Goal: Task Accomplishment & Management: Manage account settings

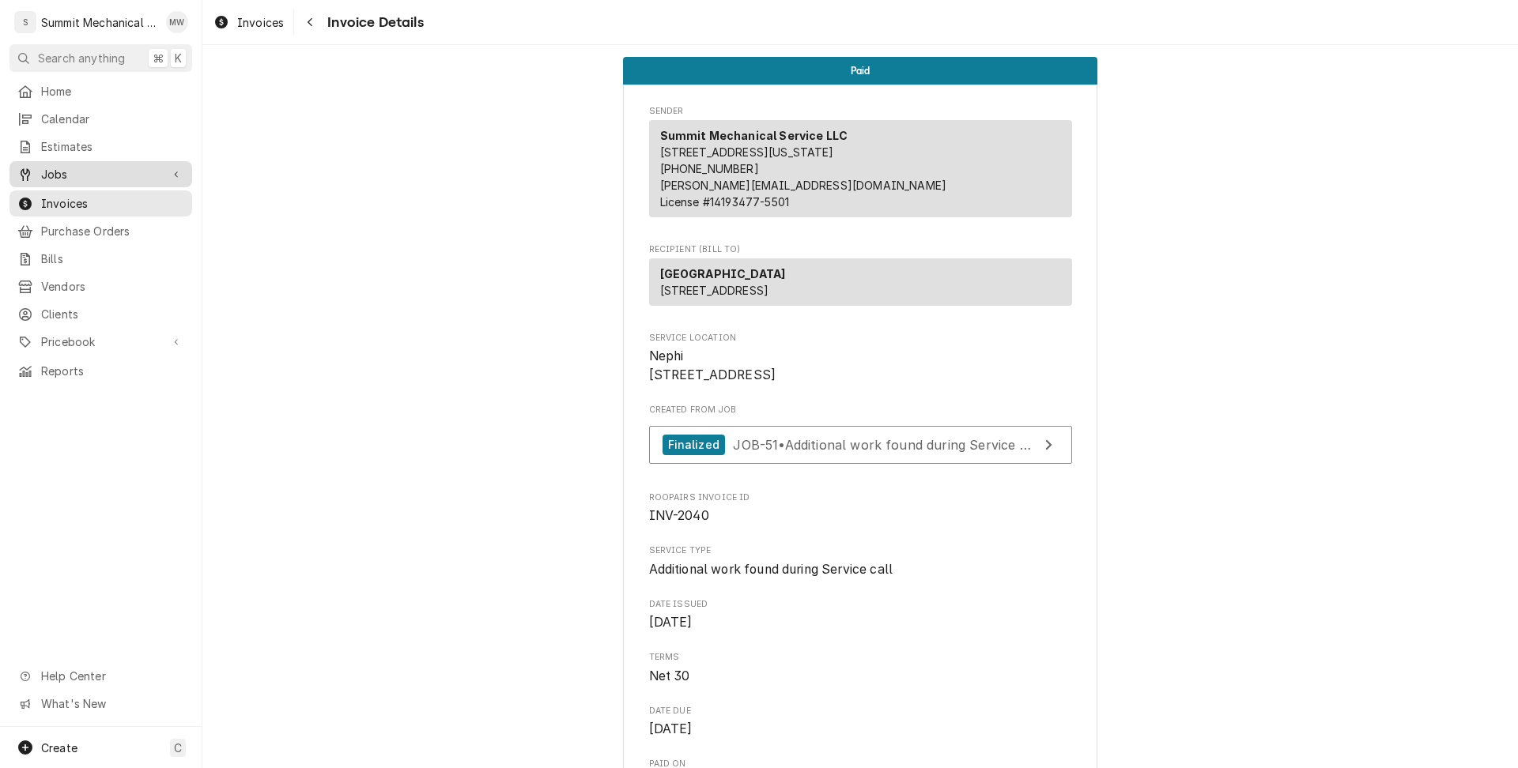
click at [104, 175] on span "Jobs" at bounding box center [100, 174] width 119 height 17
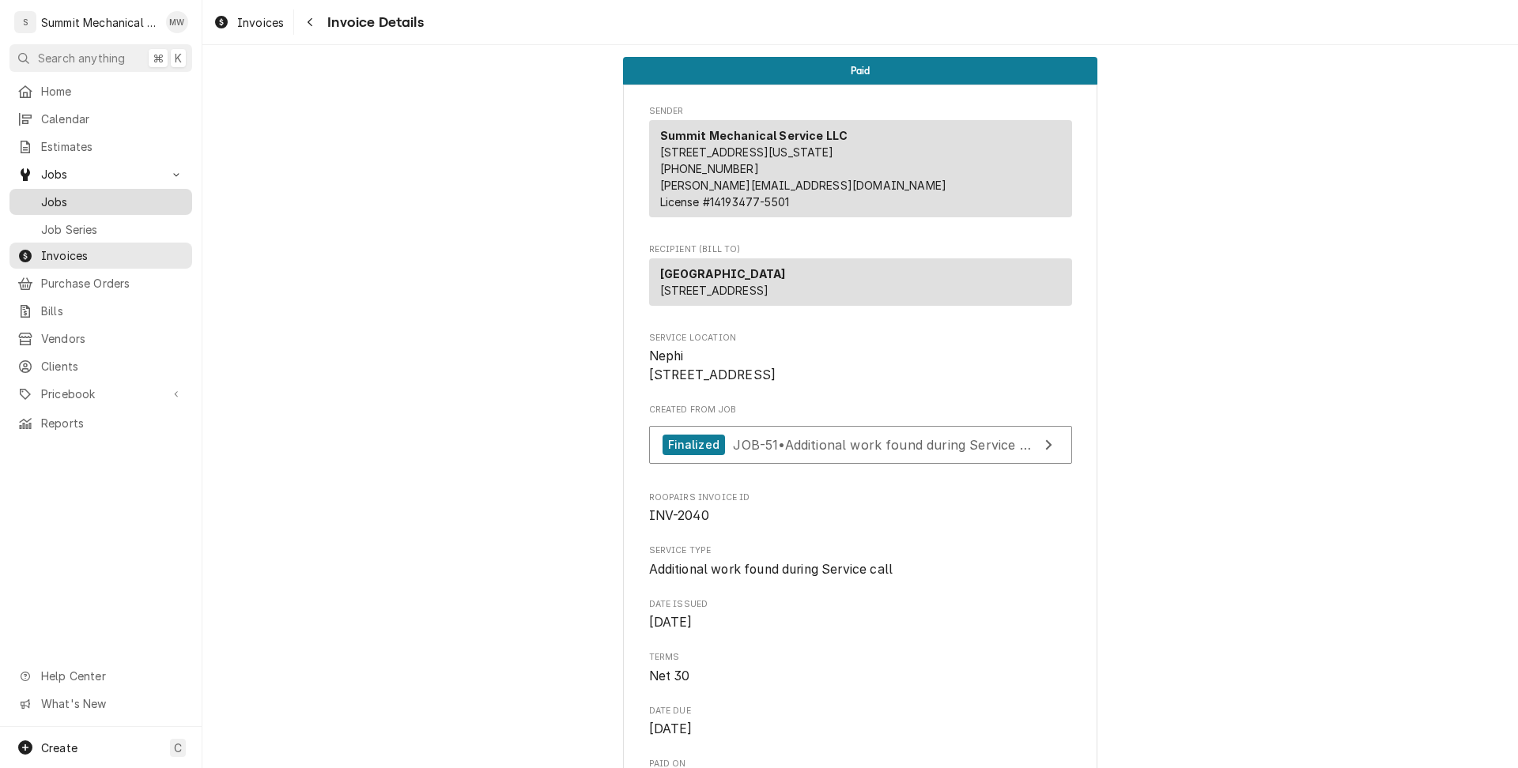
click at [121, 194] on span "Jobs" at bounding box center [112, 202] width 143 height 17
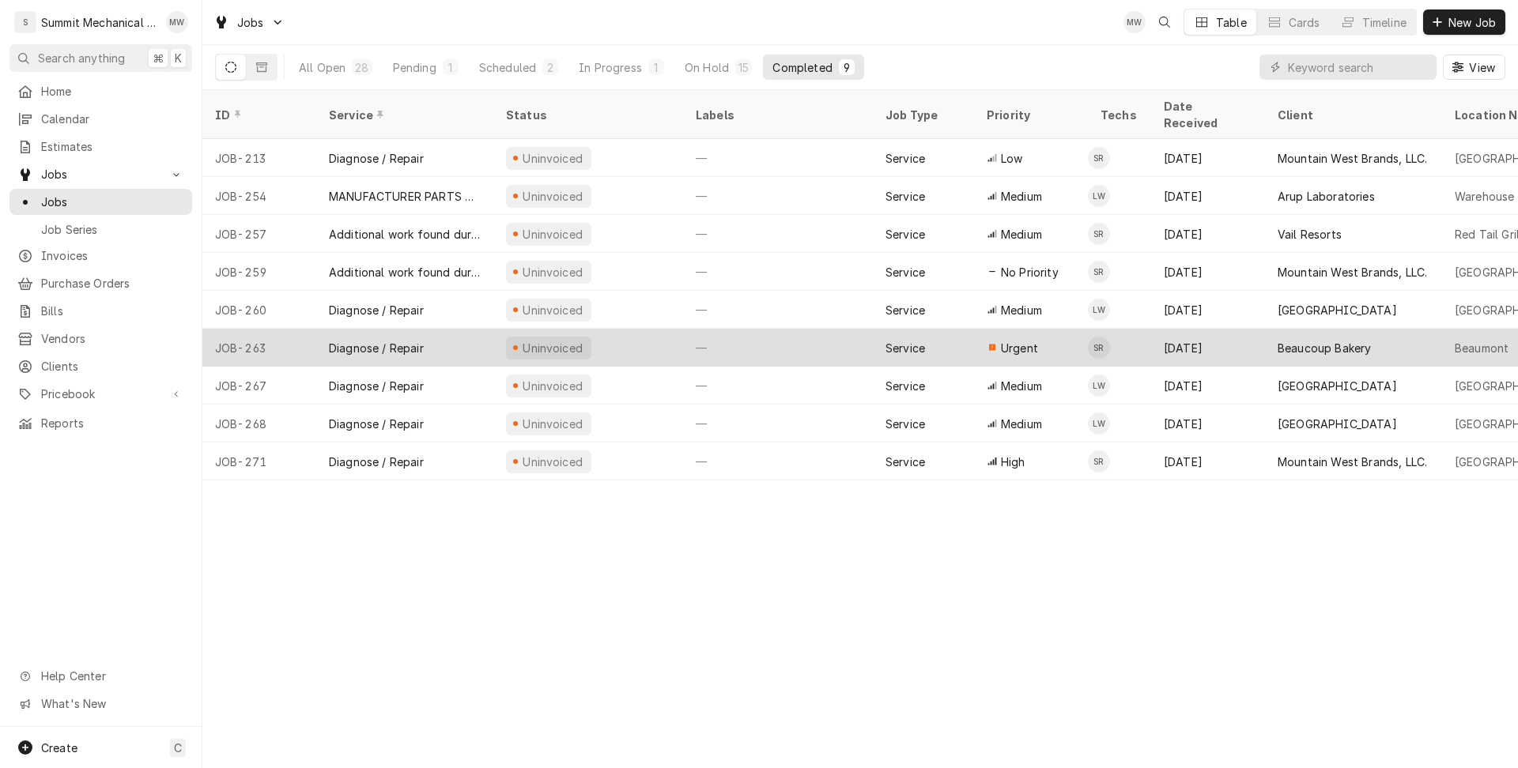
click at [440, 329] on div "Diagnose / Repair" at bounding box center [404, 348] width 177 height 38
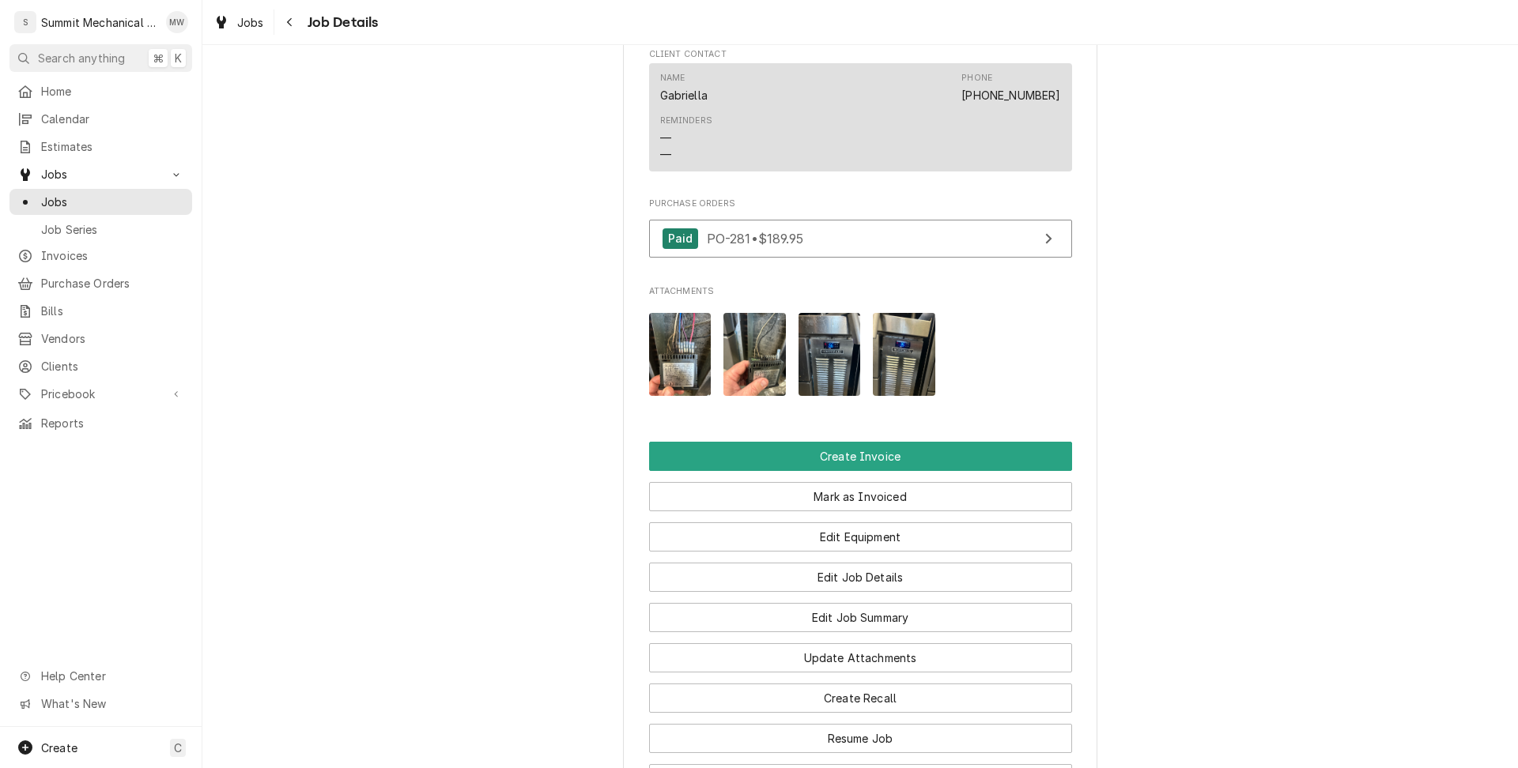
scroll to position [1128, 0]
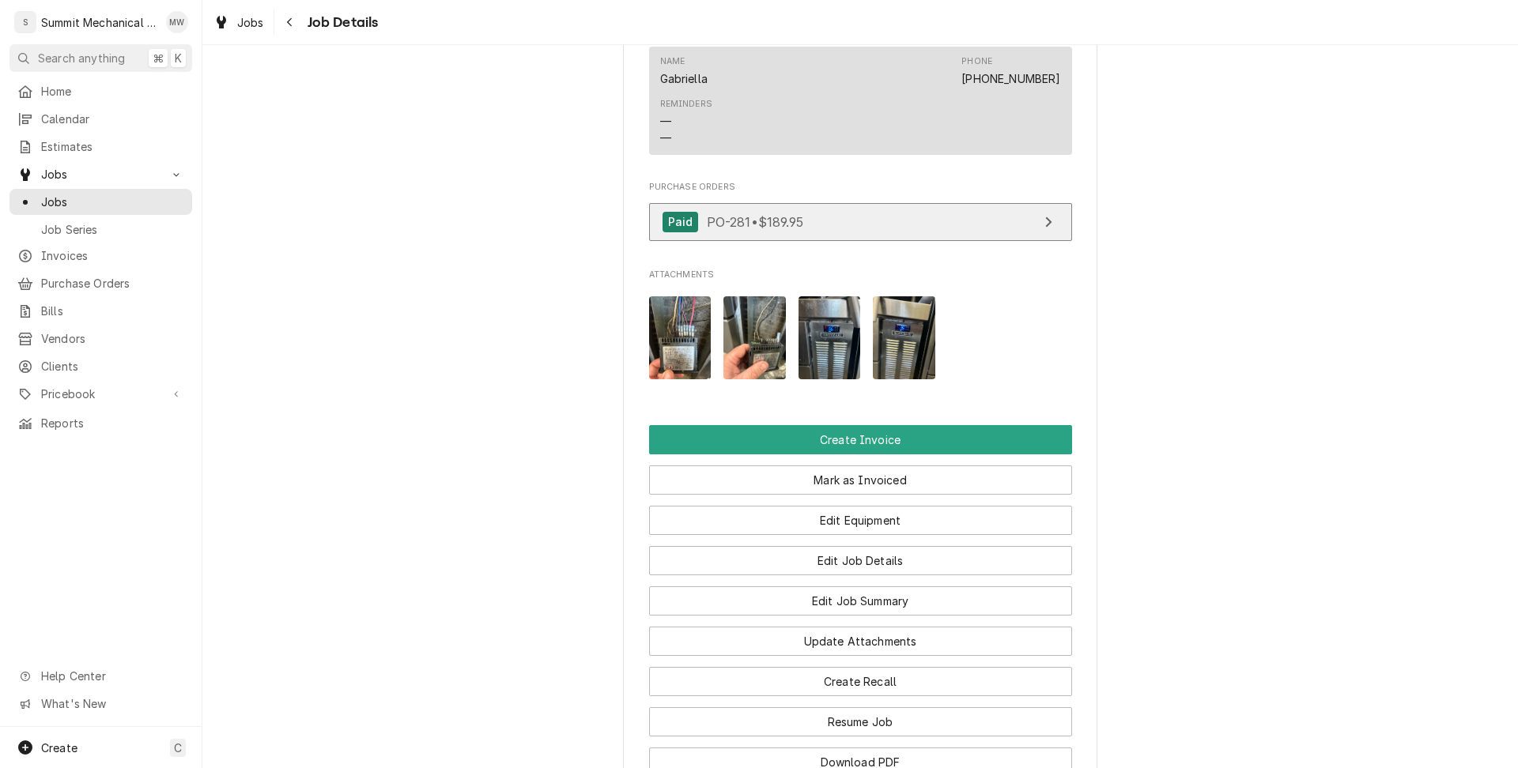
click at [792, 233] on div "Paid PO-281 • $189.95" at bounding box center [732, 222] width 141 height 21
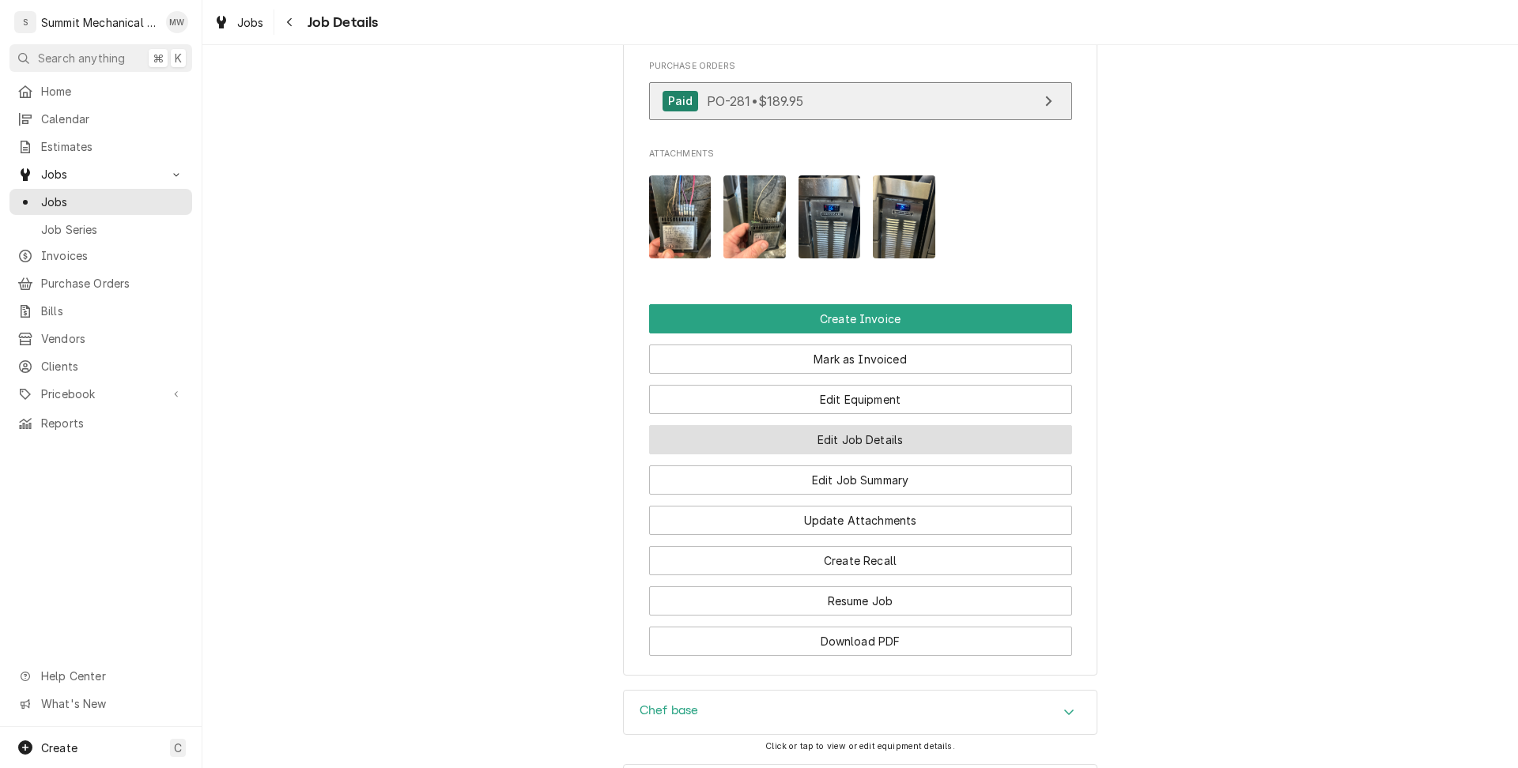
scroll to position [1464, 0]
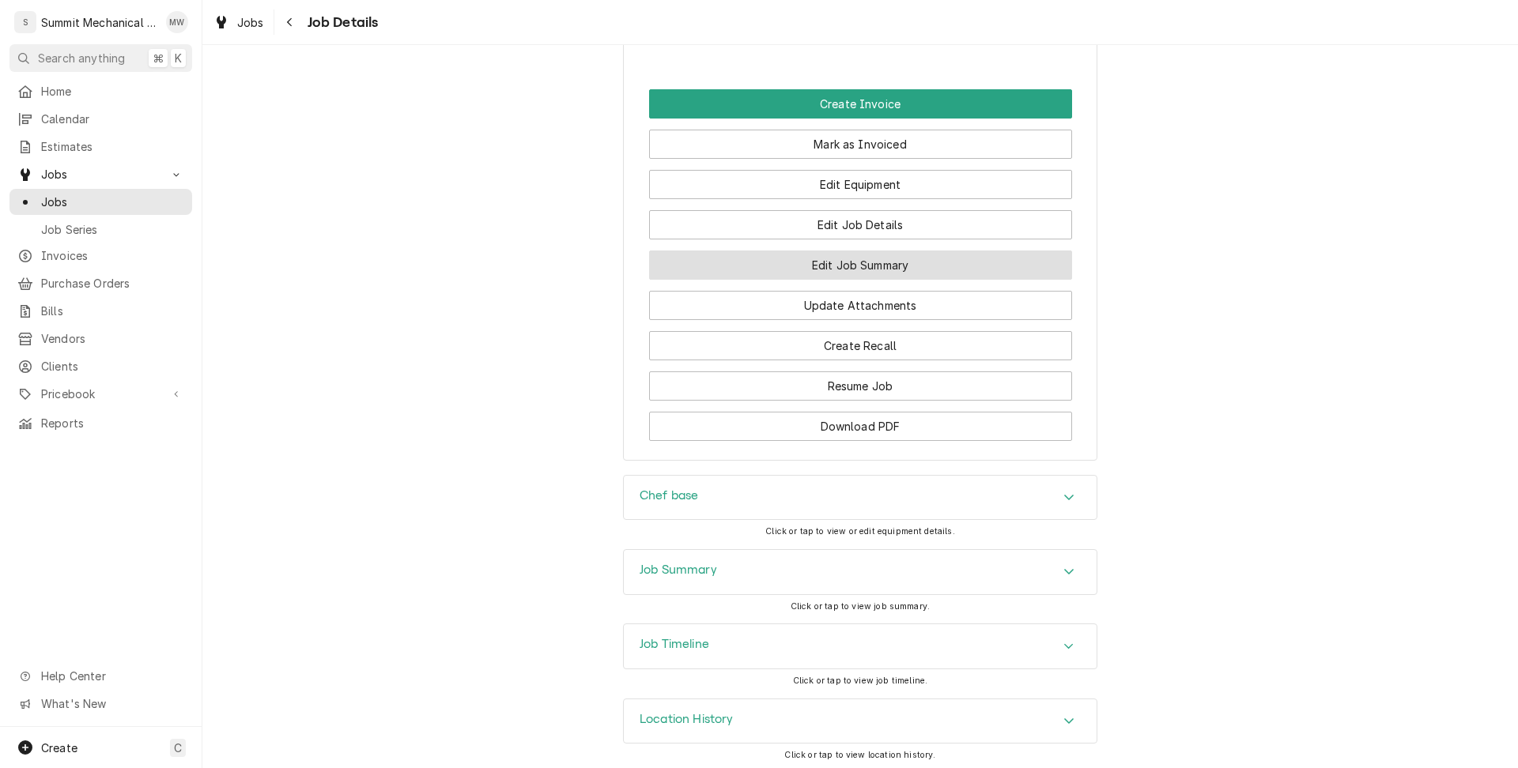
click at [908, 280] on button "Edit Job Summary" at bounding box center [860, 265] width 423 height 29
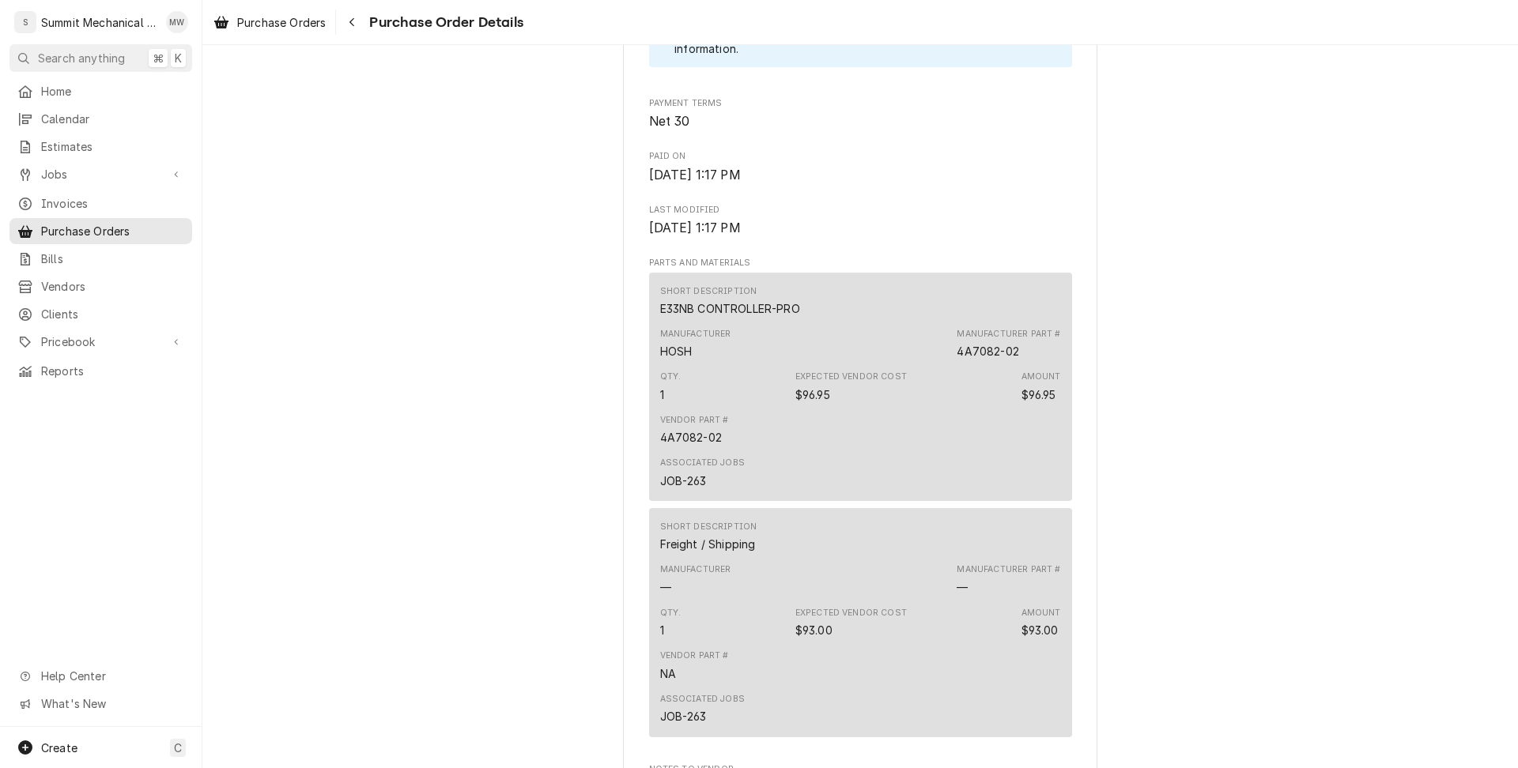
scroll to position [1048, 0]
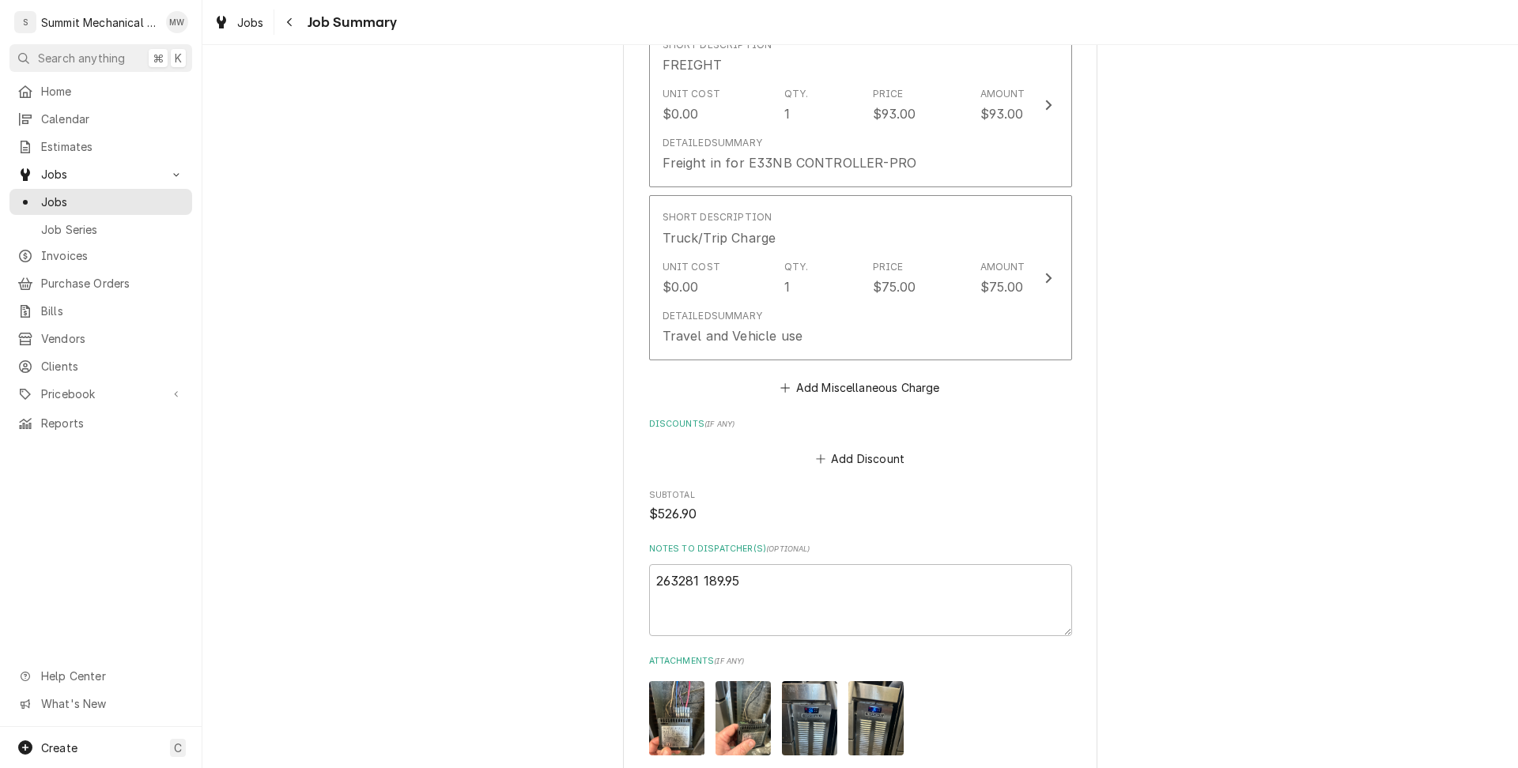
scroll to position [1657, 0]
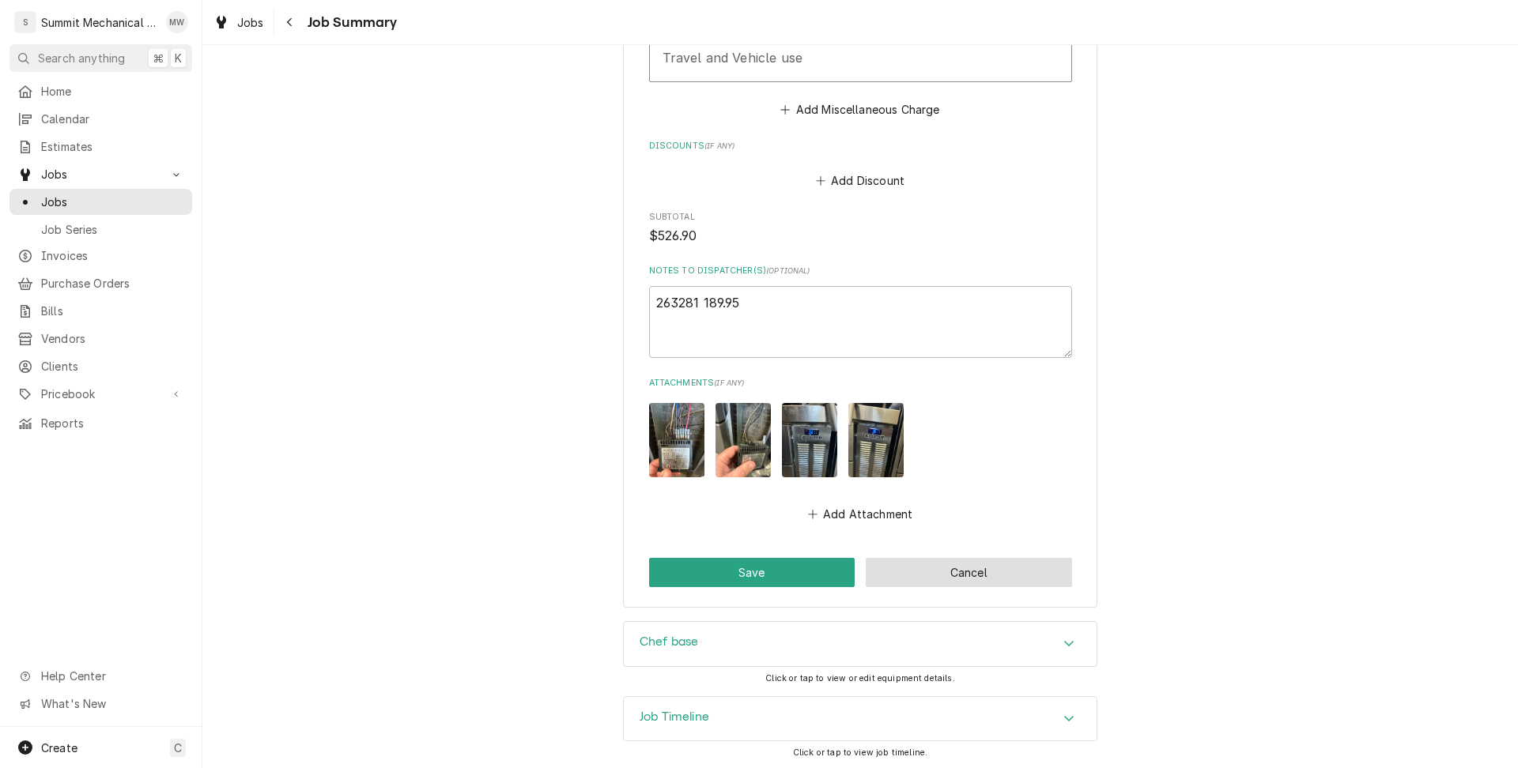
click at [904, 576] on button "Cancel" at bounding box center [969, 572] width 206 height 29
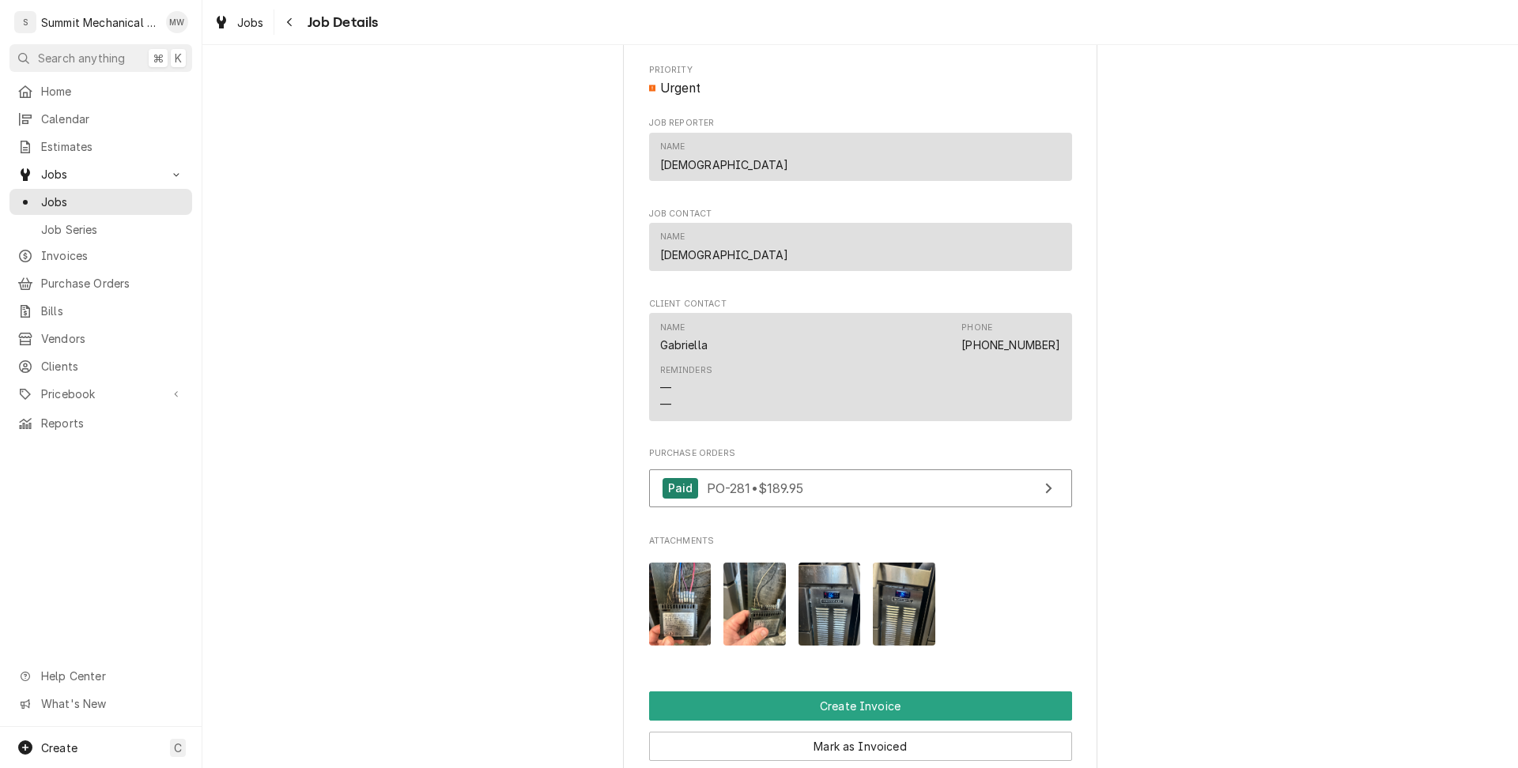
scroll to position [1485, 0]
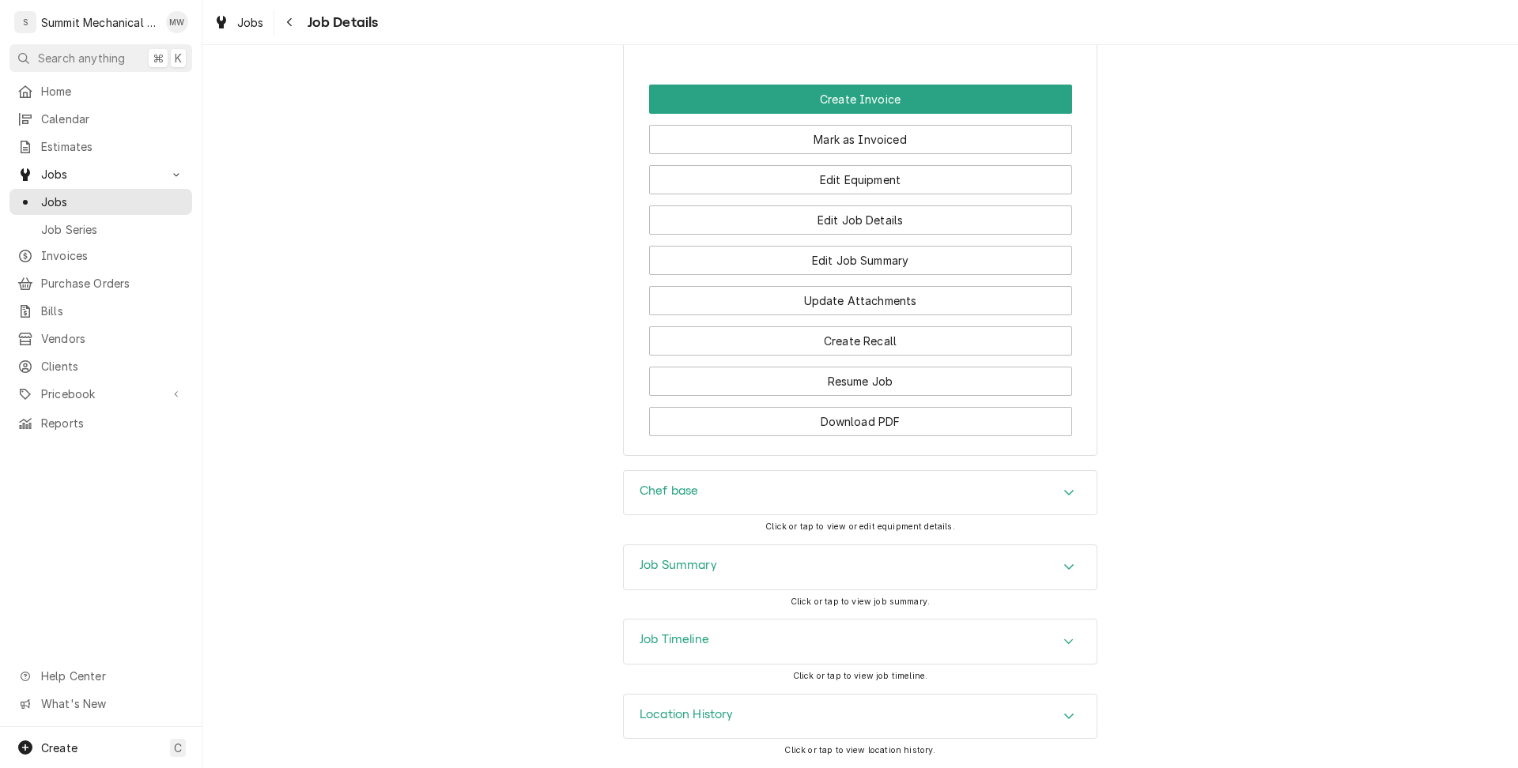
click at [753, 656] on div "Job Timeline" at bounding box center [860, 642] width 473 height 44
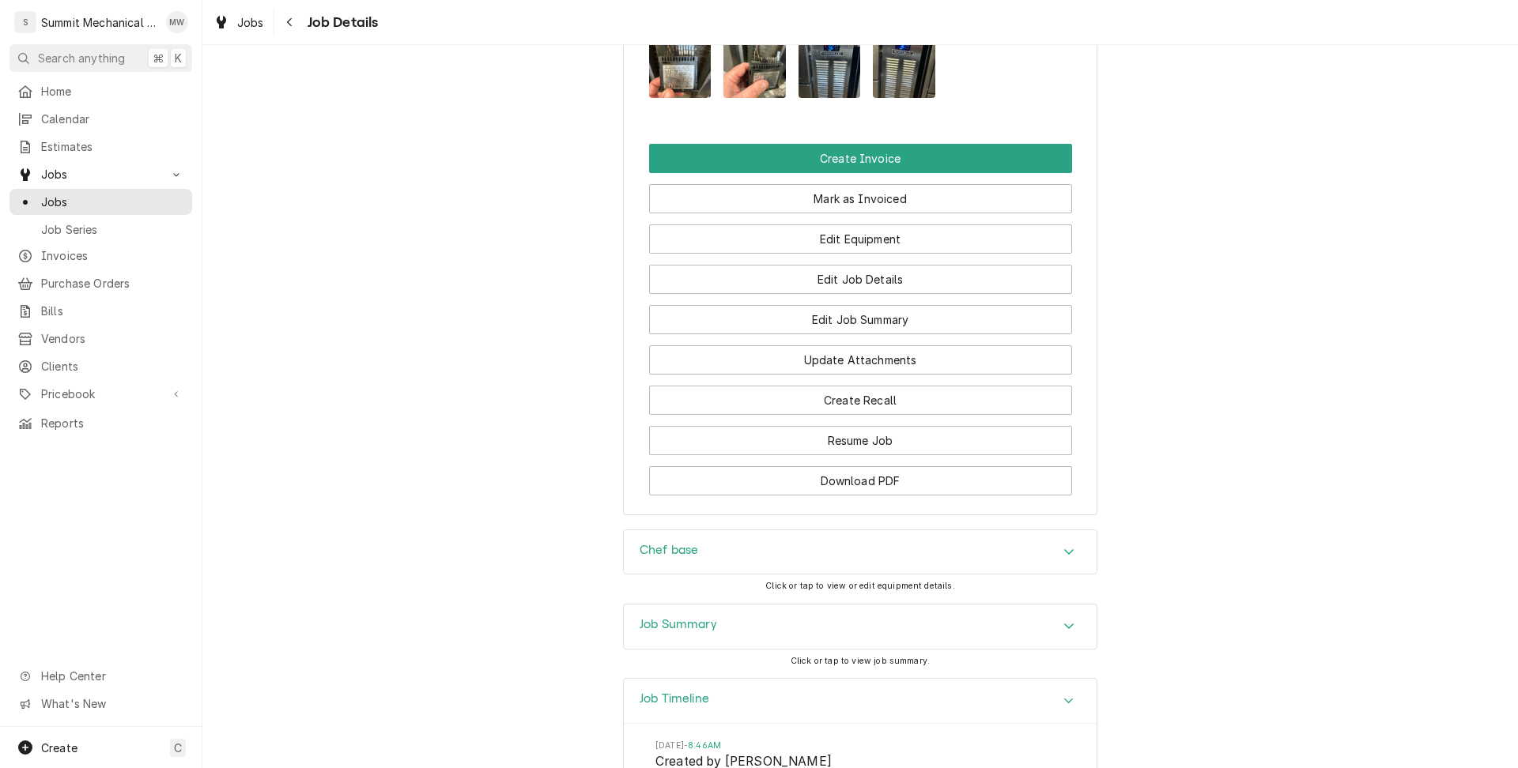
scroll to position [1277, 0]
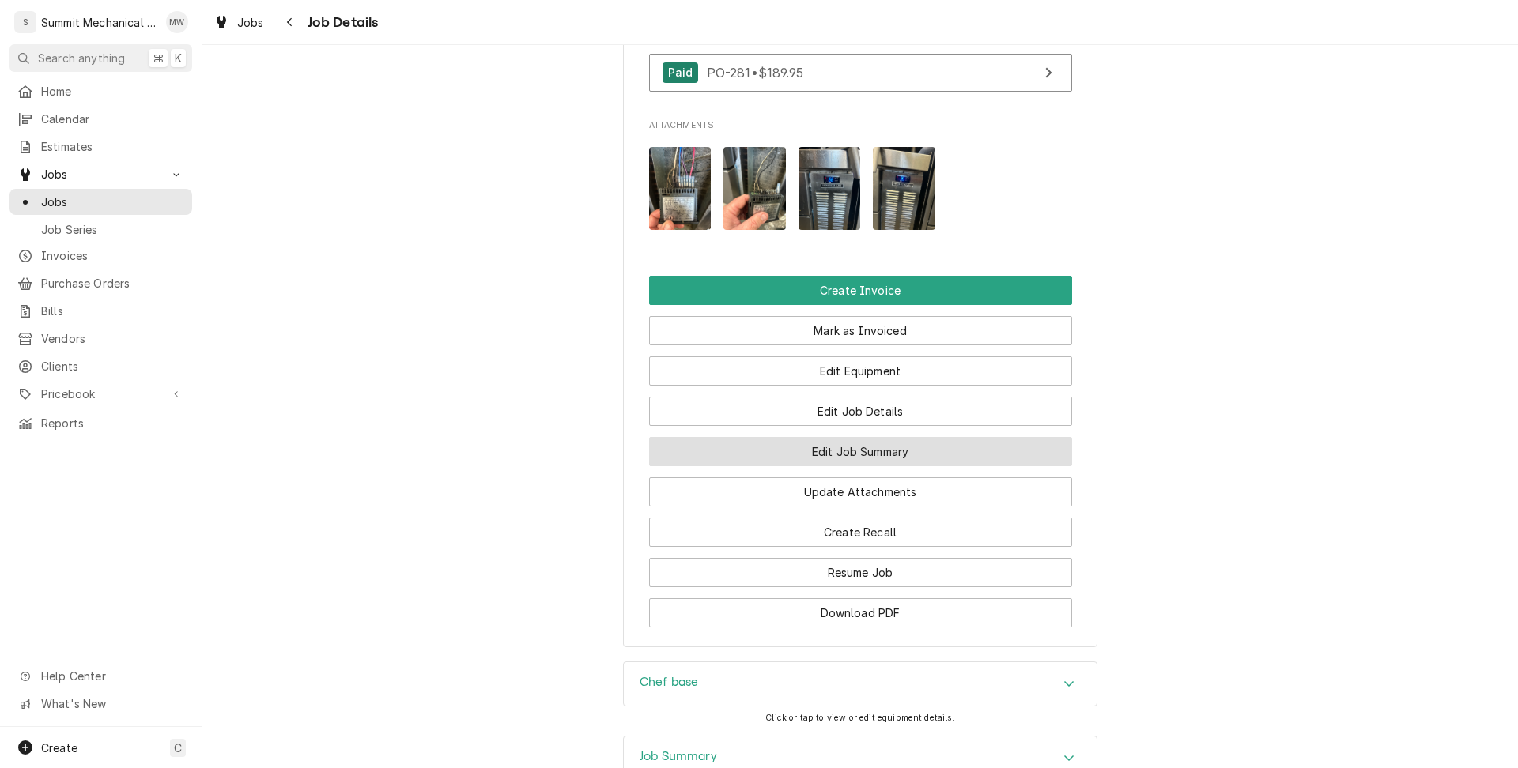
click at [866, 464] on button "Edit Job Summary" at bounding box center [860, 451] width 423 height 29
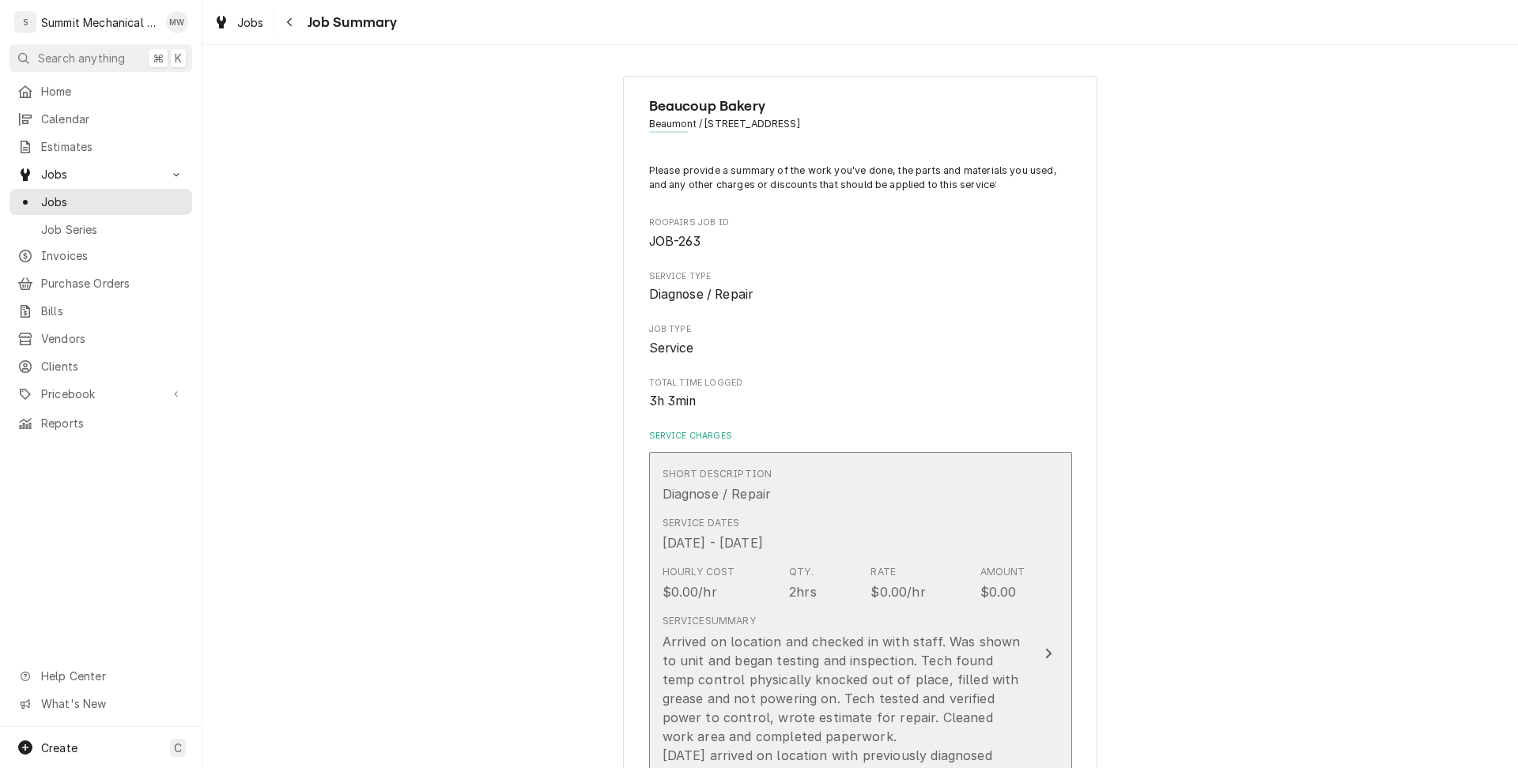
scroll to position [305, 0]
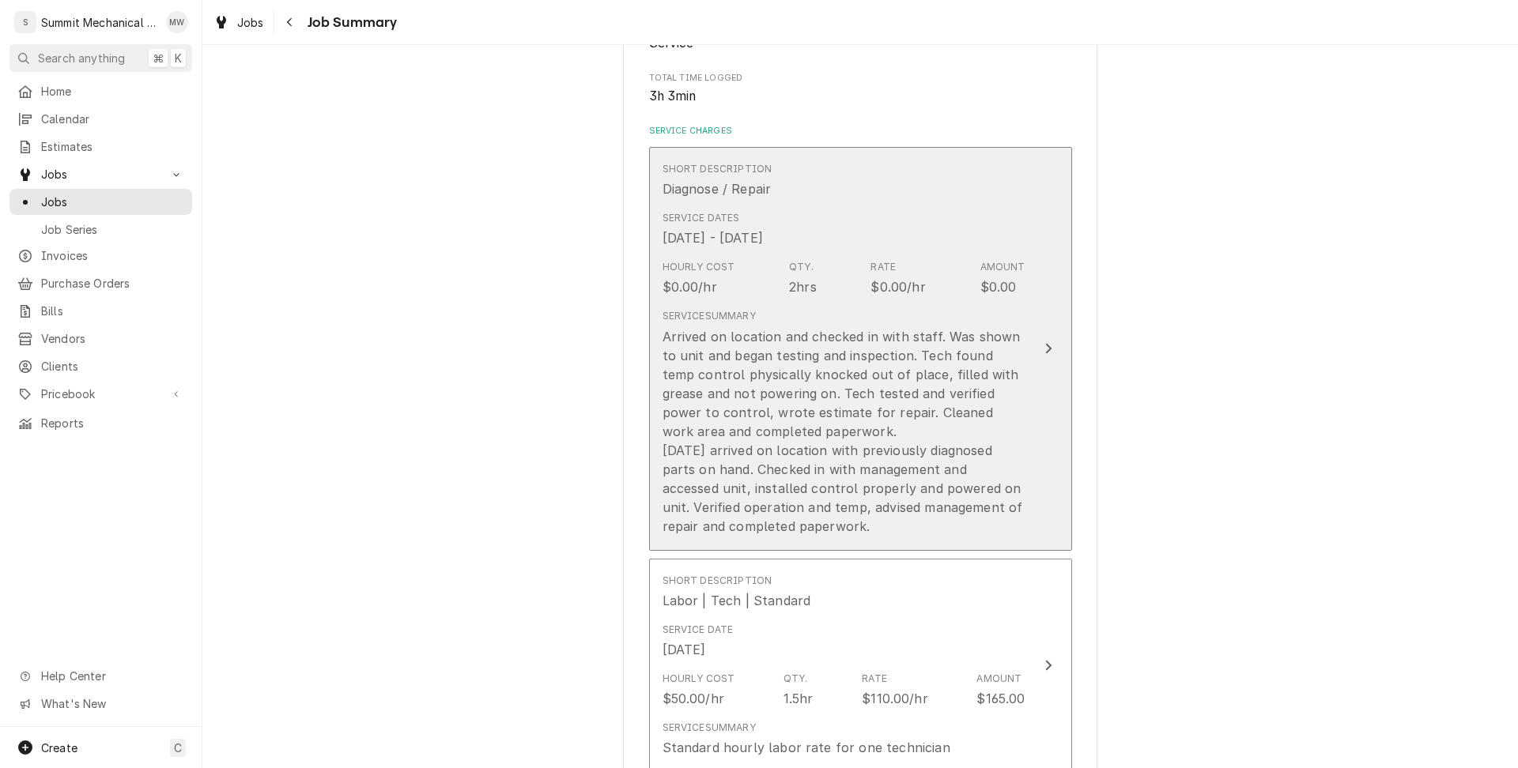
click at [790, 303] on div "Service Summary Arrived on location and checked in with staff. Was shown to uni…" at bounding box center [843, 422] width 363 height 239
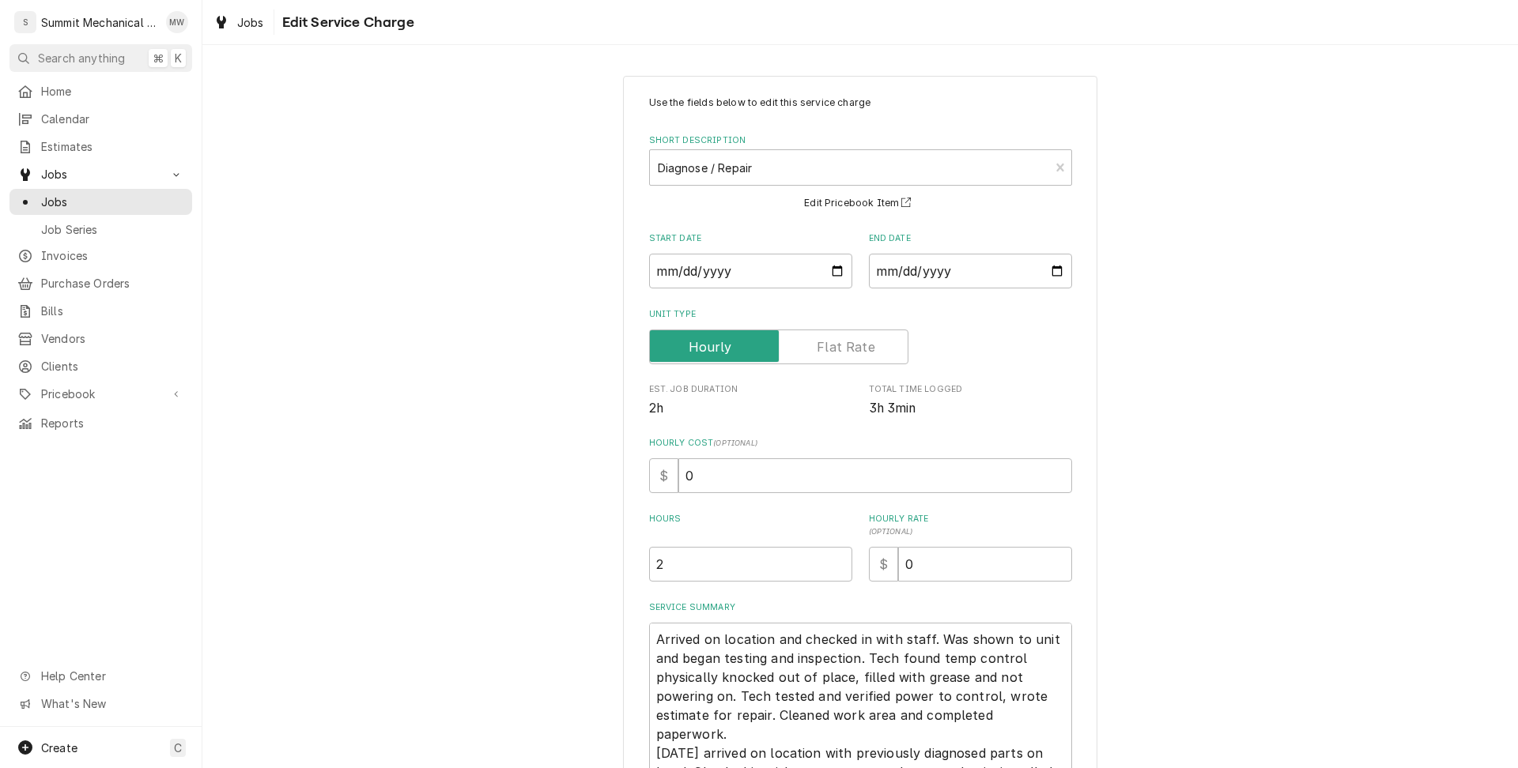
scroll to position [175, 0]
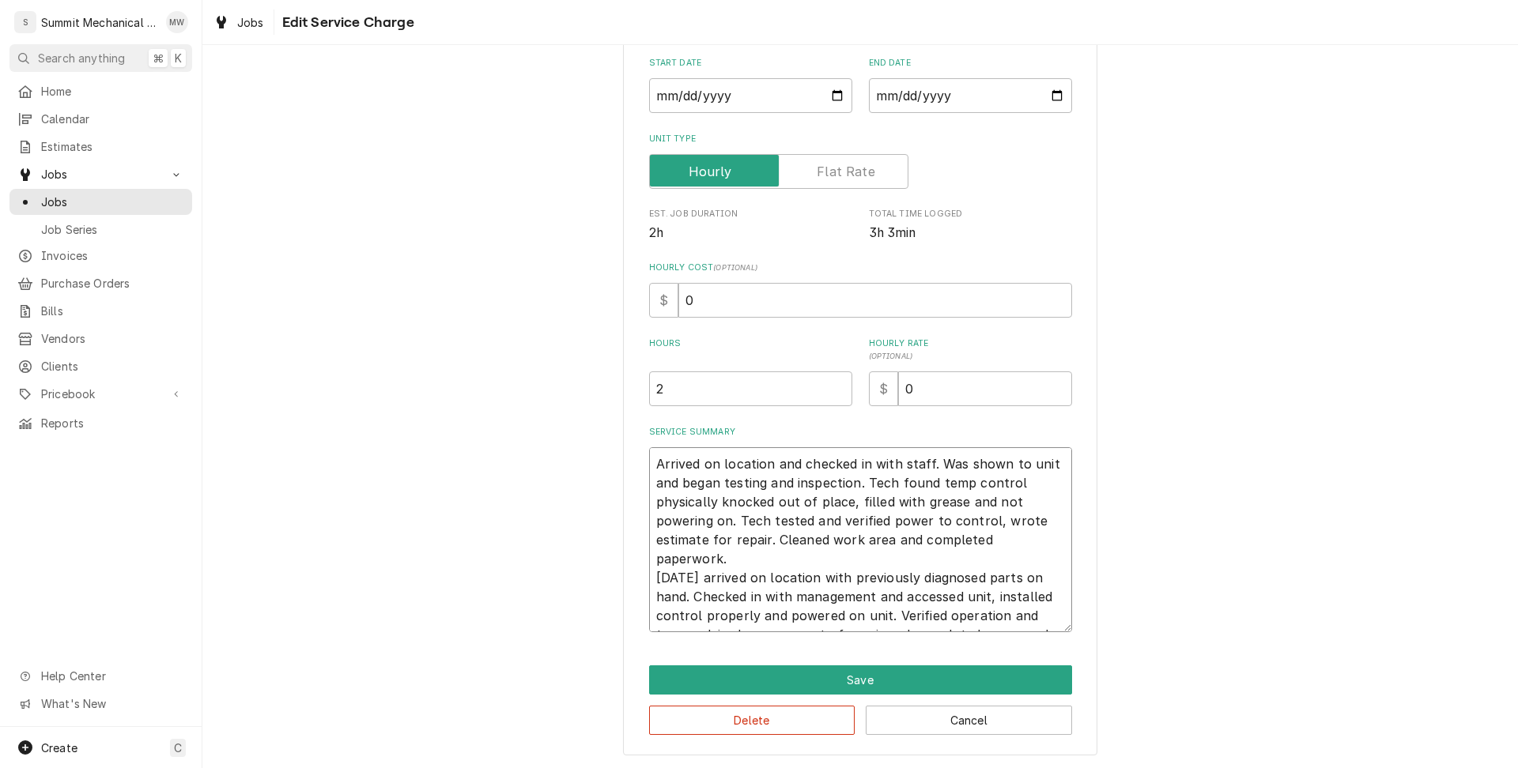
click at [651, 463] on textarea "Arrived on location and checked in with staff. Was shown to unit and began test…" at bounding box center [860, 539] width 423 height 185
type textarea "x"
type textarea "1Arrived on location and checked in with staff. Was shown to unit and began tes…"
type textarea "x"
type textarea "10Arrived on location and checked in with staff. Was shown to unit and began te…"
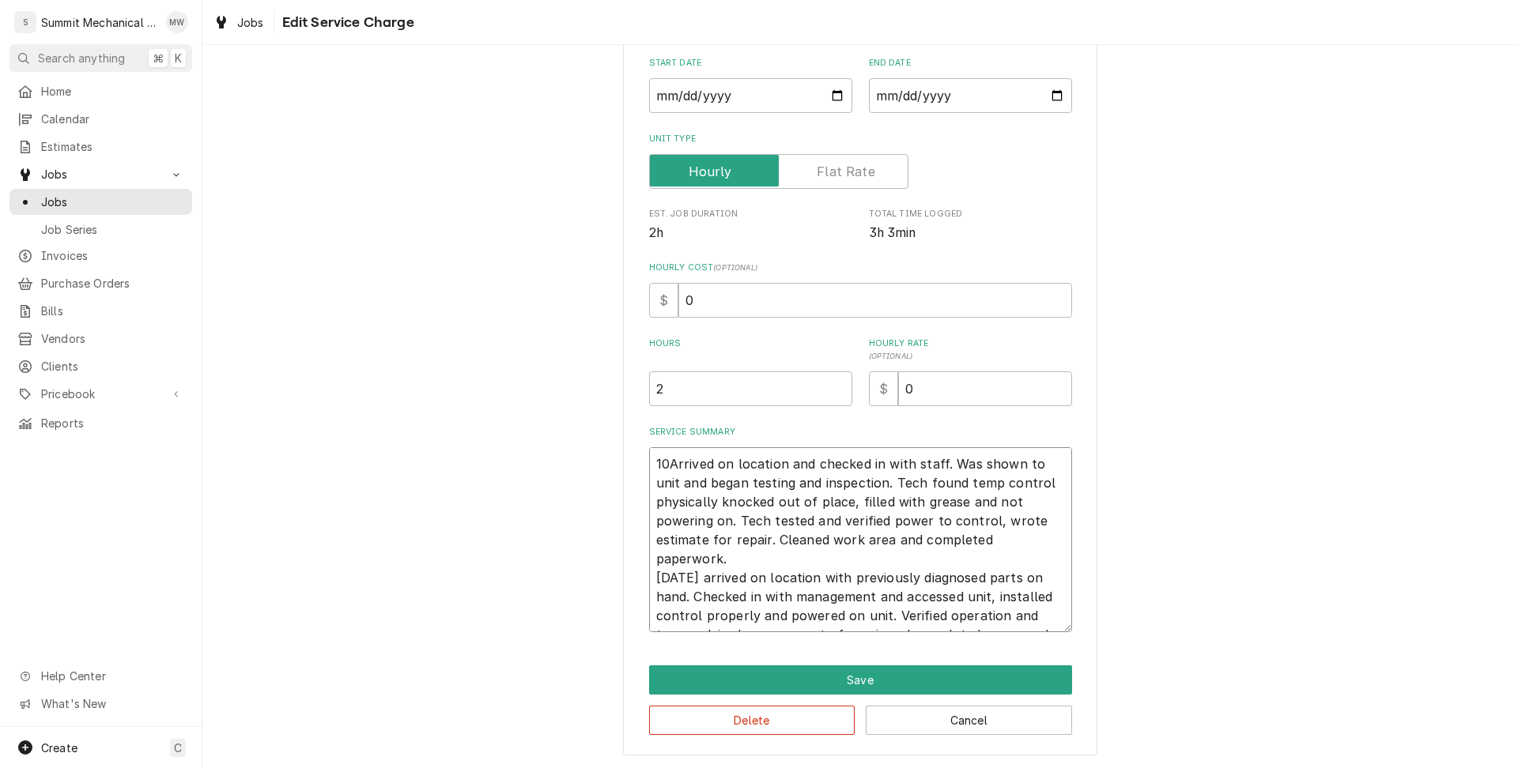
type textarea "x"
type textarea "102Arrived on location and checked in with staff. Was shown to unit and began t…"
type textarea "x"
type textarea "10Arrived on location and checked in with staff. Was shown to unit and began te…"
type textarea "x"
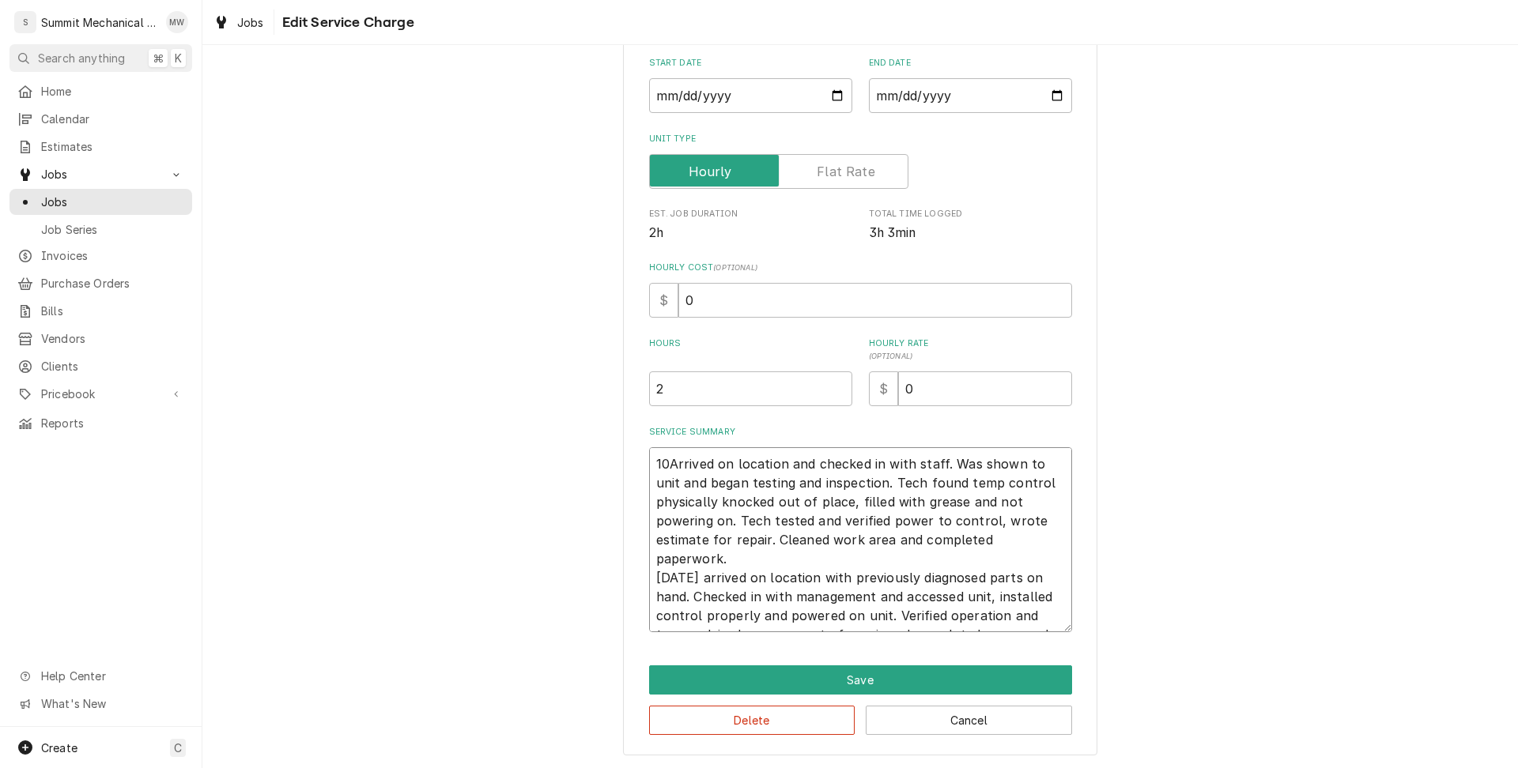
type textarea "1Arrived on location and checked in with staff. Was shown to unit and began tes…"
type textarea "x"
type textarea "10Arrived on location and checked in with staff. Was shown to unit and began te…"
type textarea "x"
type textarea "10/Arrived on location and checked in with staff. Was shown to unit and began t…"
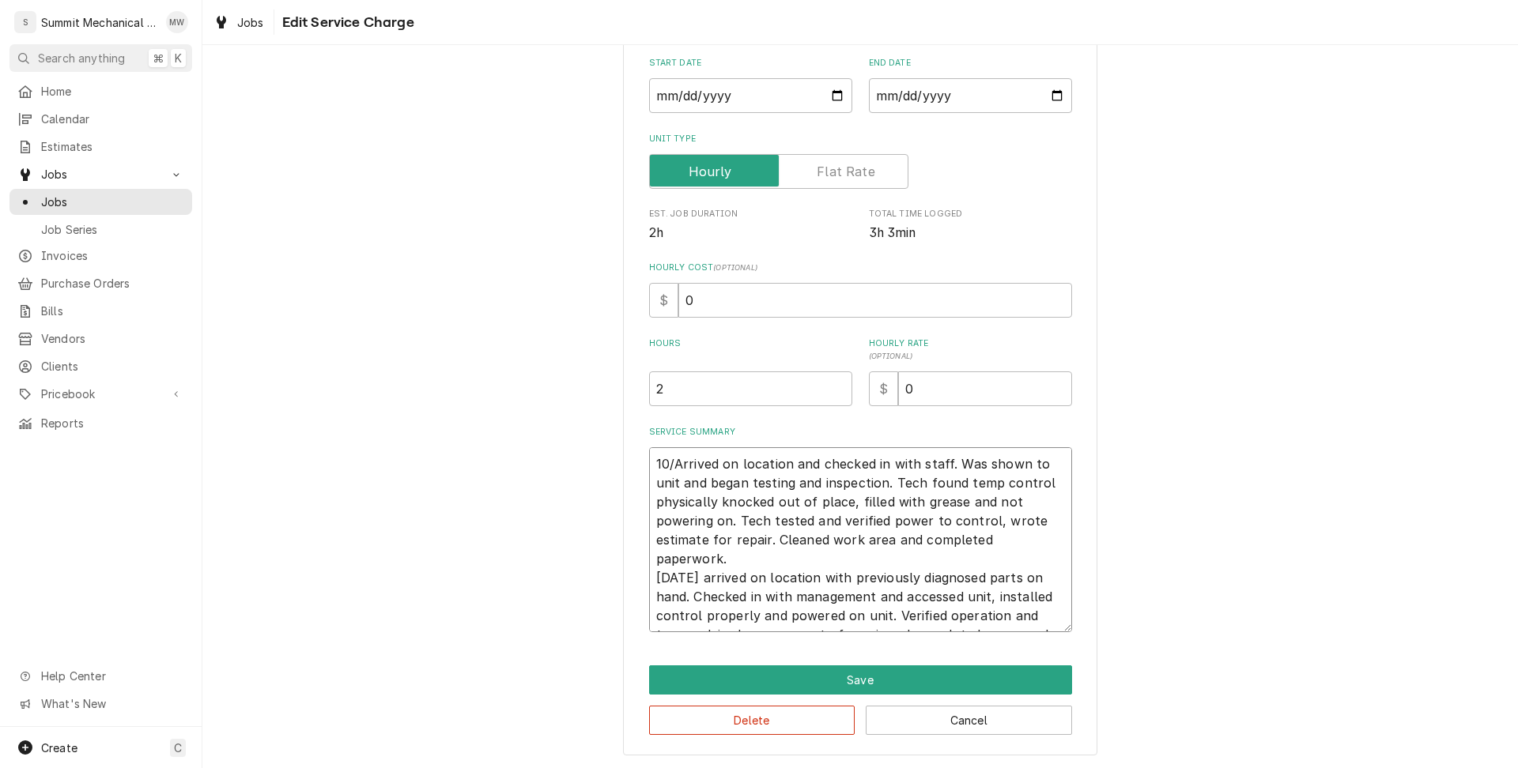
type textarea "x"
type textarea "10/2Arrived on location and checked in with staff. Was shown to unit and began …"
type textarea "x"
type textarea "10/2 Arrived on location and checked in with staff. Was shown to unit and began…"
type textarea "x"
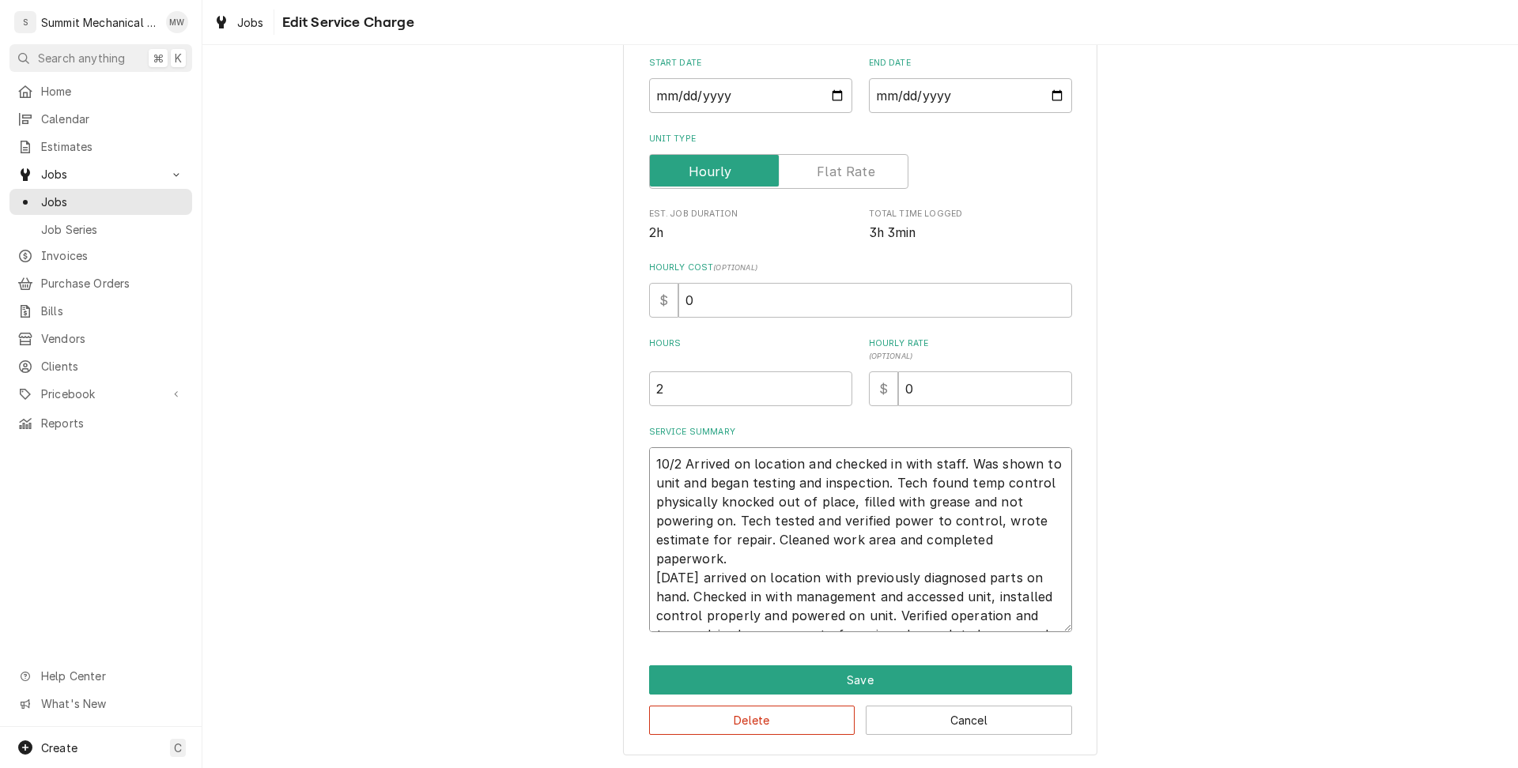
type textarea "10/2 DArrived on location and checked in with staff. Was shown to unit and bega…"
type textarea "x"
type textarea "10/2 DRArrived on location and checked in with staff. Was shown to unit and beg…"
type textarea "x"
type textarea "10/2 DR:Arrived on location and checked in with staff. Was shown to unit and be…"
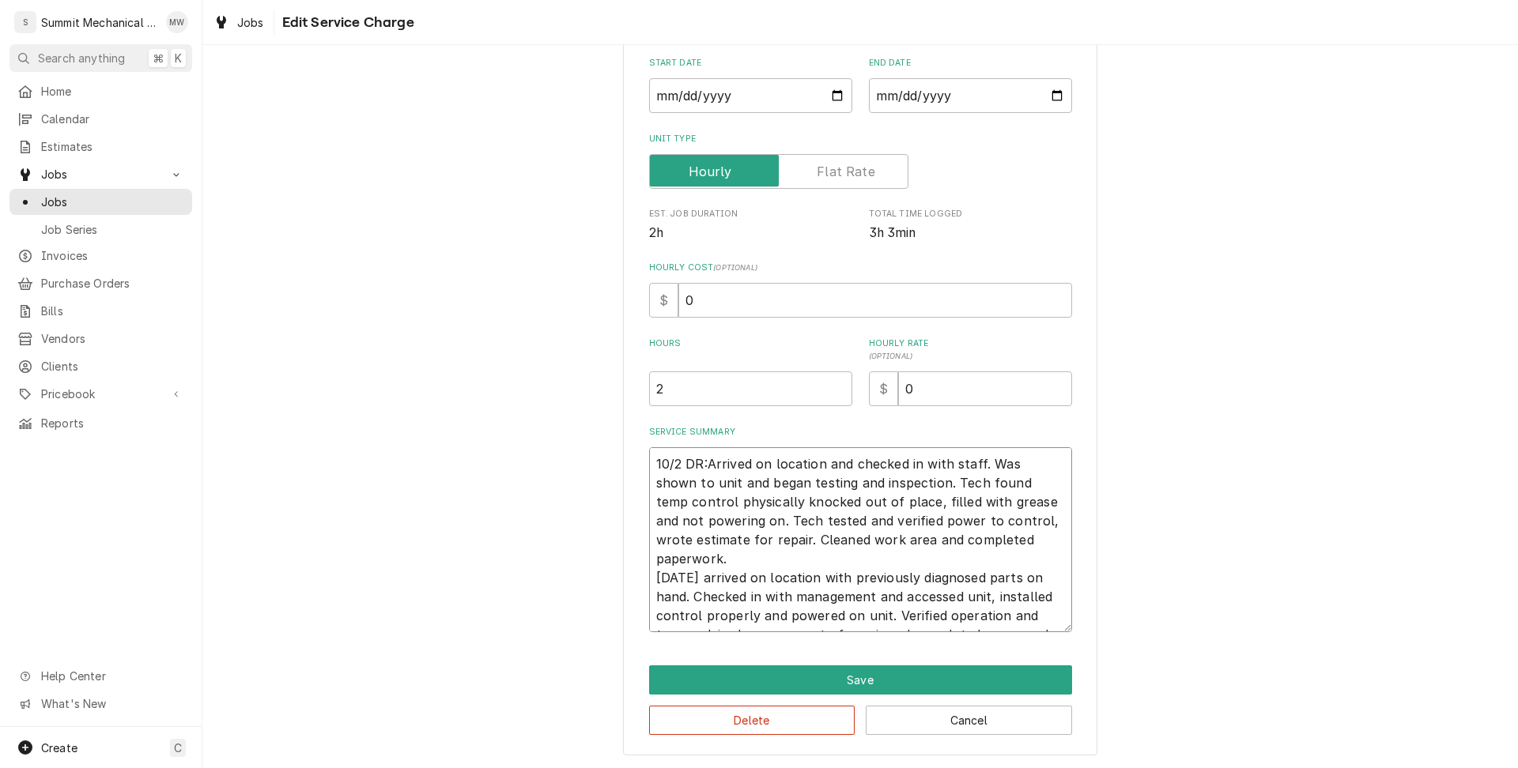
type textarea "x"
type textarea "10/2 DR:mArrived on location and checked in with staff. Was shown to unit and b…"
type textarea "x"
type textarea "10/2 DR:m Arrived on location and checked in with staff. Was shown to unit and …"
type textarea "x"
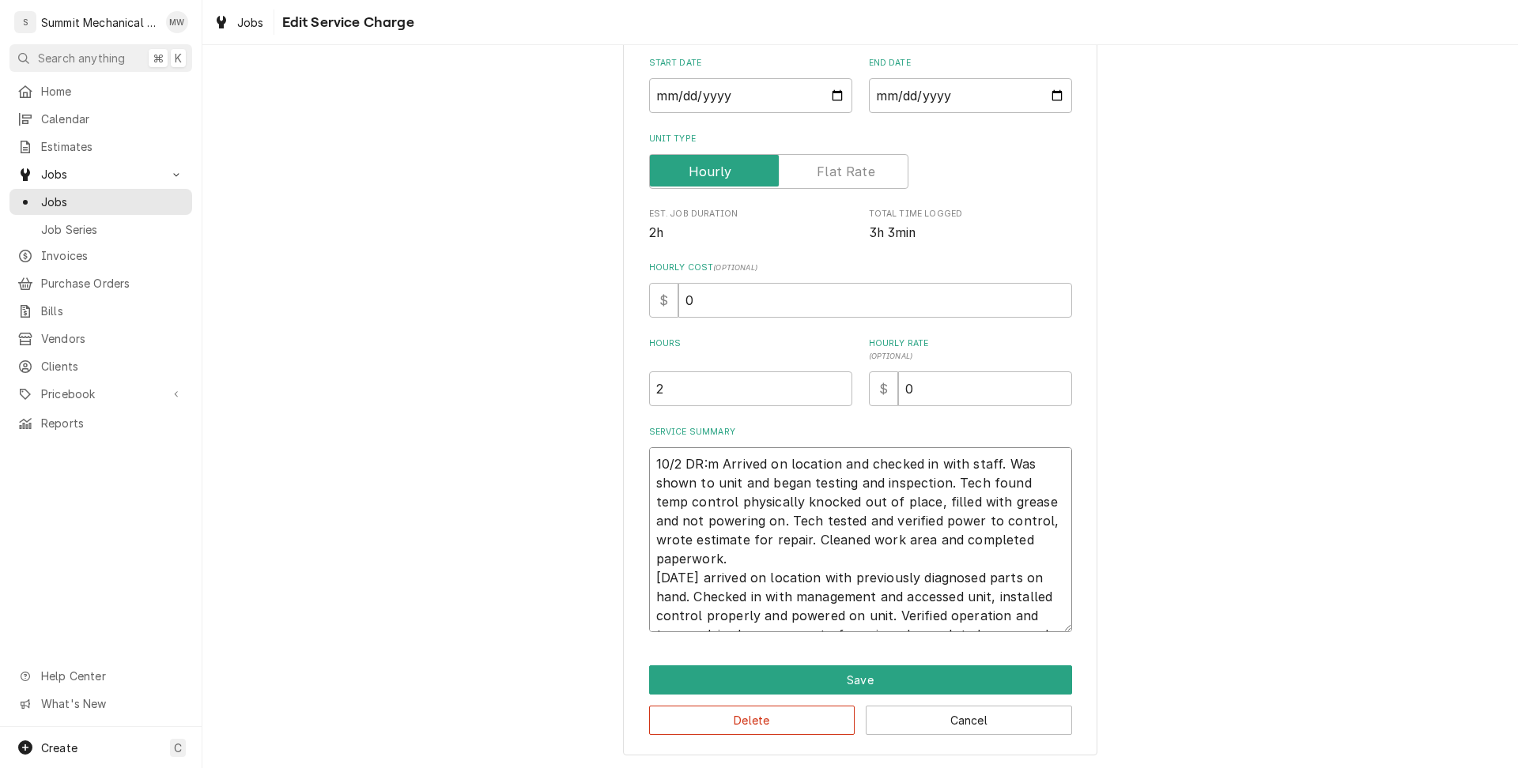
type textarea "10/2 DR:mArrived on location and checked in with staff. Was shown to unit and b…"
type textarea "x"
type textarea "10/2 DR:Arrived on location and checked in with staff. Was shown to unit and be…"
type textarea "x"
type textarea "10/2 DRArrived on location and checked in with staff. Was shown to unit and beg…"
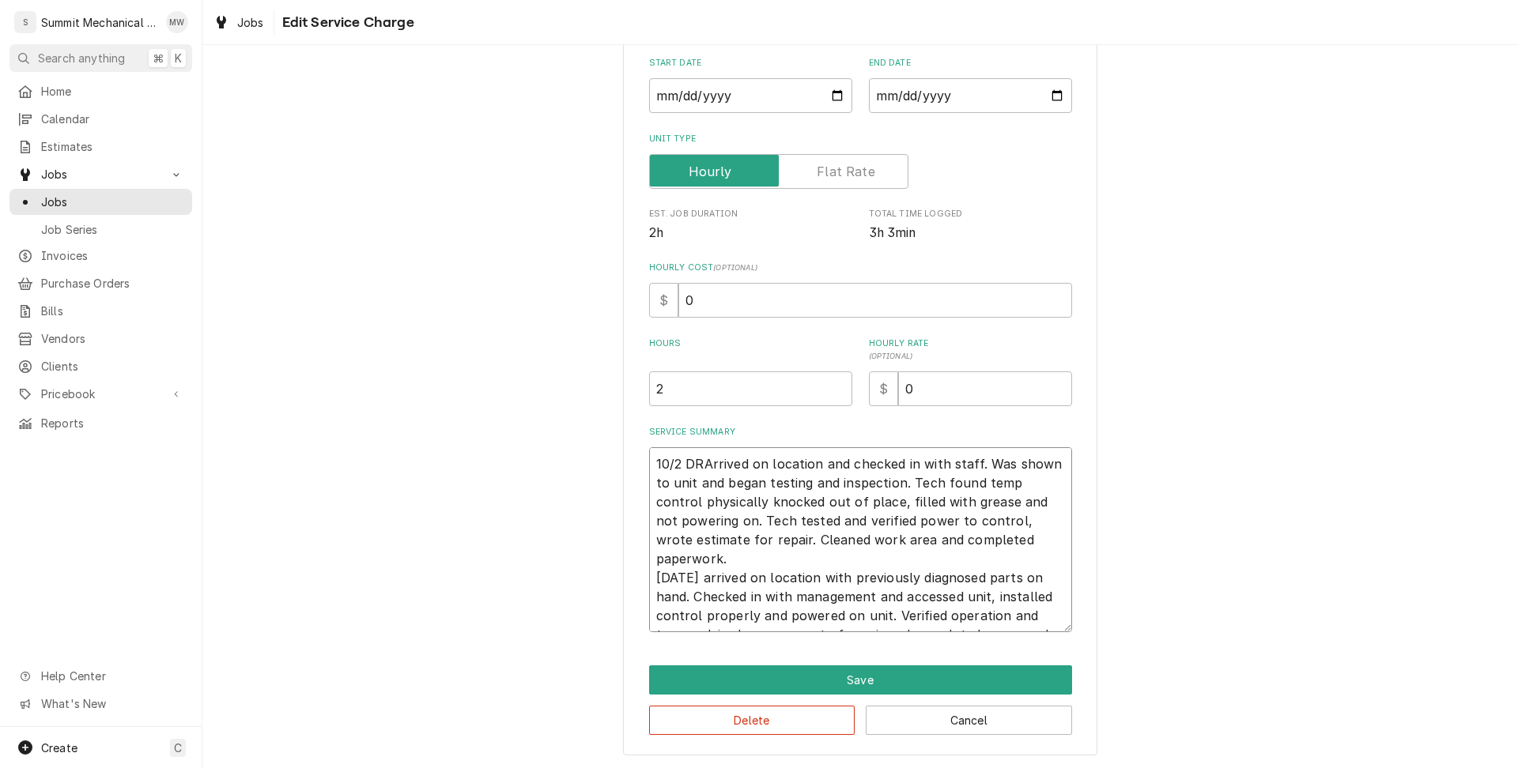
type textarea "x"
type textarea "10/2 DArrived on location and checked in with staff. Was shown to unit and bega…"
type textarea "x"
type textarea "10/2 Arrived on location and checked in with staff. Was shown to unit and began…"
type textarea "x"
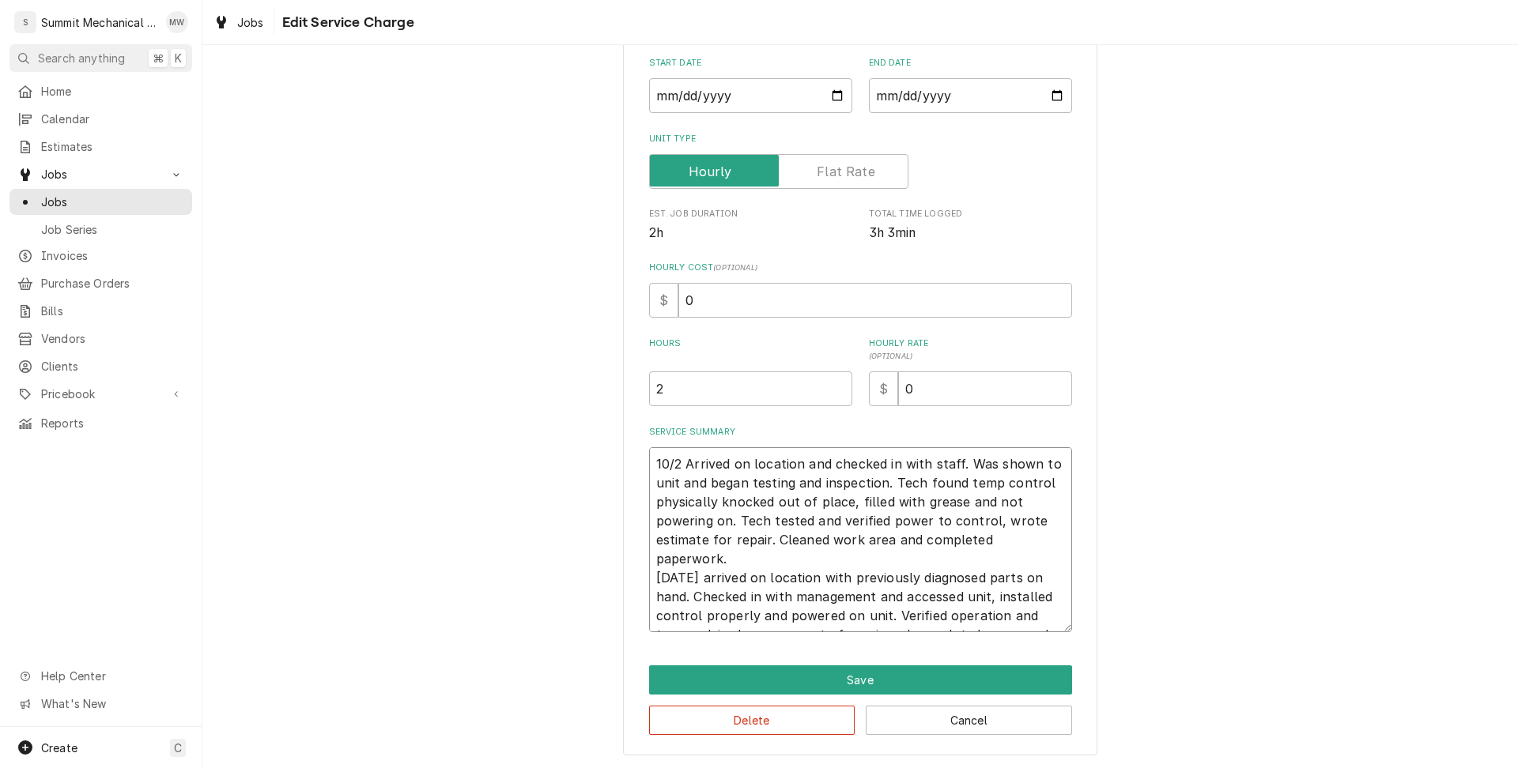
type textarea "10/2 SArrived on location and checked in with staff. Was shown to unit and bega…"
type textarea "x"
type textarea "10/2 SRArrived on location and checked in with staff. Was shown to unit and beg…"
type textarea "x"
type textarea "10/2 SR:Arrived on location and checked in with staff. Was shown to unit and be…"
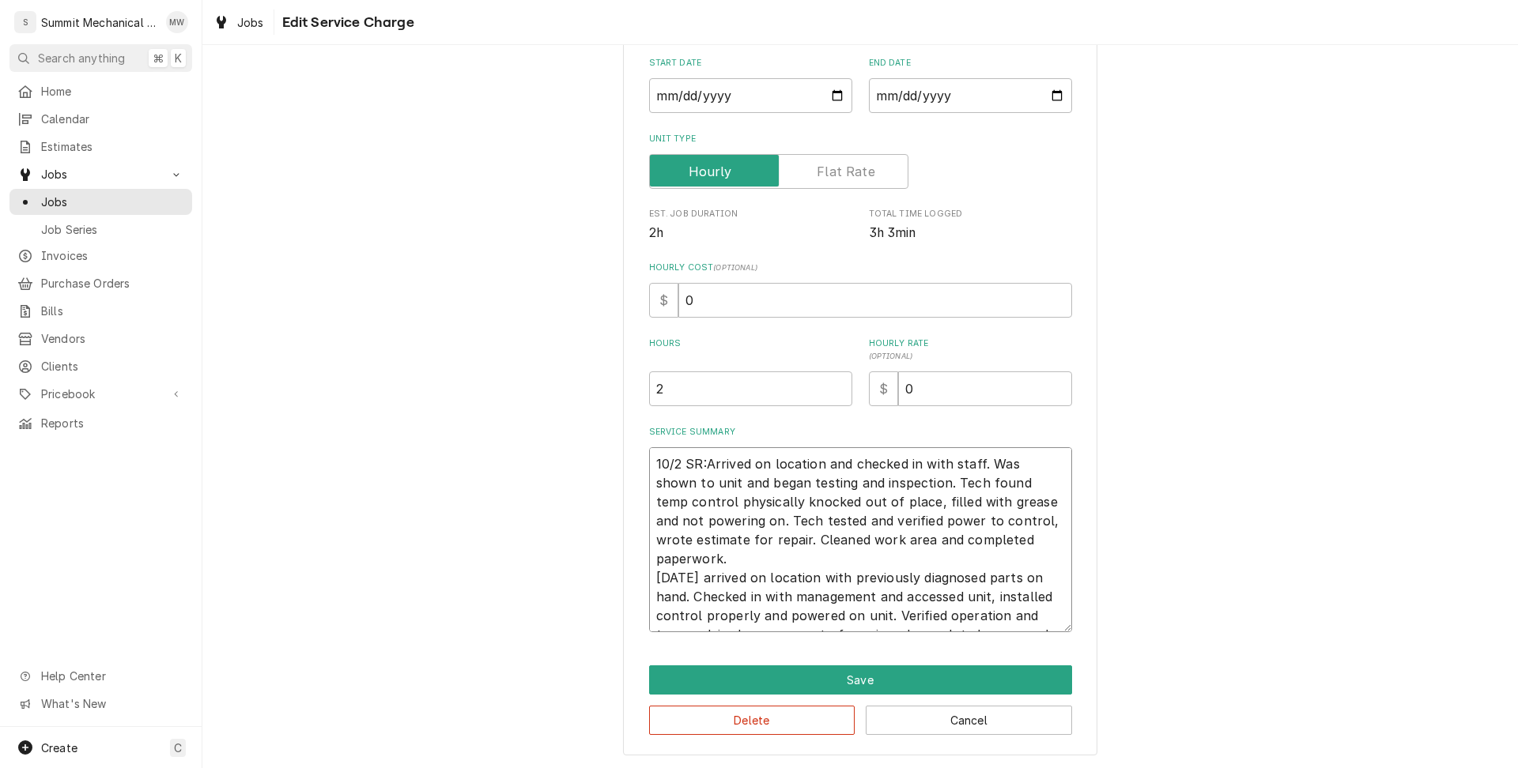
type textarea "x"
type textarea "10/2 SR: Arrived on location and checked in with staff. Was shown to unit and b…"
click at [1057, 539] on textarea "10/2 SR: Arrived on location and checked in with staff. Was shown to unit and b…" at bounding box center [860, 539] width 423 height 185
type textarea "x"
type textarea "10/2 SR: Arrived on location and checked in with staff. Was shown to unit and b…"
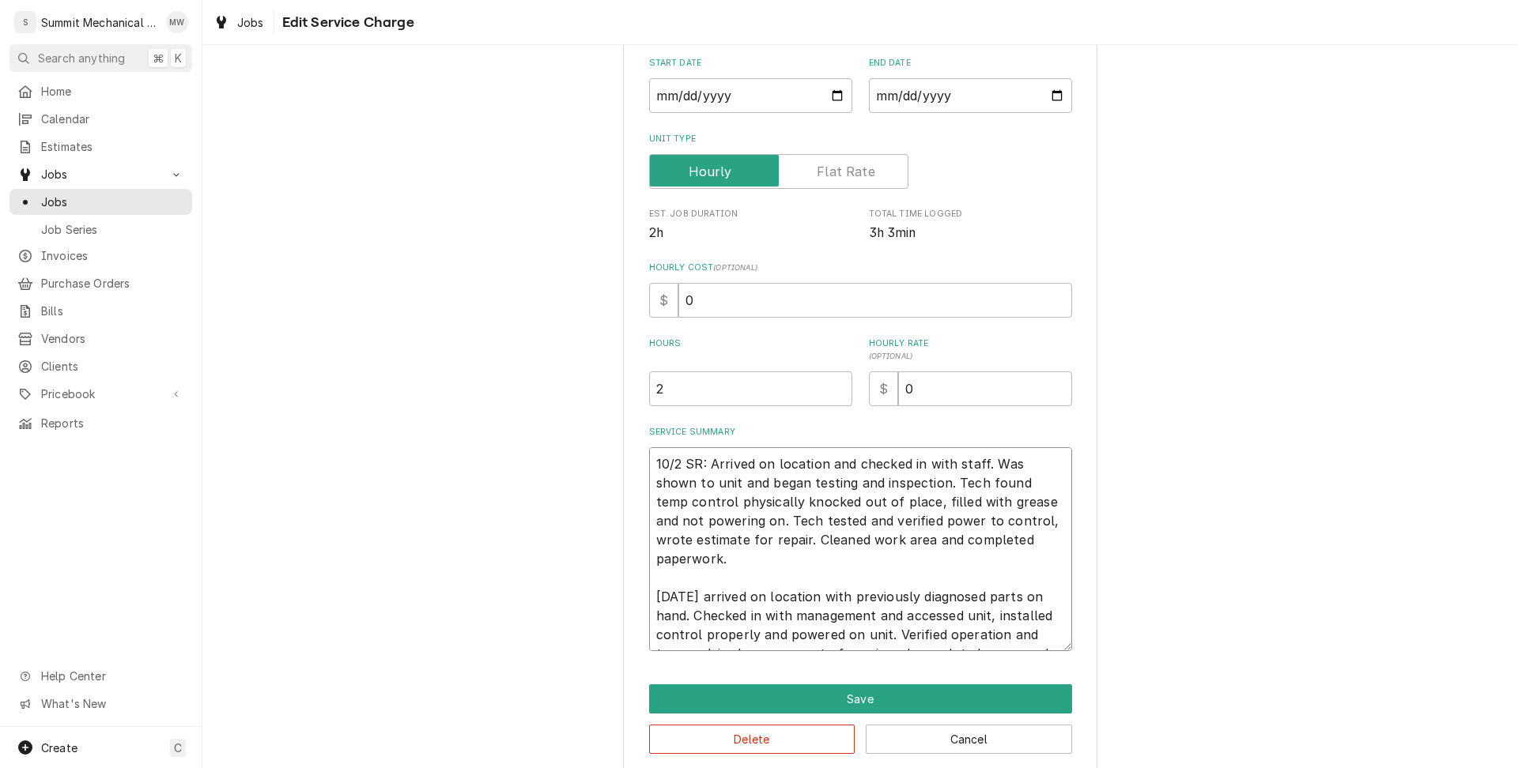
scroll to position [194, 0]
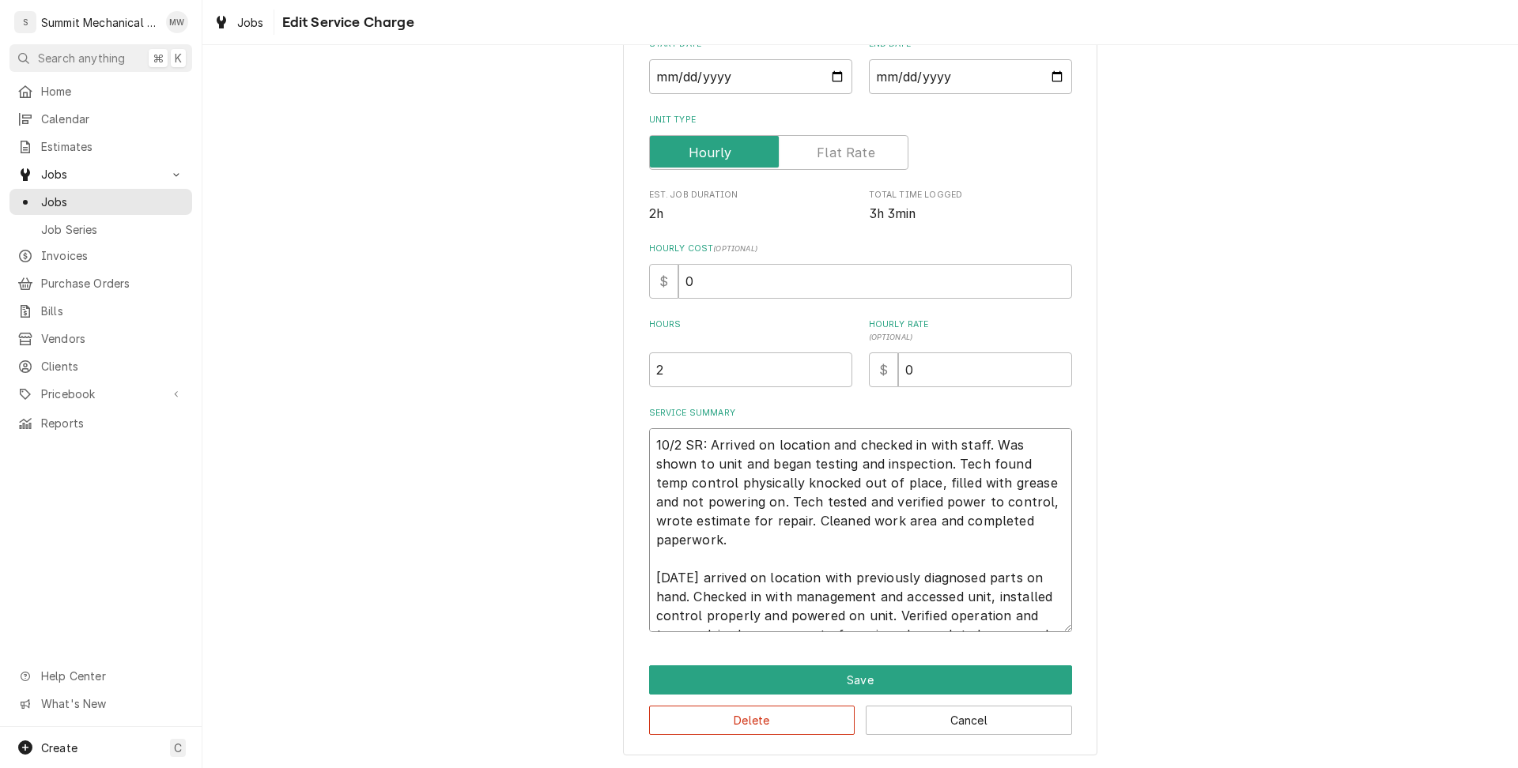
click at [710, 556] on textarea "10/2 SR: Arrived on location and checked in with staff. Was shown to unit and b…" at bounding box center [860, 530] width 423 height 204
type textarea "x"
type textarea "10/2 SR: Arrived on location and checked in with staff. Was shown to unit and b…"
type textarea "x"
type textarea "10/2 SR: Arrived on location and checked in with staff. Was shown to unit and b…"
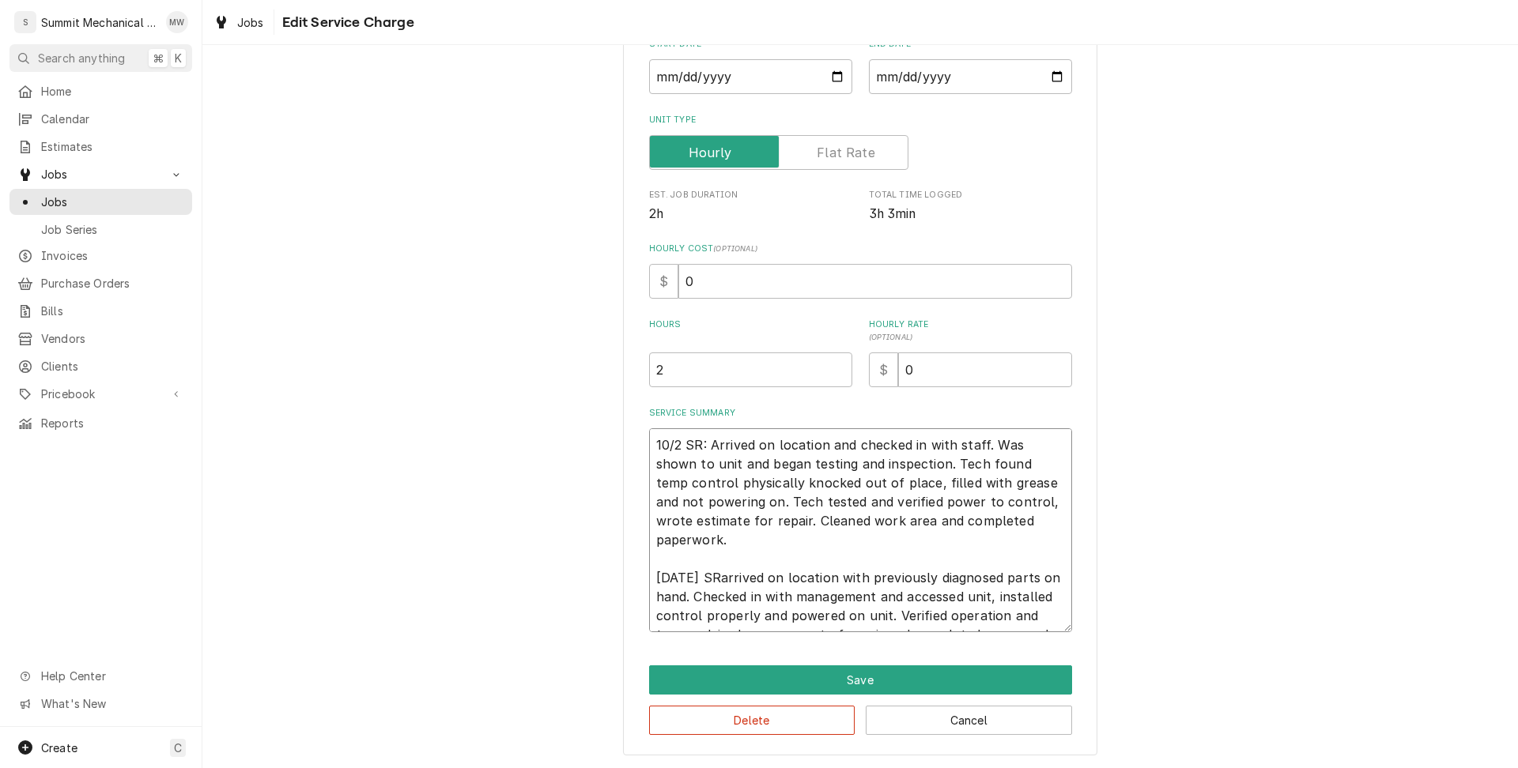
type textarea "x"
type textarea "10/2 SR: Arrived on location and checked in with staff. Was shown to unit and b…"
type textarea "x"
type textarea "10/2 SR: Arrived on location and checked in with staff. Was shown to unit and b…"
type textarea "x"
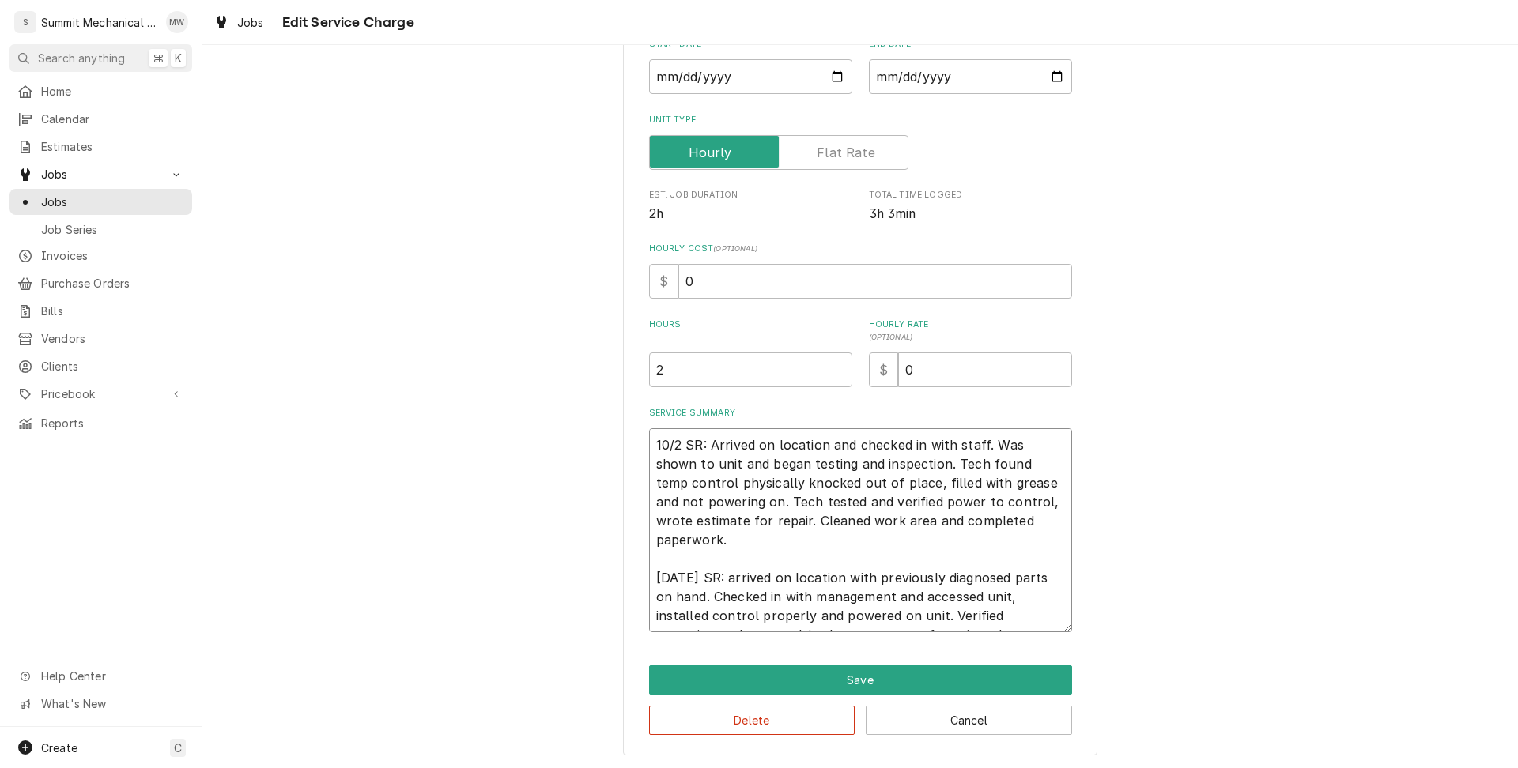
type textarea "10/2 SR: Arrived on location and checked in with staff. Was shown to unit and b…"
type textarea "x"
type textarea "10/2 SR: Arrived on location and checked in with staff. Was shown to unit and b…"
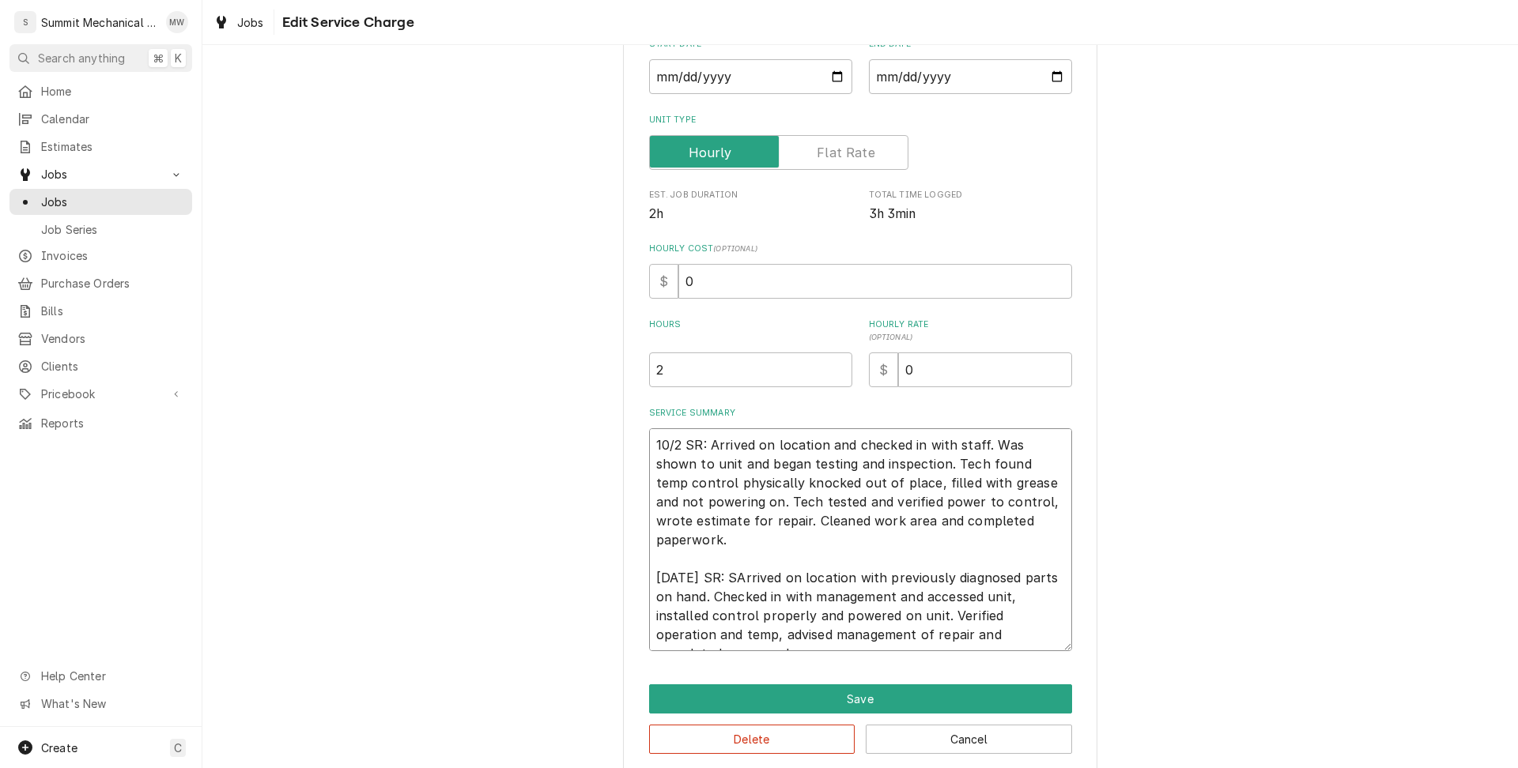
type textarea "x"
type textarea "10/2 SR: Arrived on location and checked in with staff. Was shown to unit and b…"
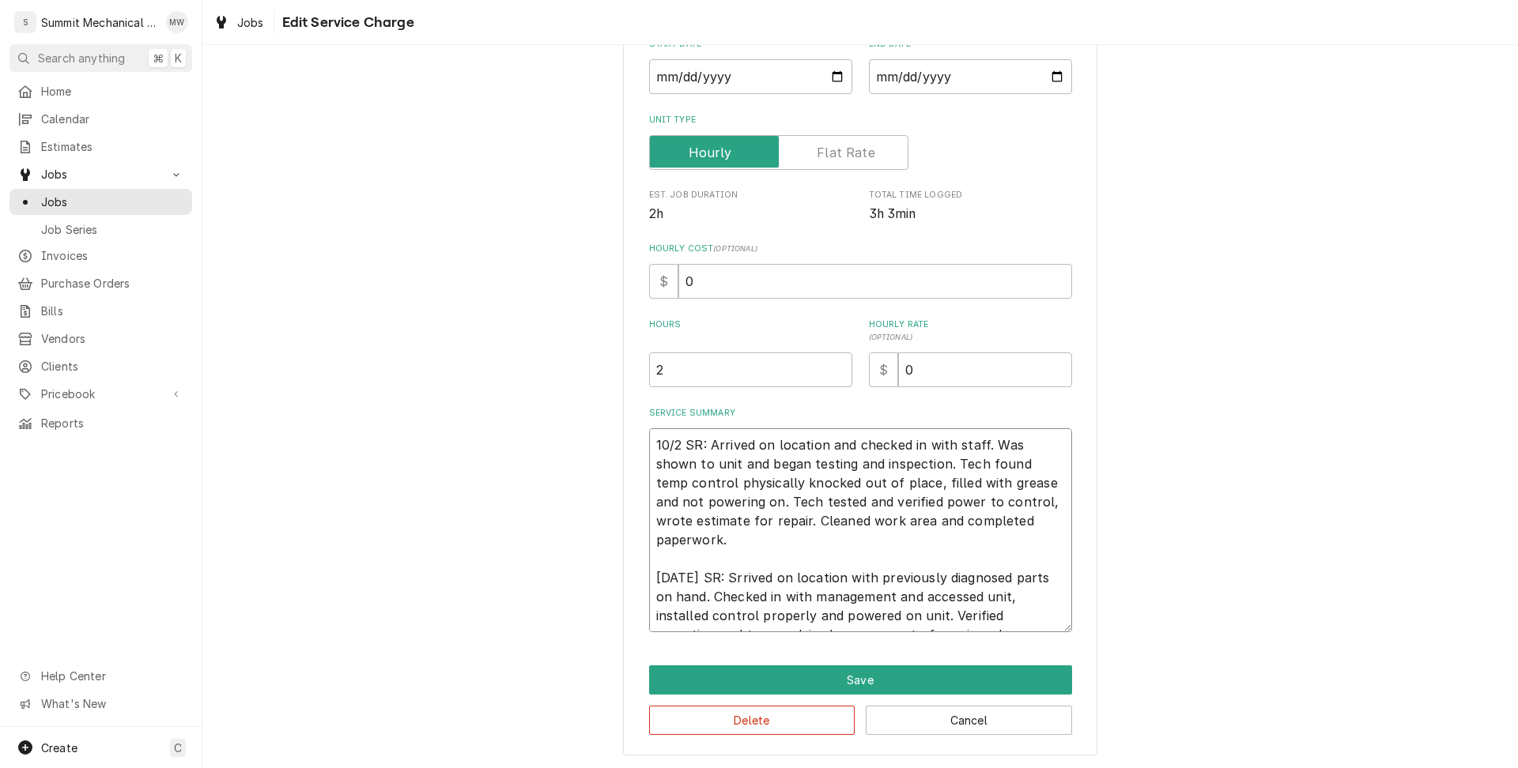
type textarea "x"
type textarea "10/2 SR: Arrived on location and checked in with staff. Was shown to unit and b…"
type textarea "x"
type textarea "10/2 SR: Arrived on location and checked in with staff. Was shown to unit and b…"
click at [1006, 555] on textarea "10/2 SR: Arrived on location and checked in with staff. Was shown to unit and b…" at bounding box center [860, 530] width 423 height 204
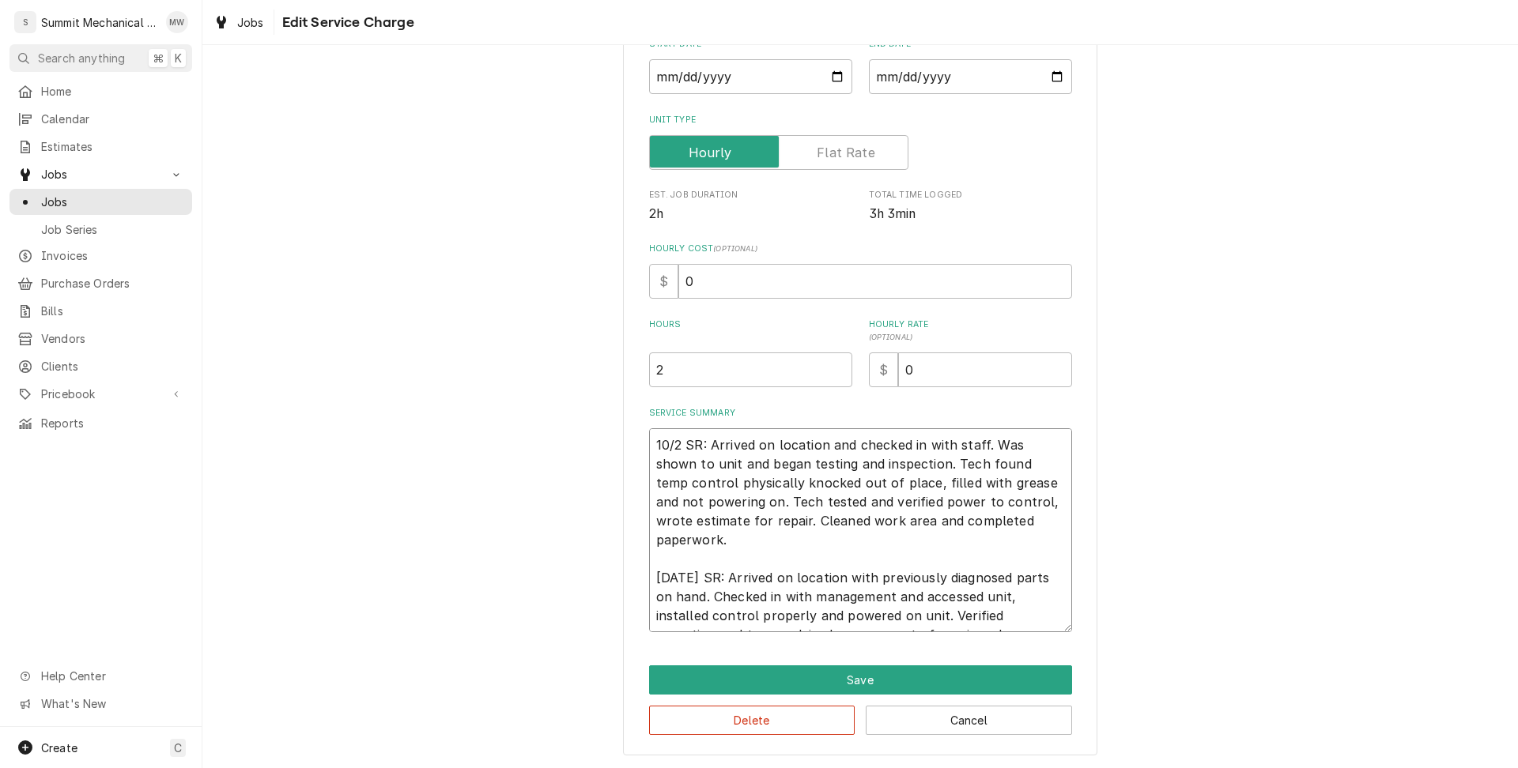
click at [964, 560] on textarea "10/2 SR: Arrived on location and checked in with staff. Was shown to unit and b…" at bounding box center [860, 530] width 423 height 204
click at [886, 553] on textarea "10/2 SR: Arrived on location and checked in with staff. Was shown to unit and b…" at bounding box center [860, 530] width 423 height 204
click at [1012, 611] on textarea "10/2 SR: Arrived on location and checked in with staff. Was shown to unit and b…" at bounding box center [860, 530] width 423 height 204
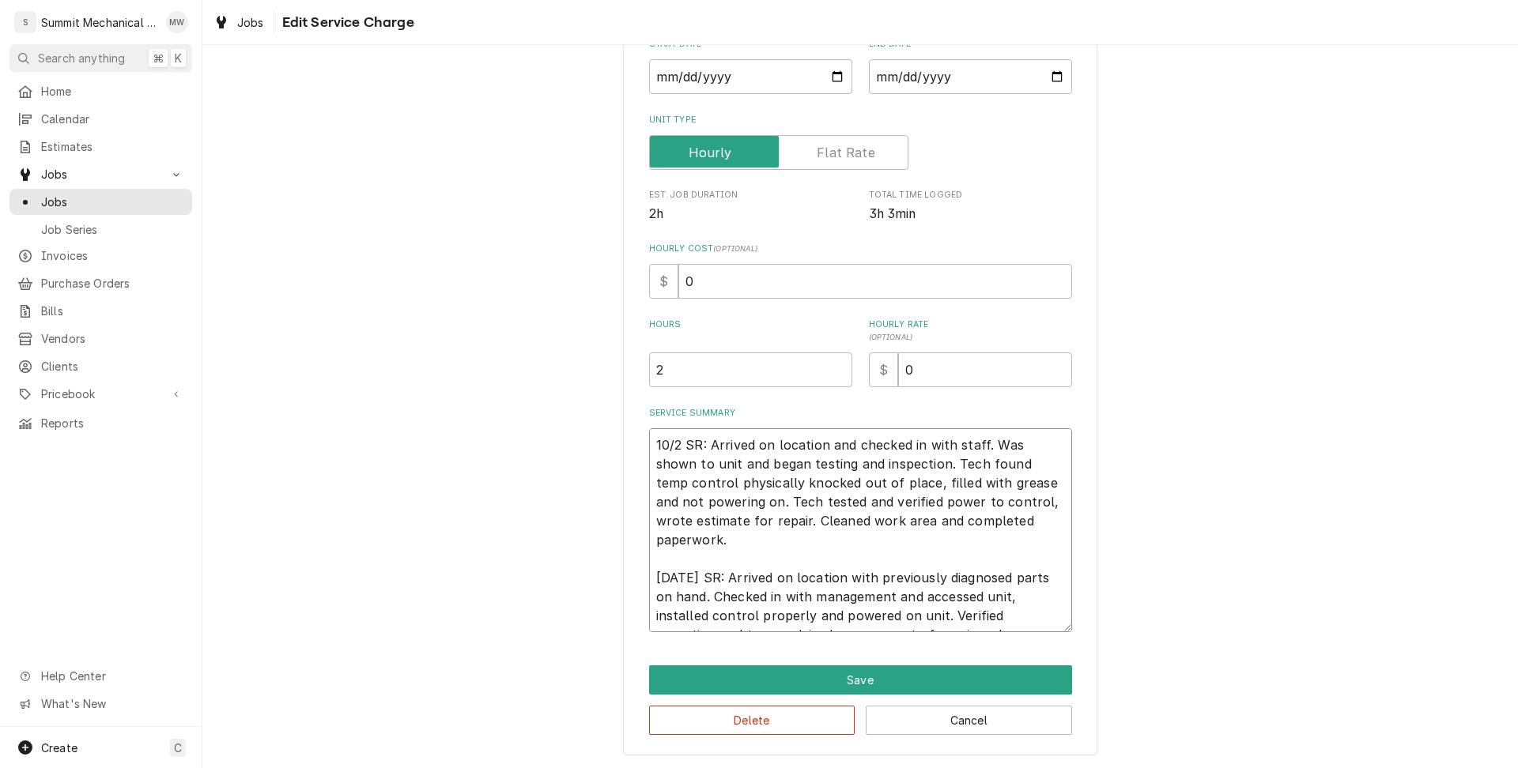
type textarea "x"
type textarea "10/2 SR: Arrived on location and checked in with staff. Was shown to unit and b…"
type textarea "x"
type textarea "10/2 SR: Arrived on location and checked in with staff. Was shown to unit and b…"
type textarea "x"
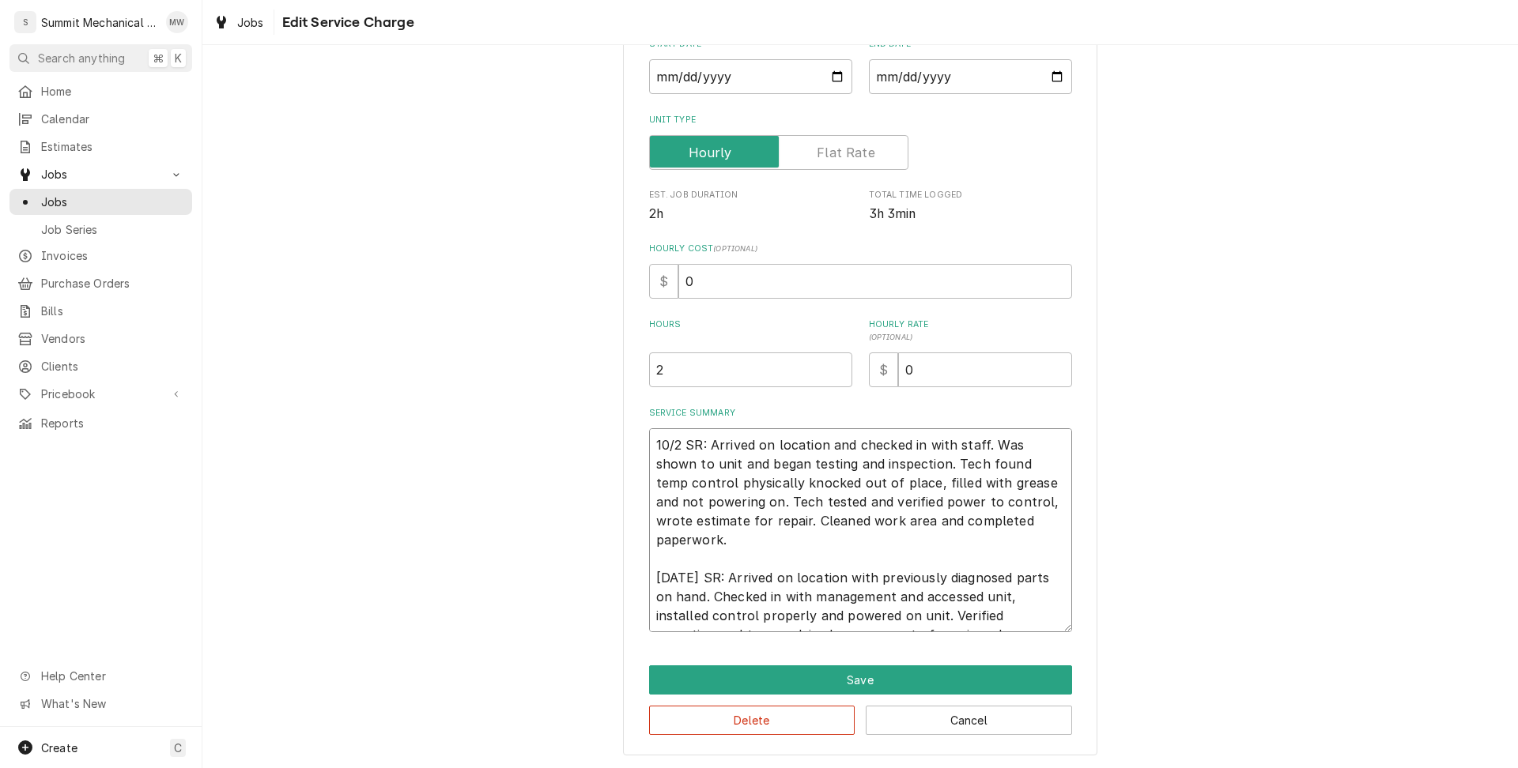
type textarea "10/2 SR: Arrived on location and checked in with staff. Was shown to unit and b…"
type textarea "x"
type textarea "10/2 SR: Arrived on location and checked in with staff. Was shown to unit and b…"
type textarea "x"
type textarea "10/2 SR: Arrived on location and checked in with staff. Was shown to unit and b…"
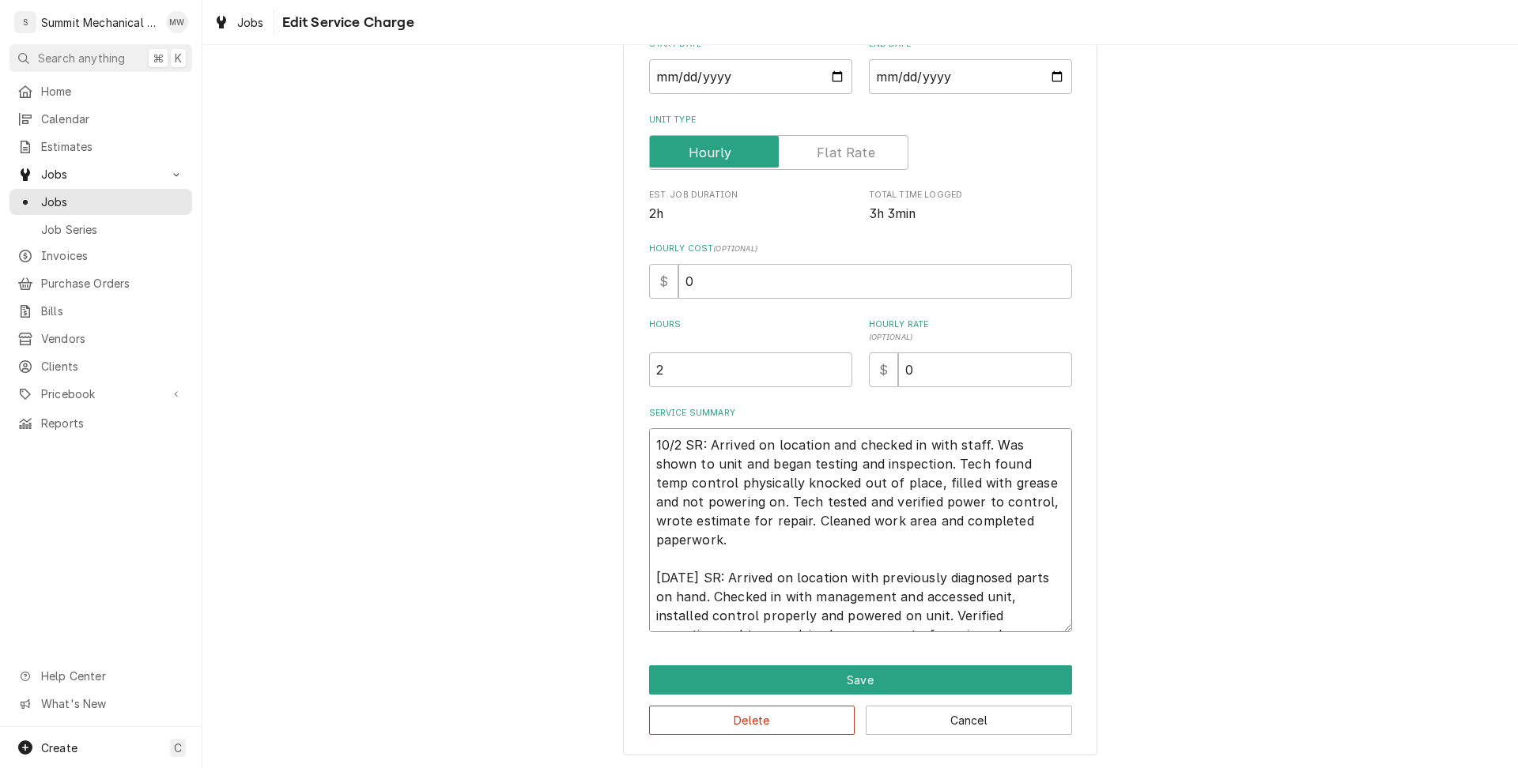
type textarea "x"
type textarea "10/2 SR: Arrived on location and checked in with staff. Was shown to unit and b…"
type textarea "x"
type textarea "10/2 SR: Arrived on location and checked in with staff. Was shown to unit and b…"
type textarea "x"
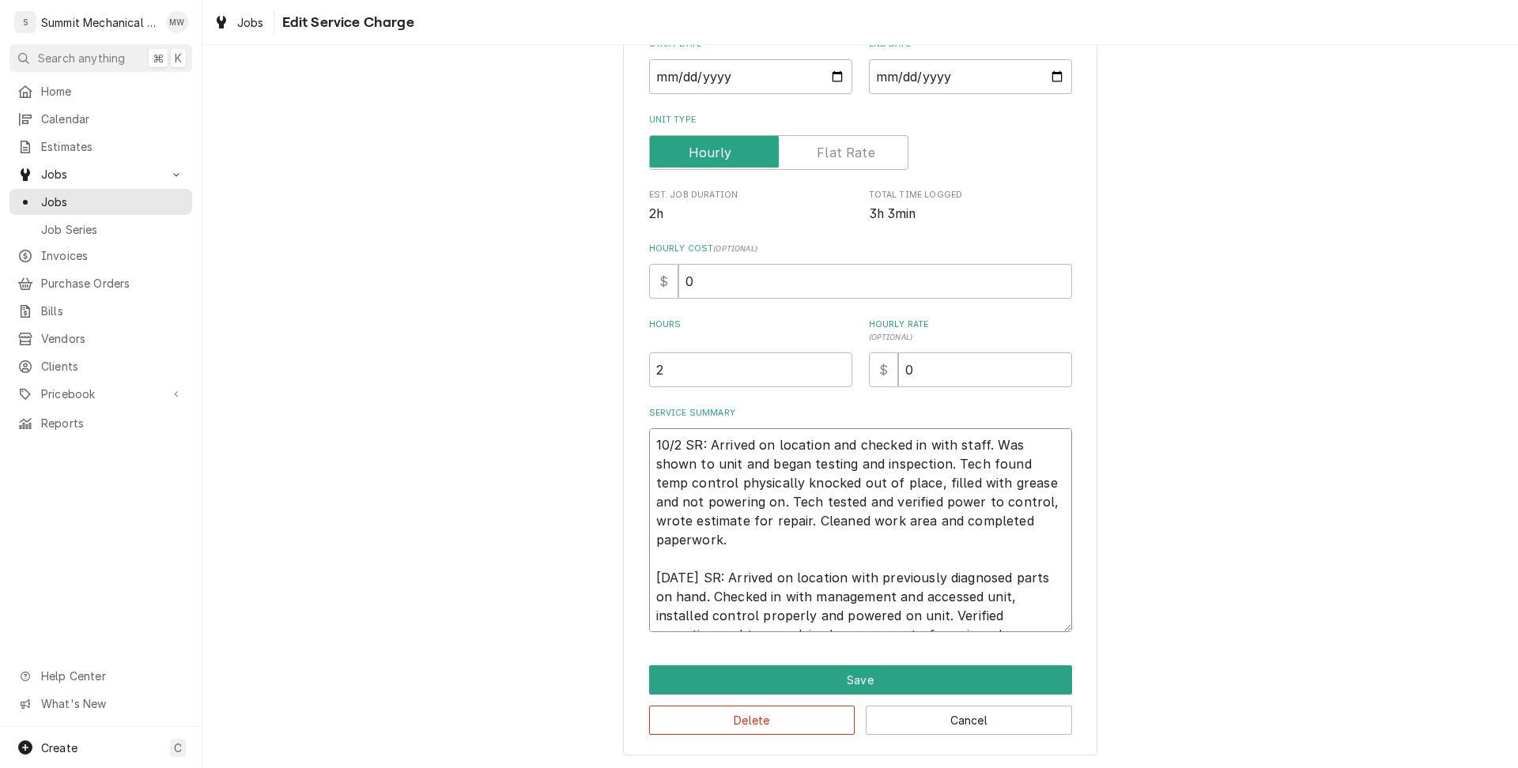
type textarea "10/2 SR: Arrived on location and checked in with staff. Was shown to unit and b…"
type textarea "x"
type textarea "10/2 SR: Arrived on location and checked in with staff. Was shown to unit and b…"
type textarea "x"
type textarea "10/2 SR: Arrived on location and checked in with staff. Was shown to unit and b…"
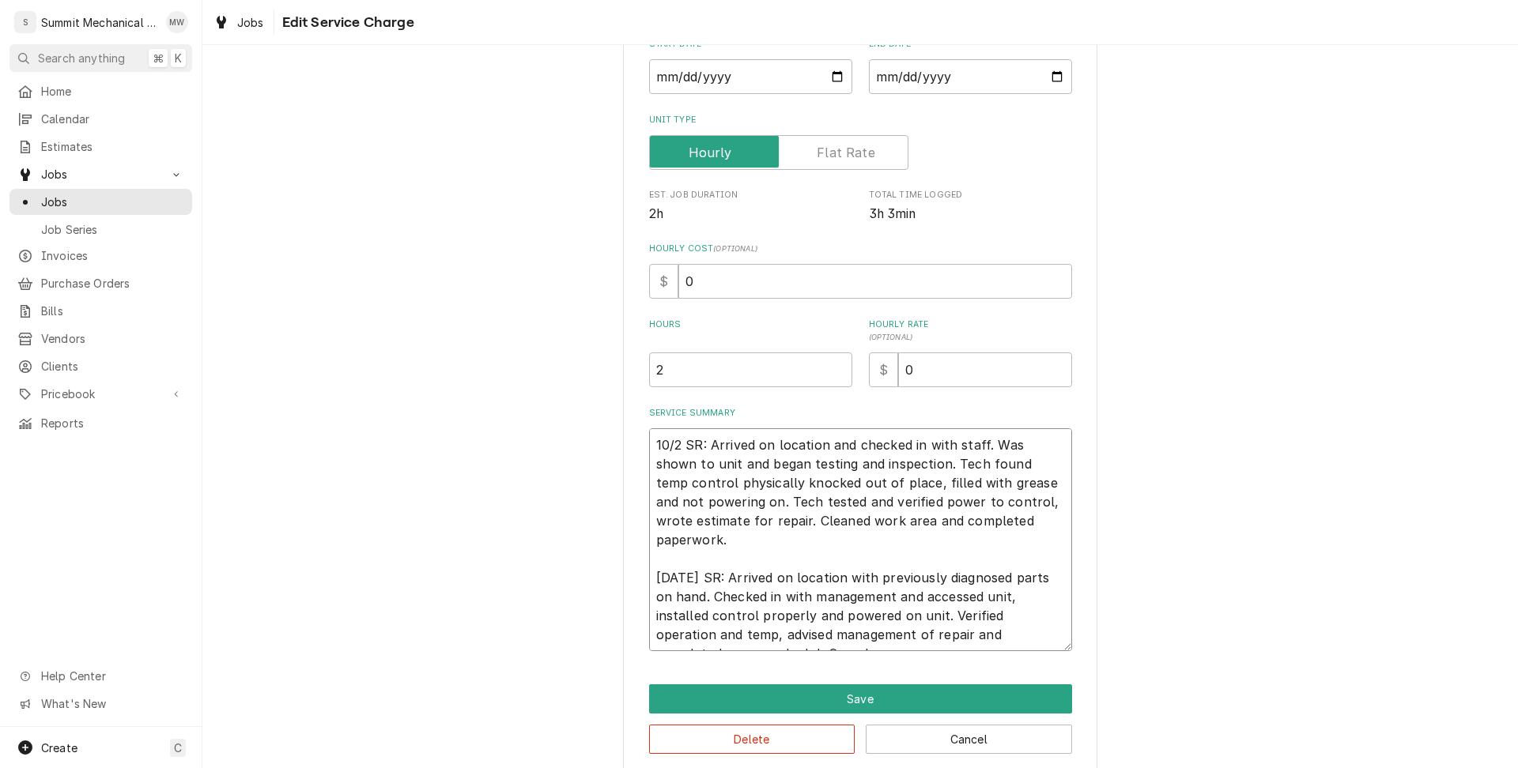
type textarea "x"
type textarea "10/2 SR: Arrived on location and checked in with staff. Was shown to unit and b…"
type textarea "x"
type textarea "10/2 SR: Arrived on location and checked in with staff. Was shown to unit and b…"
type textarea "x"
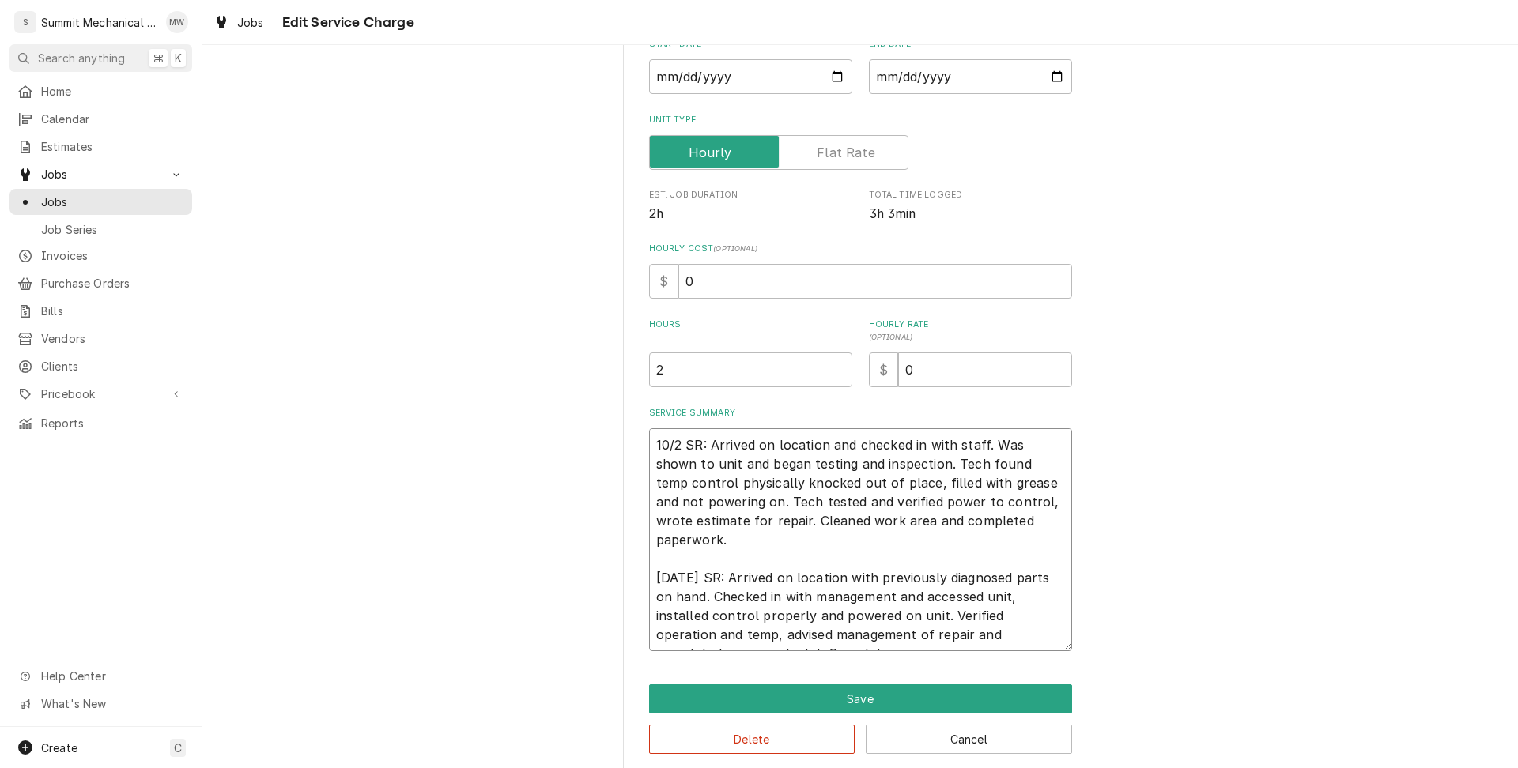
type textarea "10/2 SR: Arrived on location and checked in with staff. Was shown to unit and b…"
type textarea "x"
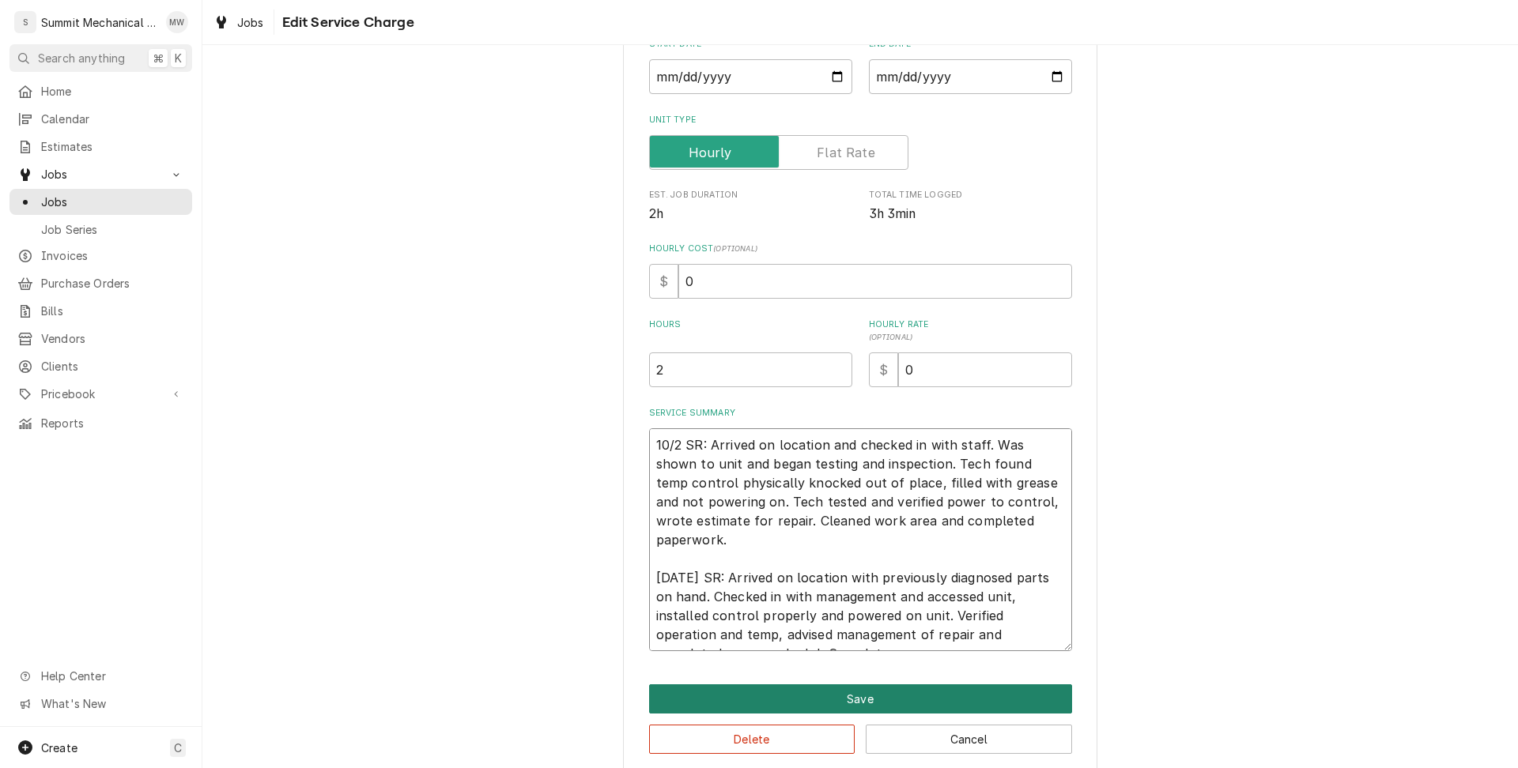
type textarea "10/2 SR: Arrived on location and checked in with staff. Was shown to unit and b…"
click at [949, 696] on button "Save" at bounding box center [860, 699] width 423 height 29
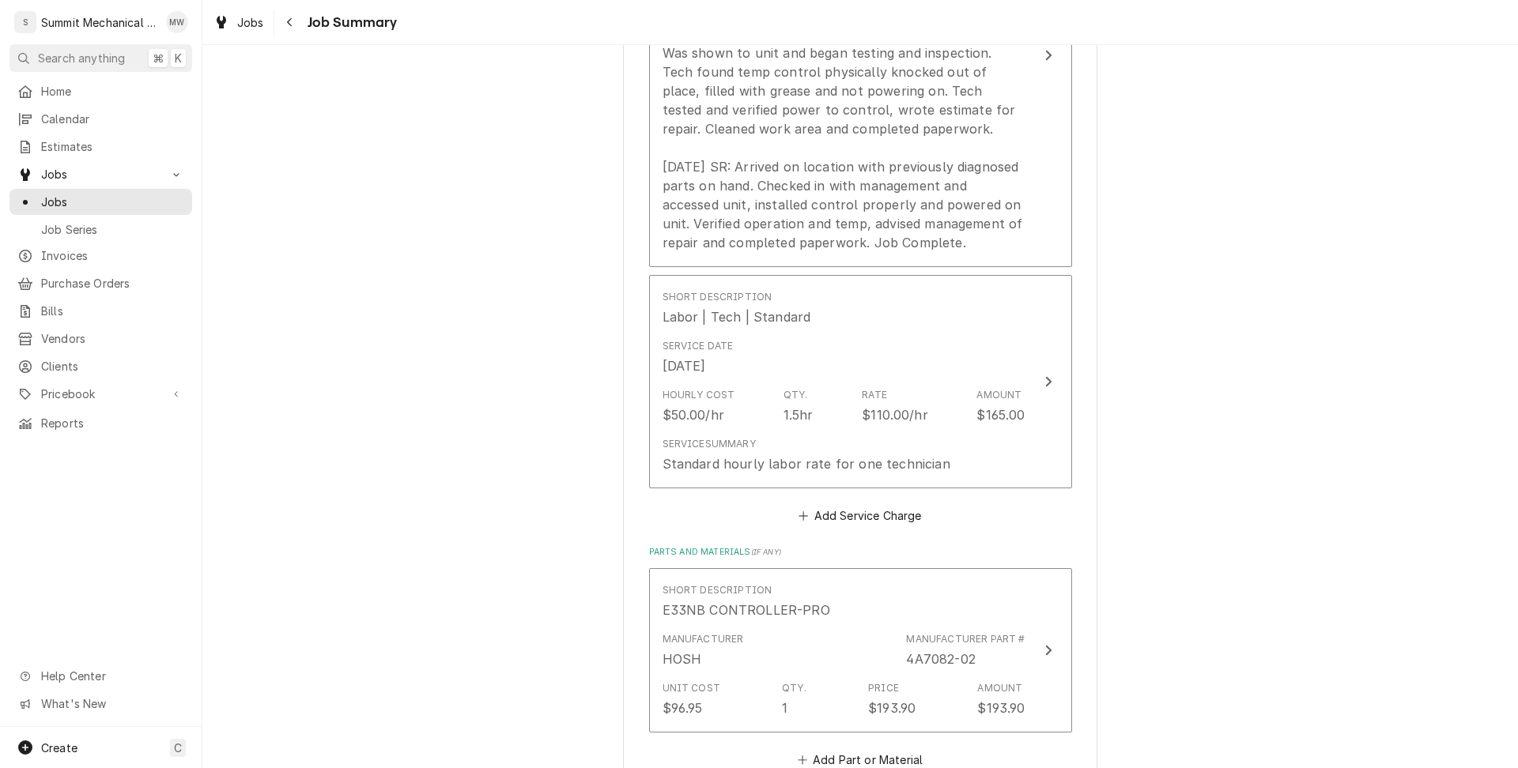
scroll to position [32, 0]
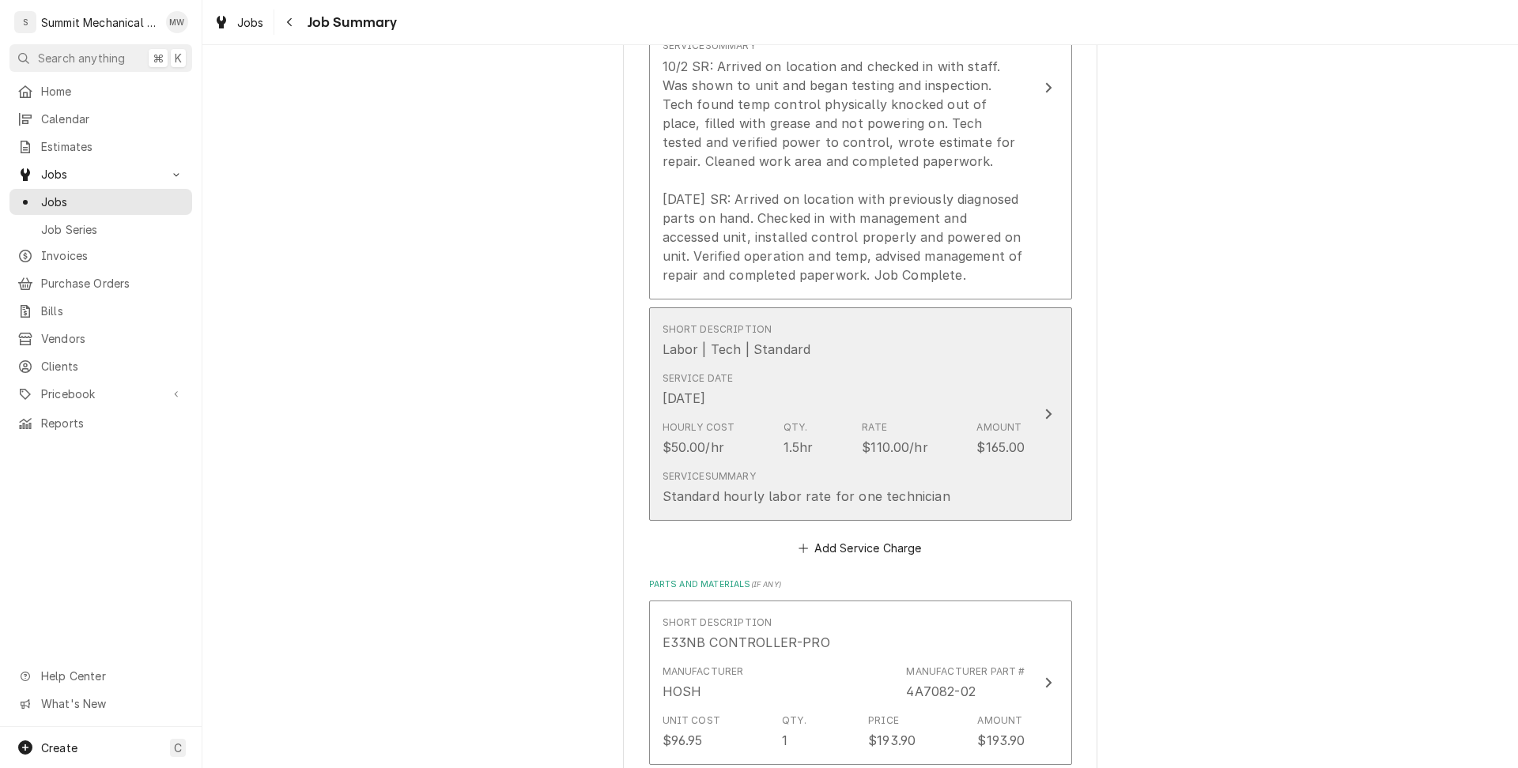
click at [804, 359] on div "Short Description Labor | Tech | Standard" at bounding box center [843, 340] width 363 height 49
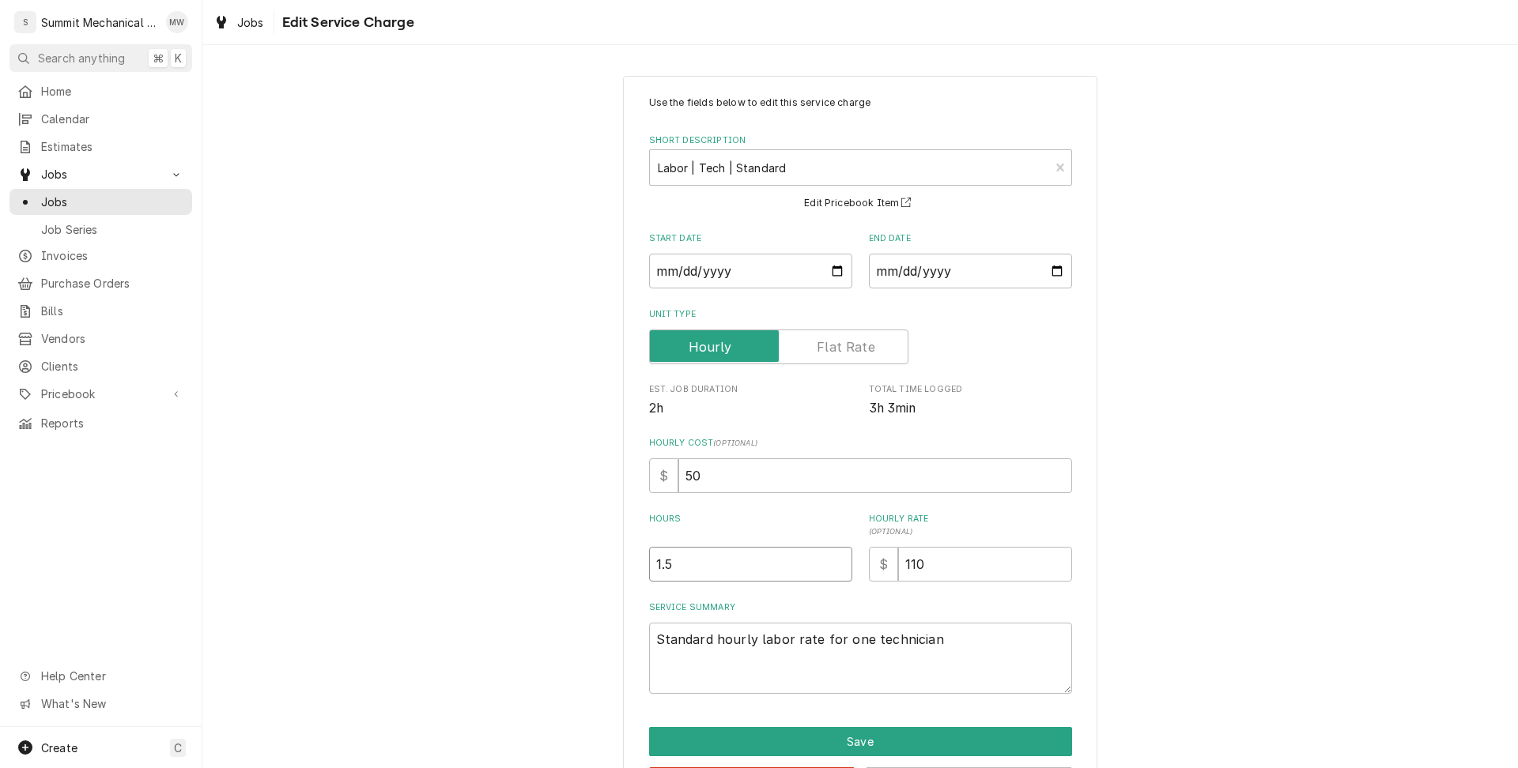
click at [711, 559] on input "1.5" at bounding box center [750, 564] width 203 height 35
type textarea "x"
type input "1"
type textarea "x"
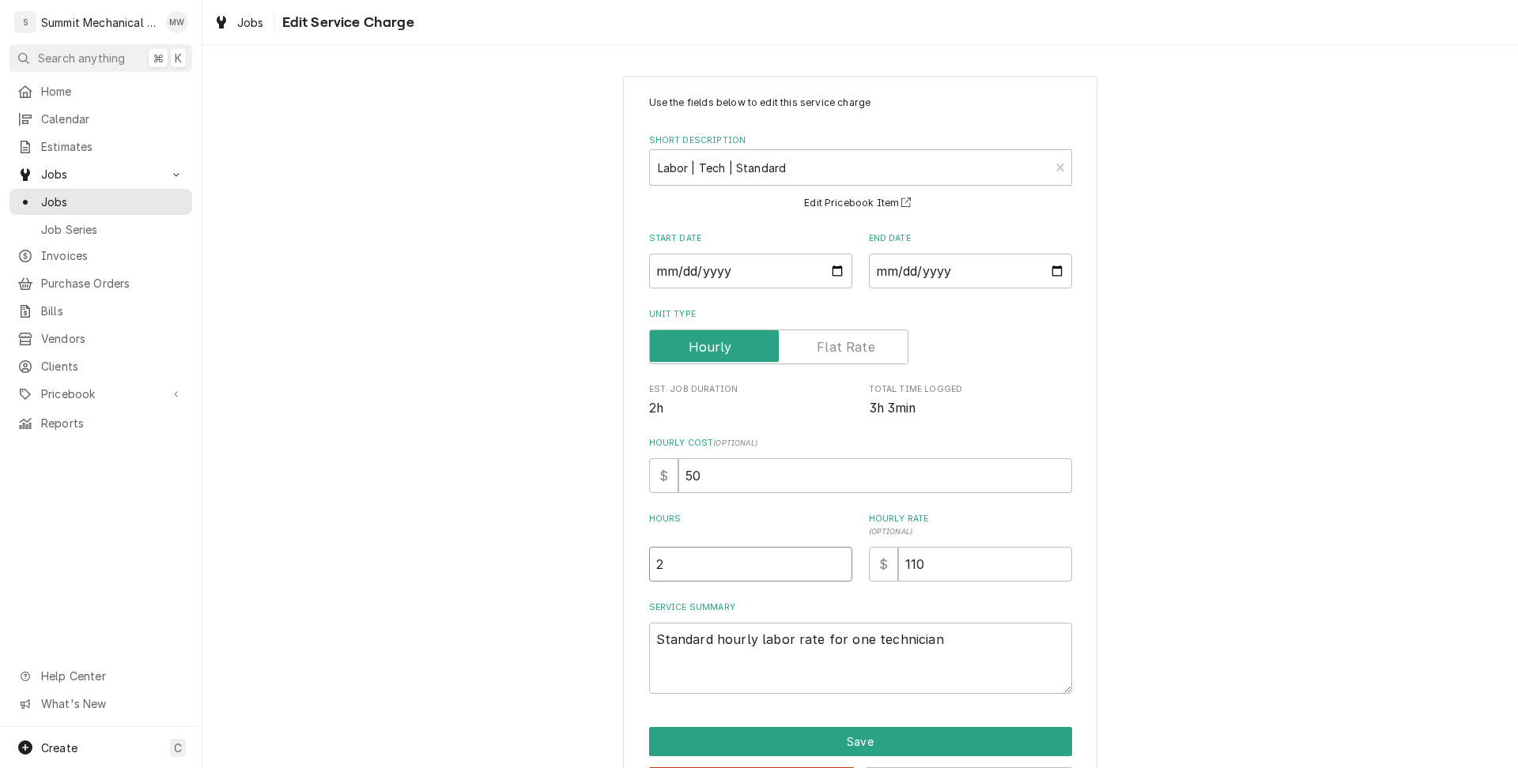
type input "2"
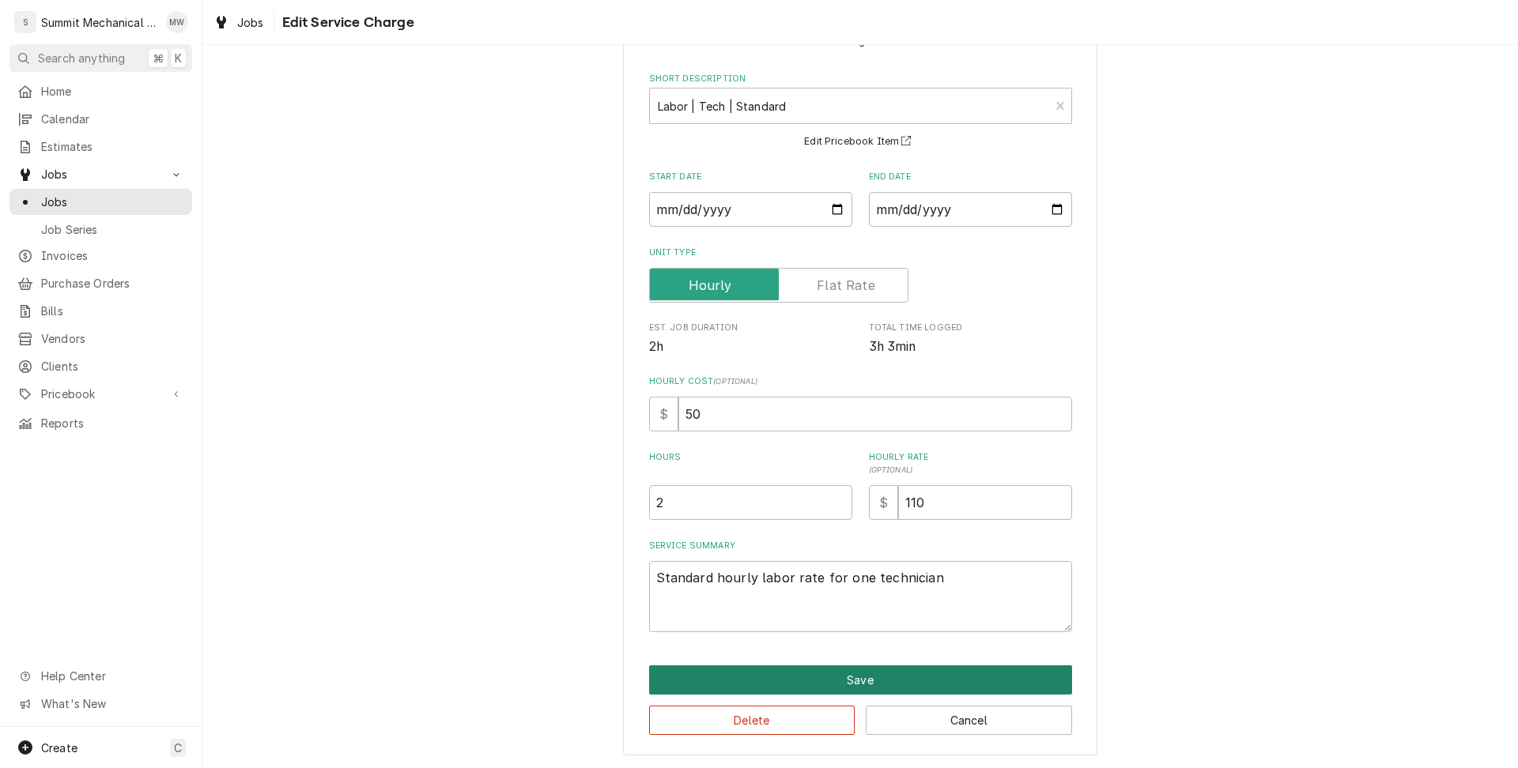
click at [827, 677] on button "Save" at bounding box center [860, 680] width 423 height 29
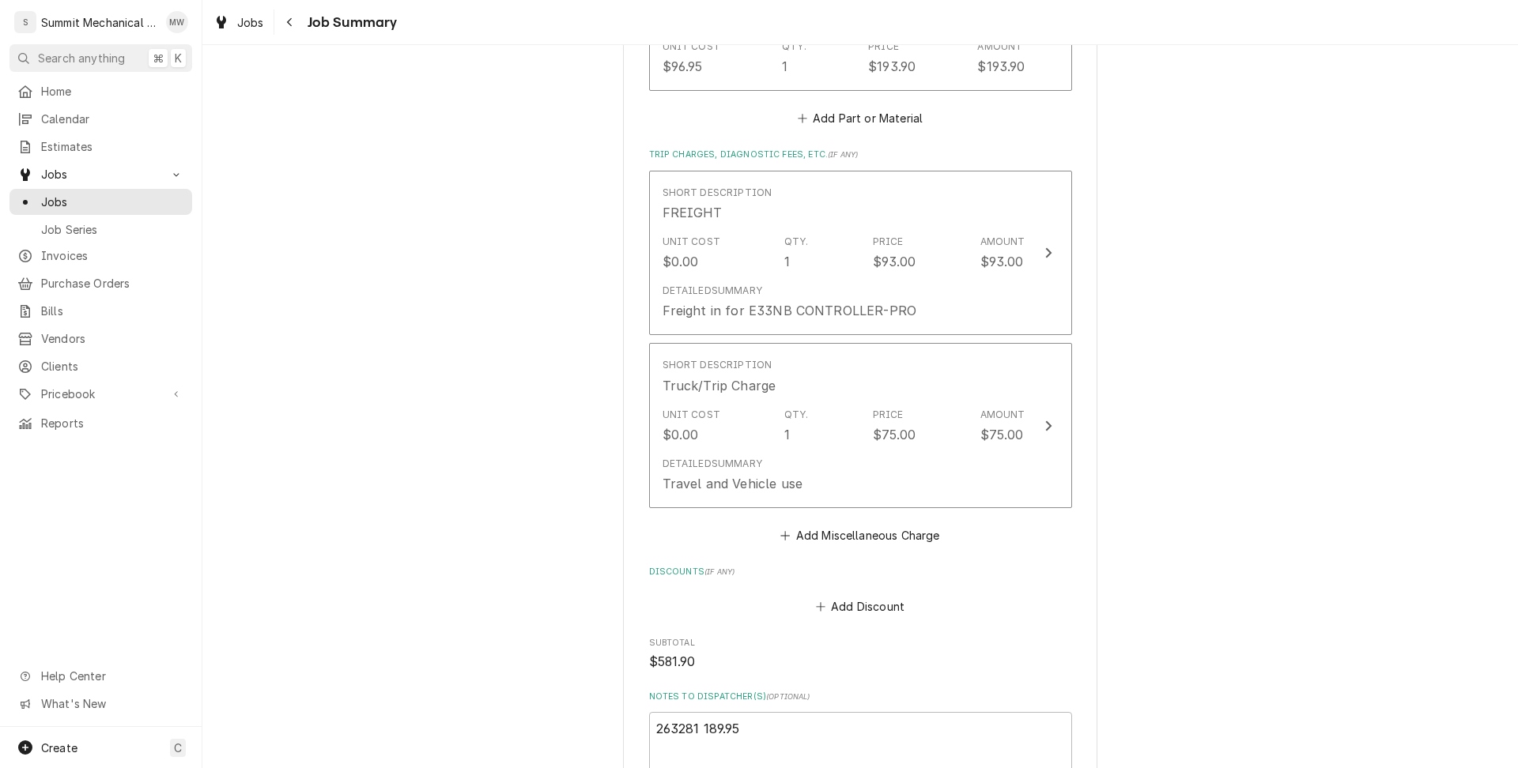
scroll to position [1676, 0]
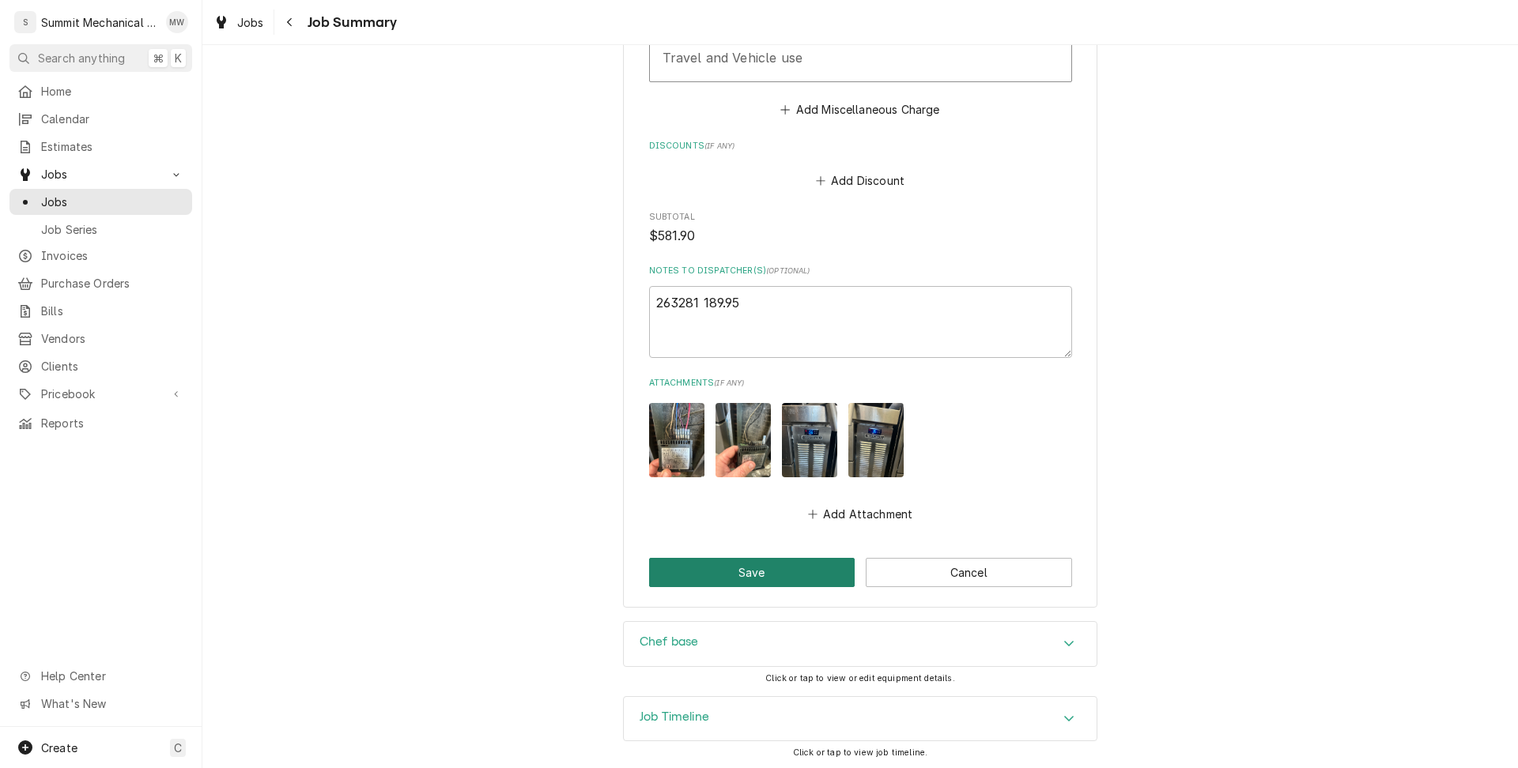
click at [764, 572] on button "Save" at bounding box center [752, 572] width 206 height 29
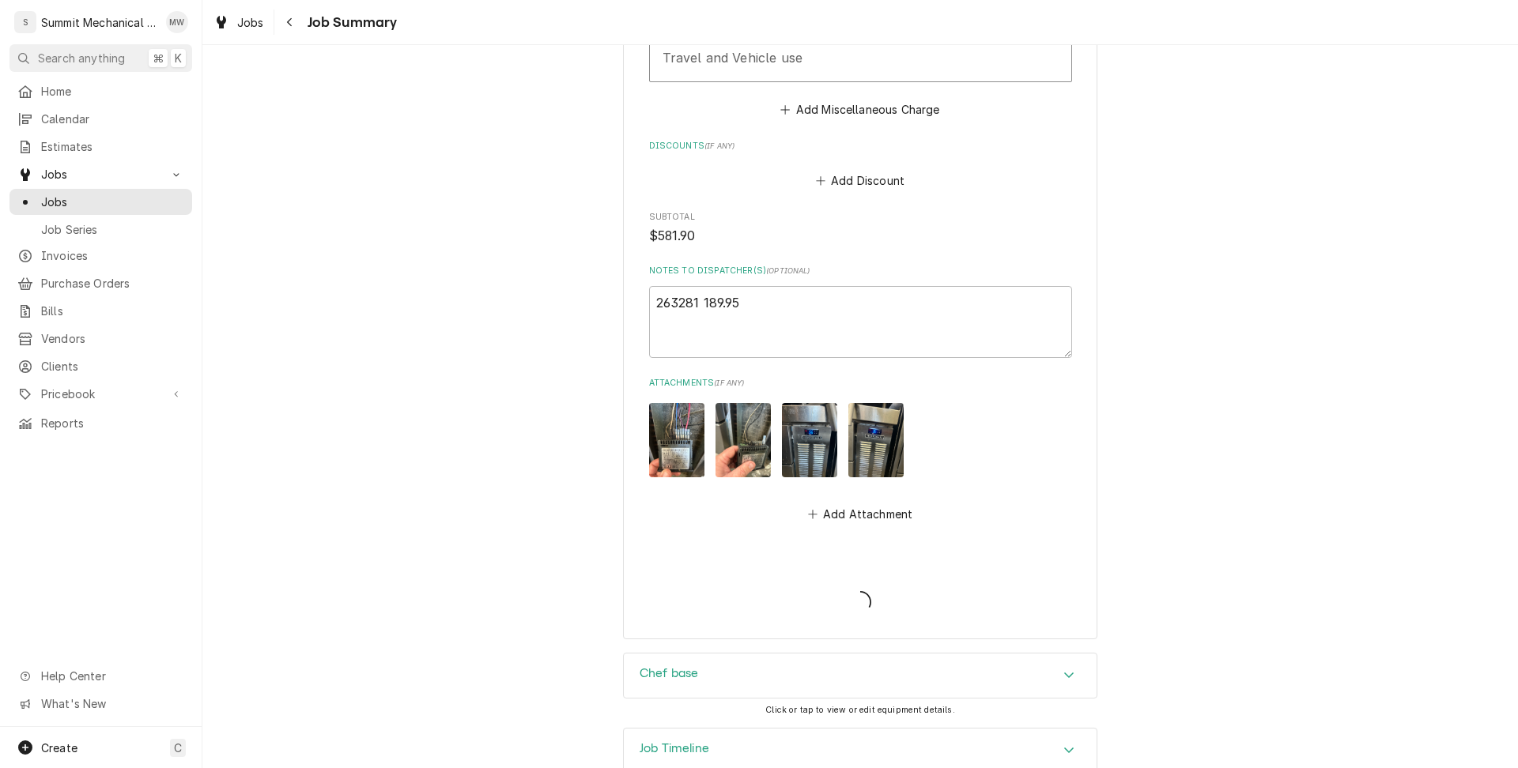
type textarea "x"
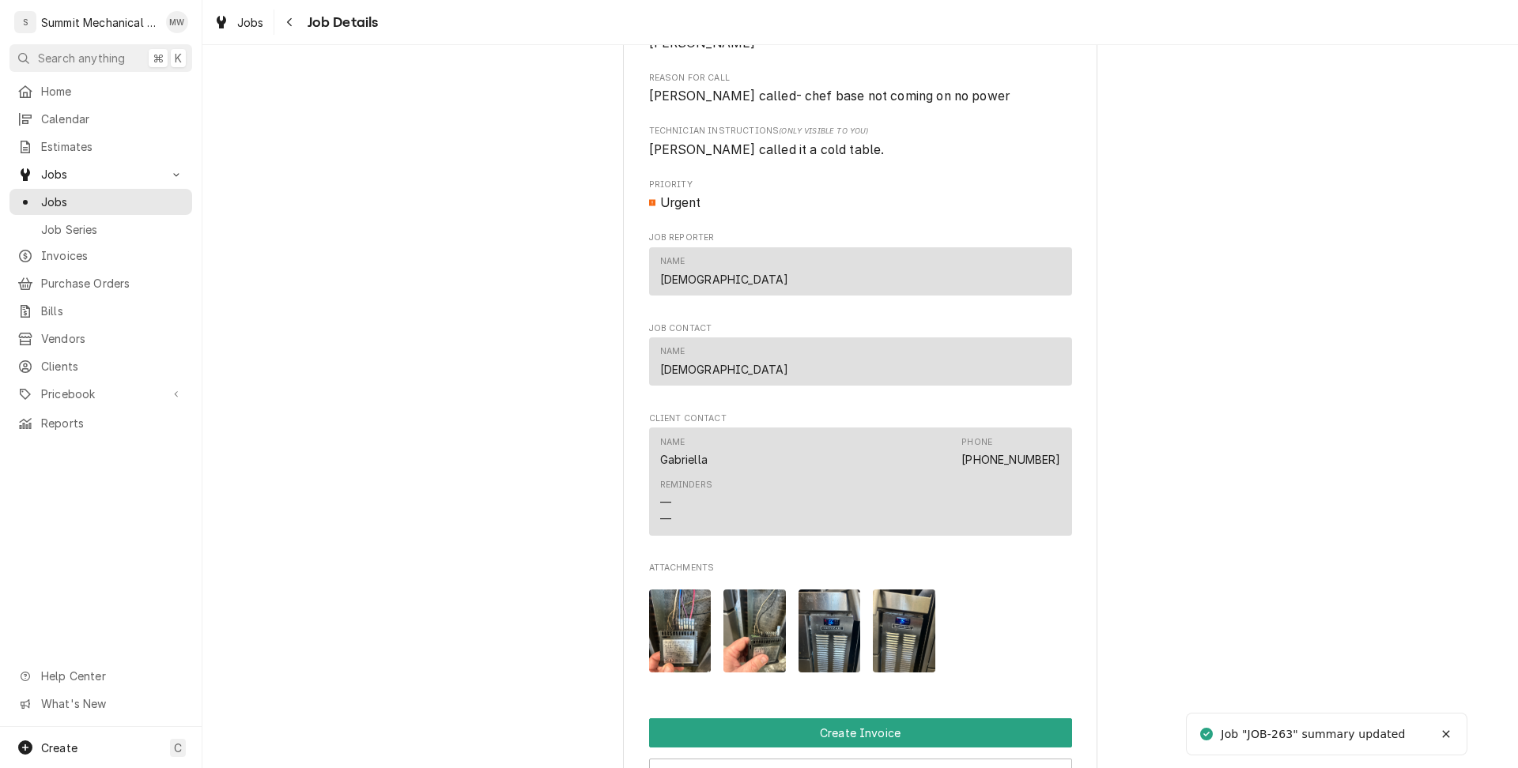
scroll to position [1075, 0]
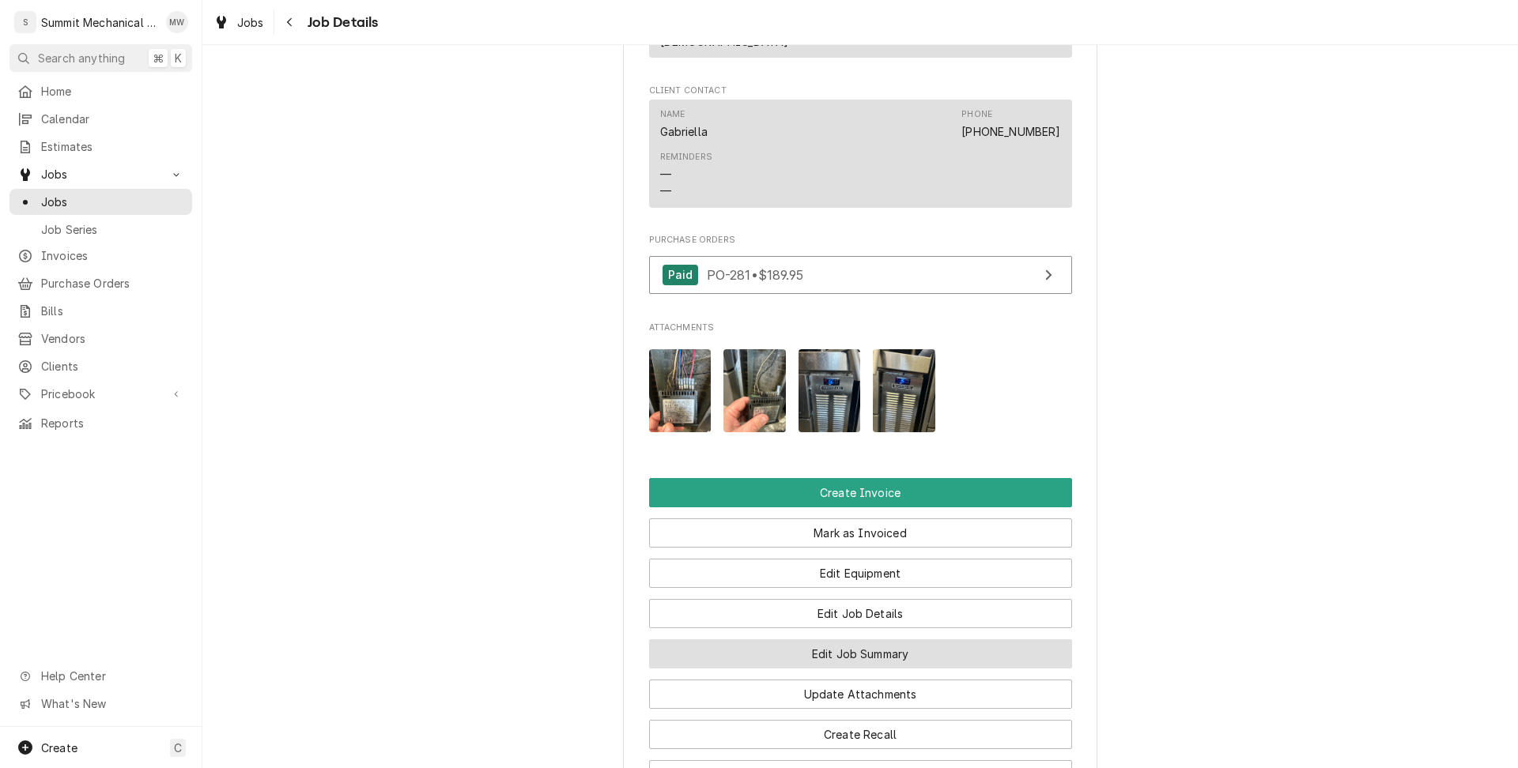
click at [881, 666] on button "Edit Job Summary" at bounding box center [860, 654] width 423 height 29
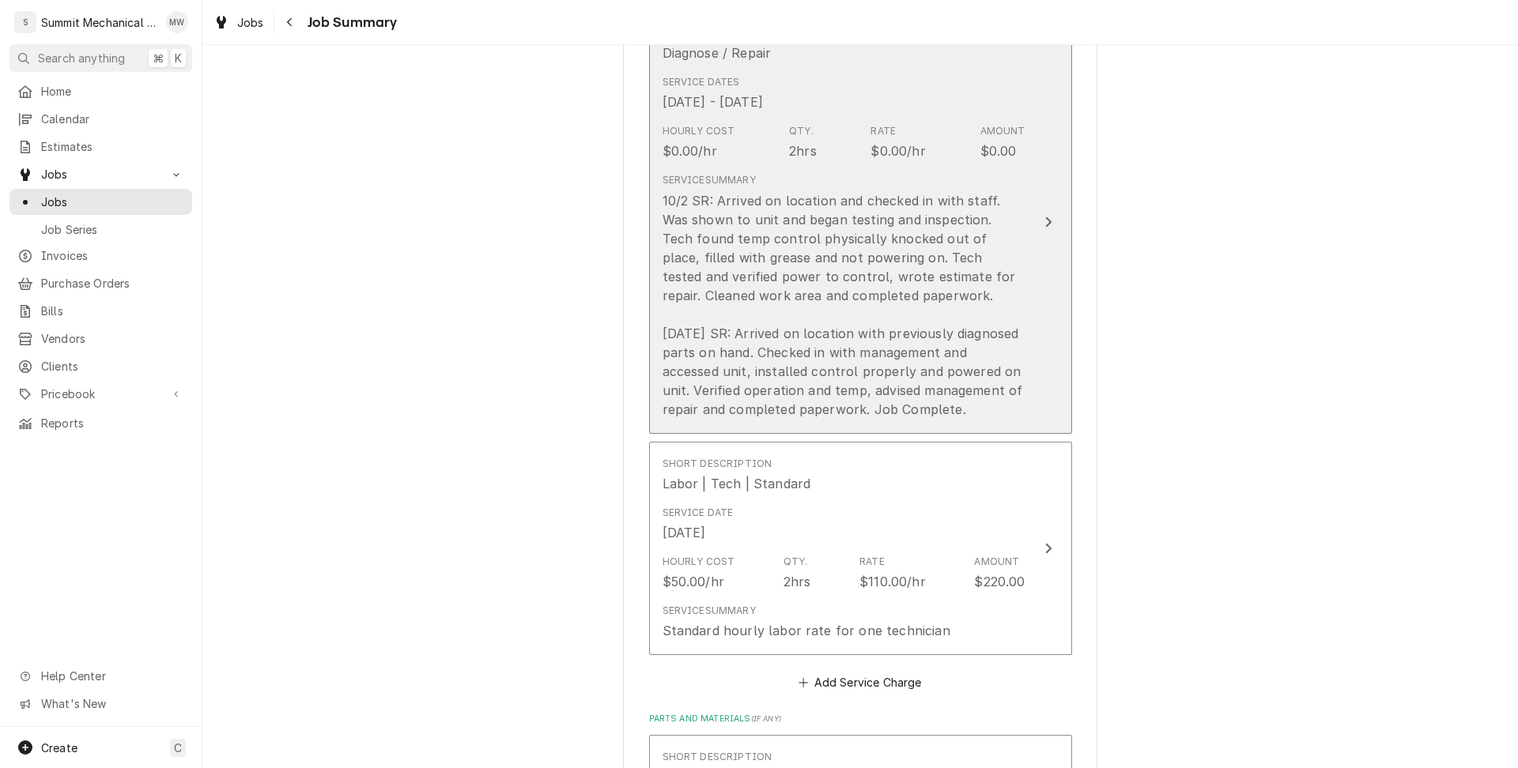
click at [784, 285] on div "10/2 SR: Arrived on location and checked in with staff. Was shown to unit and b…" at bounding box center [843, 305] width 363 height 228
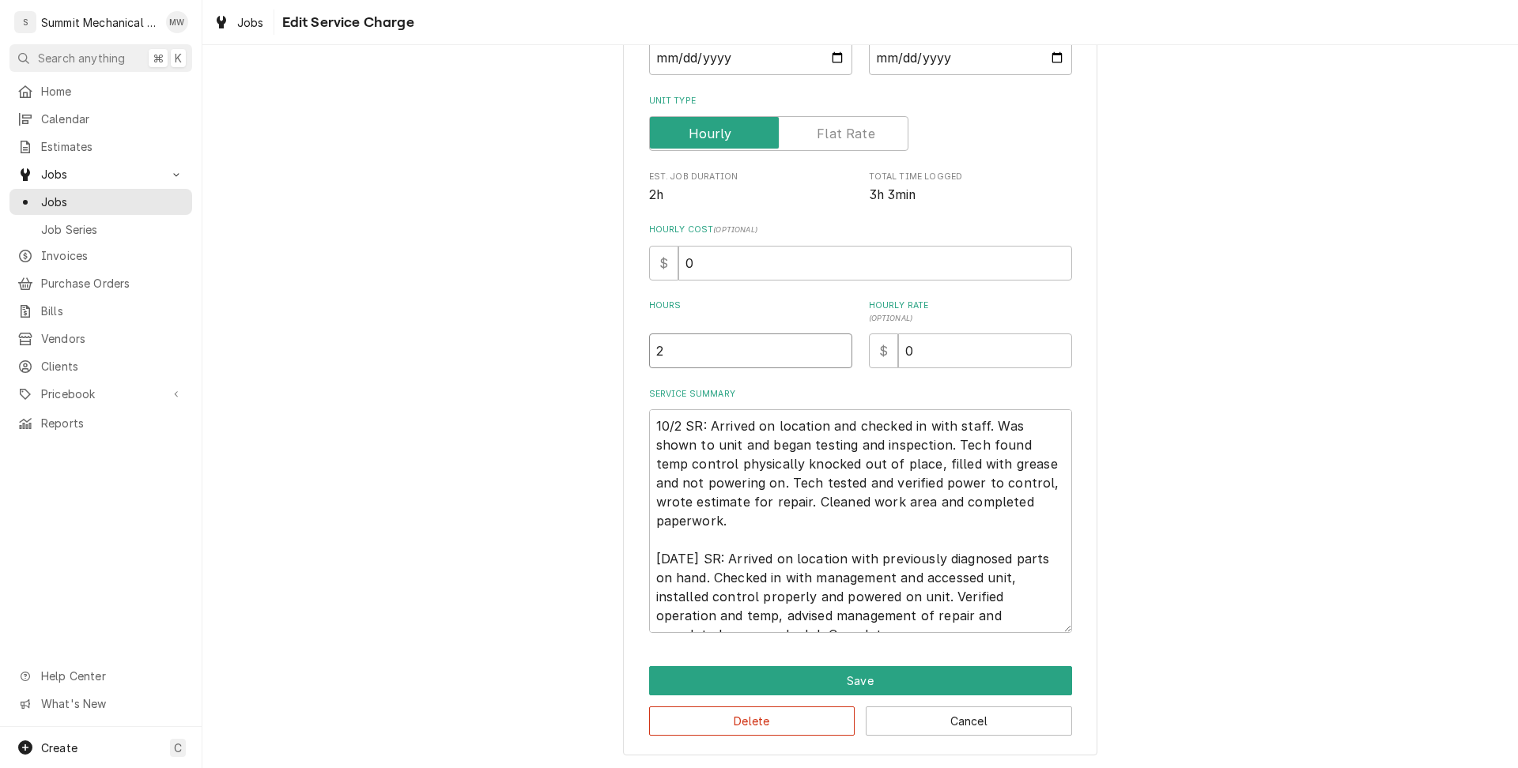
click at [683, 346] on input "2" at bounding box center [750, 351] width 203 height 35
type textarea "x"
type input "3"
type textarea "x"
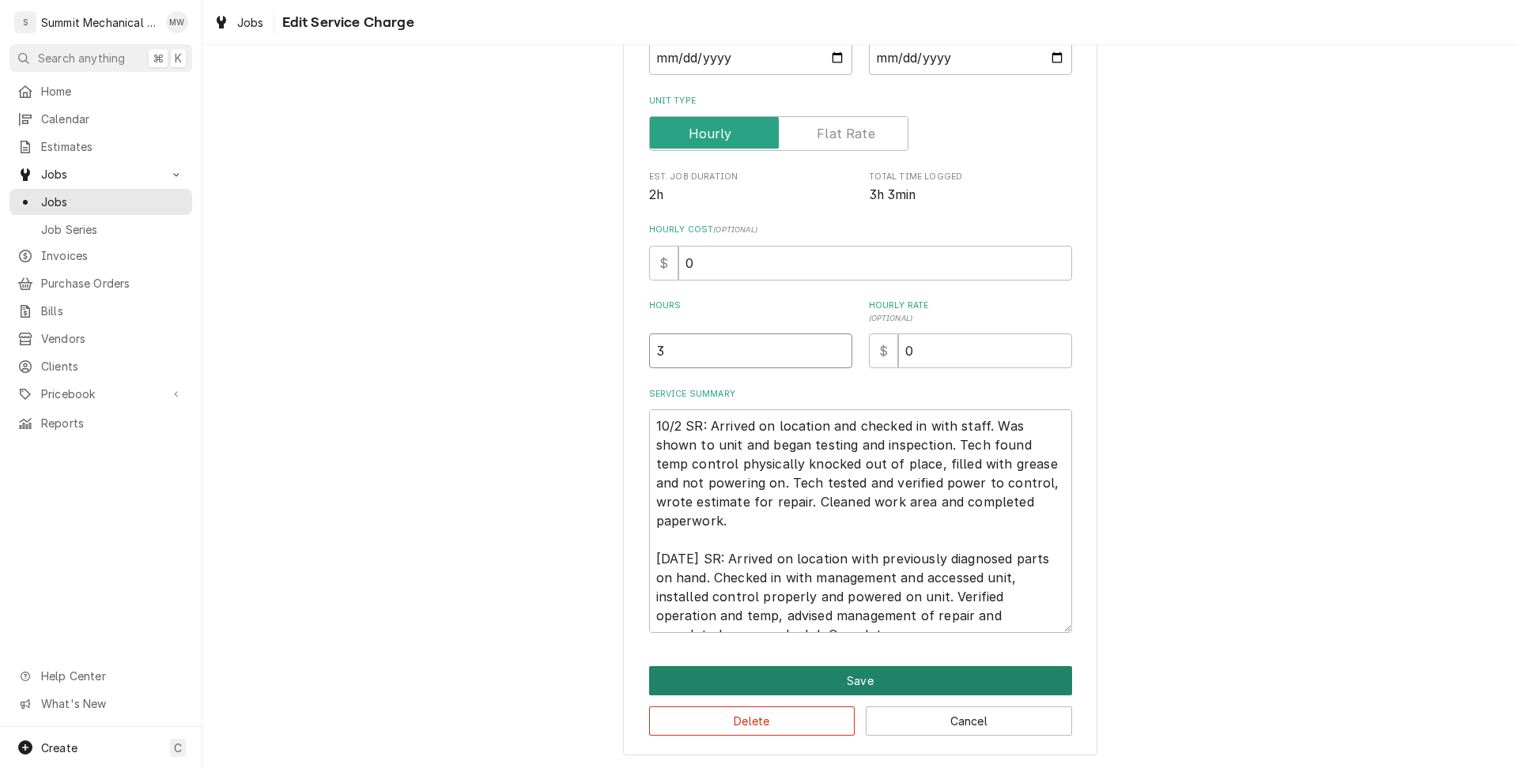
type input "3"
click at [862, 671] on button "Save" at bounding box center [860, 680] width 423 height 29
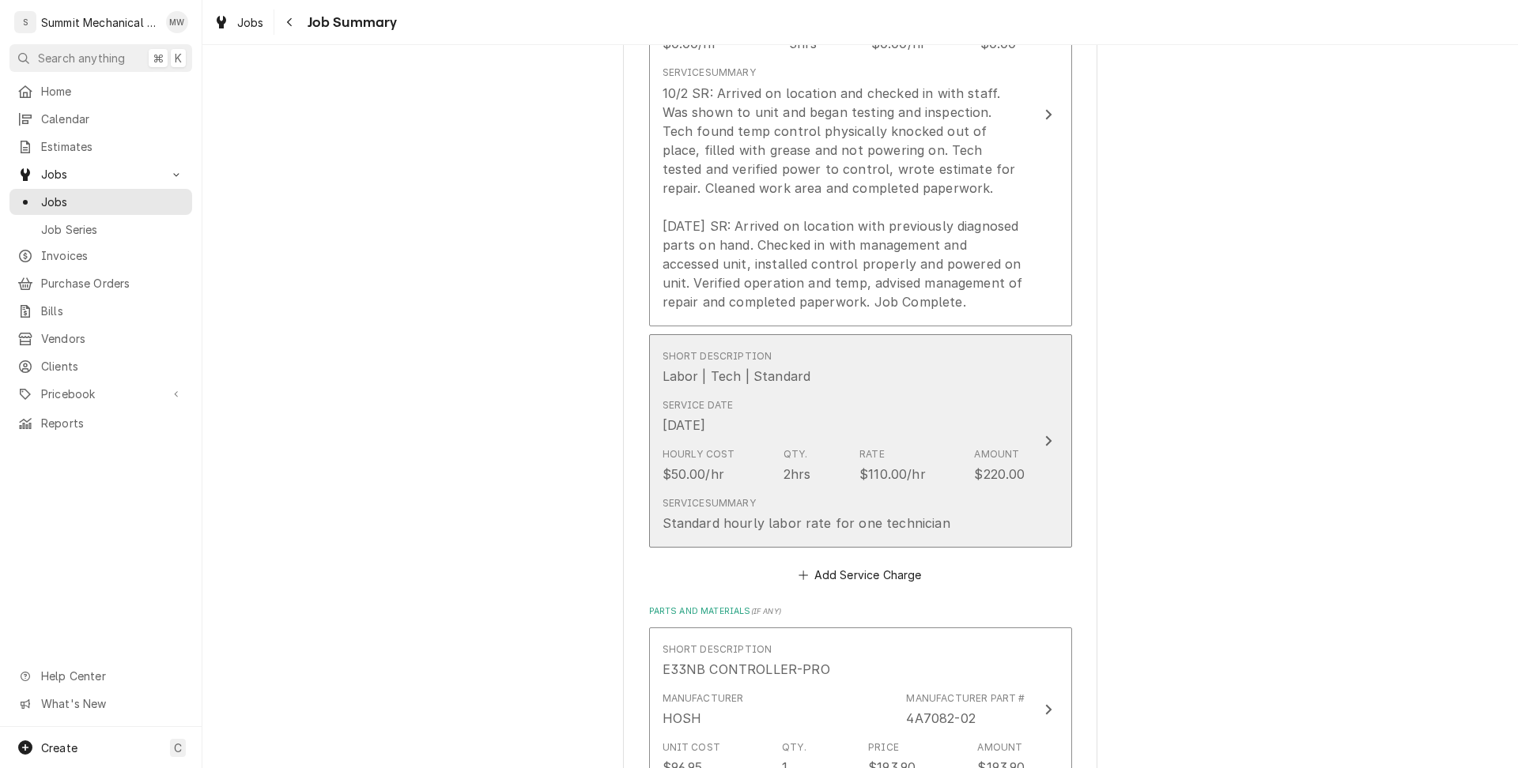
click at [813, 447] on div "Hourly Cost $50.00/hr Qty. 2hrs Rate $110.00/hr Amount $220.00" at bounding box center [843, 465] width 363 height 49
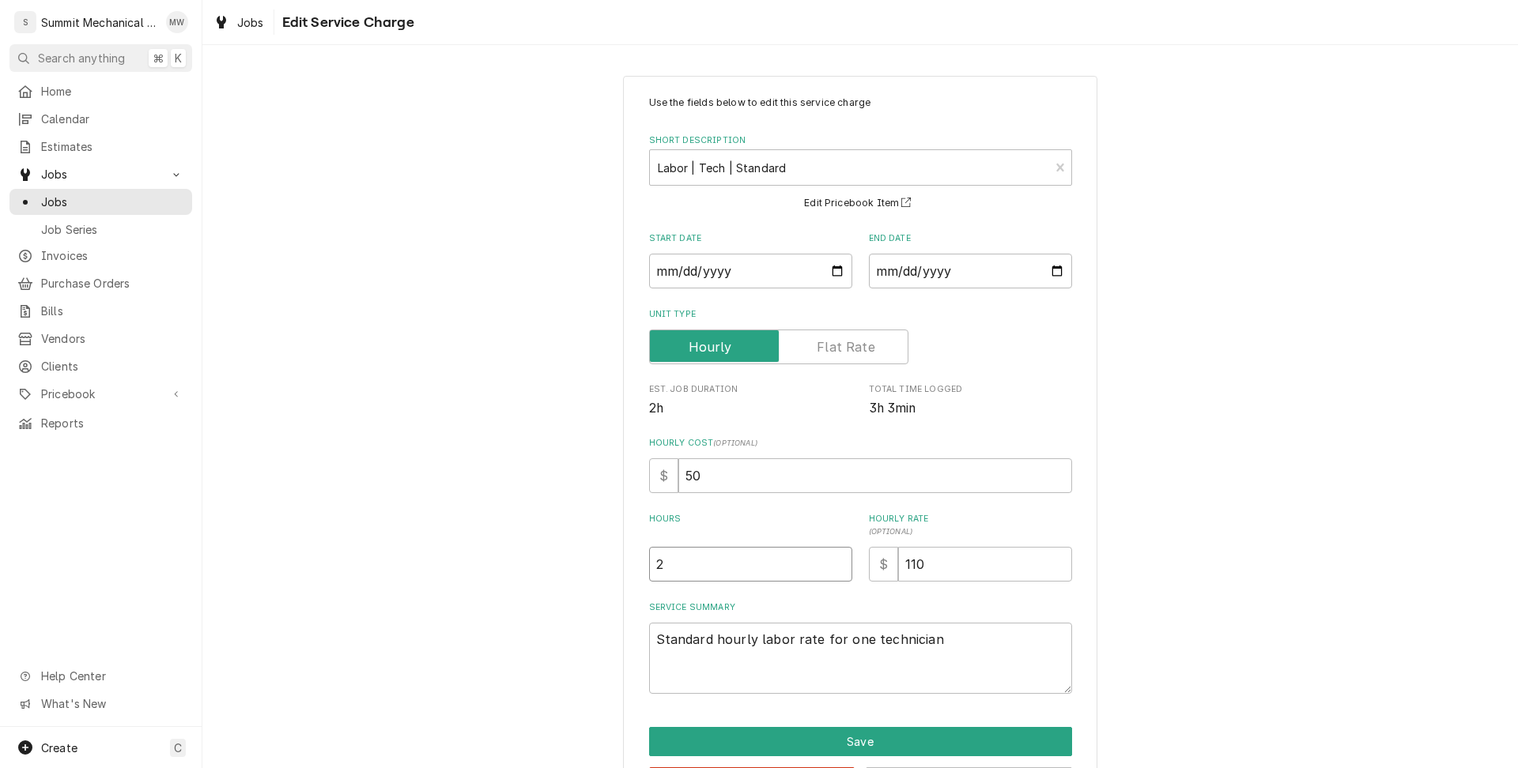
click at [697, 563] on input "2" at bounding box center [750, 564] width 203 height 35
type textarea "x"
type input "3"
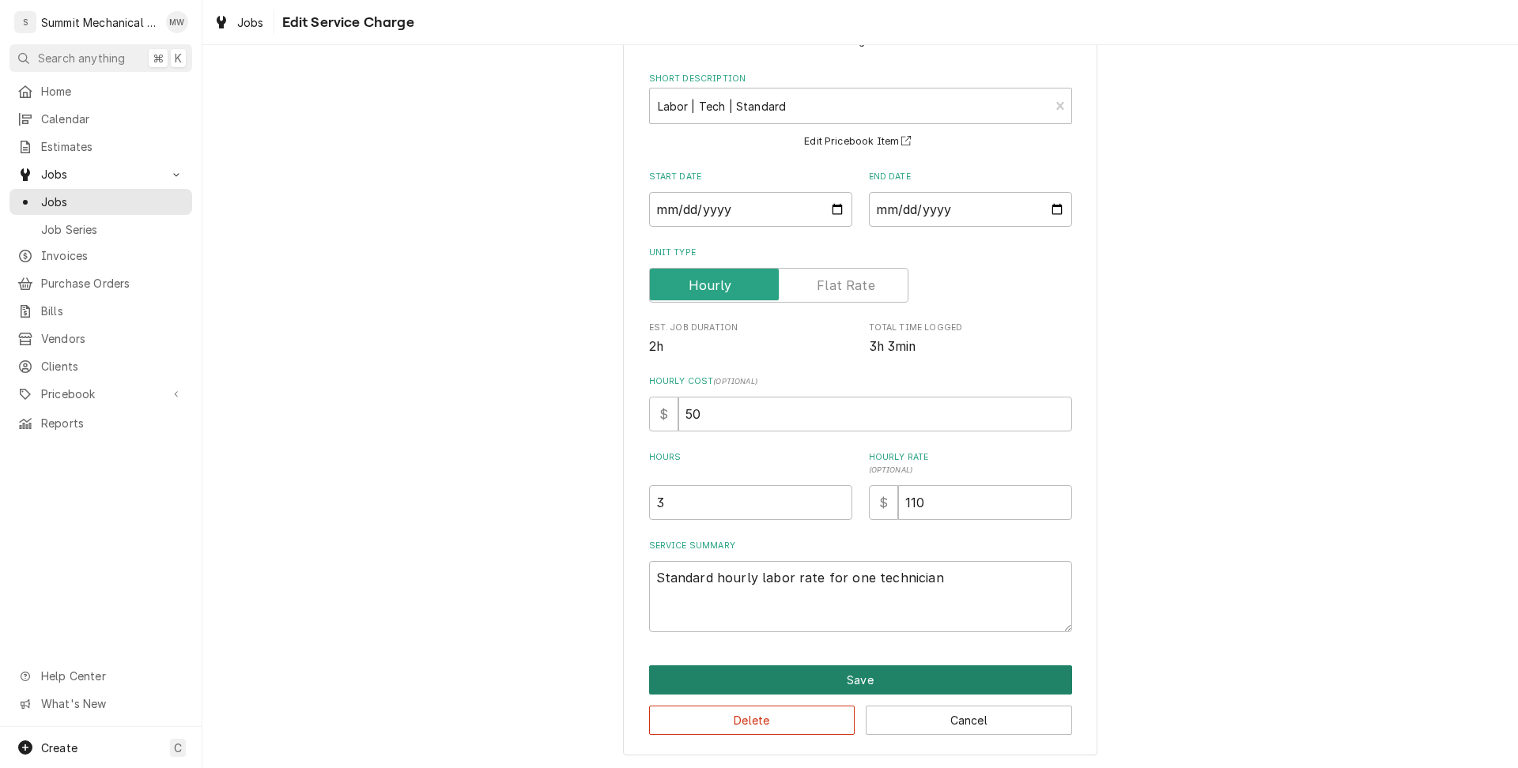
click at [845, 671] on button "Save" at bounding box center [860, 680] width 423 height 29
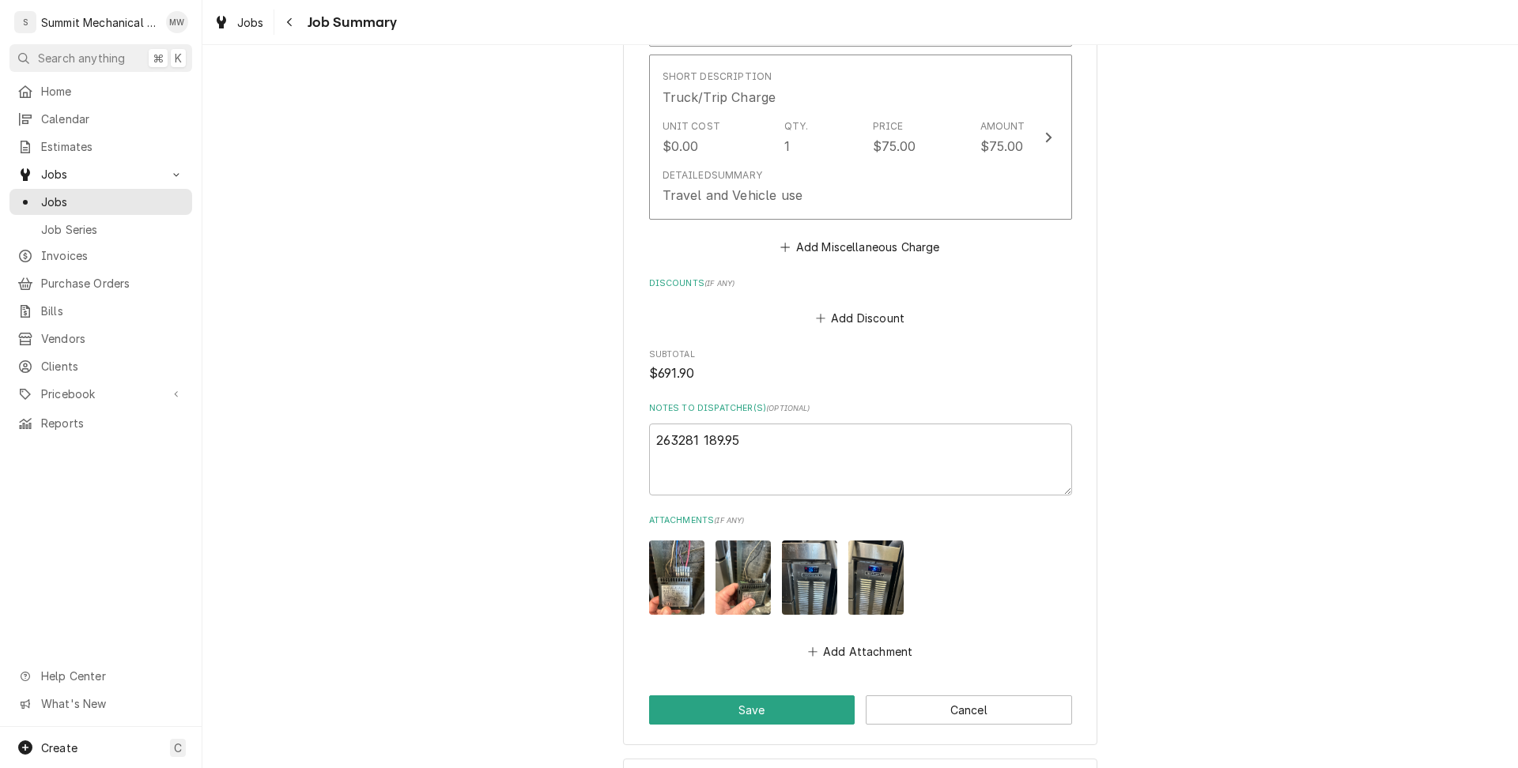
scroll to position [1676, 0]
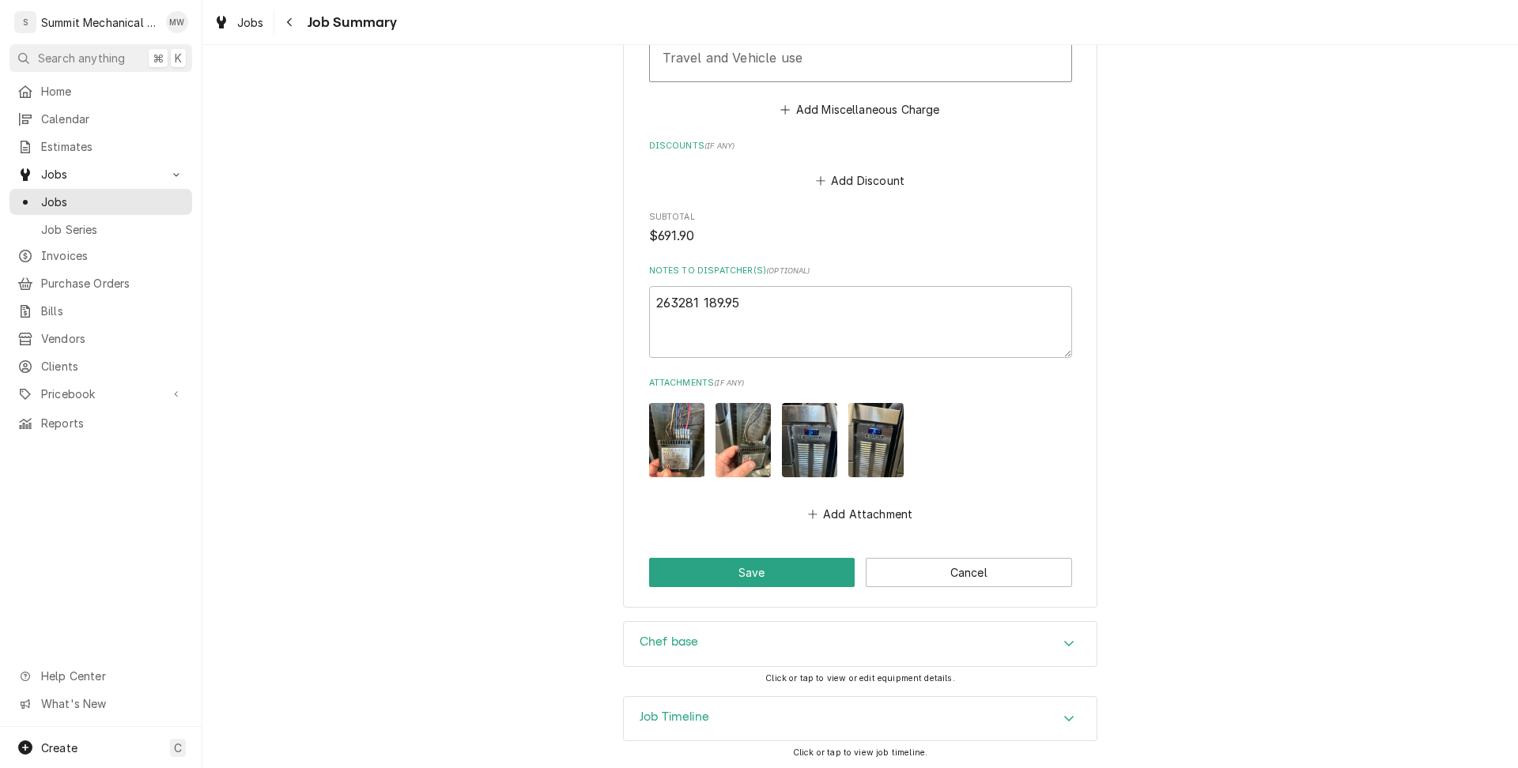
click at [814, 704] on div "Job Timeline" at bounding box center [860, 719] width 473 height 44
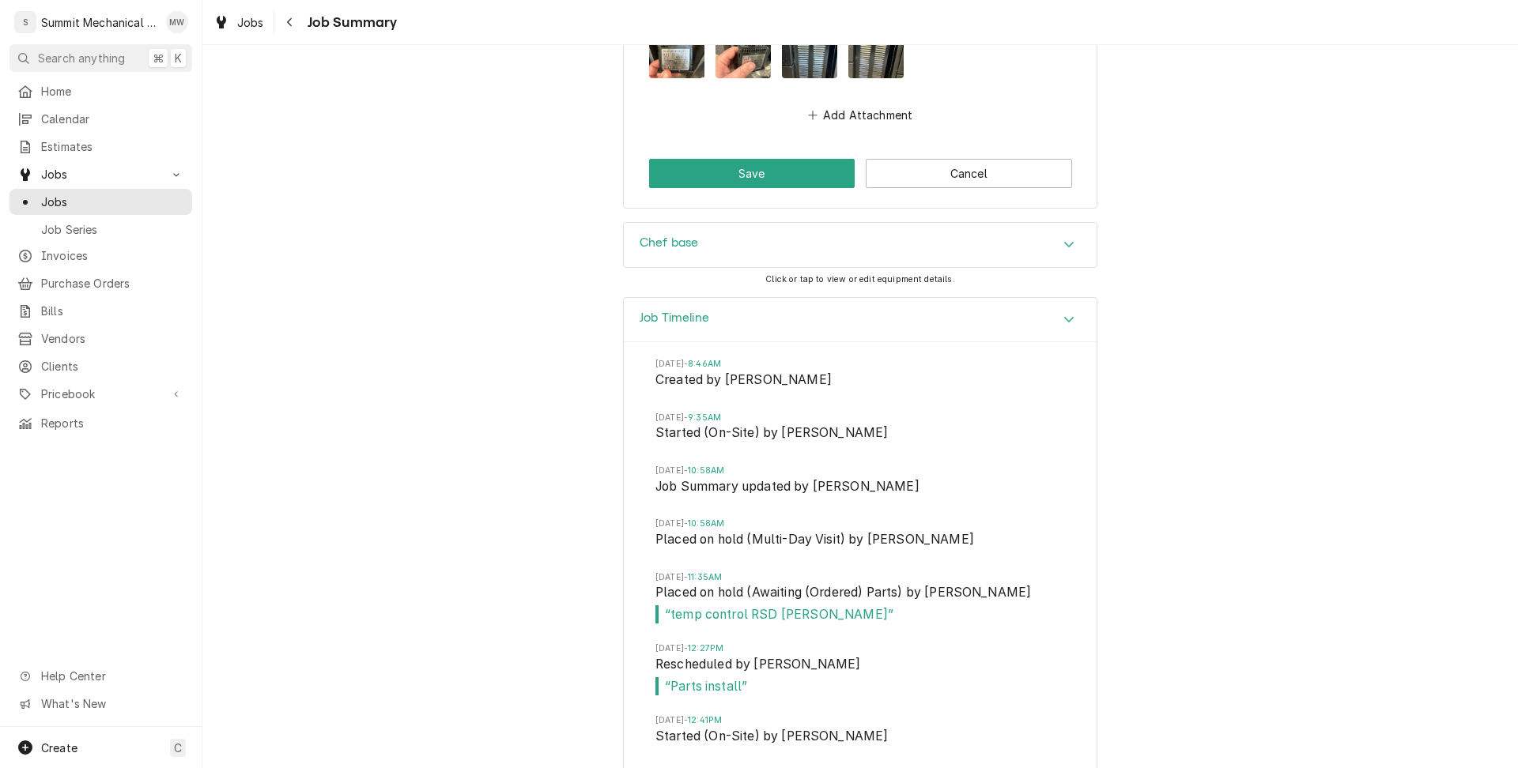
scroll to position [1776, 0]
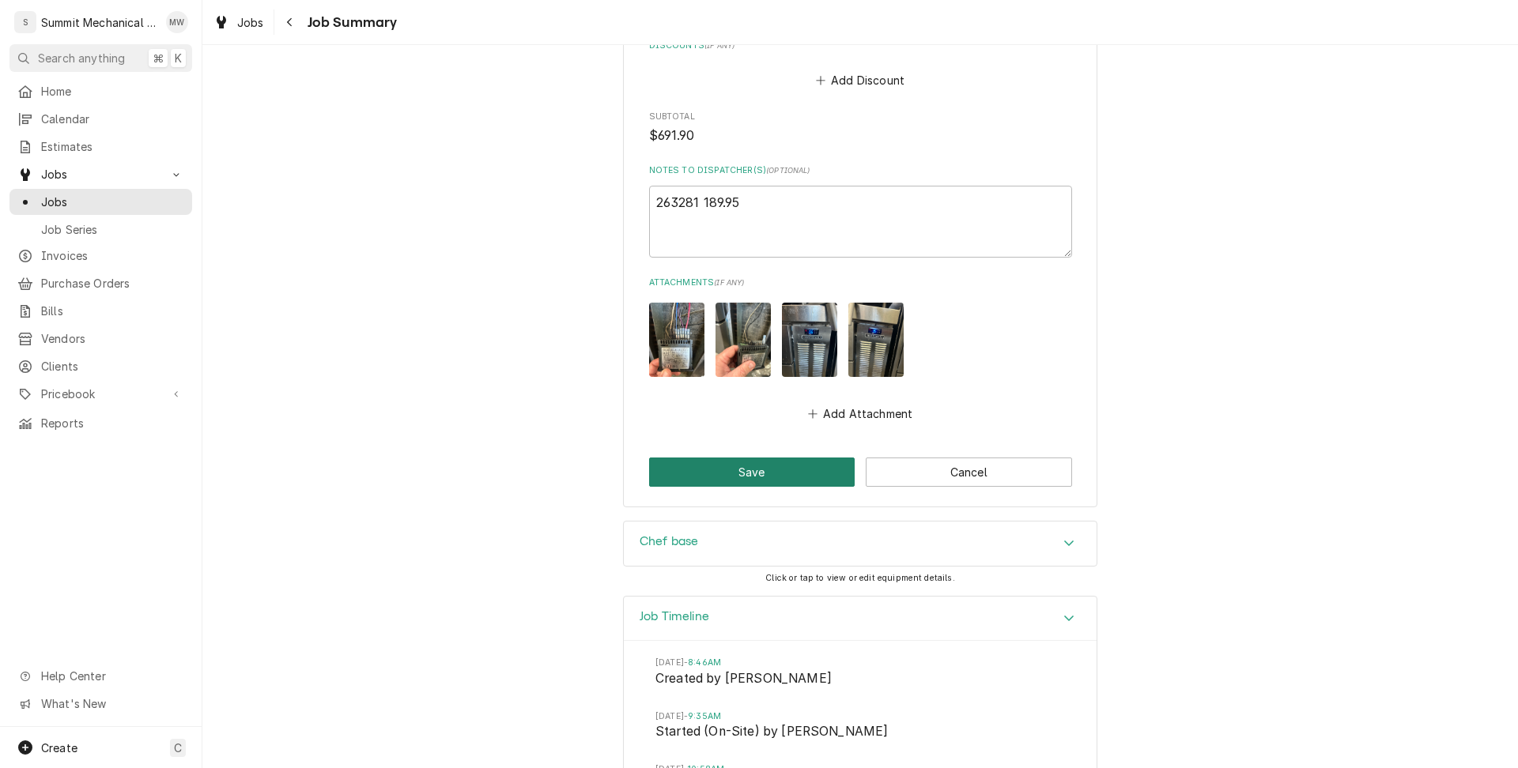
click at [719, 470] on button "Save" at bounding box center [752, 472] width 206 height 29
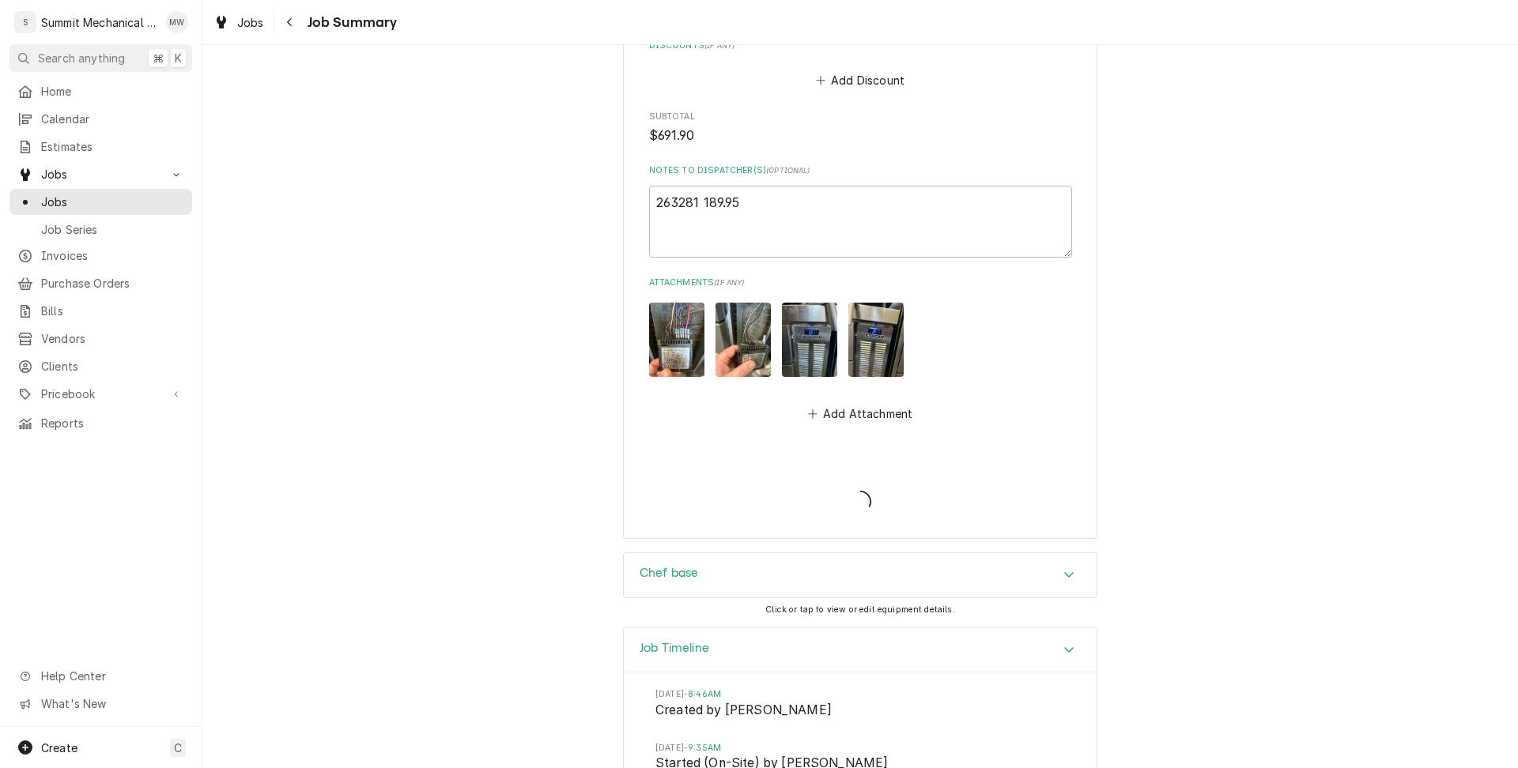
type textarea "x"
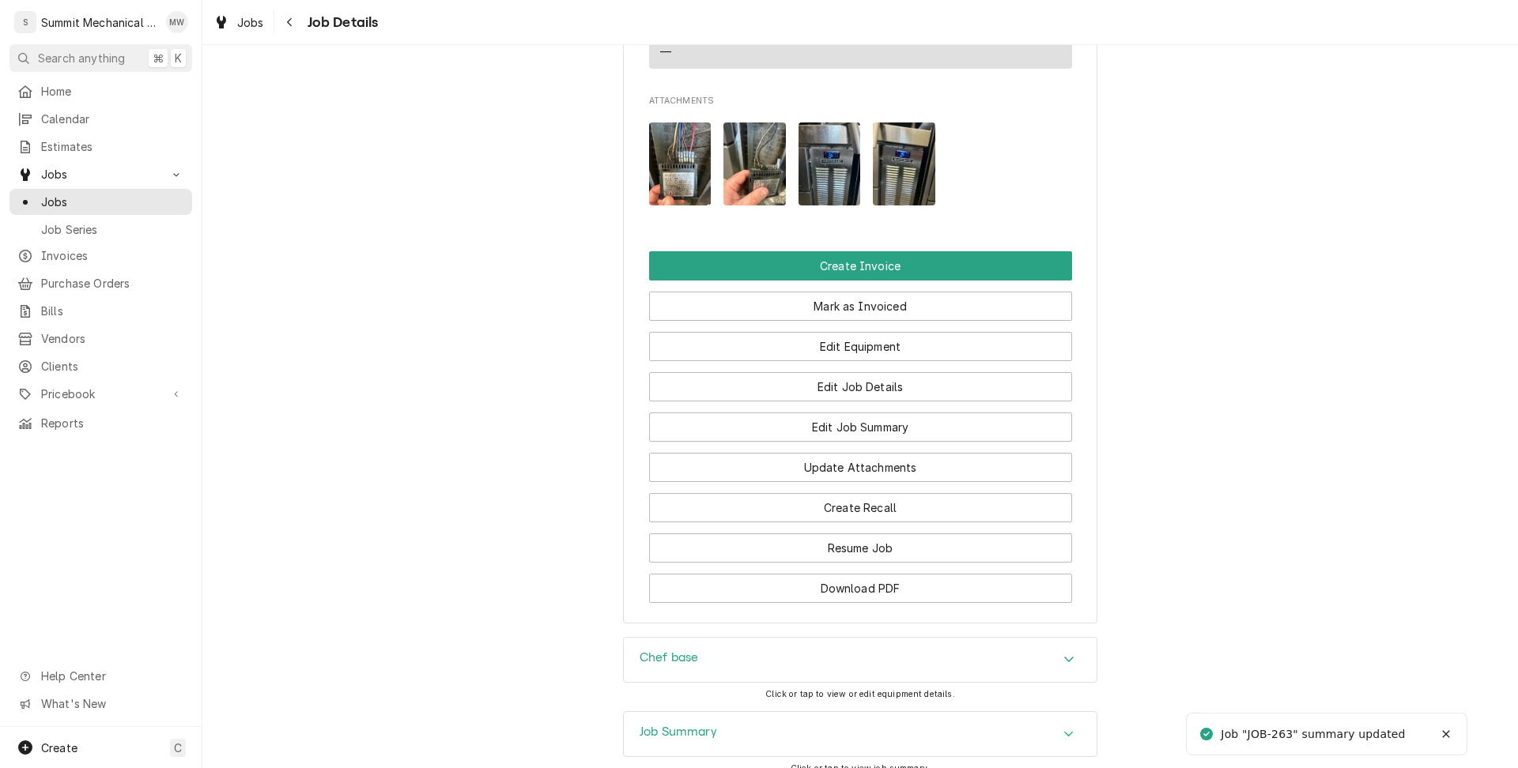
scroll to position [1294, 0]
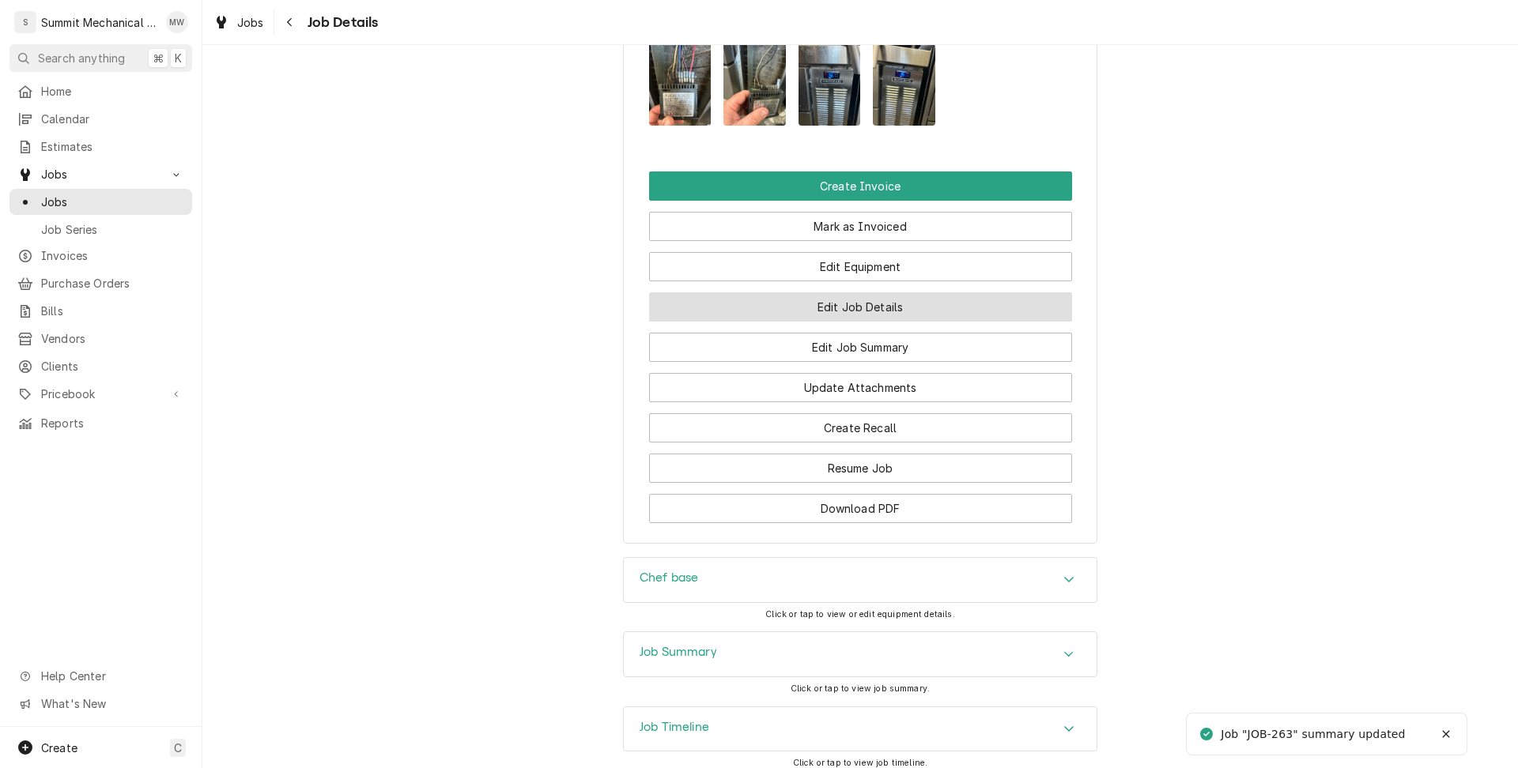
click at [878, 322] on button "Edit Job Details" at bounding box center [860, 306] width 423 height 29
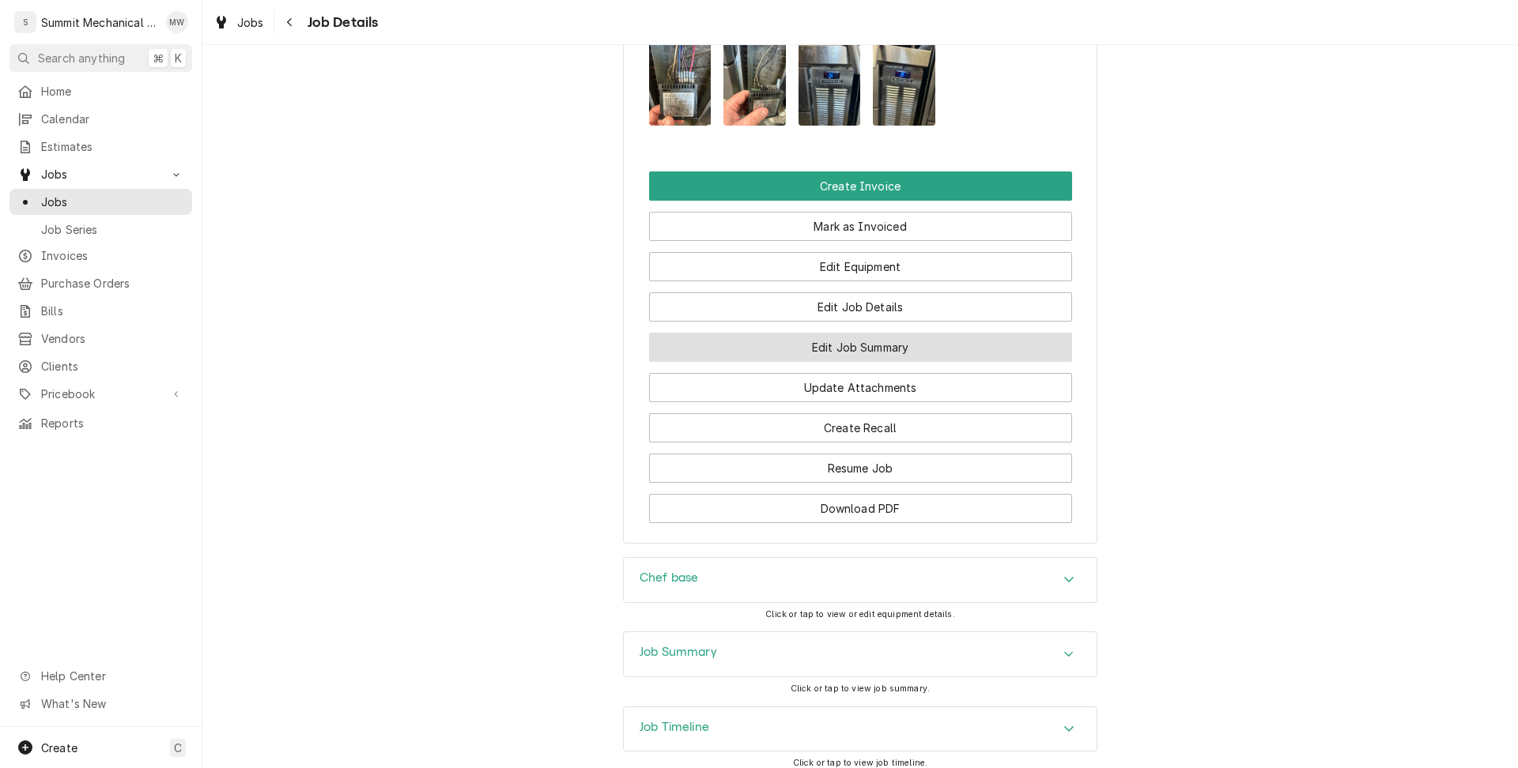
scroll to position [1382, 0]
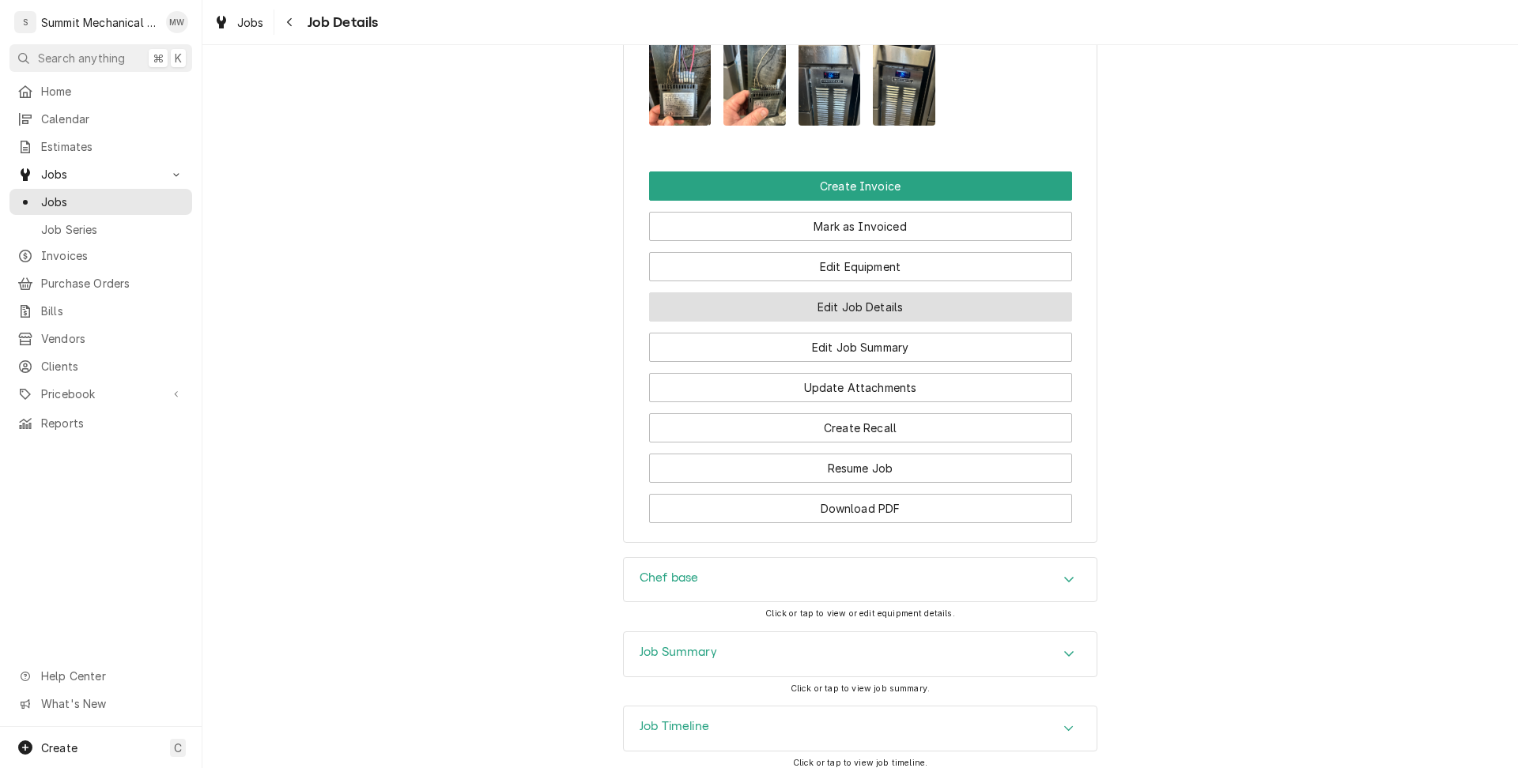
click at [847, 313] on button "Edit Job Details" at bounding box center [860, 306] width 423 height 29
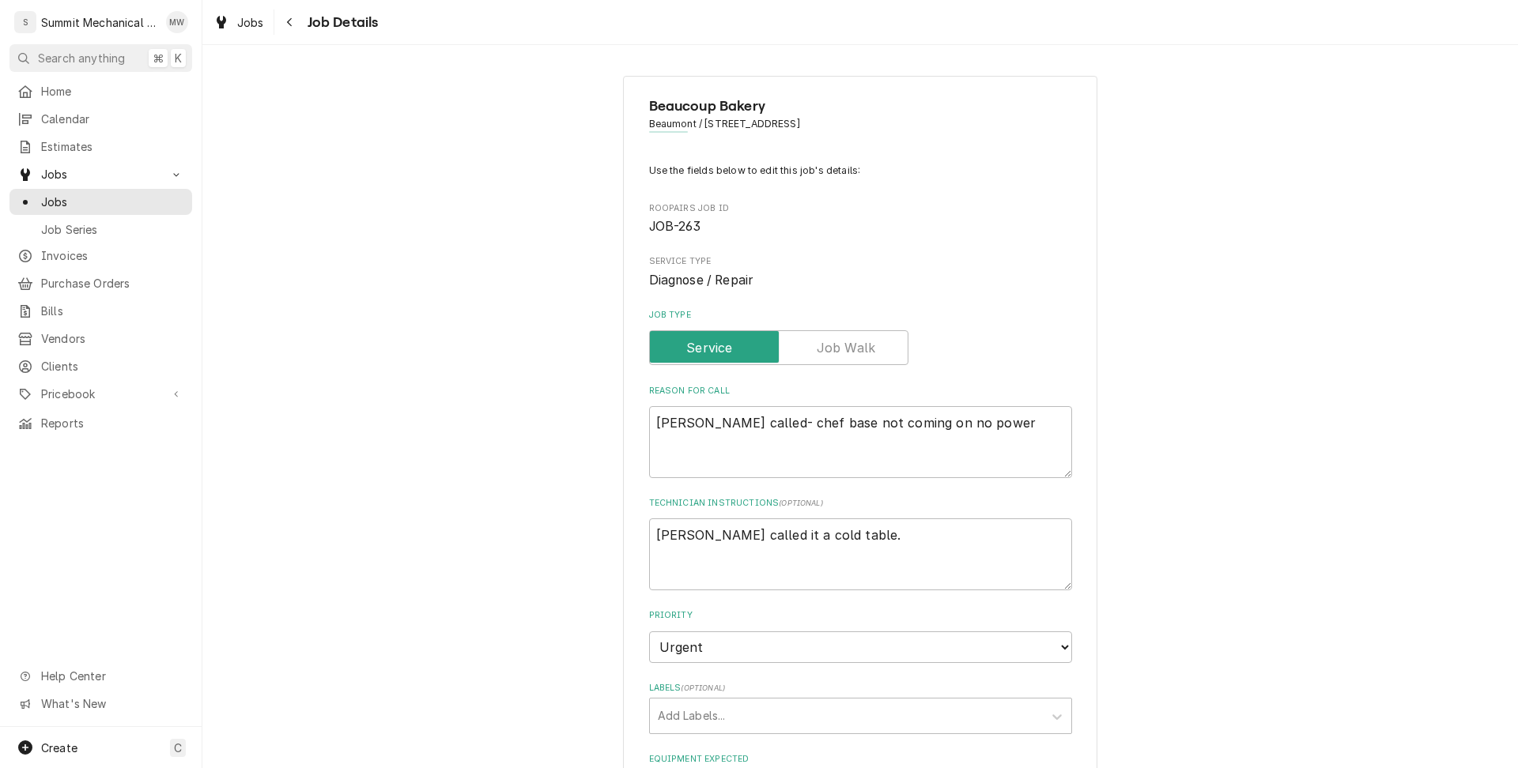
scroll to position [770, 0]
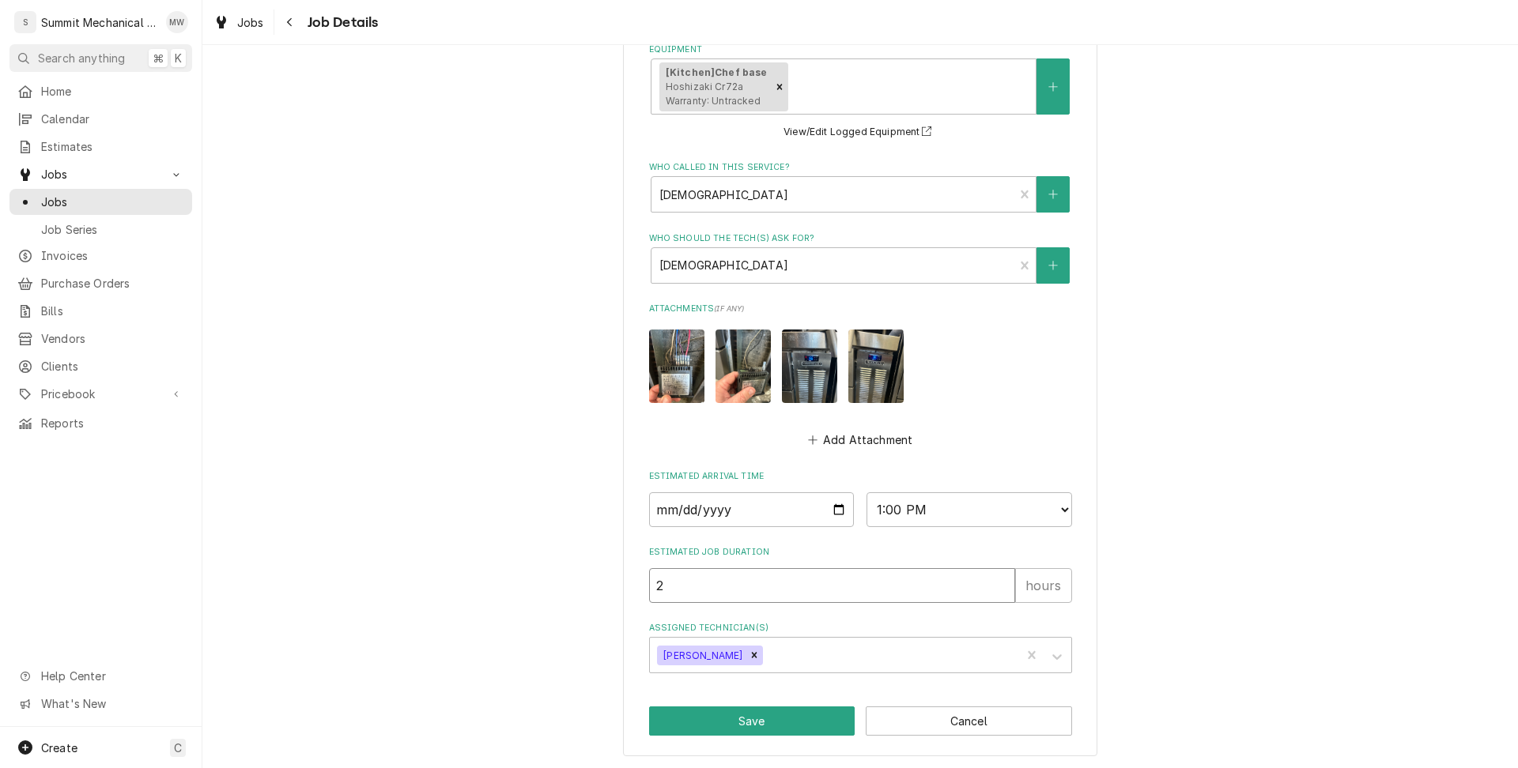
click at [711, 580] on input "2" at bounding box center [832, 585] width 366 height 35
type textarea "x"
type input "3"
type textarea "x"
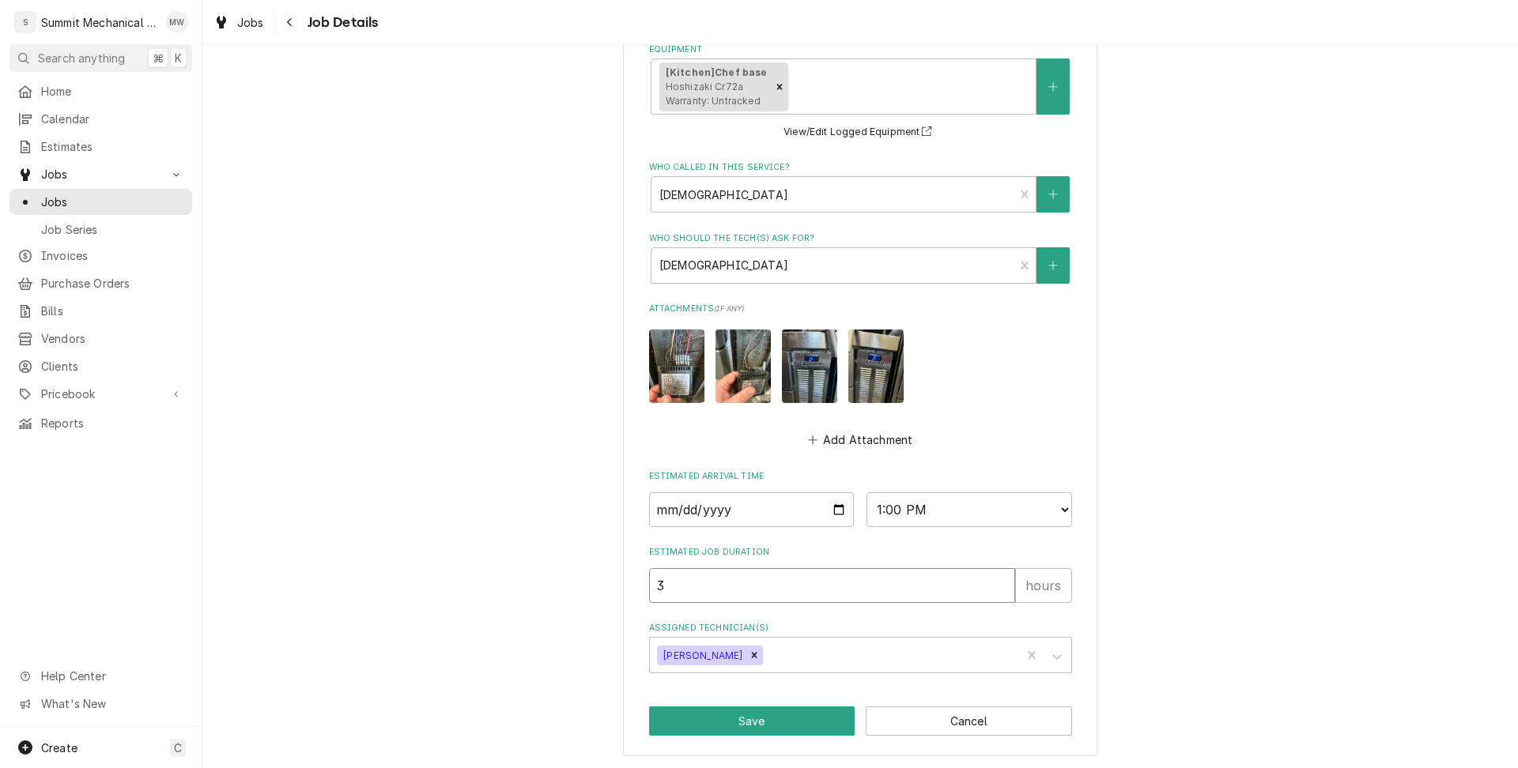
type input "3"
click at [787, 741] on div "Beaucoup Bakery Beaumont / 3979 Wasatch Blvd, Salt Lake City, UT 84124 Use the …" at bounding box center [860, 31] width 474 height 1451
click at [783, 724] on button "Save" at bounding box center [752, 721] width 206 height 29
type textarea "x"
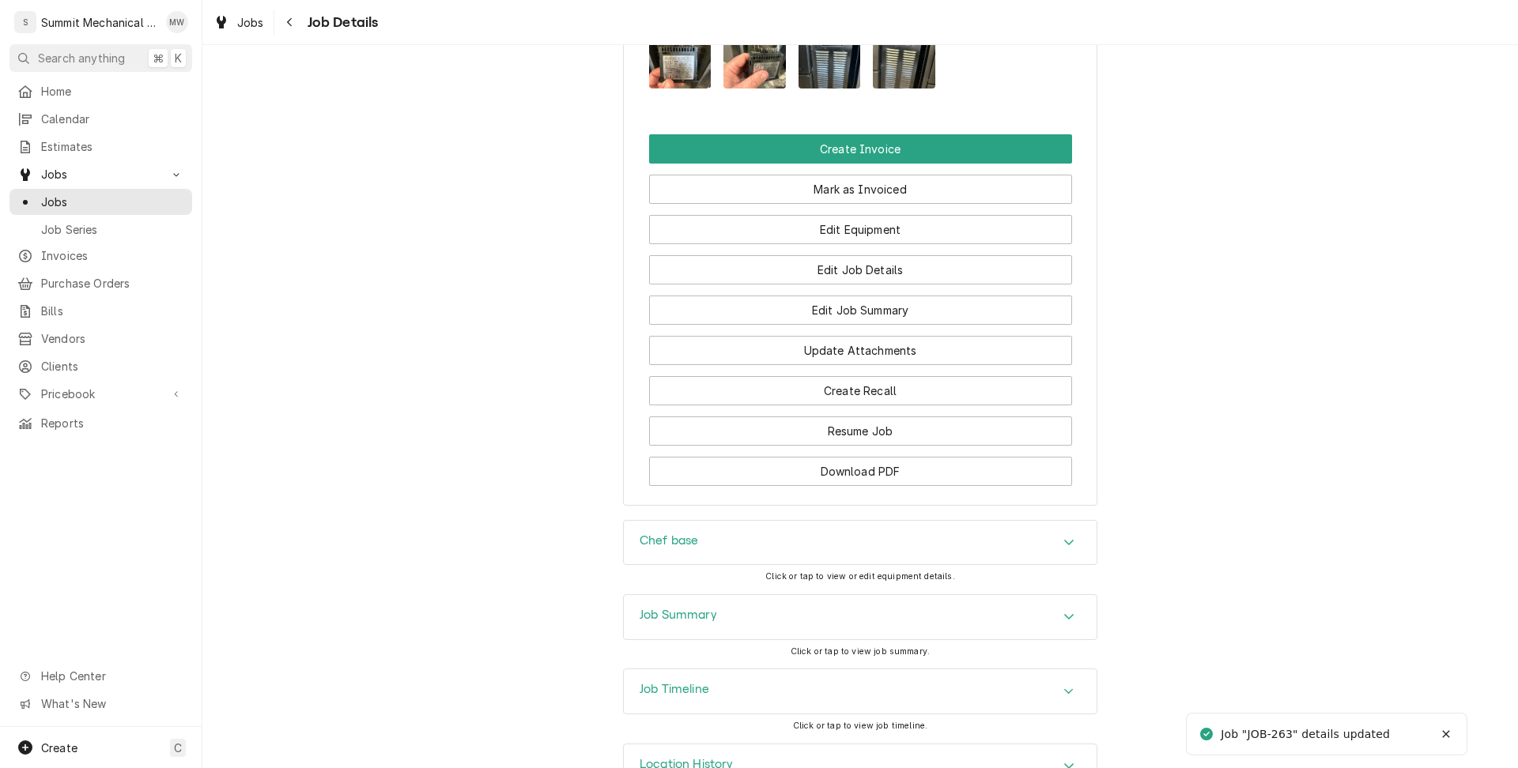
scroll to position [1485, 0]
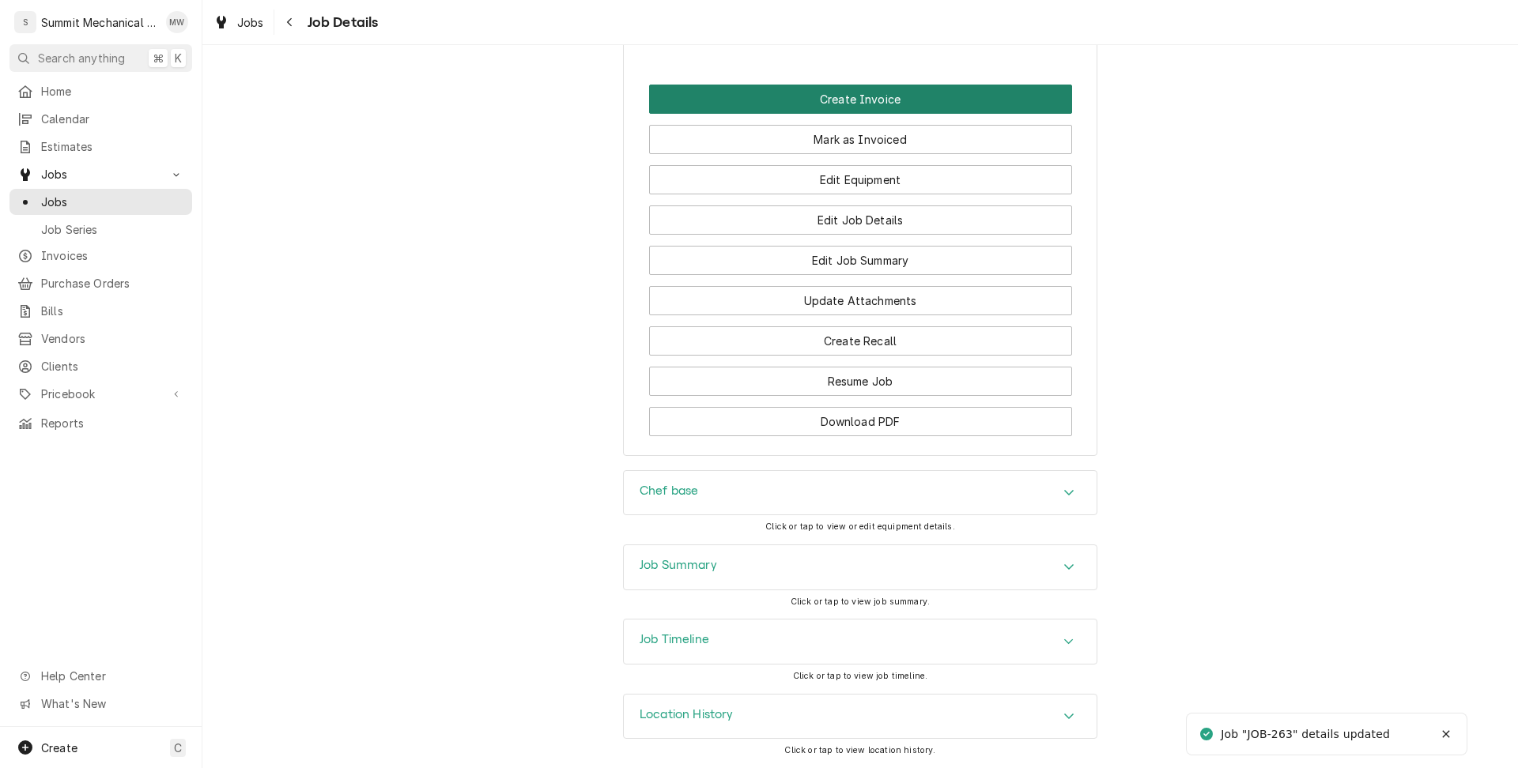
click at [887, 106] on button "Create Invoice" at bounding box center [860, 99] width 423 height 29
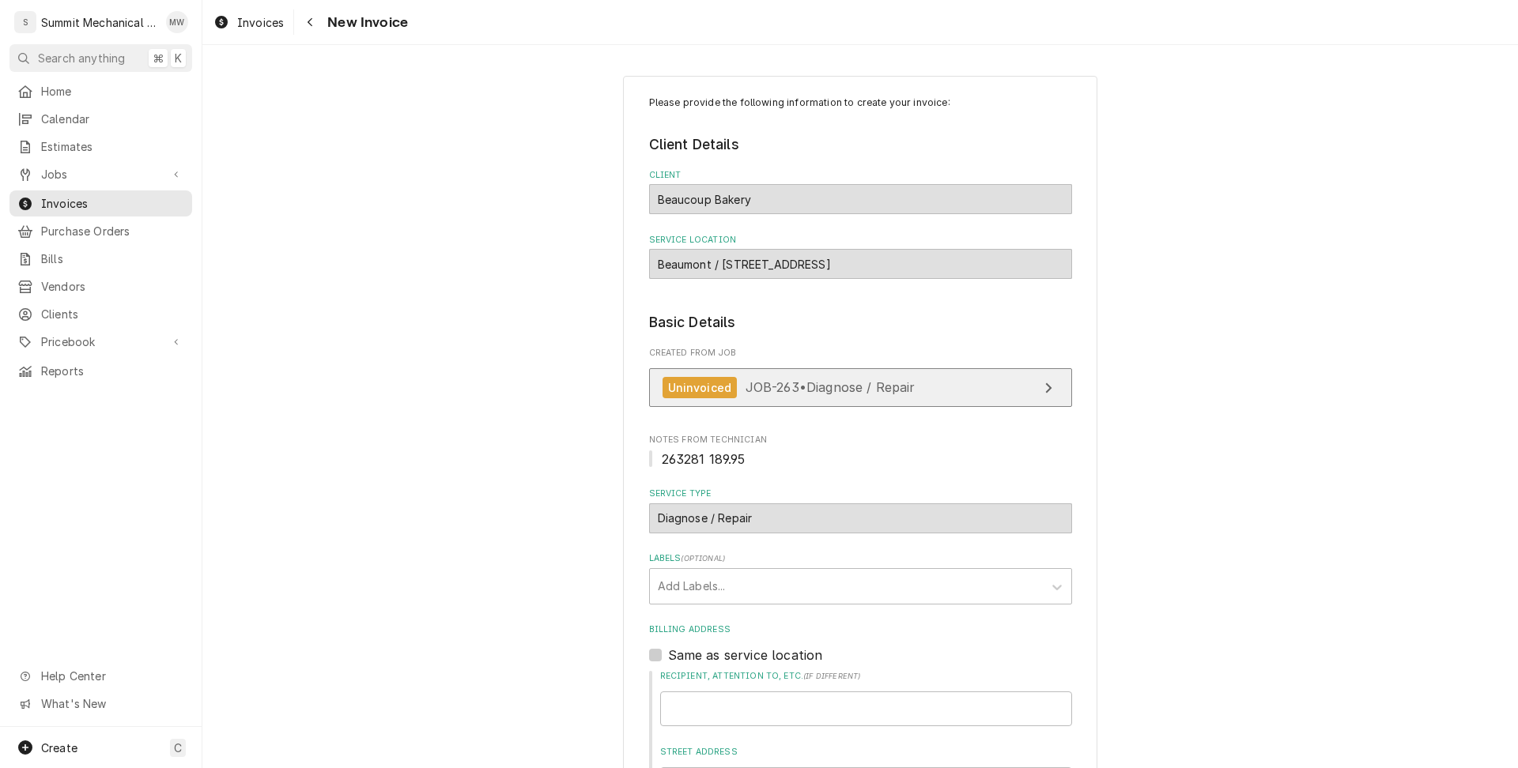
click at [835, 398] on link "Uninvoiced JOB-263 • Diagnose / Repair" at bounding box center [860, 387] width 423 height 39
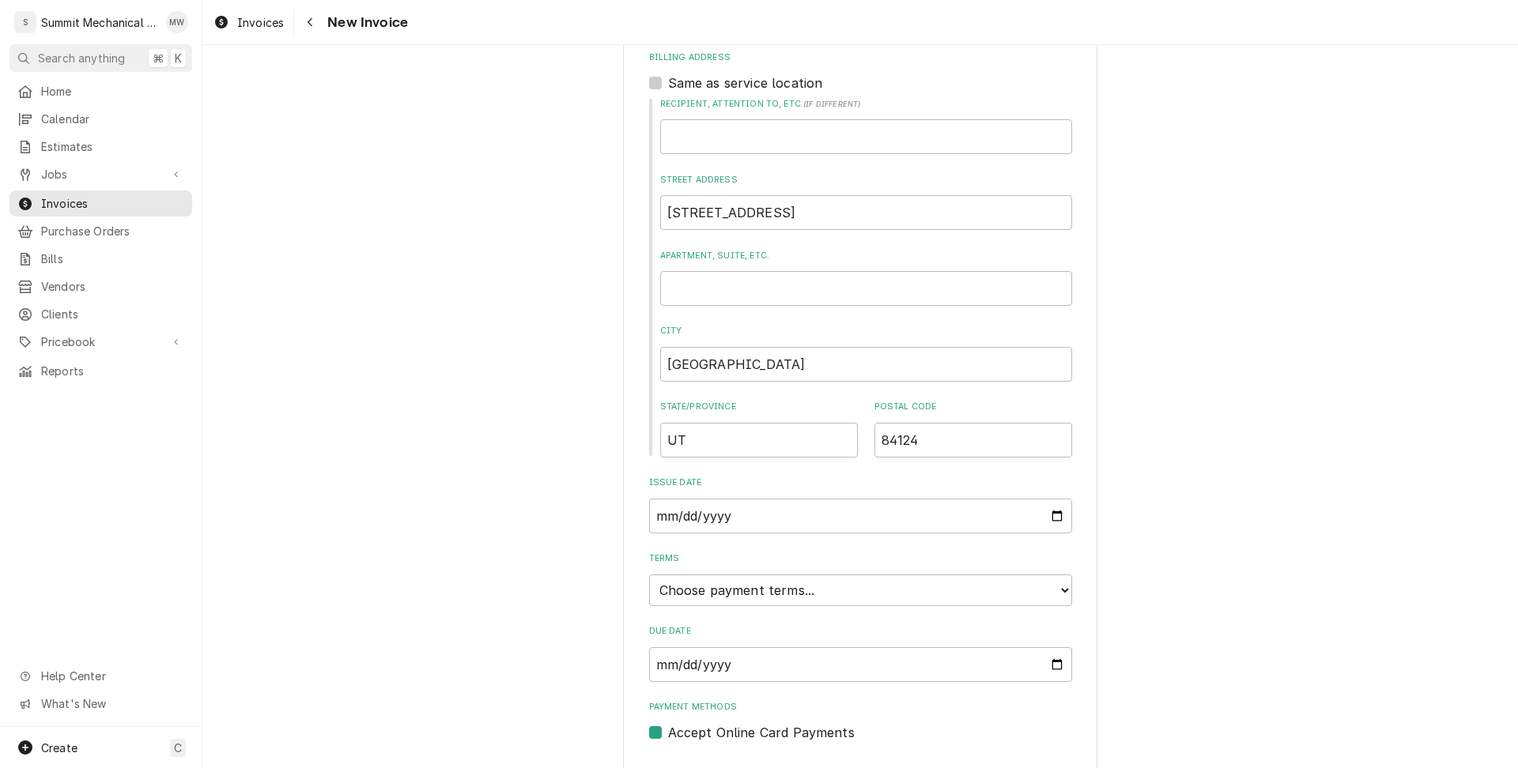
scroll to position [611, 0]
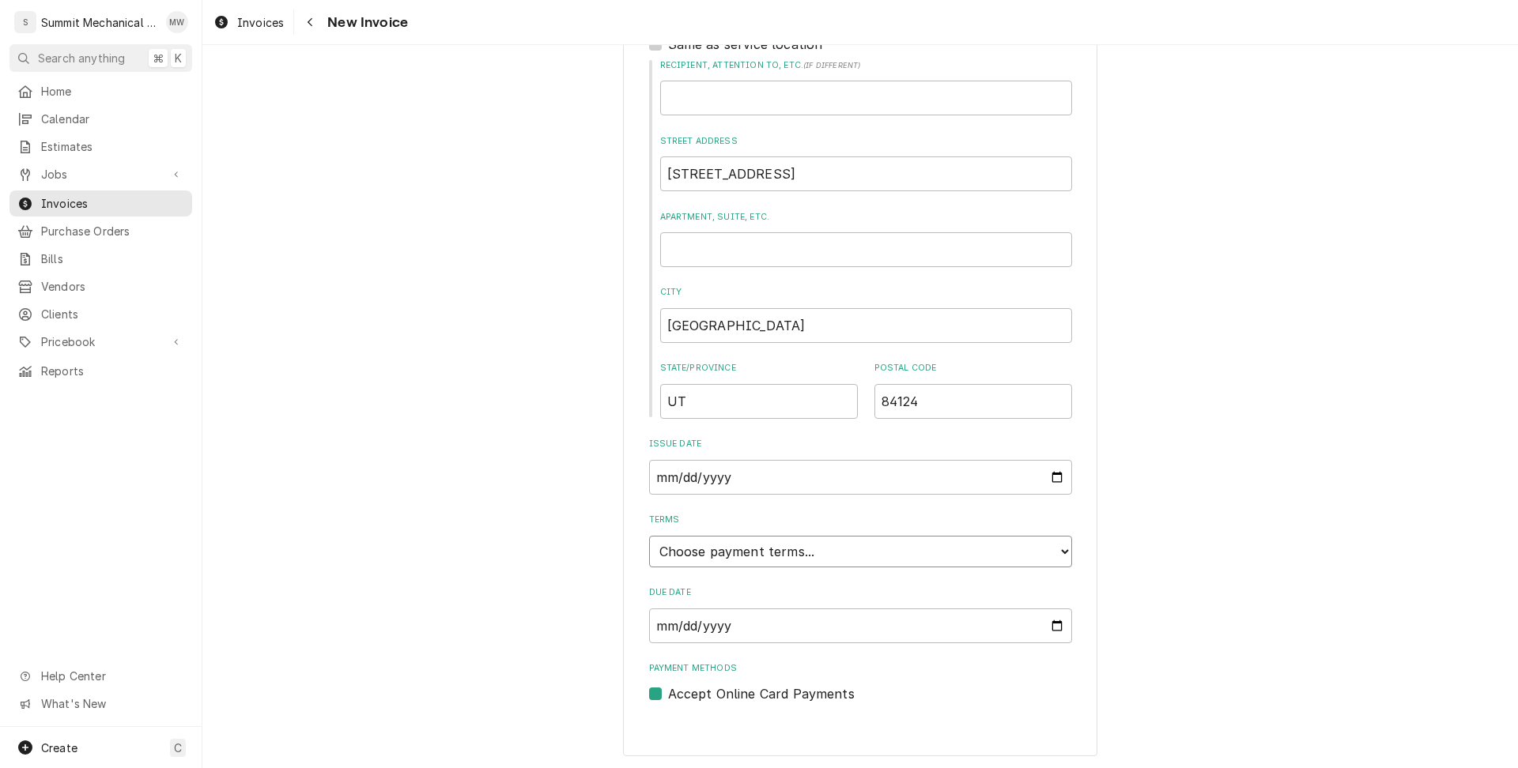
click at [771, 549] on select "Choose payment terms... Same Day Net 7 Net 14 Net 21 Net 30 Net 45 Net 60 Net 90" at bounding box center [860, 552] width 423 height 32
click at [1052, 479] on input "2025-10-12" at bounding box center [860, 477] width 423 height 35
type input "2025-10-08"
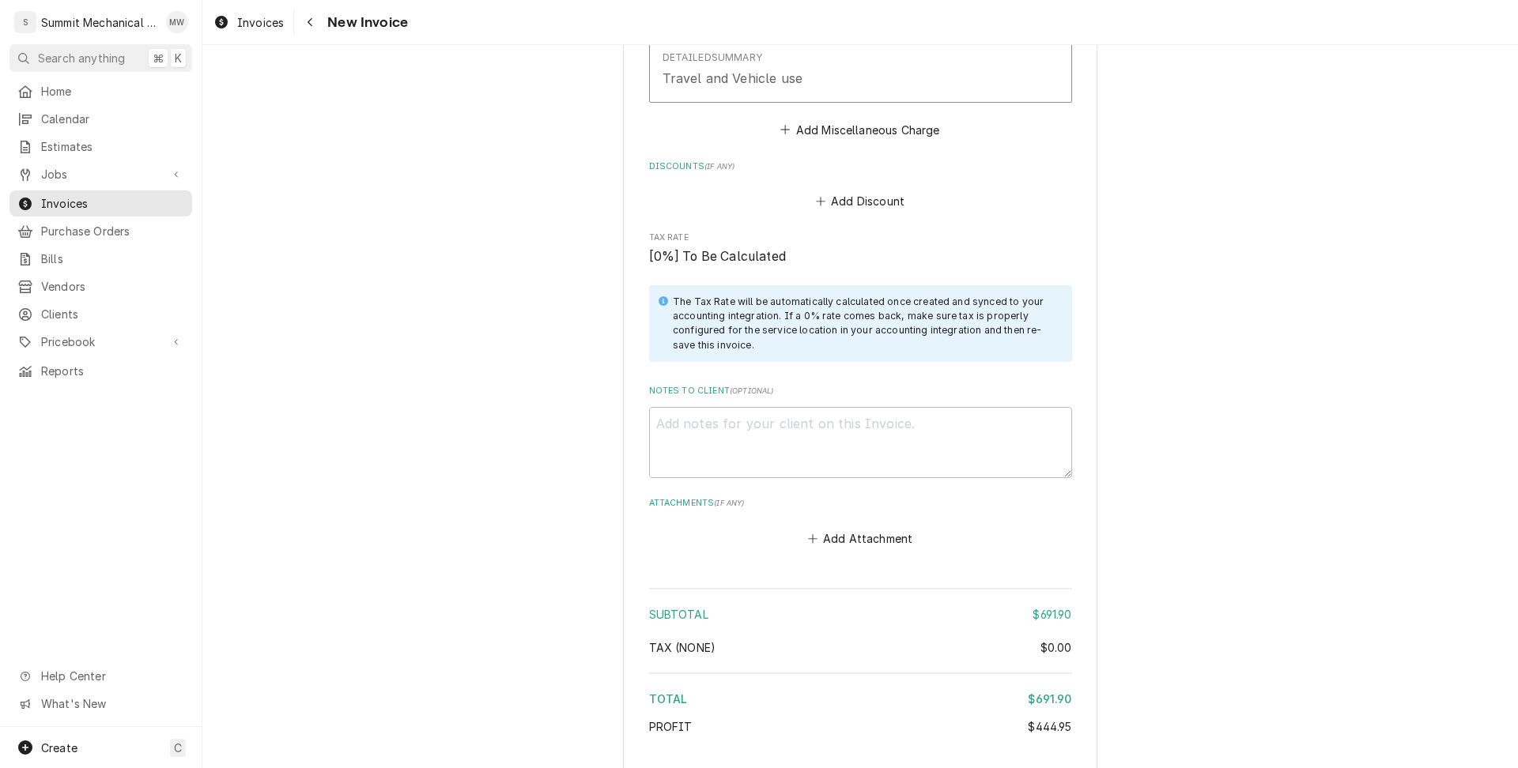
scroll to position [2972, 0]
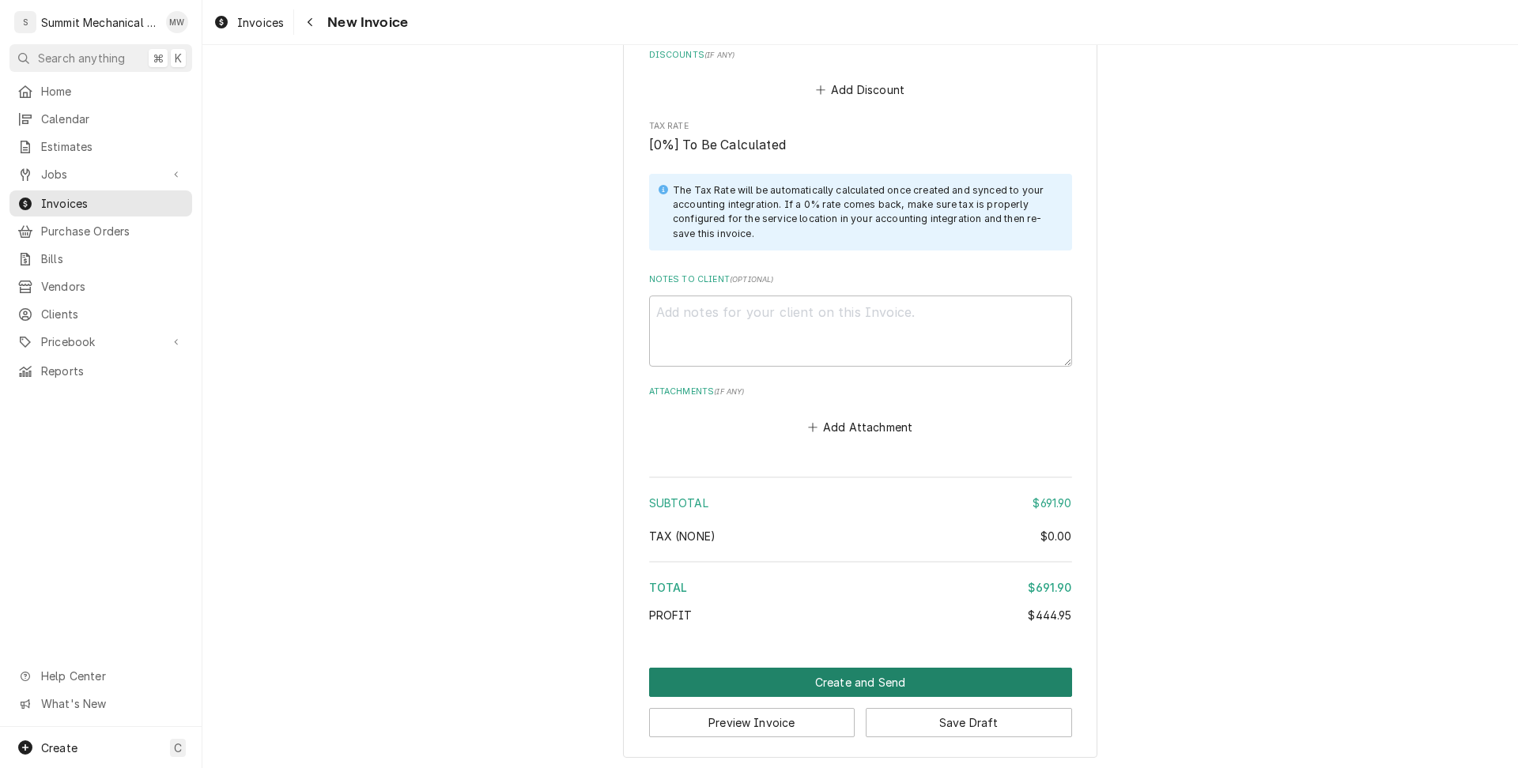
click at [858, 675] on button "Create and Send" at bounding box center [860, 682] width 423 height 29
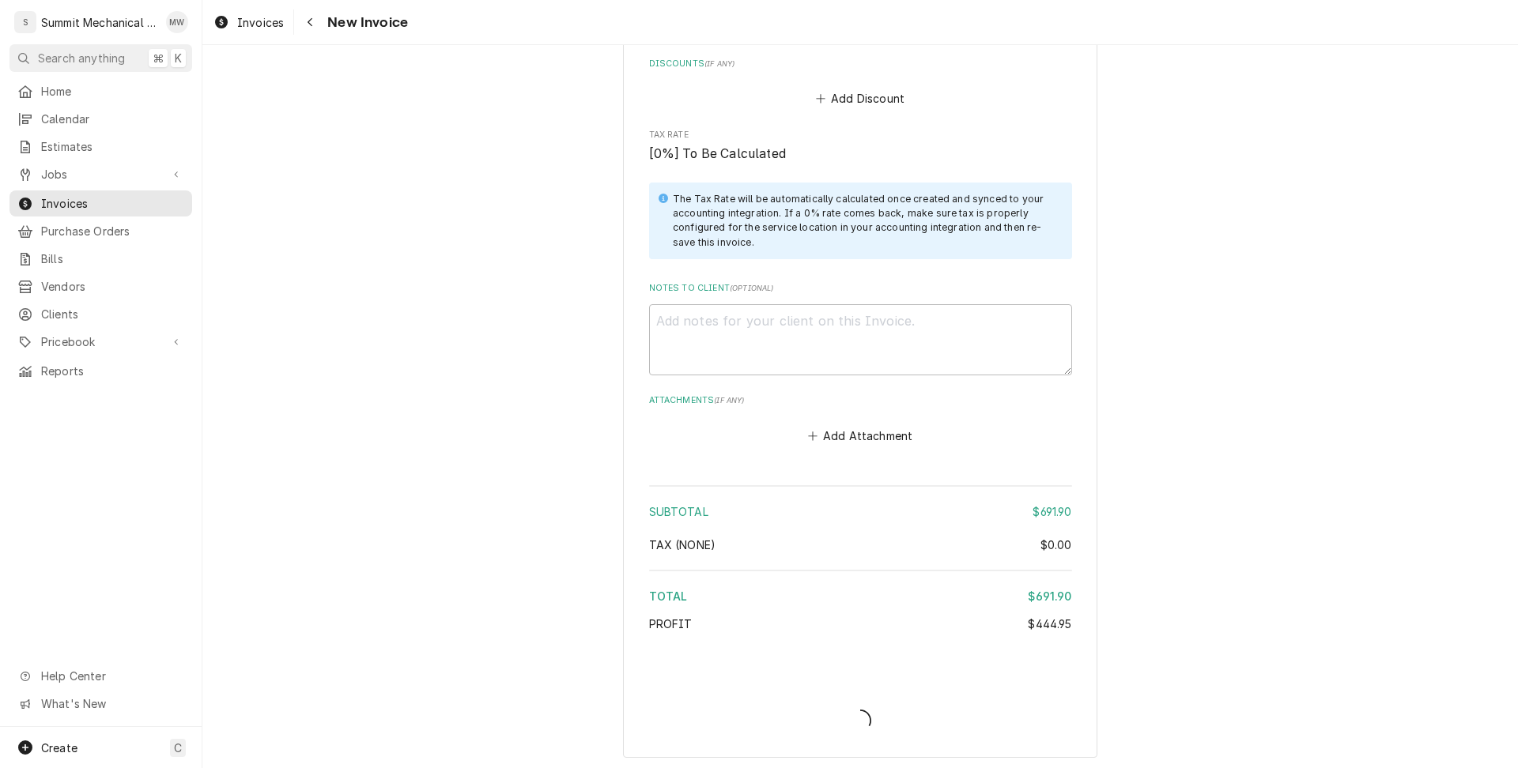
type textarea "x"
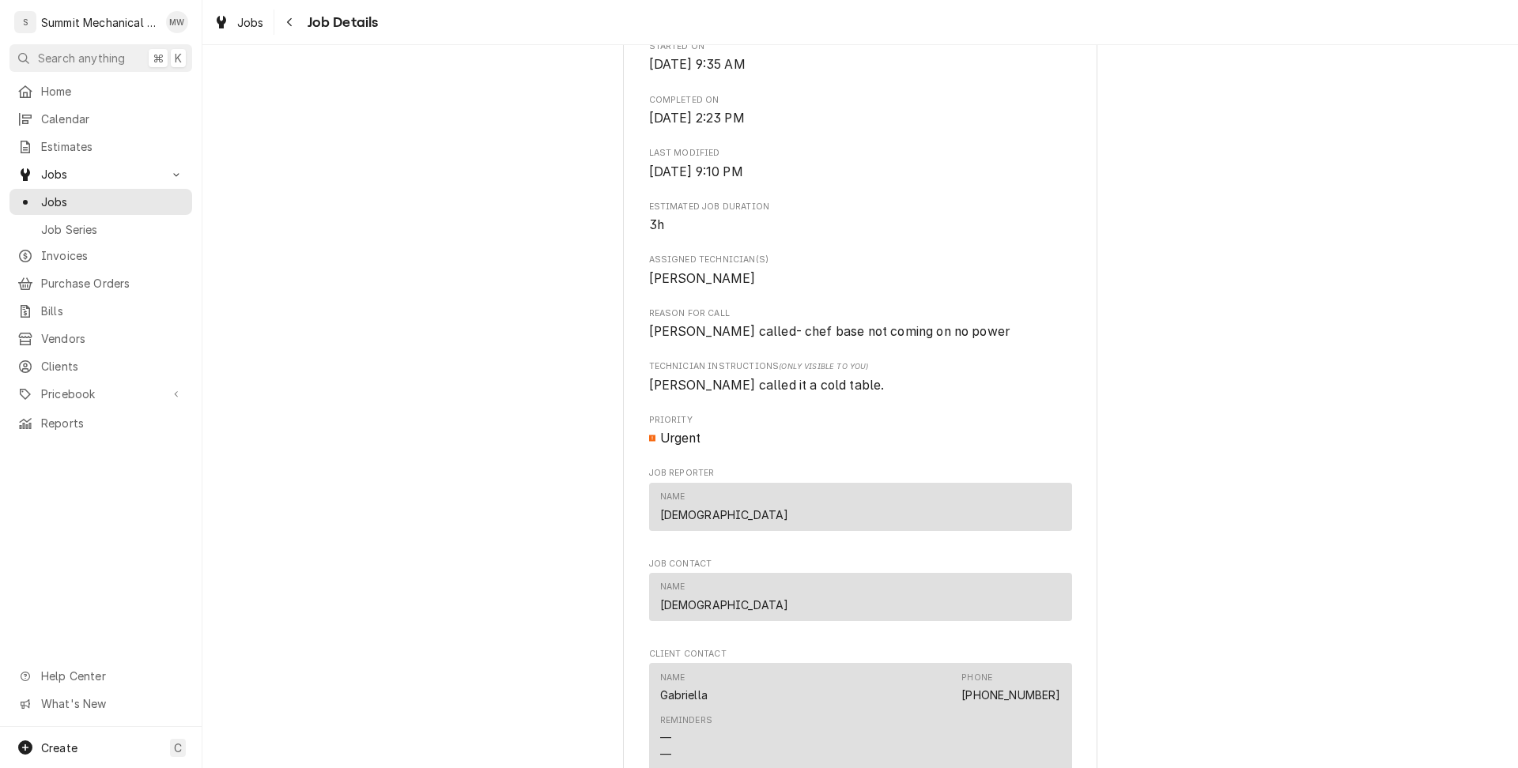
scroll to position [504, 0]
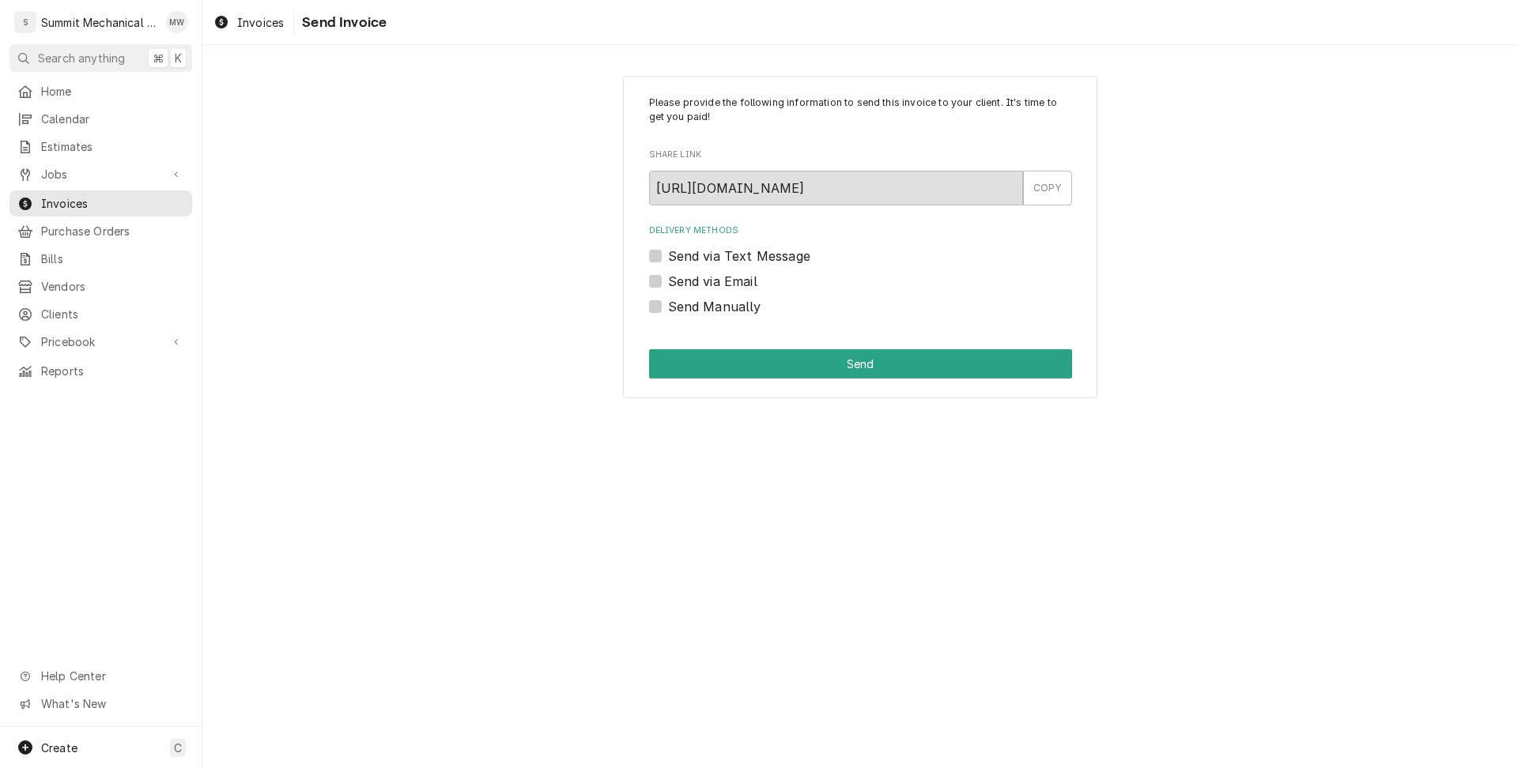
click at [705, 305] on label "Send Manually" at bounding box center [714, 306] width 93 height 19
click at [705, 305] on input "Send Manually" at bounding box center [879, 314] width 423 height 35
checkbox input "true"
click at [745, 374] on button "Send" at bounding box center [860, 363] width 423 height 29
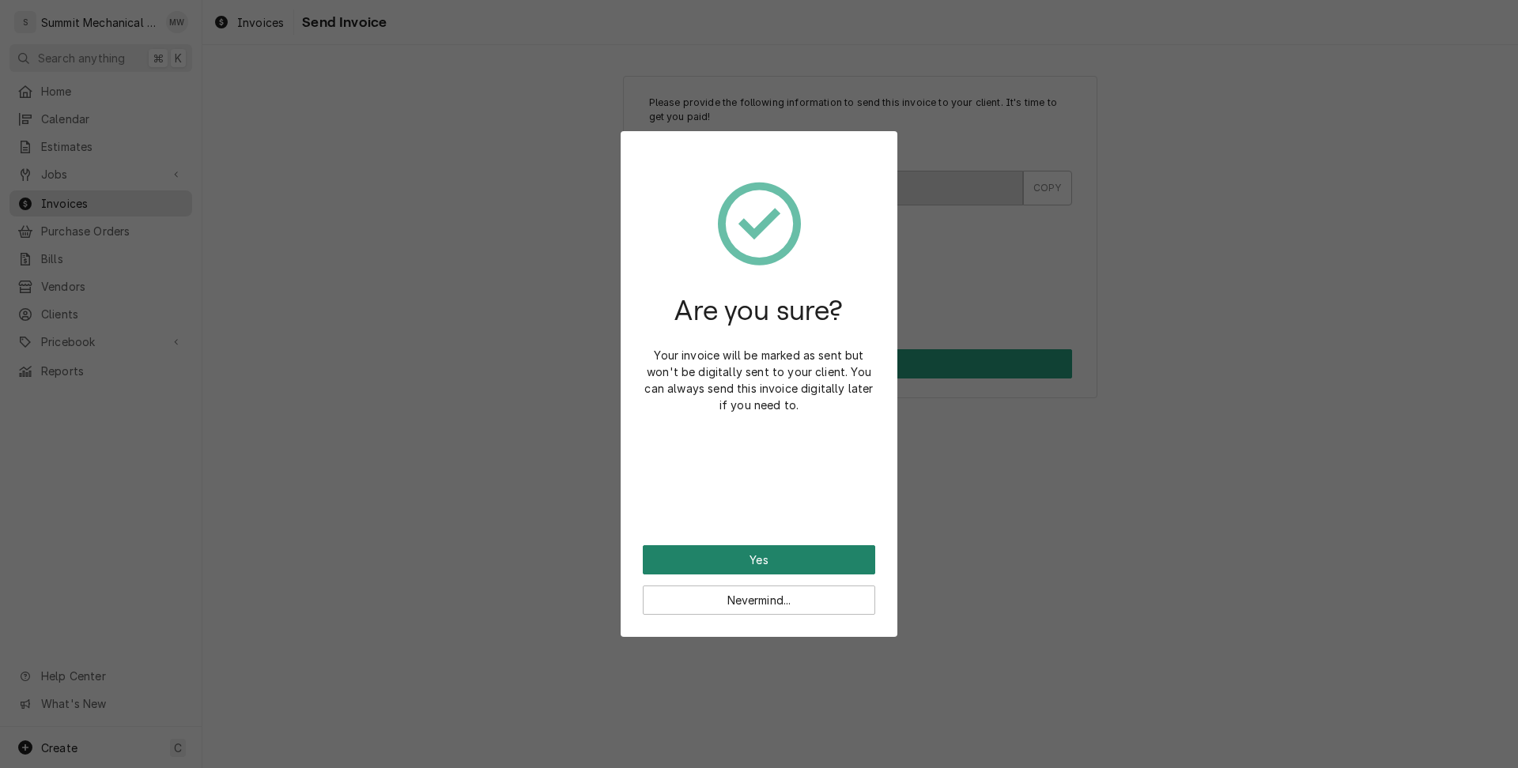
click at [744, 553] on button "Yes" at bounding box center [759, 559] width 232 height 29
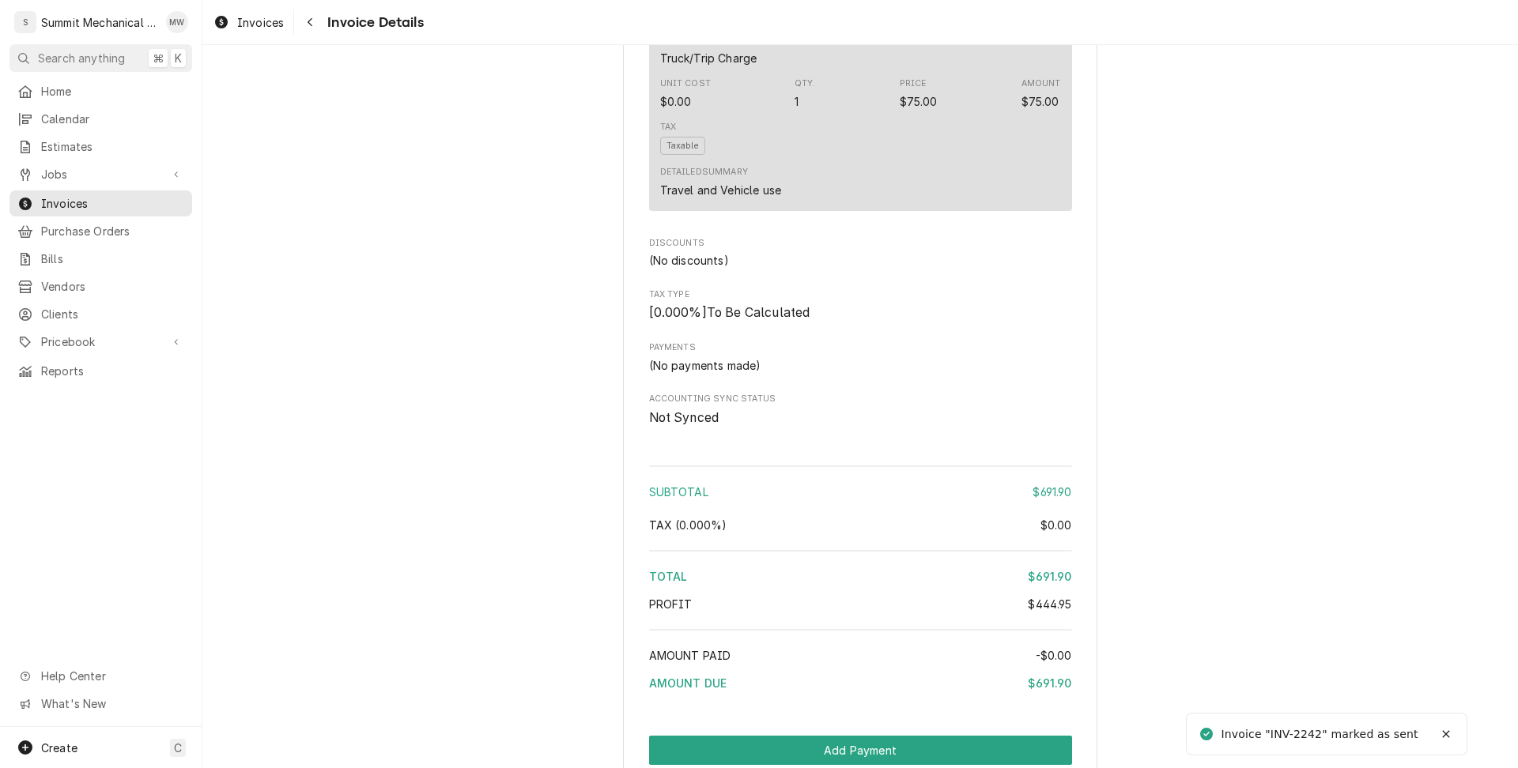
scroll to position [2216, 0]
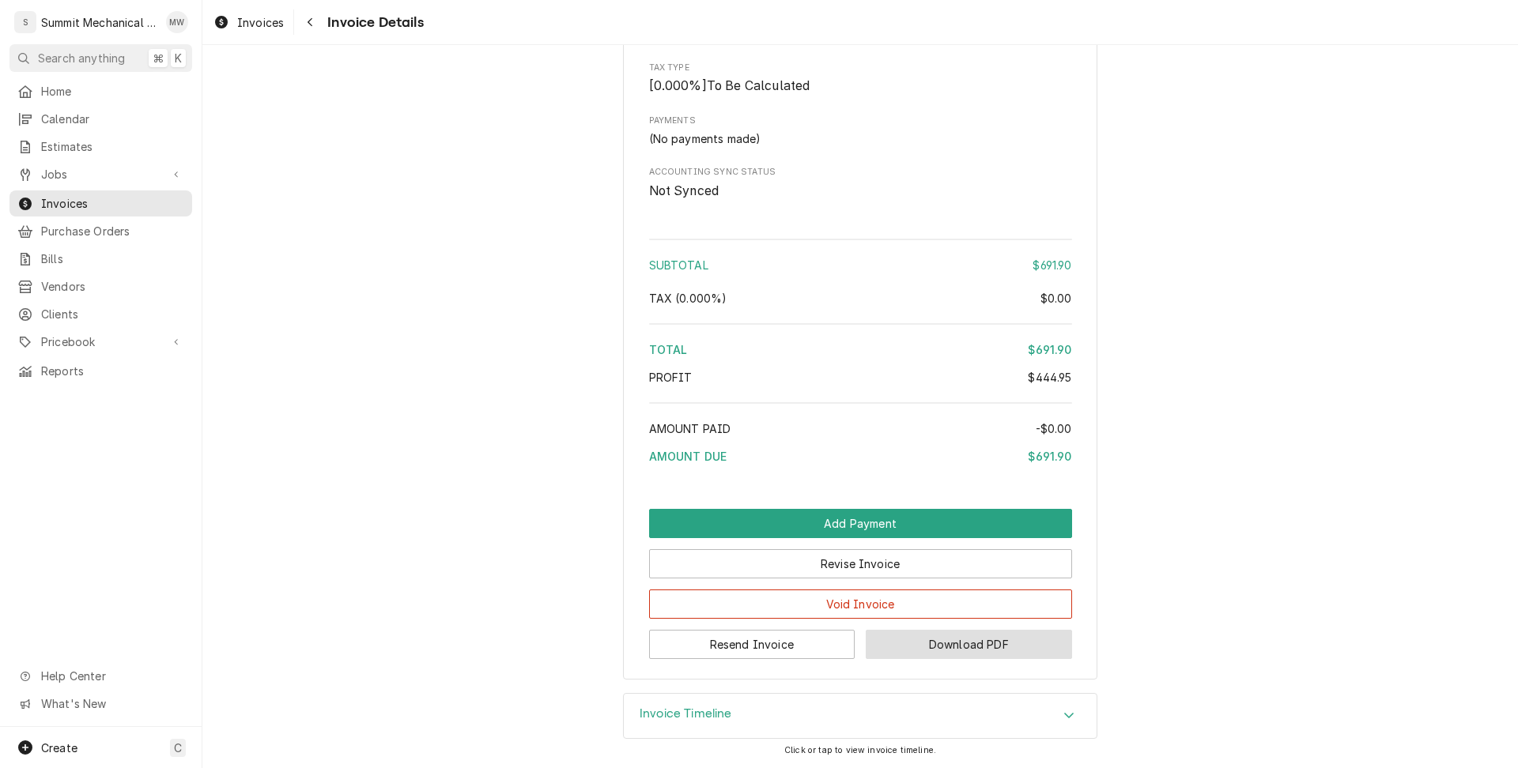
click at [957, 650] on button "Download PDF" at bounding box center [969, 644] width 206 height 29
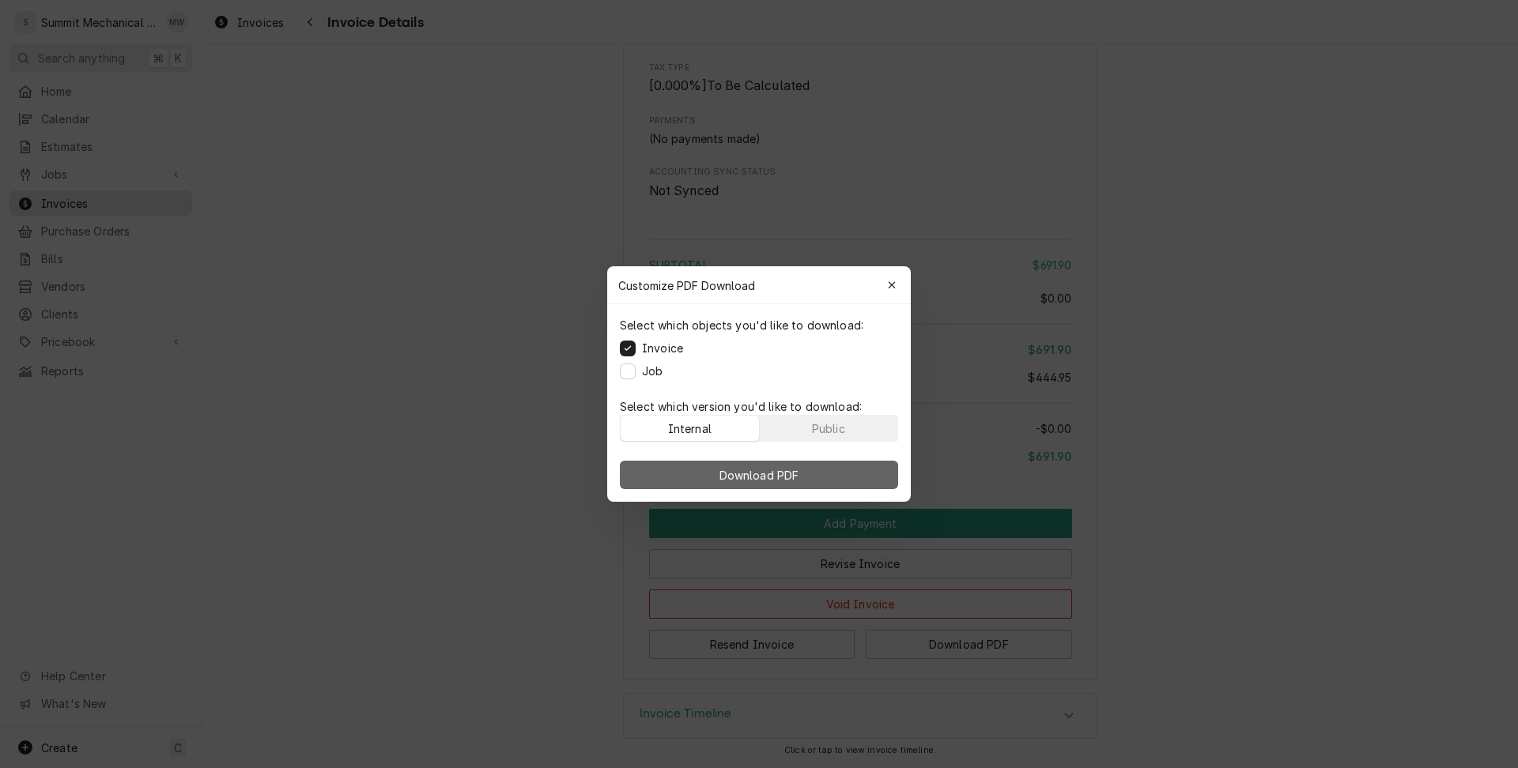
click at [774, 470] on span "Download PDF" at bounding box center [759, 475] width 86 height 17
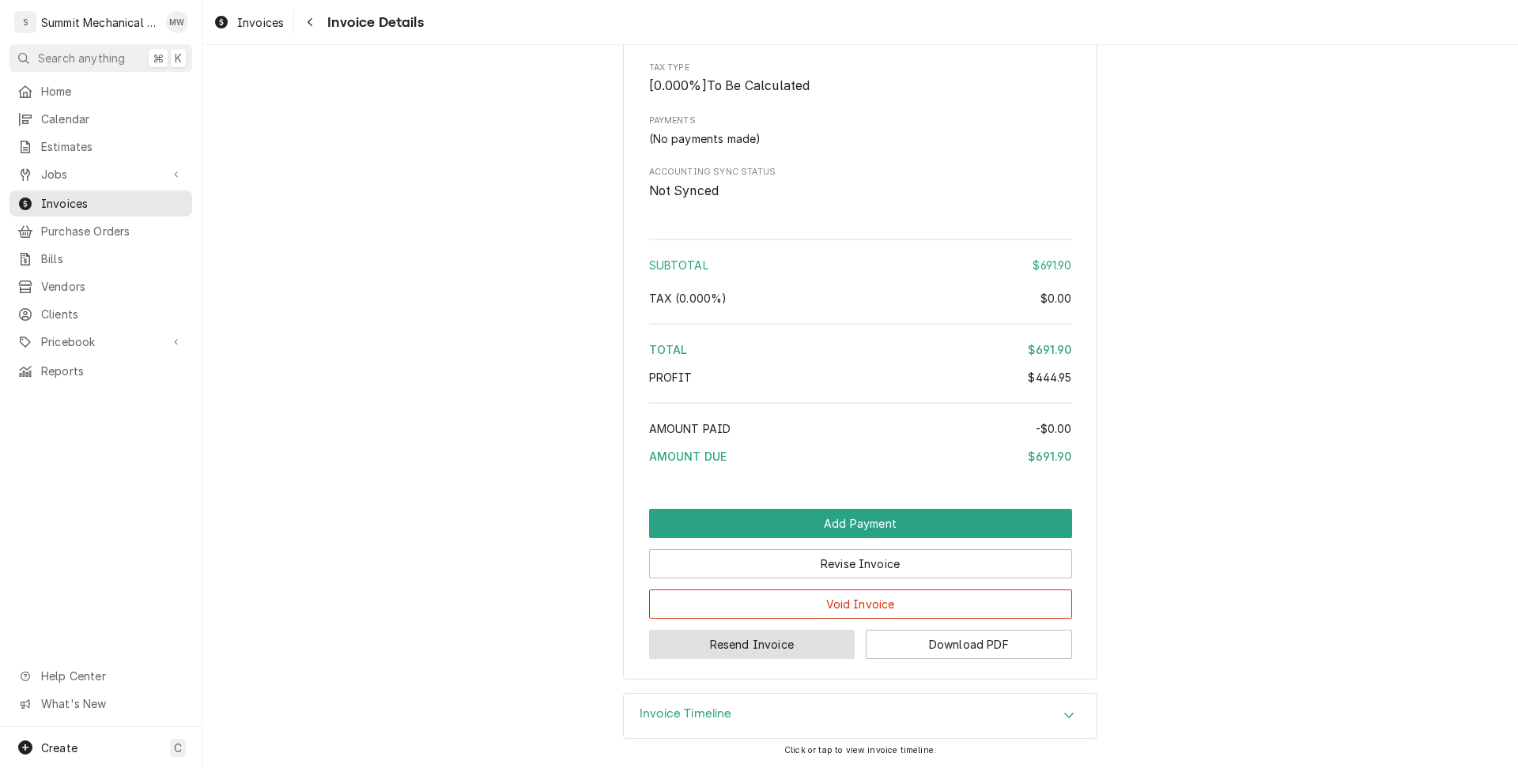
click at [791, 643] on button "Resend Invoice" at bounding box center [752, 644] width 206 height 29
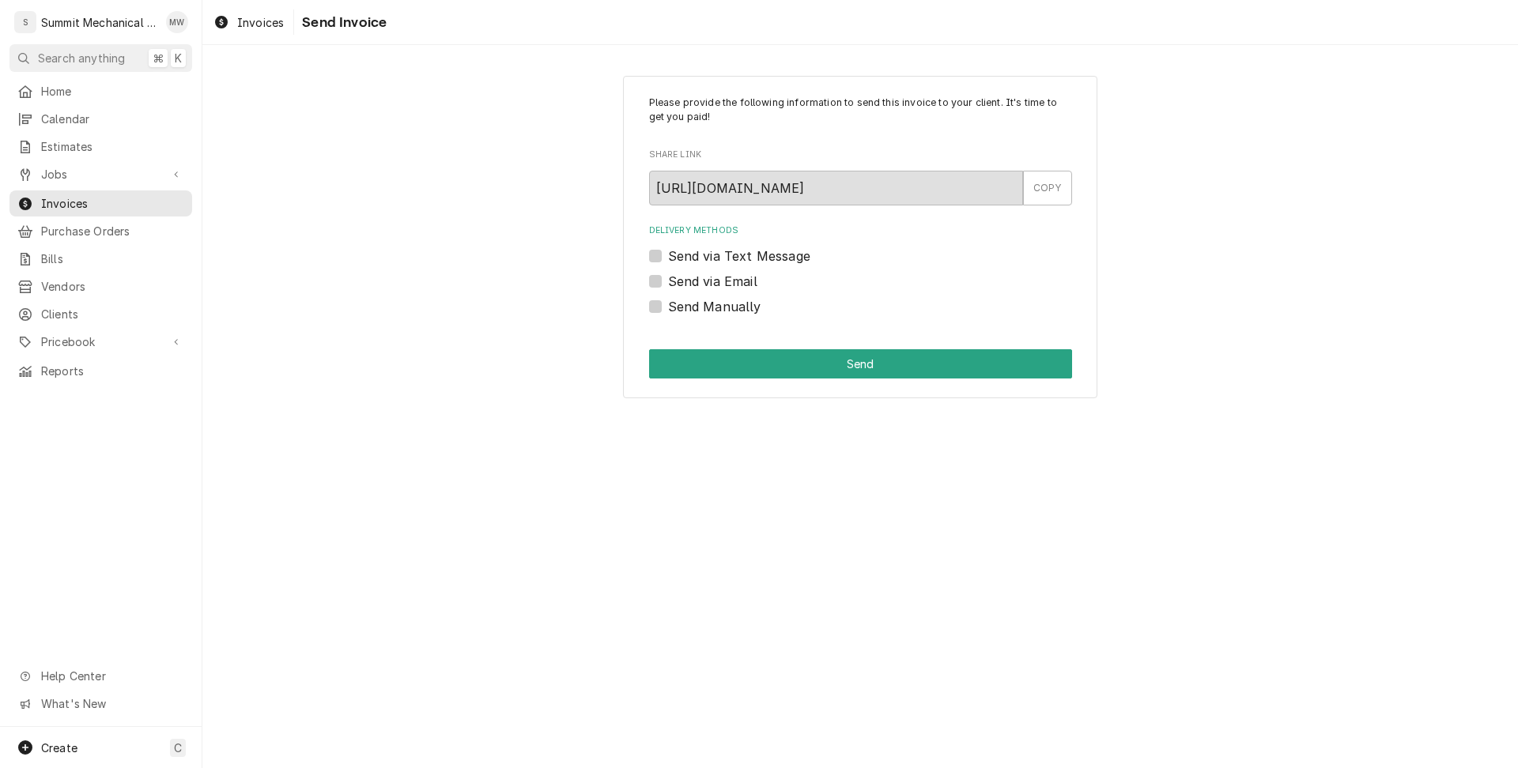
click at [682, 281] on label "Send via Email" at bounding box center [712, 281] width 89 height 19
click at [682, 281] on input "Send via Email" at bounding box center [879, 289] width 423 height 35
checkbox input "true"
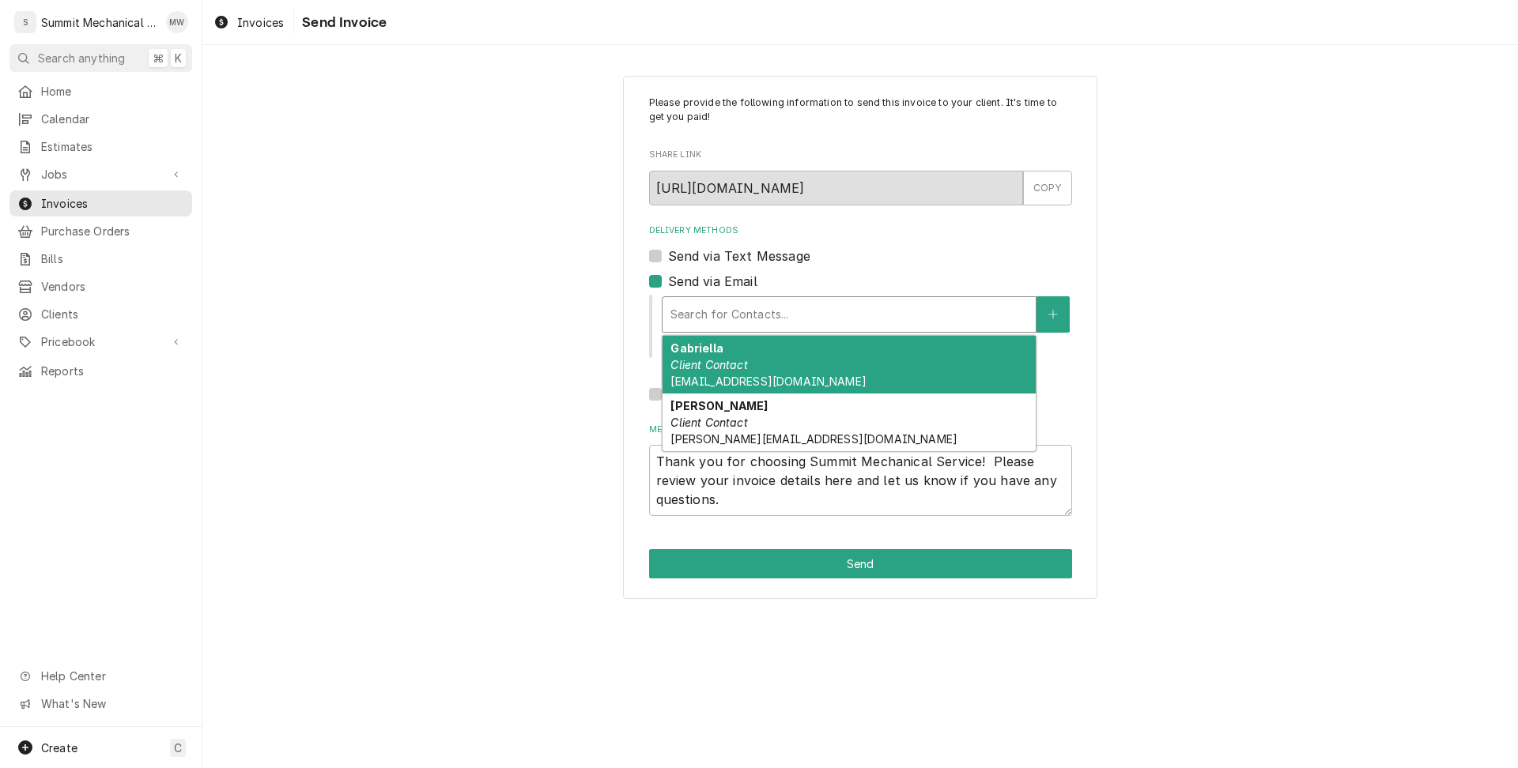
click at [730, 308] on div "Delivery Methods" at bounding box center [848, 314] width 357 height 28
click at [734, 353] on div "Gabriella Client Contact do@beaumontslc.com" at bounding box center [848, 365] width 373 height 58
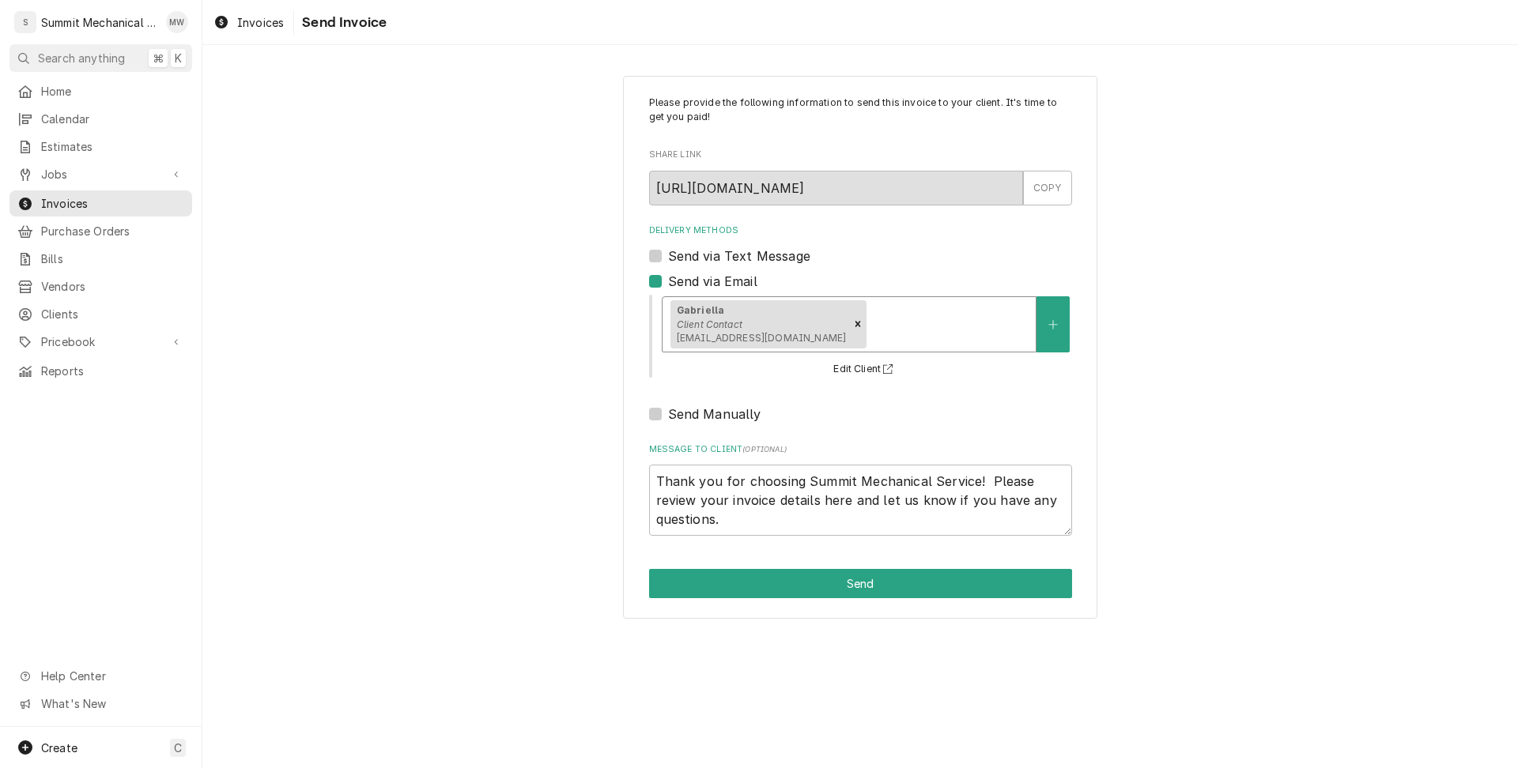
click at [870, 329] on div "Delivery Methods" at bounding box center [949, 324] width 158 height 28
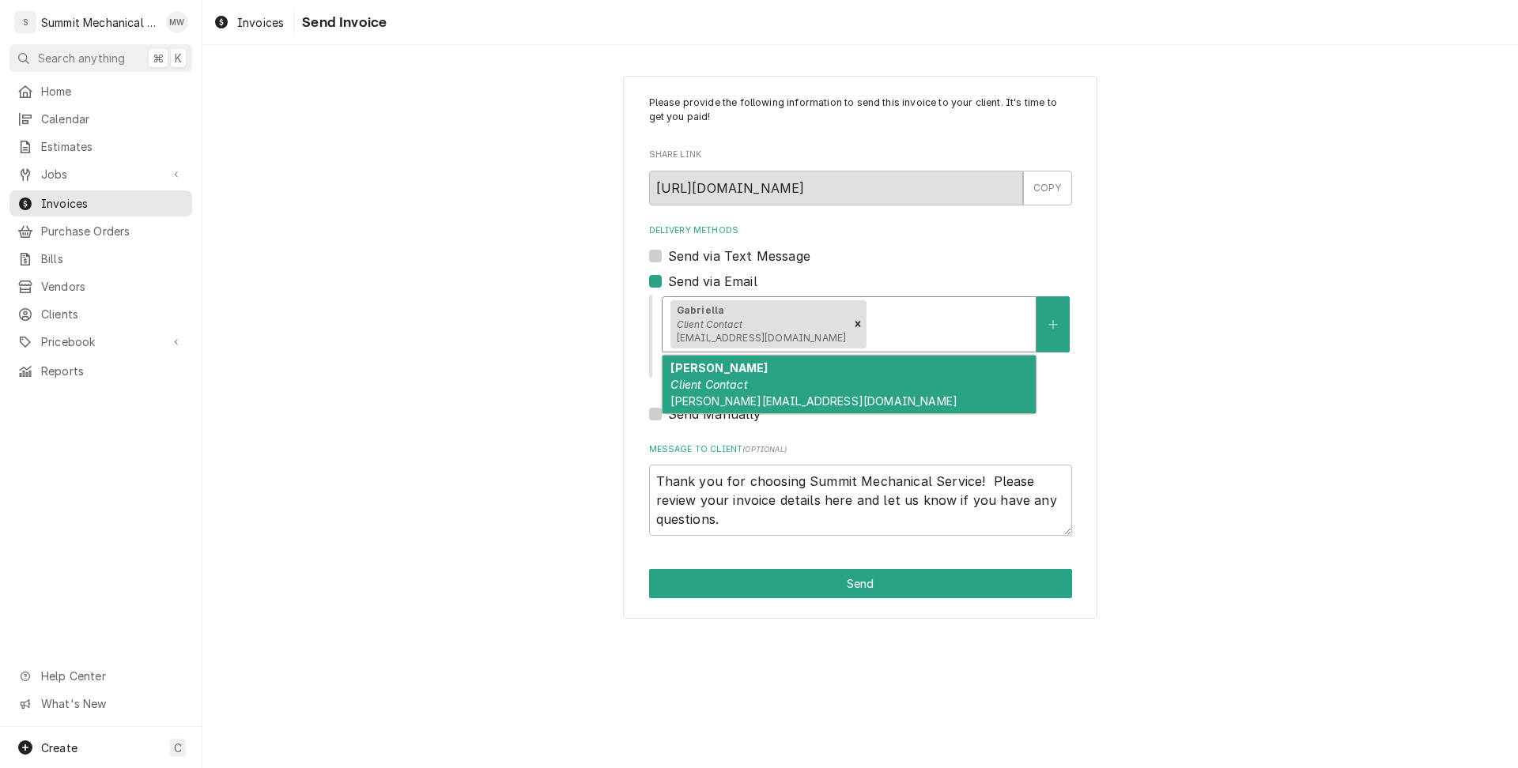
click at [787, 388] on div "Todd Client Contact todd@canyonstonecapital.com" at bounding box center [848, 385] width 373 height 58
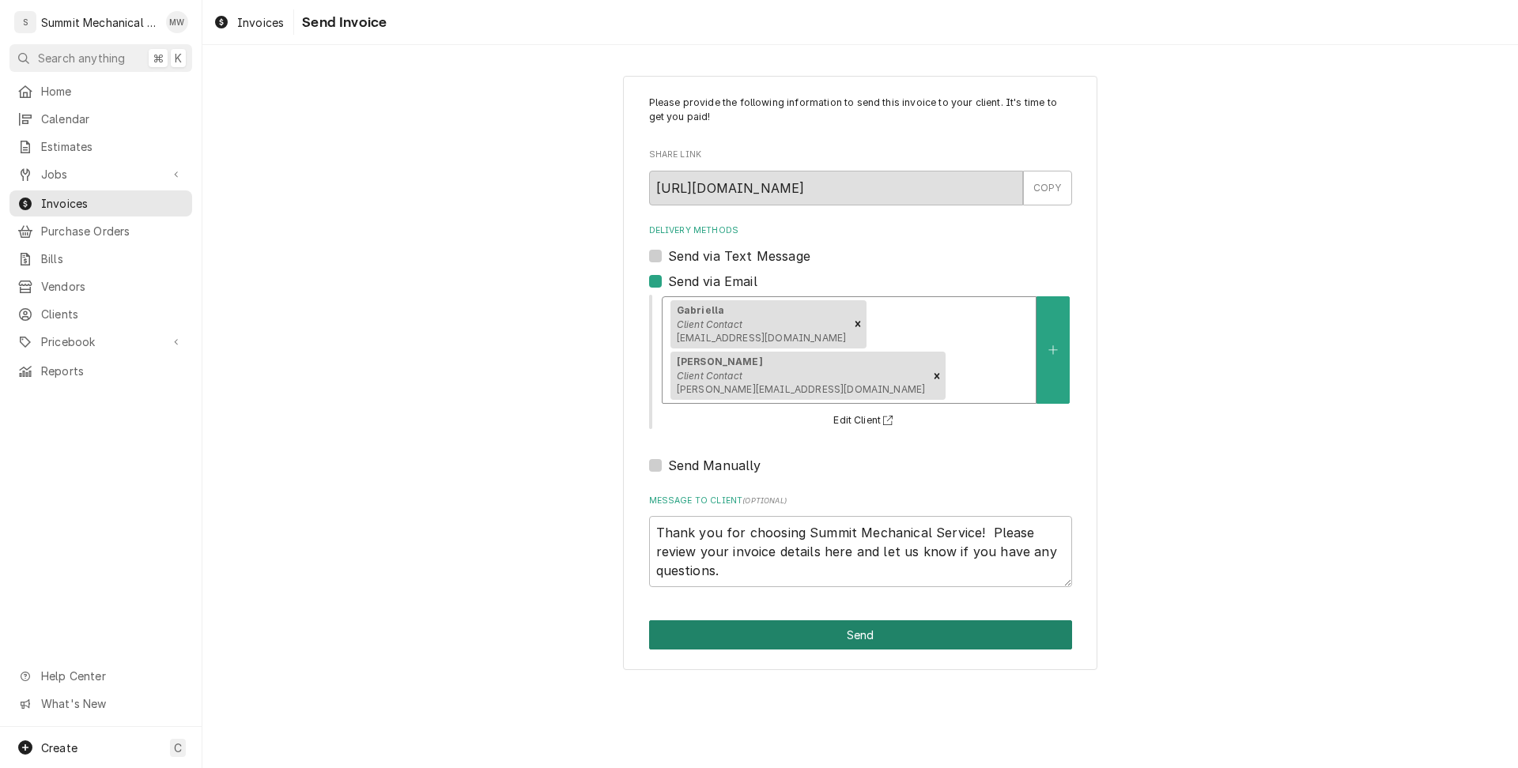
click at [760, 621] on button "Send" at bounding box center [860, 635] width 423 height 29
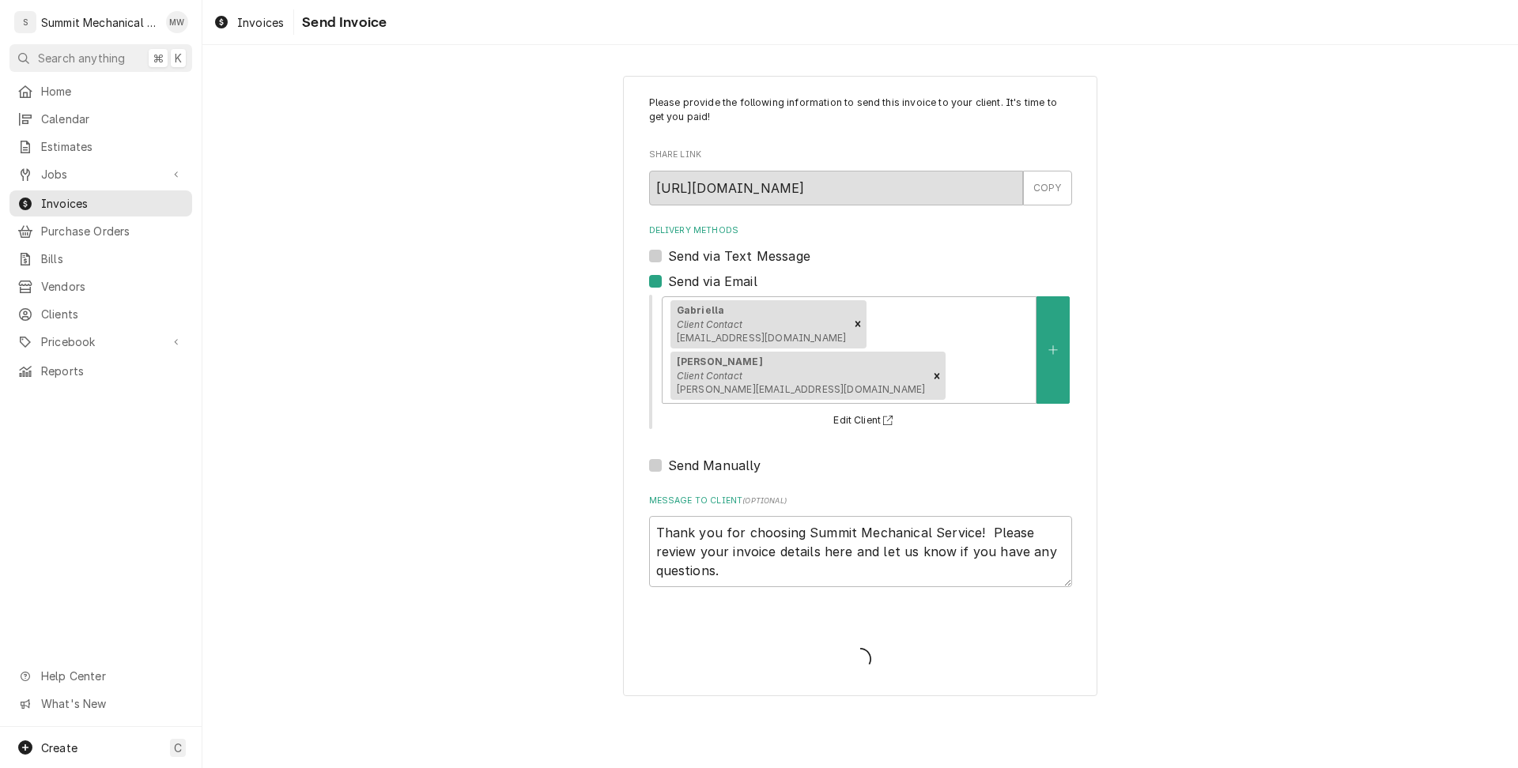
type textarea "x"
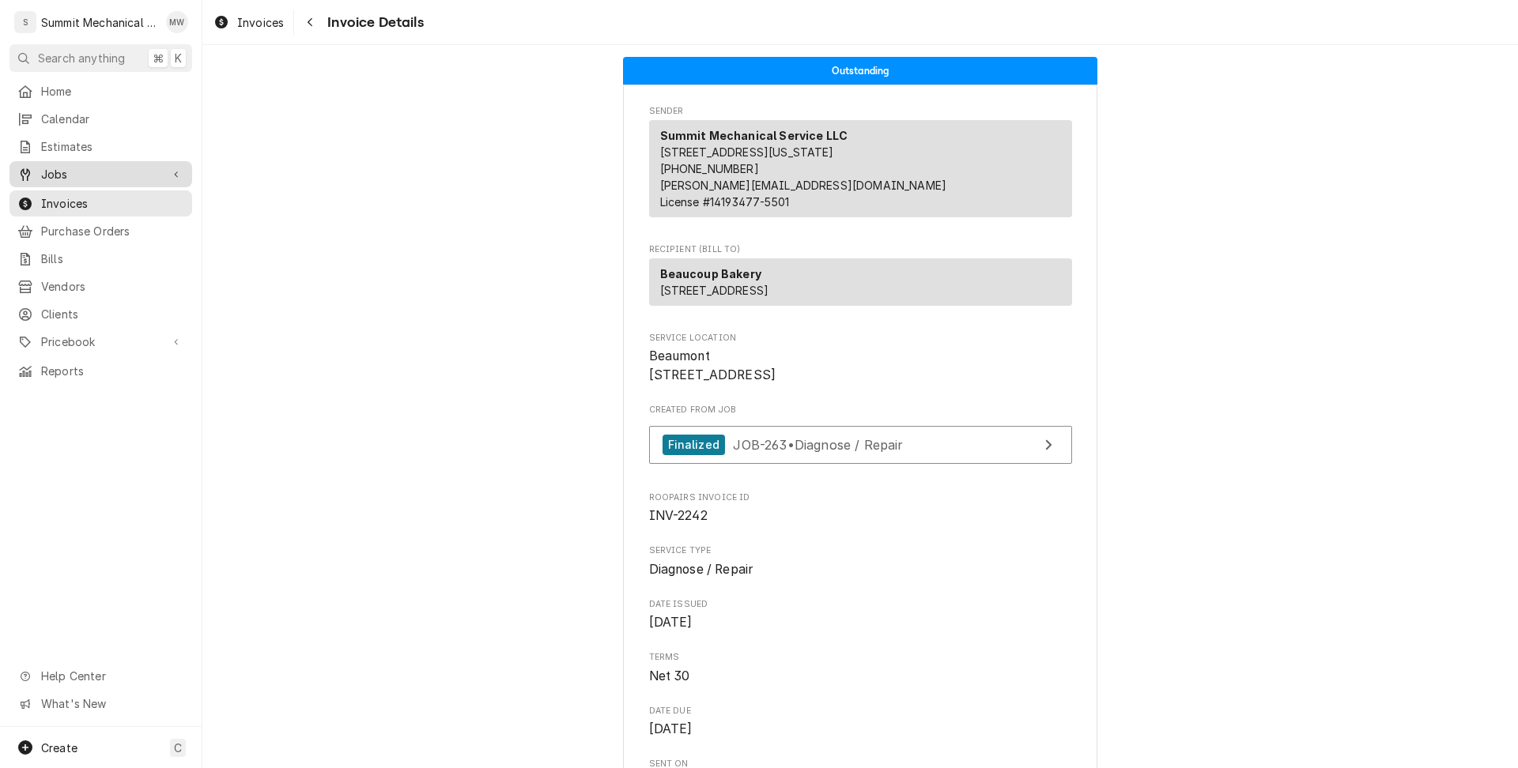
click at [131, 175] on span "Jobs" at bounding box center [100, 174] width 119 height 17
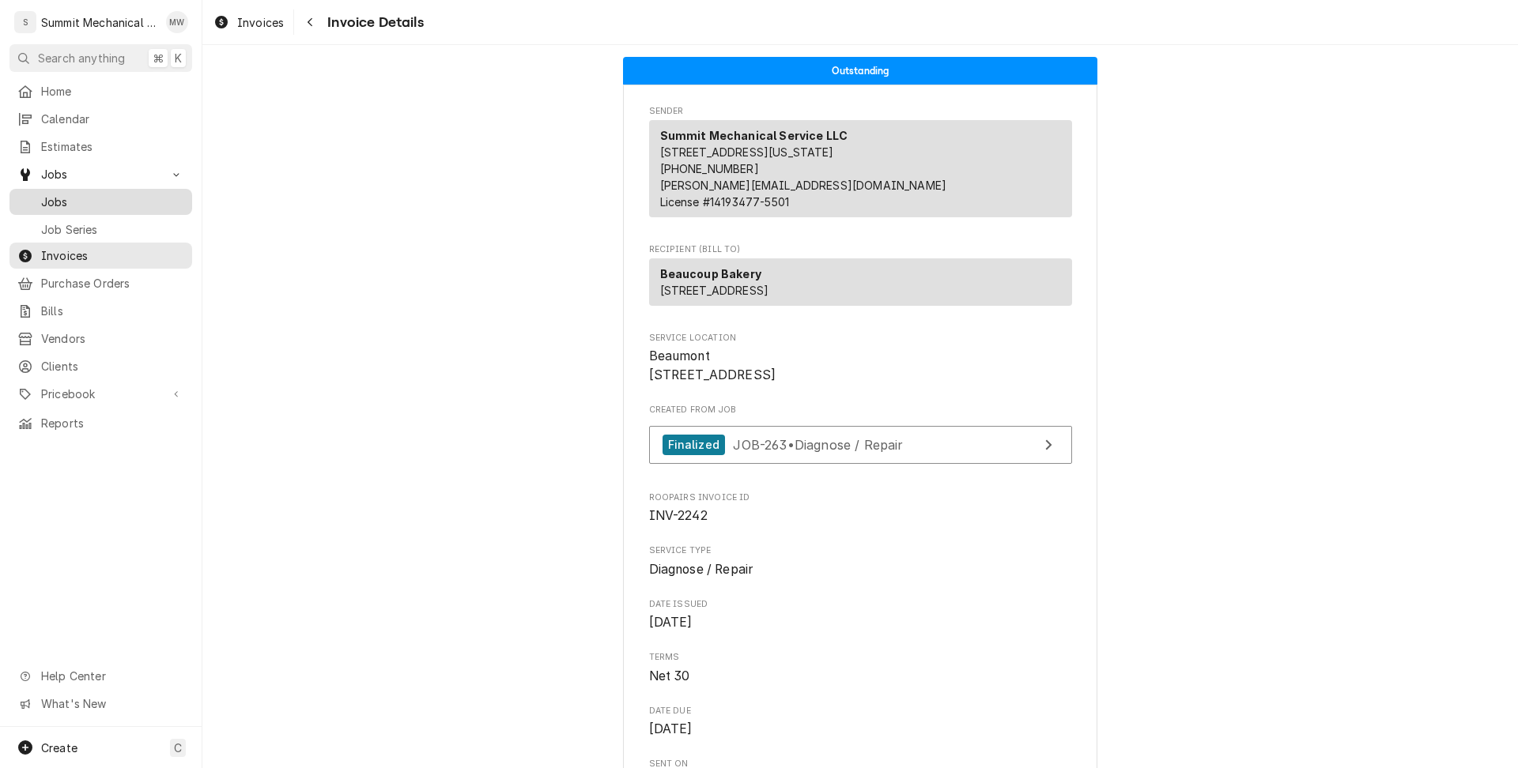
click at [123, 192] on div "Jobs" at bounding box center [101, 202] width 176 height 20
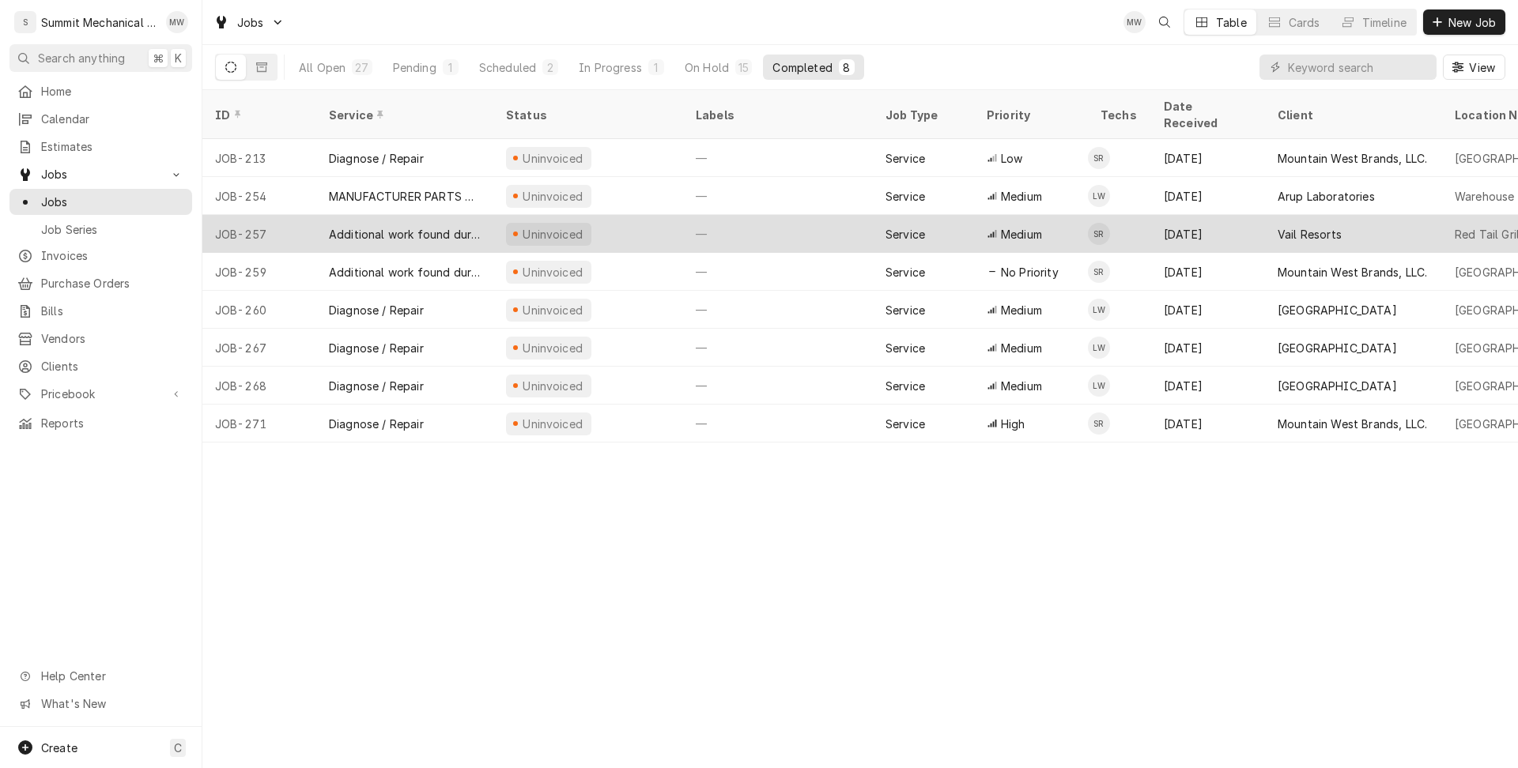
click at [439, 226] on div "Additional work found during Service call" at bounding box center [405, 234] width 152 height 17
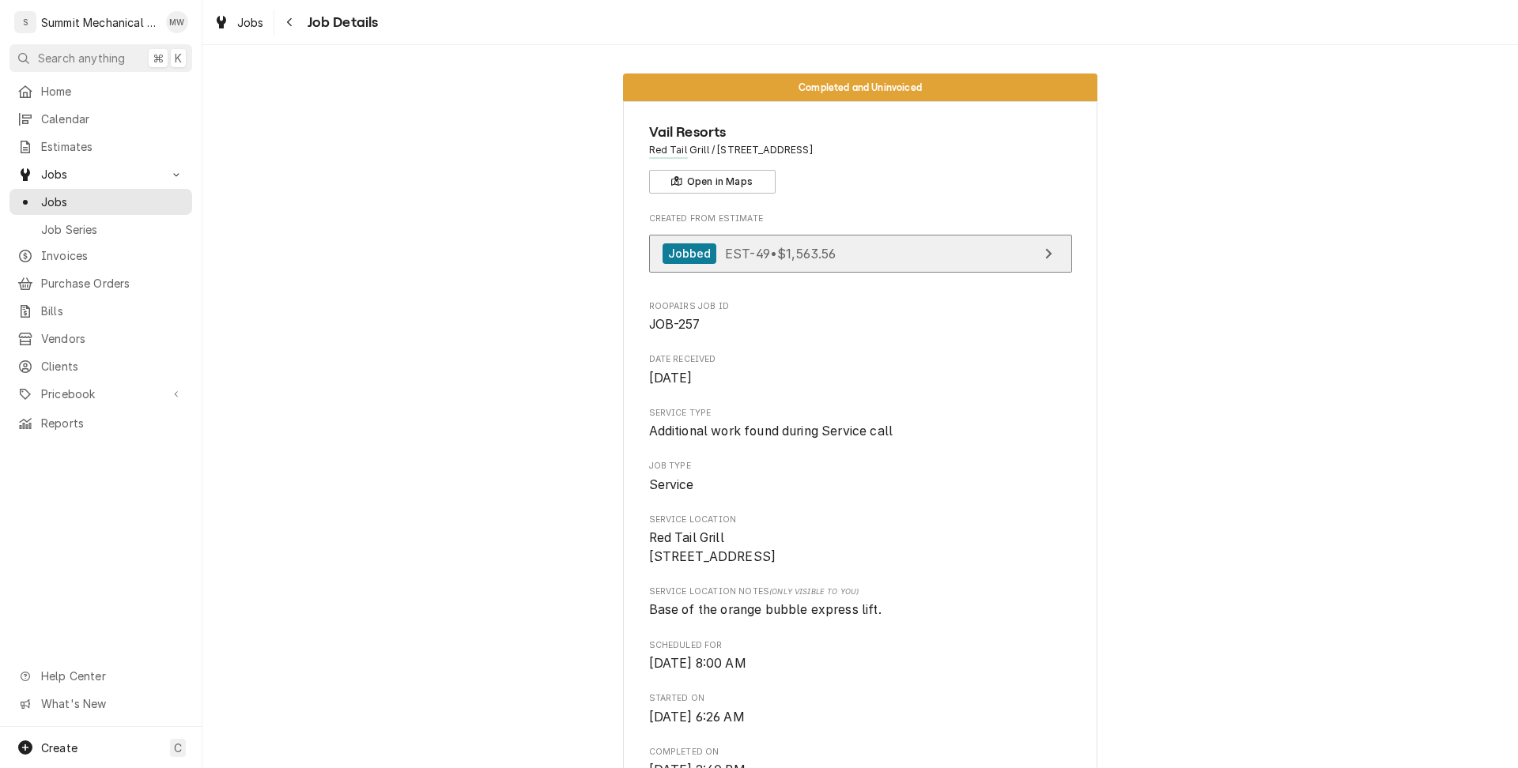
click at [867, 252] on link "Jobbed EST-49 • $1,563.56" at bounding box center [860, 254] width 423 height 39
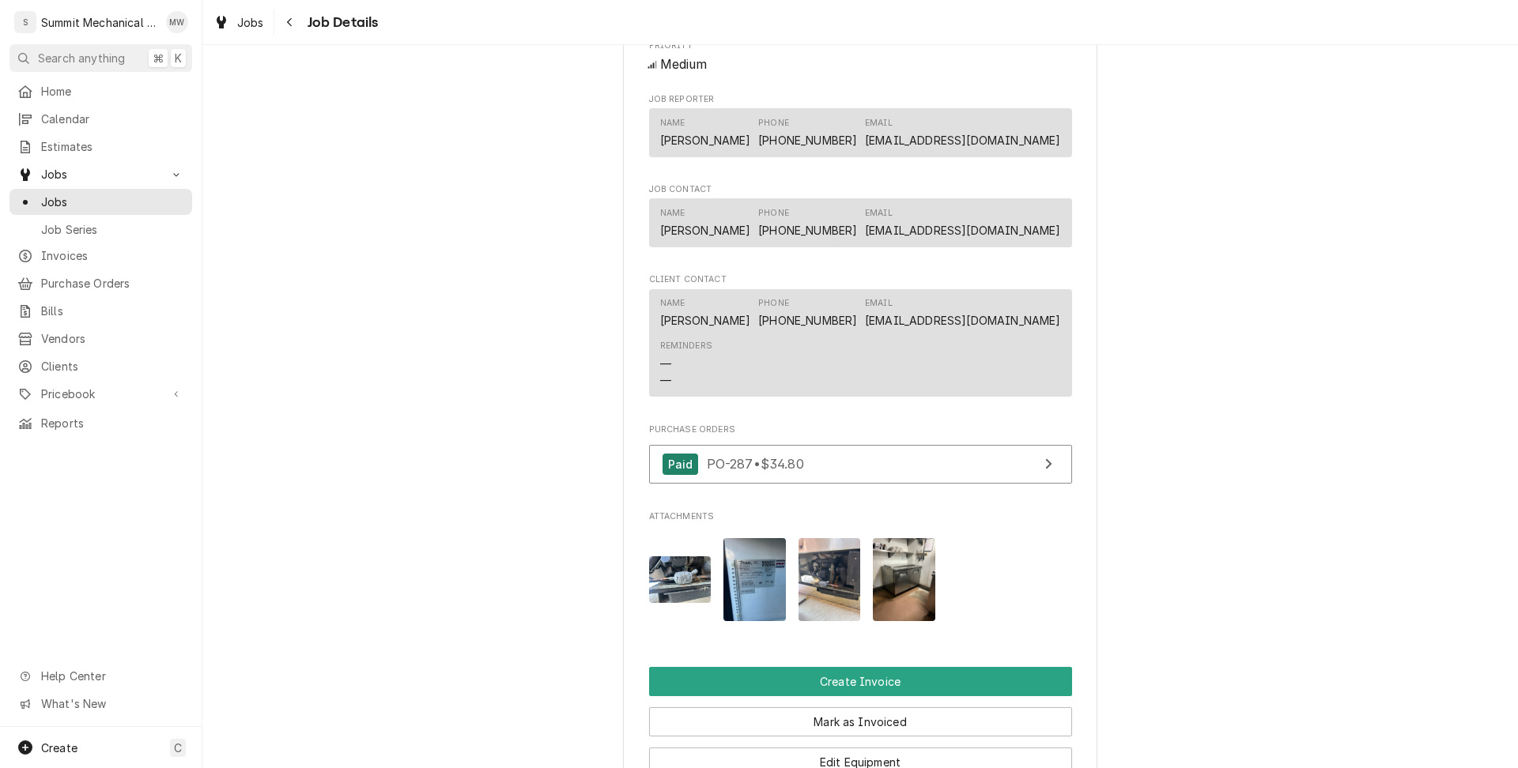
scroll to position [1005, 0]
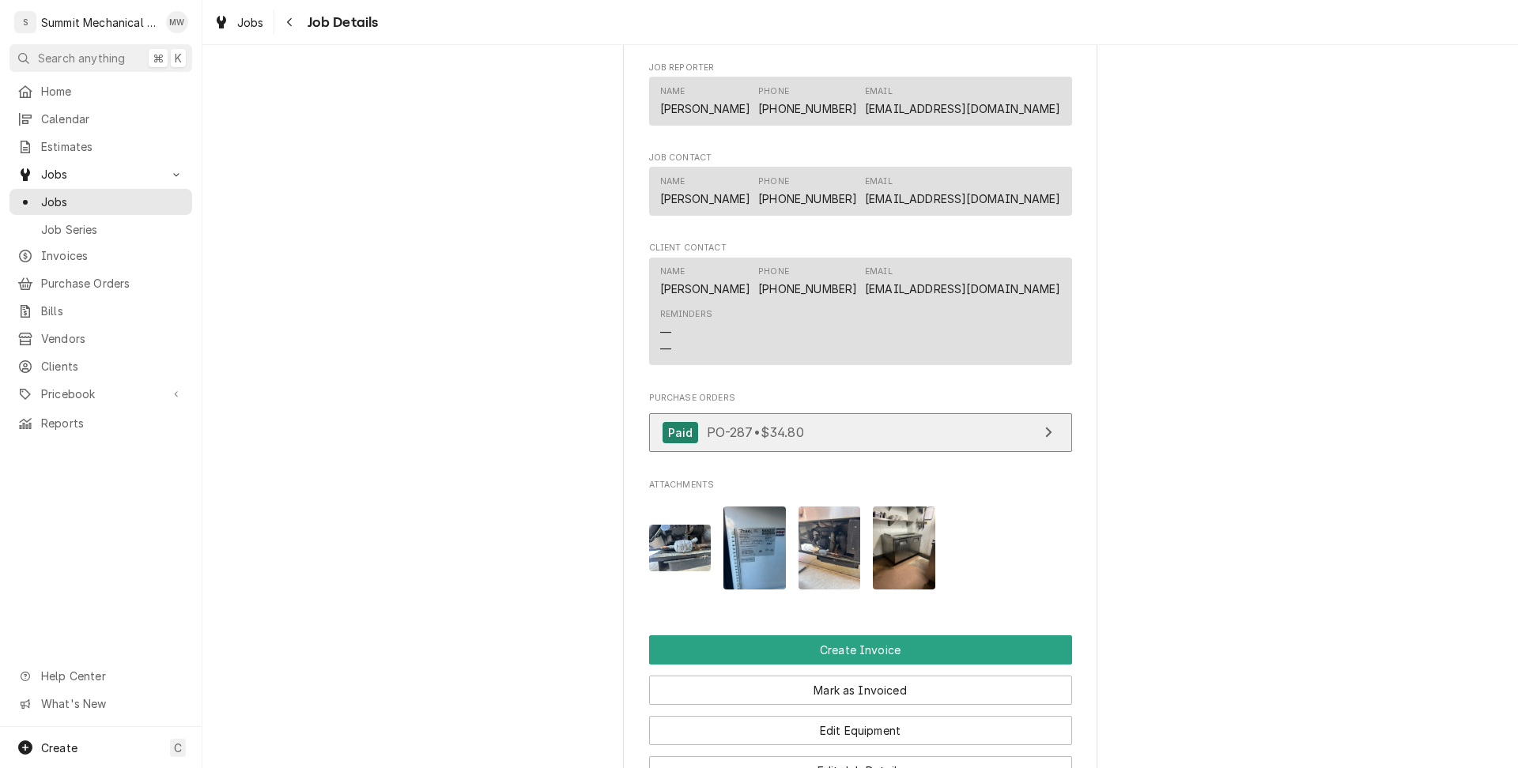
click at [770, 440] on div "Paid PO-287 • $34.80" at bounding box center [732, 432] width 141 height 21
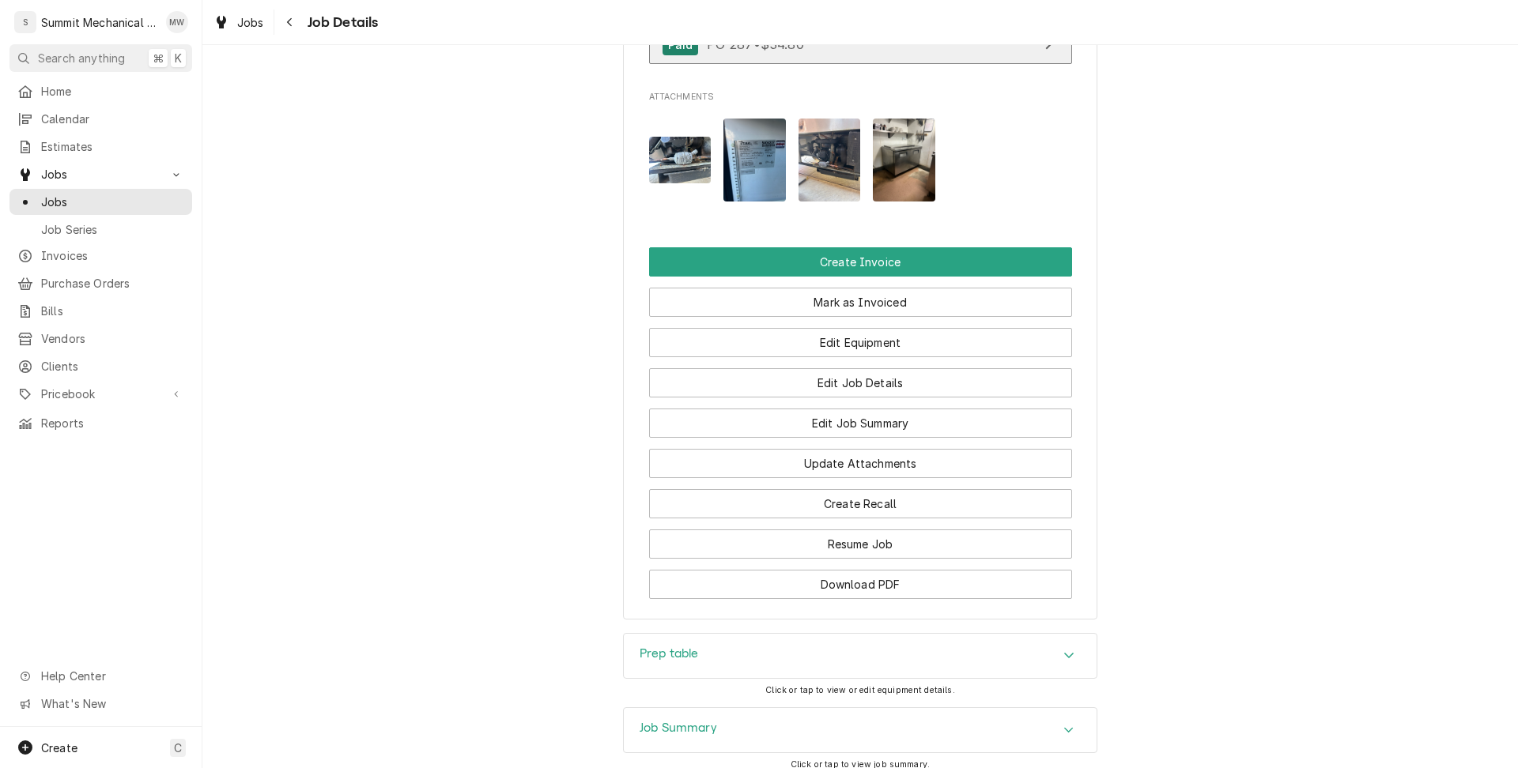
scroll to position [1515, 0]
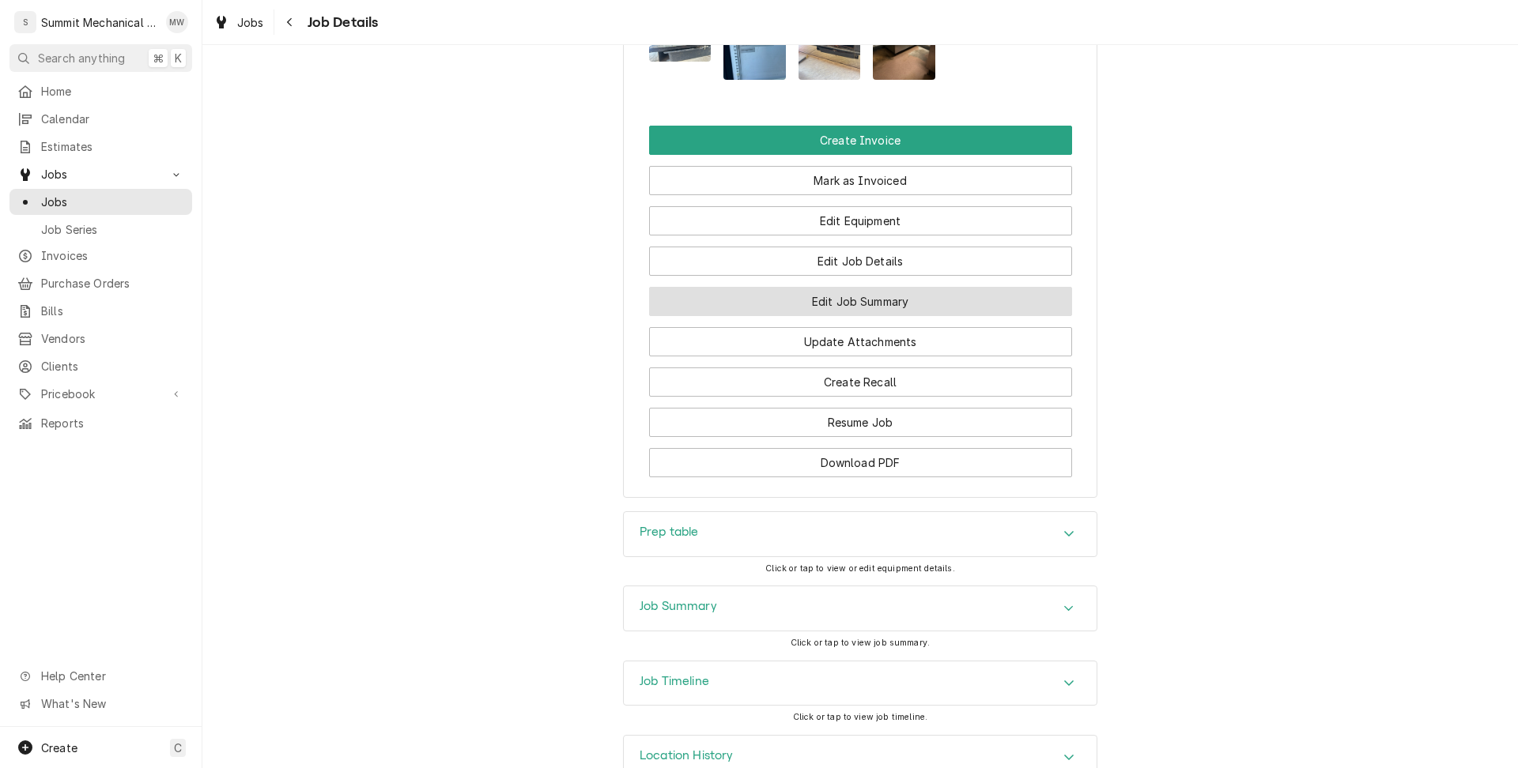
click at [882, 313] on button "Edit Job Summary" at bounding box center [860, 301] width 423 height 29
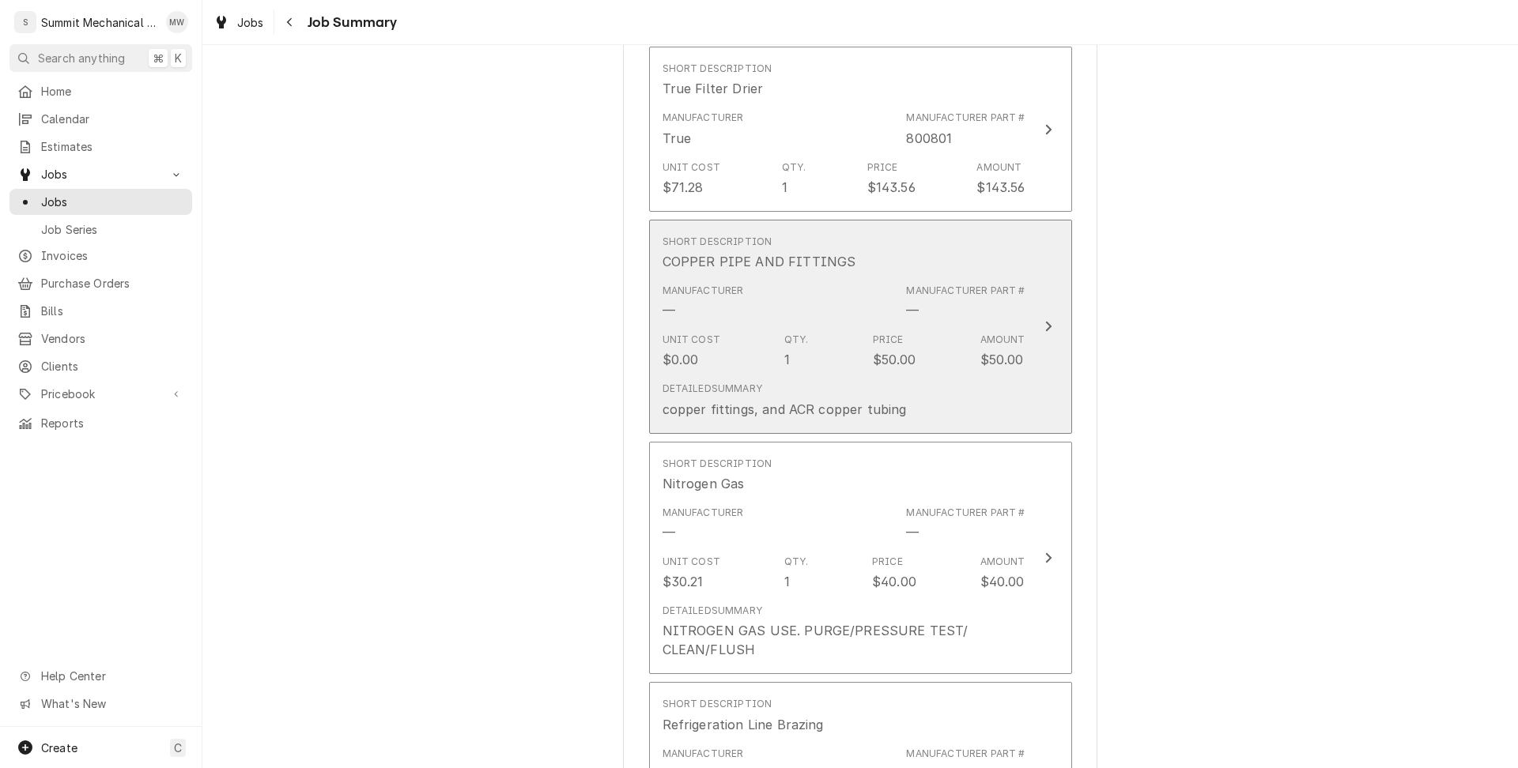
scroll to position [2392, 0]
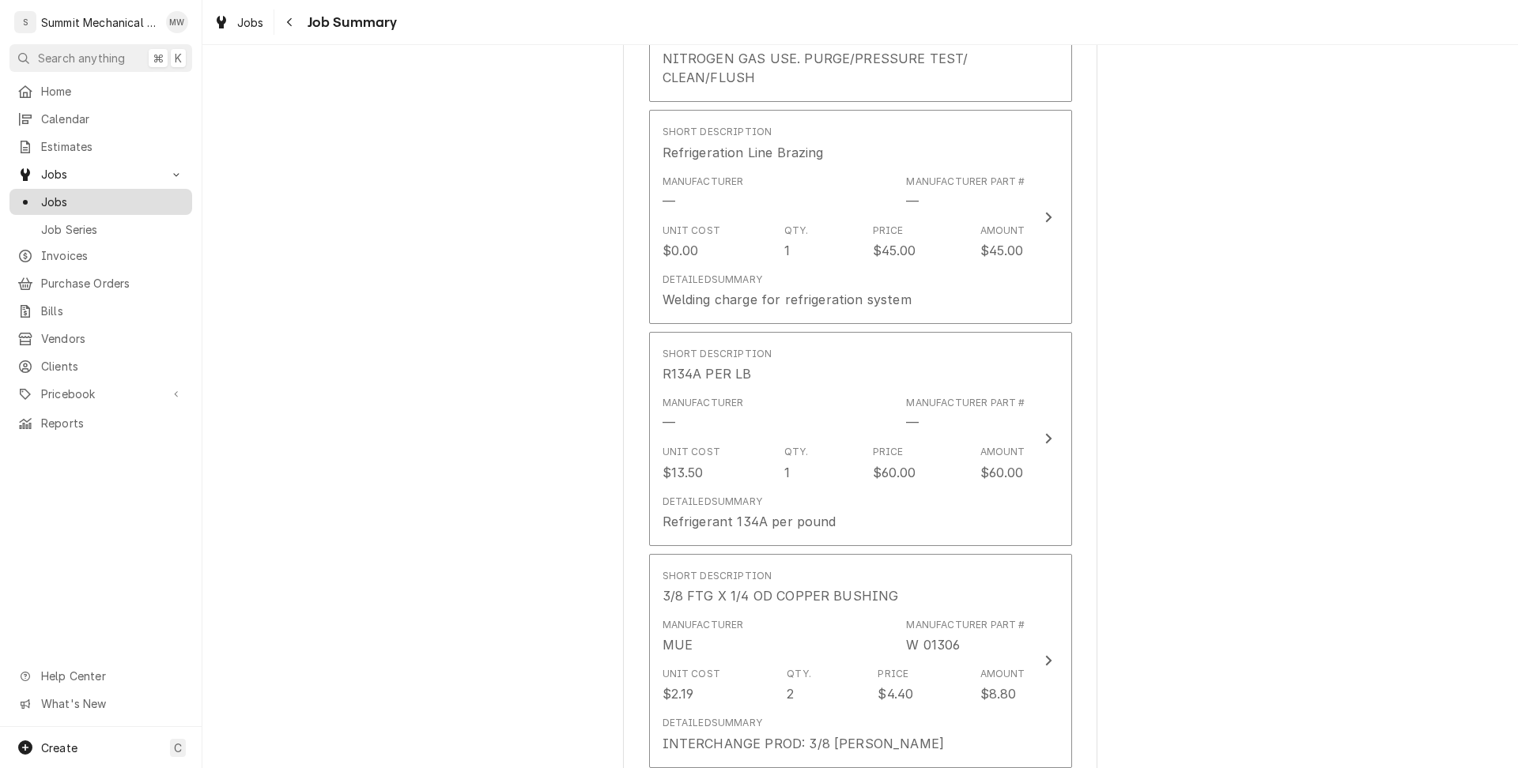
click at [86, 194] on span "Jobs" at bounding box center [112, 202] width 143 height 17
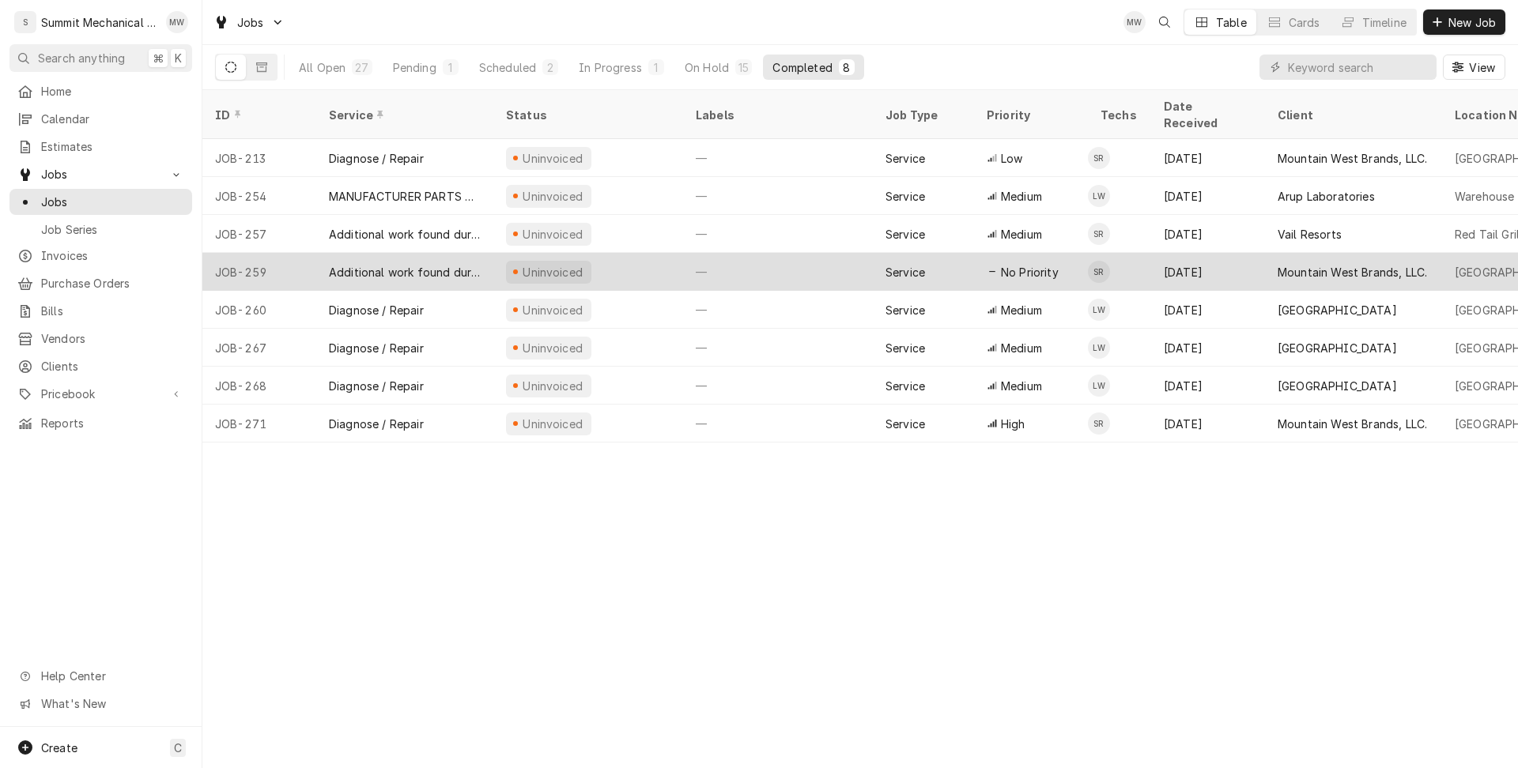
click at [464, 262] on div "Additional work found during Service call" at bounding box center [404, 272] width 177 height 38
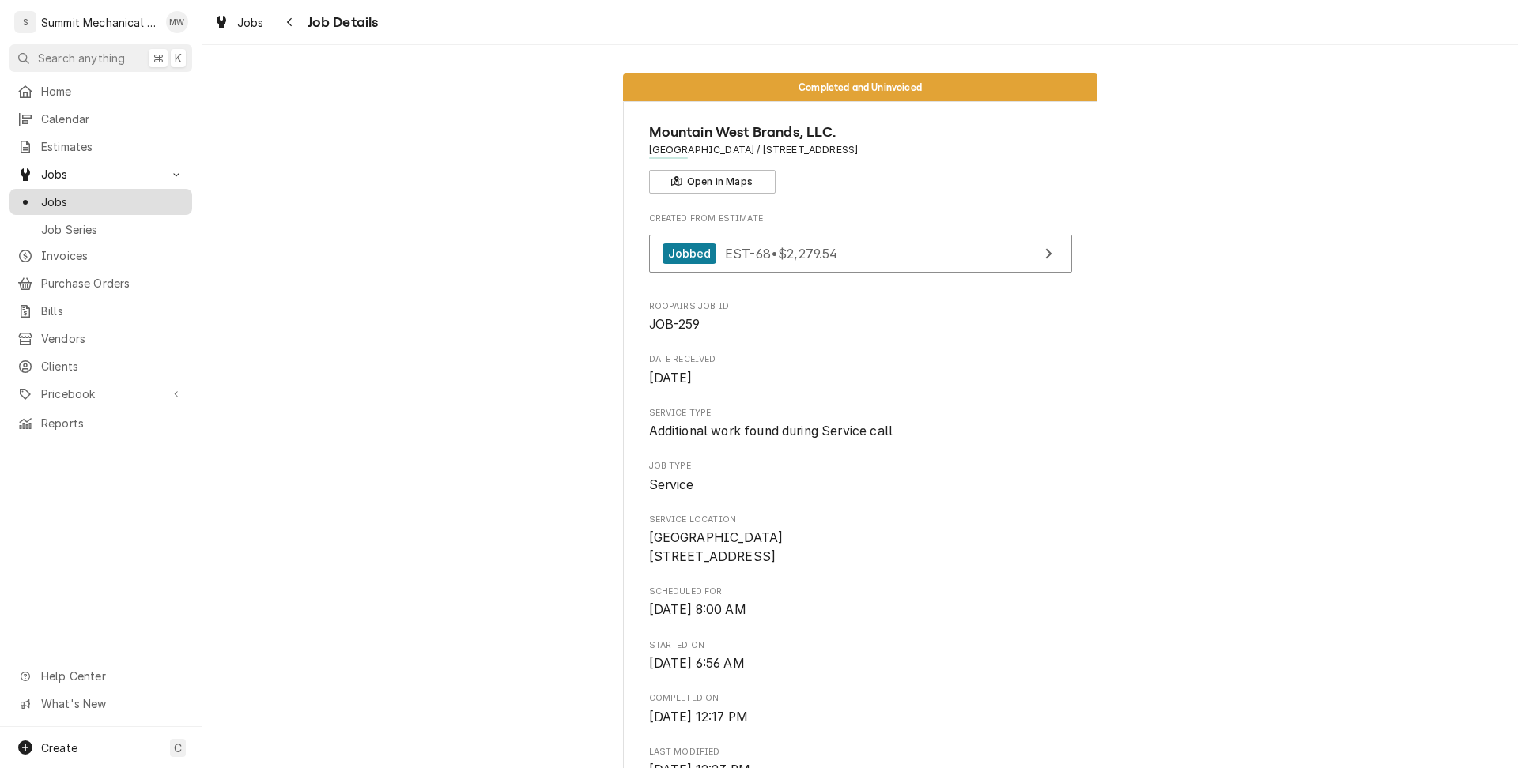
click at [100, 194] on span "Jobs" at bounding box center [112, 202] width 143 height 17
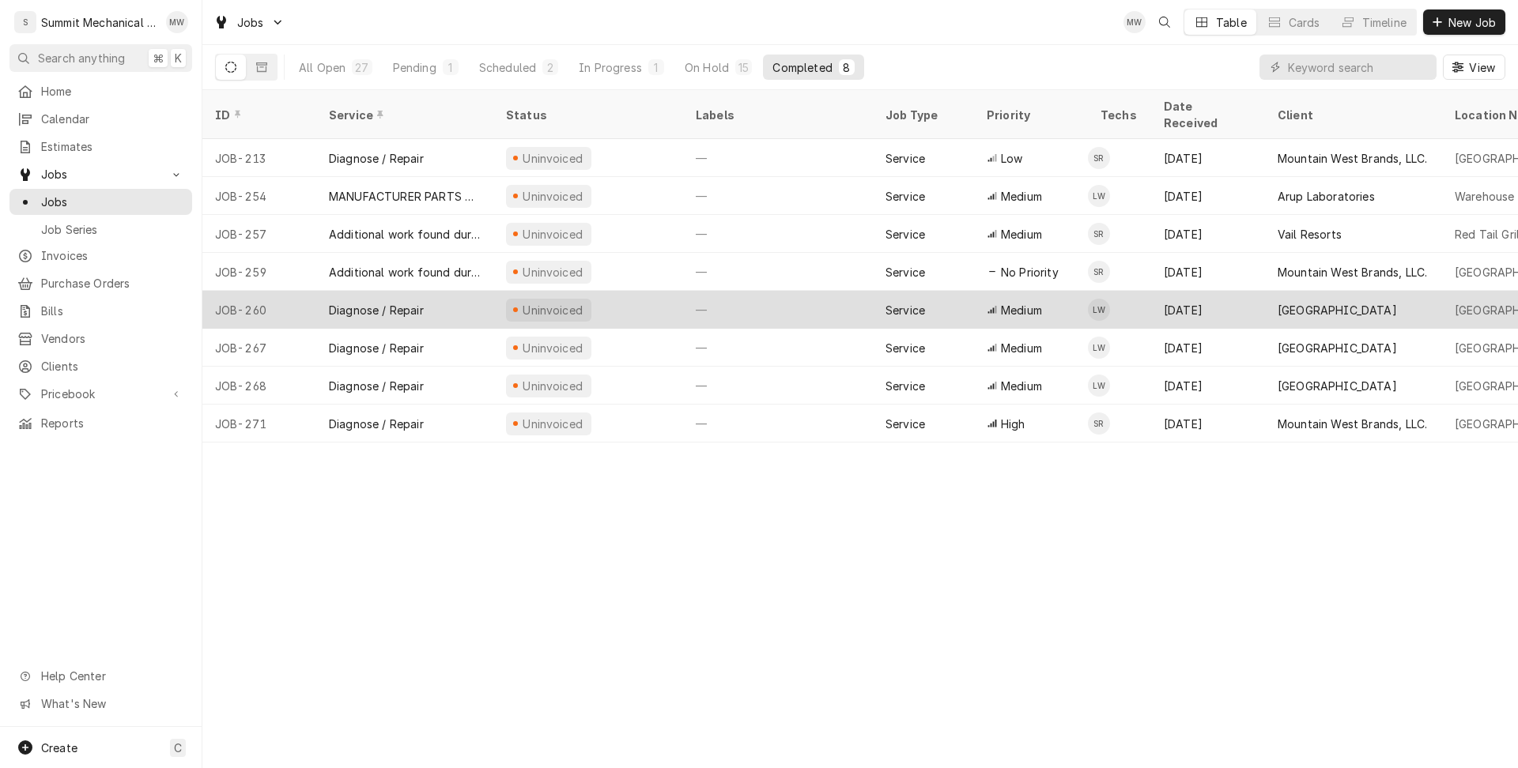
click at [444, 296] on div "Diagnose / Repair" at bounding box center [404, 310] width 177 height 38
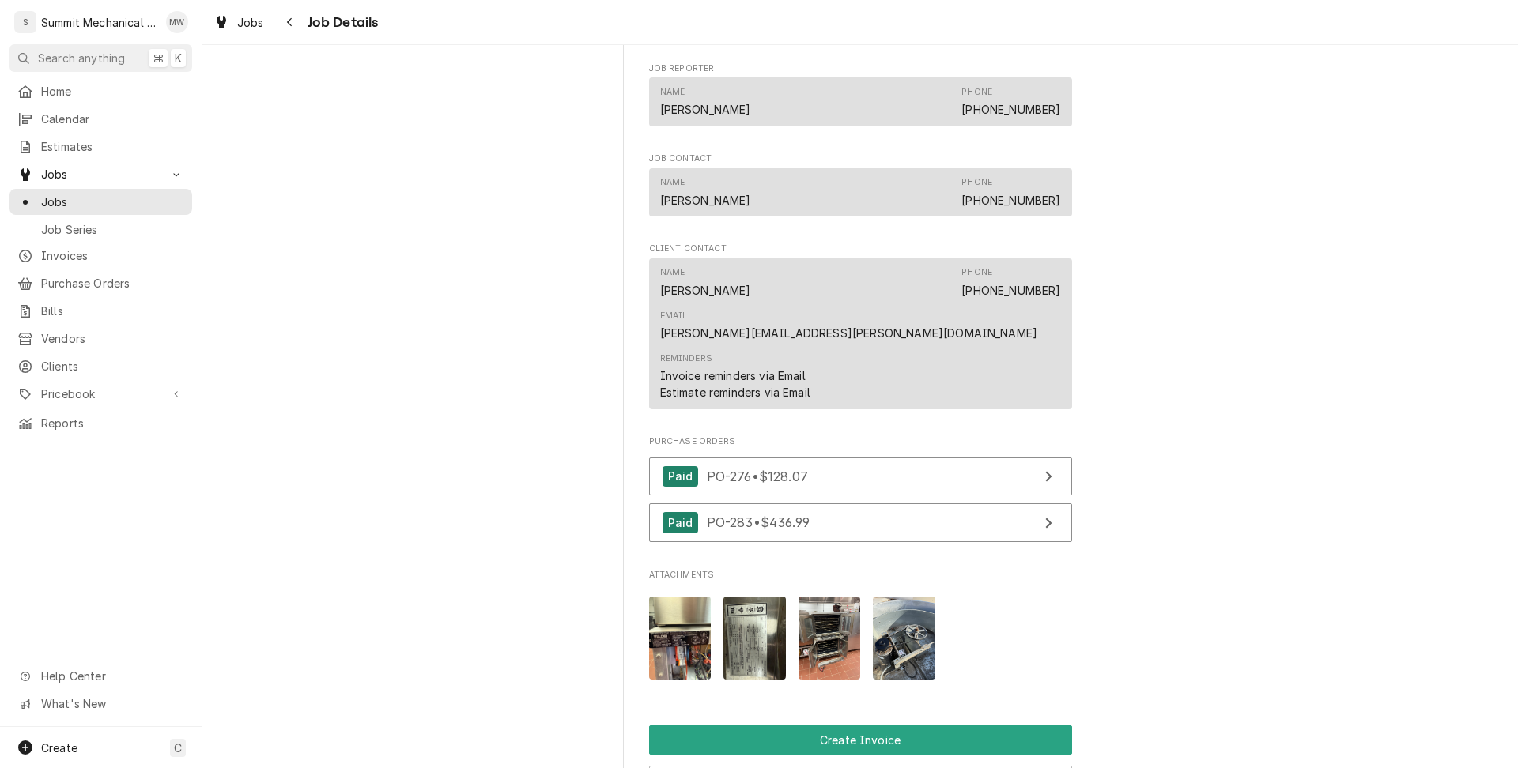
scroll to position [949, 0]
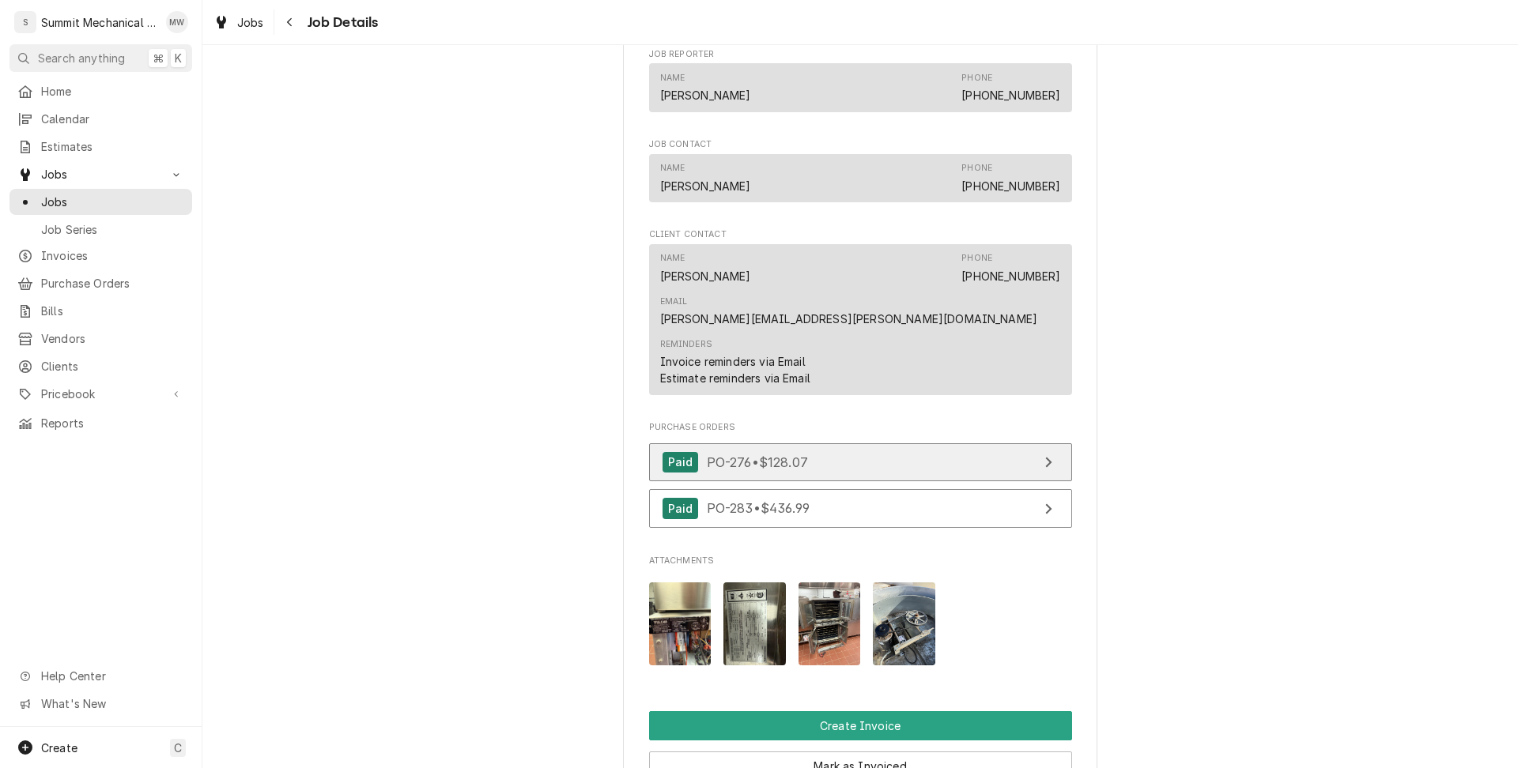
click at [711, 443] on link "Paid PO-276 • $128.07" at bounding box center [860, 462] width 423 height 39
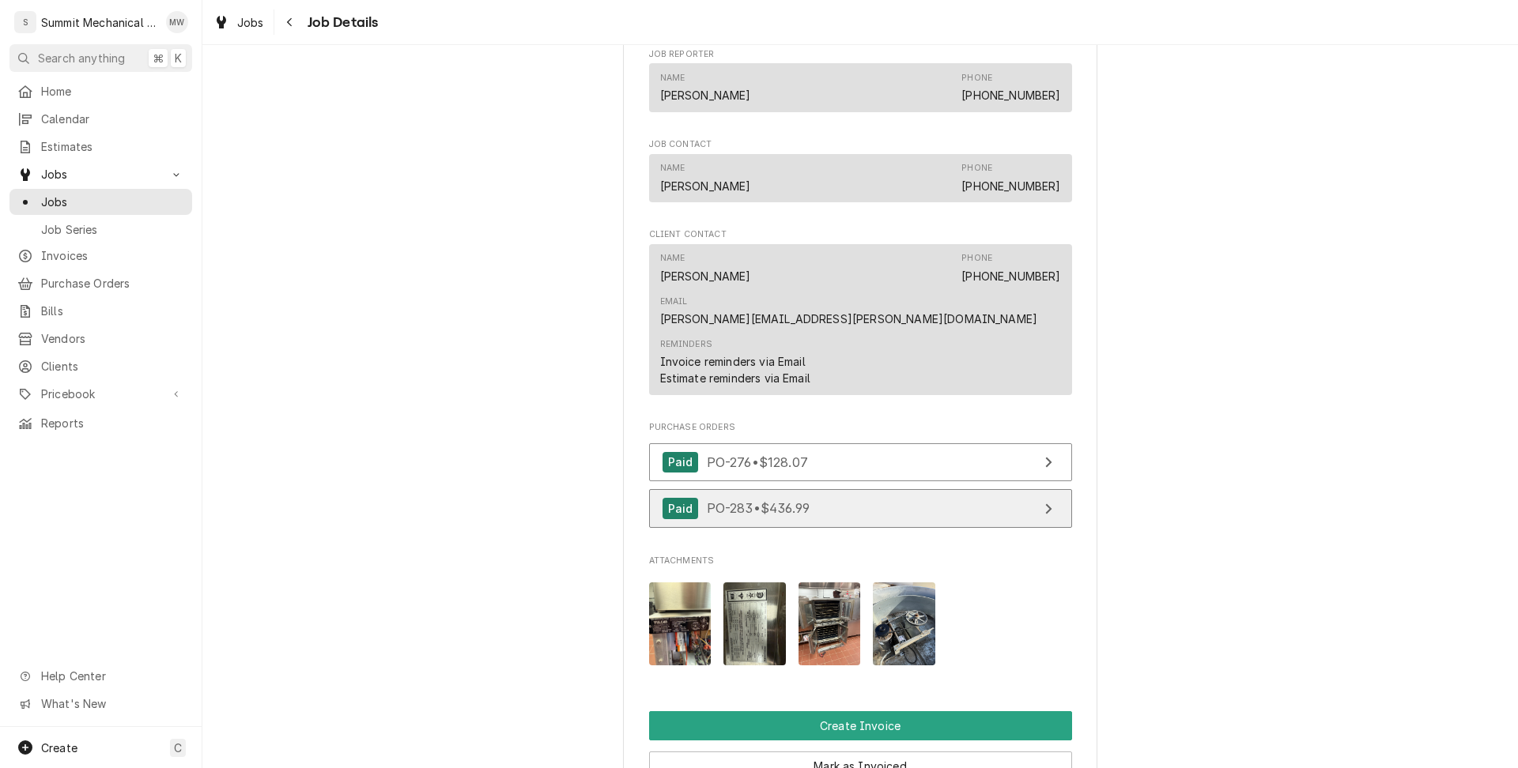
click at [827, 489] on link "Paid PO-283 • $436.99" at bounding box center [860, 508] width 423 height 39
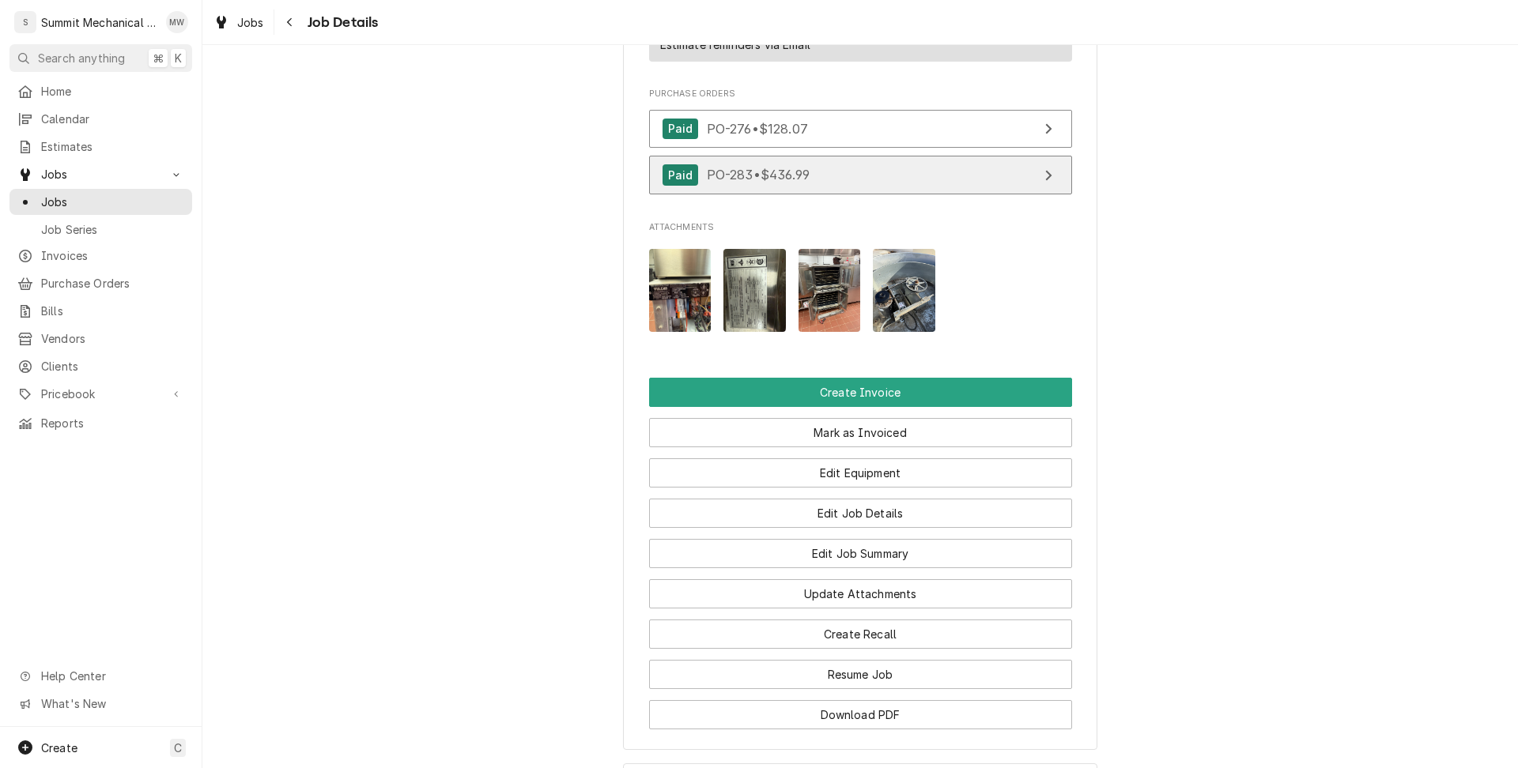
scroll to position [1306, 0]
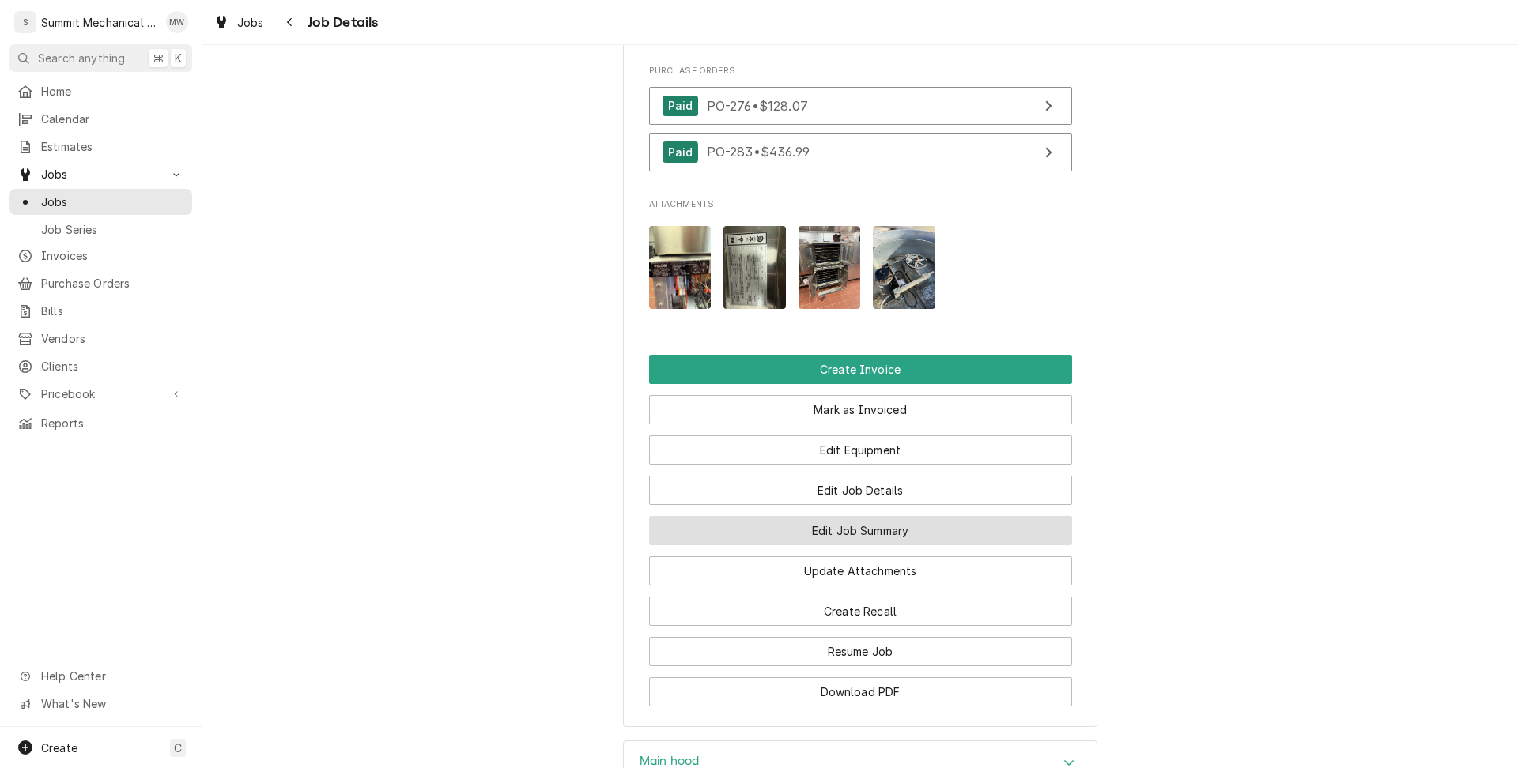
click at [896, 516] on button "Edit Job Summary" at bounding box center [860, 530] width 423 height 29
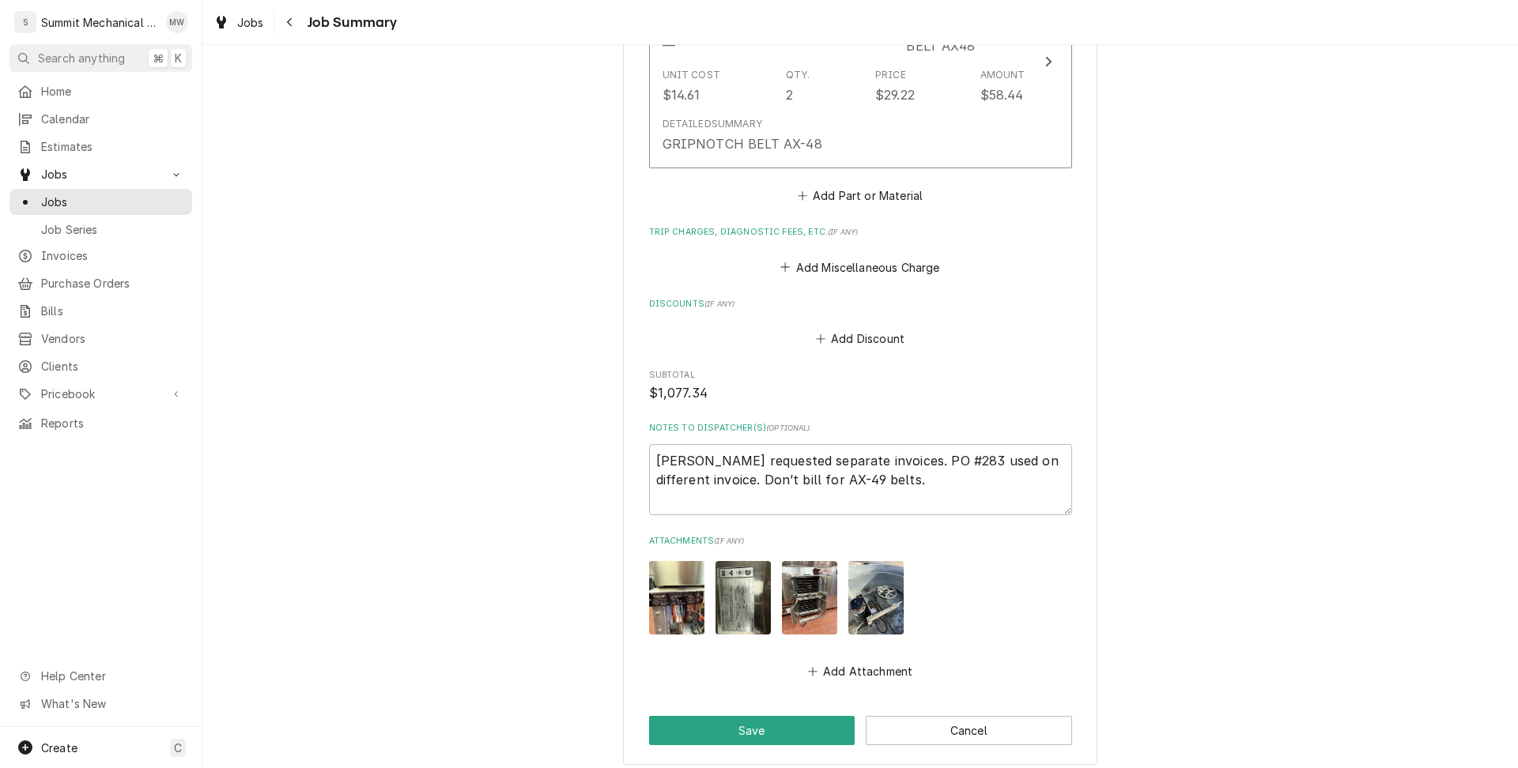
scroll to position [1647, 0]
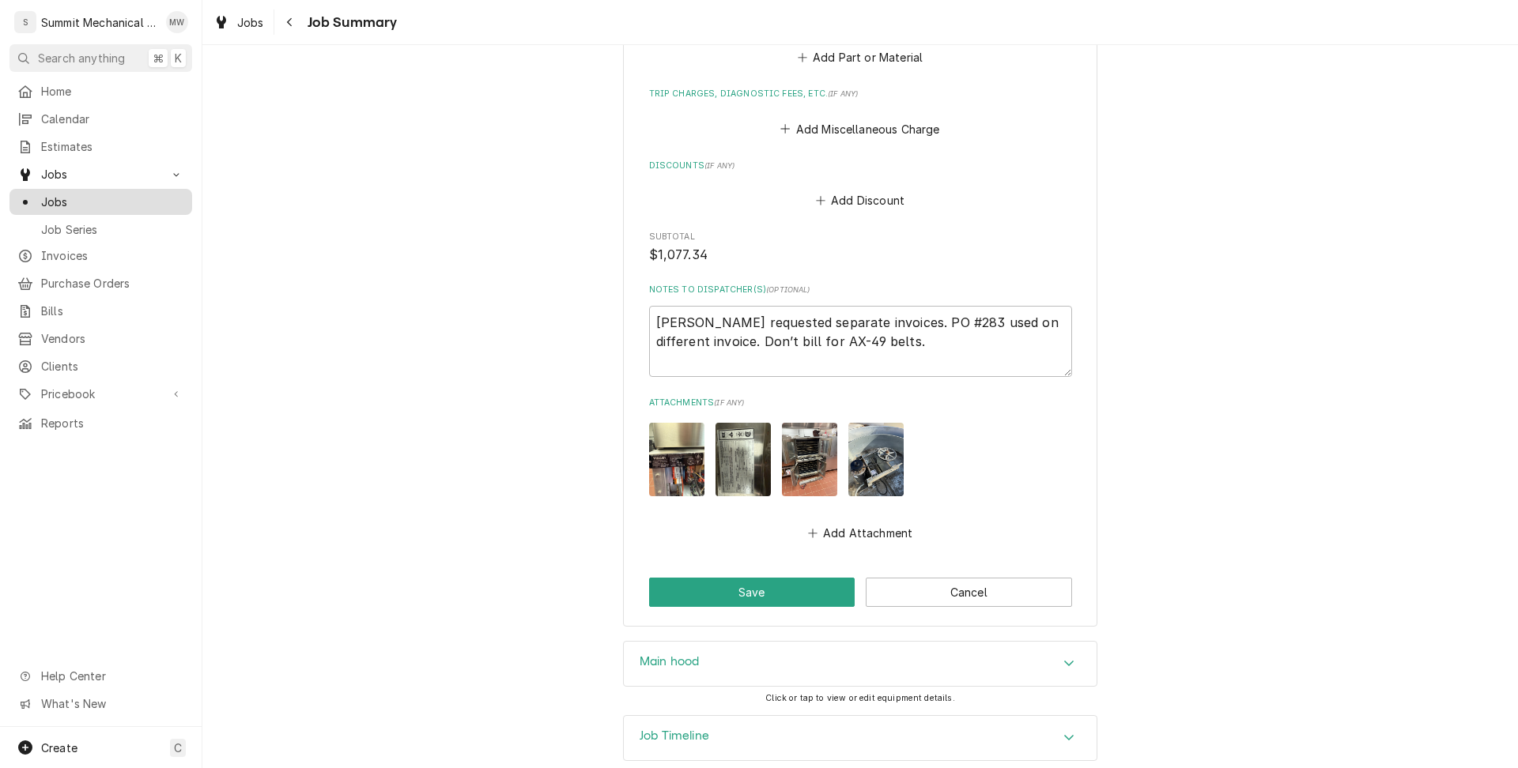
click at [100, 194] on span "Jobs" at bounding box center [112, 202] width 143 height 17
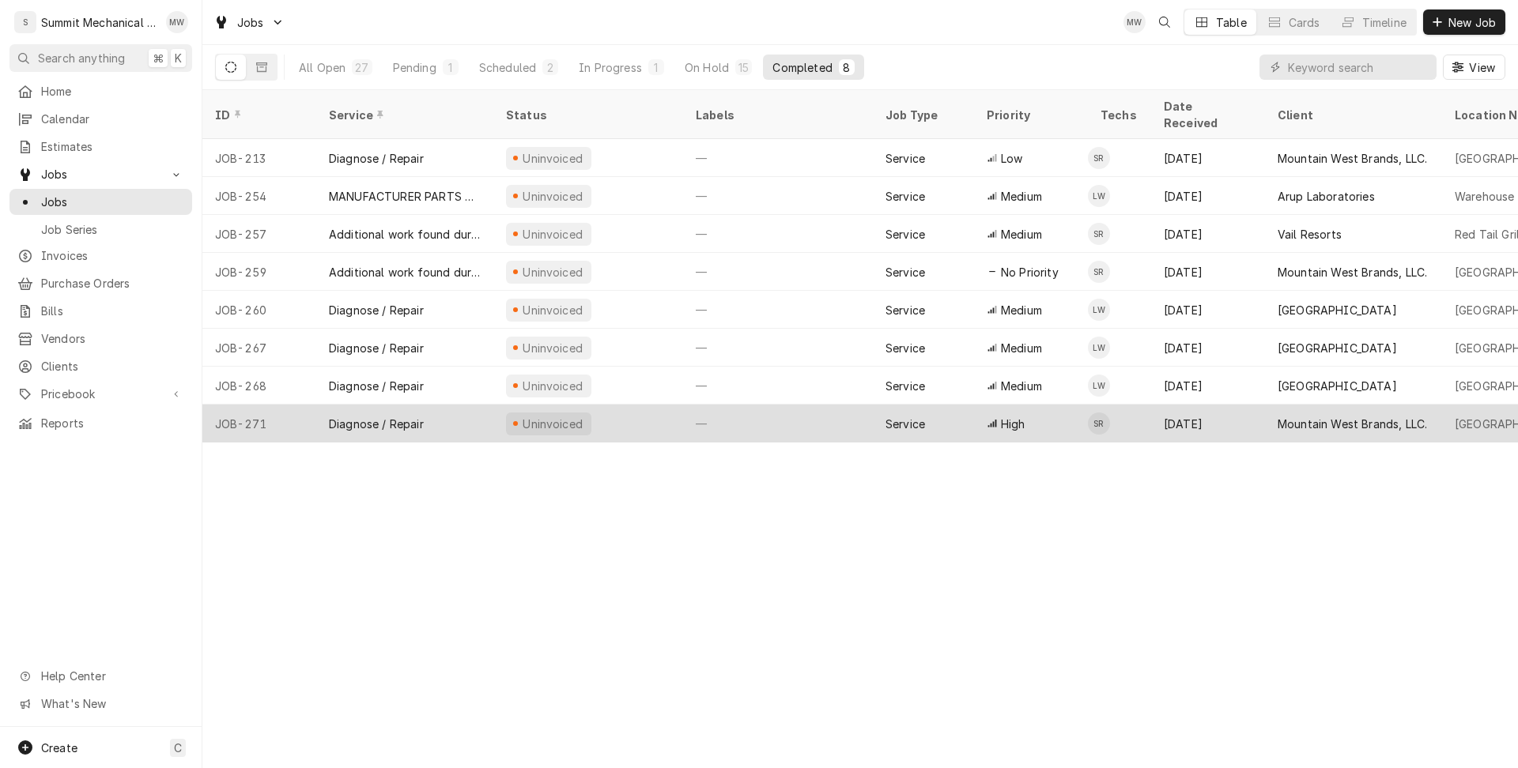
click at [477, 413] on div "Diagnose / Repair" at bounding box center [404, 424] width 177 height 38
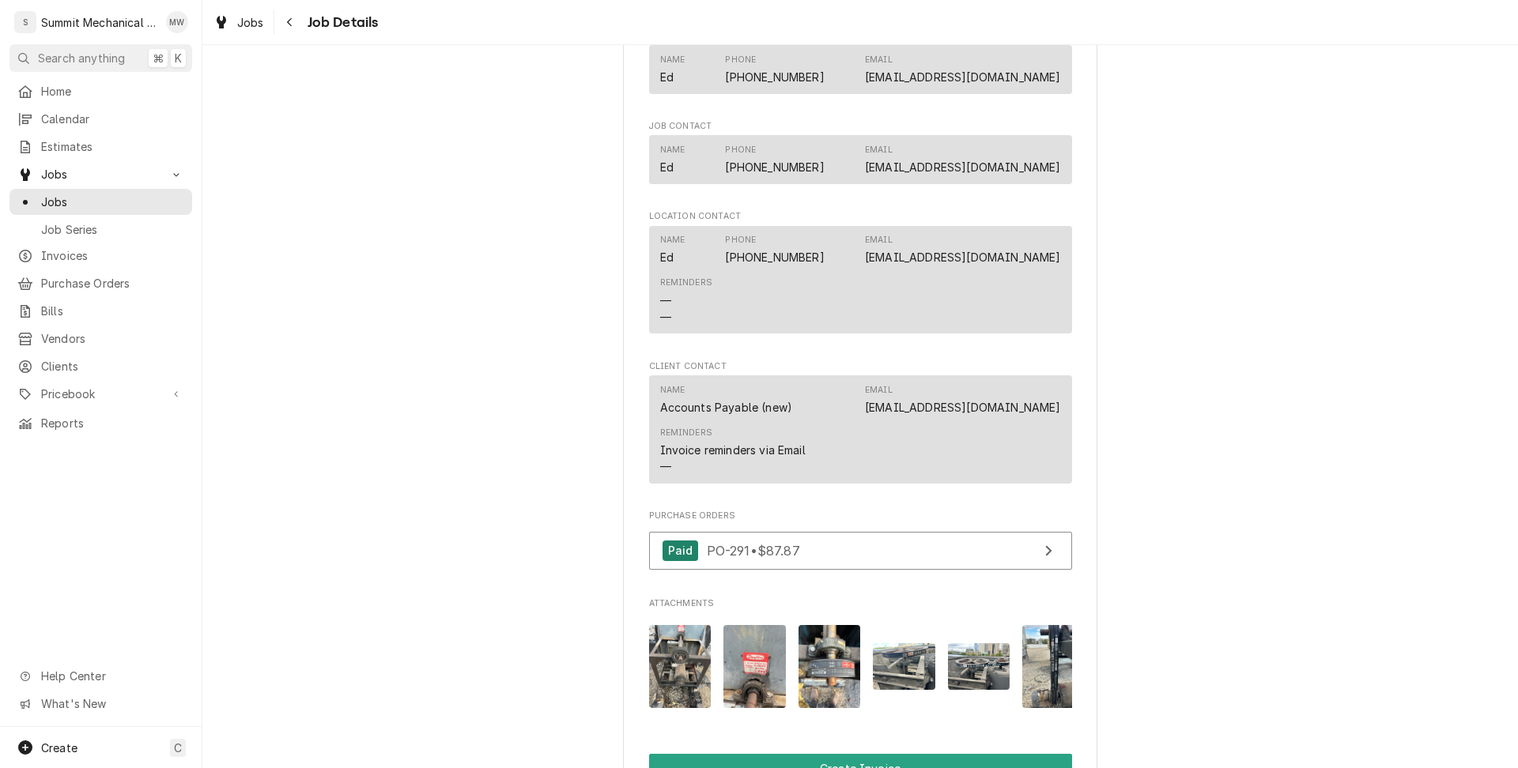
scroll to position [1017, 0]
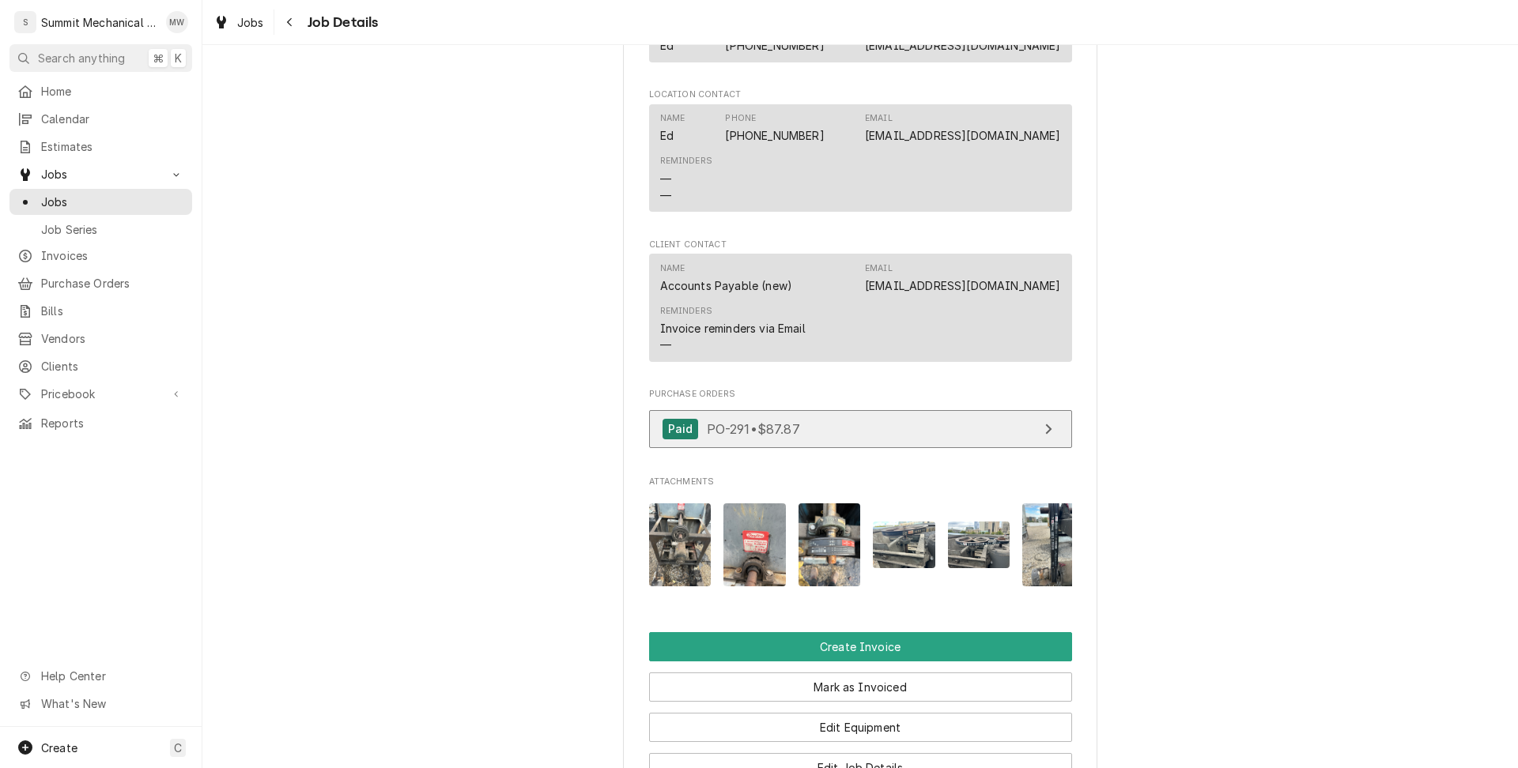
click at [733, 436] on span "PO-291 • $87.87" at bounding box center [753, 429] width 93 height 16
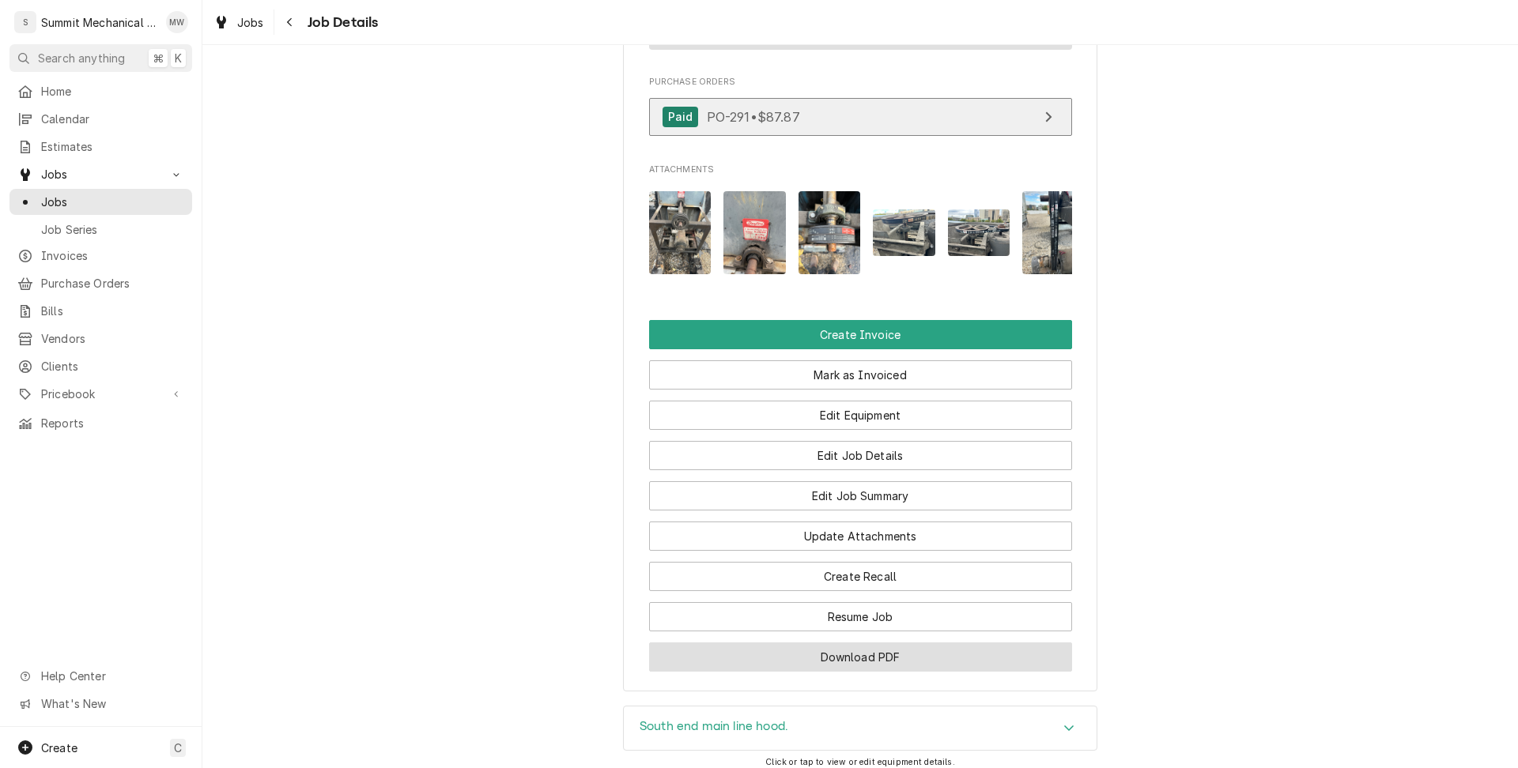
scroll to position [1376, 0]
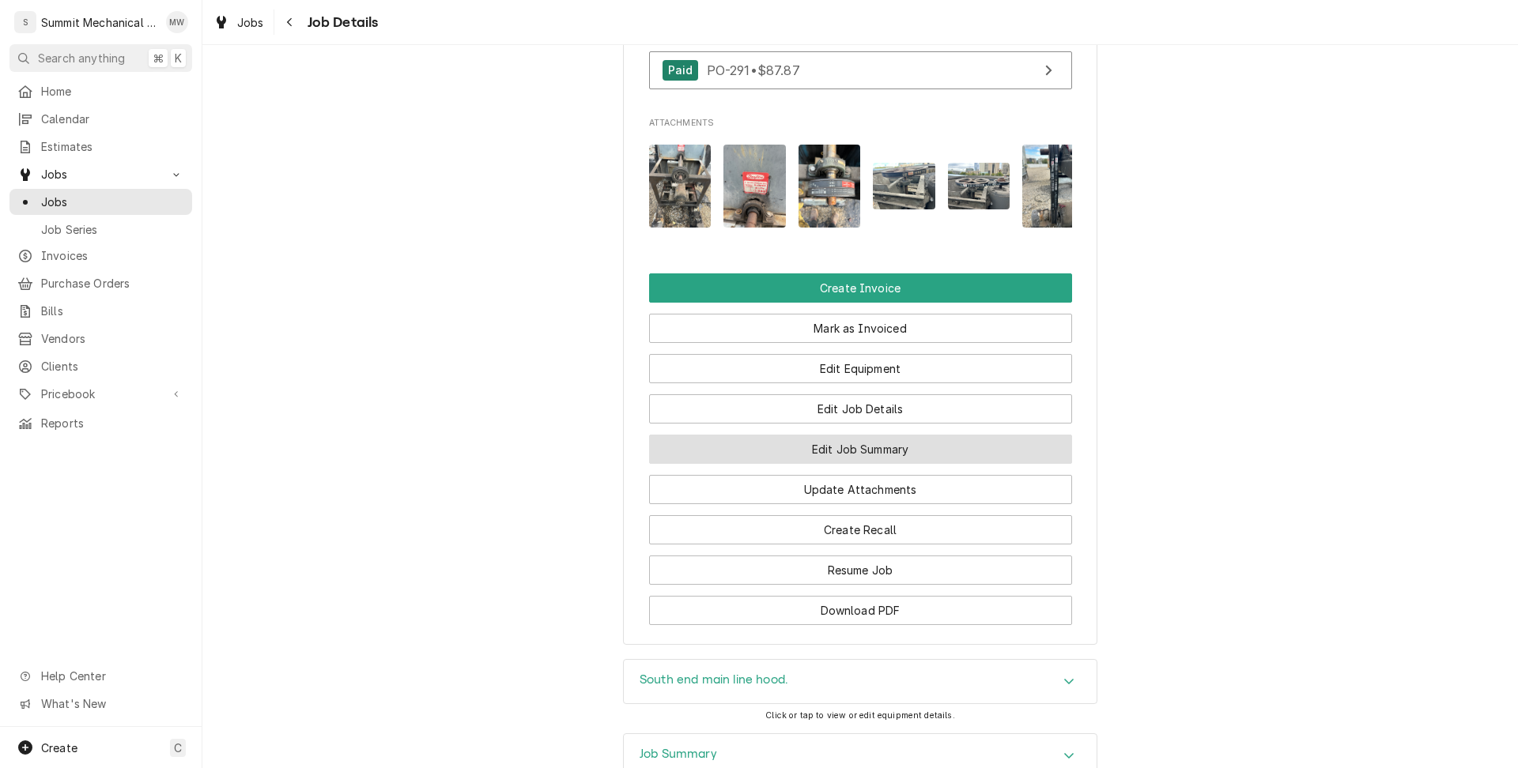
click at [864, 464] on button "Edit Job Summary" at bounding box center [860, 449] width 423 height 29
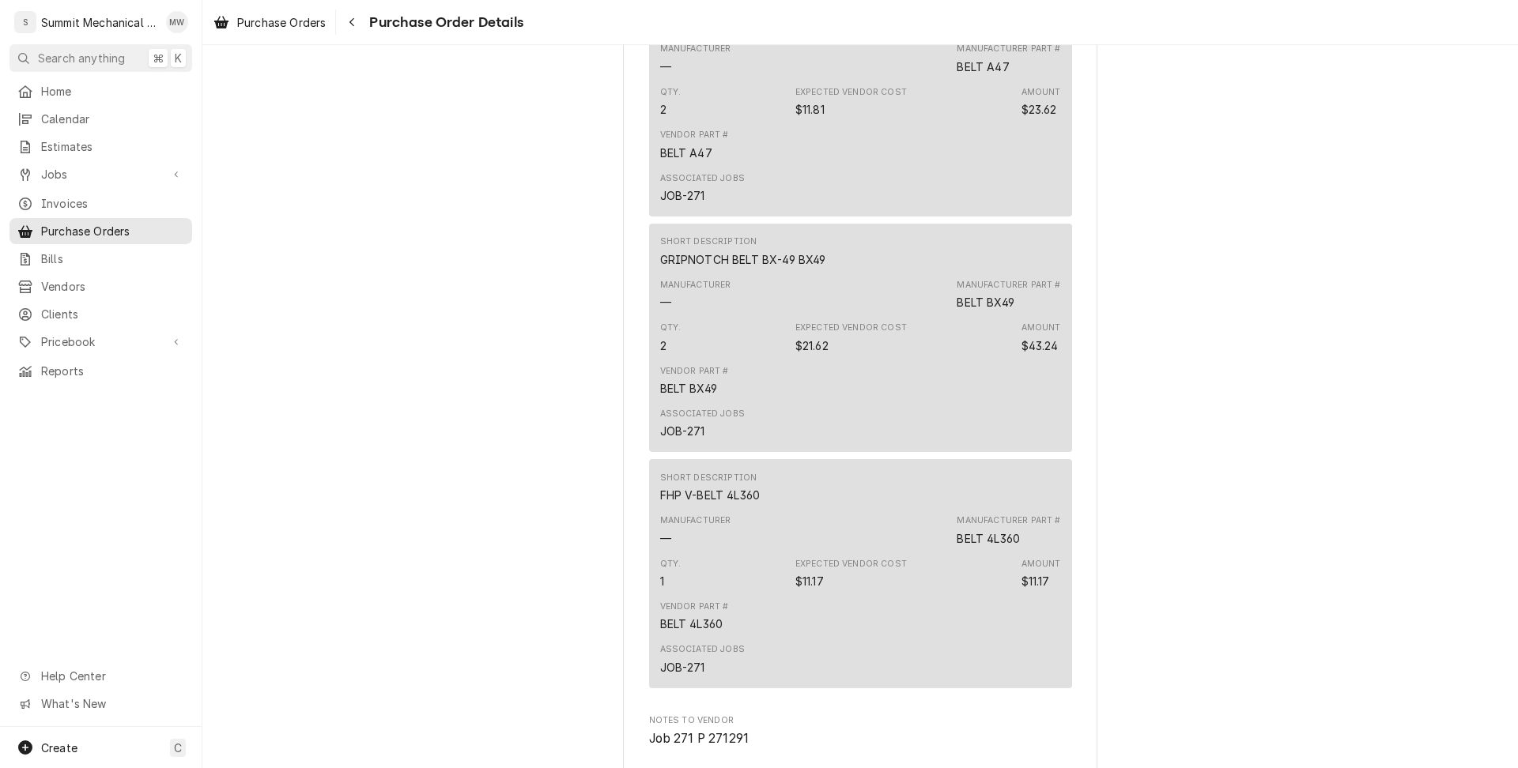
scroll to position [1309, 0]
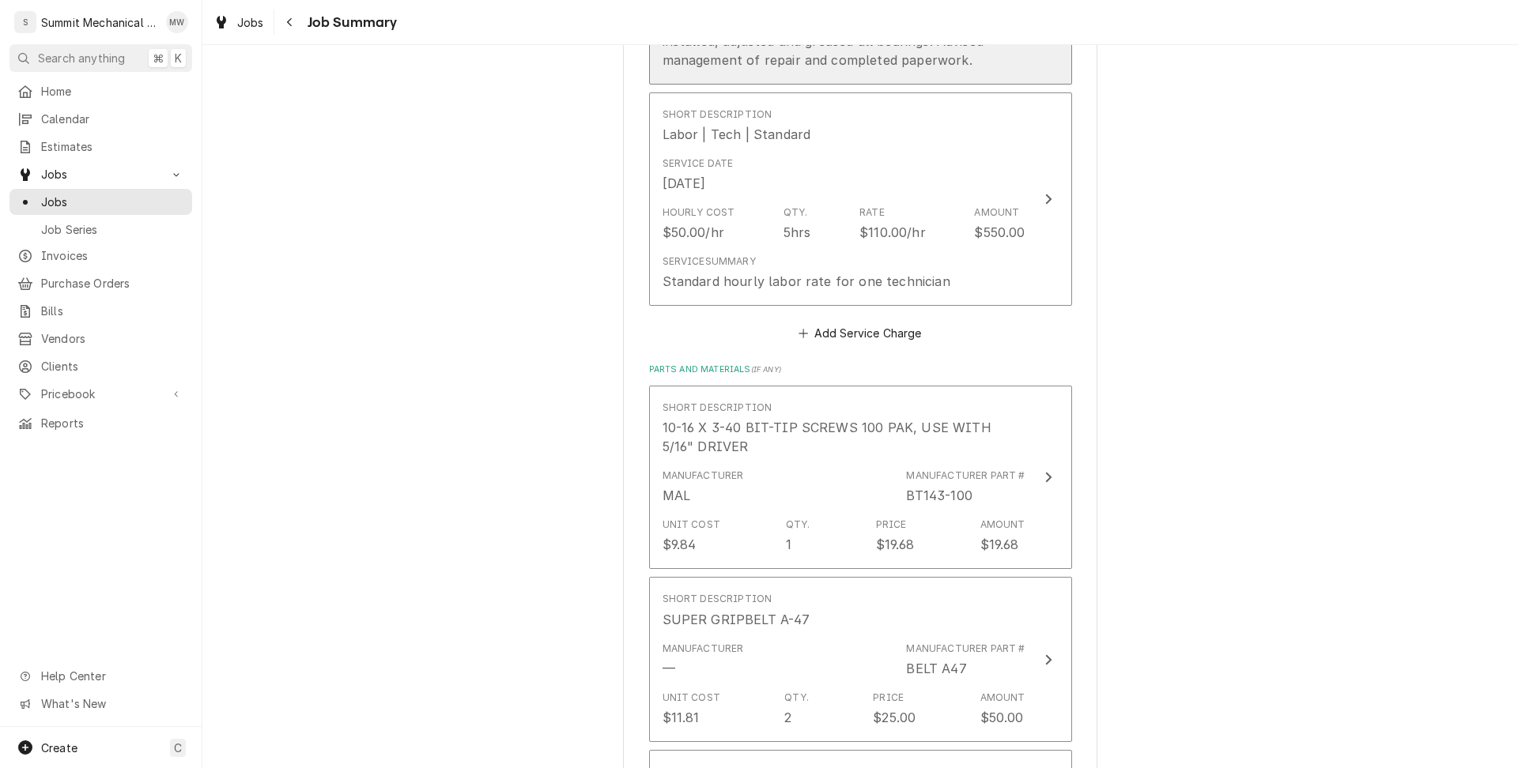
scroll to position [693, 0]
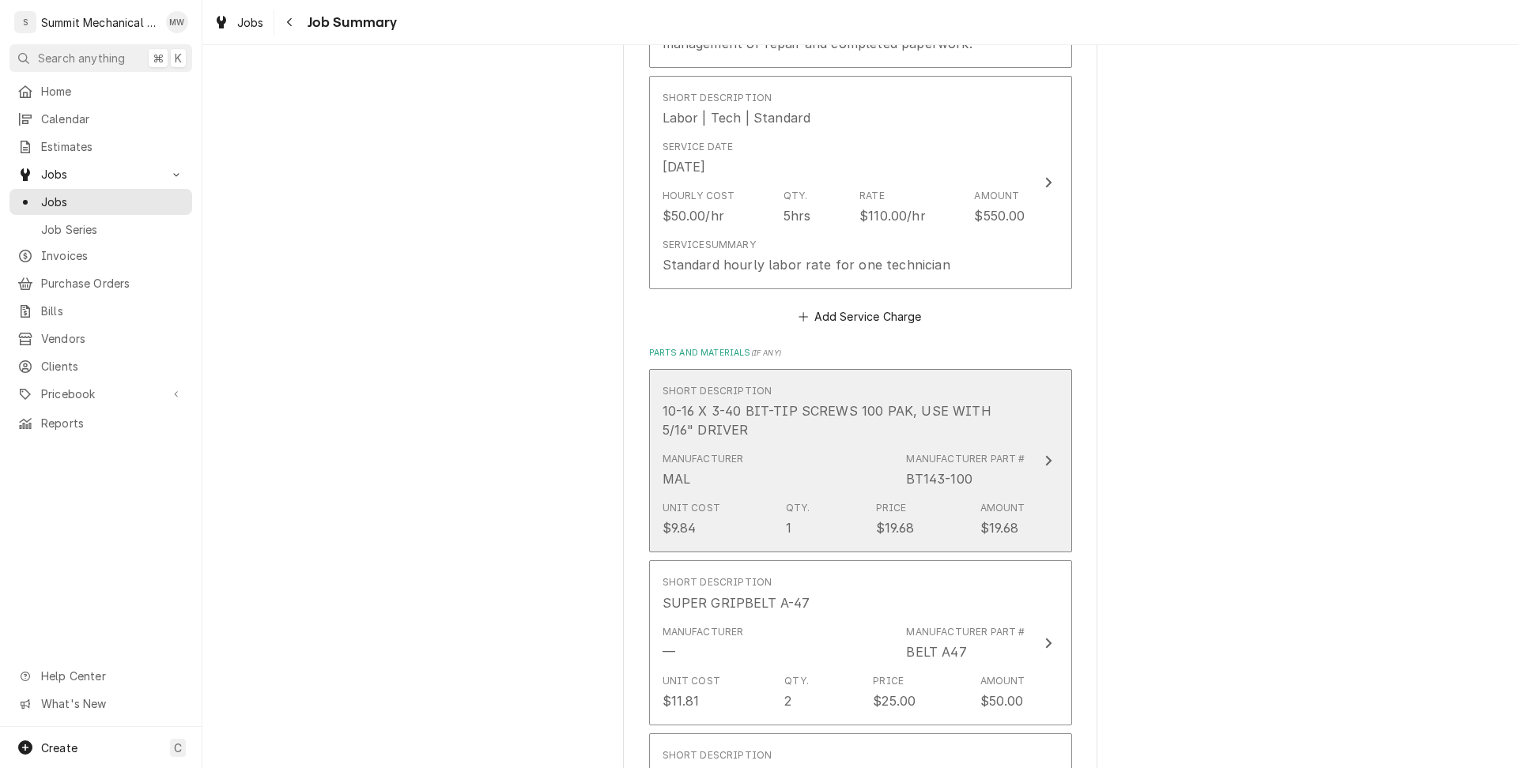
click at [895, 461] on div "Manufacturer MAL Manufacturer Part # BT143-100" at bounding box center [843, 470] width 363 height 49
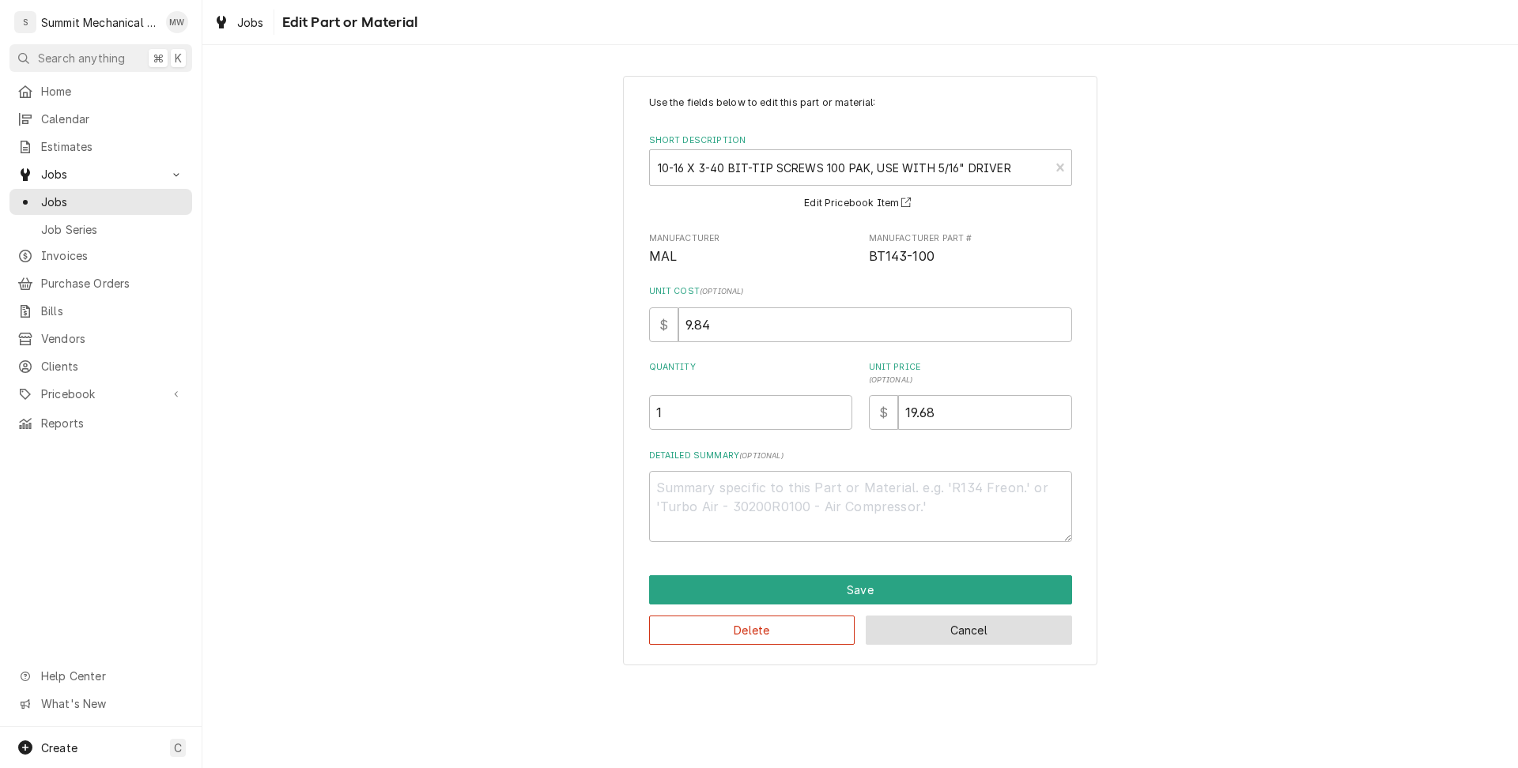
click at [977, 630] on button "Cancel" at bounding box center [969, 630] width 206 height 29
type textarea "x"
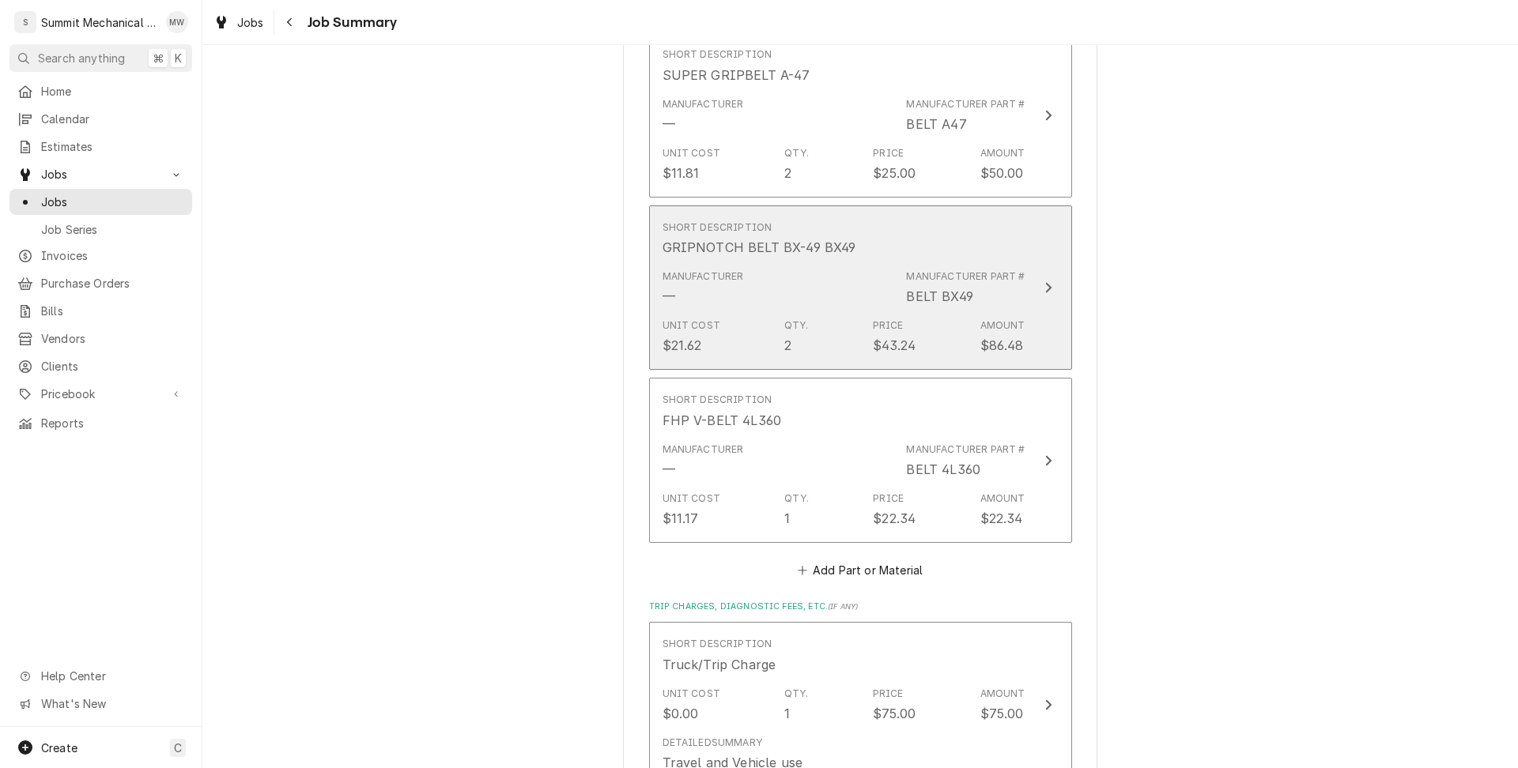
scroll to position [1265, 0]
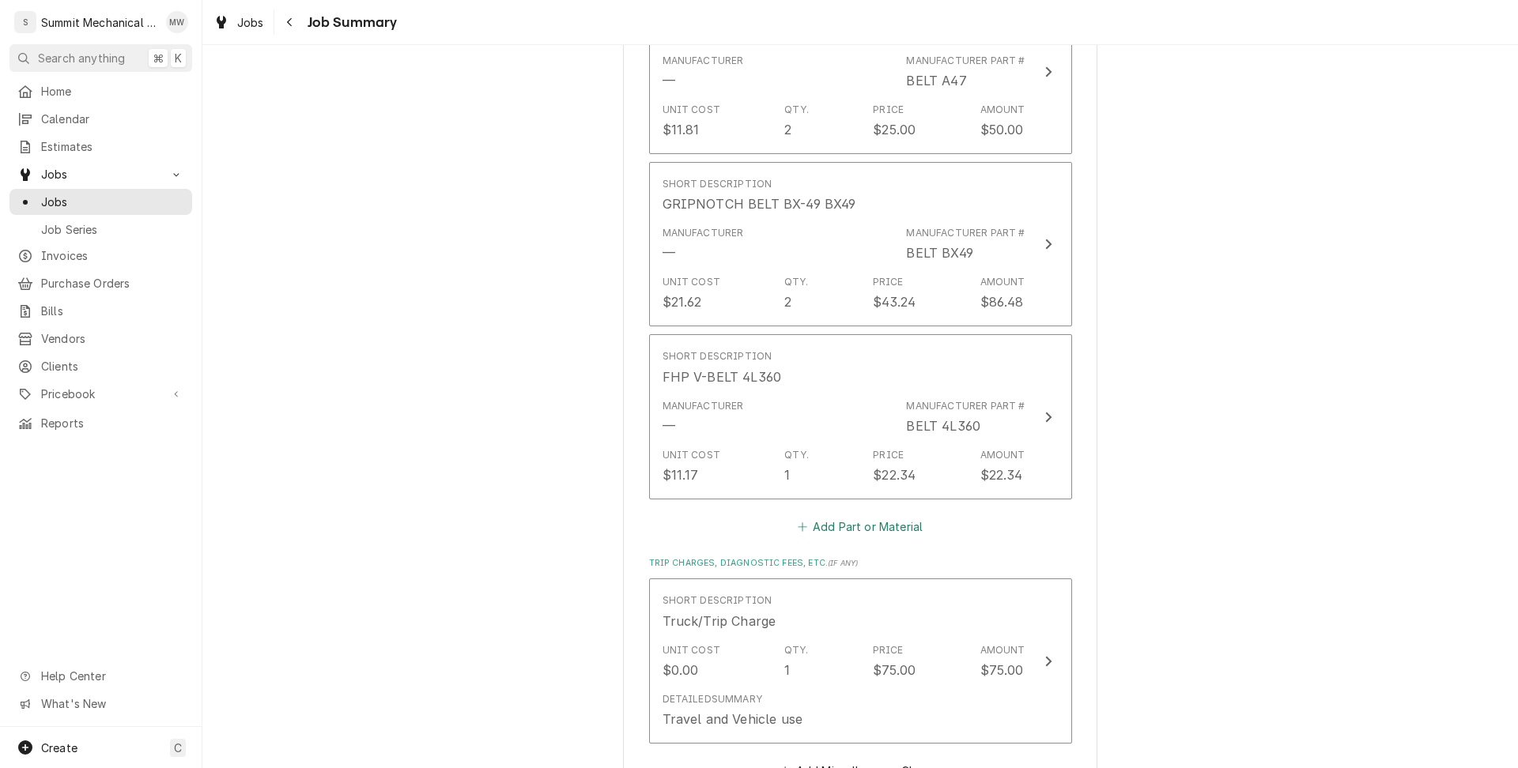
click at [879, 527] on button "Add Part or Material" at bounding box center [859, 527] width 130 height 22
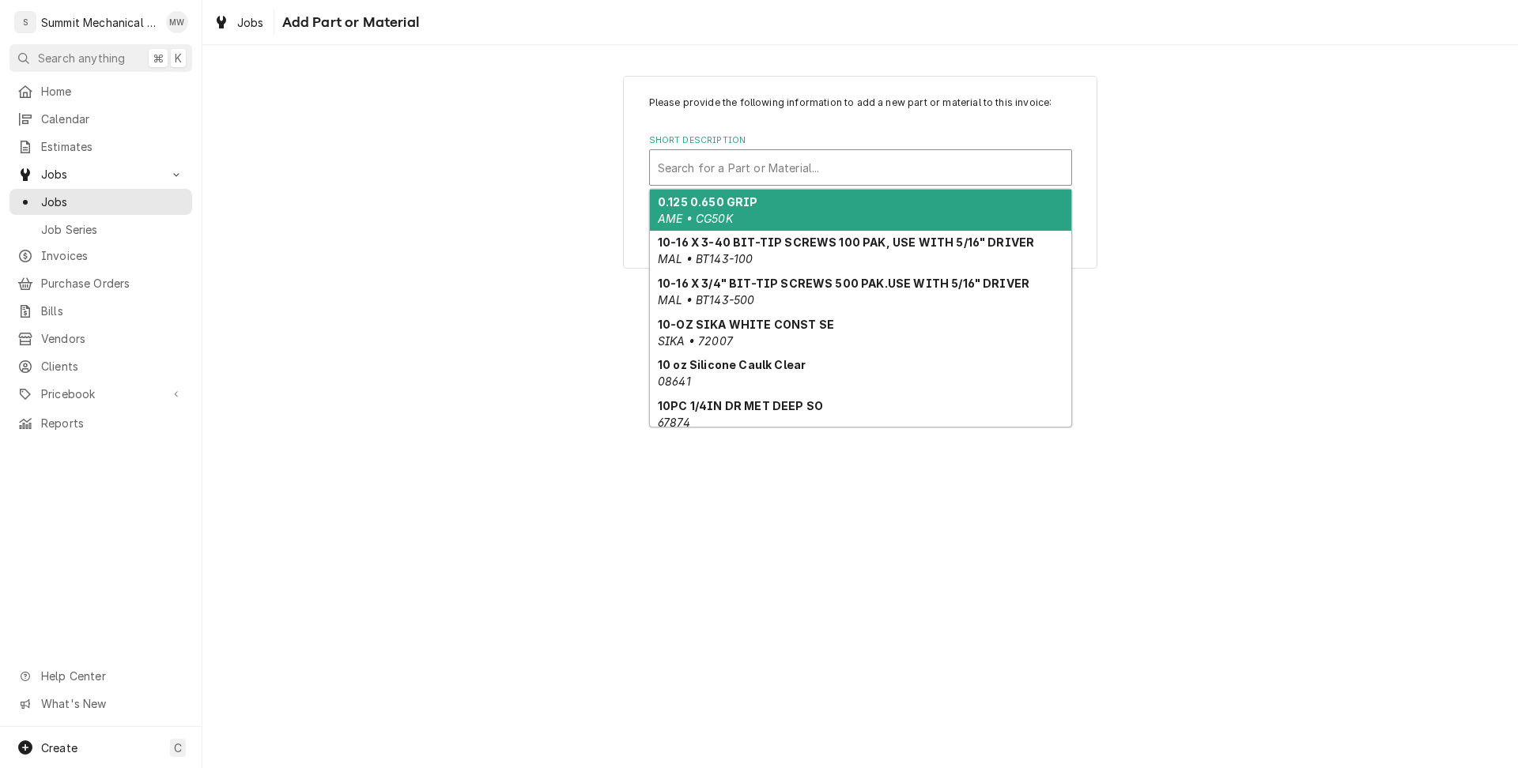
click at [716, 157] on div "Short Description" at bounding box center [861, 167] width 406 height 28
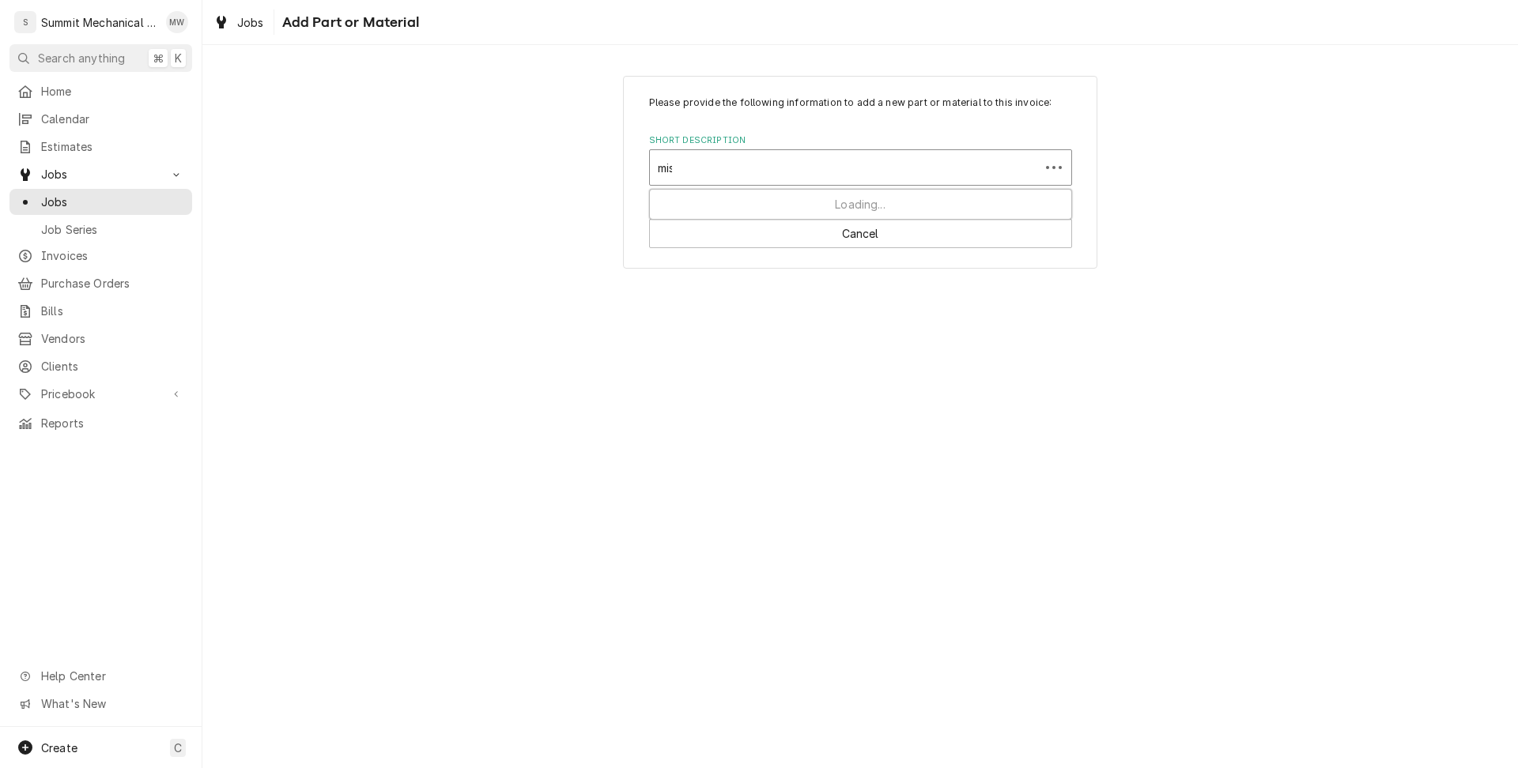
type input "misc"
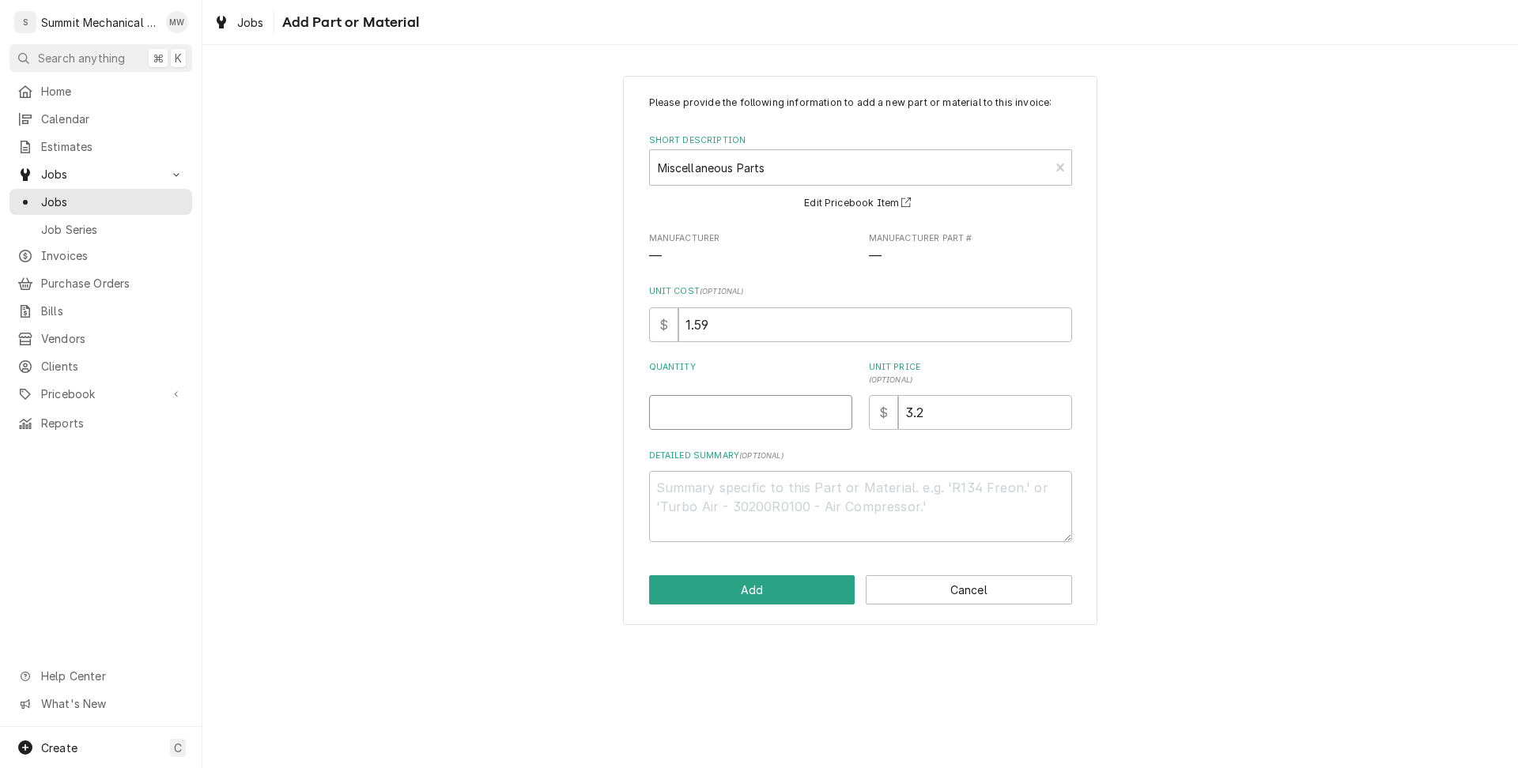
click at [734, 420] on input "Quantity" at bounding box center [750, 412] width 203 height 35
type textarea "x"
type input "1"
click at [960, 407] on input "3.2" at bounding box center [985, 412] width 174 height 35
type textarea "x"
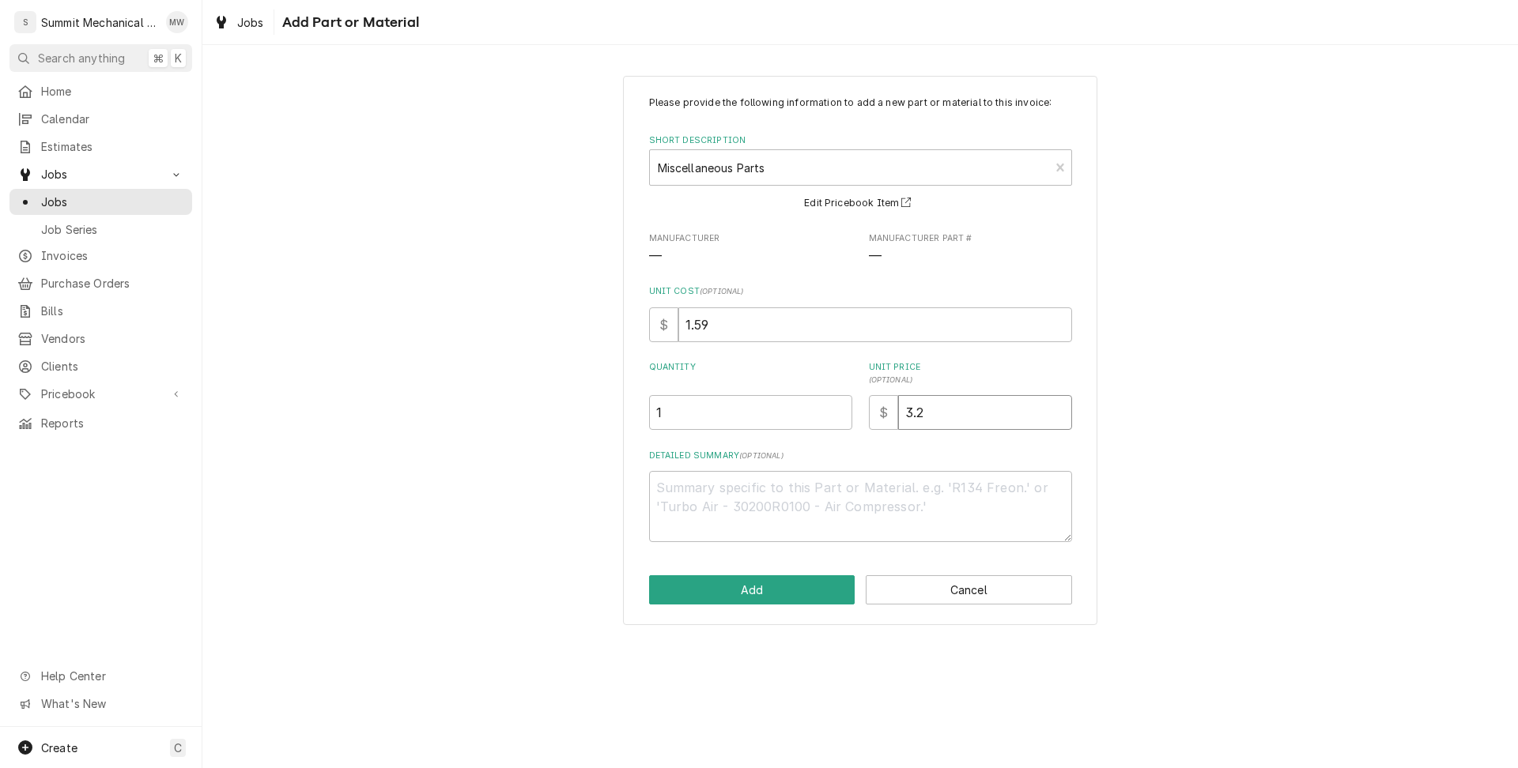
type input "3"
type textarea "x"
type input "20"
type textarea "x"
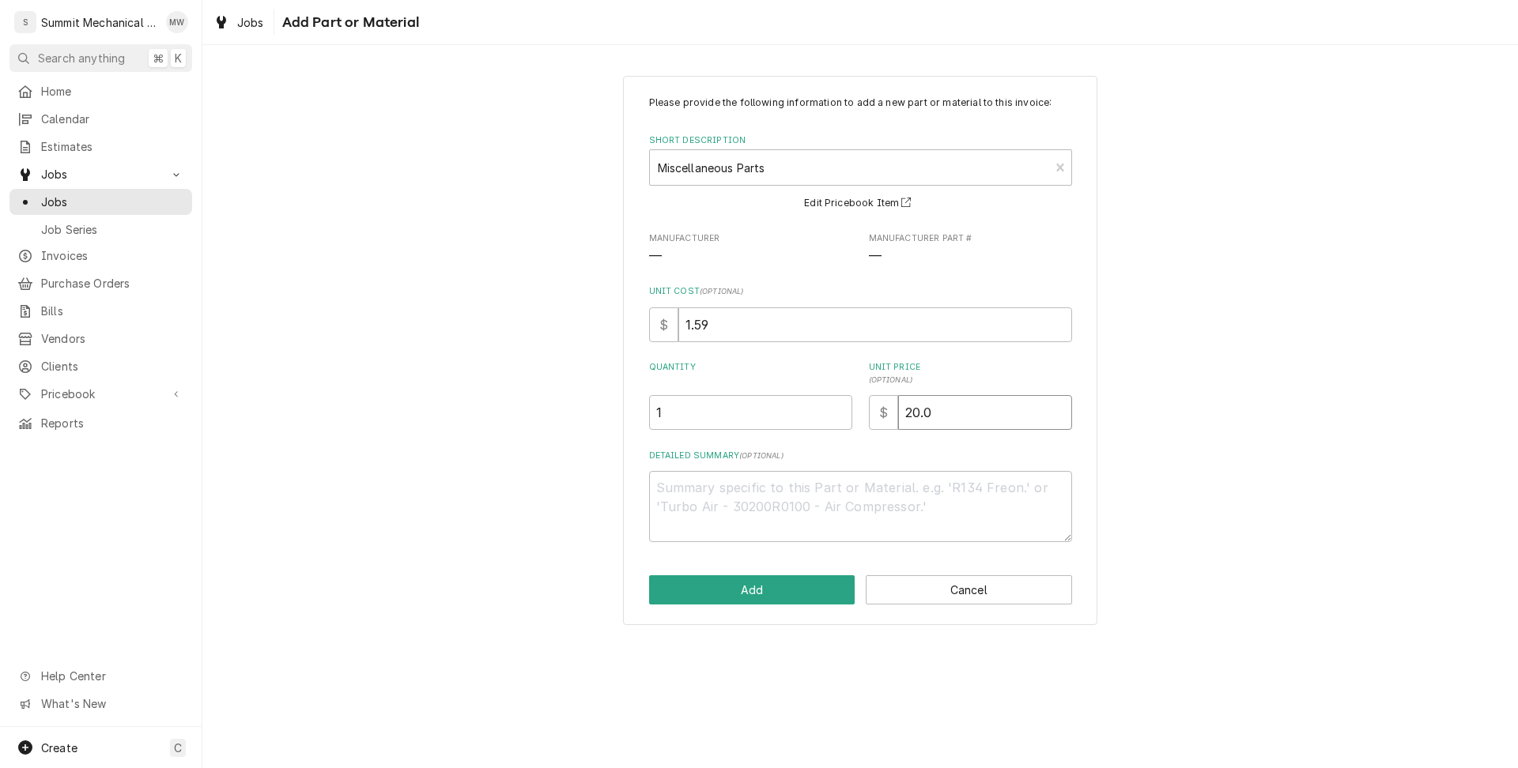
type input "20.0"
click at [888, 513] on textarea "Detailed Summary ( optional )" at bounding box center [860, 506] width 423 height 71
type textarea "x"
type textarea "M"
type textarea "x"
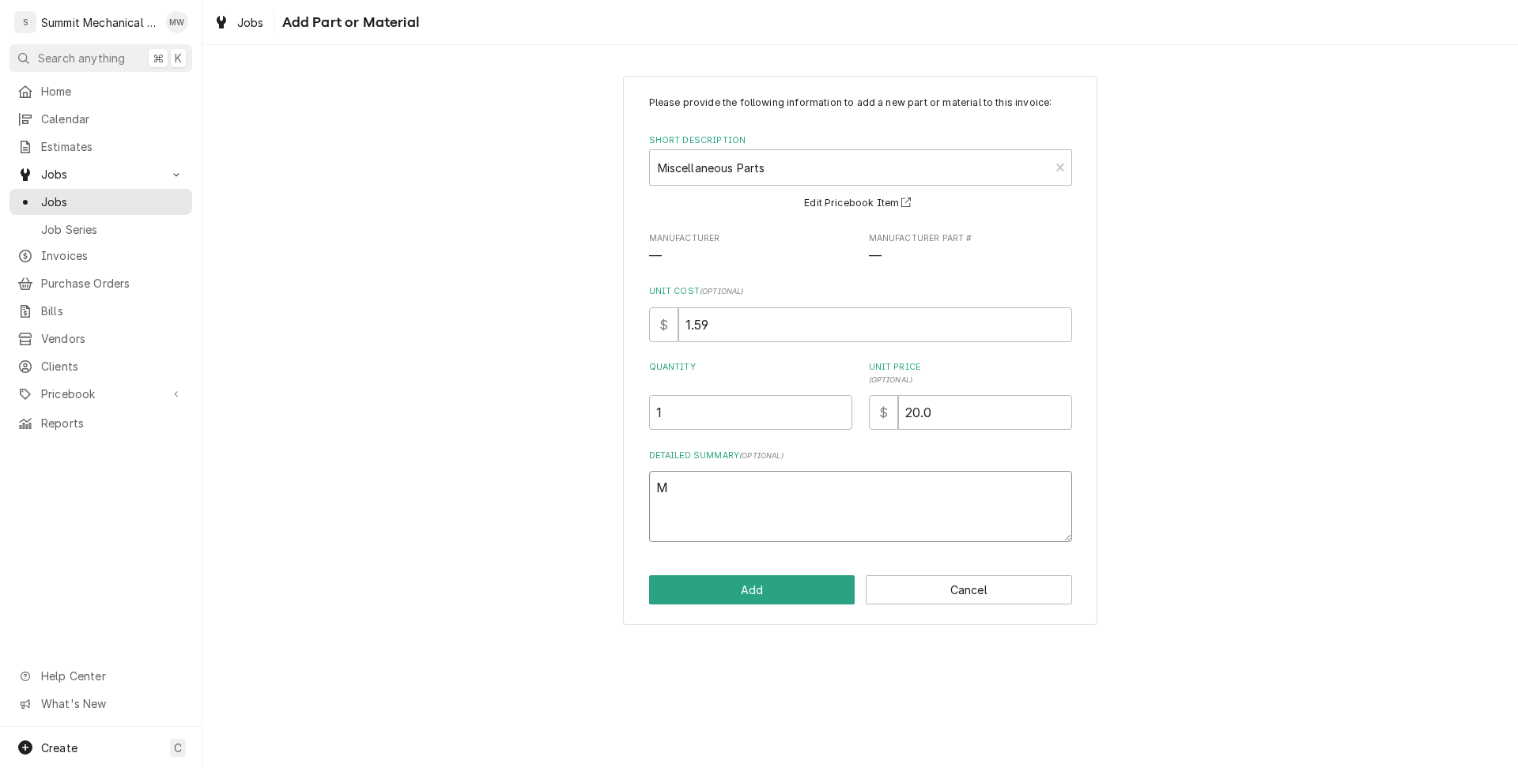
type textarea "Mi"
type textarea "x"
type textarea "Mis"
type textarea "x"
type textarea "Misc"
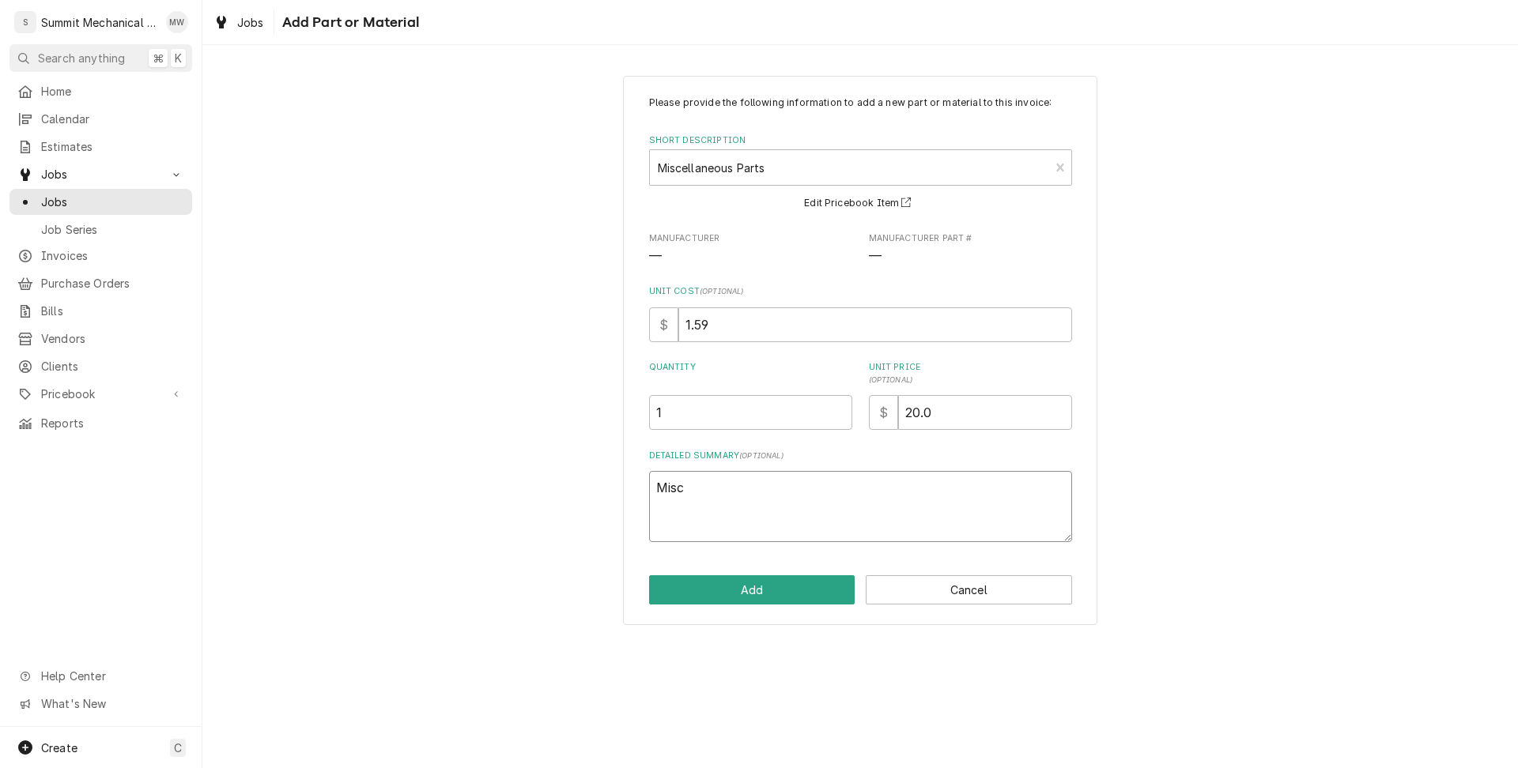
type textarea "x"
type textarea "Misc"
type textarea "x"
type textarea "Misc Sc"
type textarea "x"
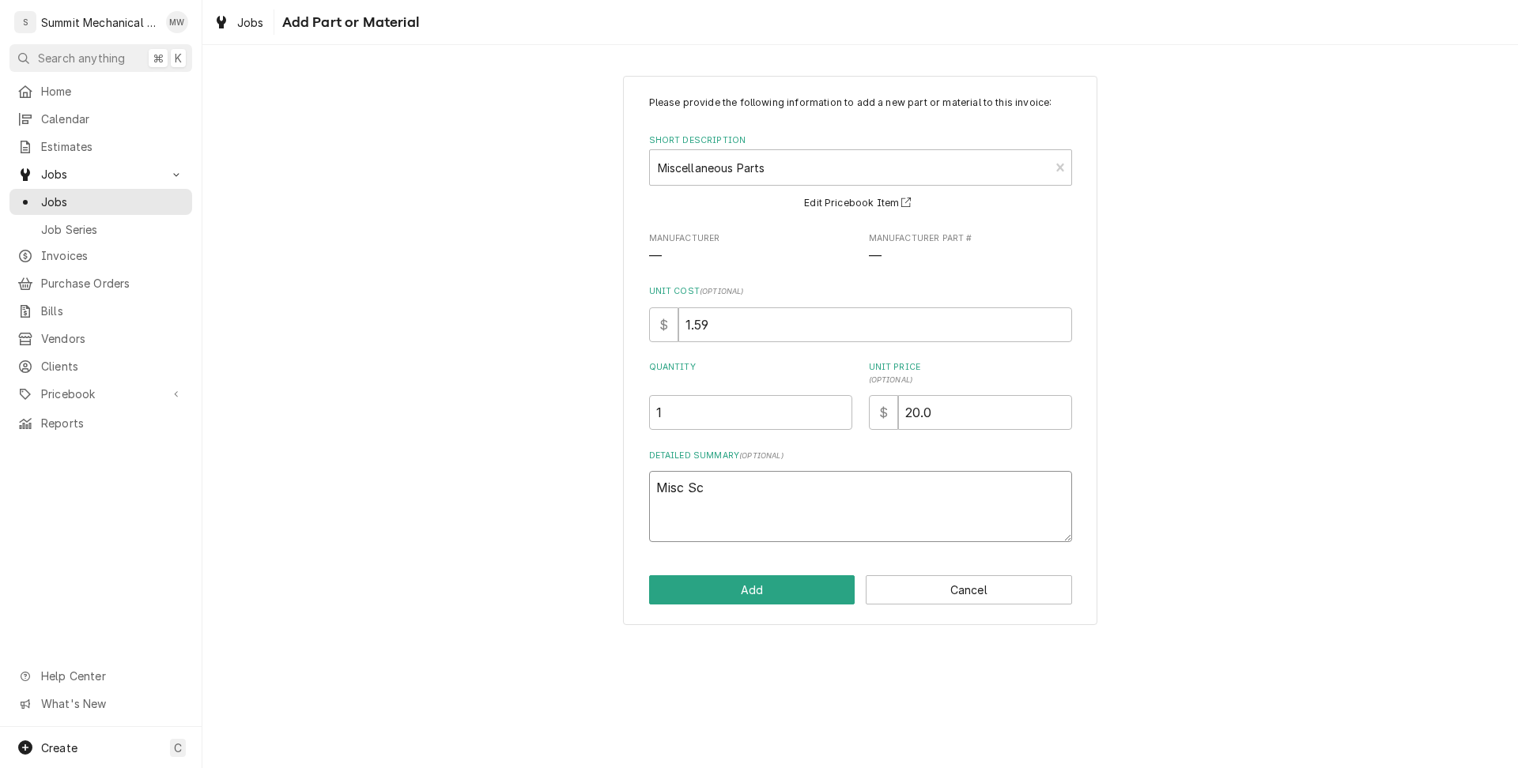
type textarea "Misc Scr"
type textarea "x"
type textarea "Misc Scre"
type textarea "x"
type textarea "Misc Screw"
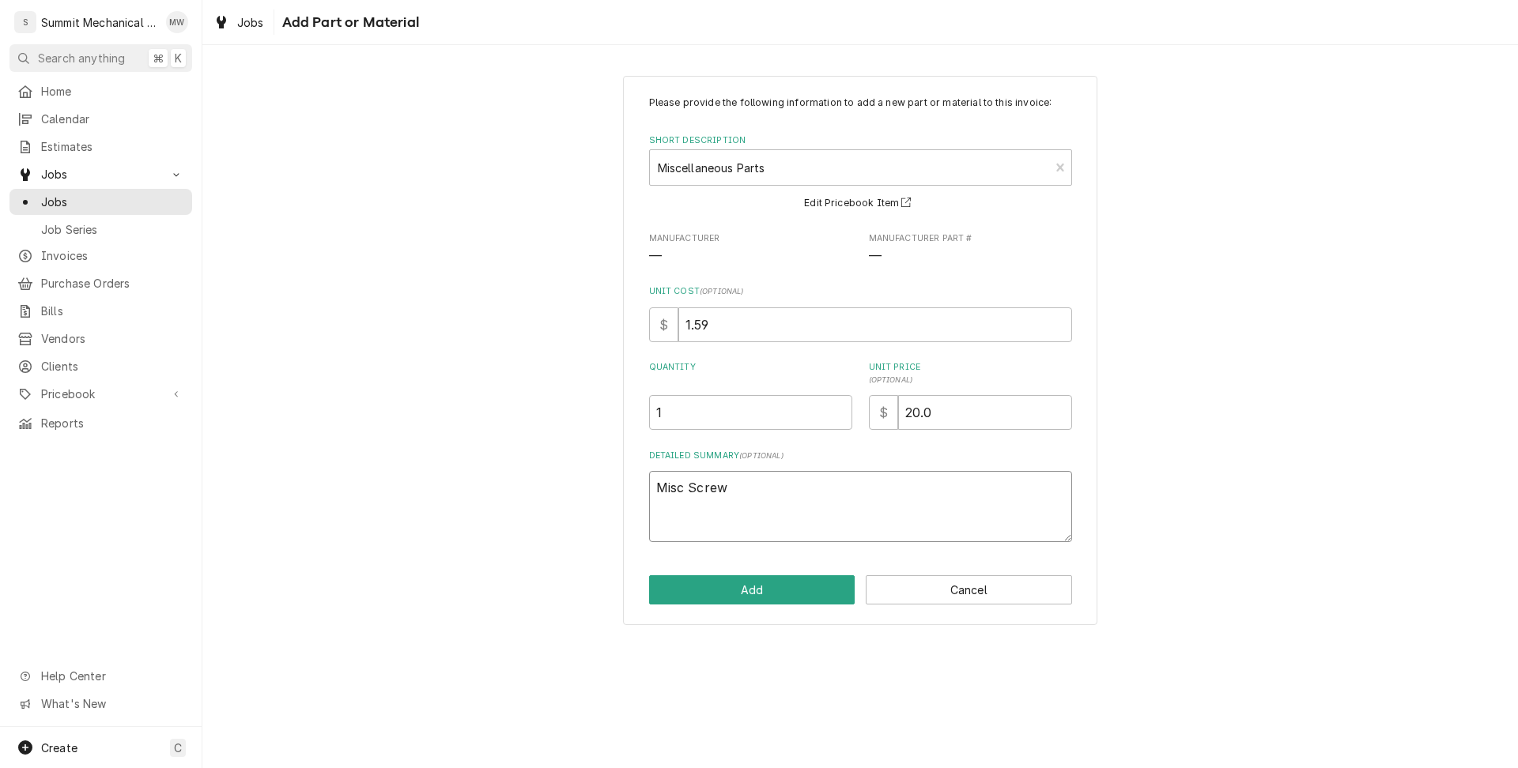
type textarea "x"
type textarea "Misc Screws"
type textarea "x"
type textarea "Misc Screws"
type textarea "x"
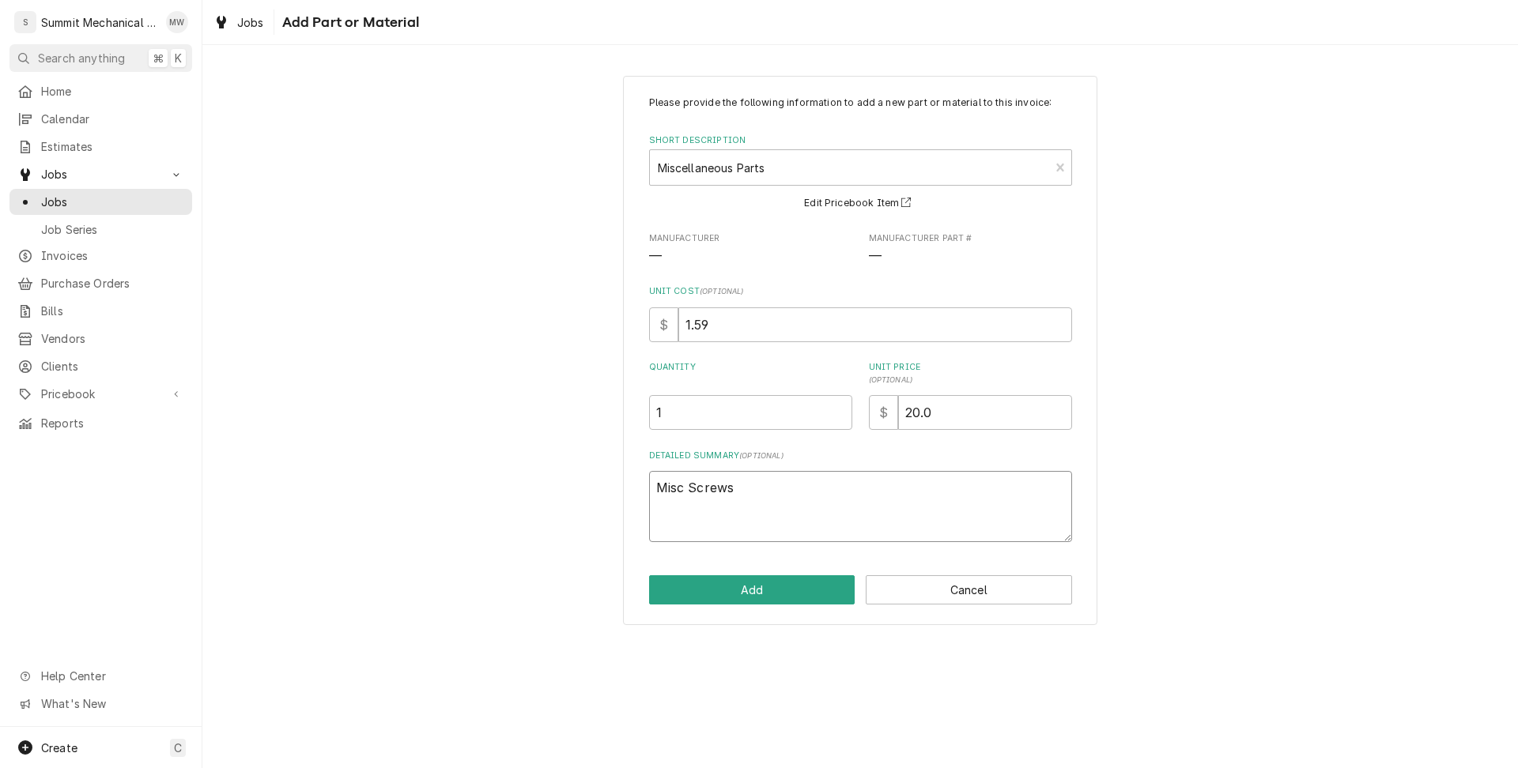
type textarea "Misc Screws U"
type textarea "x"
type textarea "Misc Screws Us"
type textarea "x"
type textarea "Misc Screws Use"
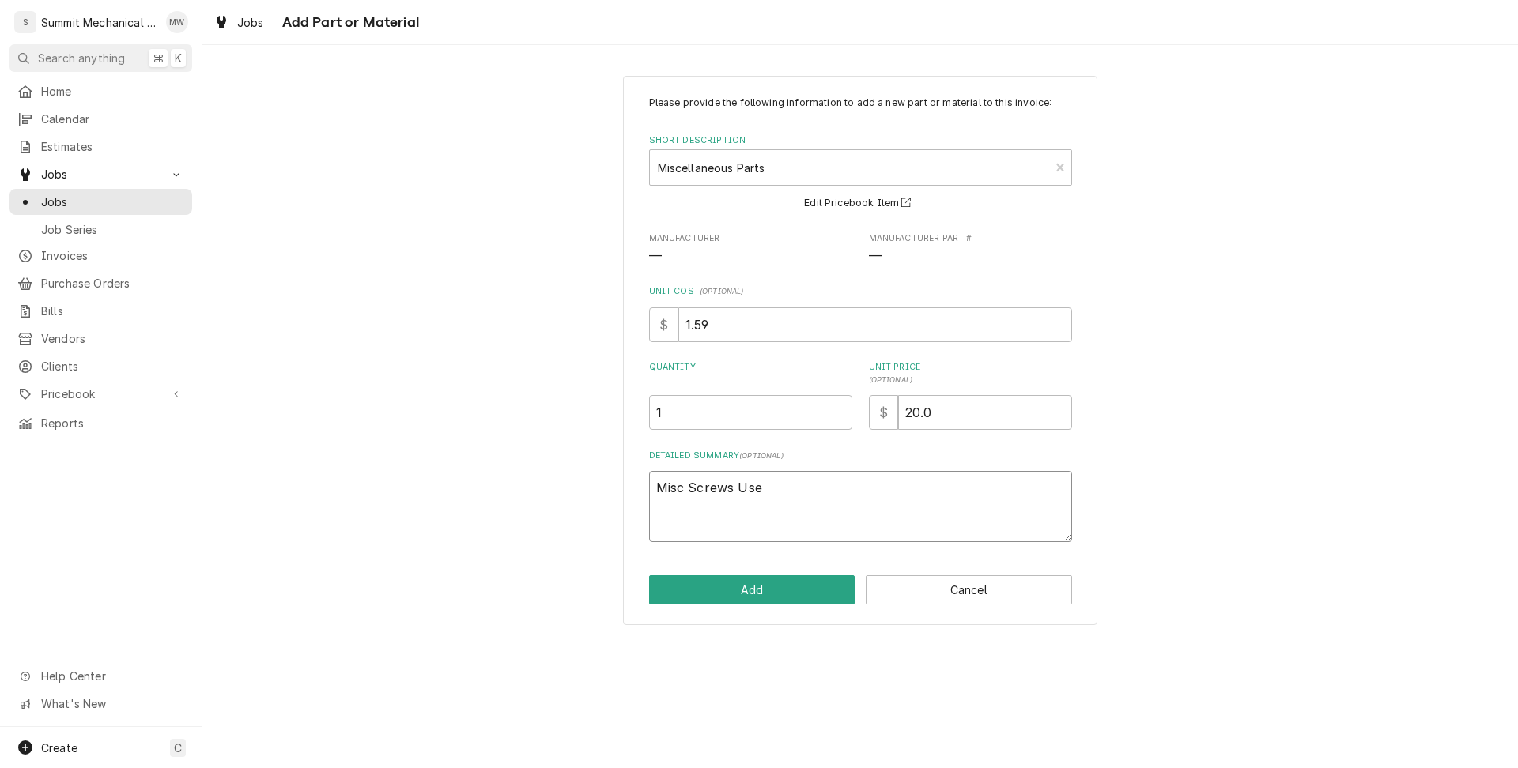
type textarea "x"
type textarea "Misc Screws Used"
type textarea "x"
type textarea "Misc Screws Used"
click at [783, 597] on button "Add" at bounding box center [752, 589] width 206 height 29
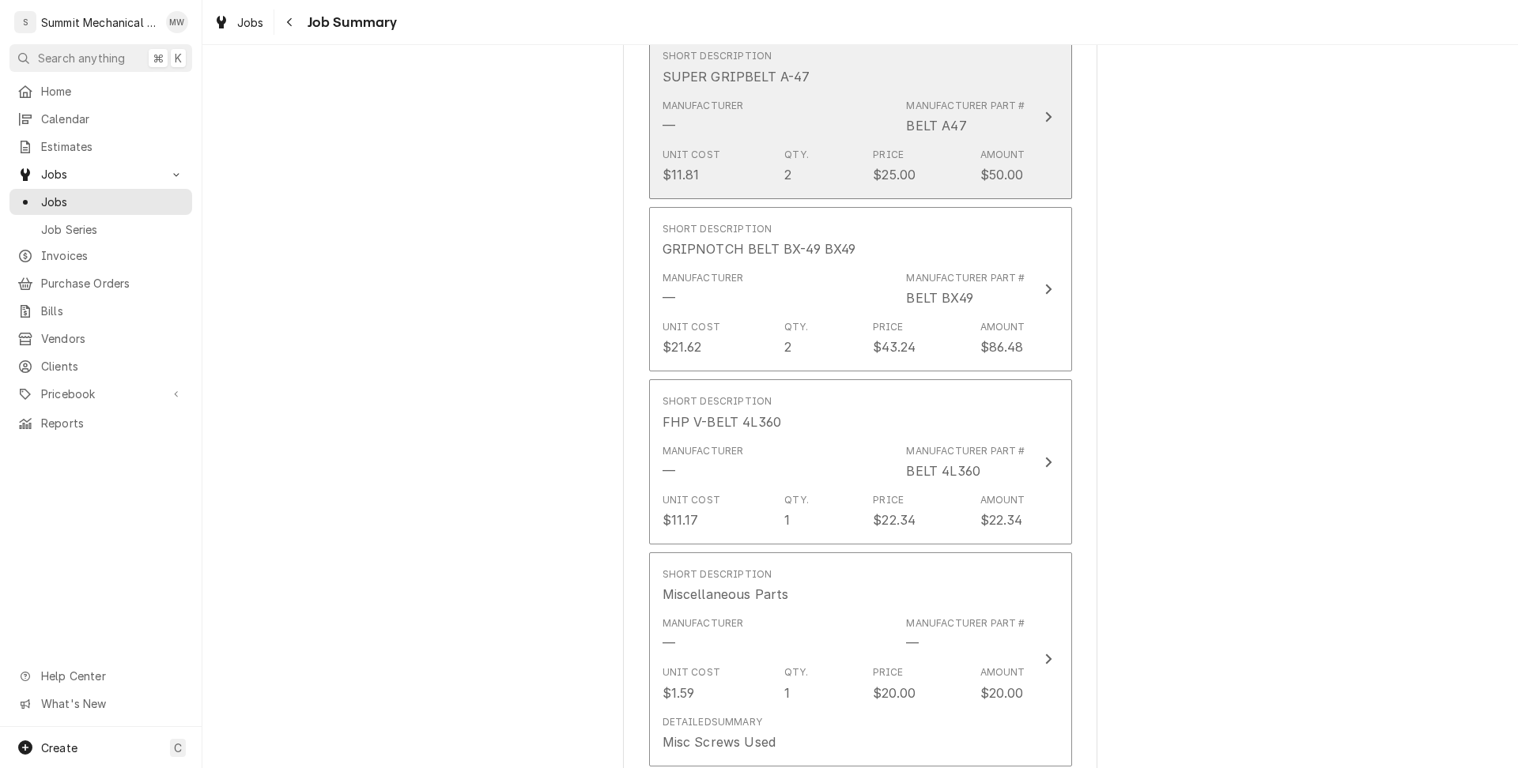
scroll to position [1323, 0]
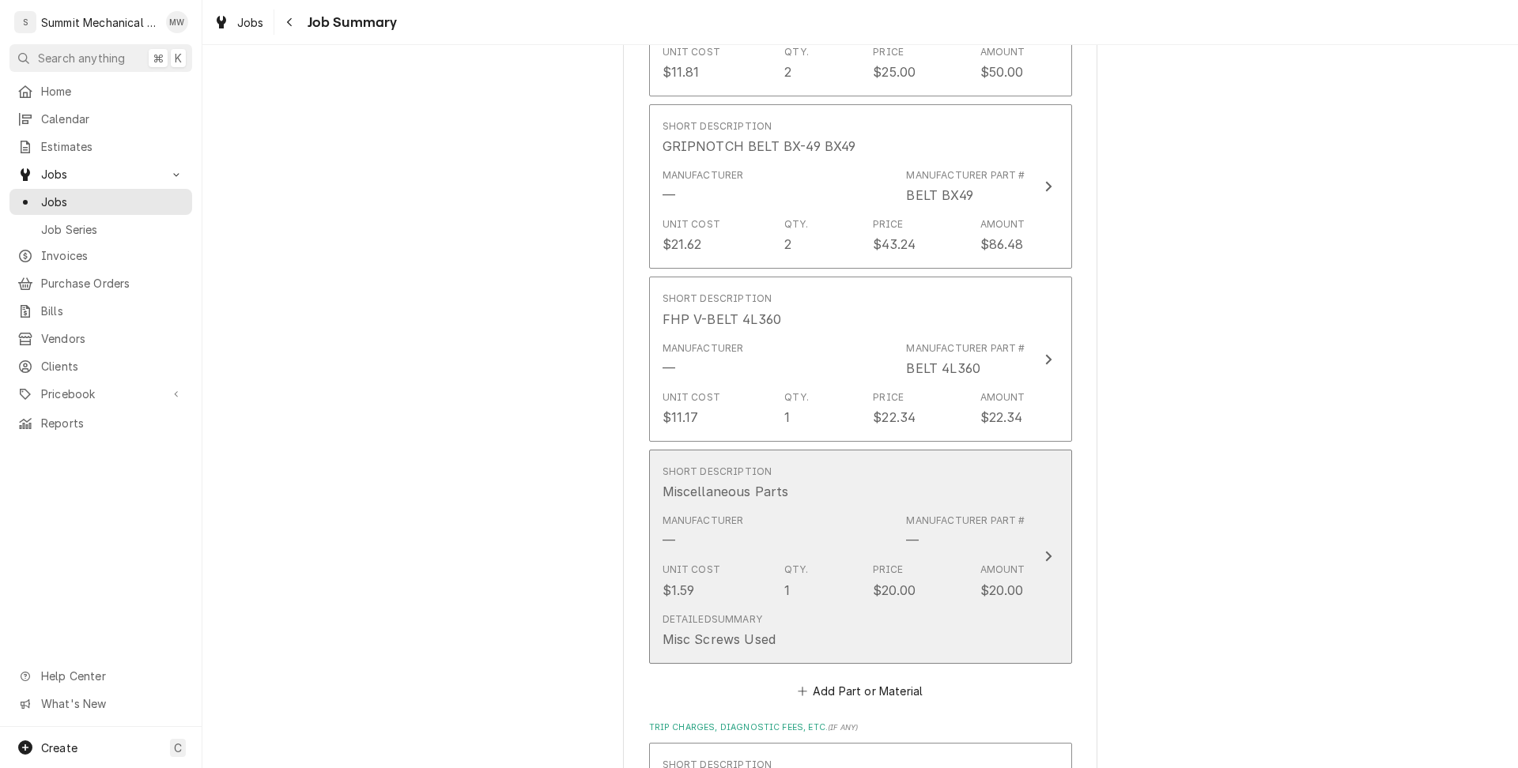
click at [847, 603] on div "Unit Cost $1.59 Qty. 1 Price $20.00 Amount $20.00" at bounding box center [843, 581] width 363 height 49
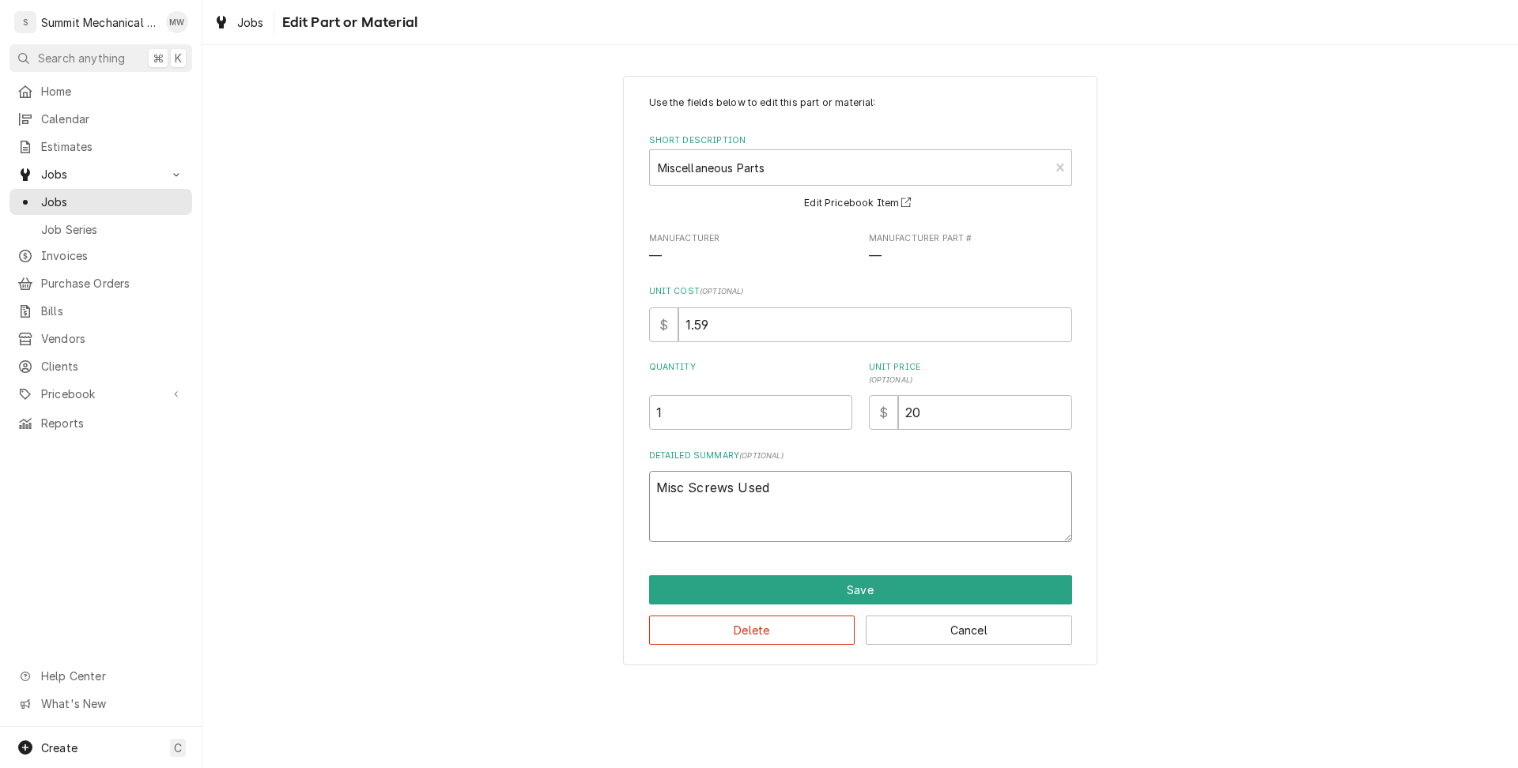
click at [798, 489] on textarea "Misc Screws Used" at bounding box center [860, 506] width 423 height 71
type textarea "x"
type textarea "Misc Screws Used"
type textarea "x"
type textarea "Misc Screws Used 1"
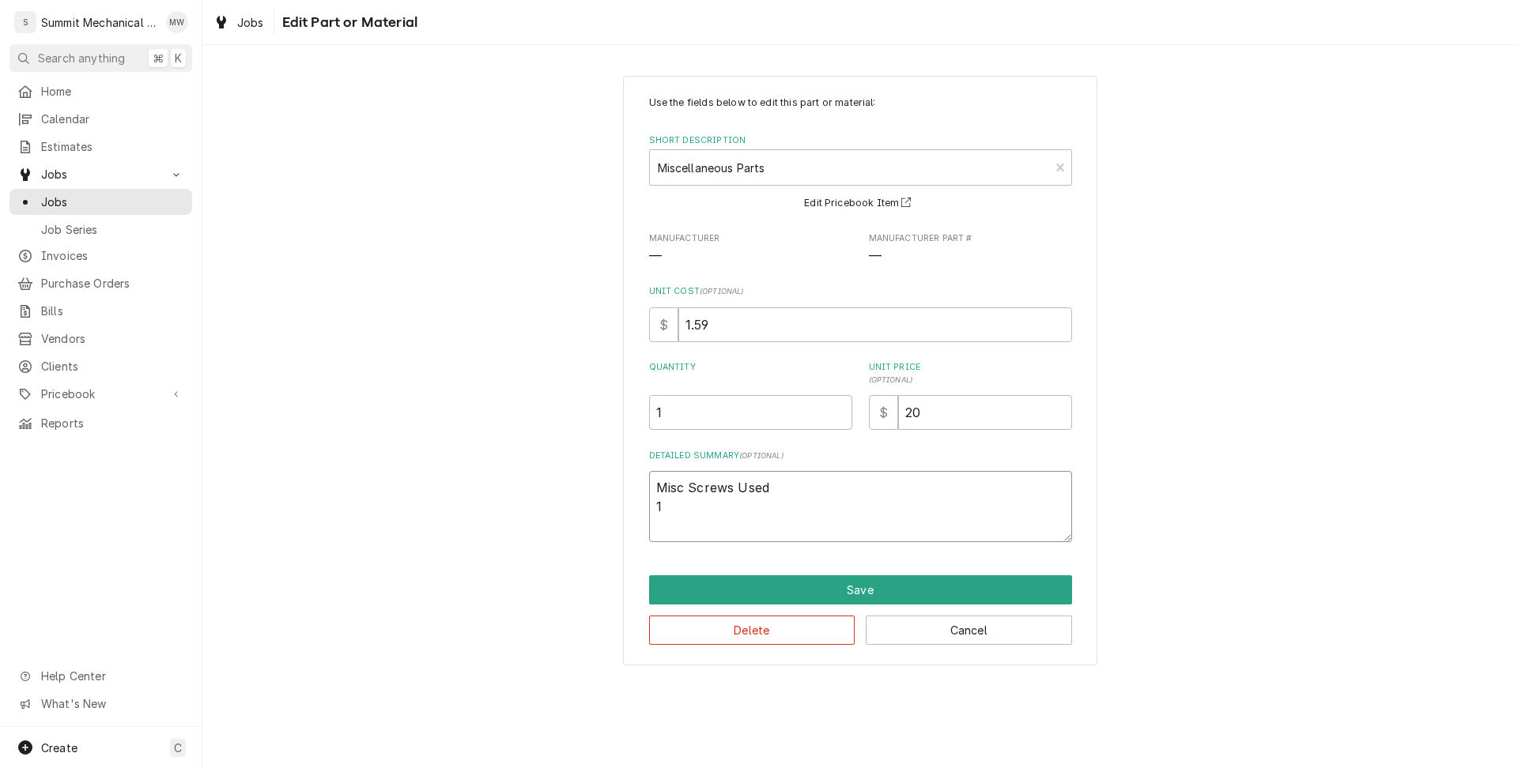
type textarea "x"
type textarea "Misc Screws Used 10"
type textarea "x"
type textarea "Misc Screws Used 10-"
type textarea "x"
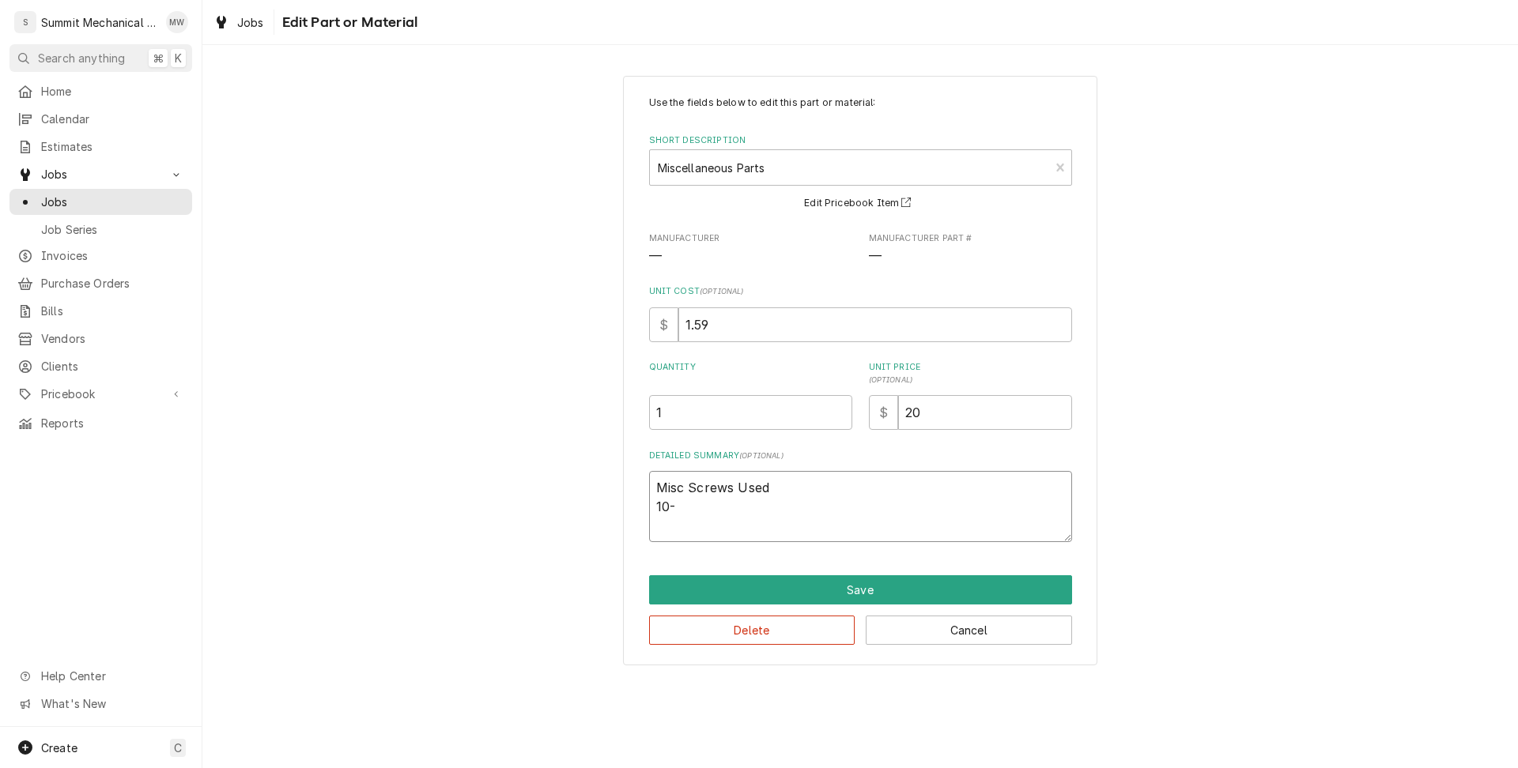
type textarea "Misc Screws Used 10-1"
type textarea "x"
type textarea "Misc Screws Used 10-16"
type textarea "x"
type textarea "Misc Screws Used 10-16x"
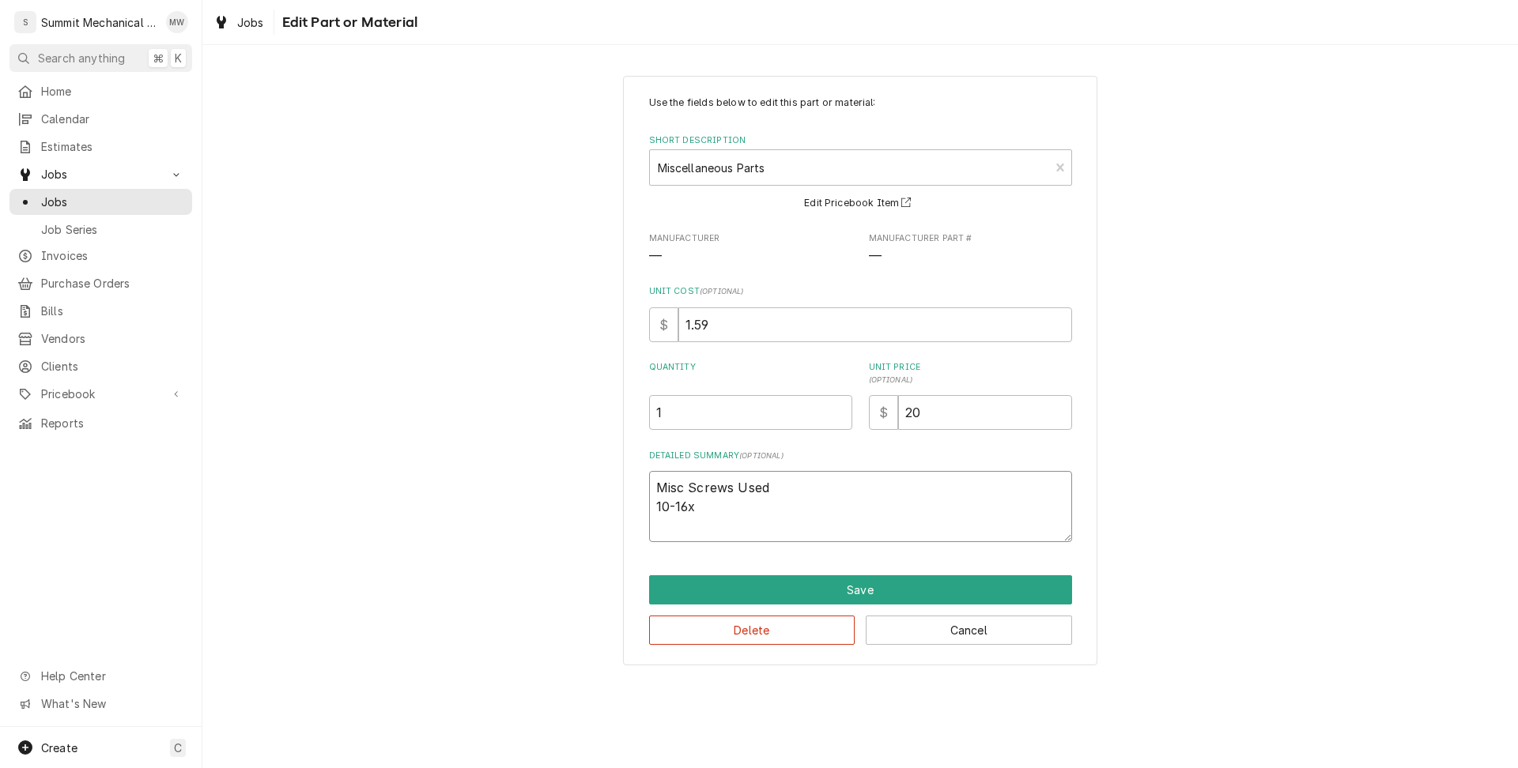
type textarea "x"
type textarea "Misc Screws Used 10-16x3"
type textarea "x"
type textarea "Misc Screws Used 10-16x3-"
type textarea "x"
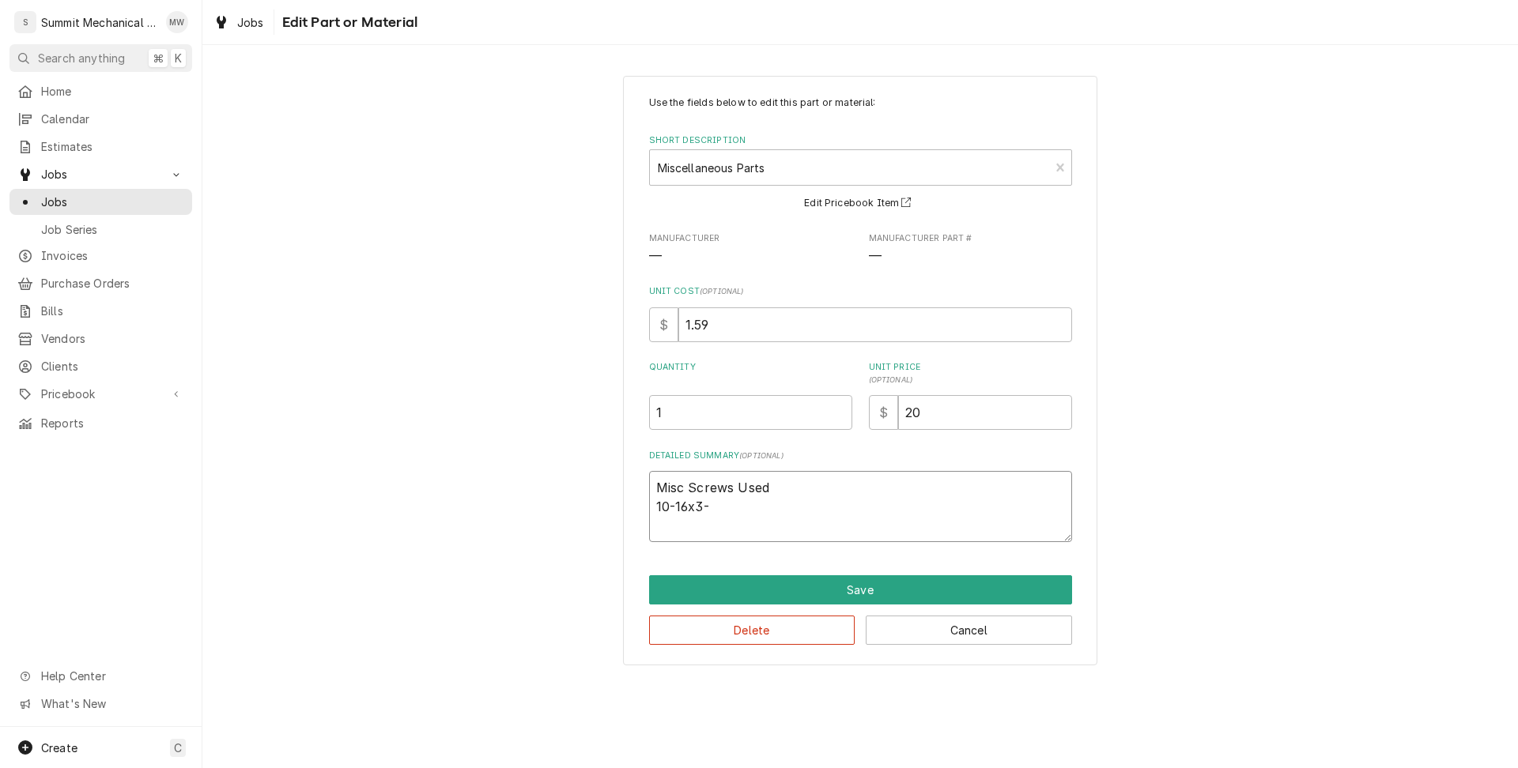
type textarea "Misc Screws Used 10-16x3-4"
type textarea "x"
type textarea "Misc Screws Used 10-16x3-40"
type textarea "x"
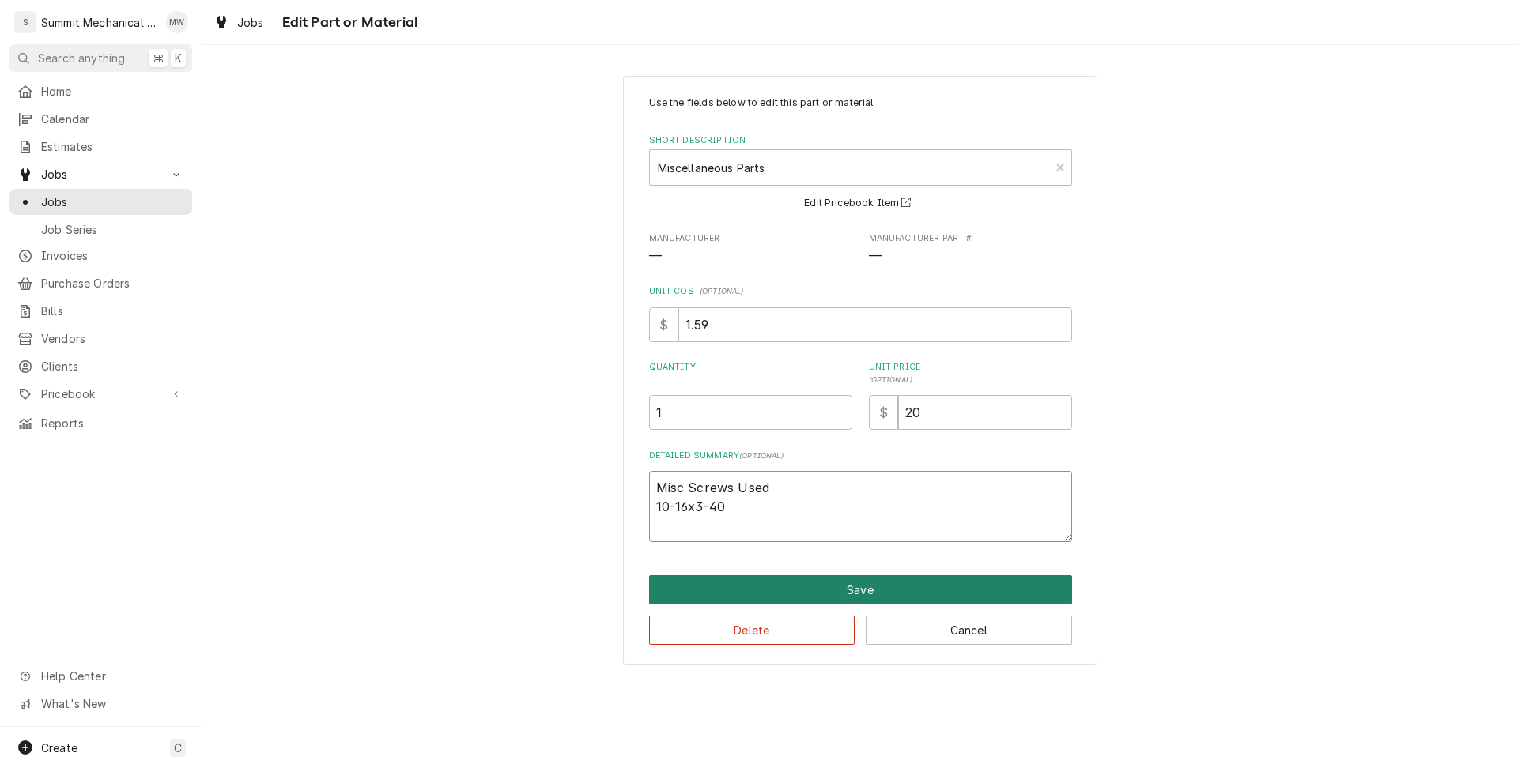
type textarea "Misc Screws Used 10-16x3-40"
click at [850, 597] on button "Save" at bounding box center [860, 589] width 423 height 29
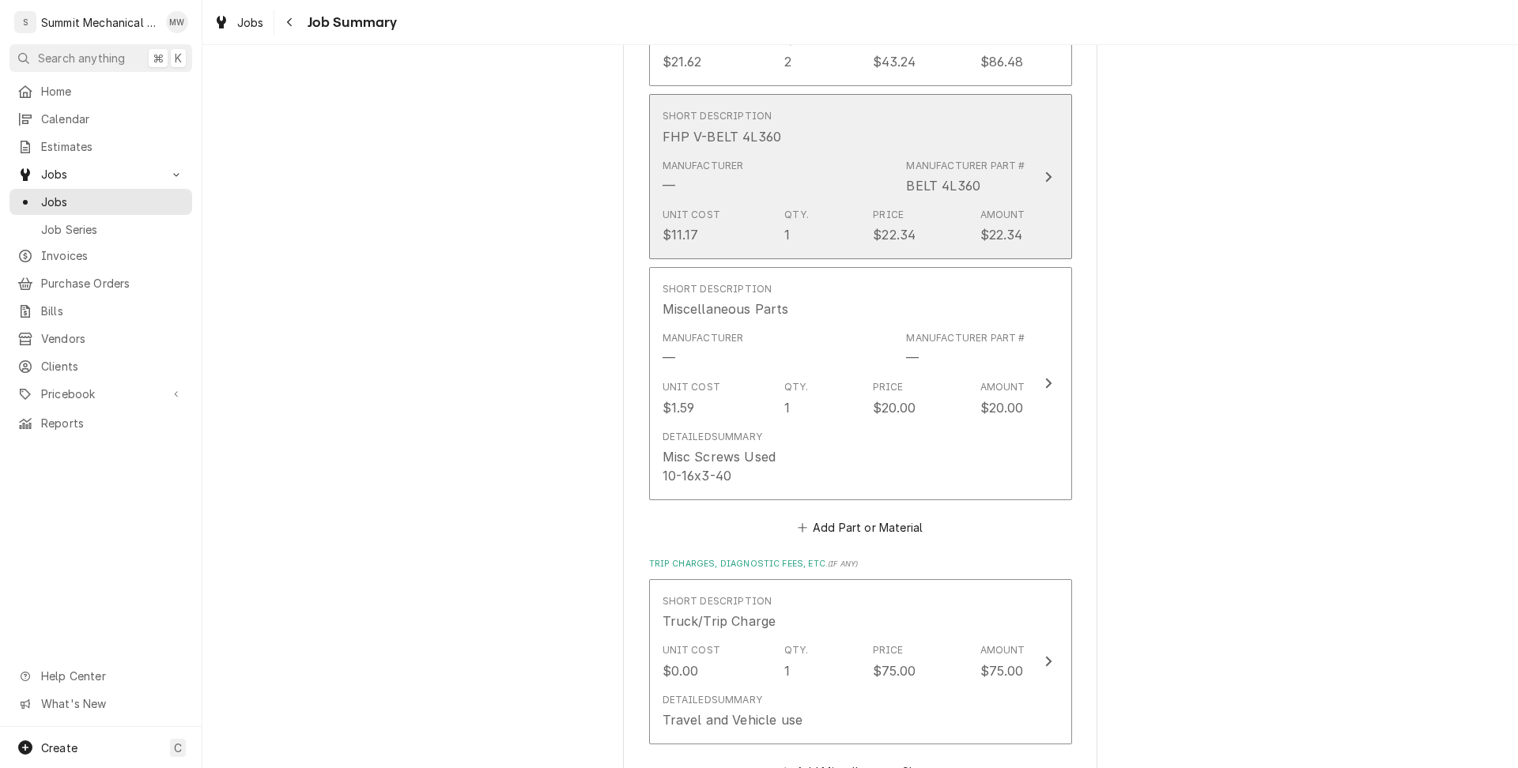
scroll to position [1569, 0]
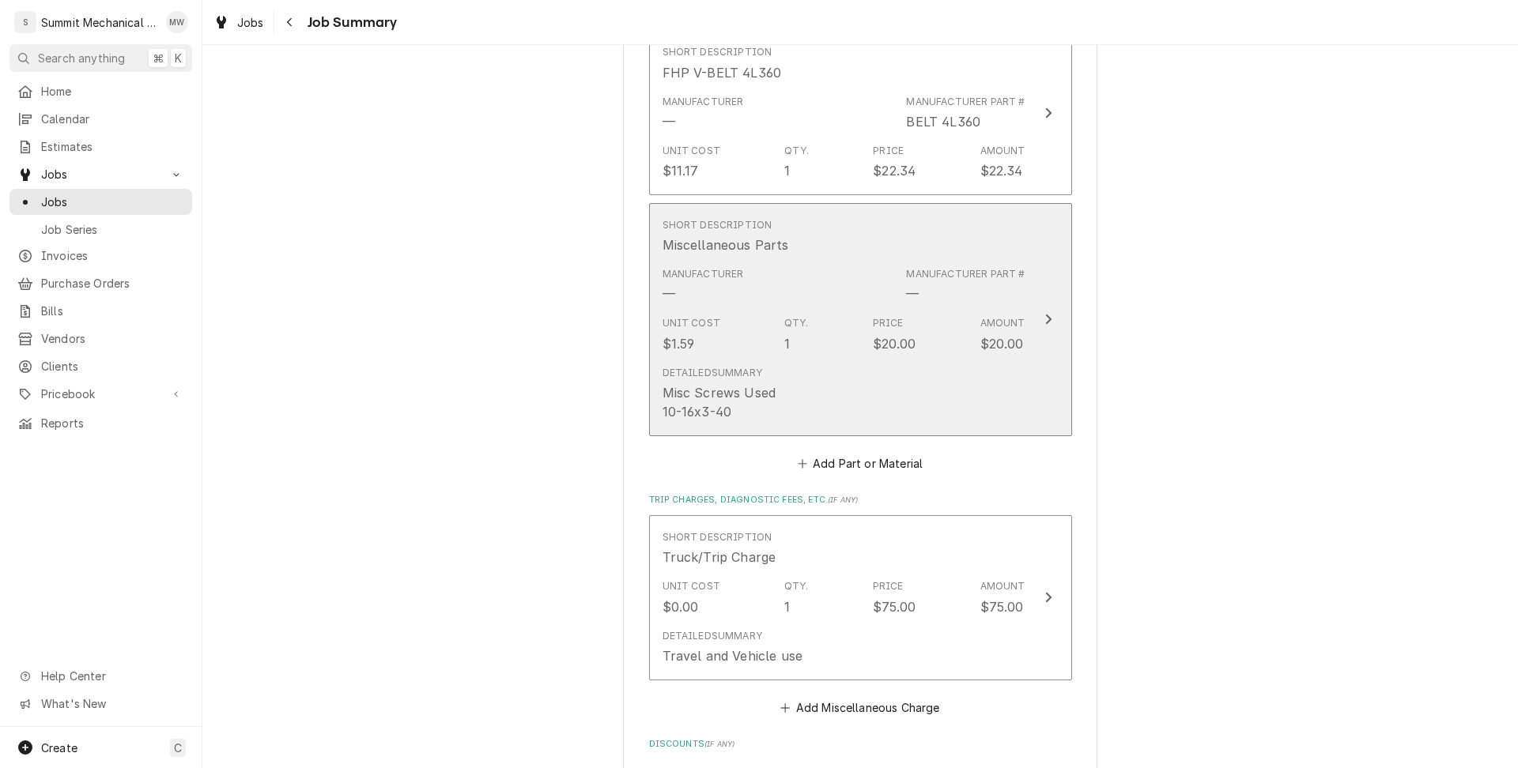
click at [802, 379] on div "Detailed Summary Misc Screws Used 10-16x3-40" at bounding box center [843, 394] width 363 height 68
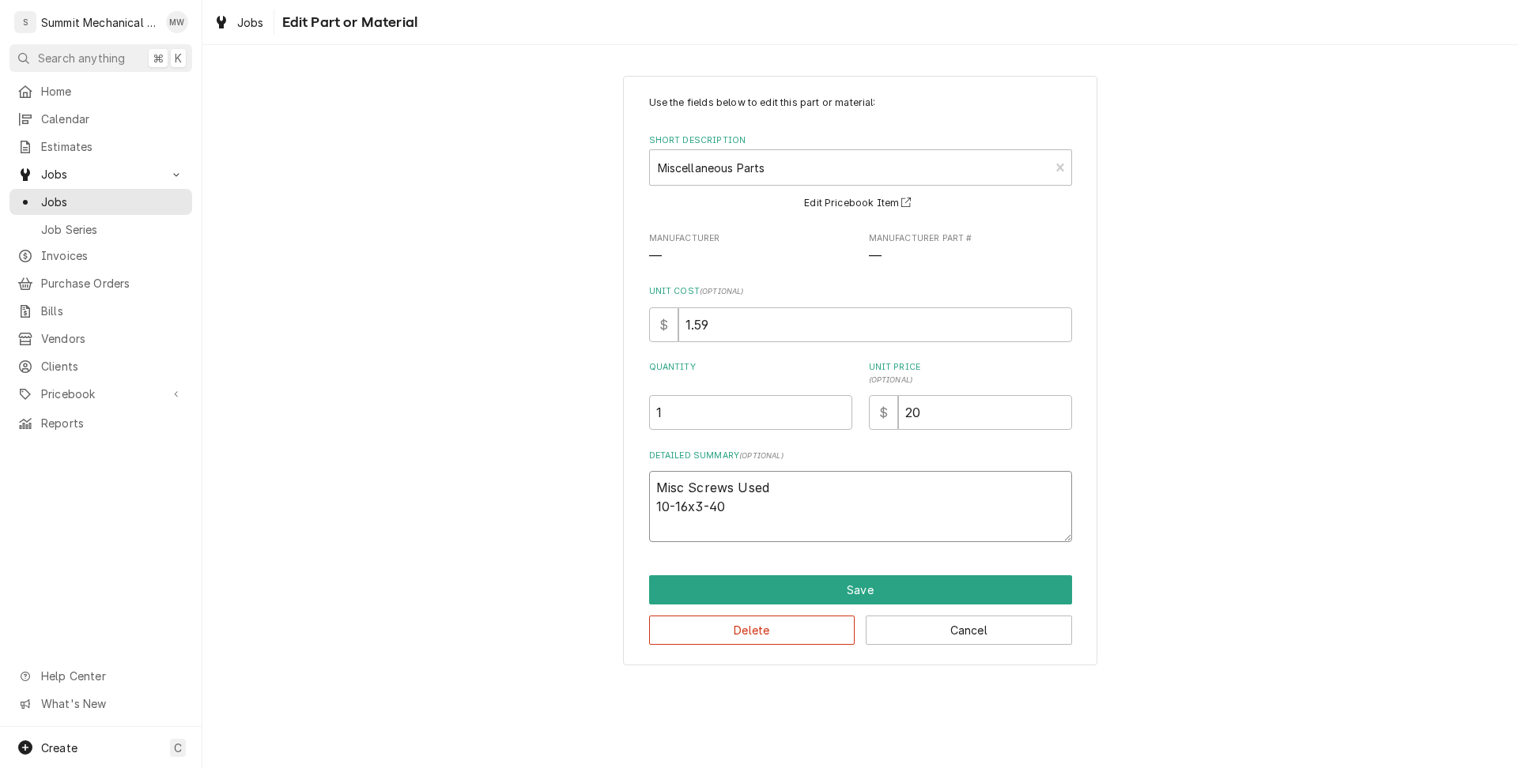
click at [773, 507] on textarea "Misc Screws Used 10-16x3-40" at bounding box center [860, 506] width 423 height 71
type textarea "x"
type textarea "Misc Screws Used 10-16x3-40 b"
type textarea "x"
type textarea "Misc Screws Used 10-16x3-40 bi"
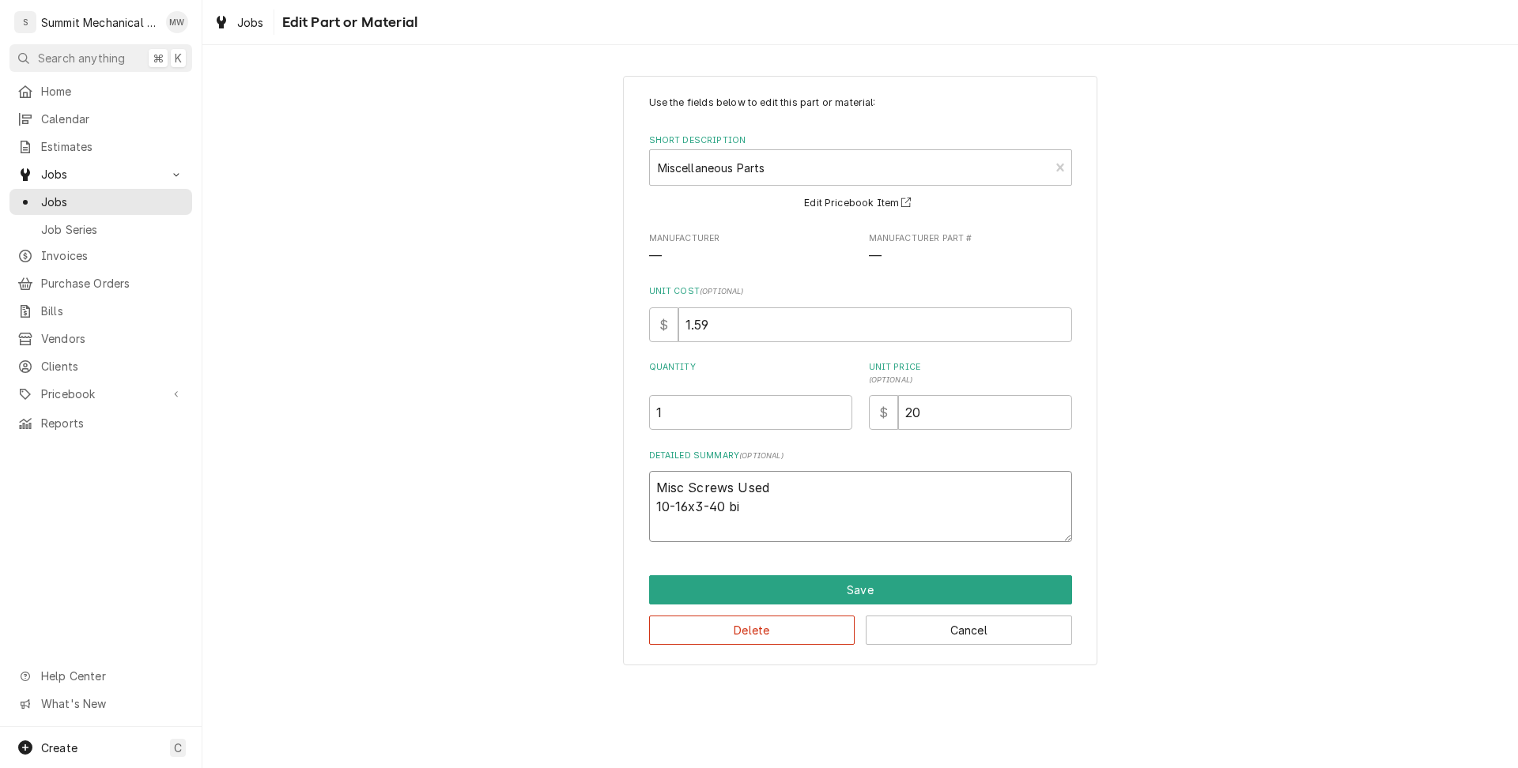
type textarea "x"
type textarea "Misc Screws Used 10-16x3-40 bit"
type textarea "x"
type textarea "Misc Screws Used 10-16x3-40 bit"
type textarea "x"
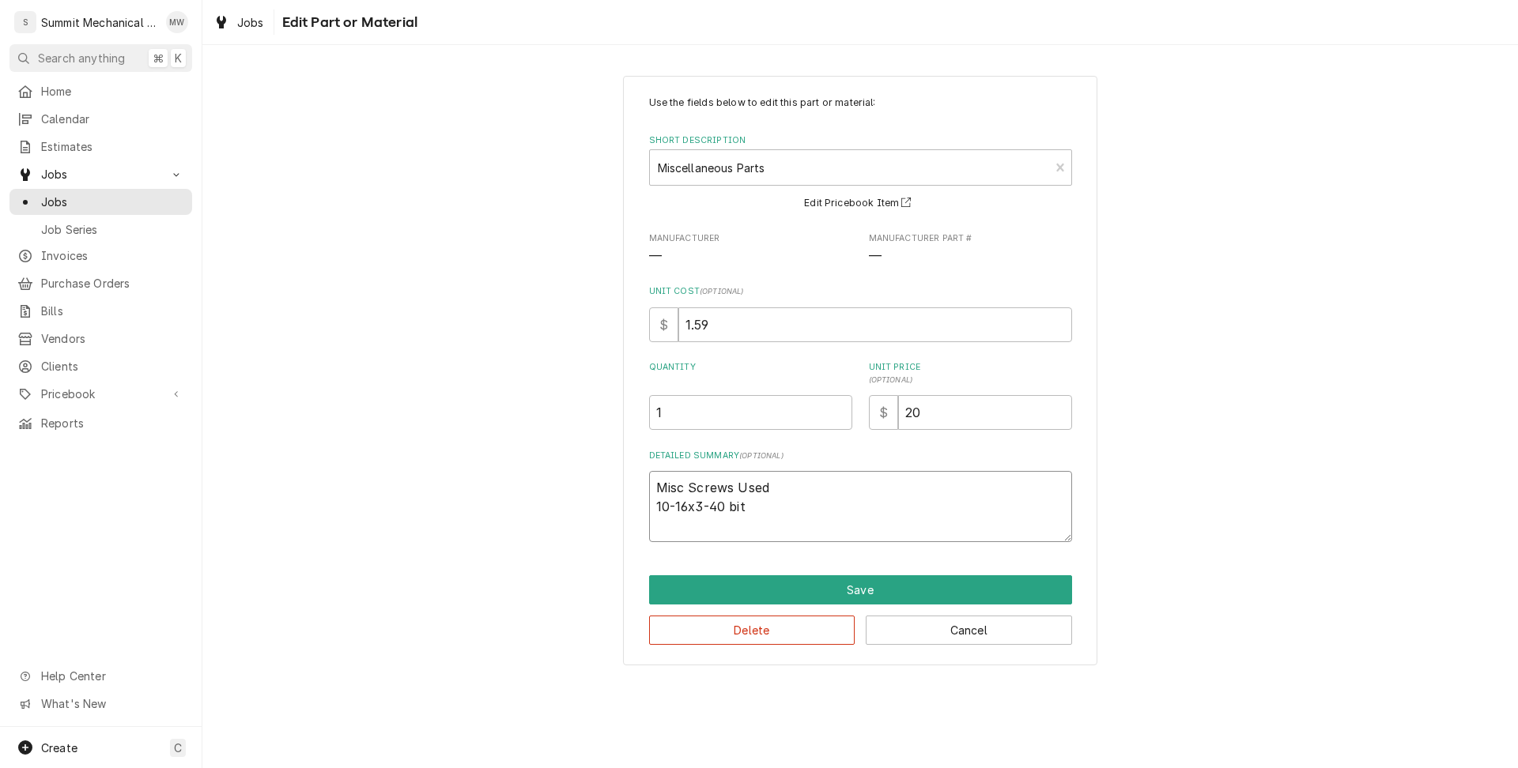
type textarea "Misc Screws Used 10-16x3-40 bit s"
type textarea "x"
type textarea "Misc Screws Used 10-16x3-40 bit sc"
type textarea "x"
type textarea "Misc Screws Used 10-16x3-40 bit scr"
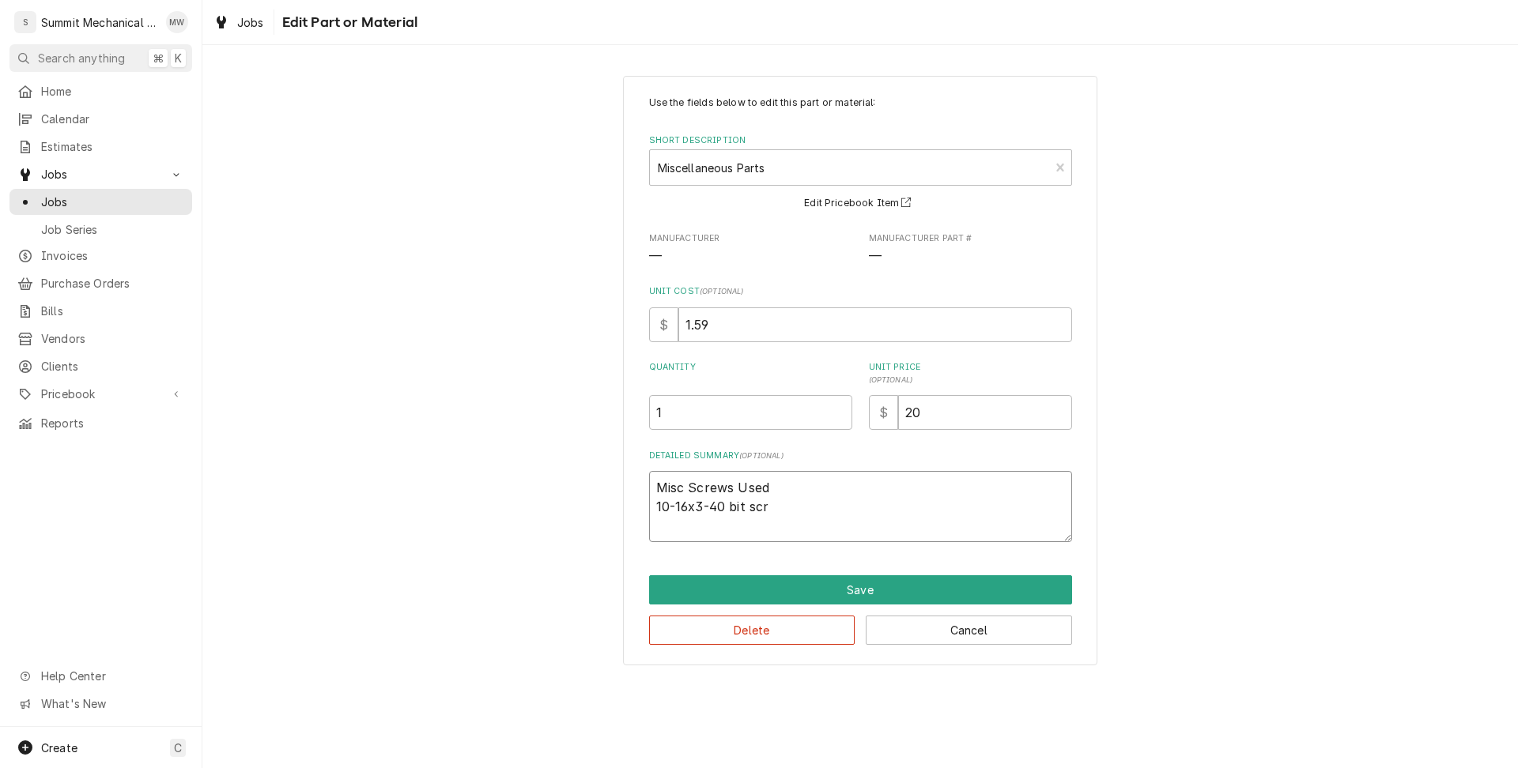
type textarea "x"
type textarea "Misc Screws Used 10-16x3-40 bit scre"
type textarea "x"
type textarea "Misc Screws Used 10-16x3-40 bit screw"
type textarea "x"
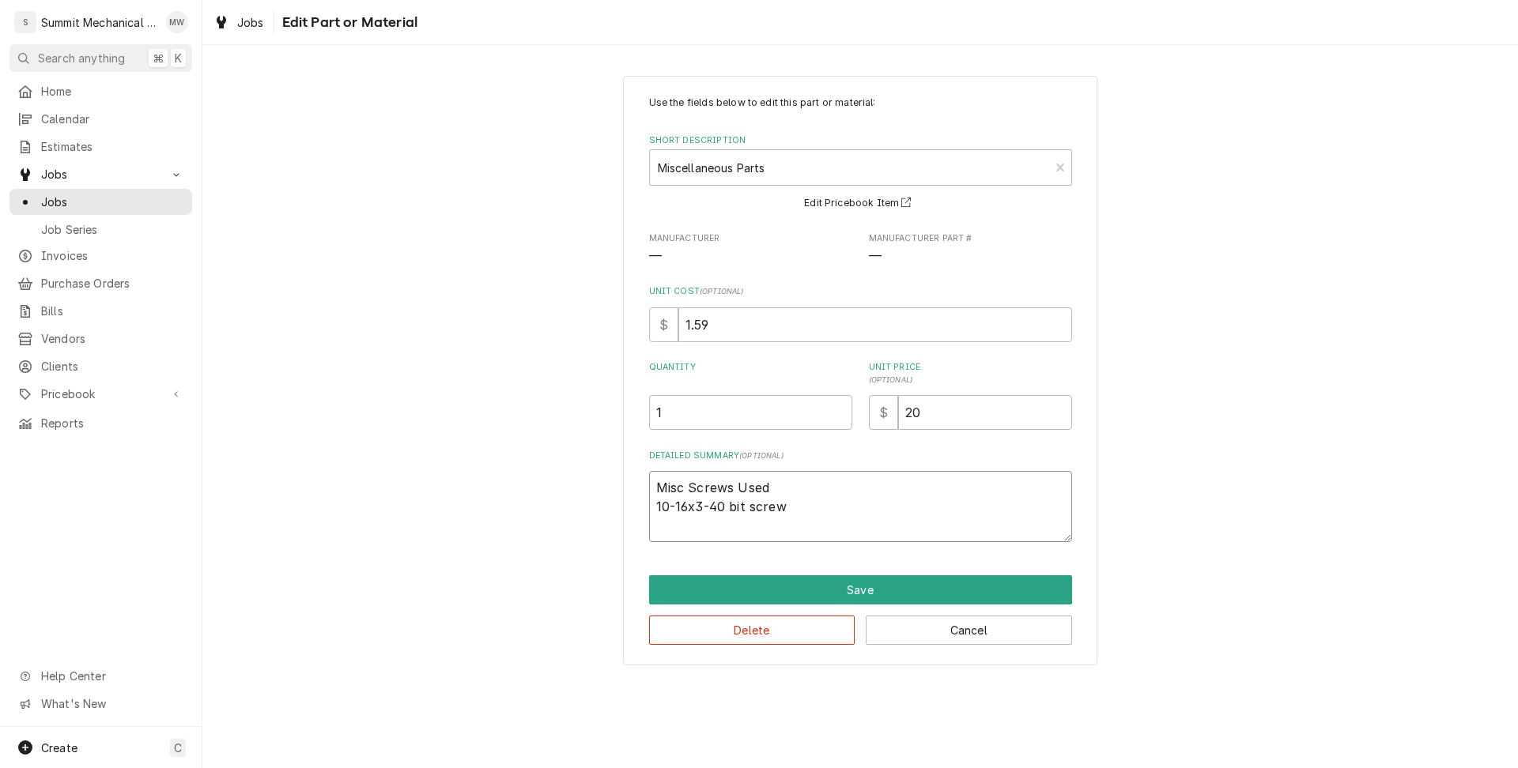
type textarea "Misc Screws Used 10-16x3-40 bit screws"
type textarea "x"
type textarea "Misc Screws Used 10-16x3-40 bit screws,"
type textarea "x"
type textarea "Misc Screws Used 10-16x3-40 bit screws,"
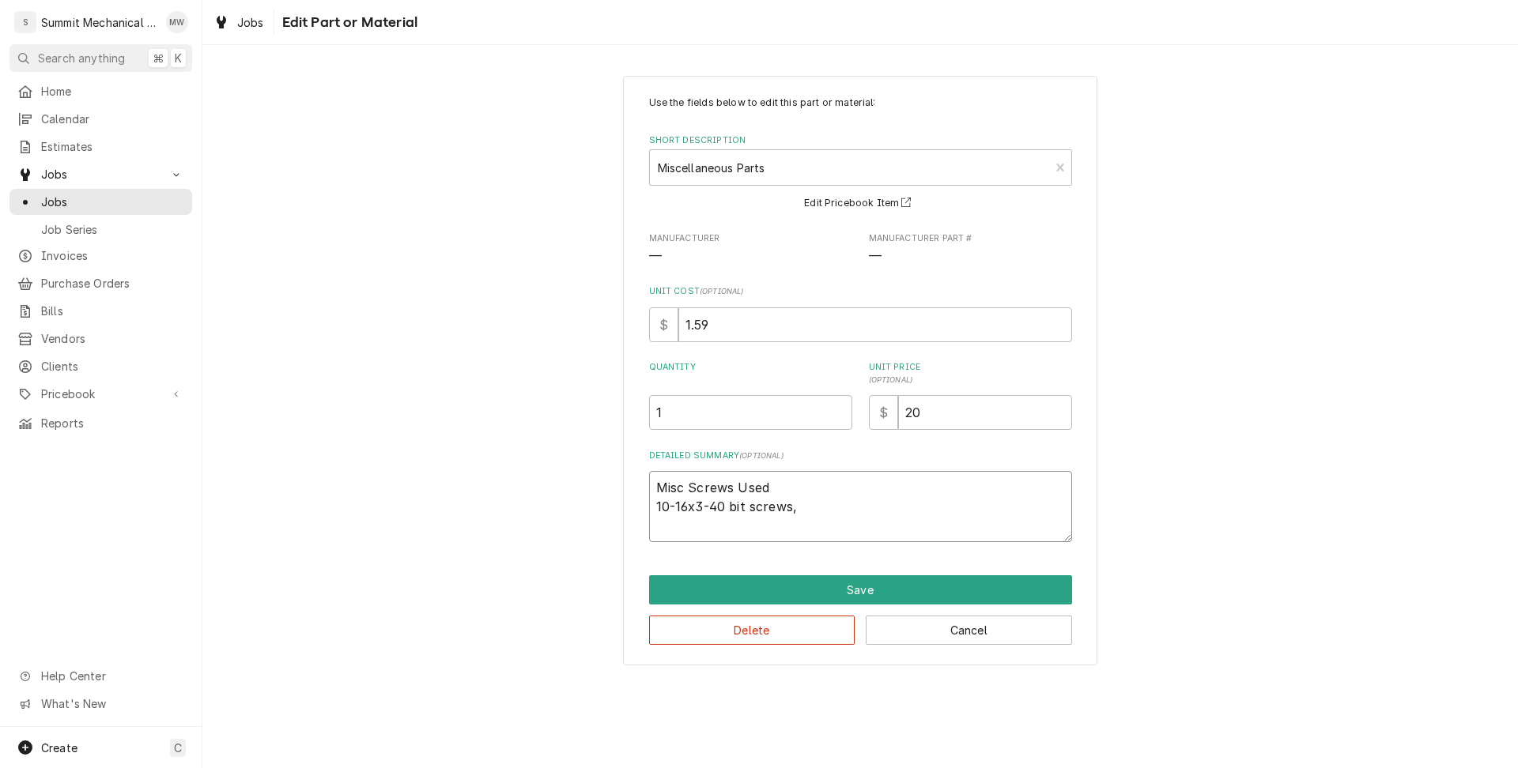
type textarea "x"
type textarea "Misc Screws Used 10-16x3-40 bit screws, u"
type textarea "x"
type textarea "Misc Screws Used 10-16x3-40 bit screws, us"
type textarea "x"
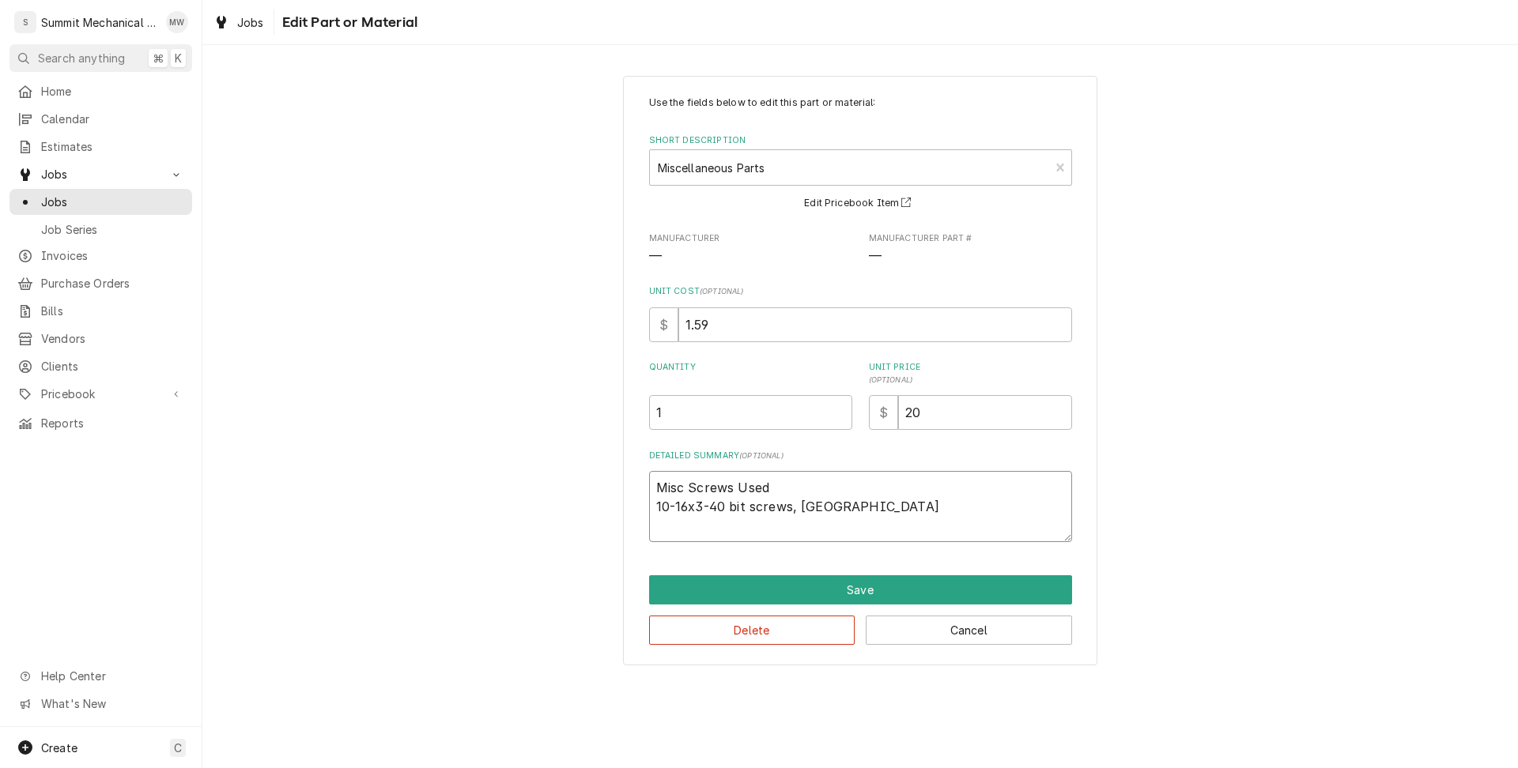
type textarea "Misc Screws Used 10-16x3-40 bit screws, use"
type textarea "x"
type textarea "Misc Screws Used 10-16x3-40 bit screws, use"
type textarea "x"
type textarea "Misc Screws Used 10-16x3-40 bit screws, use w"
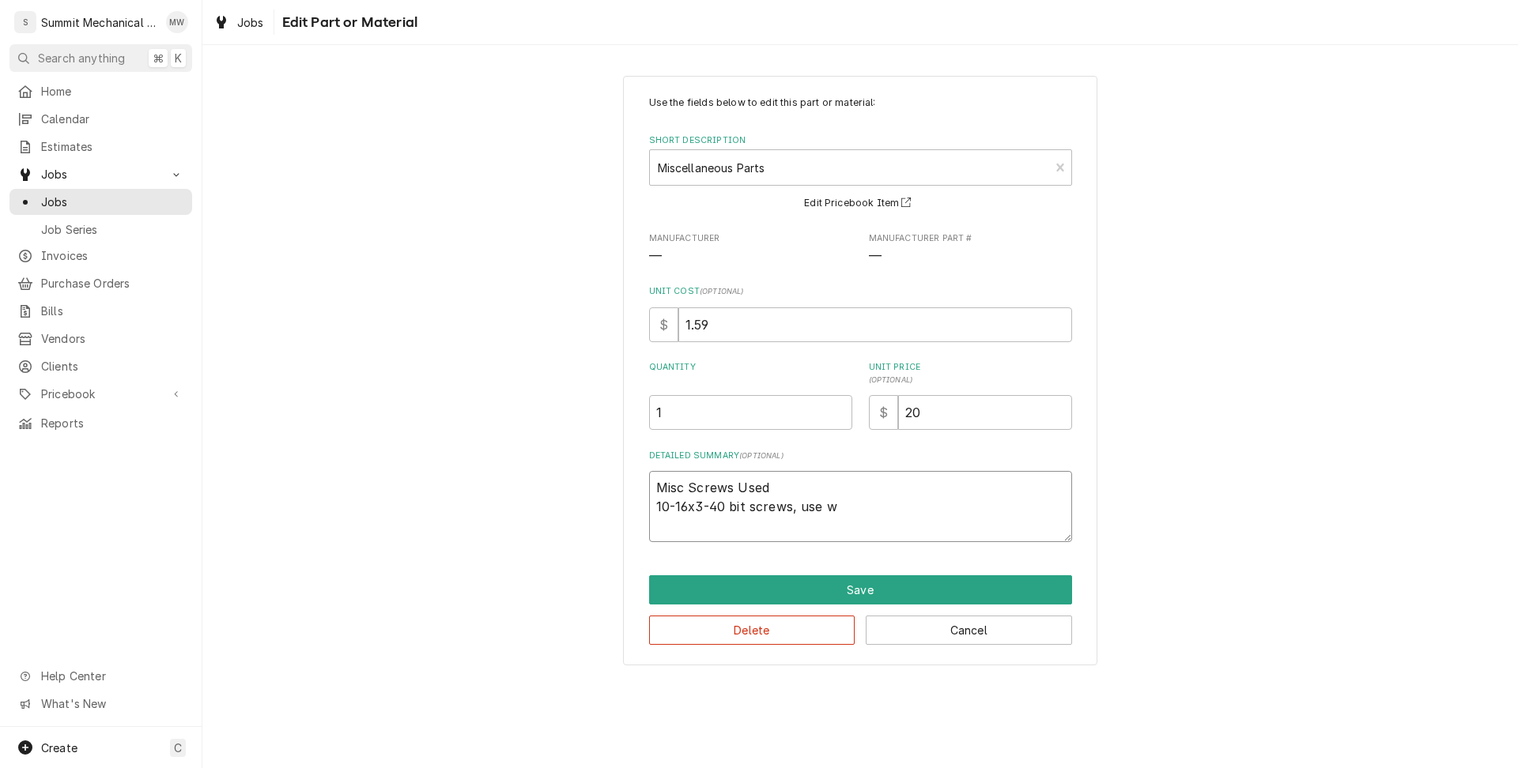
type textarea "x"
type textarea "Misc Screws Used 10-16x3-40 bit screws, use wi"
type textarea "x"
type textarea "Misc Screws Used 10-16x3-40 bit screws, use wit"
type textarea "x"
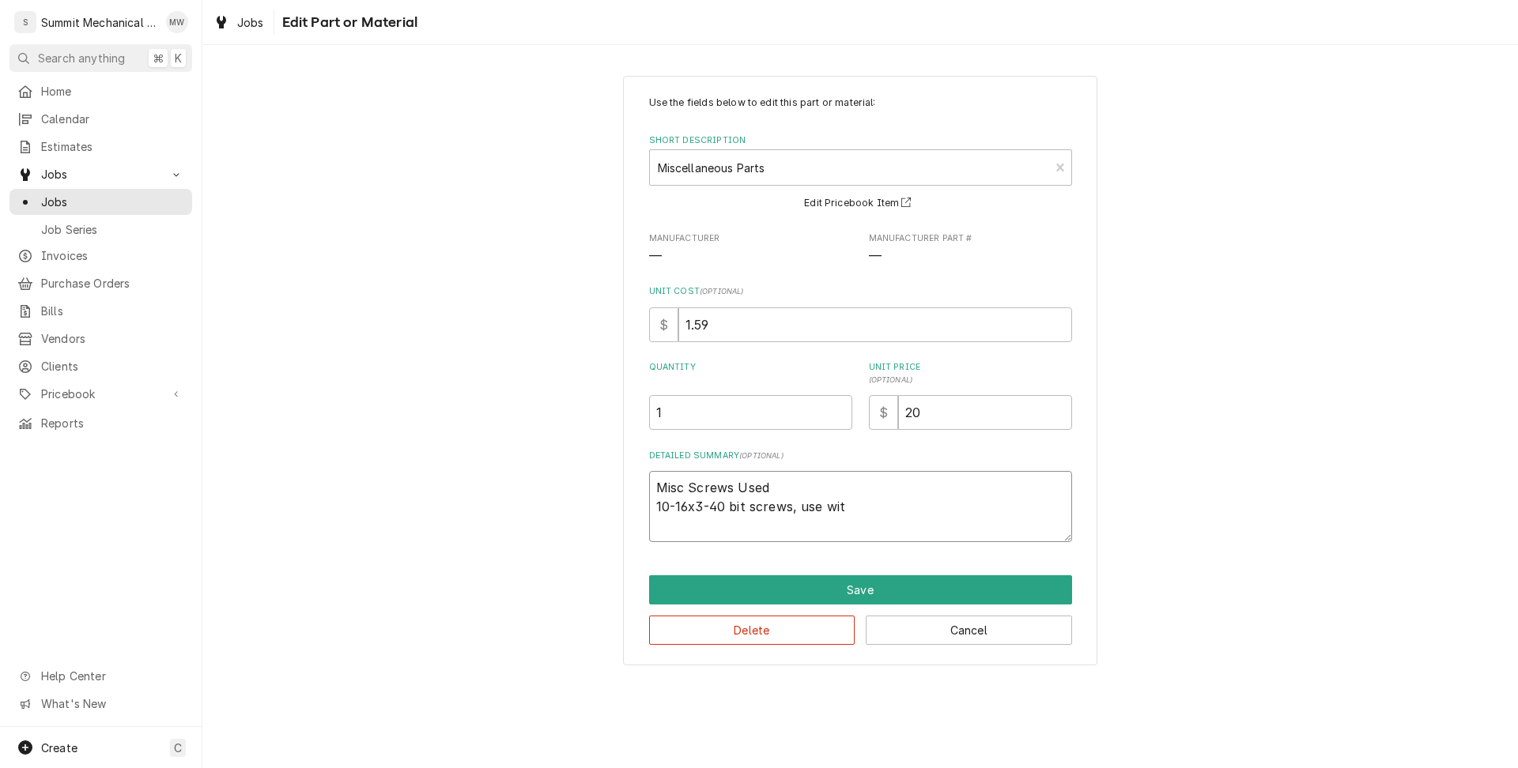
type textarea "Misc Screws Used 10-16x3-40 bit screws, use with"
type textarea "x"
type textarea "Misc Screws Used 10-16x3-40 bit screws, use with"
type textarea "x"
type textarea "Misc Screws Used 10-16x3-40 bit screws, use with 5"
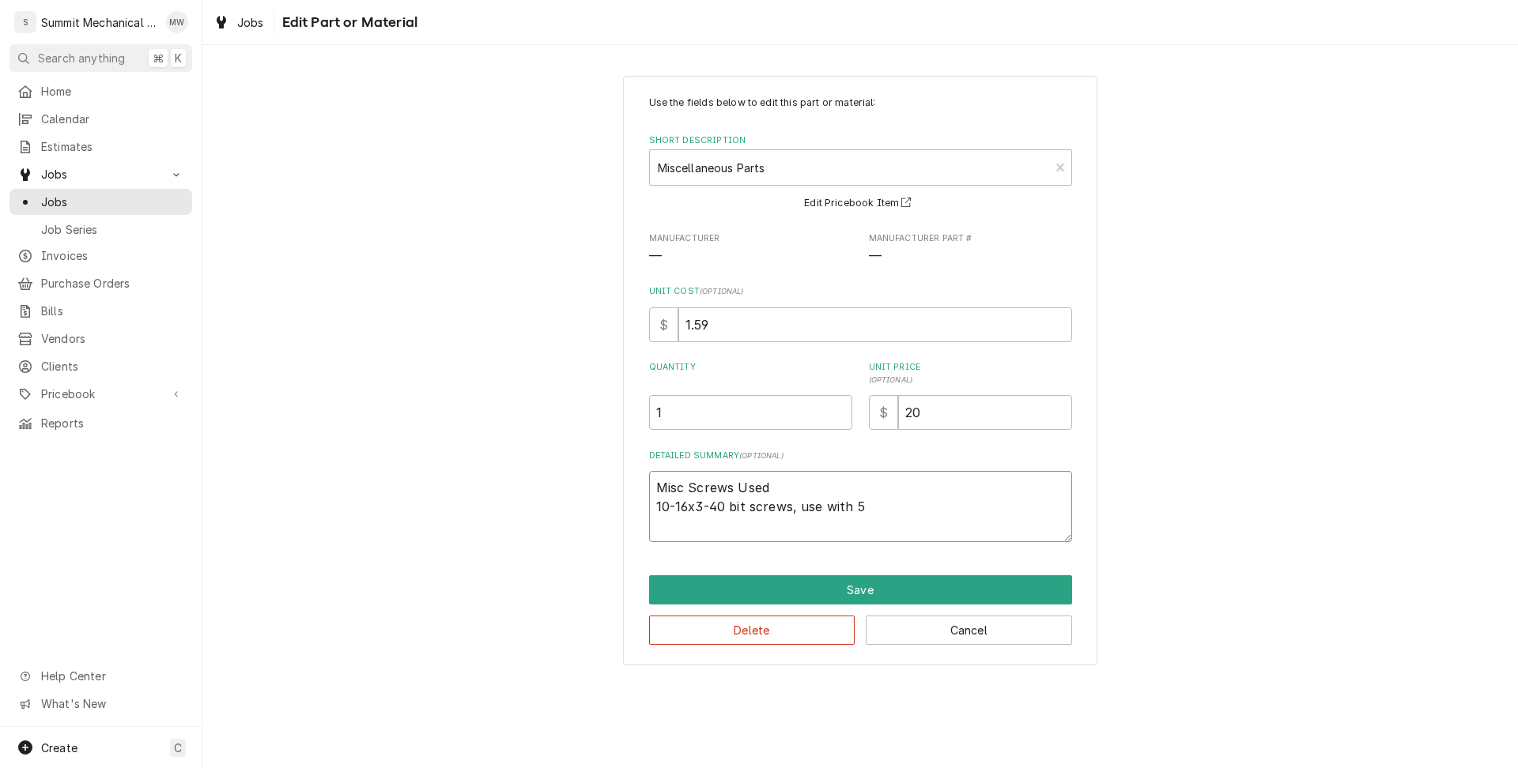
type textarea "x"
type textarea "Misc Screws Used 10-16x3-40 bit screws, use with 5/"
type textarea "x"
type textarea "Misc Screws Used 10-16x3-40 bit screws, use with 5/1"
type textarea "x"
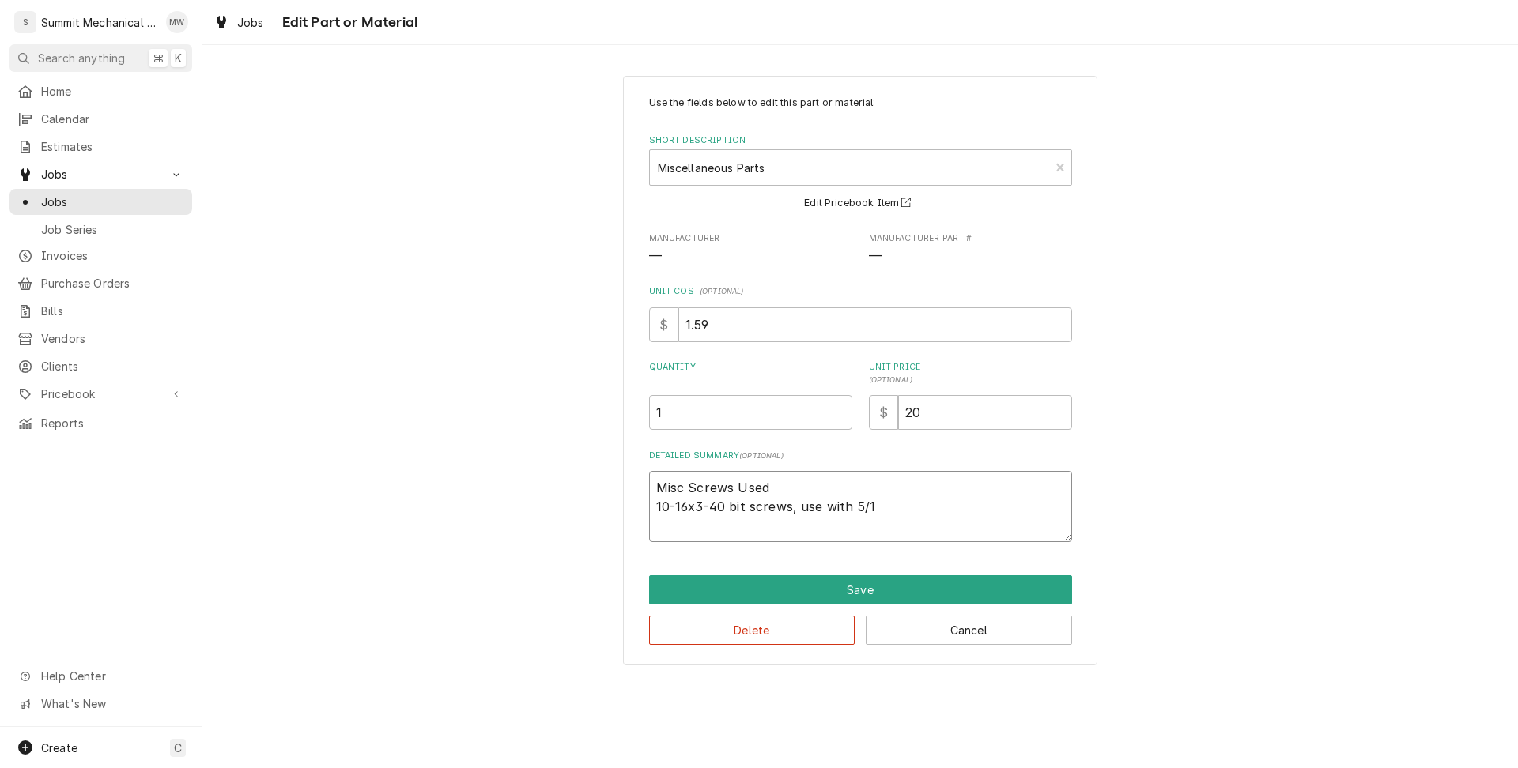
type textarea "Misc Screws Used 10-16x3-40 bit screws, use with 5/17"
type textarea "x"
type textarea "Misc Screws Used 10-16x3-40 bit screws, use with 5/16"
type textarea "x"
type textarea "Misc Screws Used 10-16x3-40 bit screws, use with 5/16""
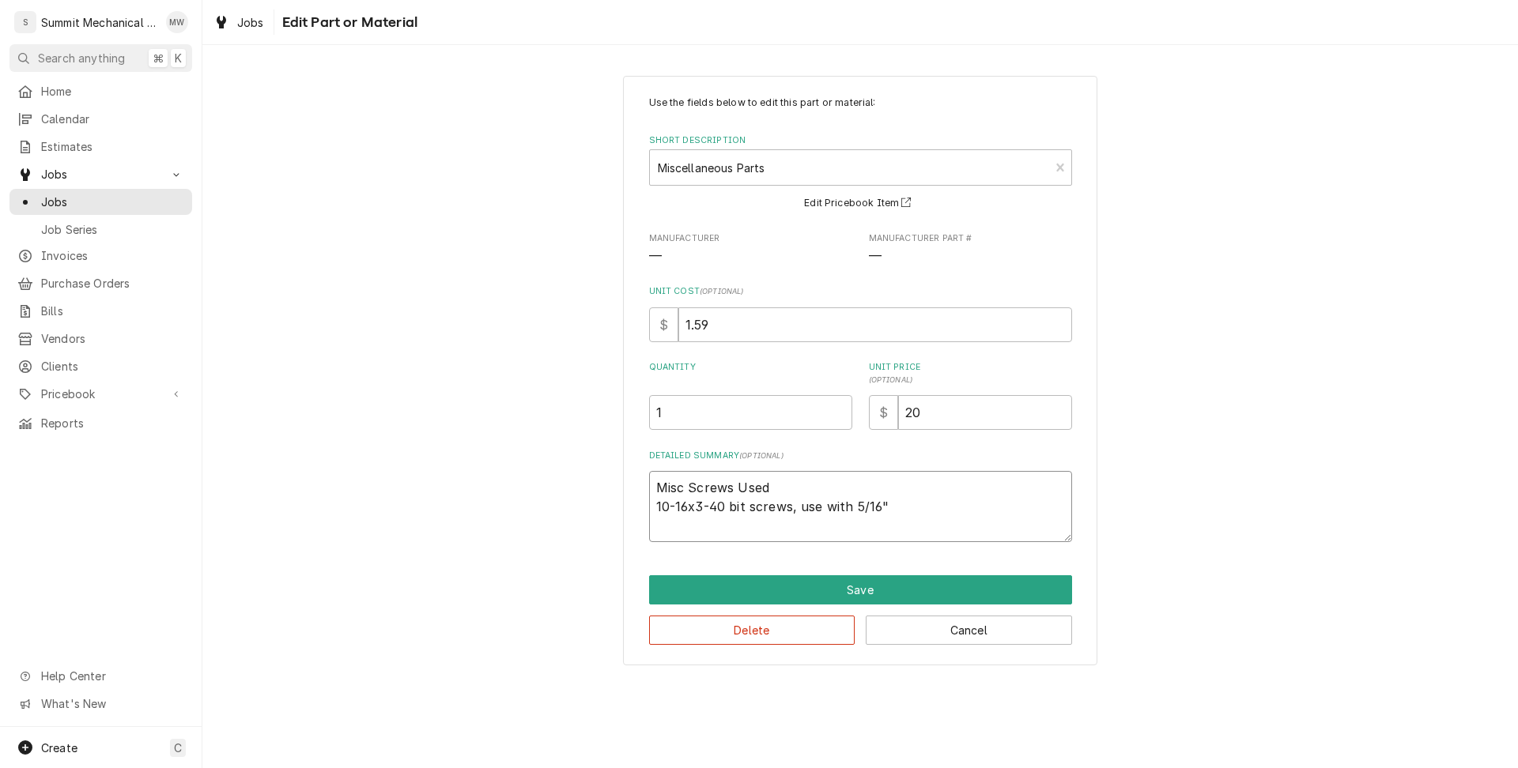
type textarea "x"
type textarea "Misc Screws Used 10-16x3-40 bit screws, use with 5/16""
type textarea "x"
type textarea "Misc Screws Used 10-16x3-40 bit screws, use with 5/16" s"
type textarea "x"
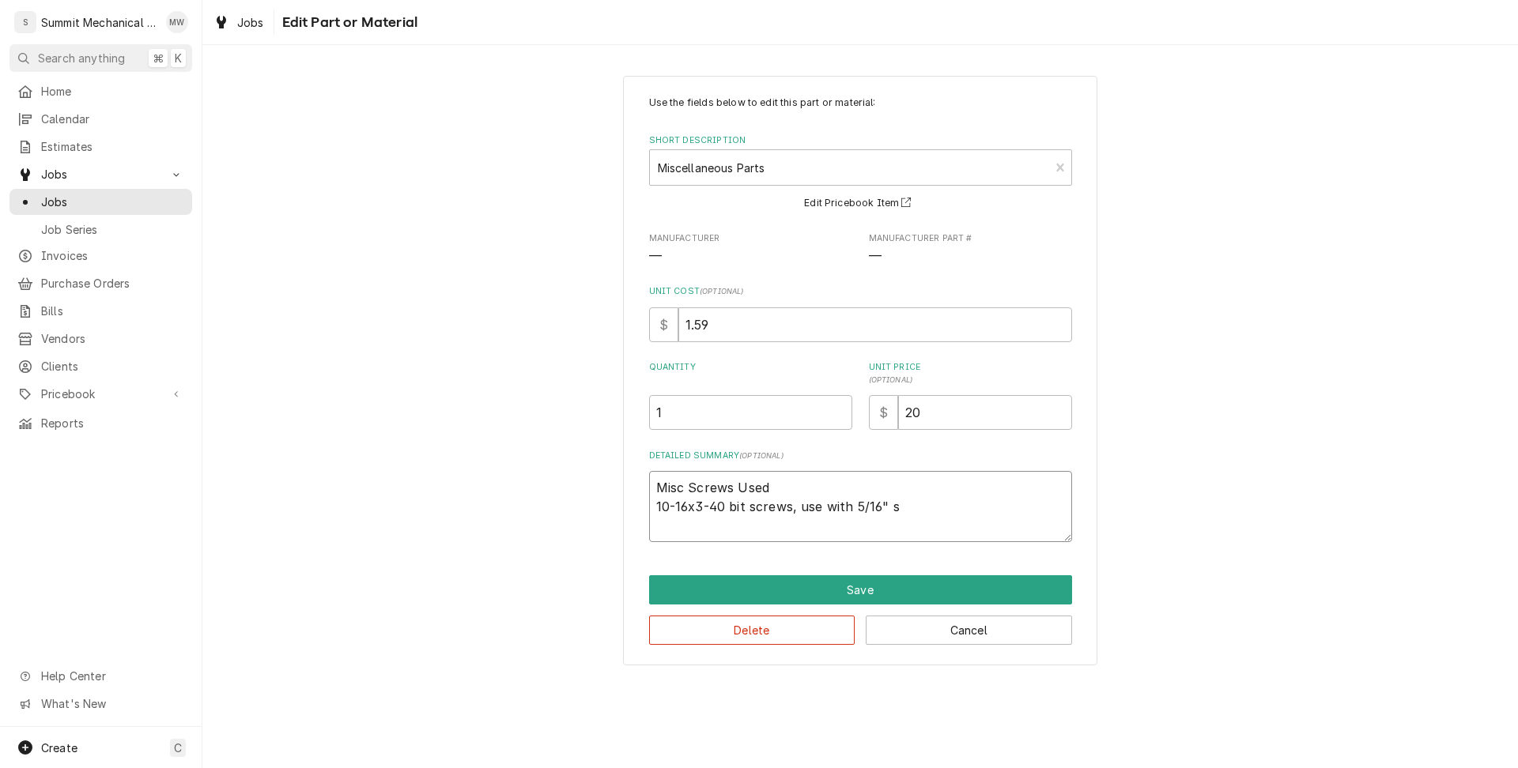
type textarea "Misc Screws Used 10-16x3-40 bit screws, use with 5/16" sd"
type textarea "x"
type textarea "Misc Screws Used 10-16x3-40 bit screws, use with 5/16" s"
type textarea "x"
type textarea "Misc Screws Used 10-16x3-40 bit screws, use with 5/16""
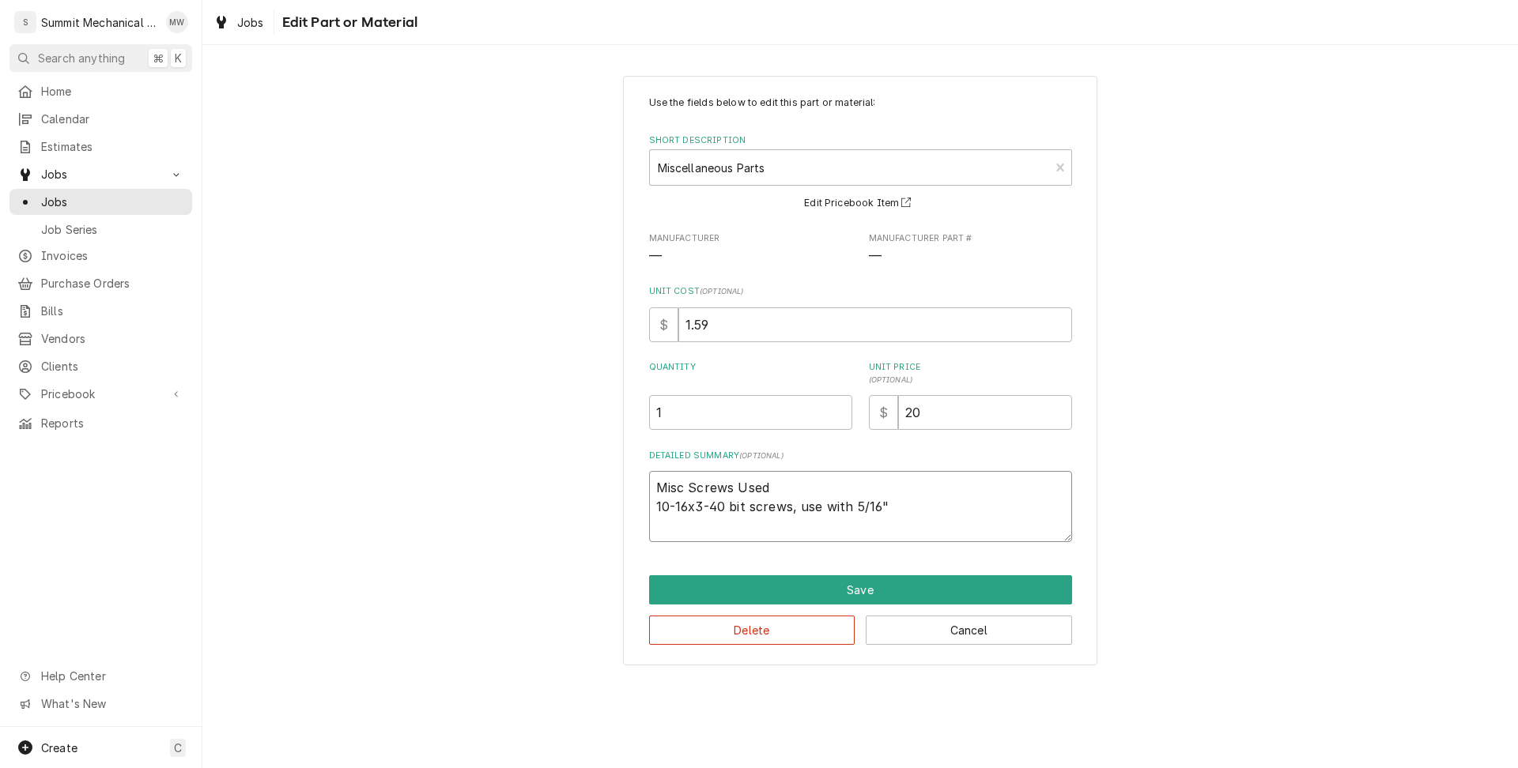
type textarea "x"
type textarea "Misc Screws Used 10-16x3-40 bit screws, use with 5/16" d"
type textarea "x"
type textarea "Misc Screws Used 10-16x3-40 bit screws, use with 5/16" do"
type textarea "x"
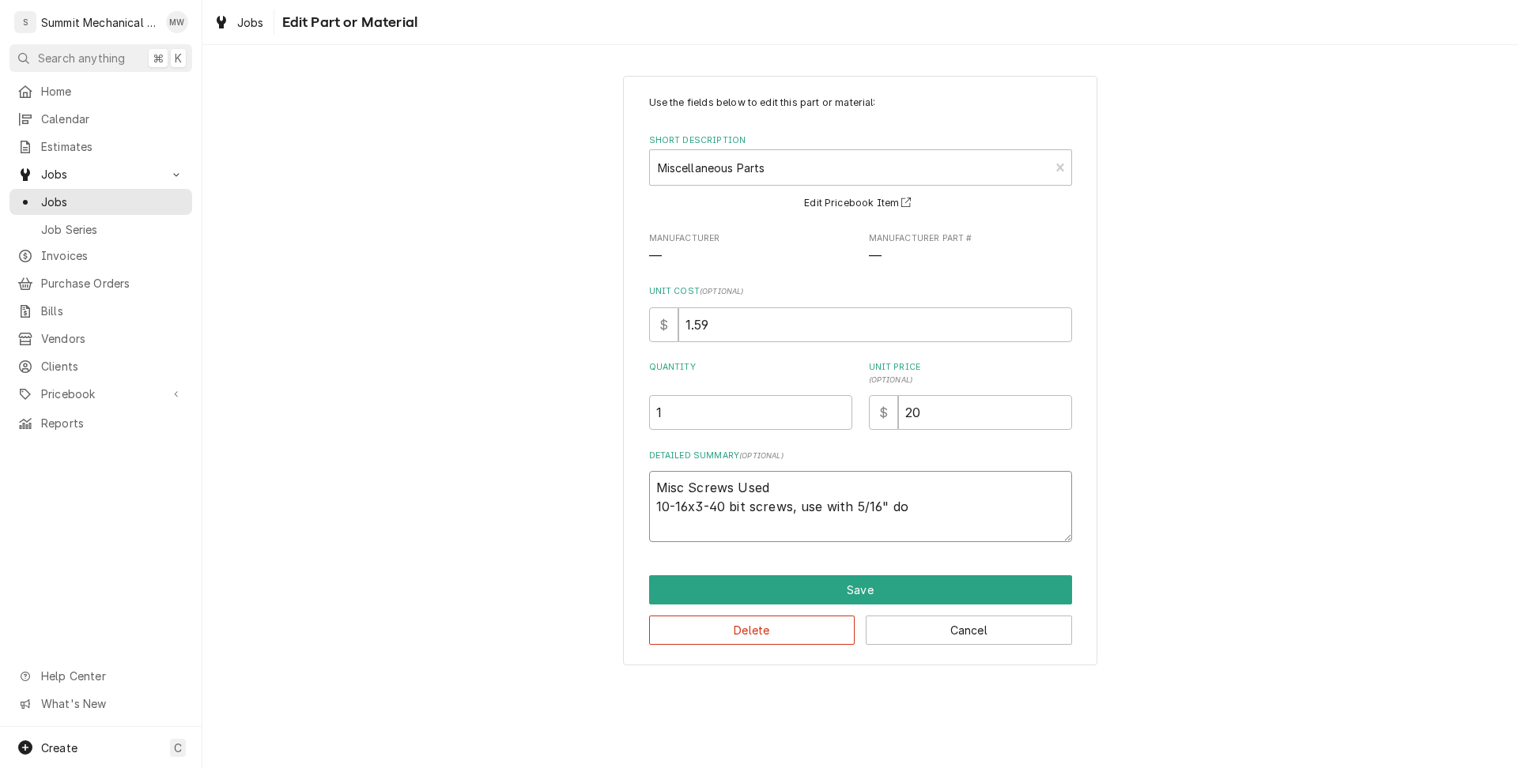
type textarea "Misc Screws Used 10-16x3-40 bit screws, use with 5/16" dov"
type textarea "x"
type textarea "Misc Screws Used 10-16x3-40 bit screws, use with 5/16" do"
type textarea "x"
type textarea "Misc Screws Used 10-16x3-40 bit screws, use with 5/16" d"
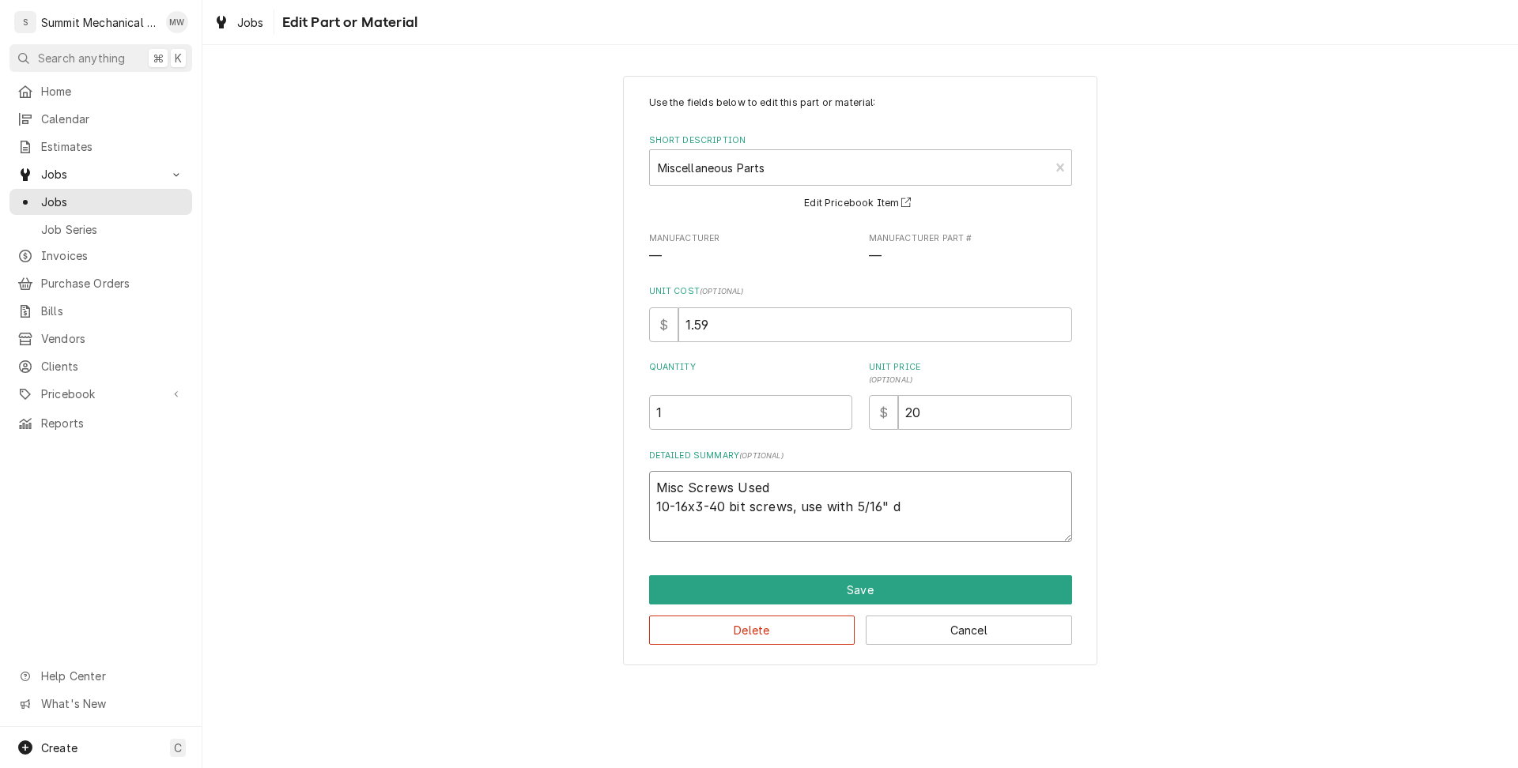
type textarea "x"
type textarea "Misc Screws Used 10-16x3-40 bit screws, use with 5/16" dr"
type textarea "x"
type textarea "Misc Screws Used 10-16x3-40 bit screws, use with 5/16" drov"
type textarea "x"
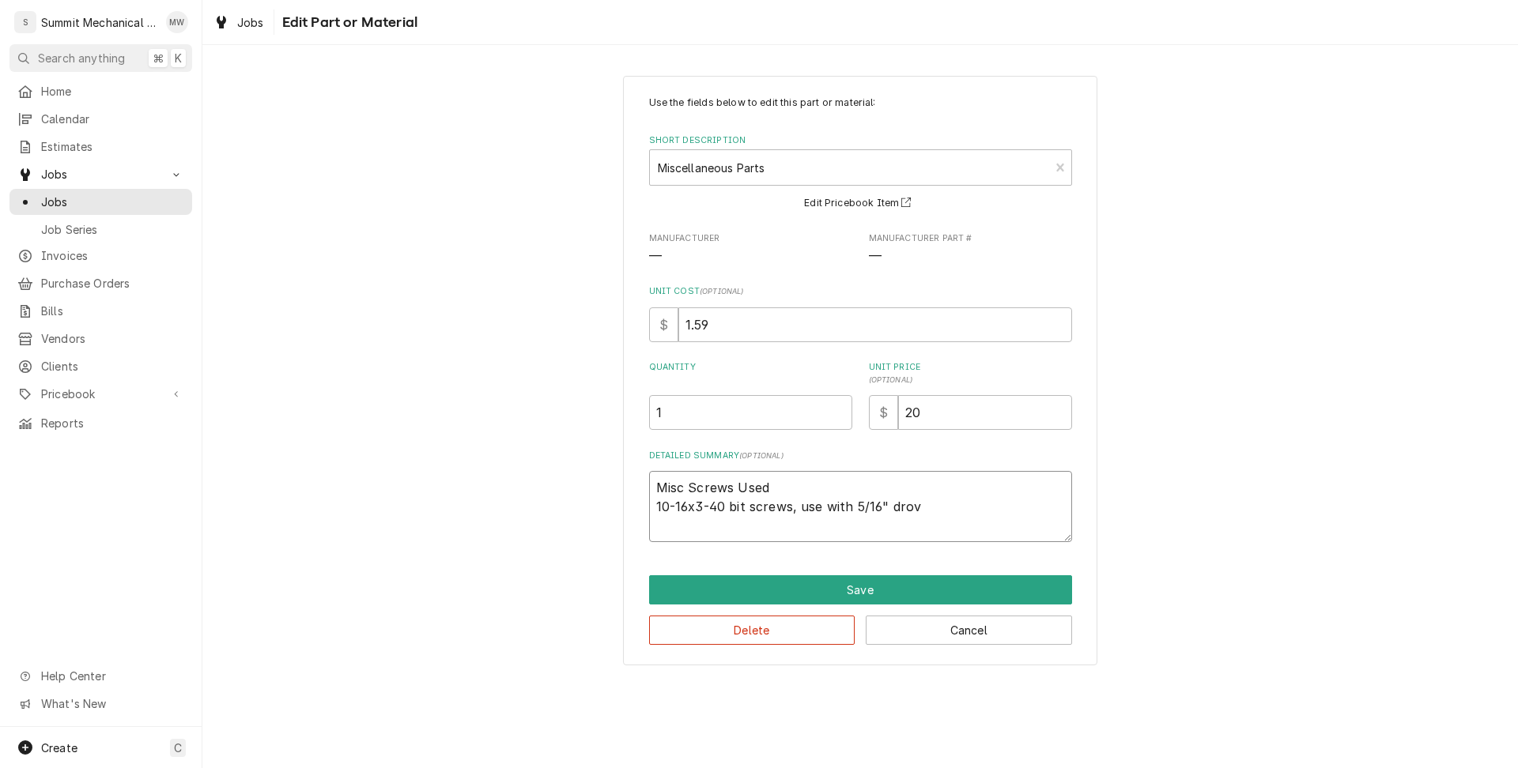
type textarea "Misc Screws Used 10-16x3-40 bit screws, use with 5/16" drove"
type textarea "x"
type textarea "Misc Screws Used 10-16x3-40 bit screws, use with 5/16" drover"
type textarea "x"
type textarea "Misc Screws Used 10-16x3-40 bit screws, use with 5/16" drove"
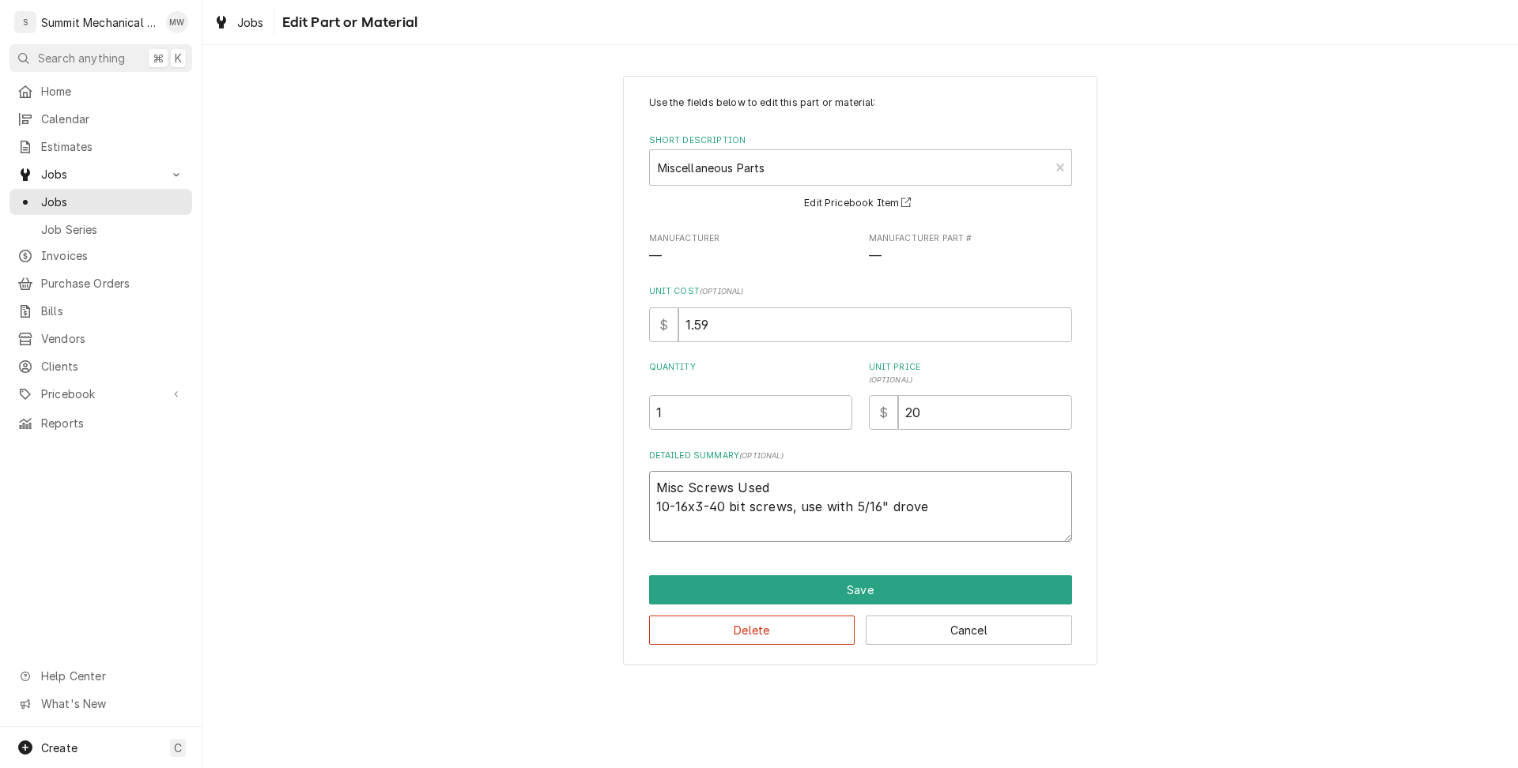
type textarea "x"
type textarea "Misc Screws Used 10-16x3-40 bit screws, use with 5/16" drov"
type textarea "x"
type textarea "Misc Screws Used 10-16x3-40 bit screws, use with 5/16" dro"
type textarea "x"
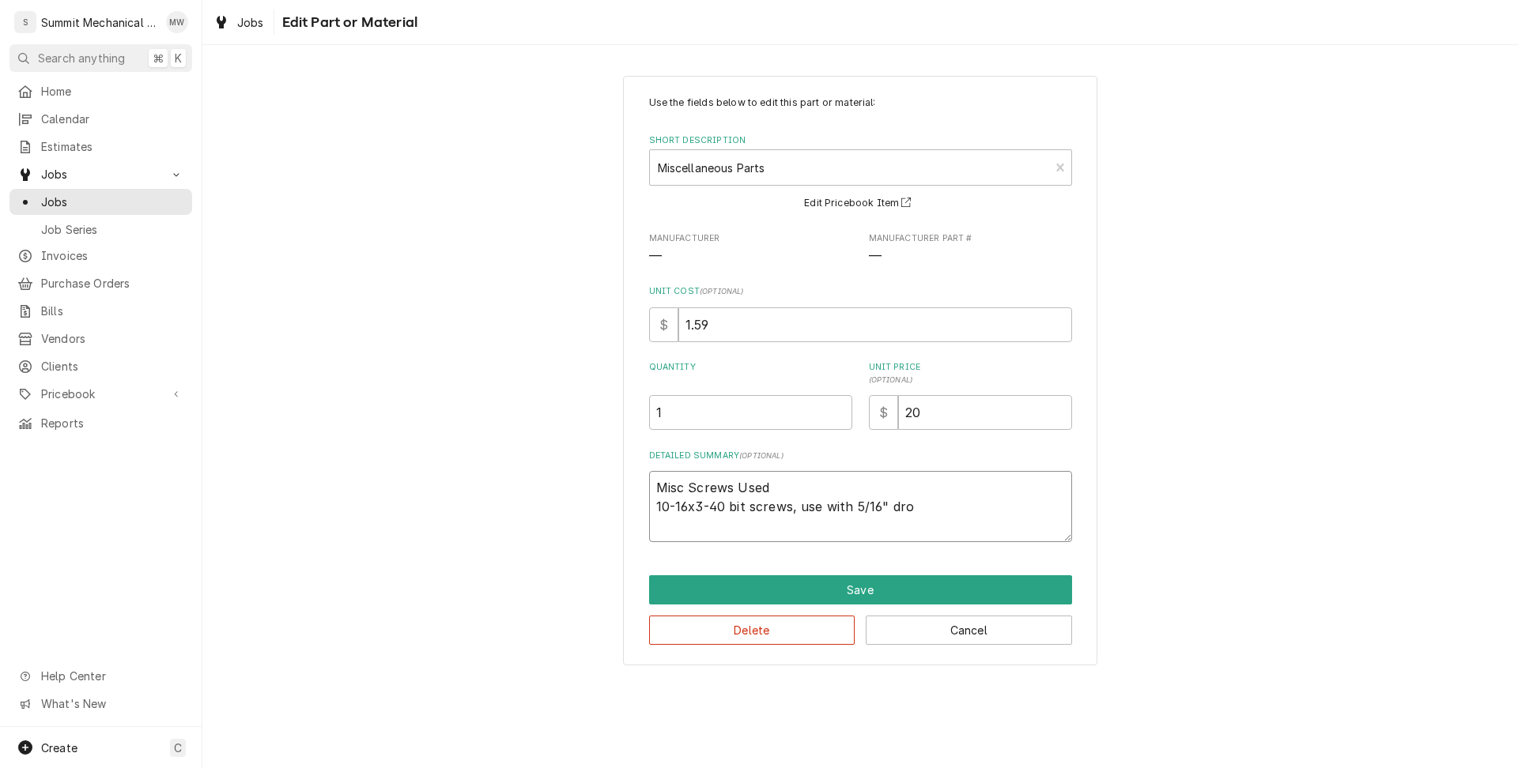
type textarea "Misc Screws Used 10-16x3-40 bit screws, use with 5/16" dr"
type textarea "x"
type textarea "Misc Screws Used 10-16x3-40 bit screws, use with 5/16" dri"
type textarea "x"
type textarea "Misc Screws Used 10-16x3-40 bit screws, use with 5/16" driv"
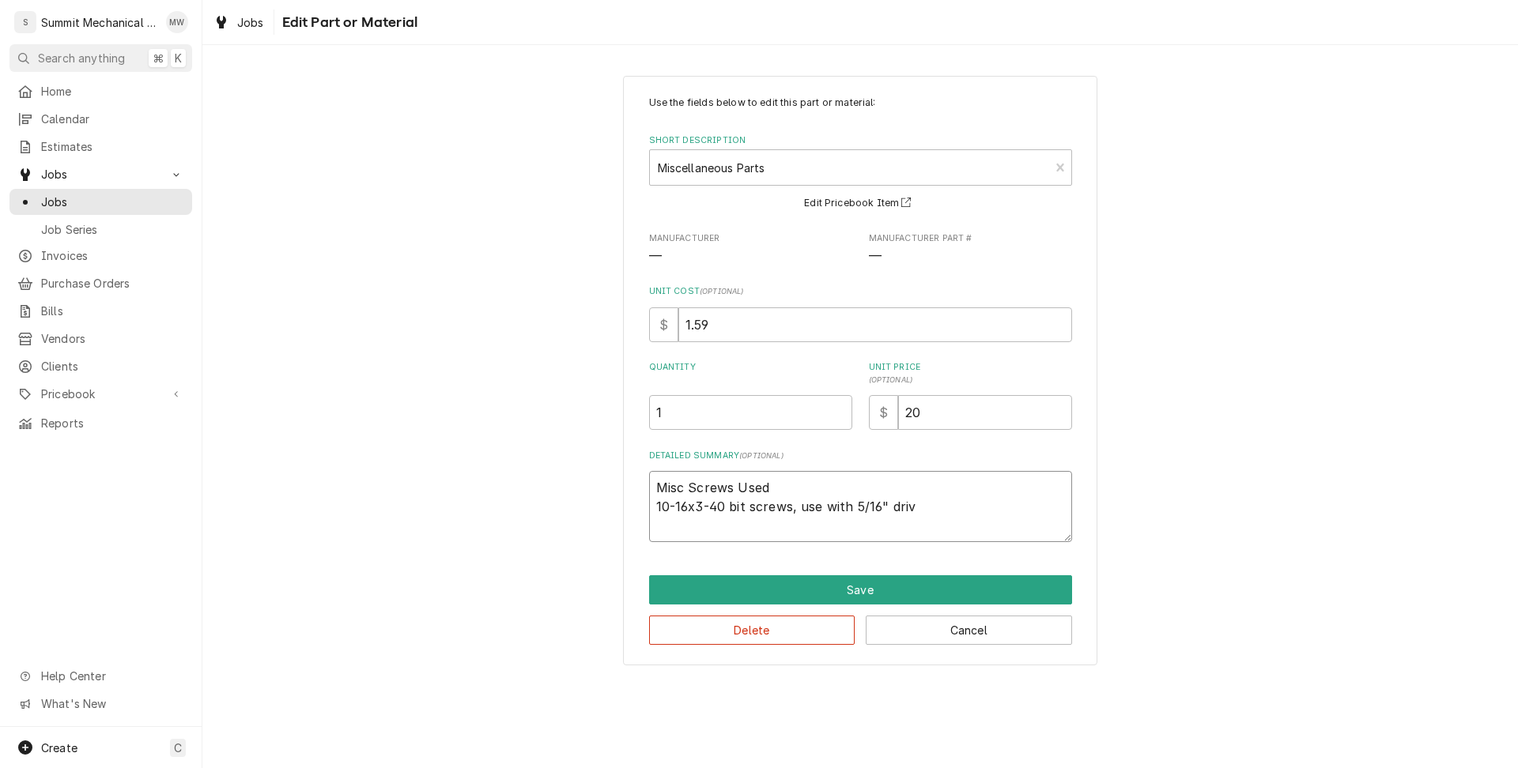
type textarea "x"
type textarea "Misc Screws Used 10-16x3-40 bit screws, use with 5/16" drive"
type textarea "x"
type textarea "Misc Screws Used 10-16x3-40 bit screws, use with 5/16" driver"
type textarea "x"
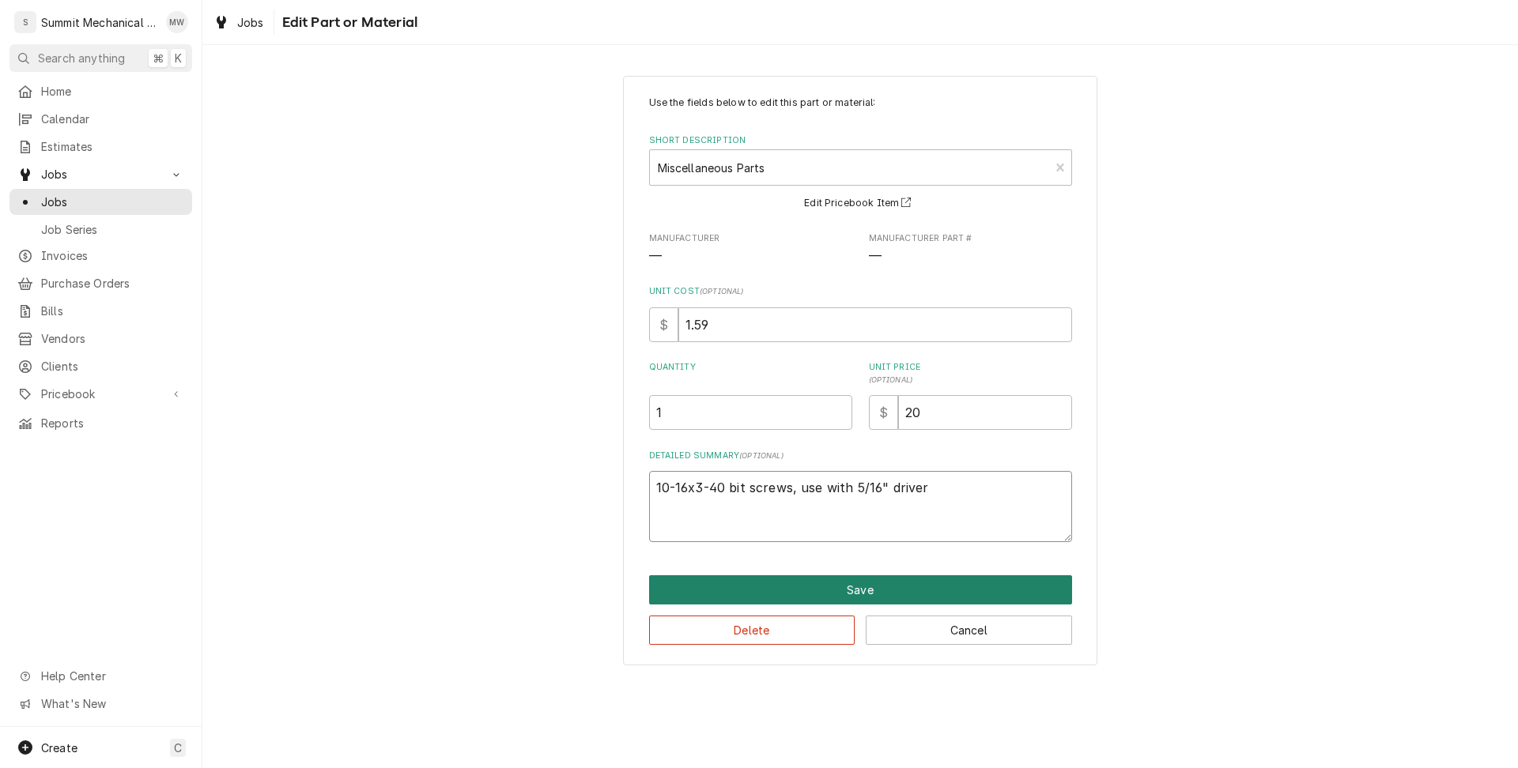
type textarea "10-16x3-40 bit screws, use with 5/16" driver"
click at [824, 590] on button "Save" at bounding box center [860, 589] width 423 height 29
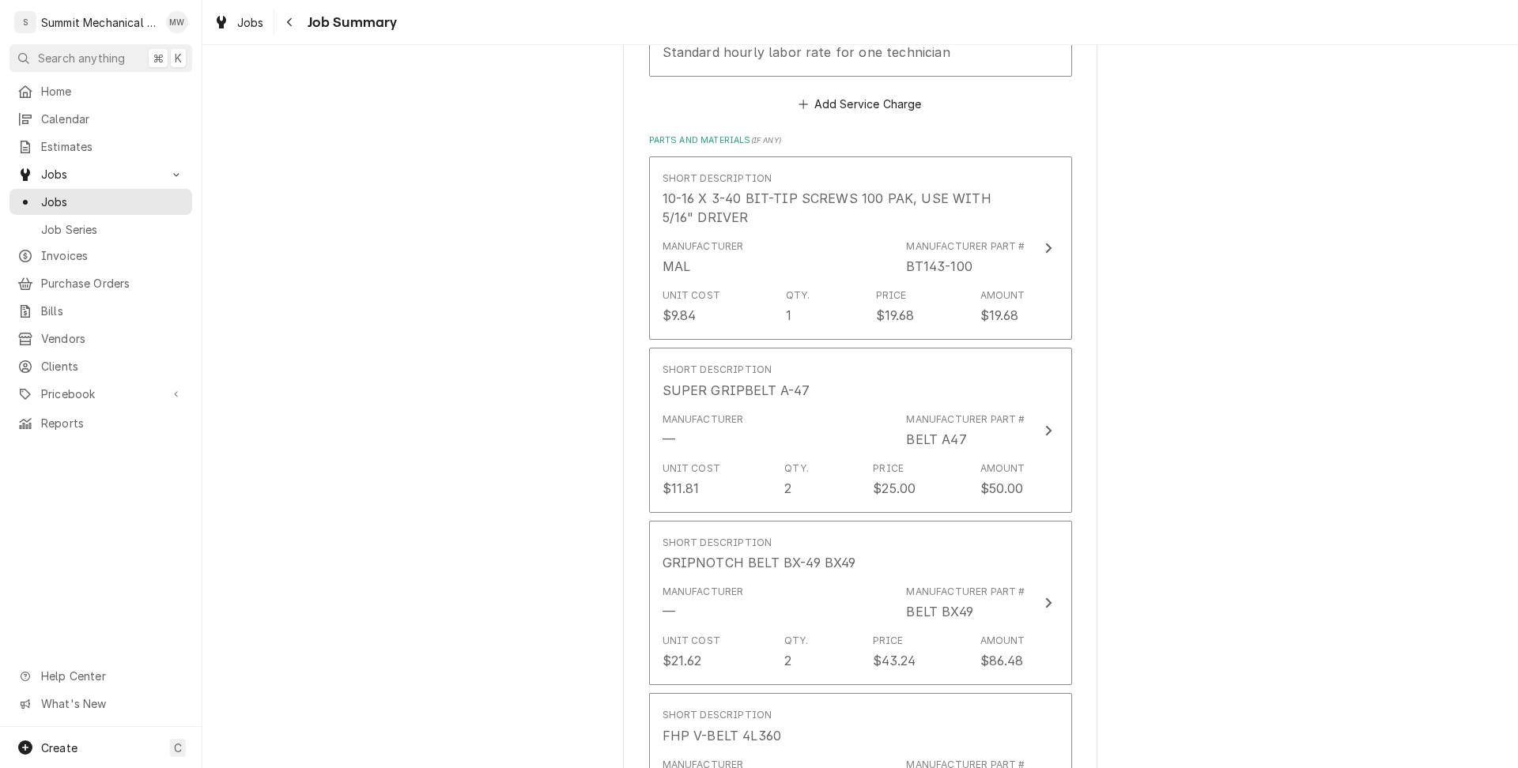
scroll to position [899, 0]
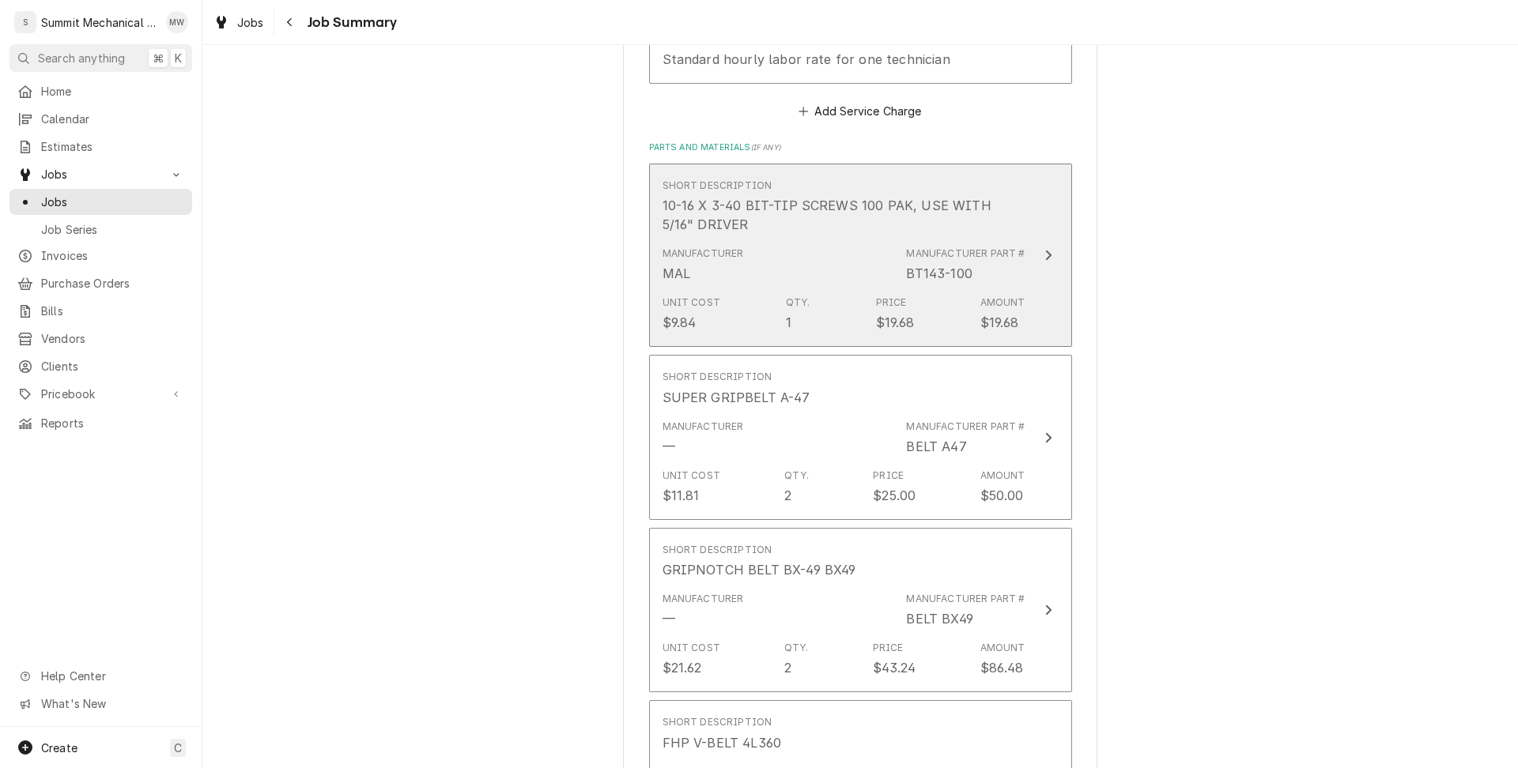
click at [804, 247] on div "Manufacturer MAL Manufacturer Part # BT143-100" at bounding box center [843, 264] width 363 height 49
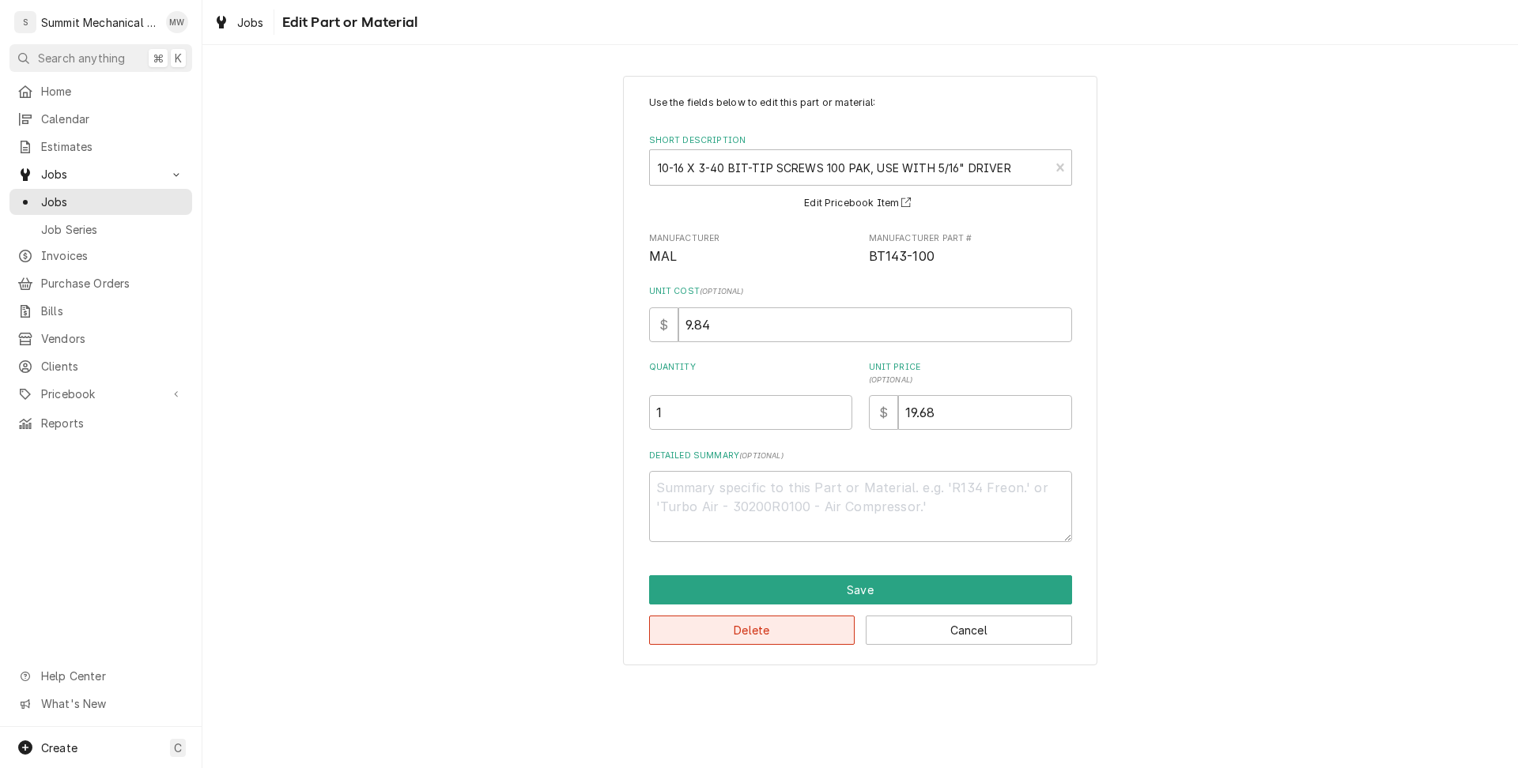
click at [787, 631] on button "Delete" at bounding box center [752, 630] width 206 height 29
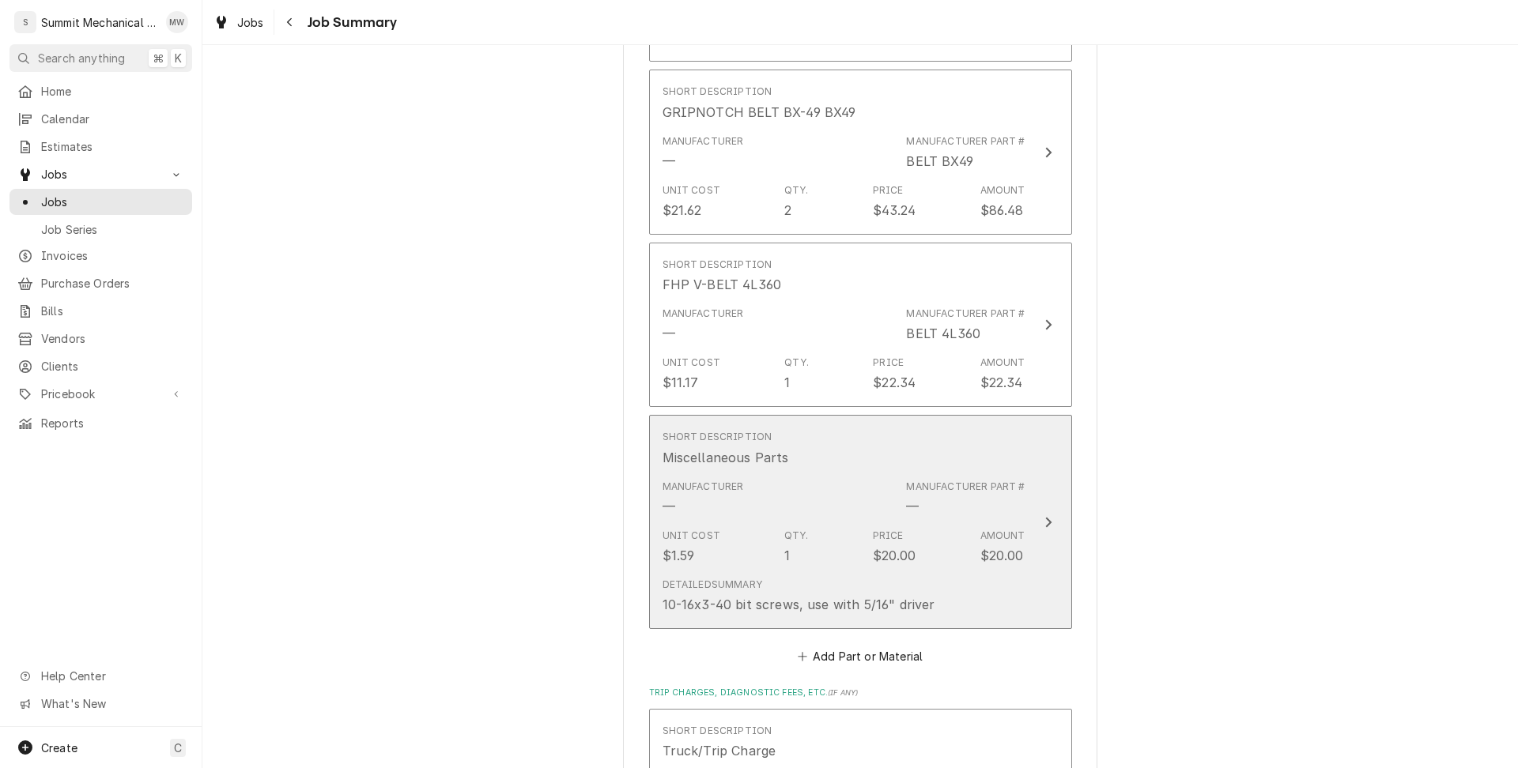
scroll to position [1203, 0]
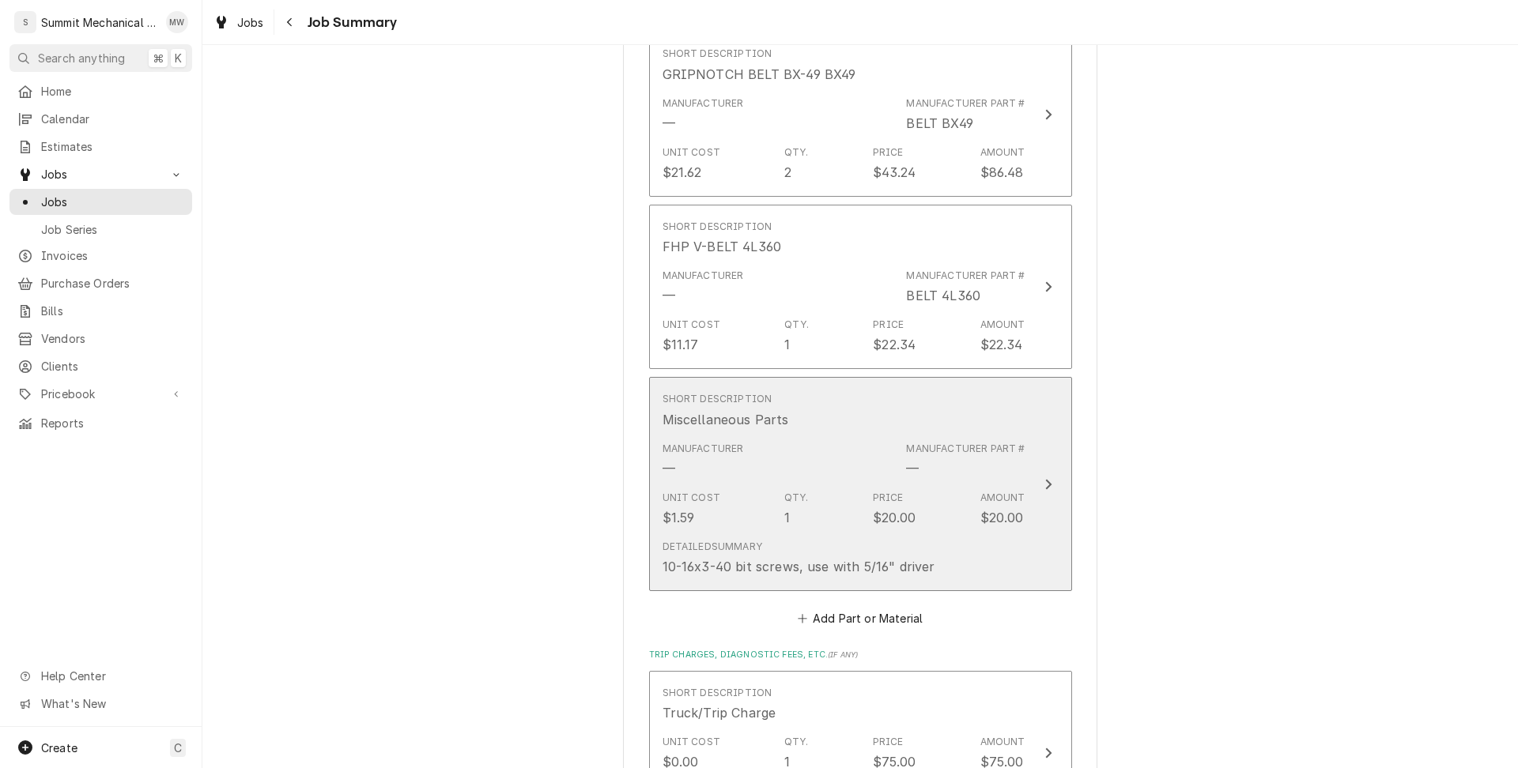
click at [838, 490] on div "Unit Cost $1.59 Qty. 1 Price $20.00 Amount $20.00" at bounding box center [843, 509] width 363 height 49
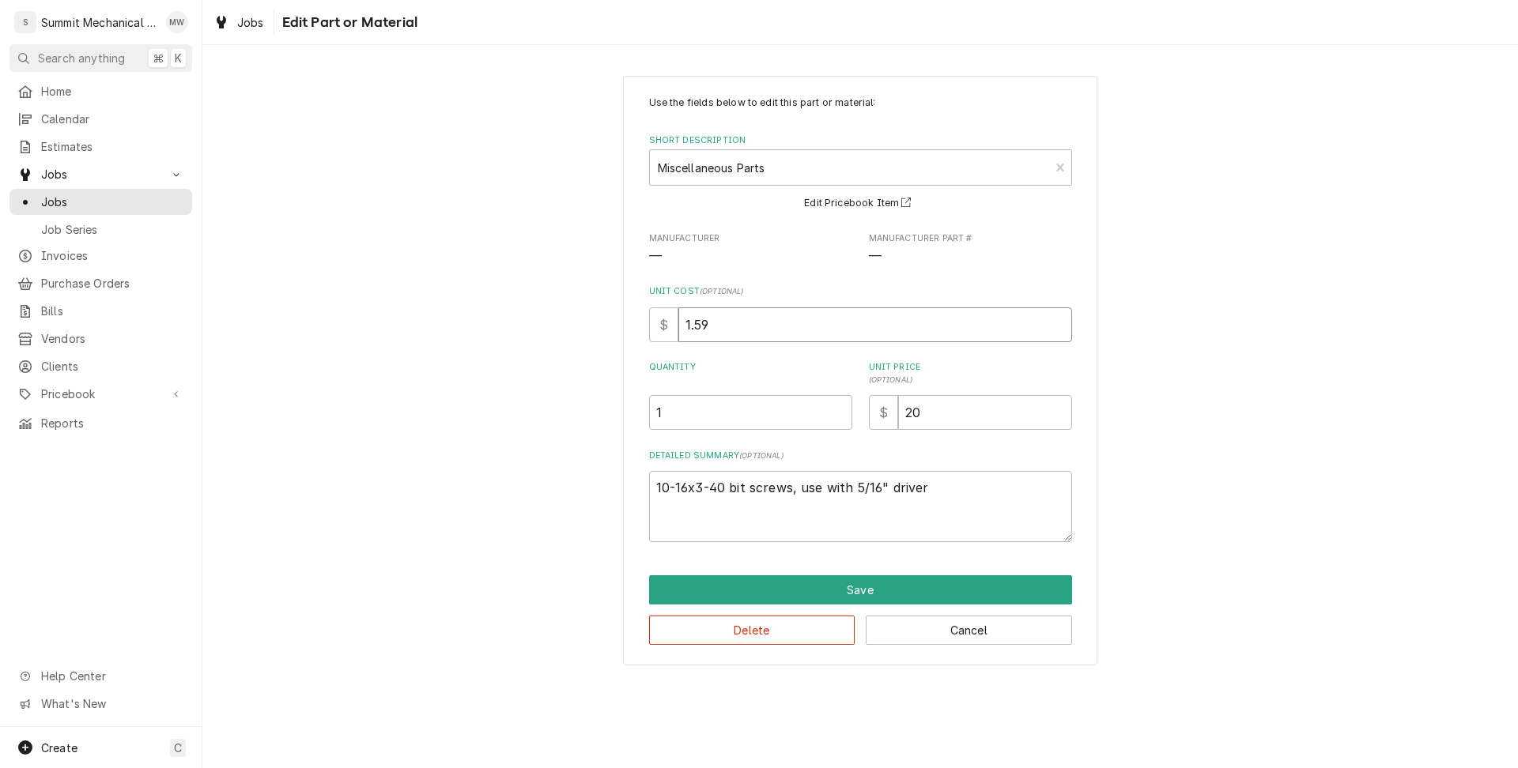
click at [726, 333] on input "1.59" at bounding box center [875, 325] width 394 height 35
click at [643, 315] on div "Use the fields below to edit this part or material: Short Description Miscellan…" at bounding box center [860, 371] width 474 height 590
type textarea "x"
type input "9"
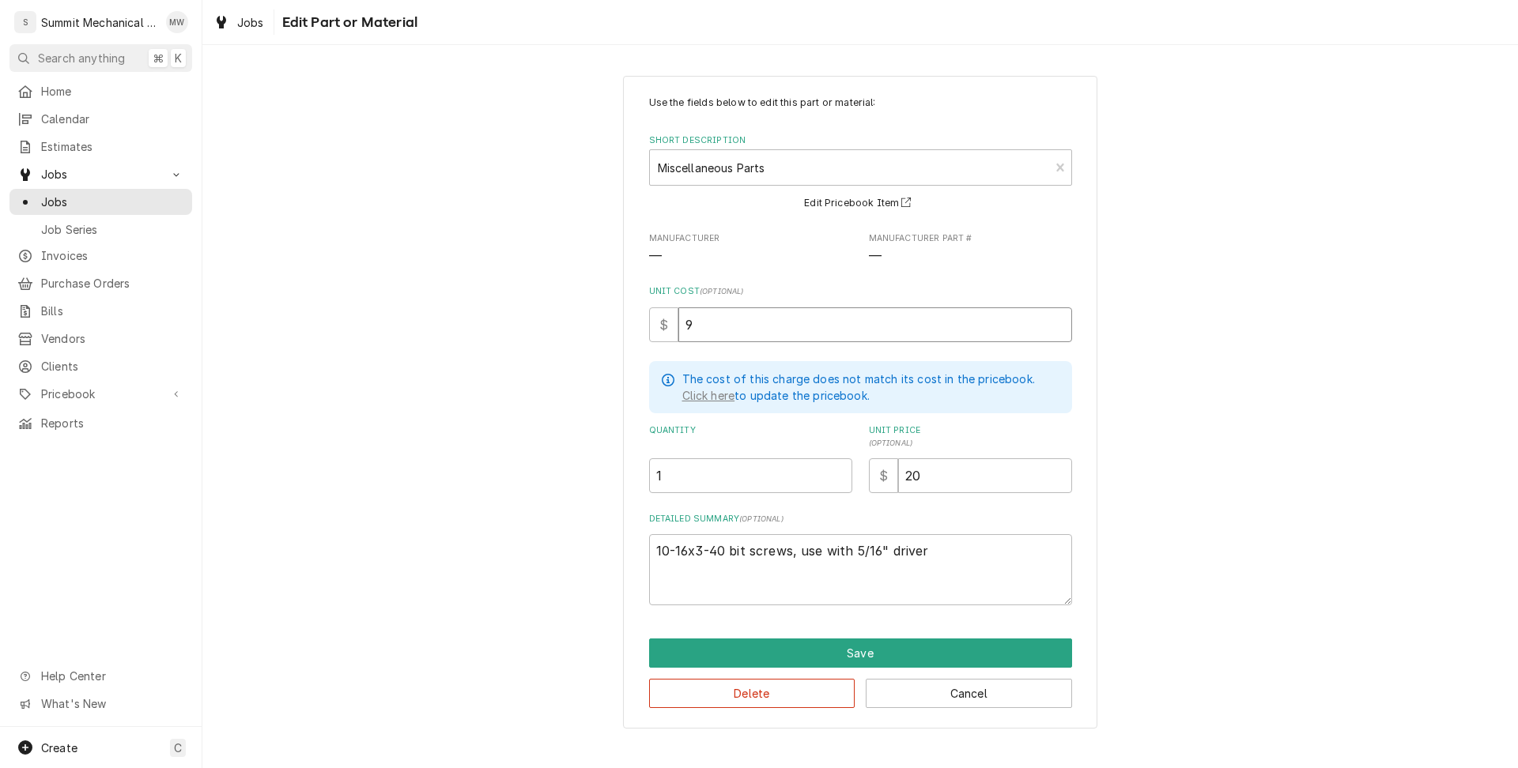
type textarea "x"
type input "9.9"
type textarea "x"
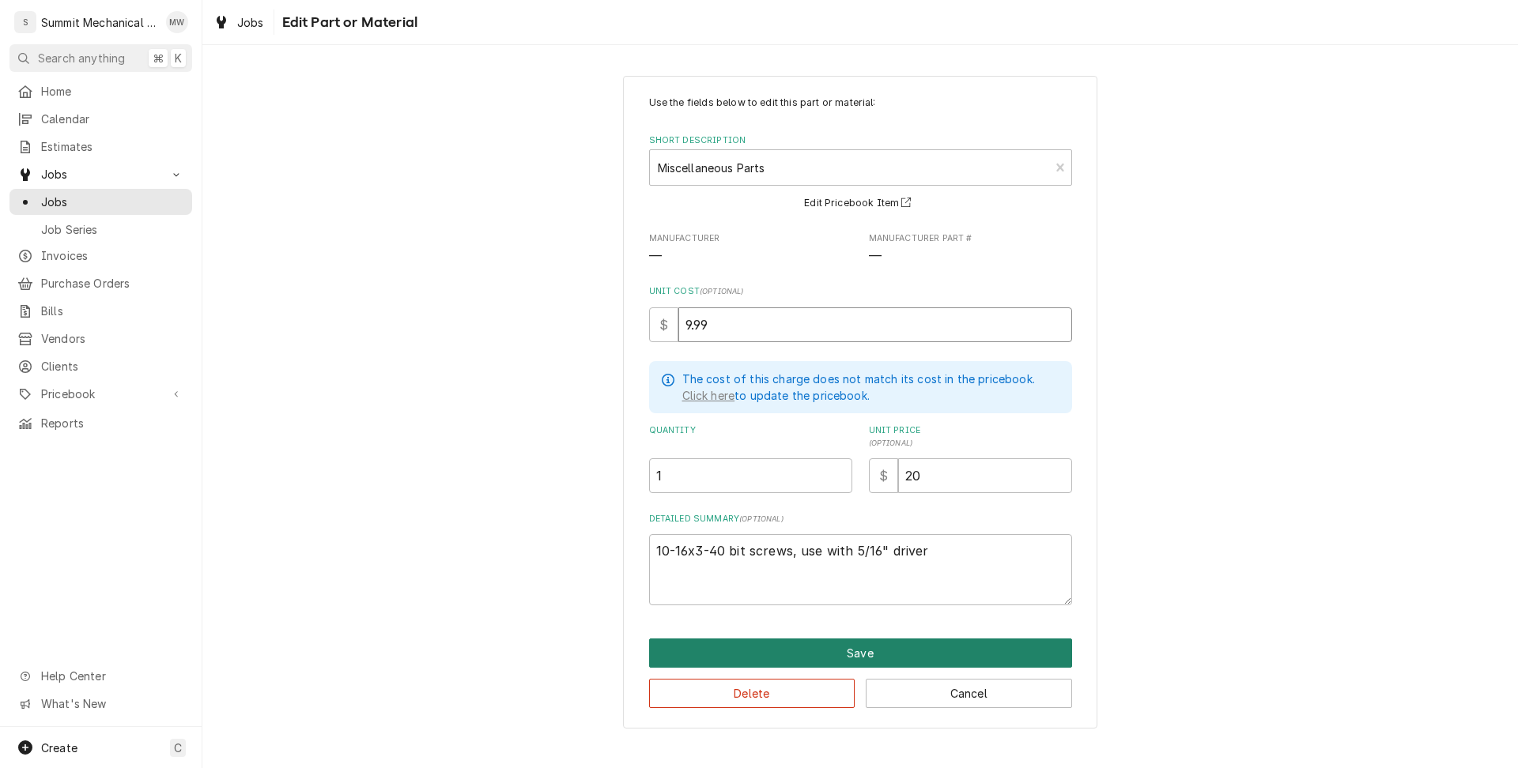
type input "9.99"
click at [951, 647] on button "Save" at bounding box center [860, 653] width 423 height 29
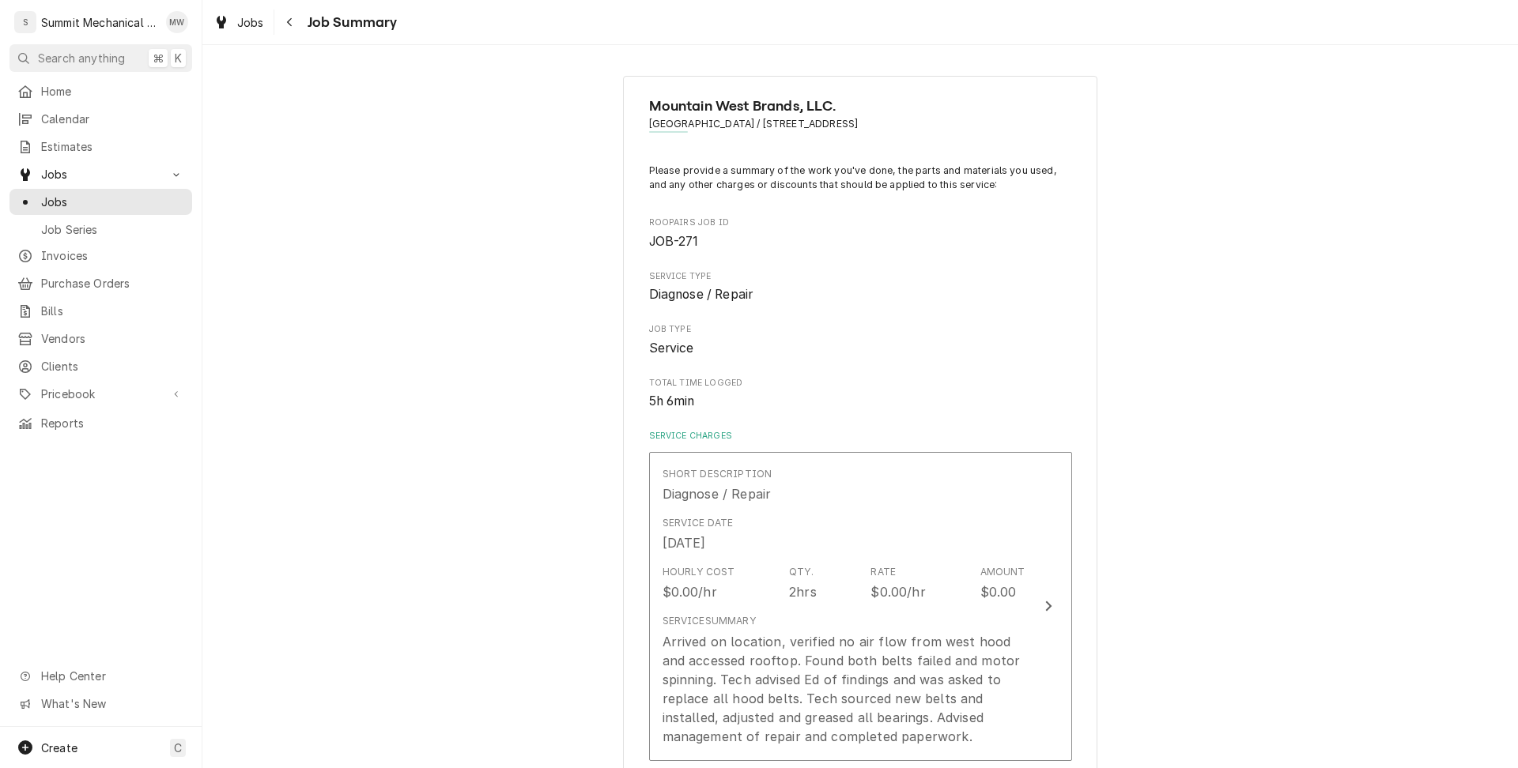
scroll to position [1203, 0]
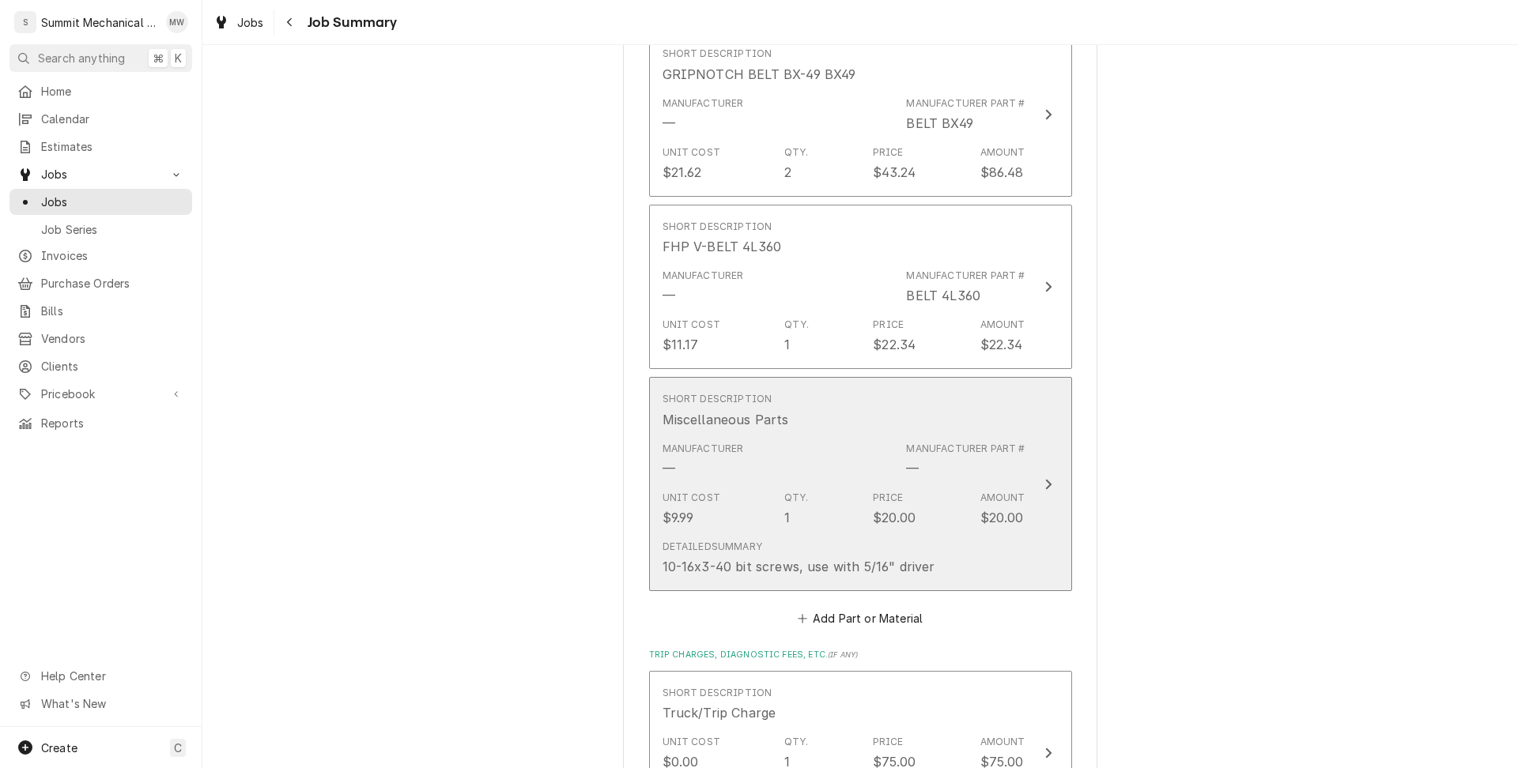
click at [867, 492] on div "Unit Cost $9.99 Qty. 1 Price $20.00 Amount $20.00" at bounding box center [843, 509] width 363 height 49
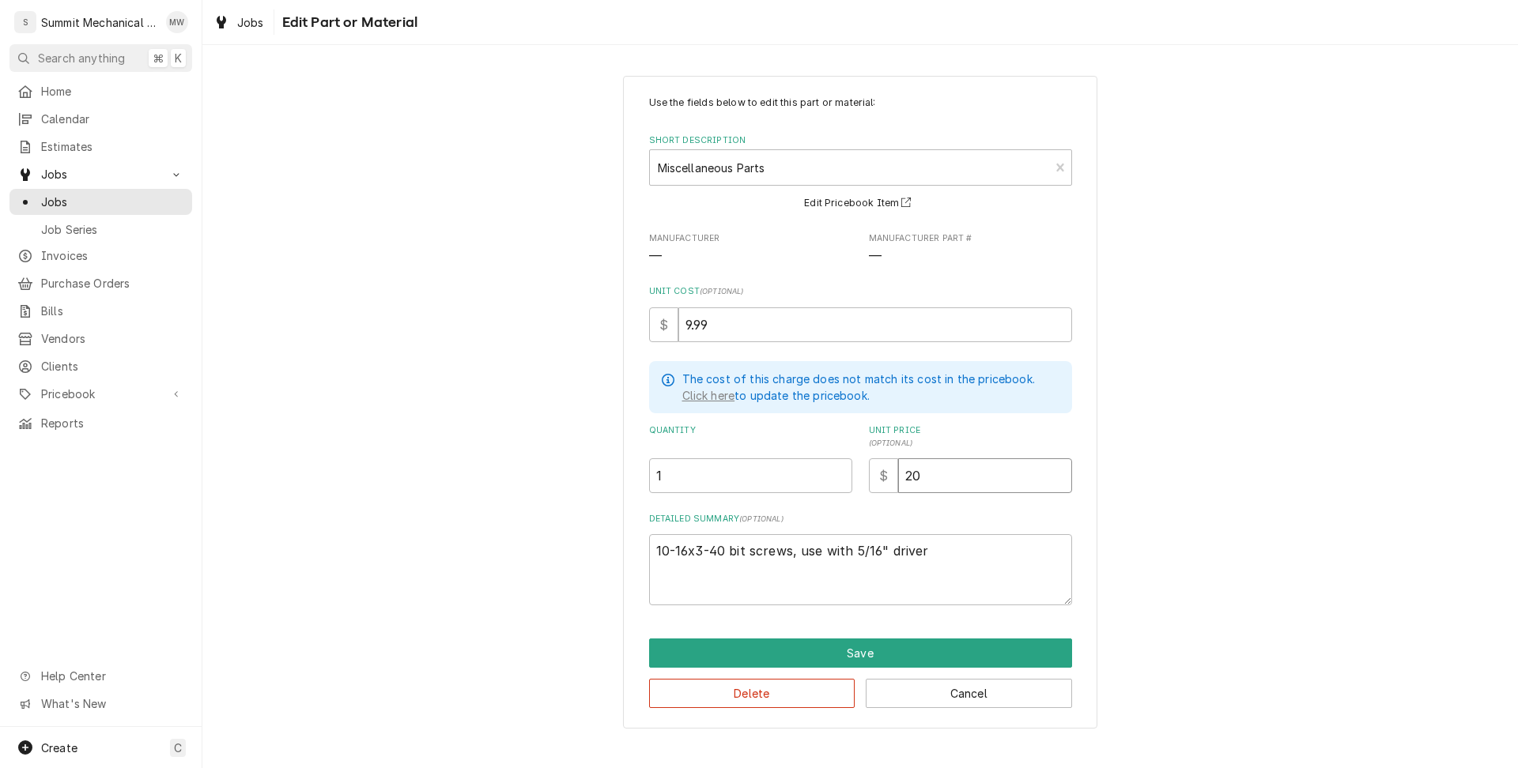
click at [949, 474] on input "20" at bounding box center [985, 475] width 174 height 35
type textarea "x"
type input "2"
type textarea "x"
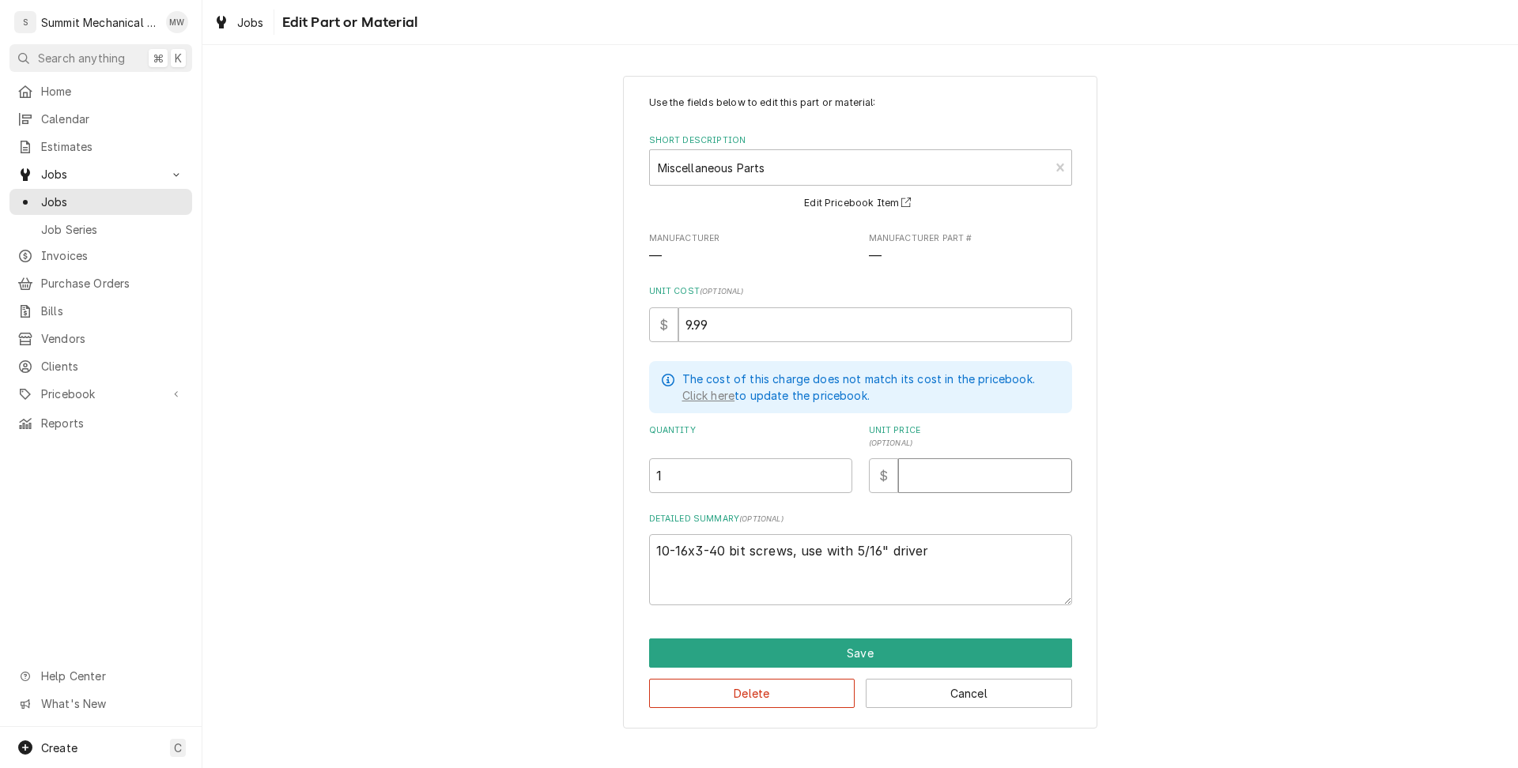
type input "1"
type textarea "x"
type input "19"
type textarea "x"
type input "19.9"
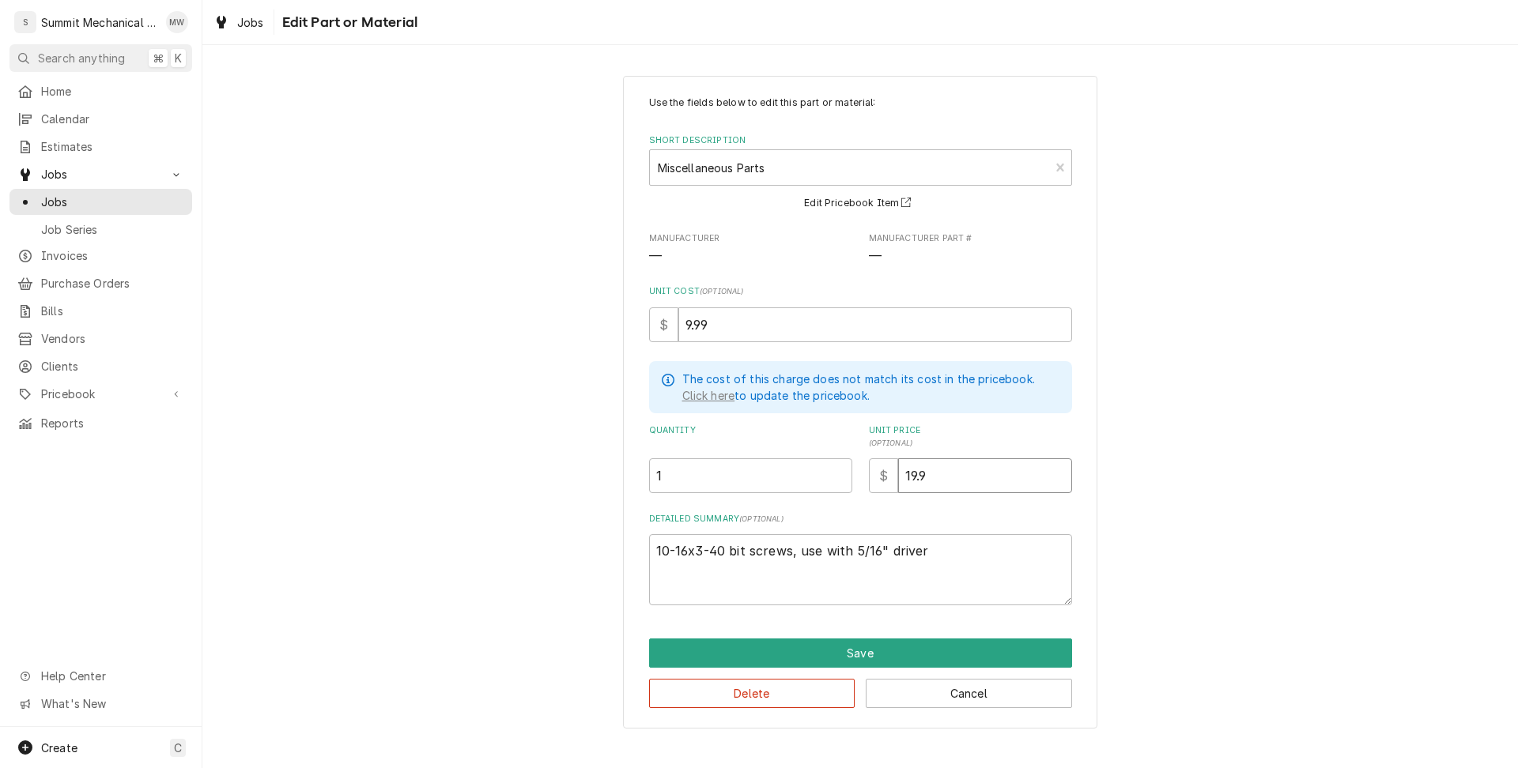
type textarea "x"
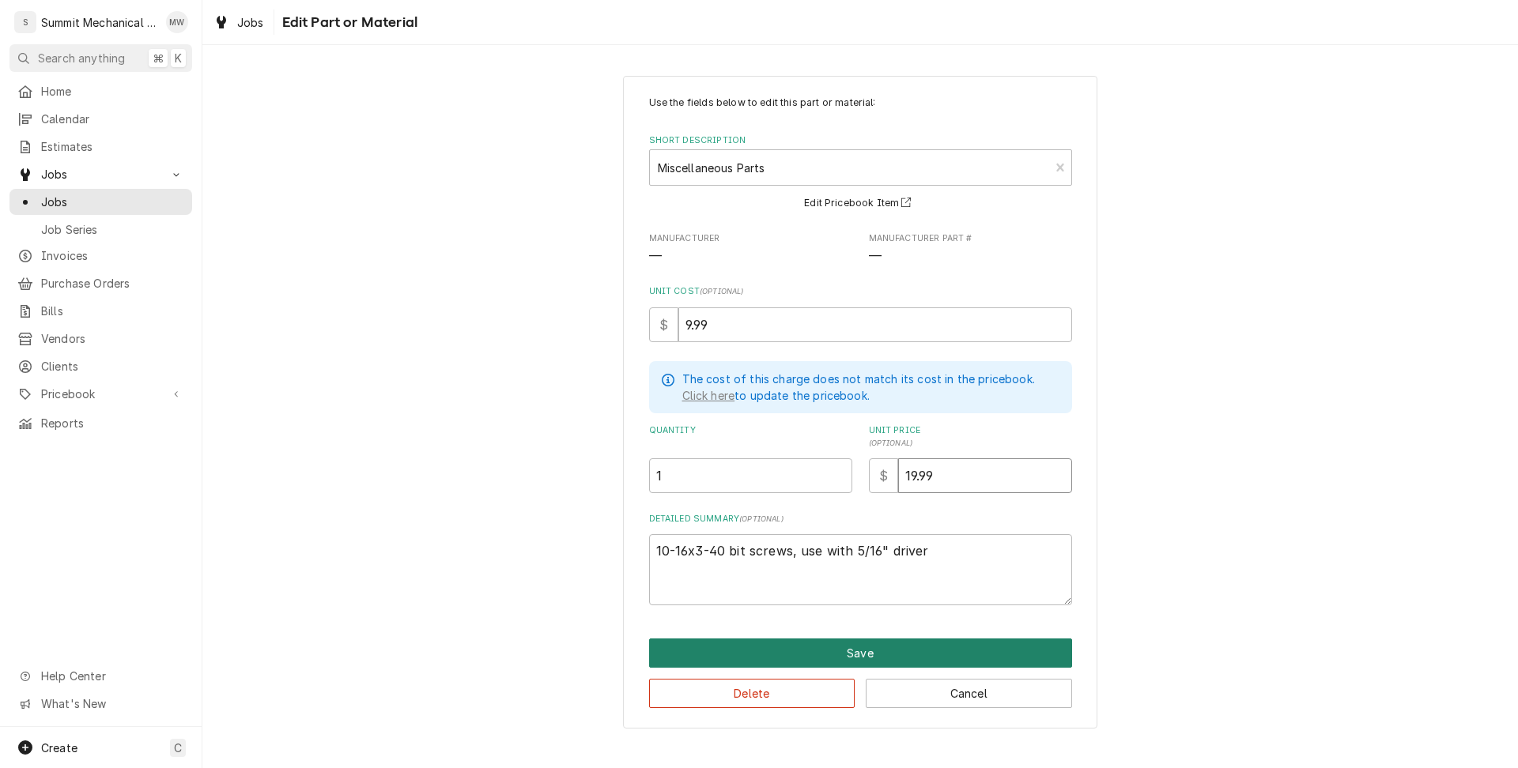
type input "19.99"
click at [904, 647] on button "Save" at bounding box center [860, 653] width 423 height 29
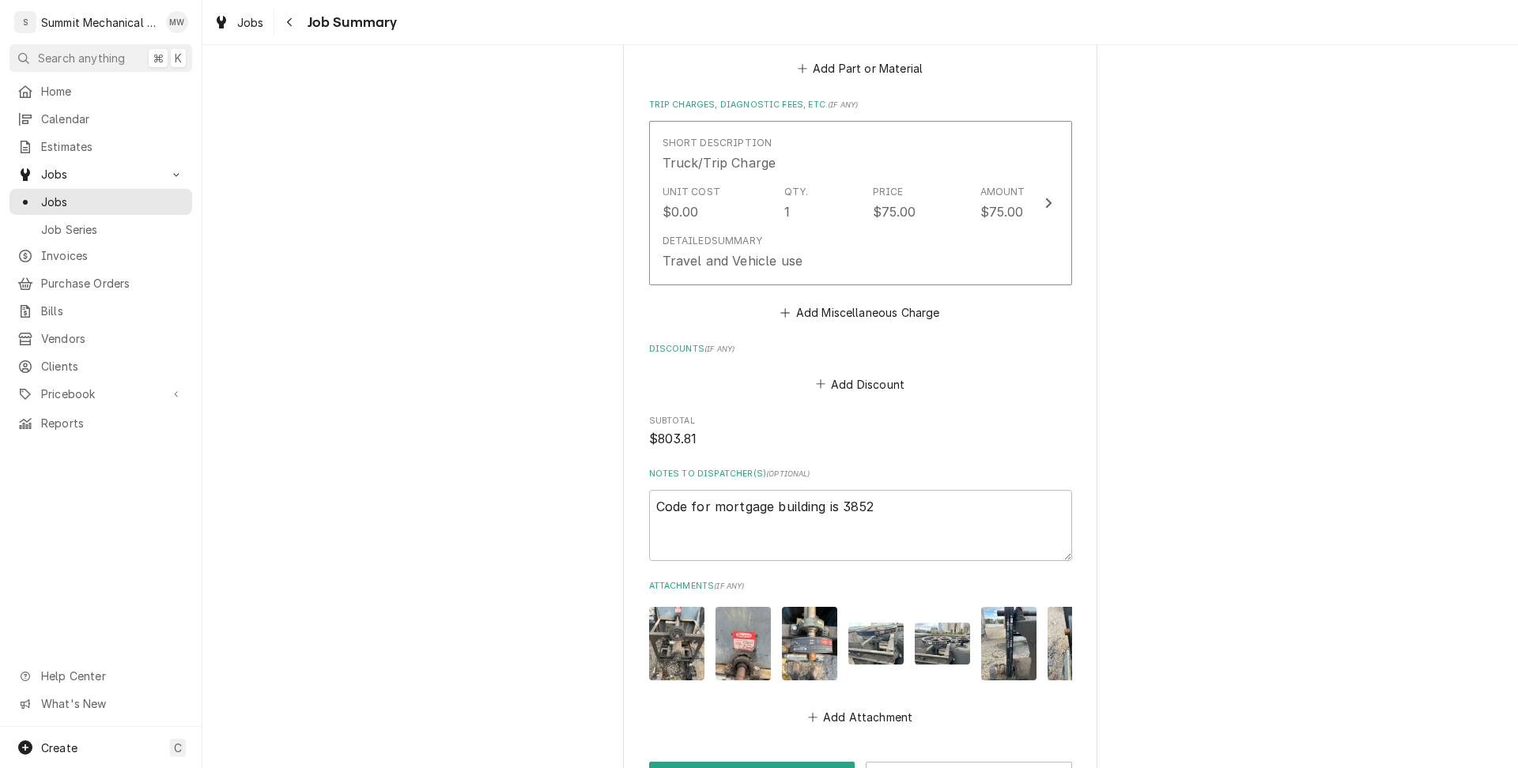
scroll to position [1780, 0]
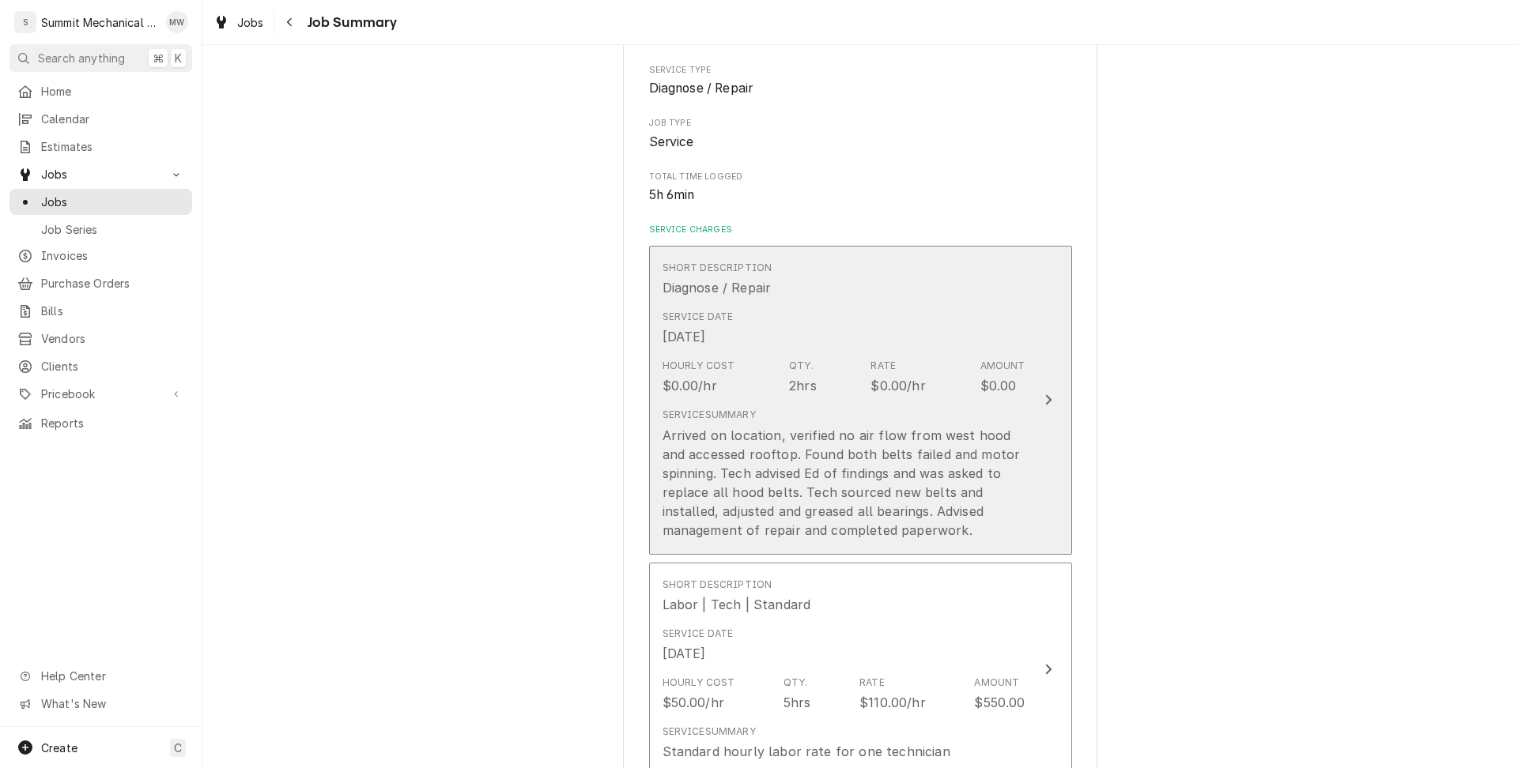
click at [842, 451] on div "Arrived on location, verified no air flow from west hood and accessed rooftop. …" at bounding box center [843, 483] width 363 height 114
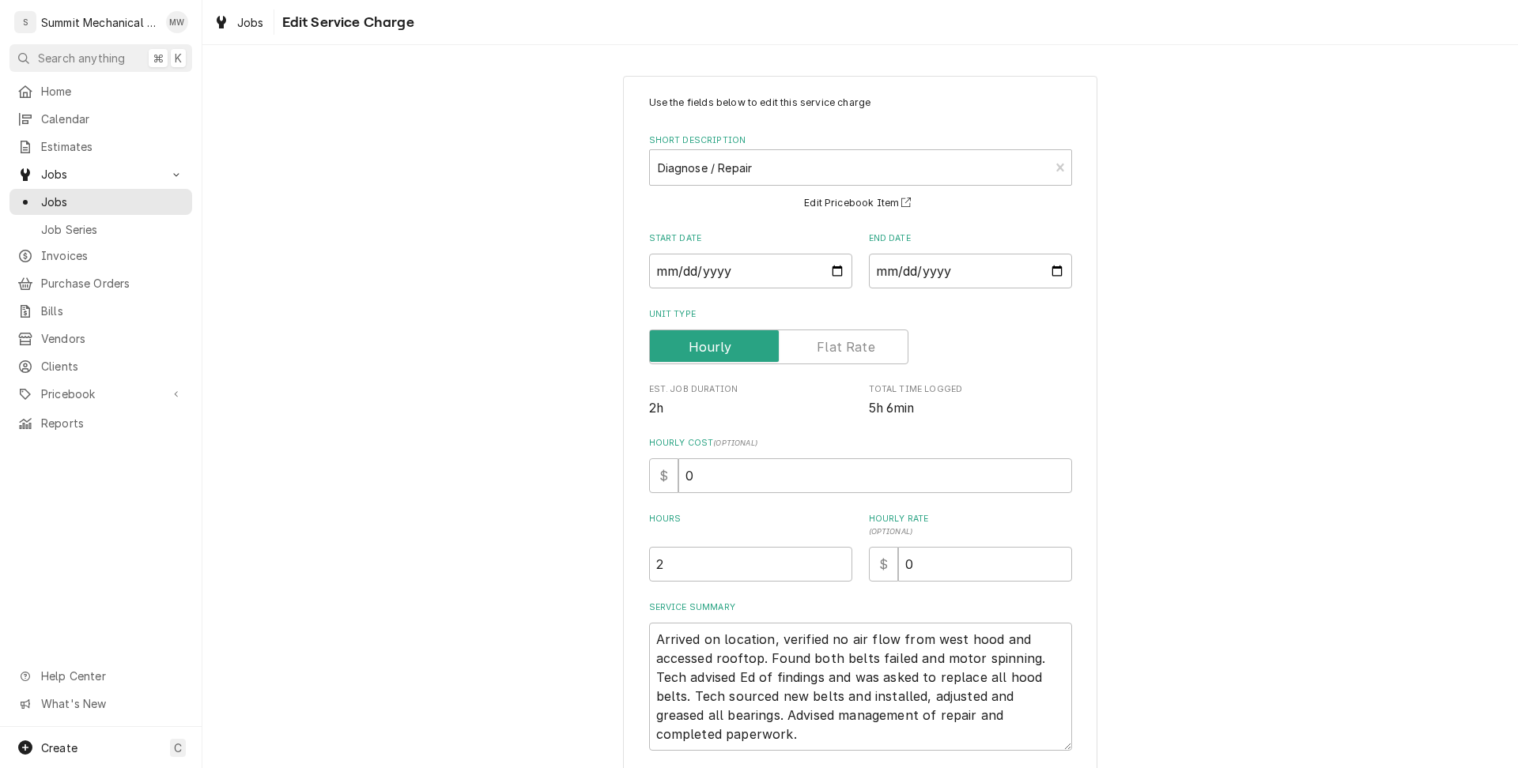
scroll to position [119, 0]
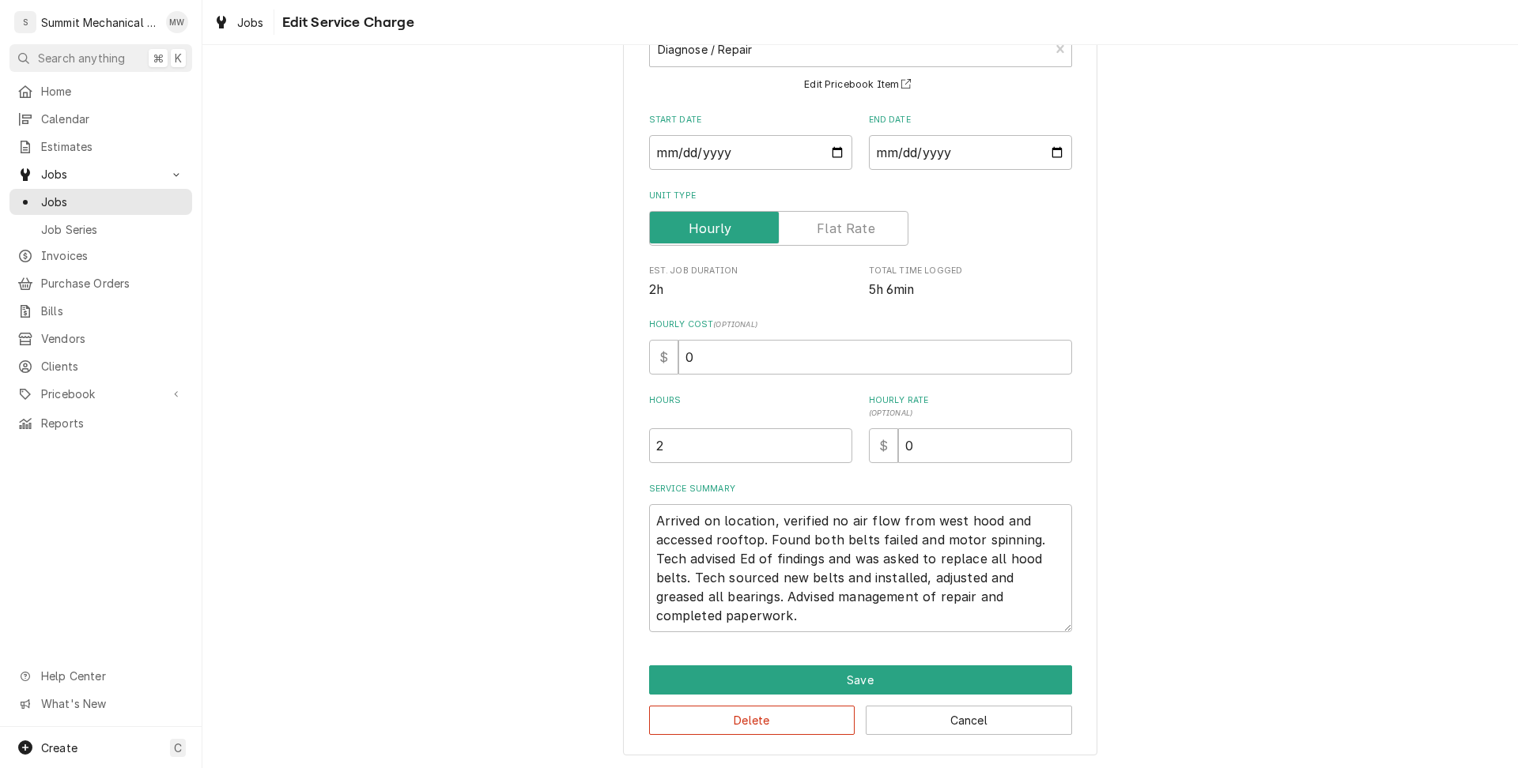
click at [1009, 704] on div "Delete Cancel" at bounding box center [860, 715] width 423 height 40
click at [1009, 721] on button "Cancel" at bounding box center [969, 720] width 206 height 29
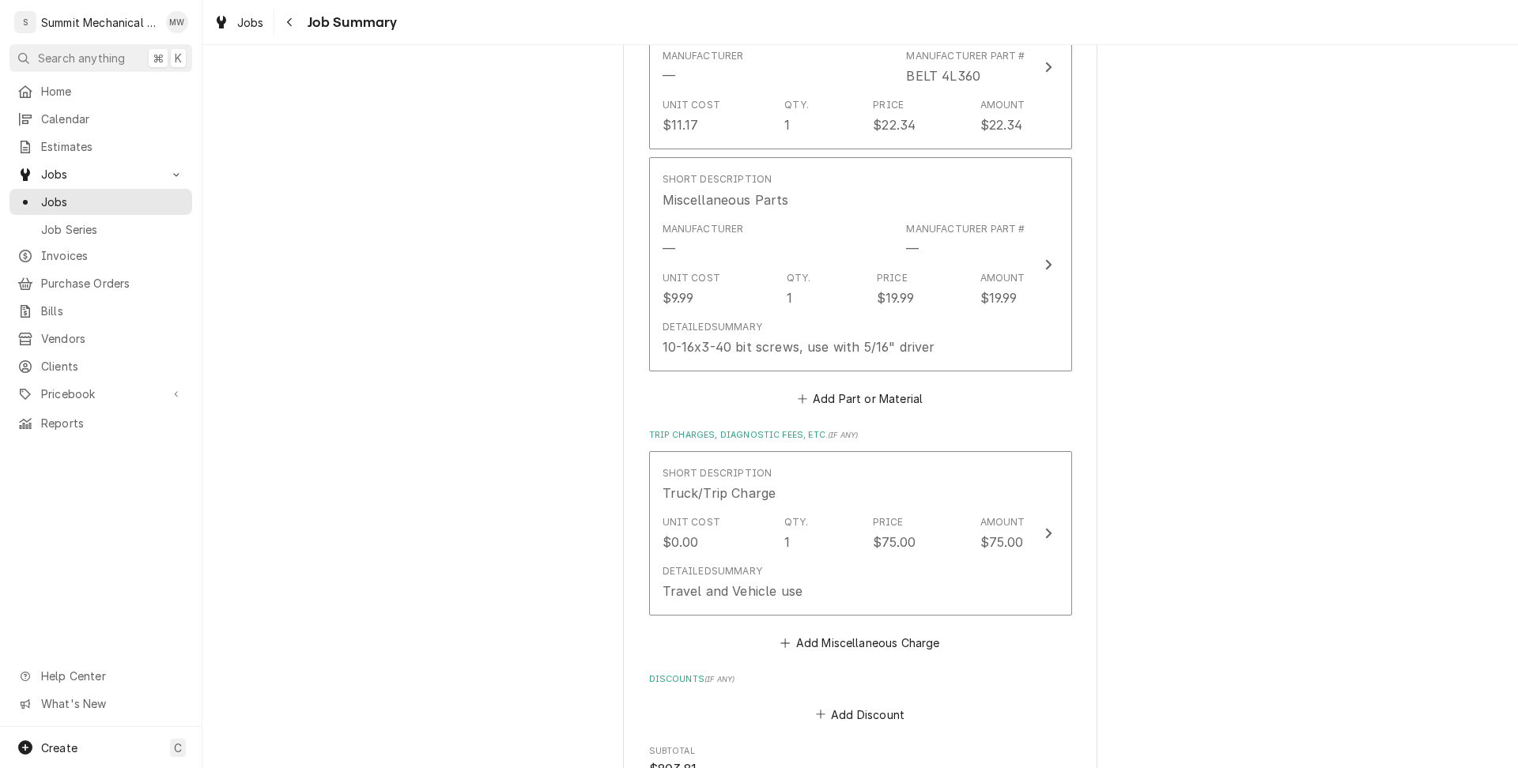
scroll to position [1976, 0]
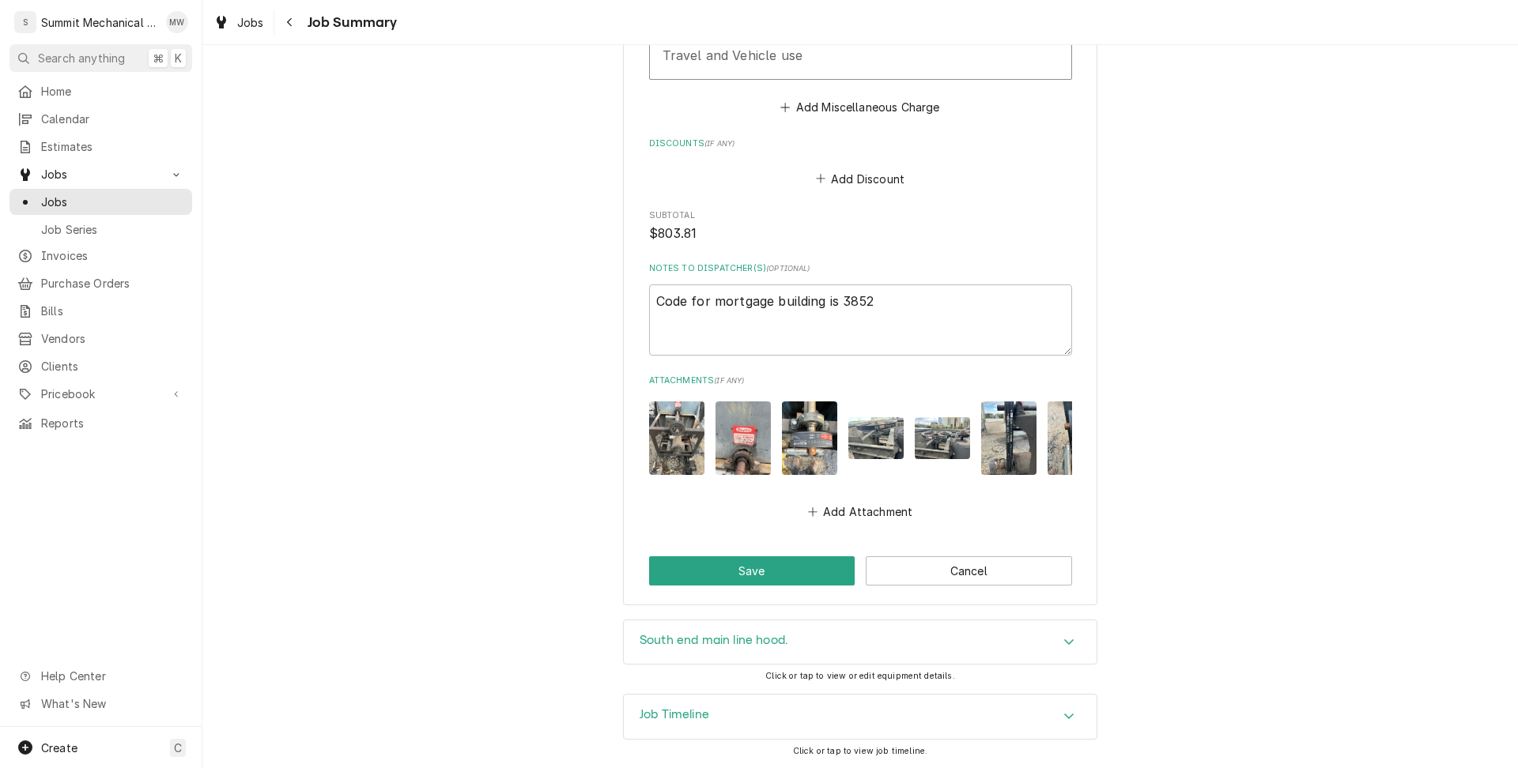
click at [817, 711] on div "Job Timeline" at bounding box center [860, 717] width 473 height 44
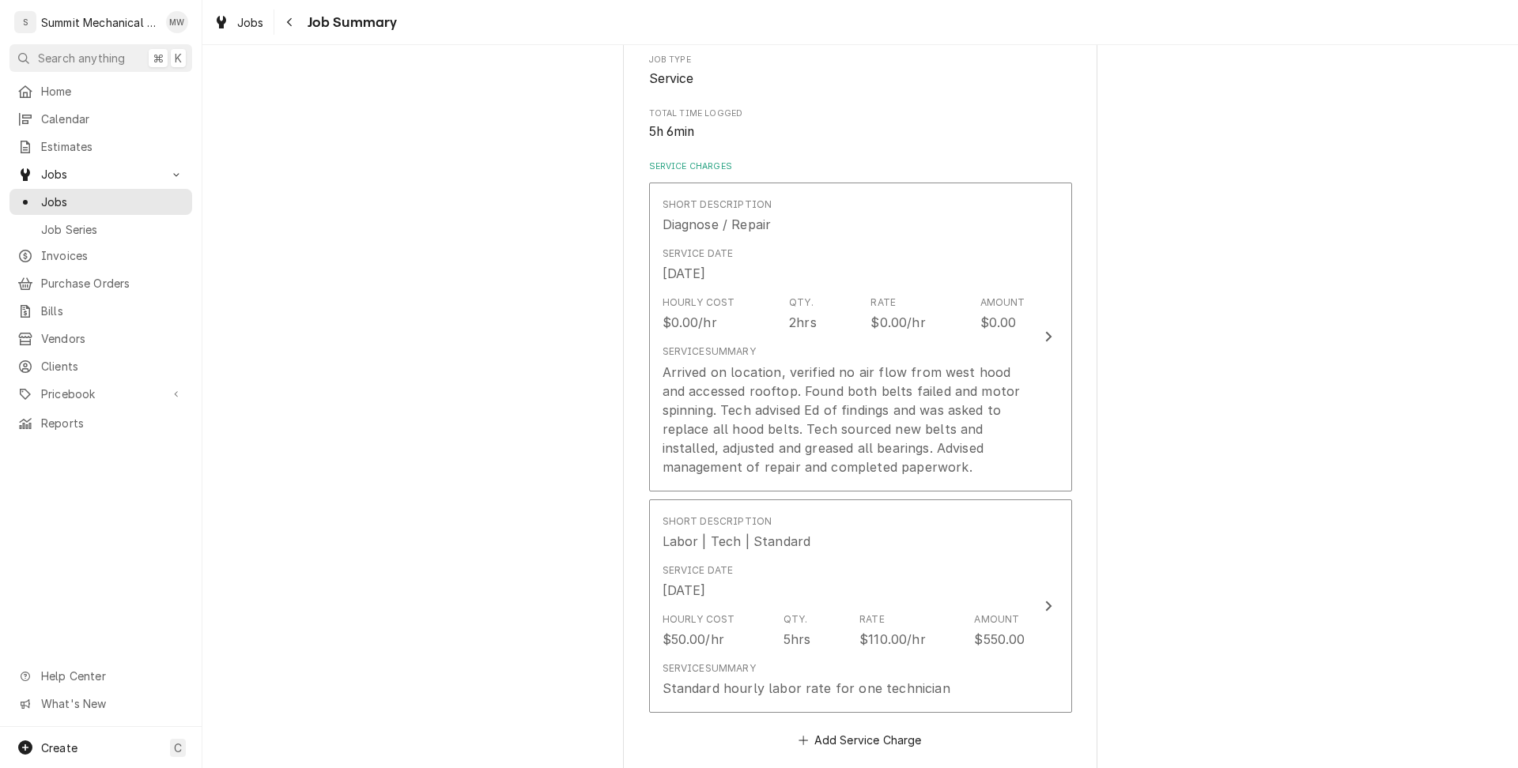
scroll to position [0, 0]
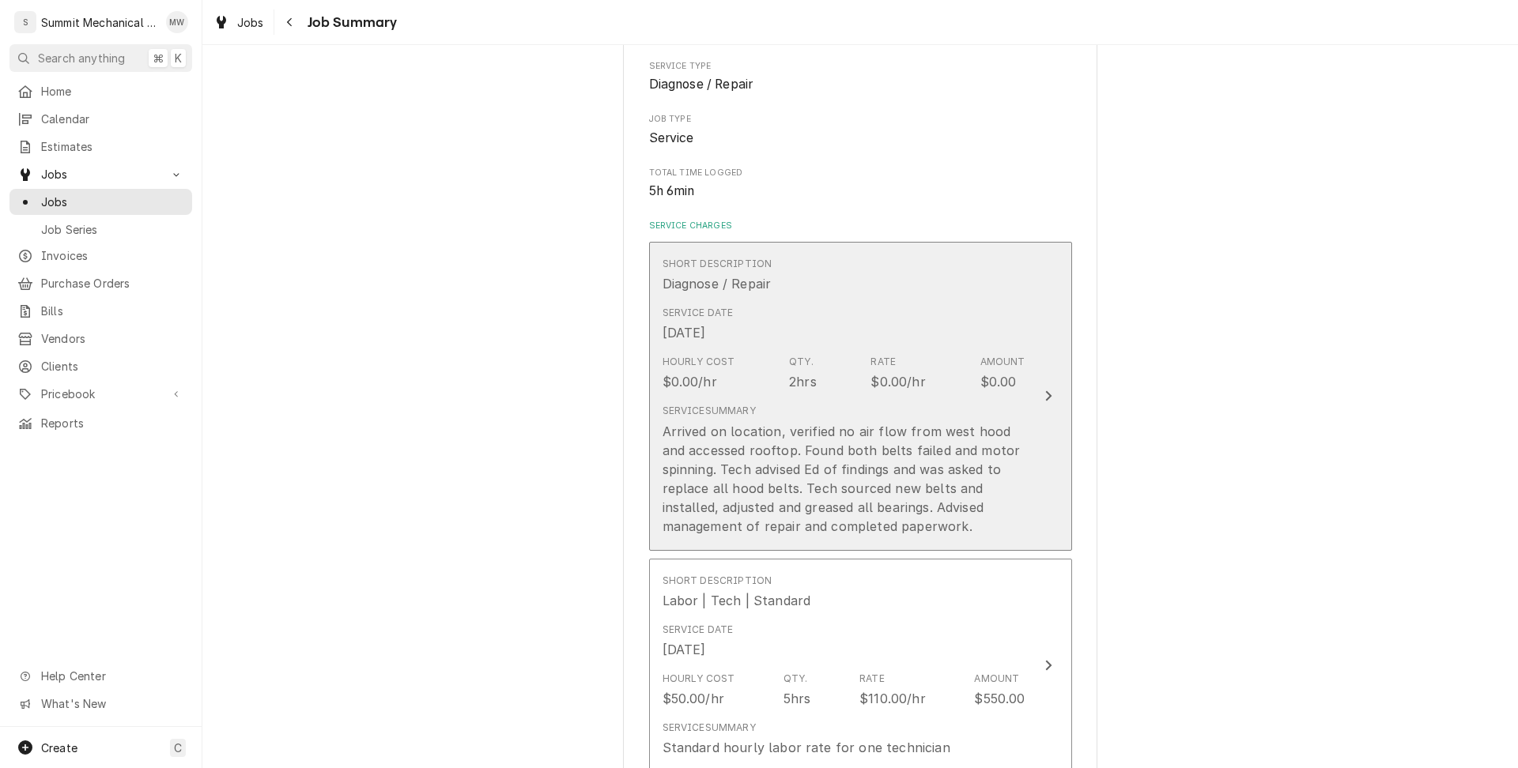
click at [799, 334] on div "Service Date Oct 10, 2025" at bounding box center [843, 324] width 363 height 49
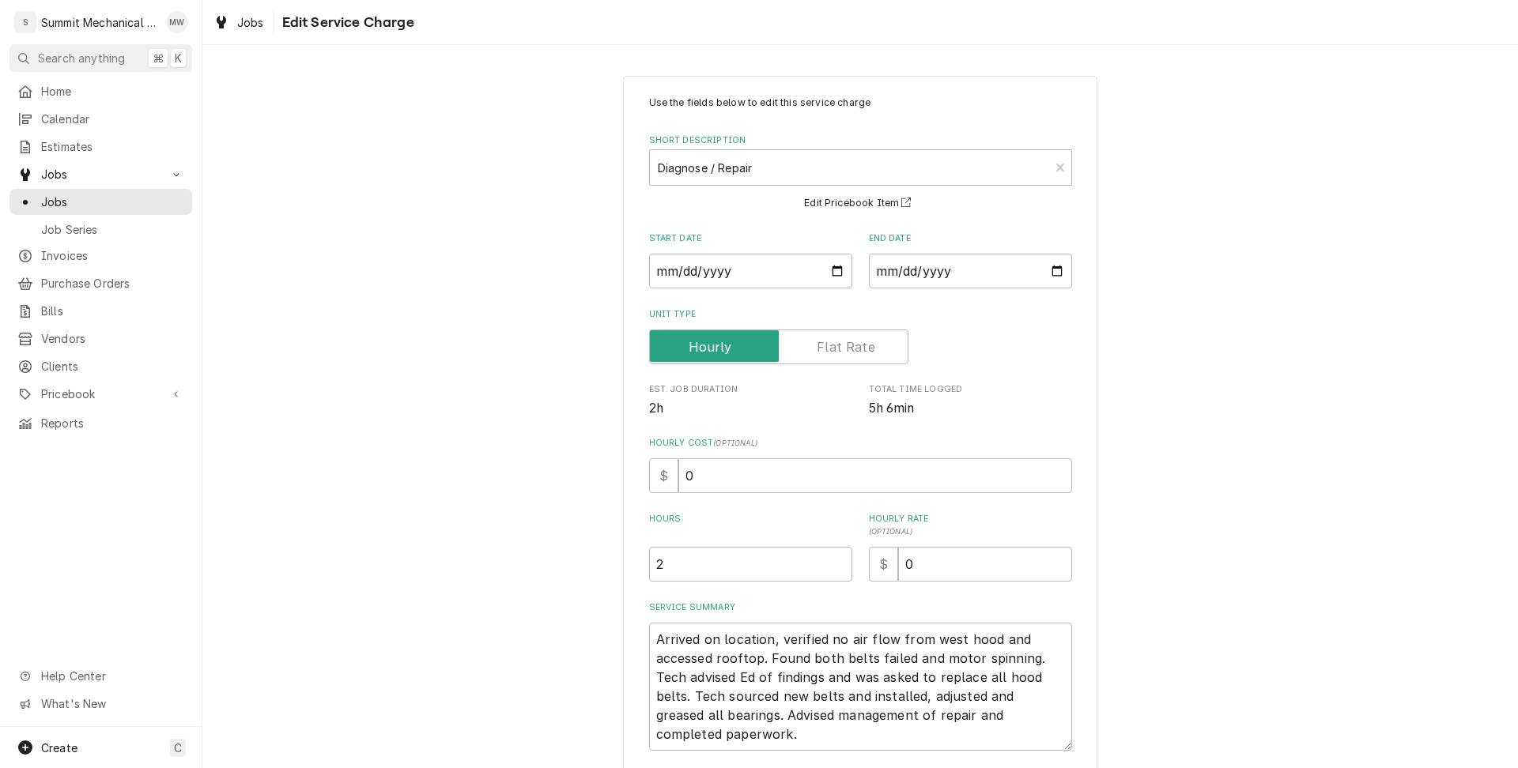
scroll to position [119, 0]
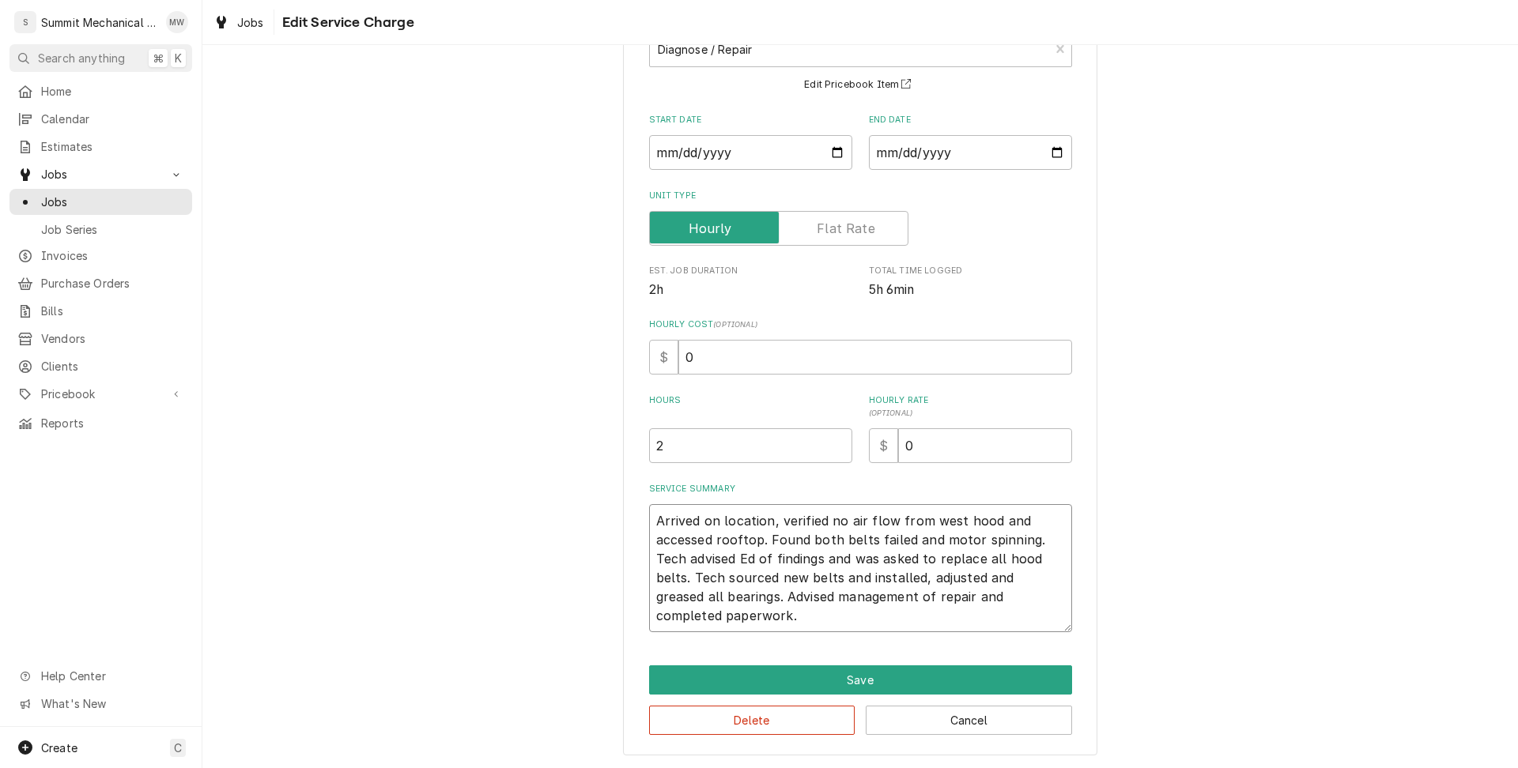
click at [655, 523] on textarea "Arrived on location, verified no air flow from west hood and accessed rooftop. …" at bounding box center [860, 568] width 423 height 128
type textarea "x"
type textarea "1Arrived on location, verified no air flow from west hood and accessed rooftop.…"
type textarea "x"
type textarea "10Arrived on location, verified no air flow from west hood and accessed rooftop…"
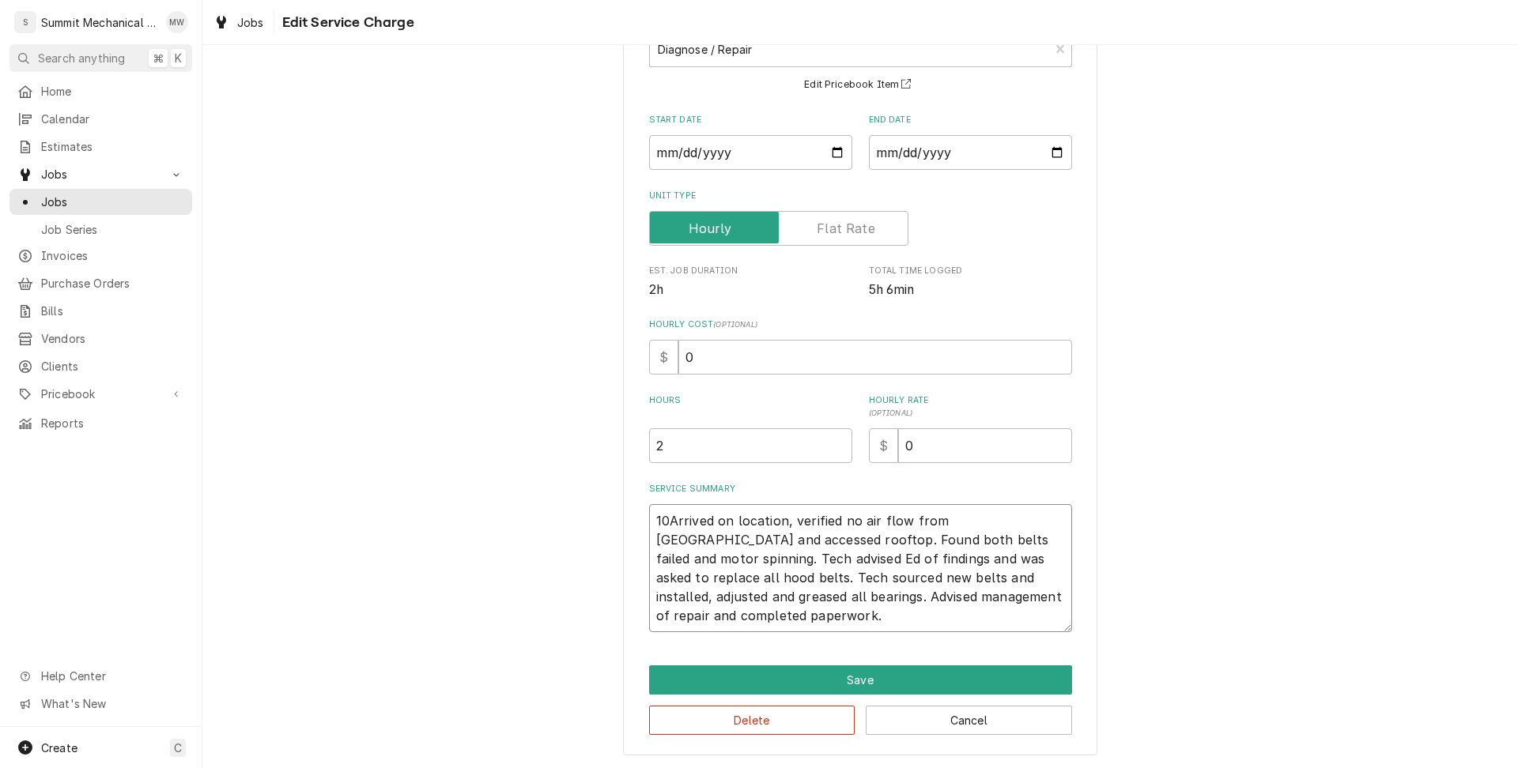
type textarea "x"
type textarea "10/Arrived on location, verified no air flow from west hood and accessed roofto…"
type textarea "x"
type textarea "10/1Arrived on location, verified no air flow from west hood and accessed rooft…"
type textarea "x"
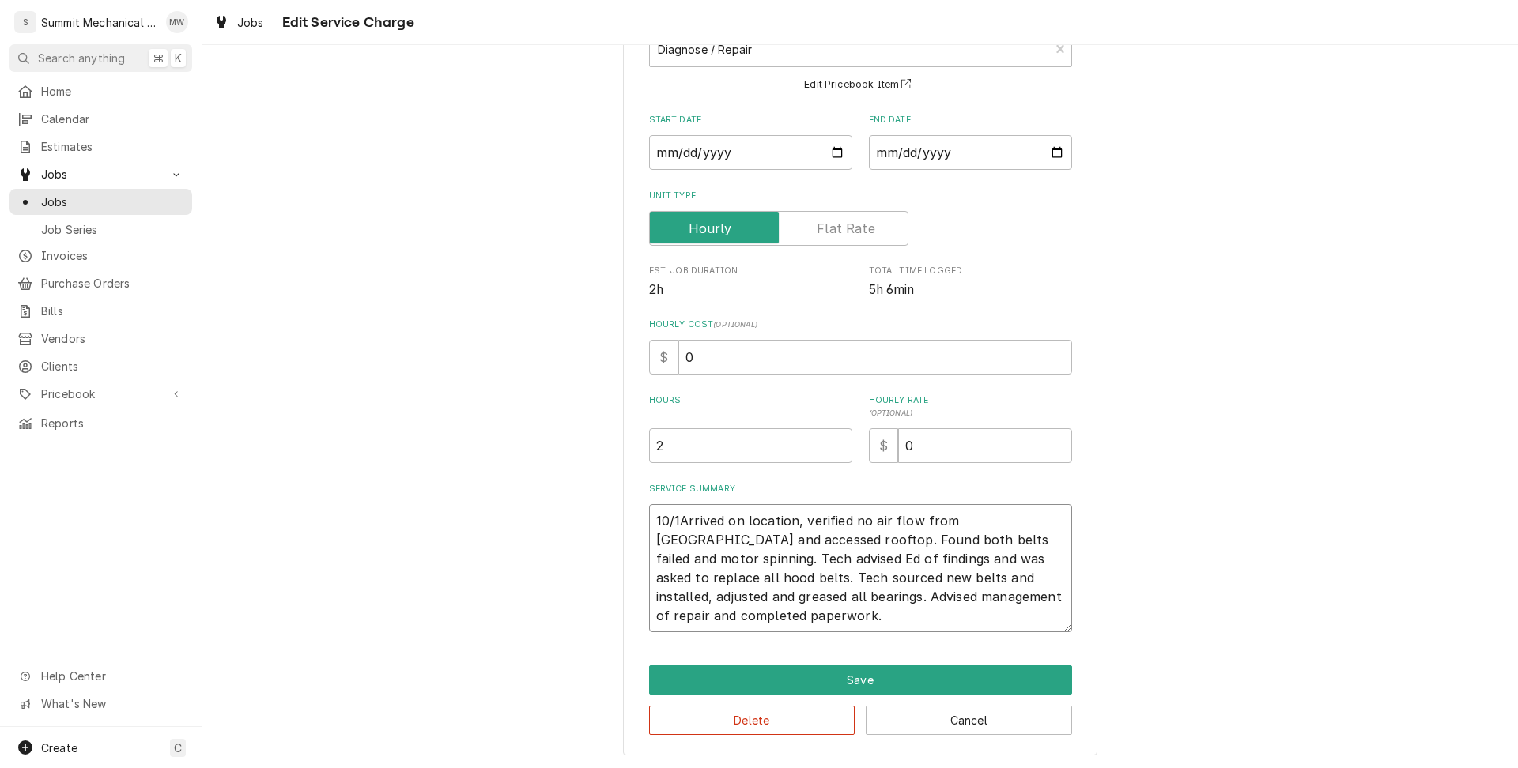
type textarea "10/10Arrived on location, verified no air flow from west hood and accessed roof…"
type textarea "x"
type textarea "10/10 Arrived on location, verified no air flow from west hood and accessed roo…"
type textarea "x"
click at [764, 620] on textarea "10/10 SR: Arrived on location, verified no air flow from west hood and accessed…" at bounding box center [860, 568] width 423 height 128
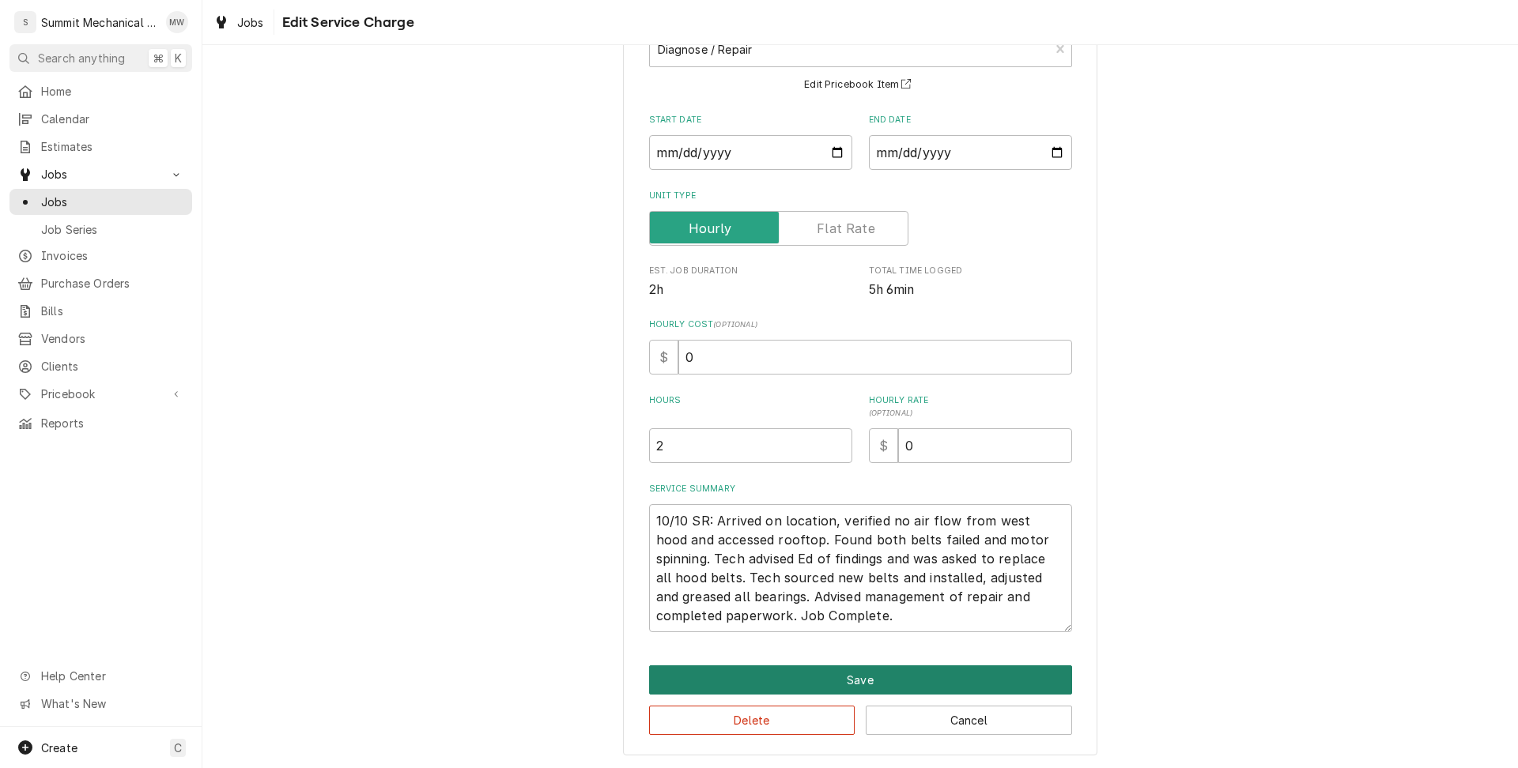
click at [819, 675] on button "Save" at bounding box center [860, 680] width 423 height 29
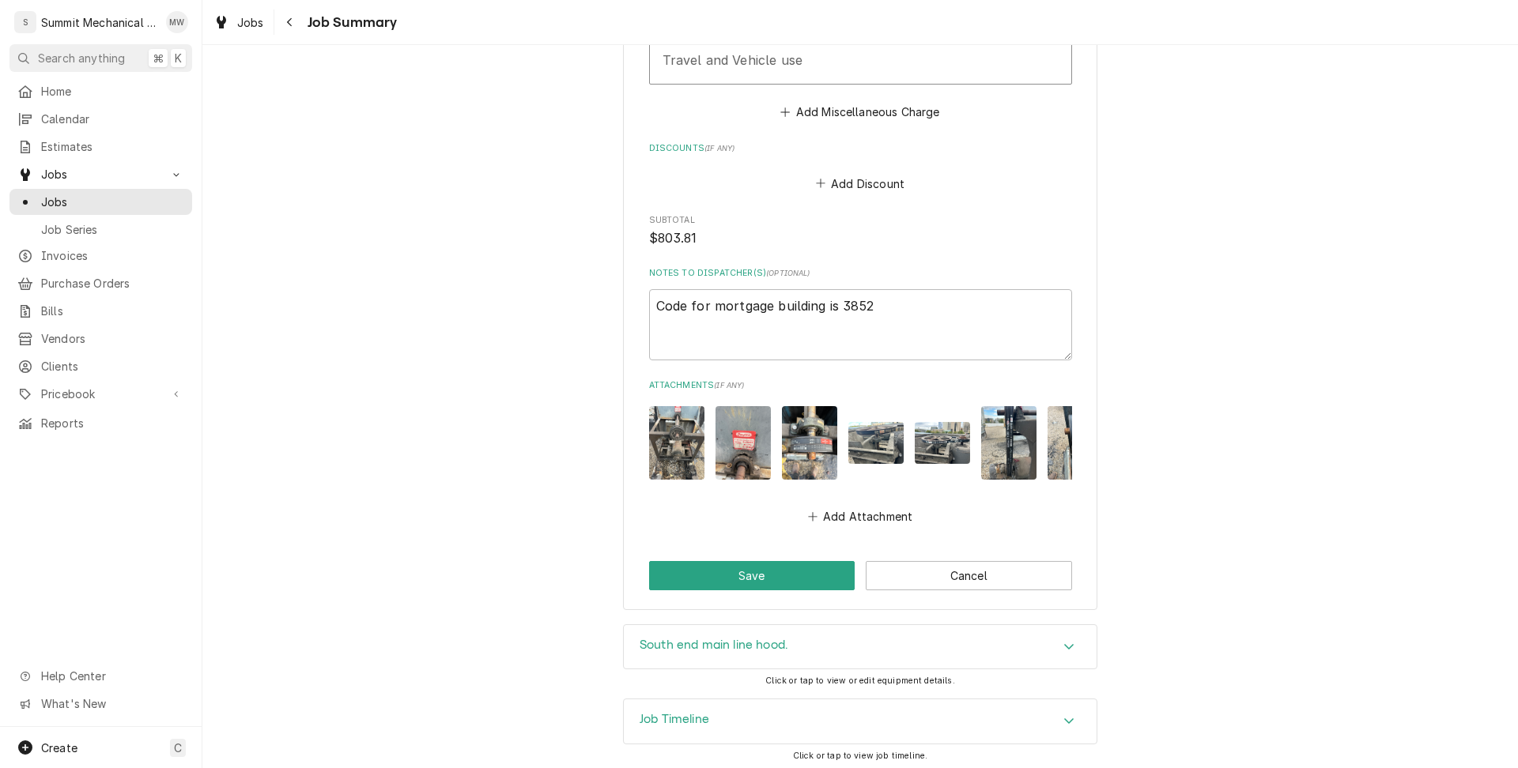
scroll to position [1994, 0]
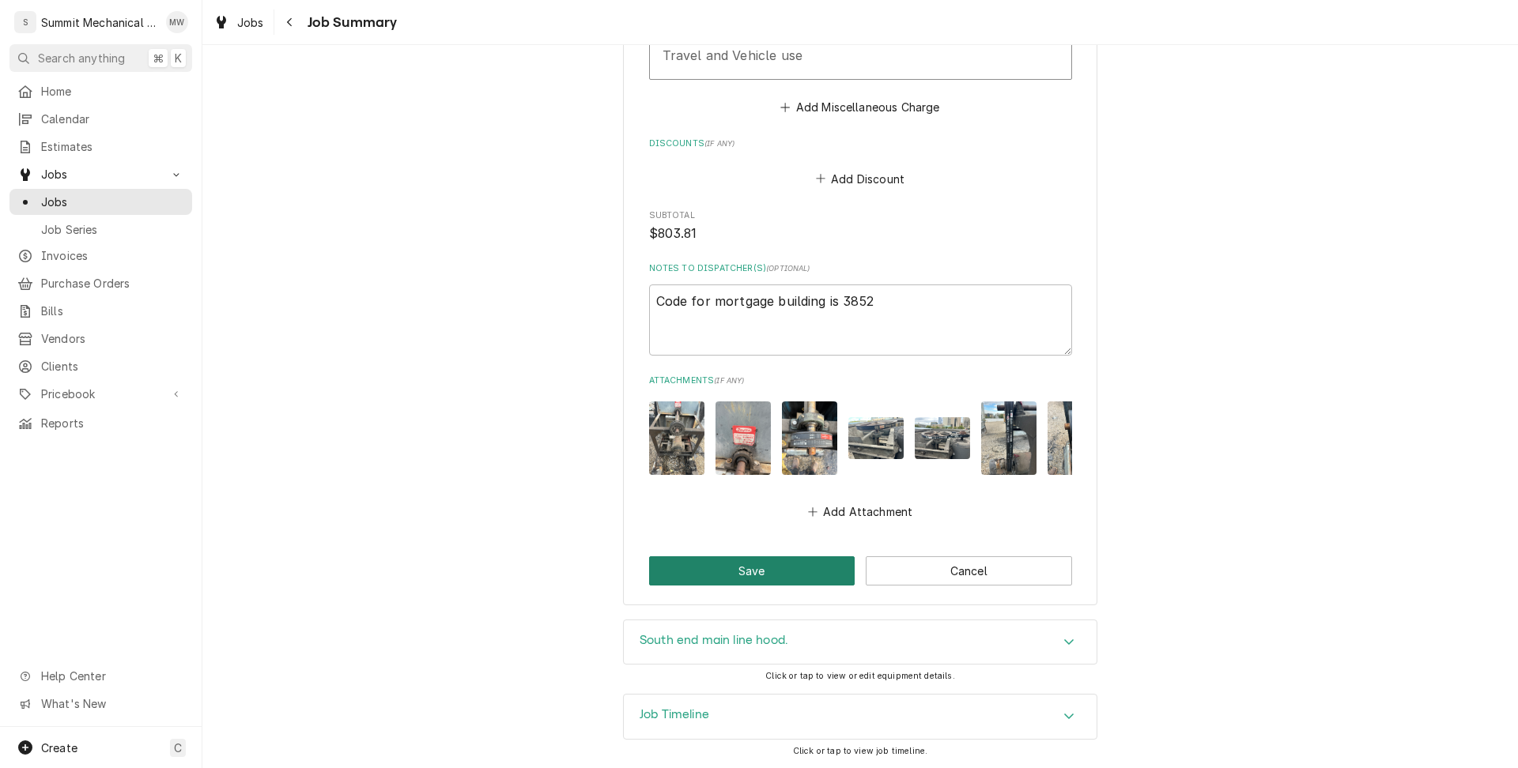
click at [775, 567] on button "Save" at bounding box center [752, 571] width 206 height 29
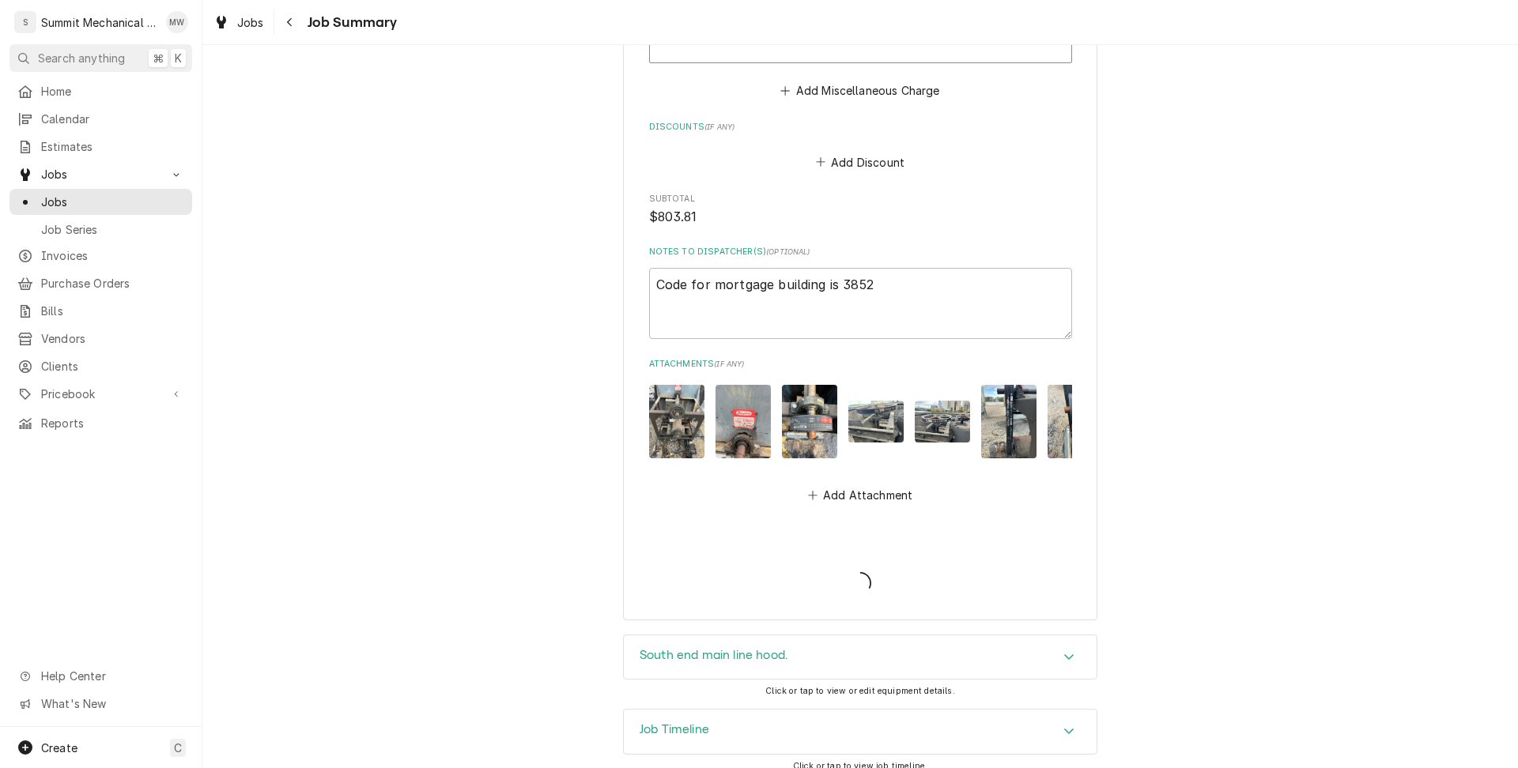
scroll to position [1301, 0]
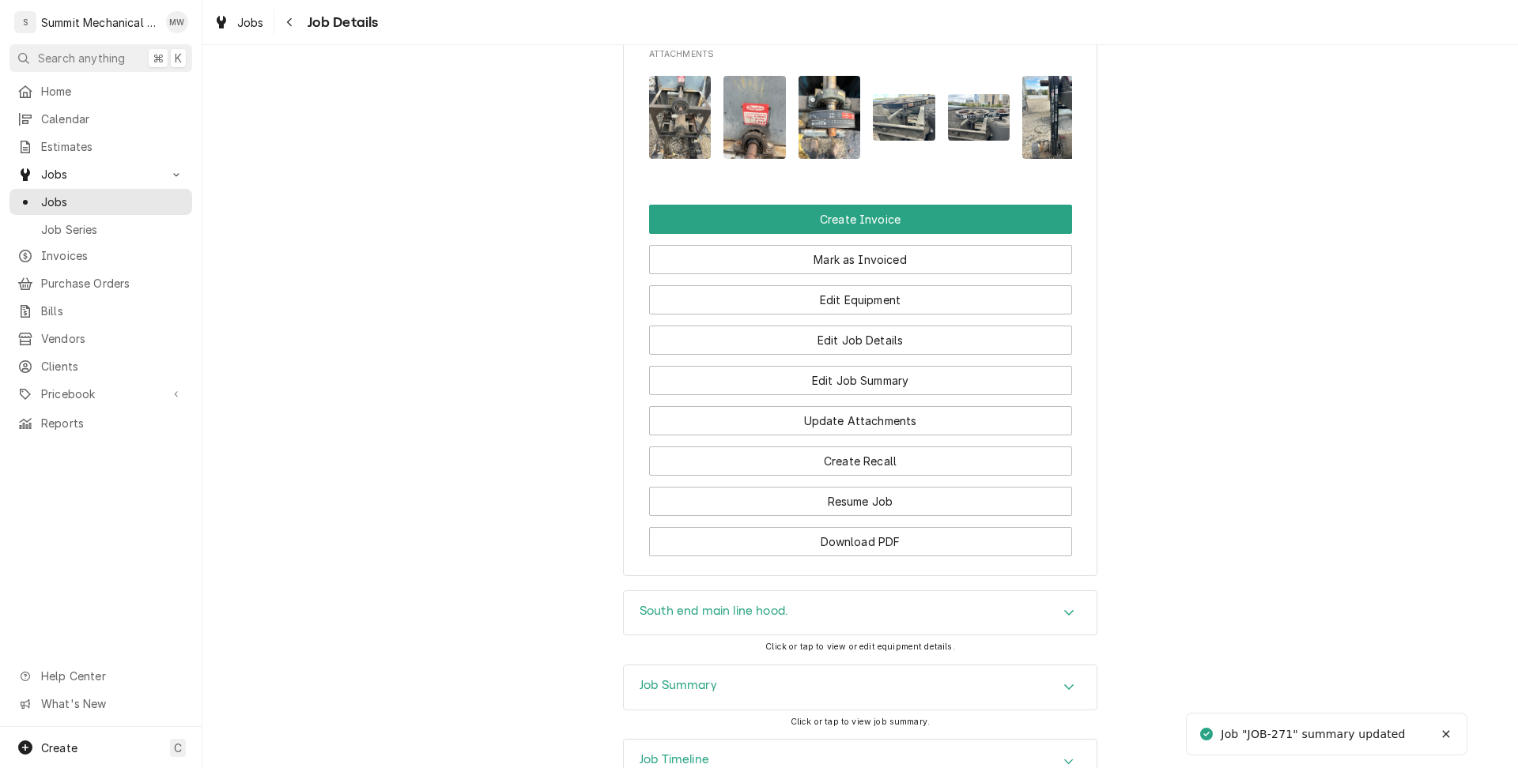
scroll to position [1581, 0]
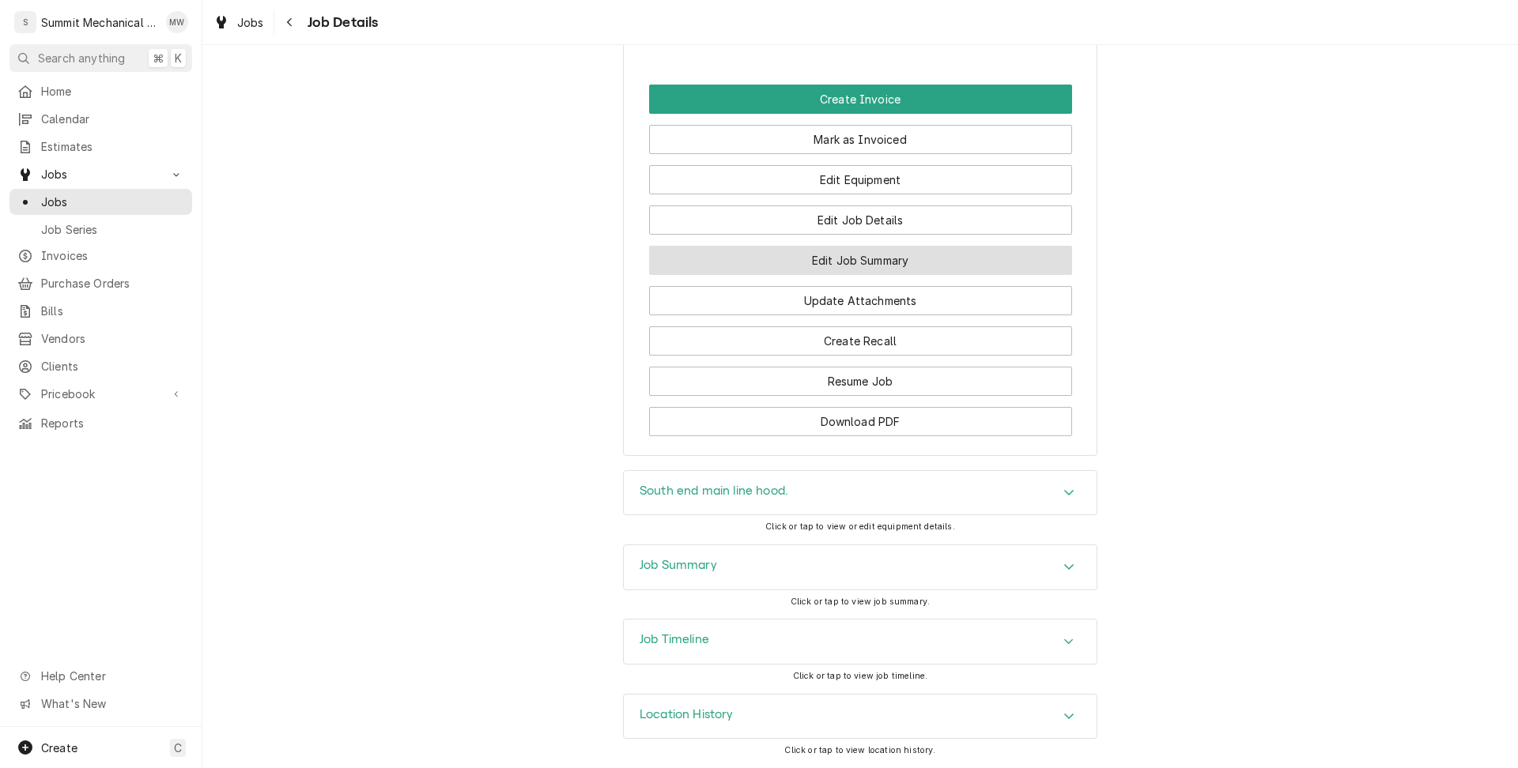
click at [851, 259] on button "Edit Job Summary" at bounding box center [860, 260] width 423 height 29
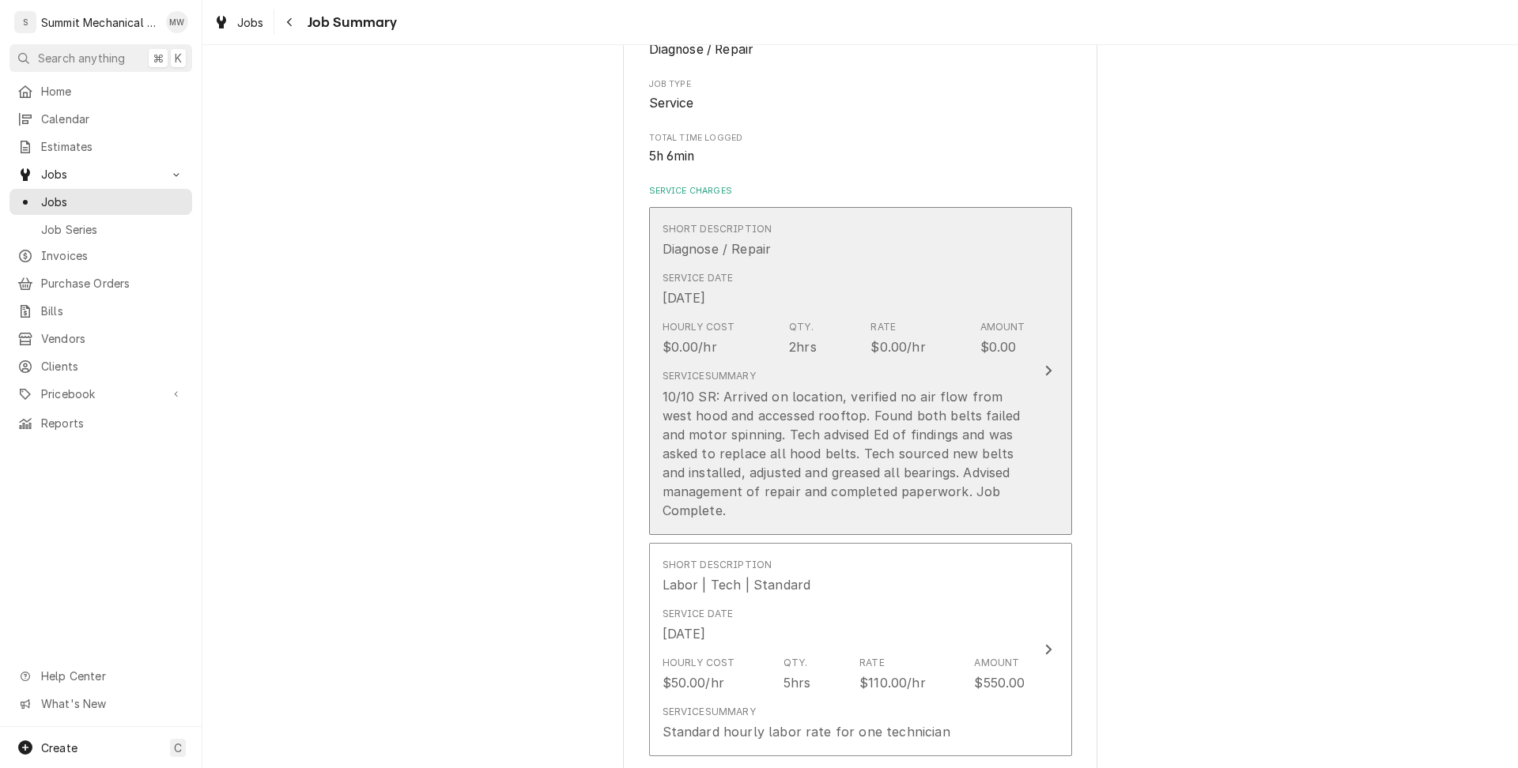
scroll to position [380, 0]
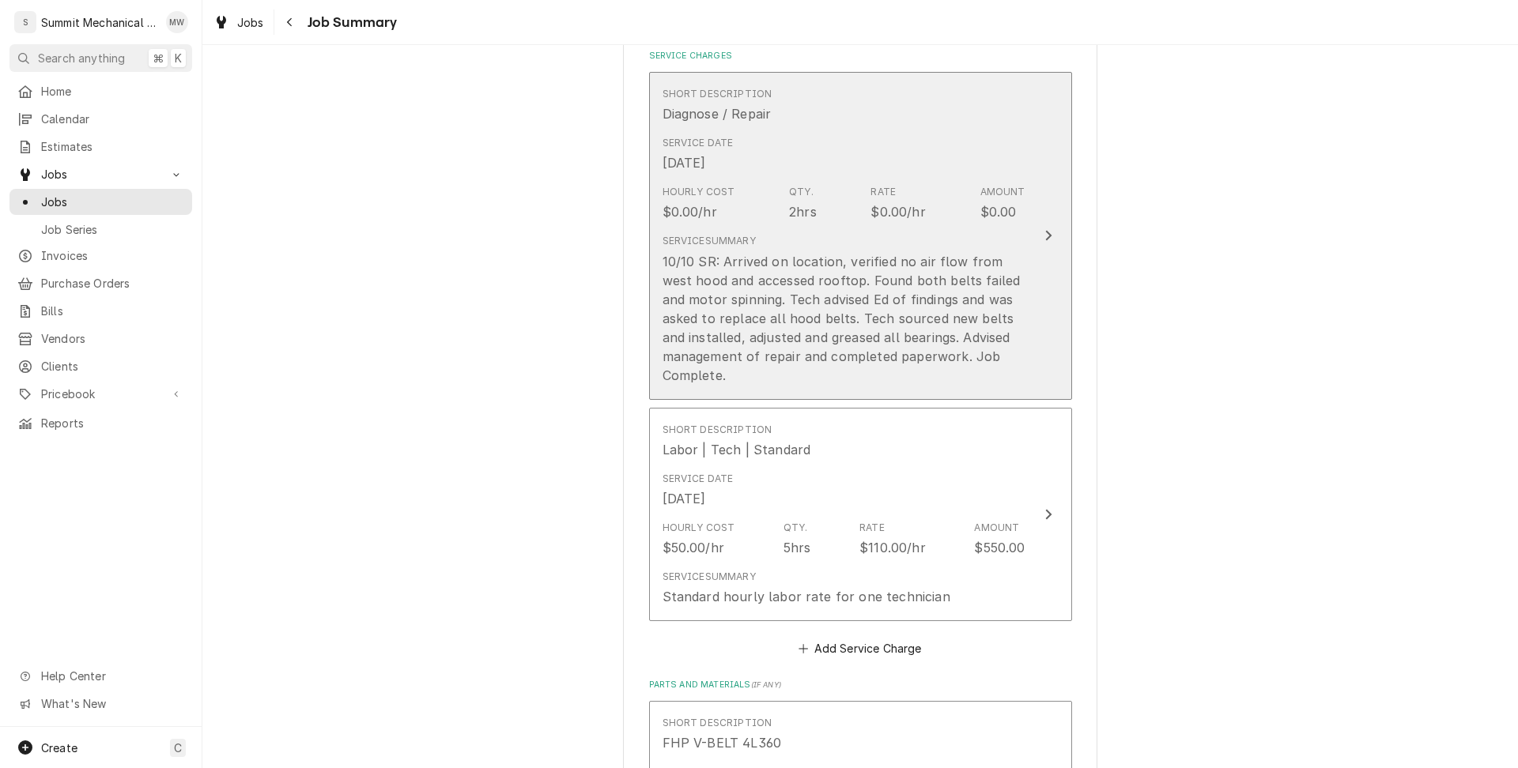
click at [858, 277] on div "10/10 SR: Arrived on location, verified no air flow from west hood and accessed…" at bounding box center [843, 318] width 363 height 133
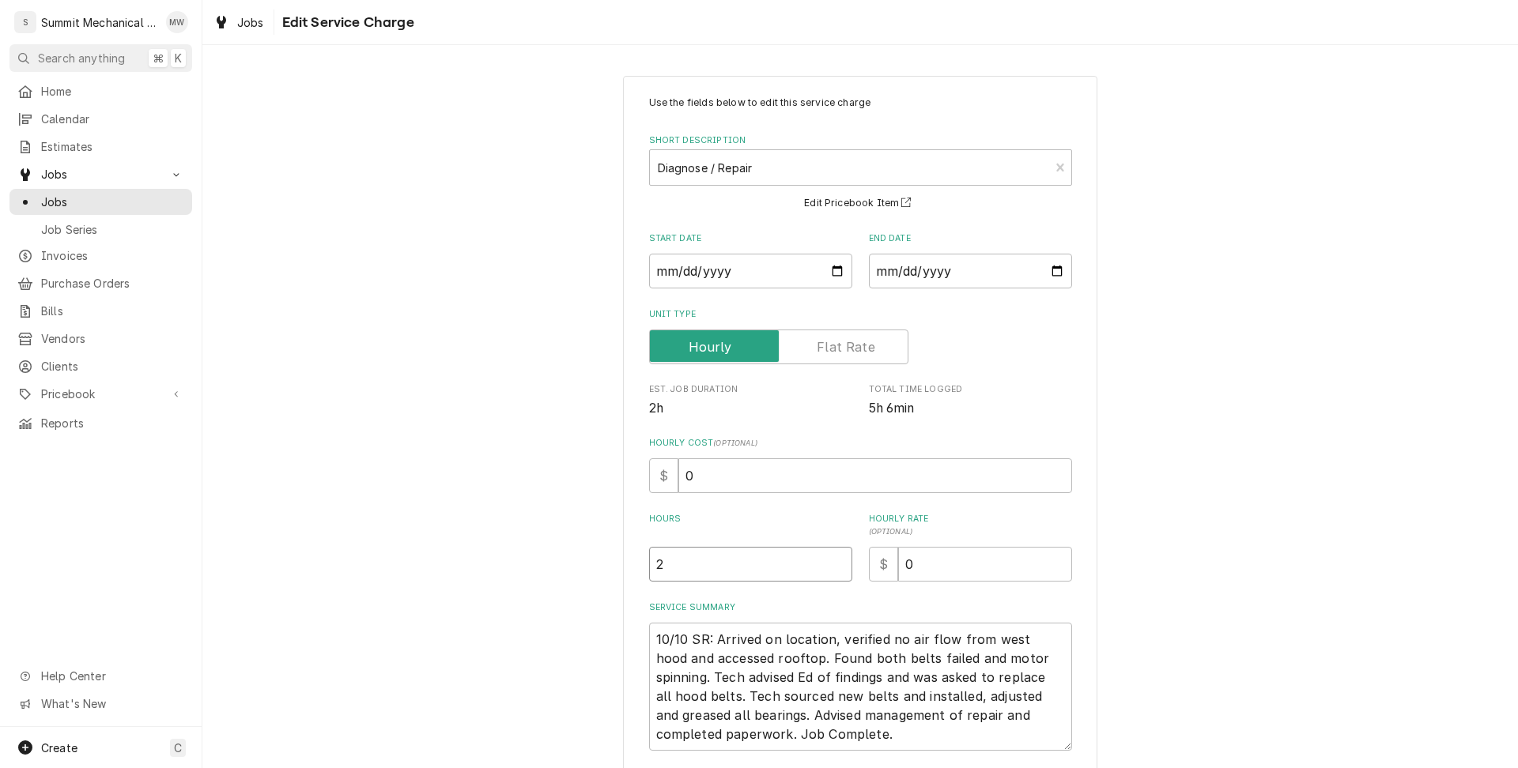
click at [725, 553] on input "2" at bounding box center [750, 564] width 203 height 35
type textarea "x"
type input "6"
type textarea "x"
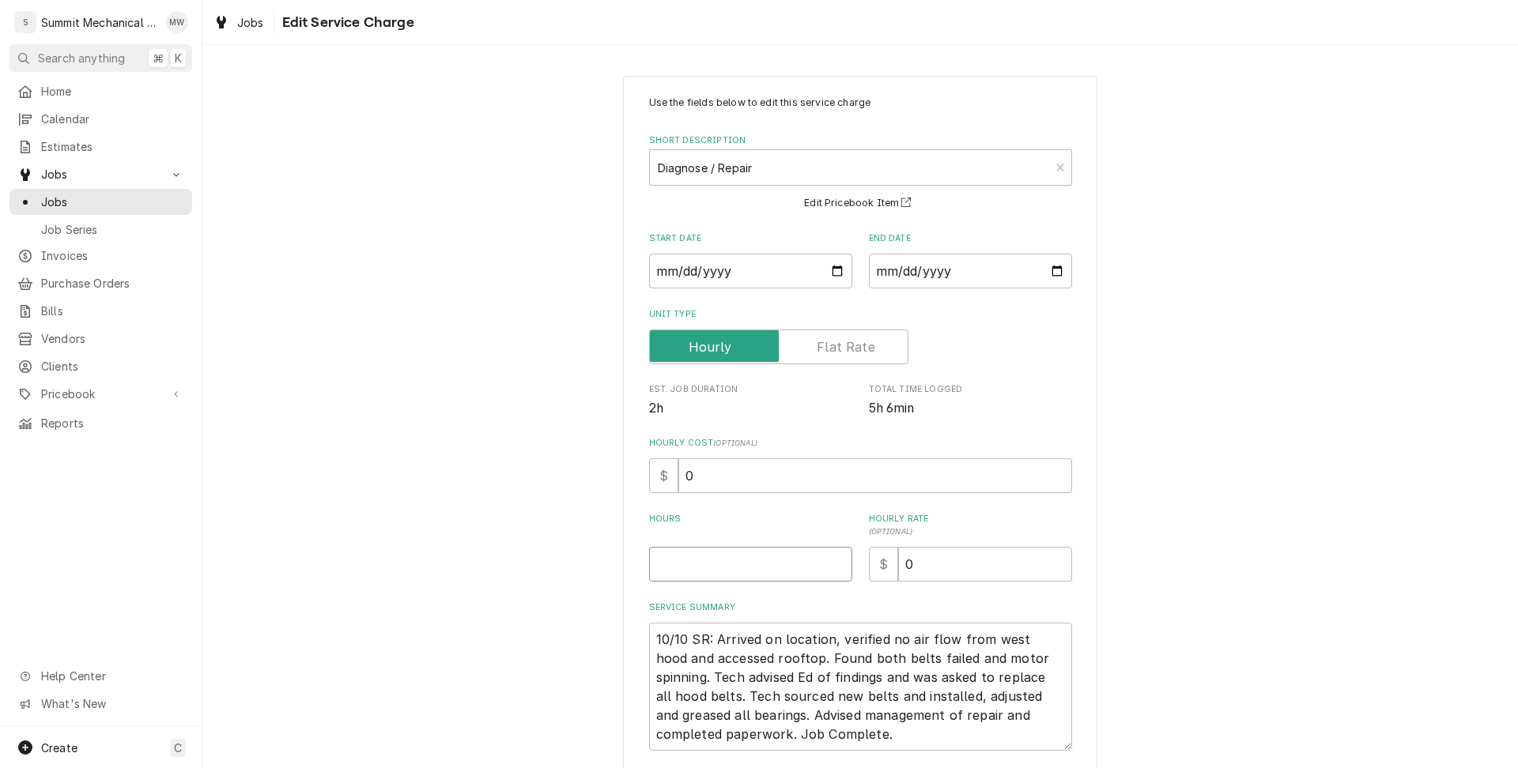
type textarea "x"
type input "5"
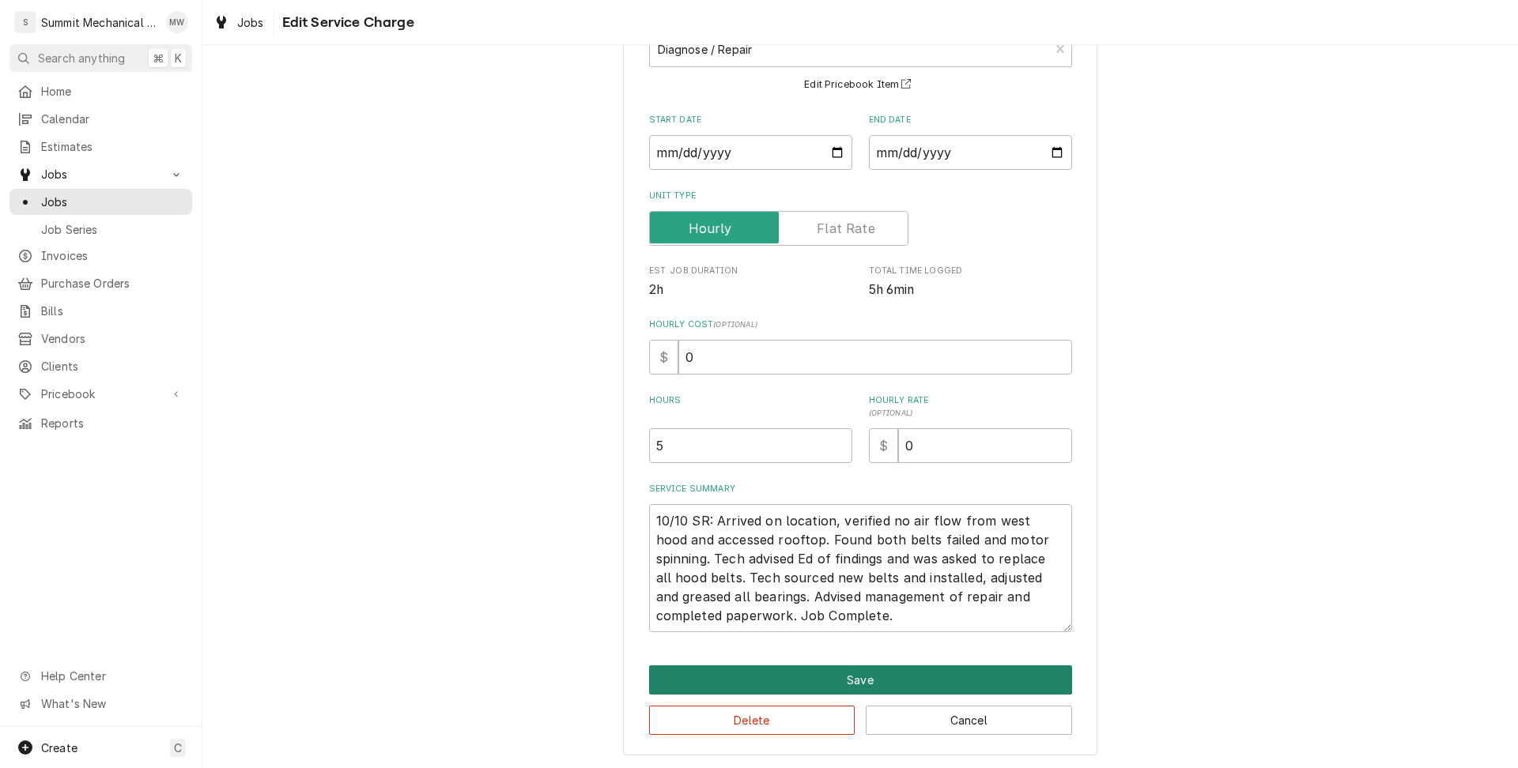
click at [795, 675] on button "Save" at bounding box center [860, 680] width 423 height 29
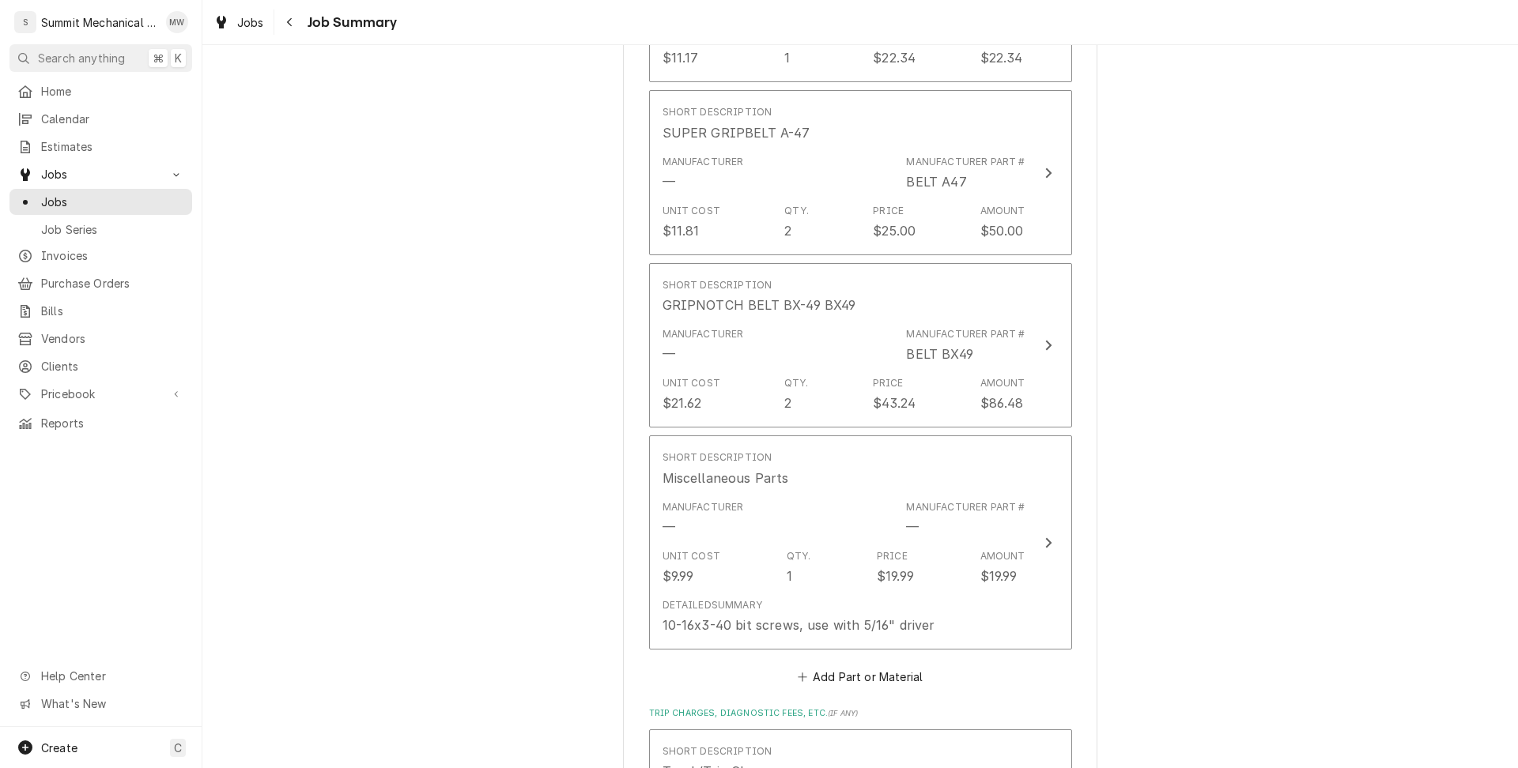
scroll to position [1976, 0]
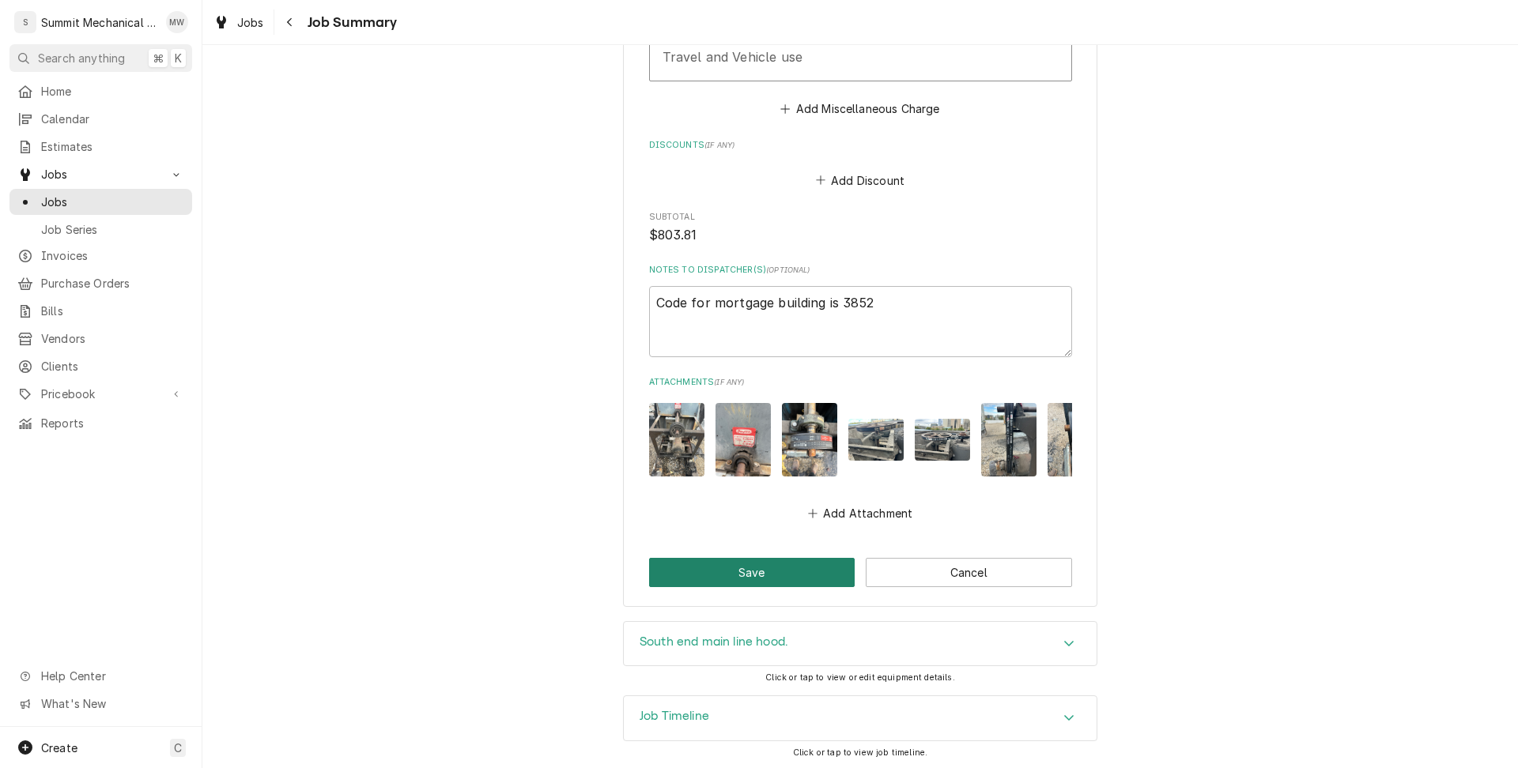
click at [783, 573] on button "Save" at bounding box center [752, 572] width 206 height 29
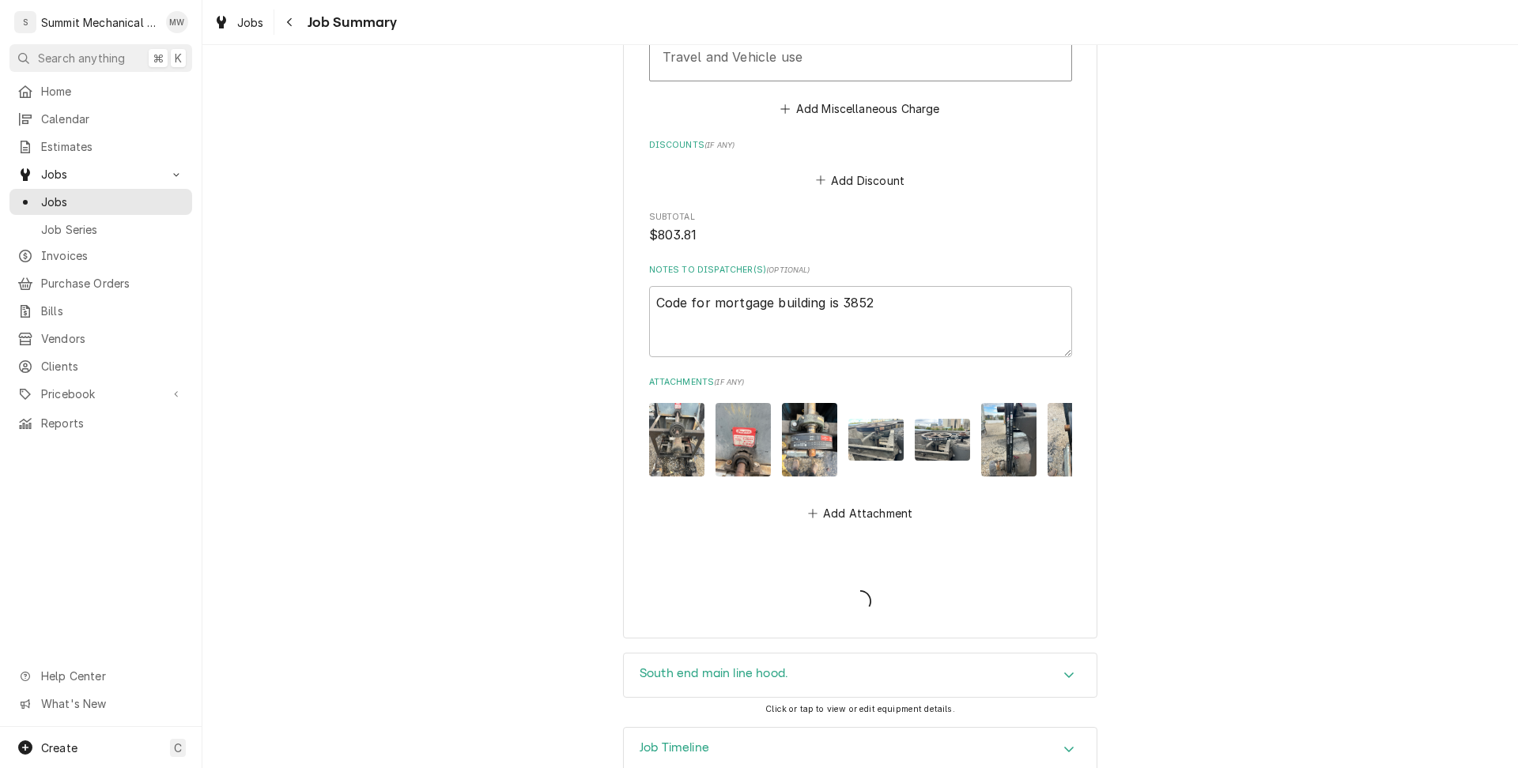
type textarea "x"
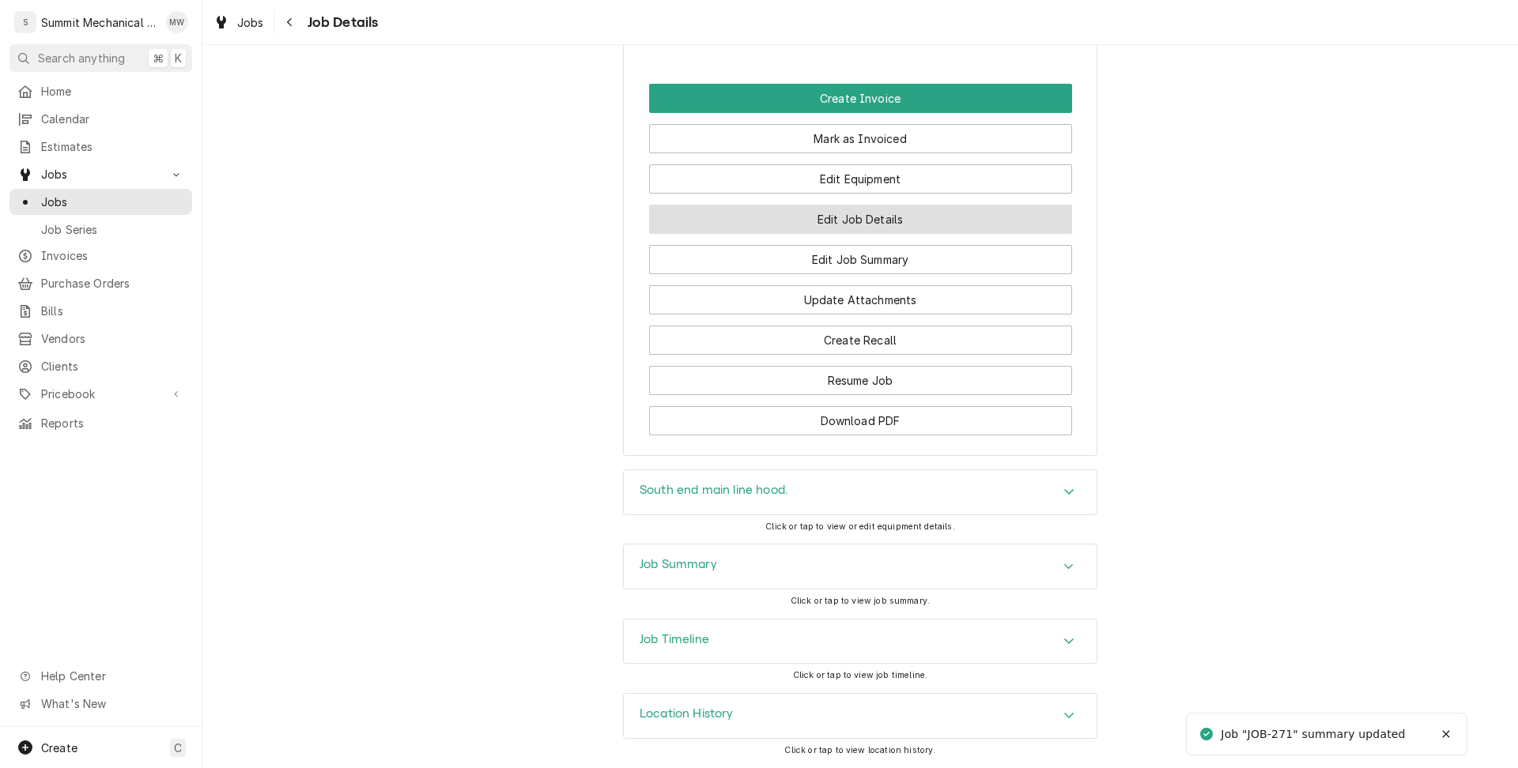
scroll to position [1581, 0]
click at [841, 216] on button "Edit Job Details" at bounding box center [860, 220] width 423 height 29
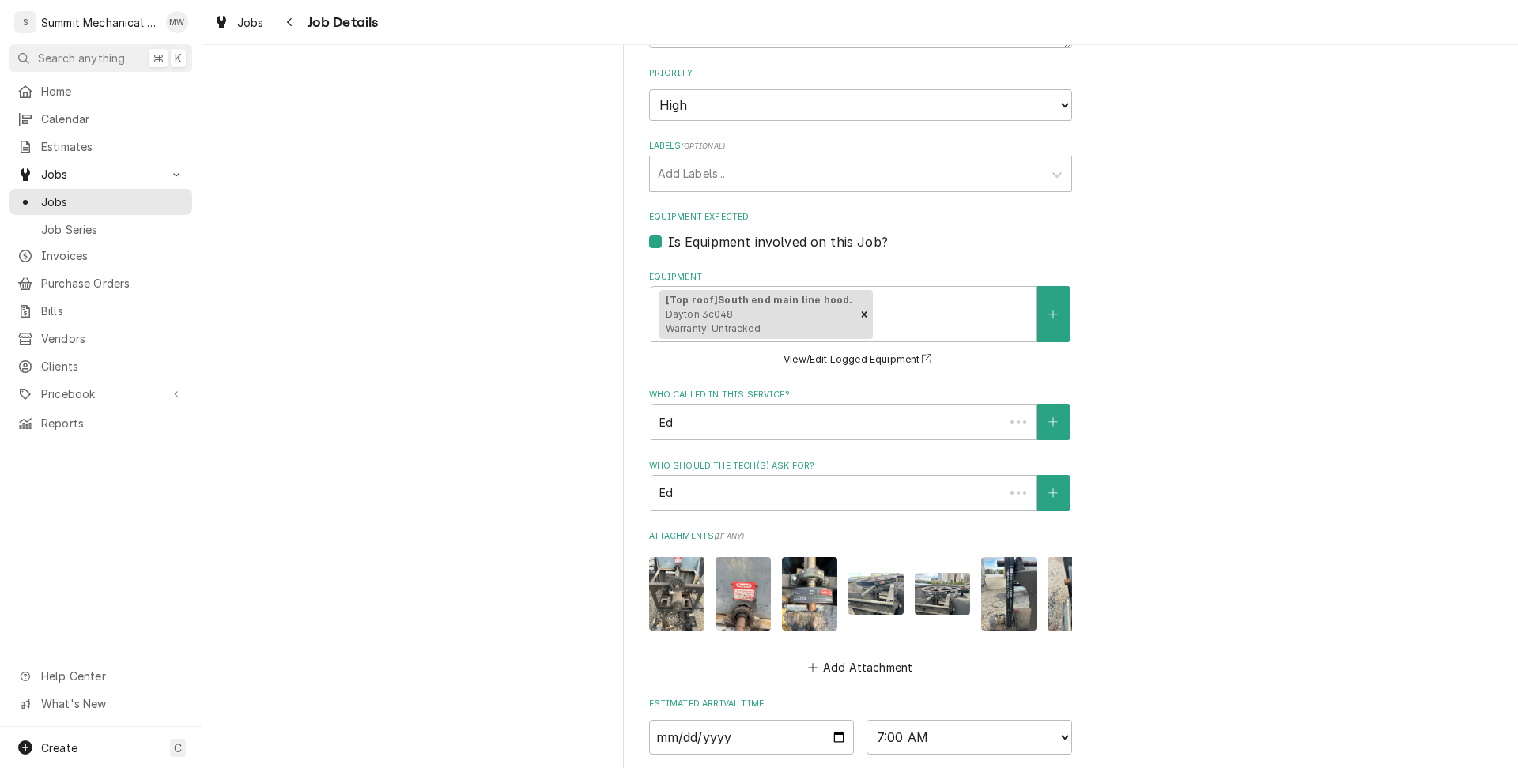
scroll to position [770, 0]
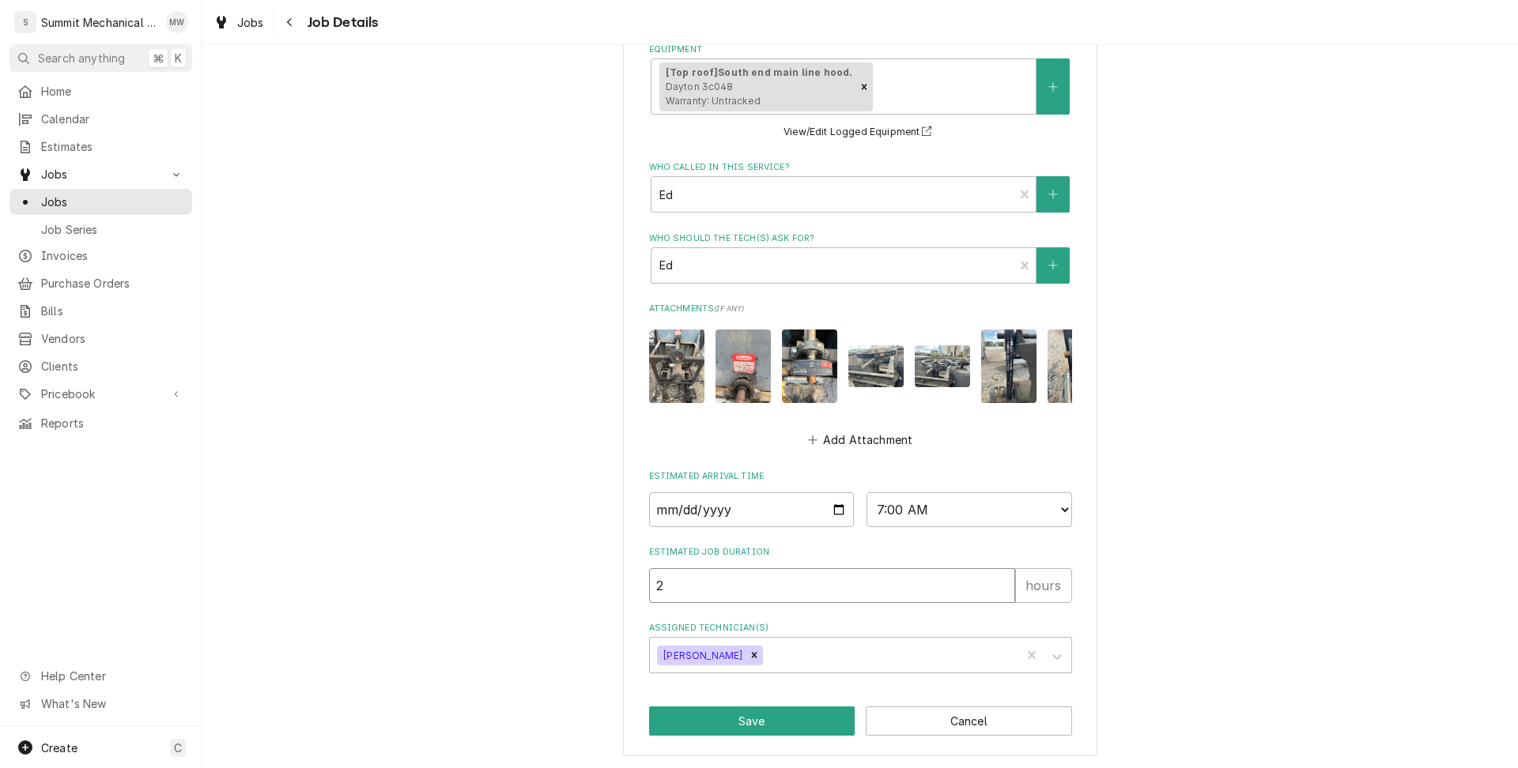
click at [703, 598] on input "2" at bounding box center [832, 585] width 366 height 35
type textarea "x"
type input "5"
type textarea "x"
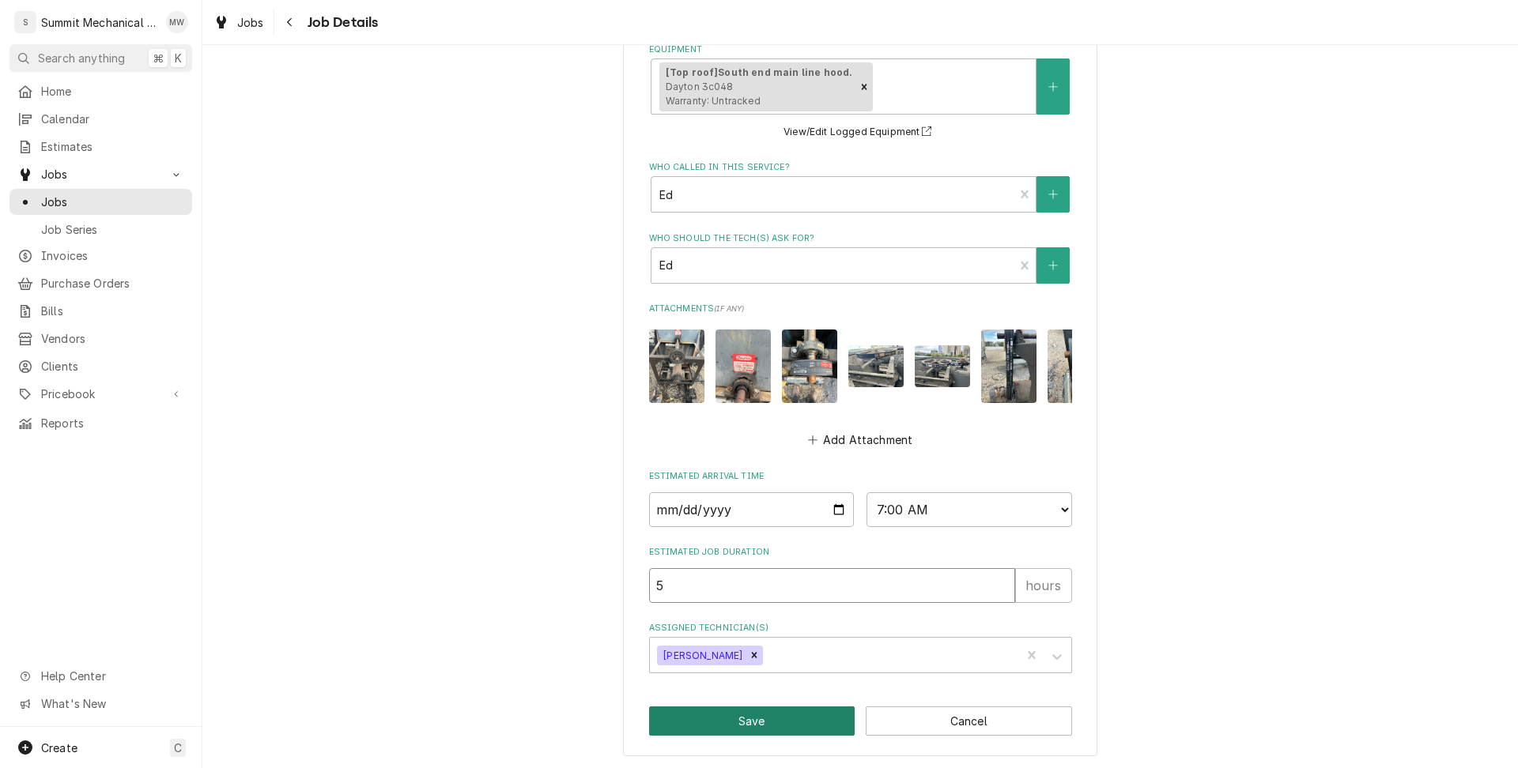
type input "5"
click at [764, 723] on button "Save" at bounding box center [752, 721] width 206 height 29
type textarea "x"
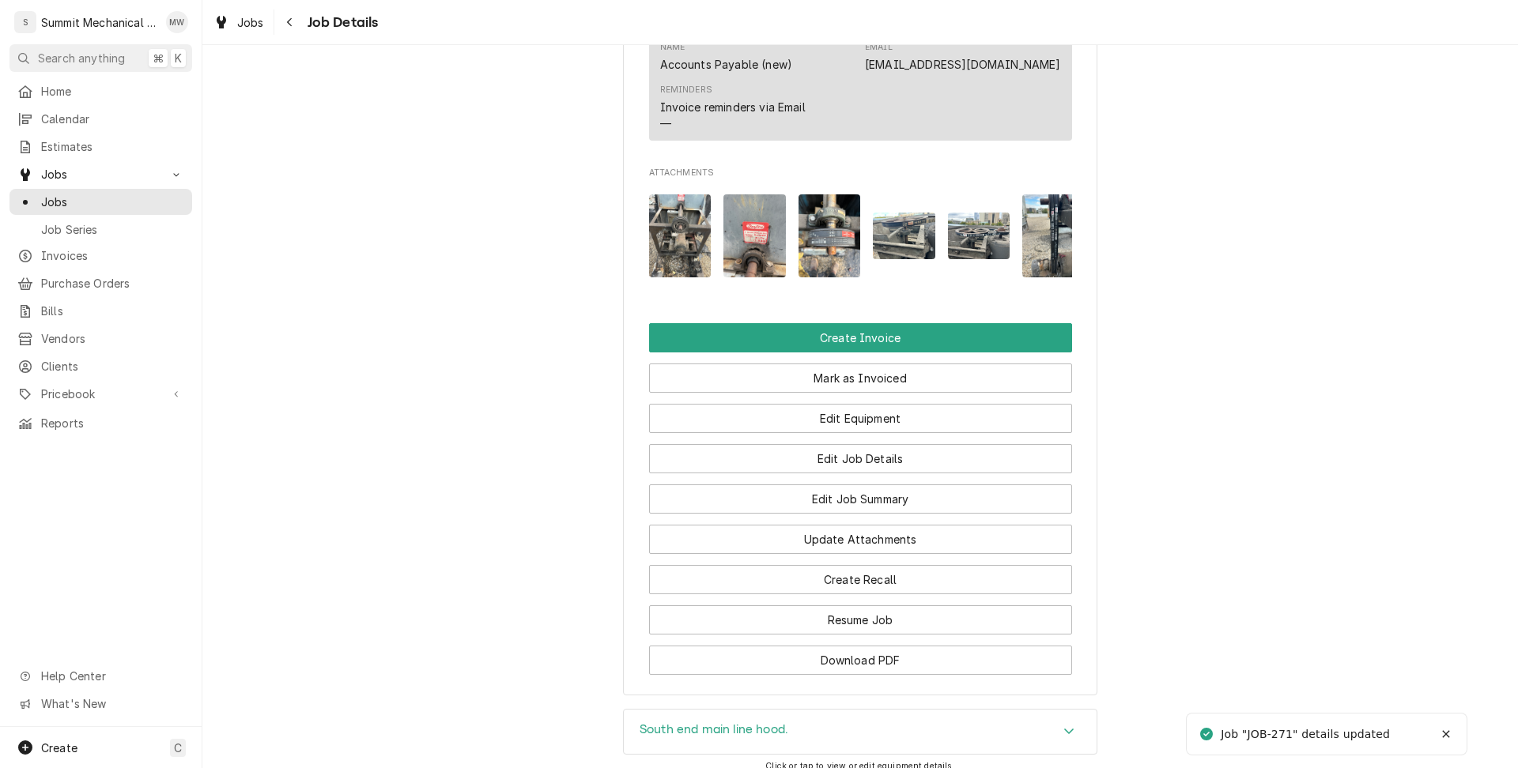
scroll to position [1581, 0]
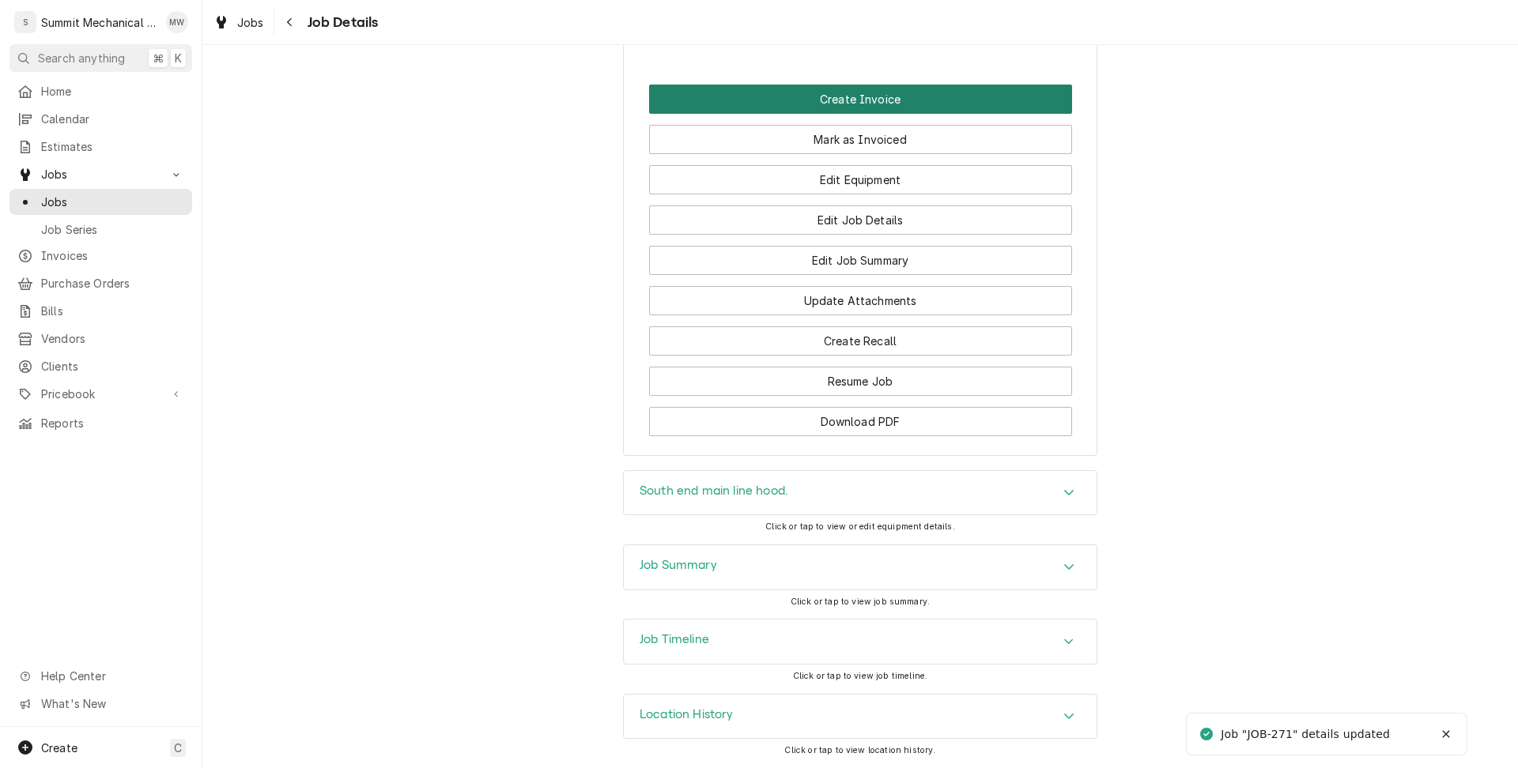
click at [930, 97] on button "Create Invoice" at bounding box center [860, 99] width 423 height 29
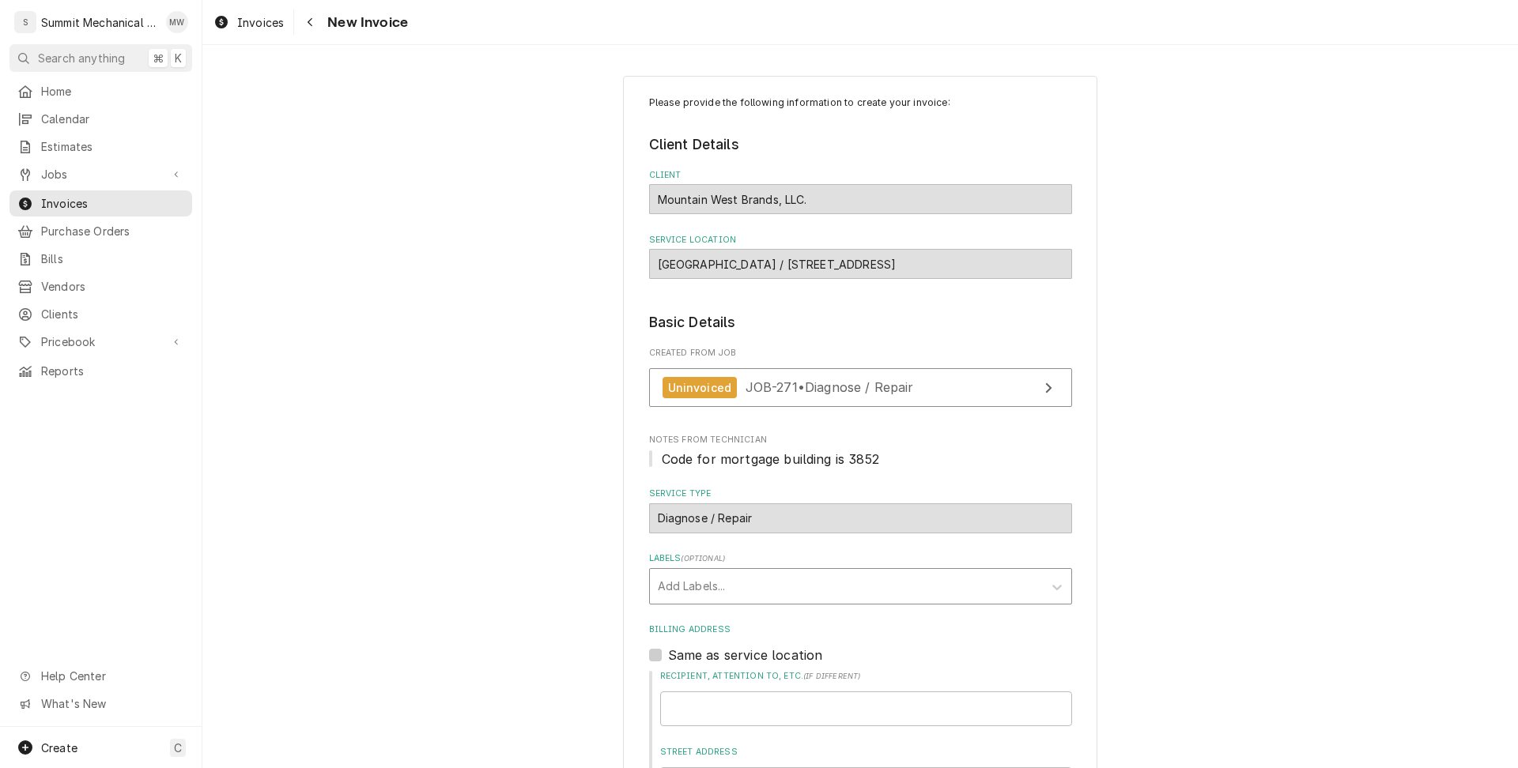
scroll to position [611, 0]
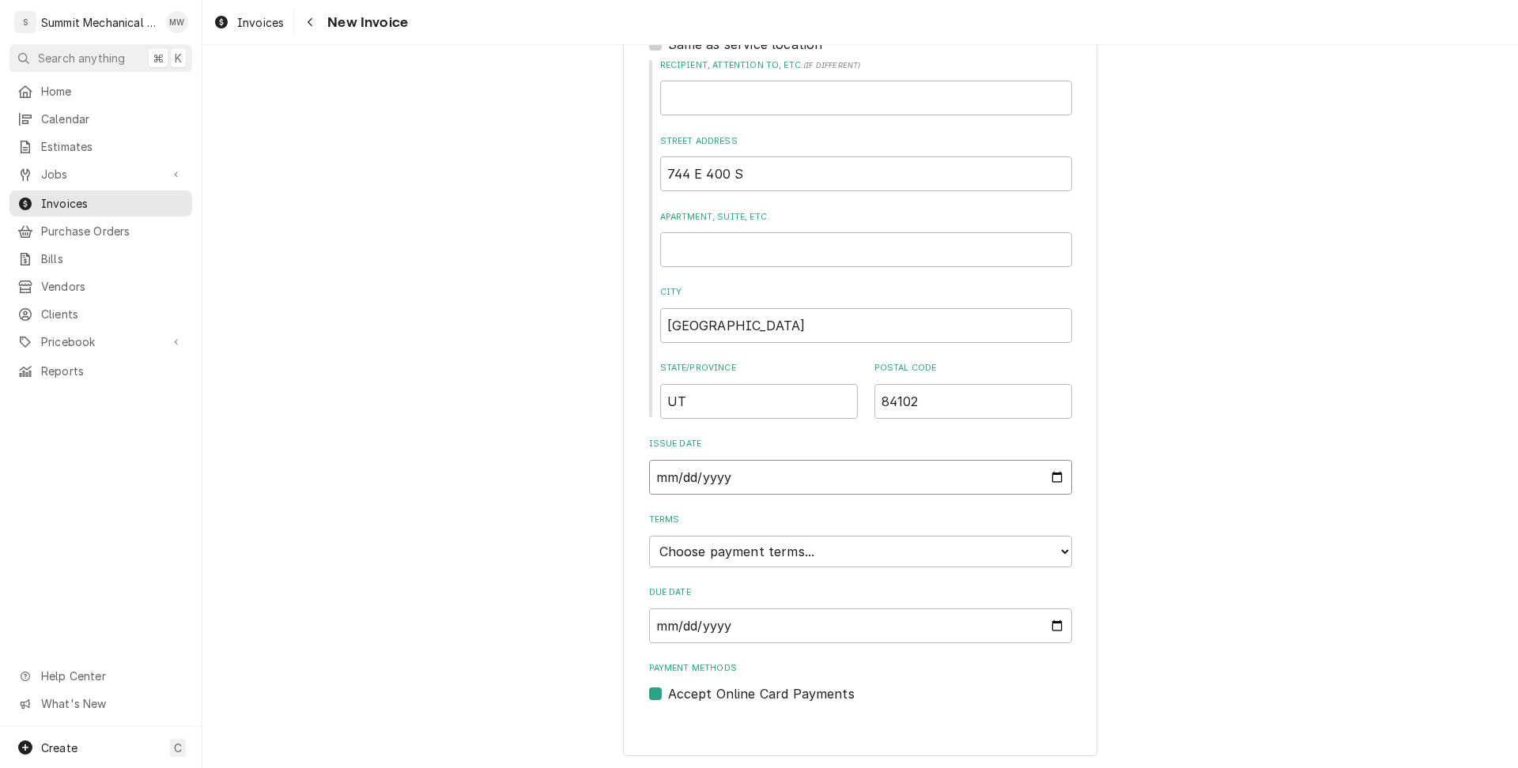
click at [813, 462] on input "[DATE]" at bounding box center [860, 477] width 423 height 35
click at [1017, 478] on input "[DATE]" at bounding box center [860, 477] width 423 height 35
click at [1055, 473] on input "[DATE]" at bounding box center [860, 477] width 423 height 35
click at [1054, 478] on input "[DATE]" at bounding box center [860, 477] width 423 height 35
type input "[DATE]"
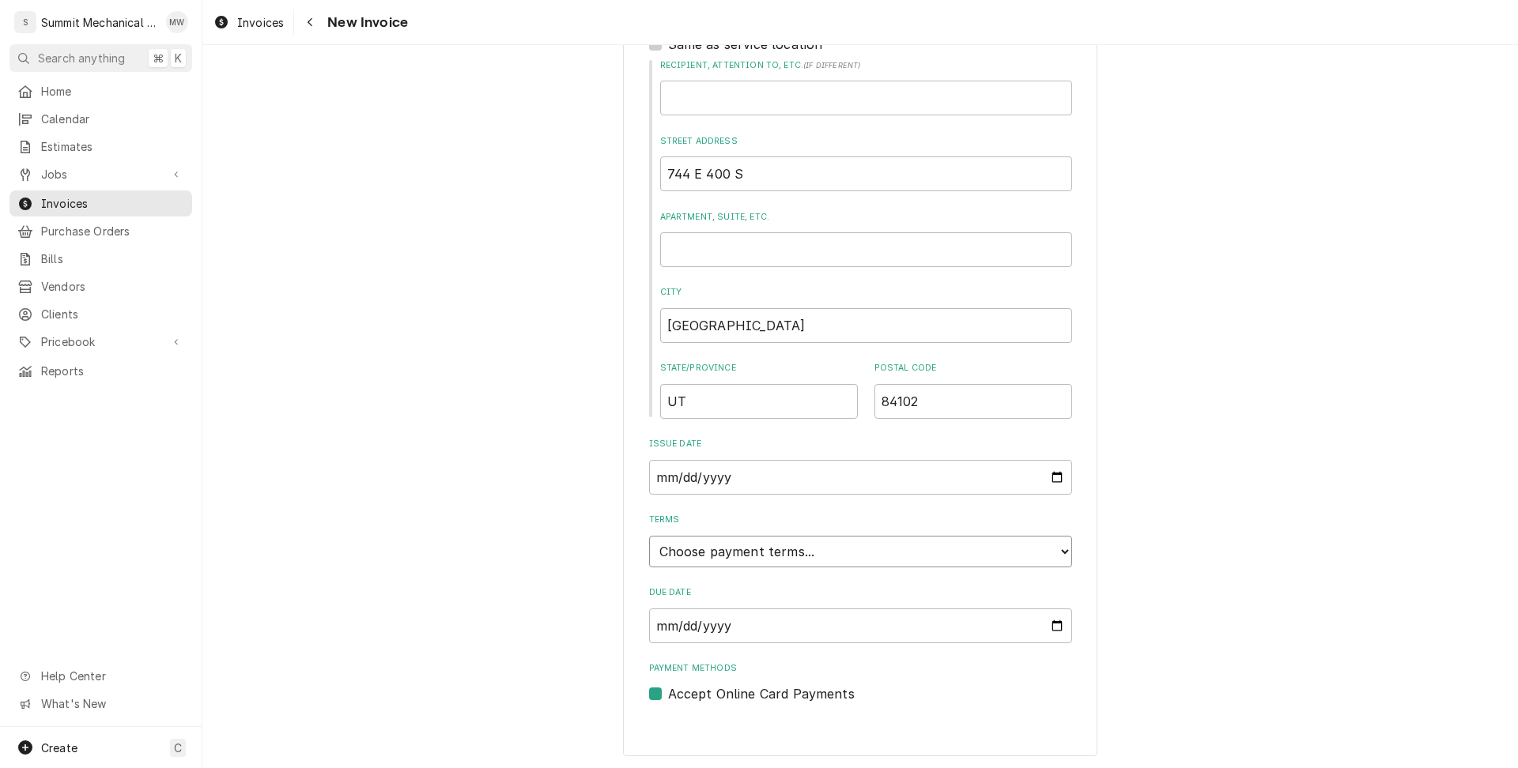
click at [909, 555] on select "Choose payment terms... Same Day Net 7 Net 14 Net 21 Net 30 Net 45 Net 60 Net 90" at bounding box center [860, 552] width 423 height 32
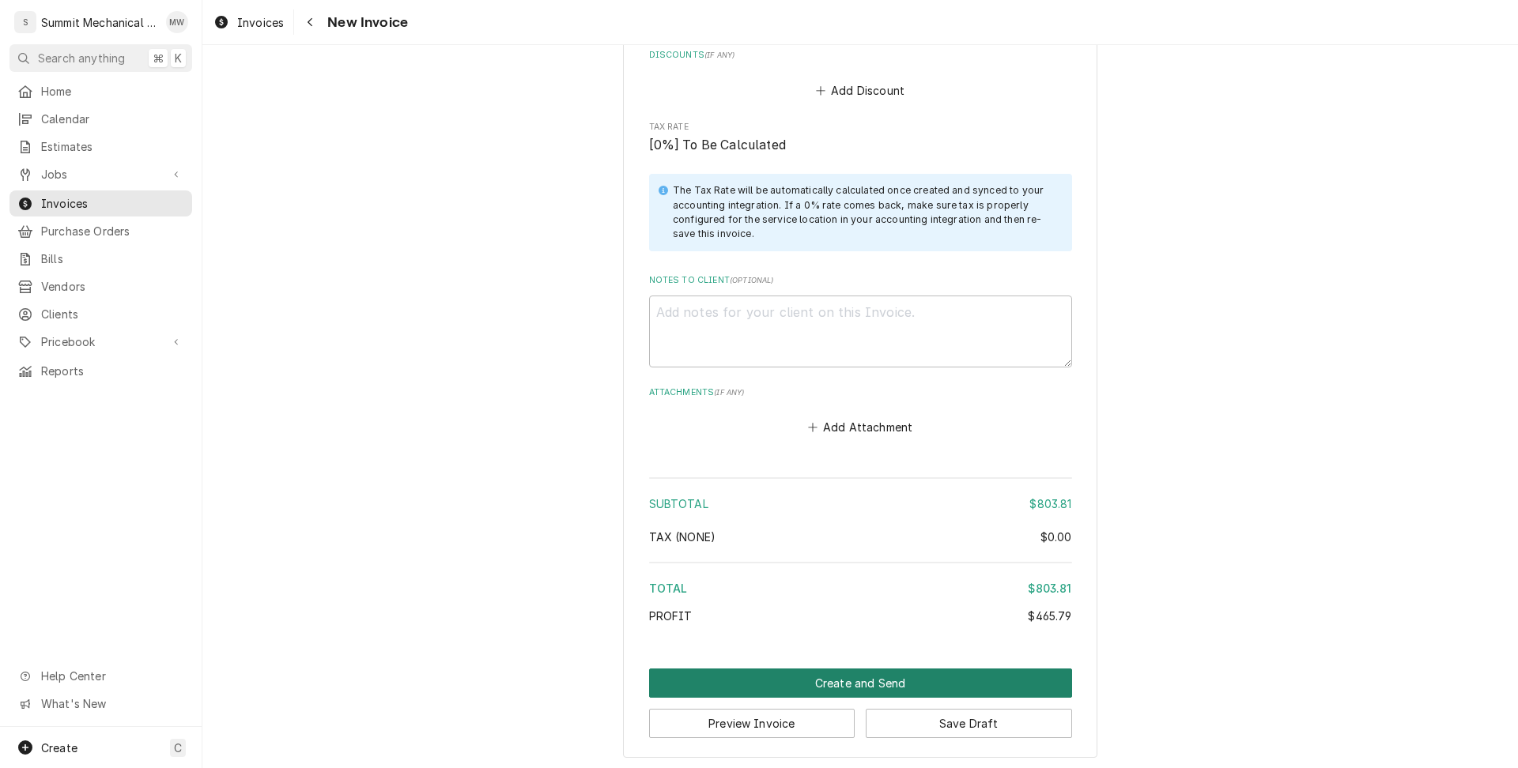
click at [752, 674] on button "Create and Send" at bounding box center [860, 683] width 423 height 29
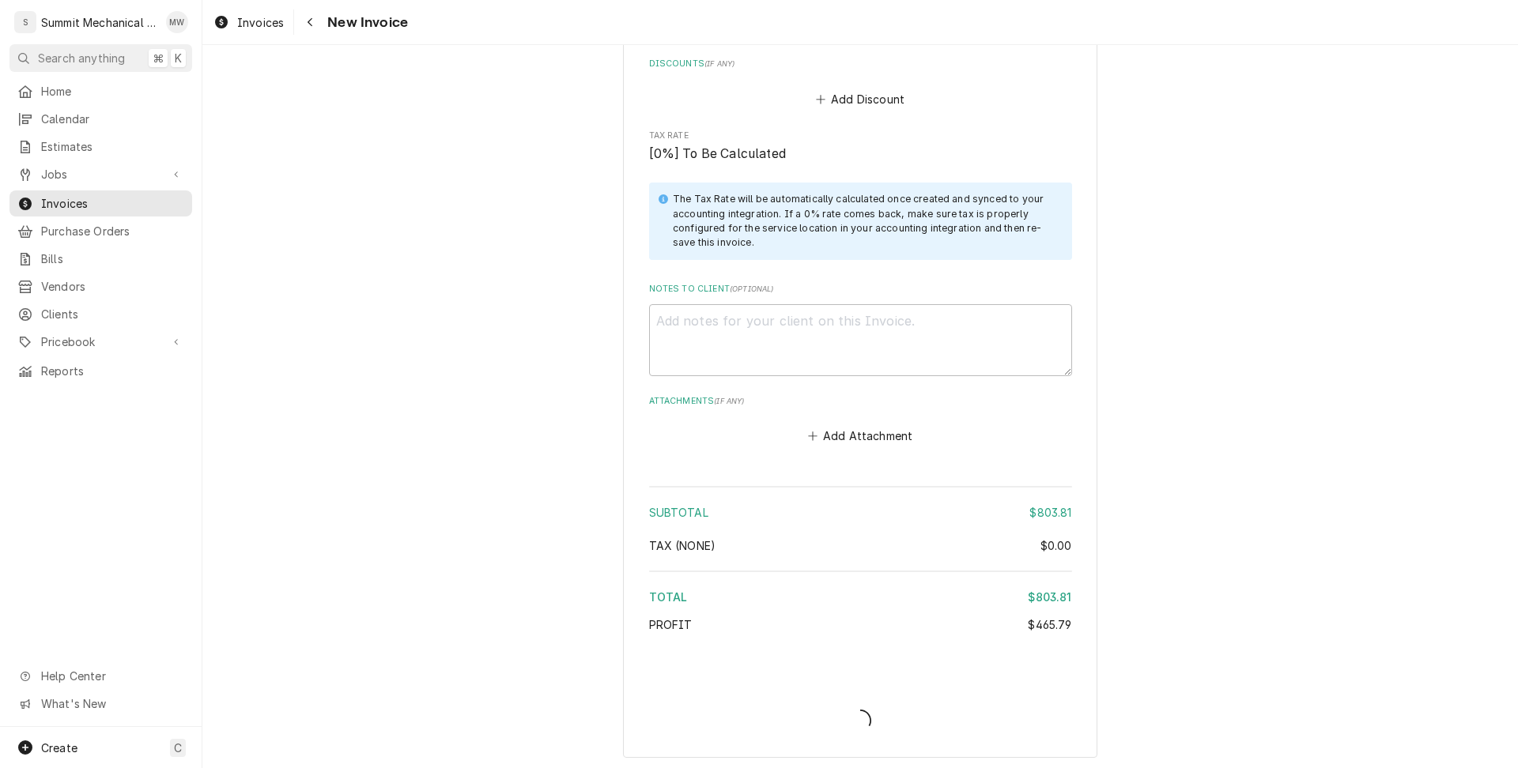
type textarea "x"
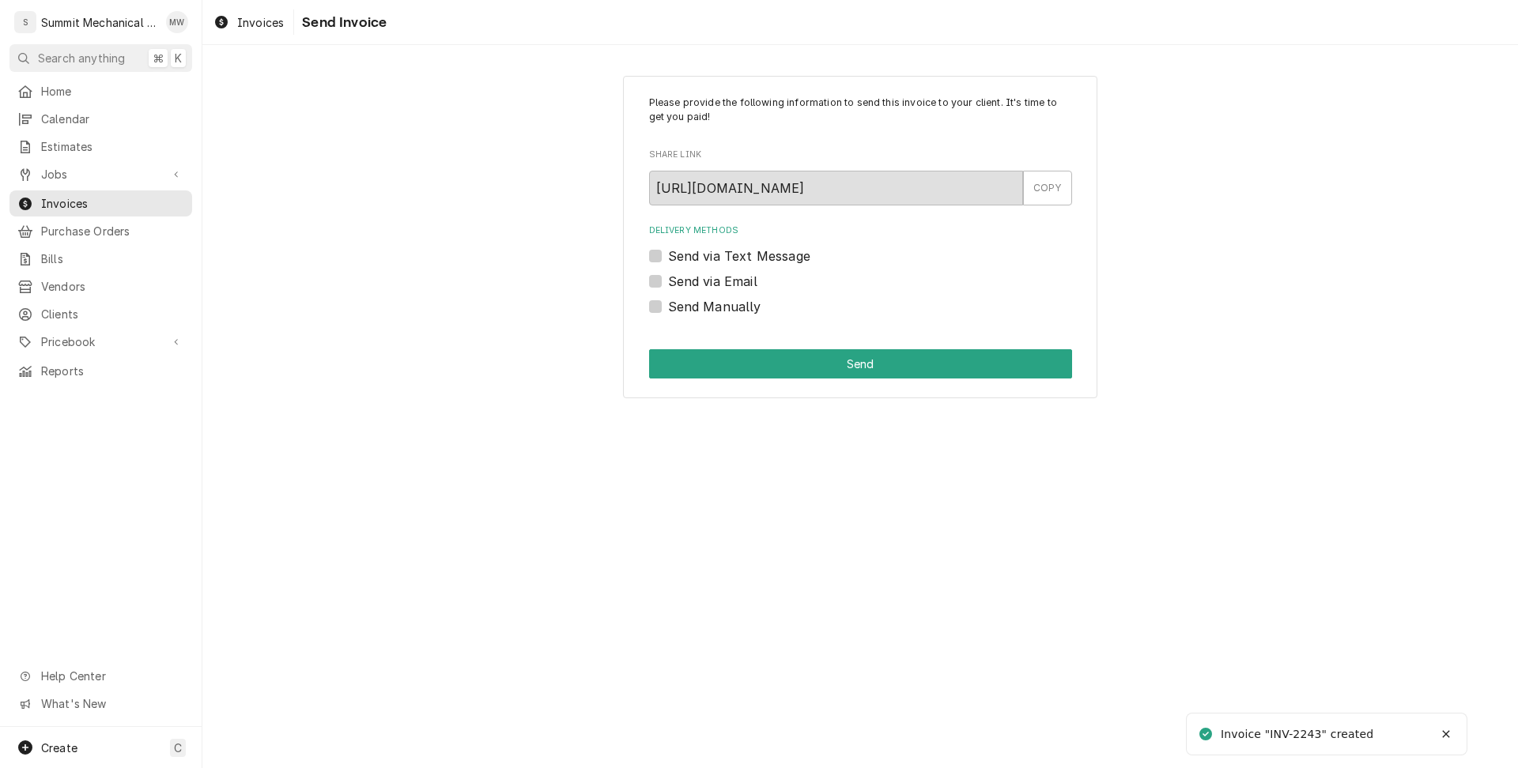
click at [696, 311] on label "Send Manually" at bounding box center [714, 306] width 93 height 19
click at [696, 311] on input "Send Manually" at bounding box center [879, 314] width 423 height 35
checkbox input "true"
click at [741, 368] on button "Send" at bounding box center [860, 363] width 423 height 29
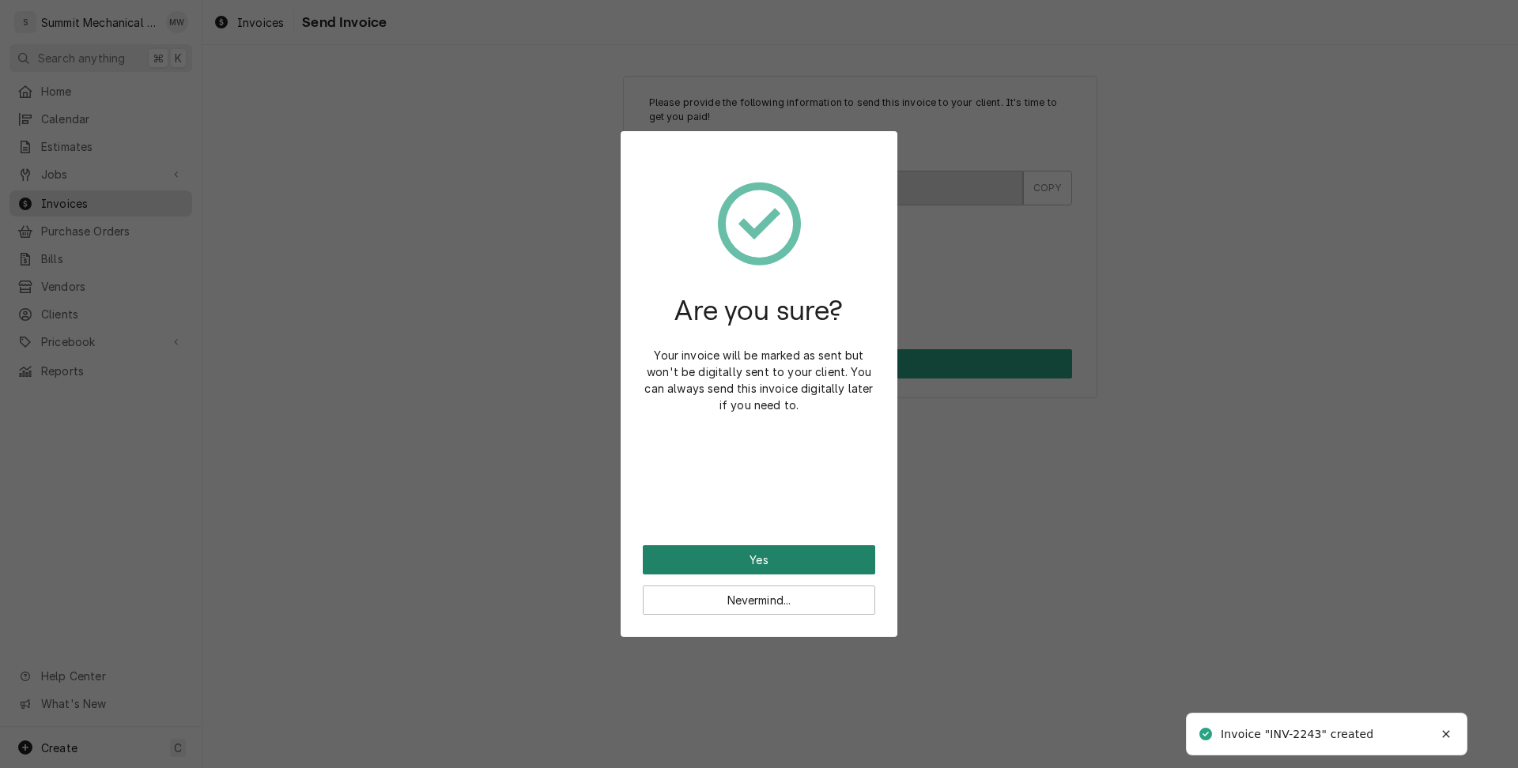
click at [761, 562] on button "Yes" at bounding box center [759, 559] width 232 height 29
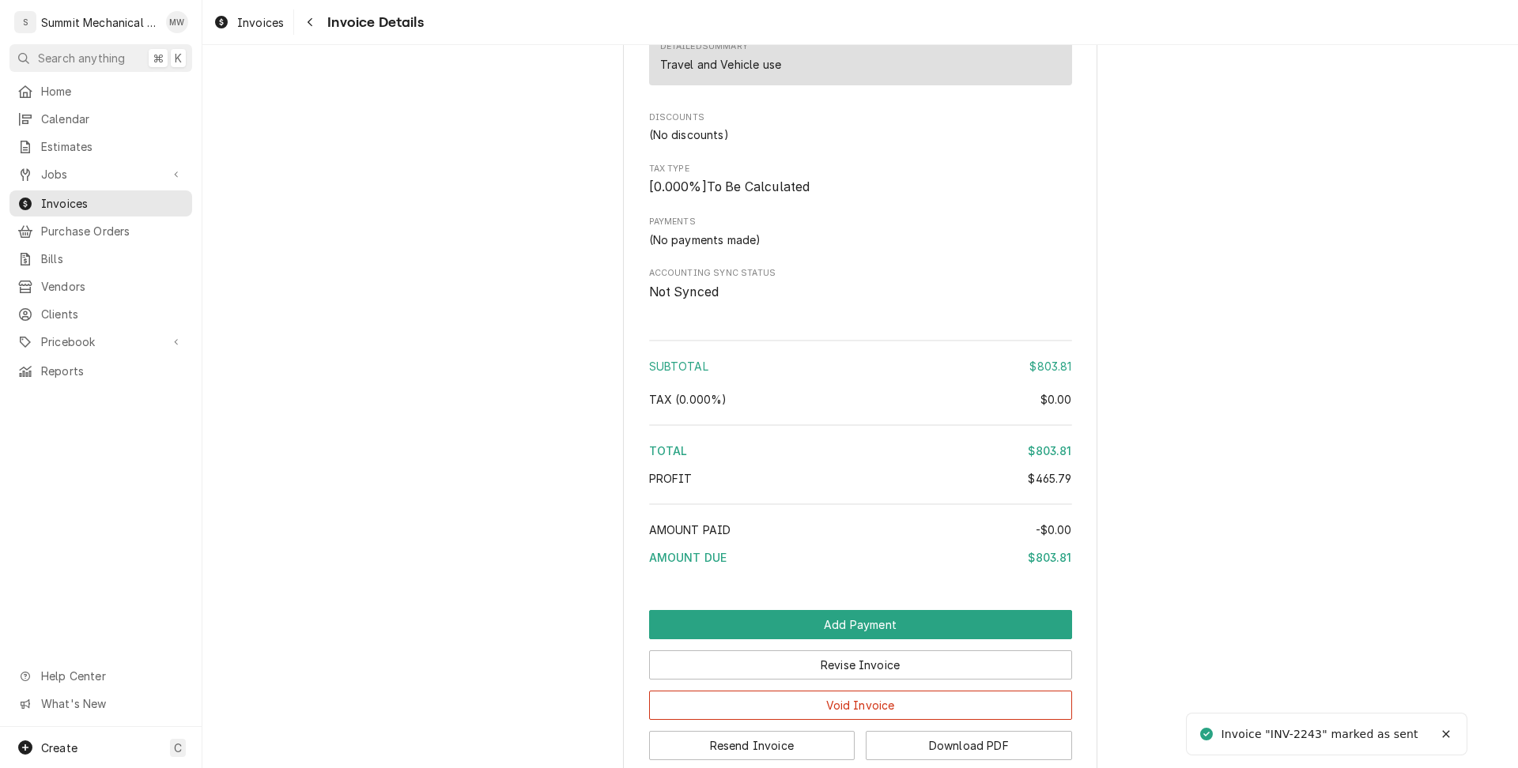
scroll to position [2564, 0]
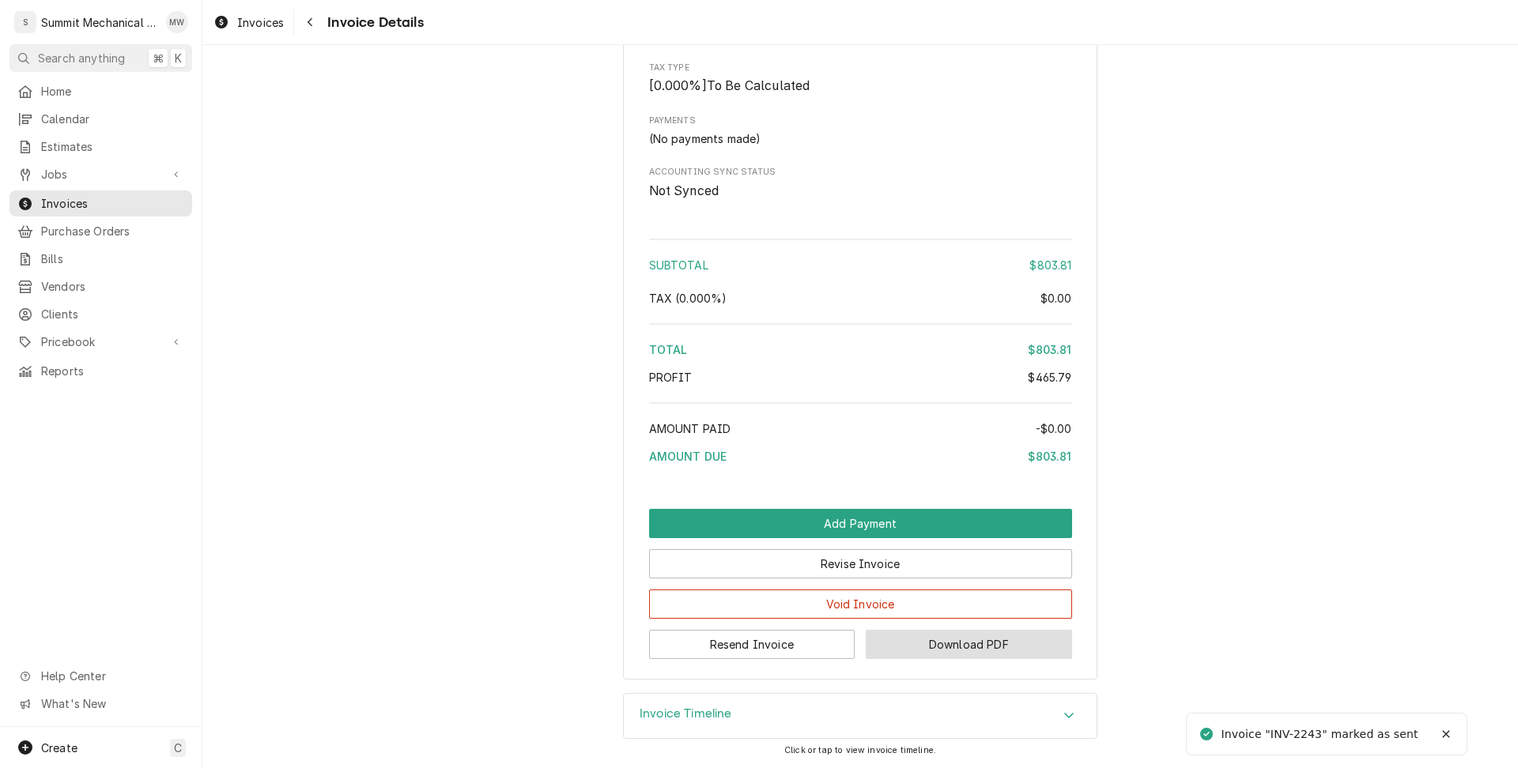
click at [959, 649] on button "Download PDF" at bounding box center [969, 644] width 206 height 29
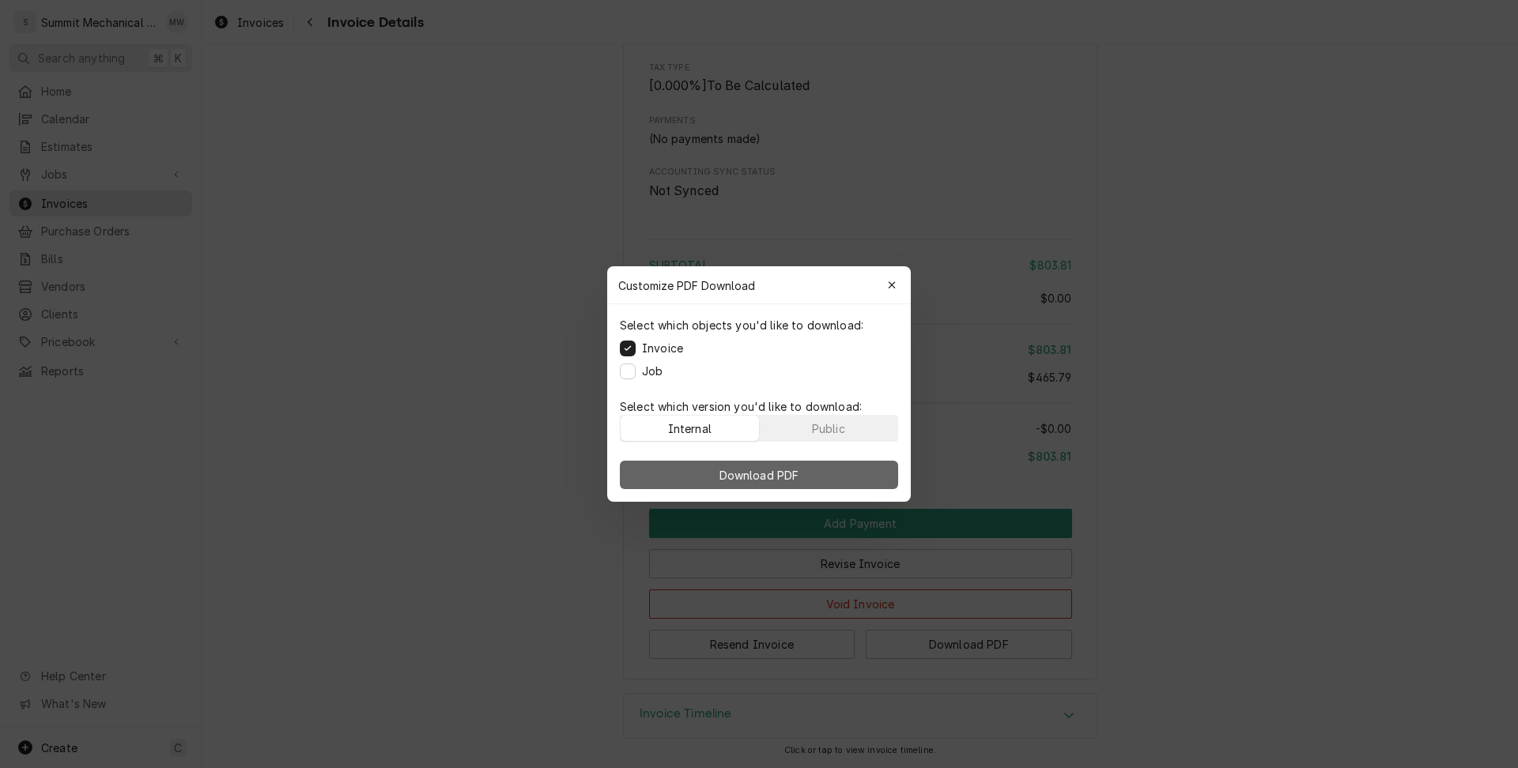
click at [783, 488] on button "Download PDF" at bounding box center [759, 475] width 278 height 28
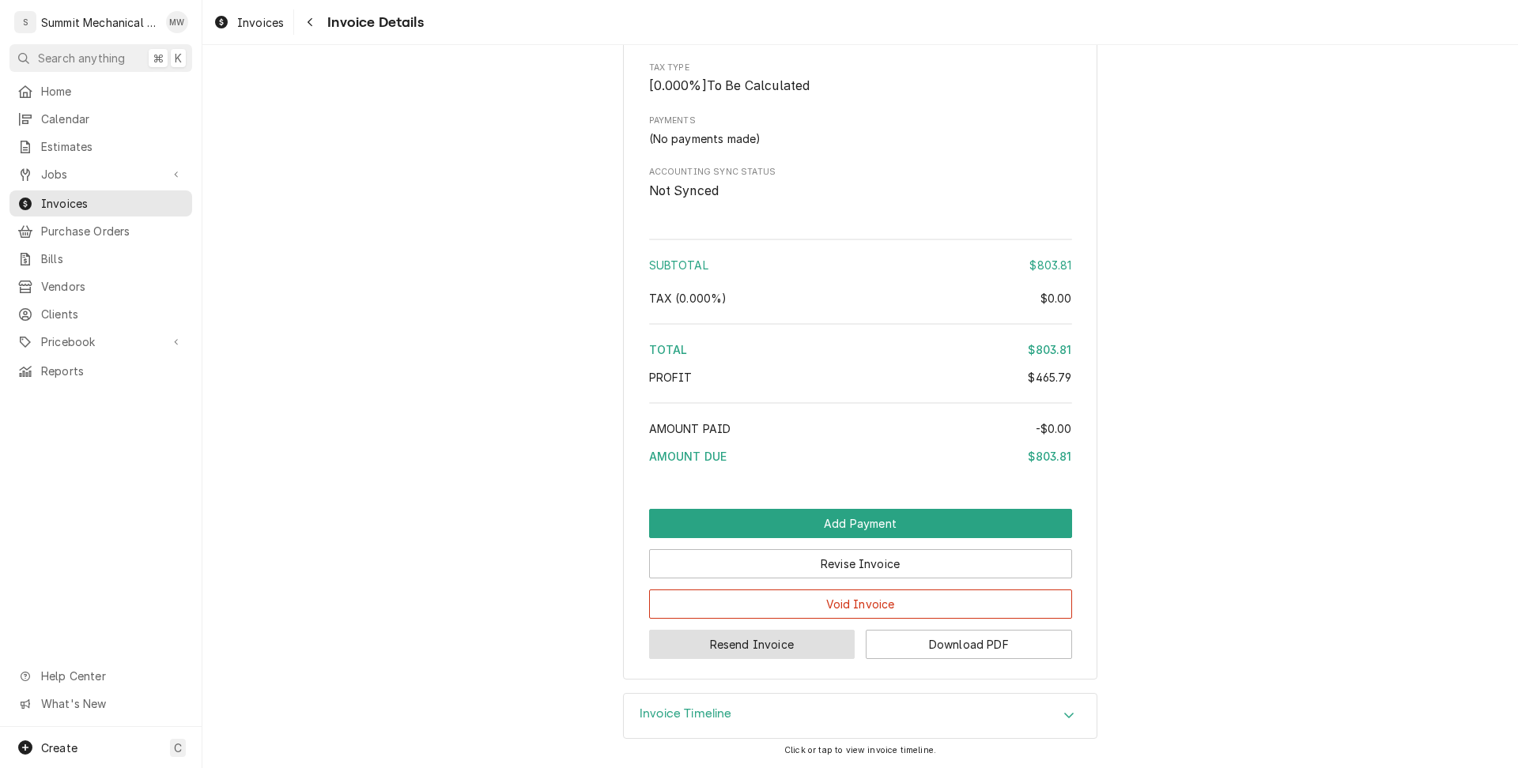
click at [772, 643] on button "Resend Invoice" at bounding box center [752, 644] width 206 height 29
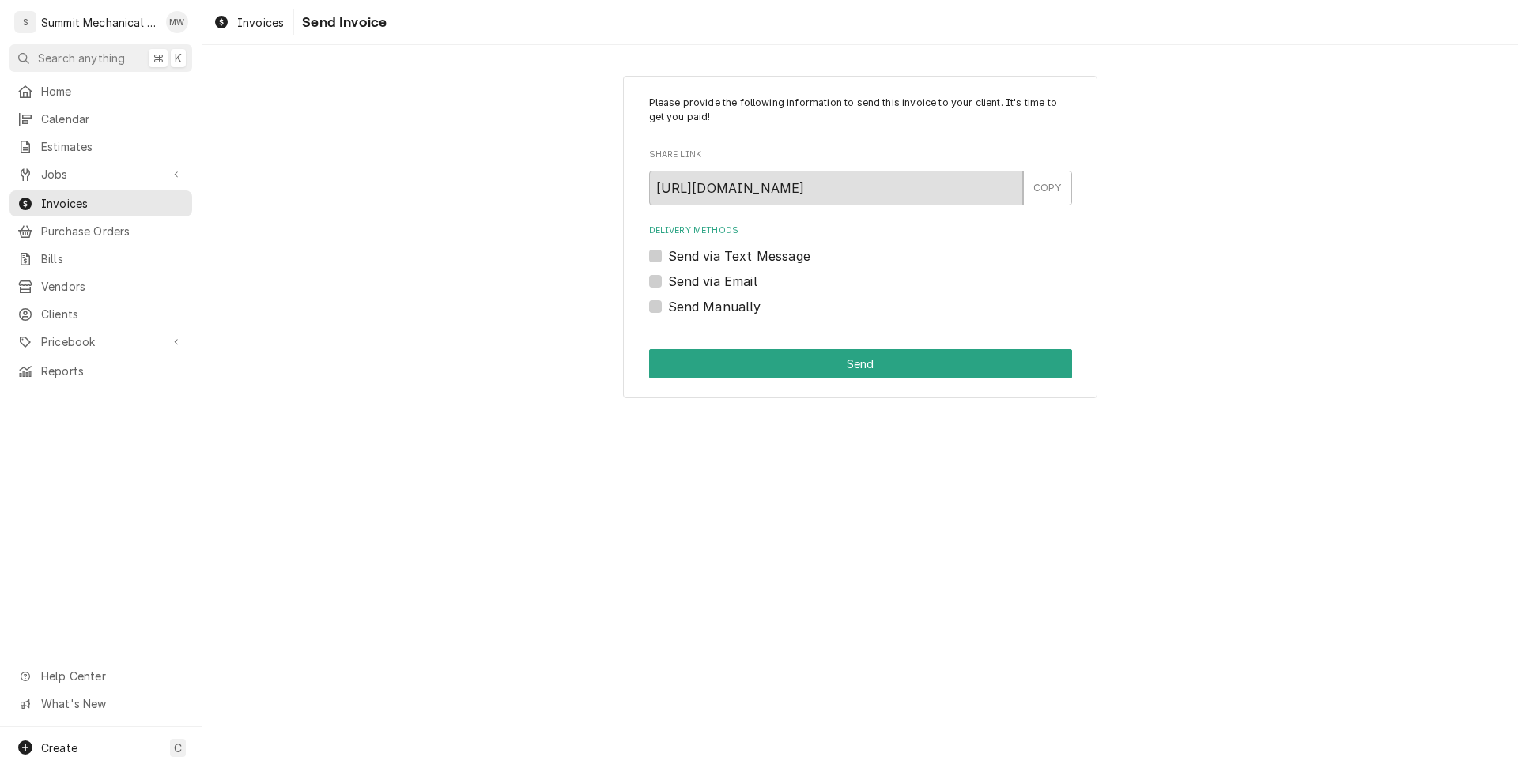
click at [698, 283] on label "Send via Email" at bounding box center [712, 281] width 89 height 19
click at [698, 283] on input "Send via Email" at bounding box center [879, 289] width 423 height 35
checkbox input "true"
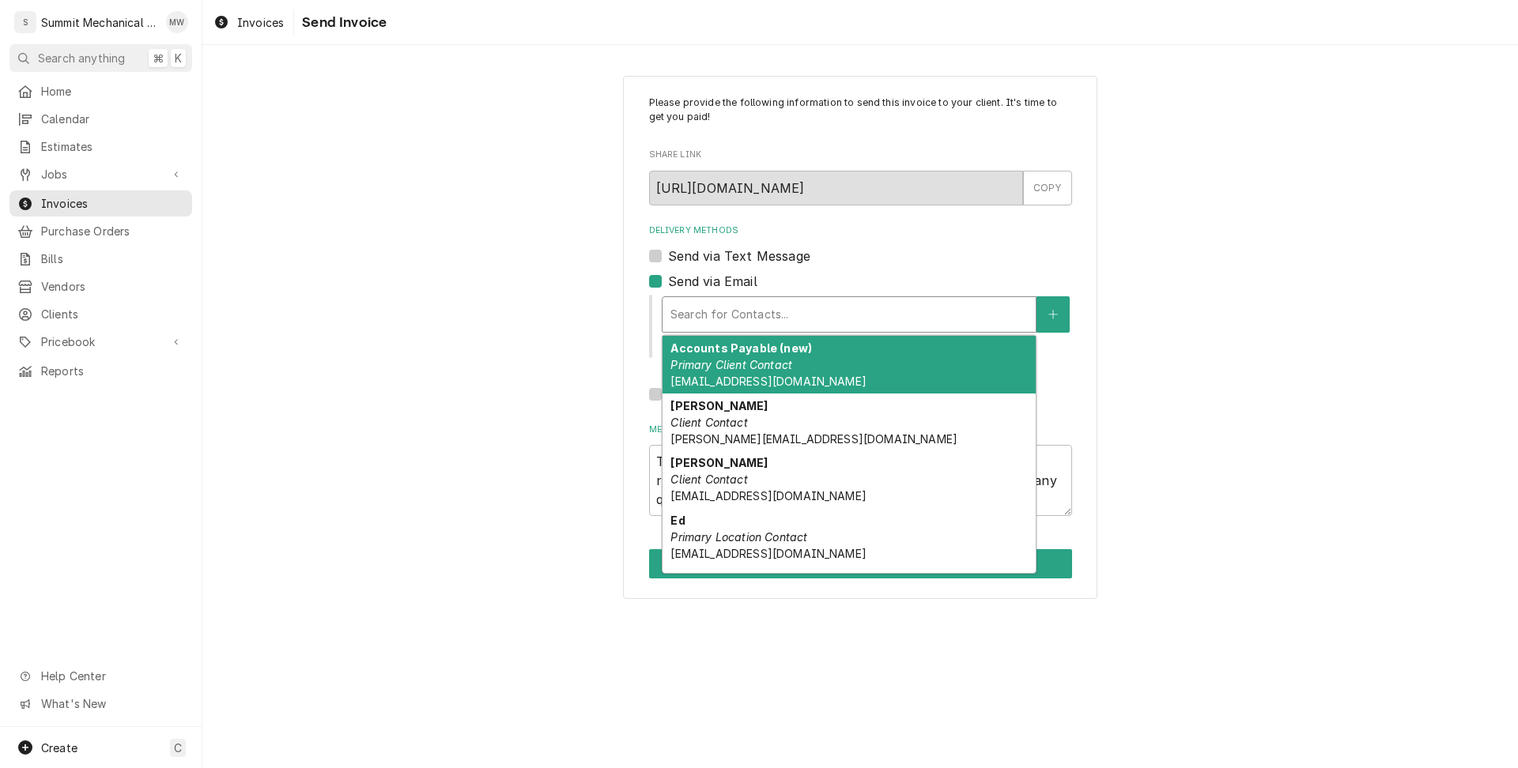
click at [720, 310] on div "Delivery Methods" at bounding box center [848, 314] width 357 height 28
type textarea "x"
type input "e"
type textarea "x"
type input "ed"
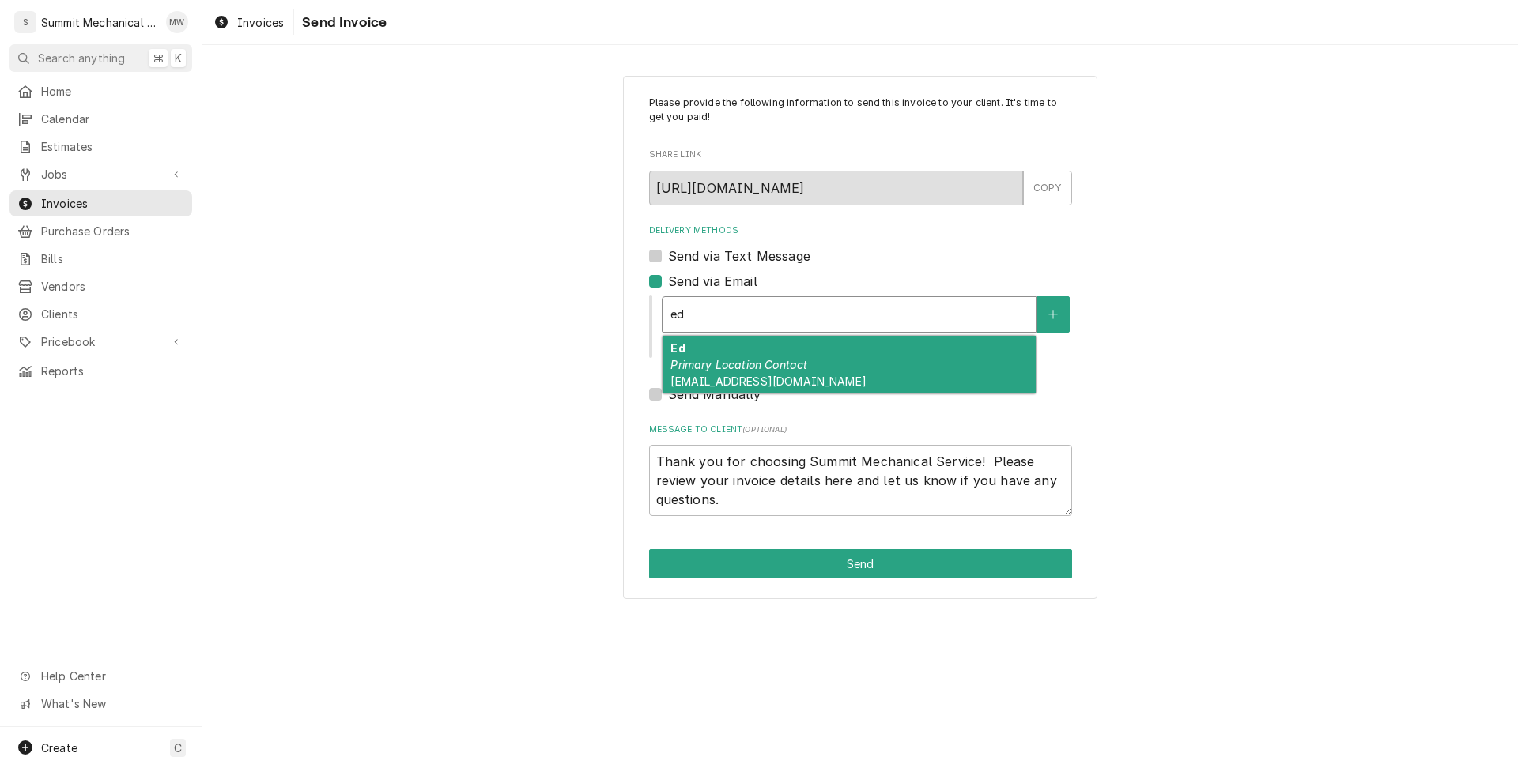
type textarea "x"
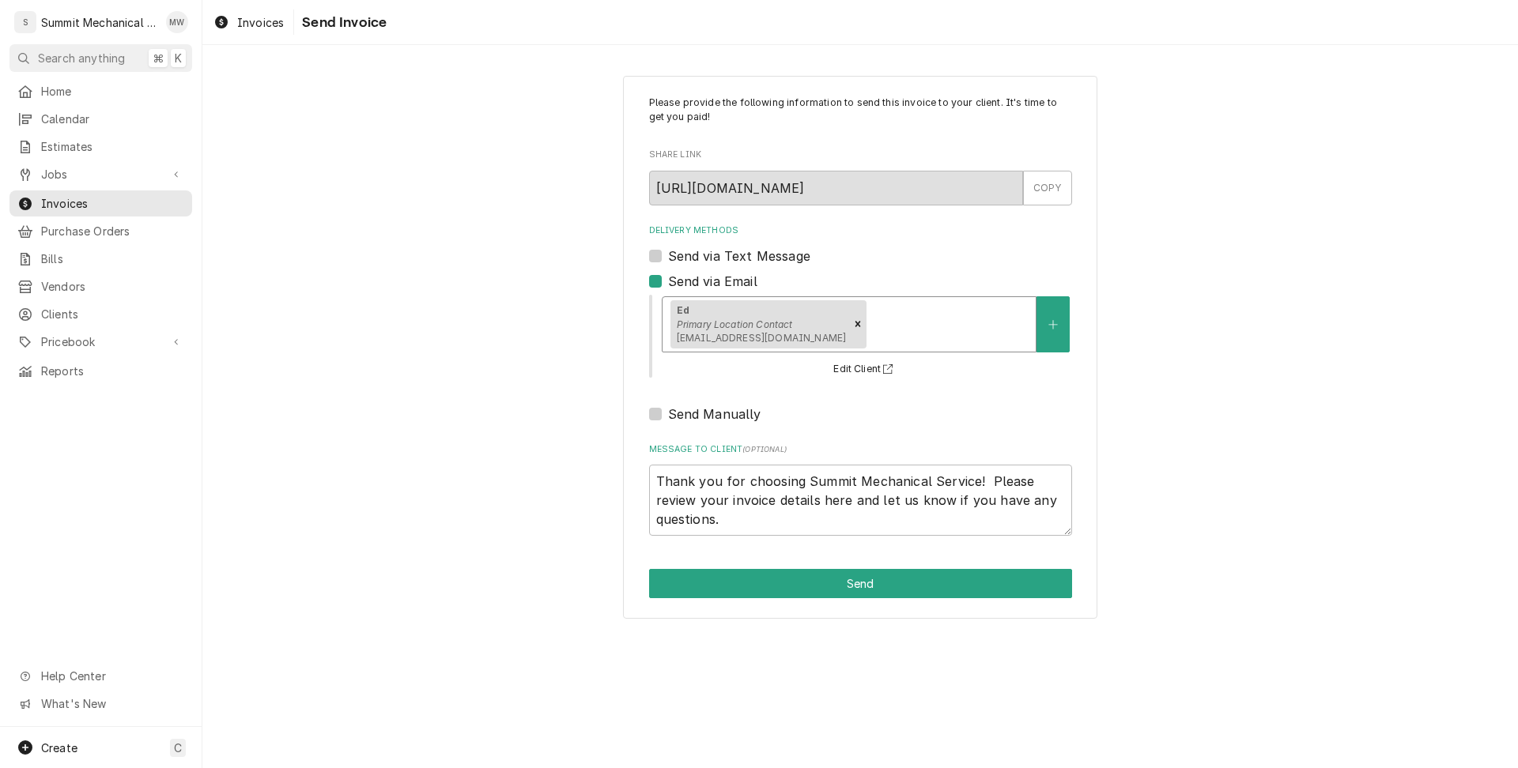
click at [881, 323] on div "Delivery Methods" at bounding box center [949, 324] width 158 height 28
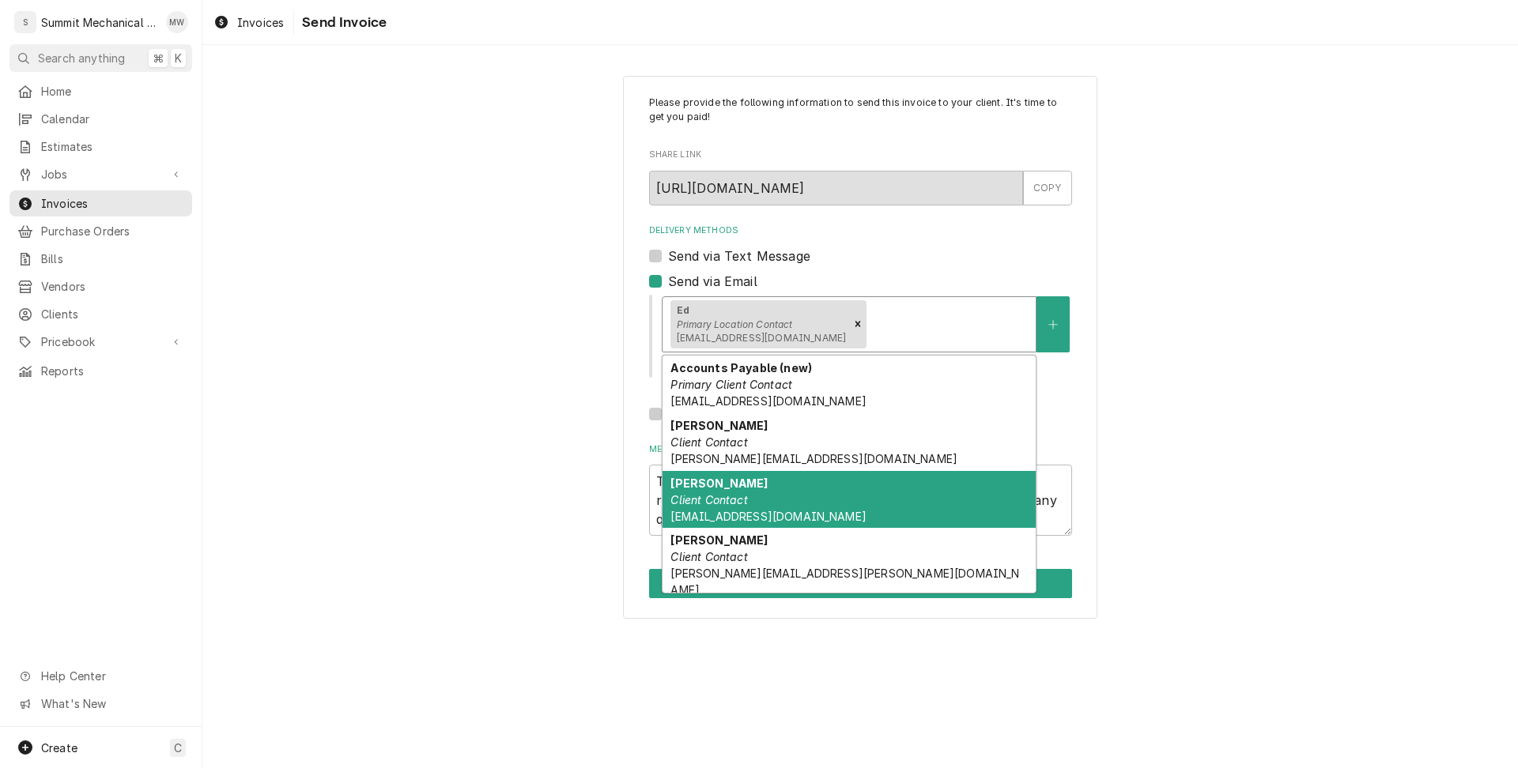
click at [877, 499] on div "David Client Contact davidc@marketstreetgrill.com" at bounding box center [848, 500] width 373 height 58
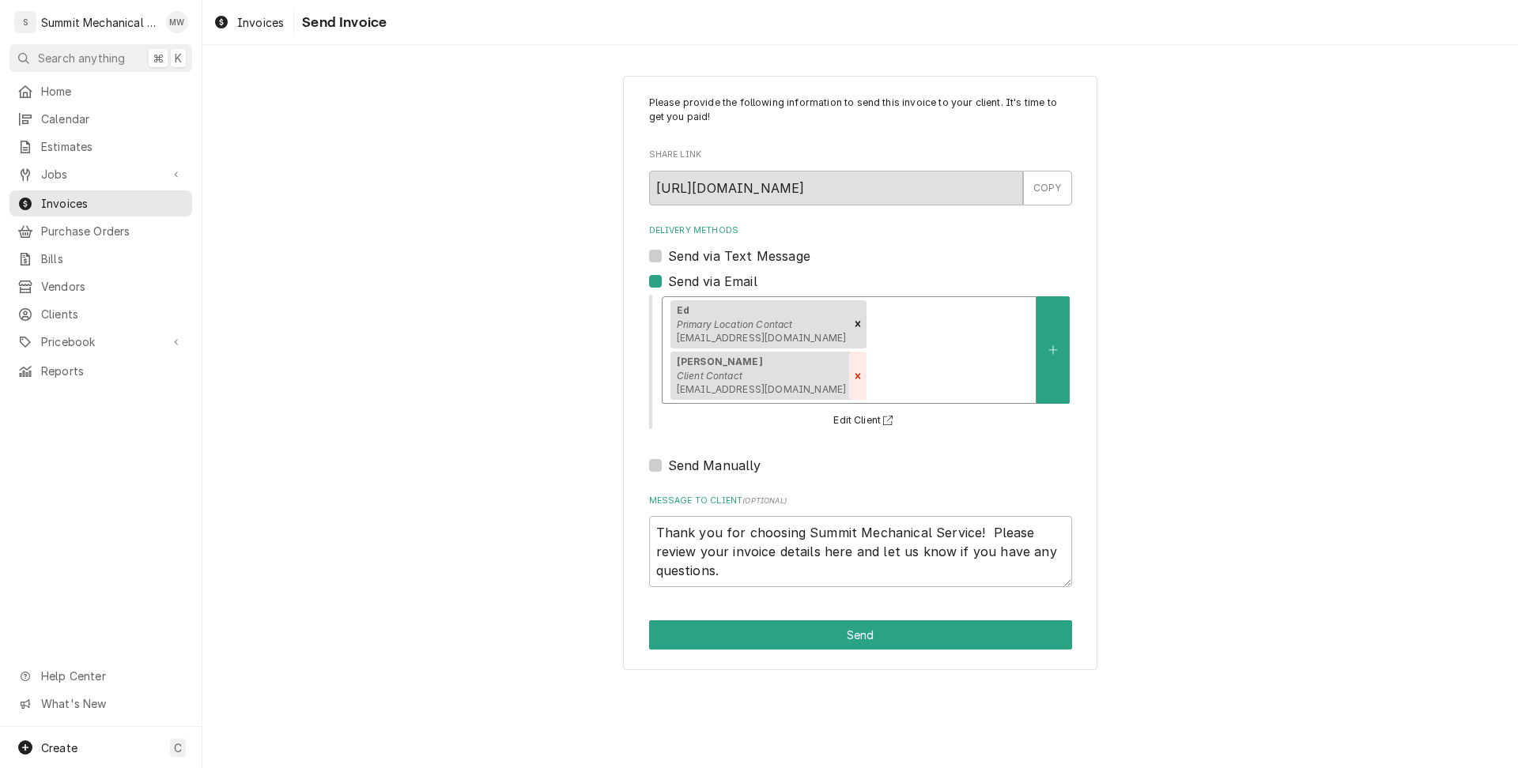
type textarea "x"
type input "ap"
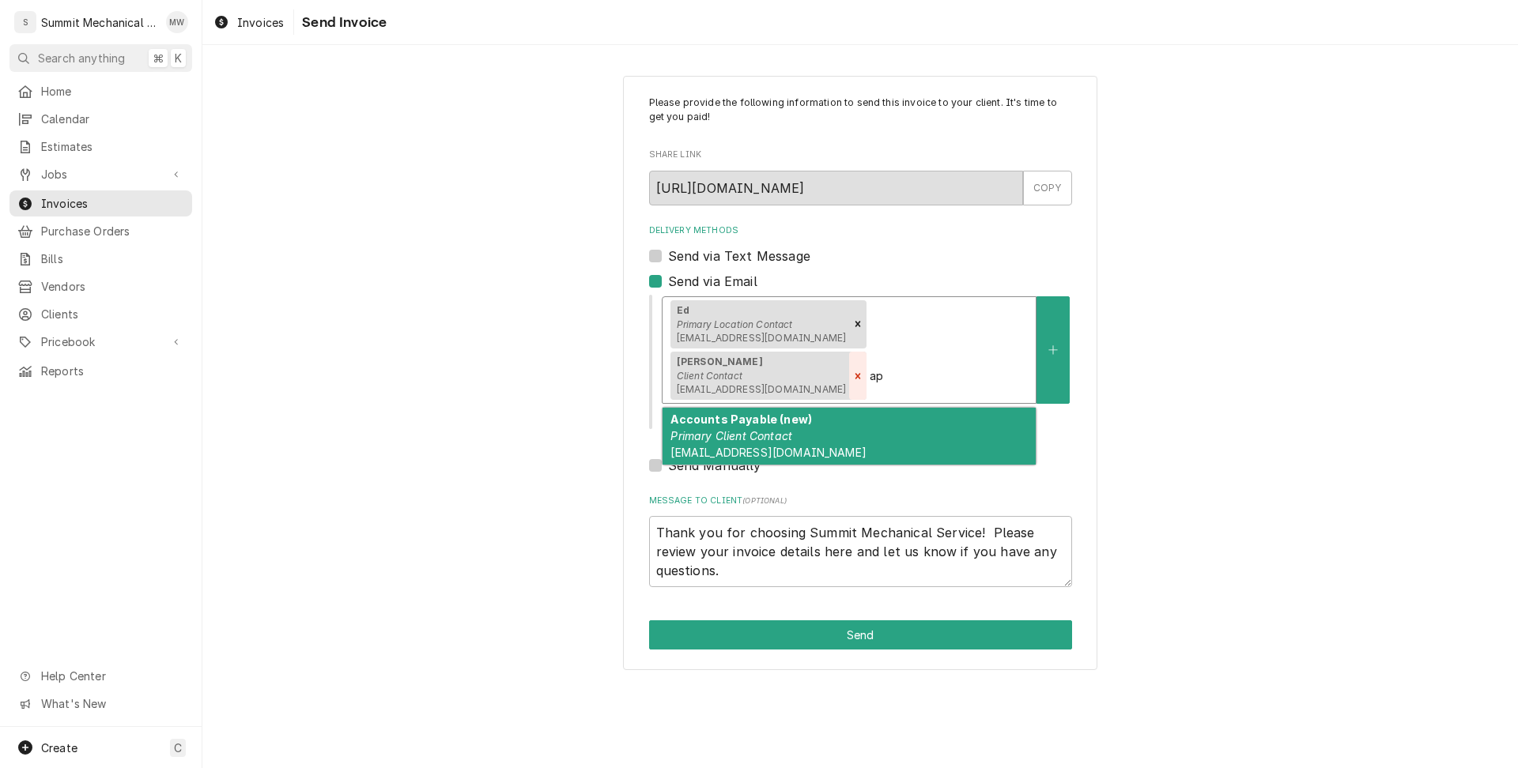
type textarea "x"
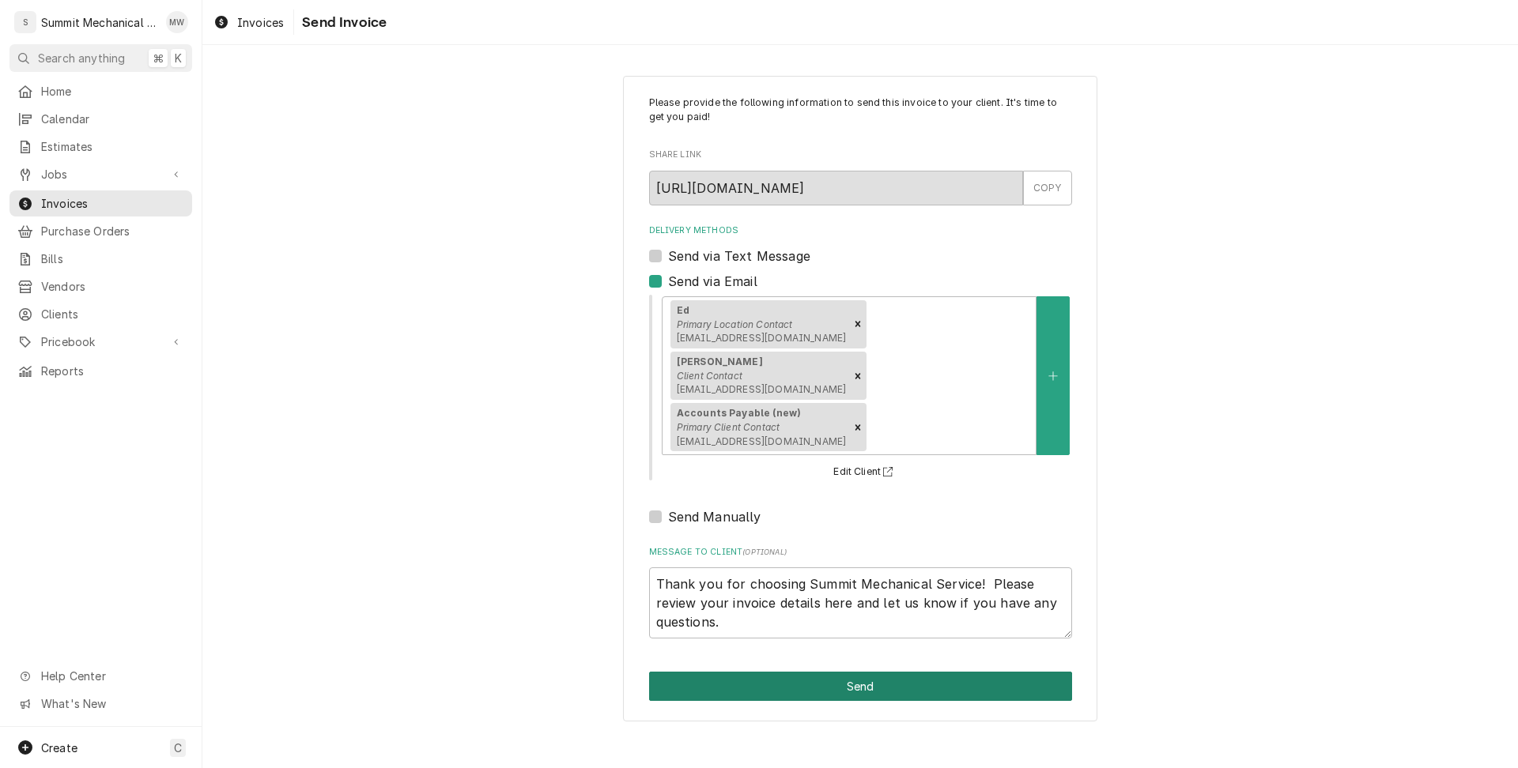
click at [832, 672] on button "Send" at bounding box center [860, 686] width 423 height 29
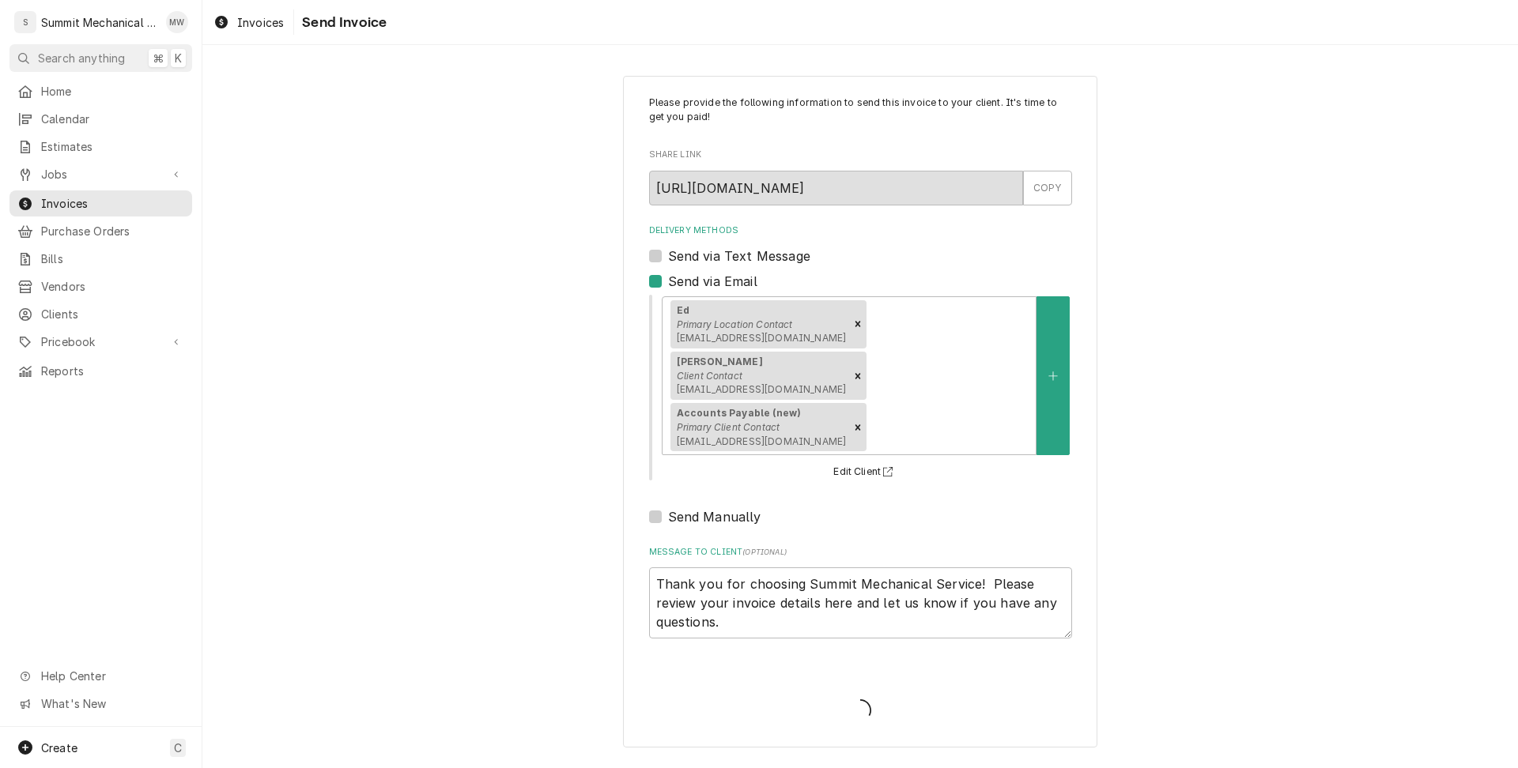
type textarea "x"
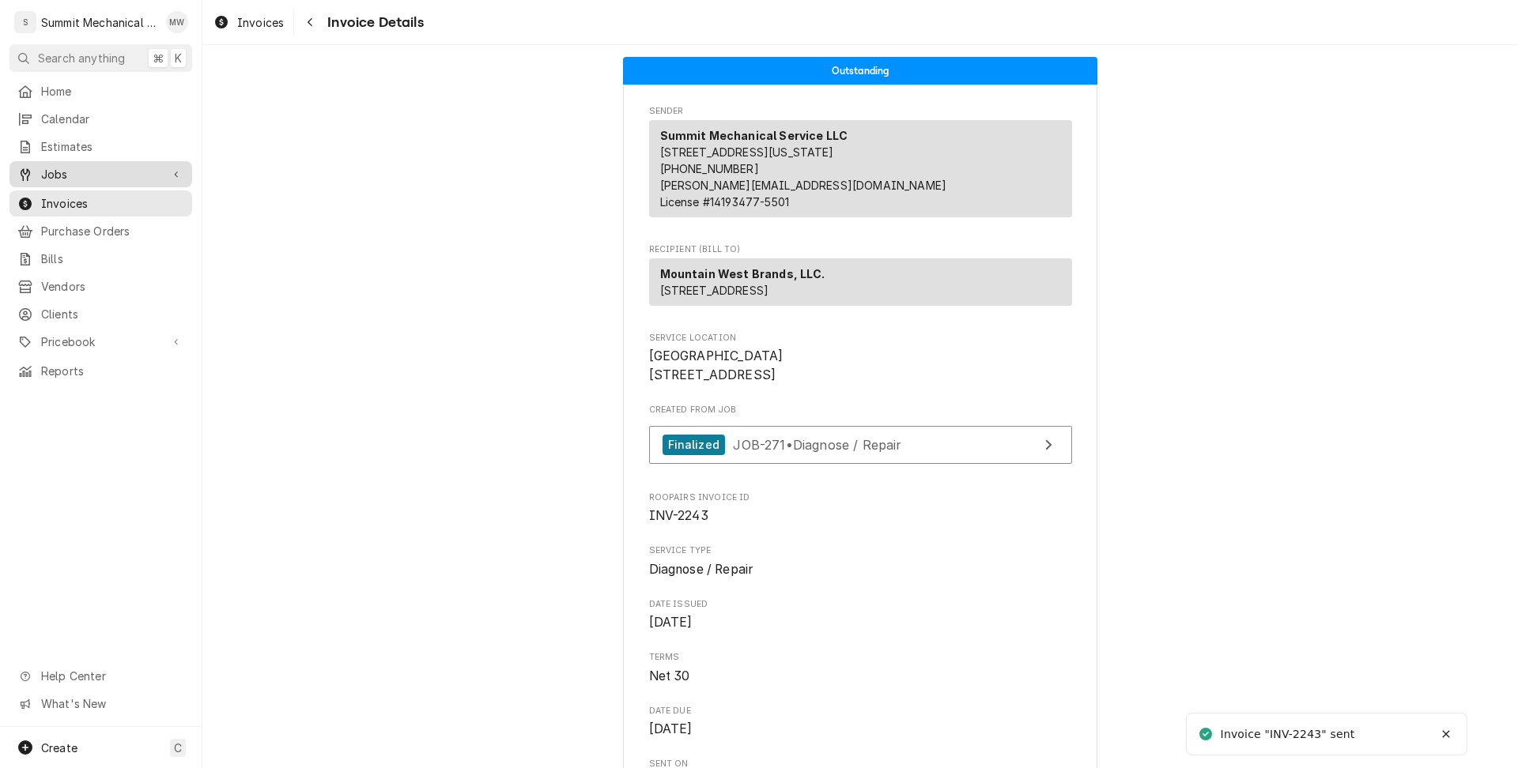
click at [104, 166] on span "Jobs" at bounding box center [100, 174] width 119 height 17
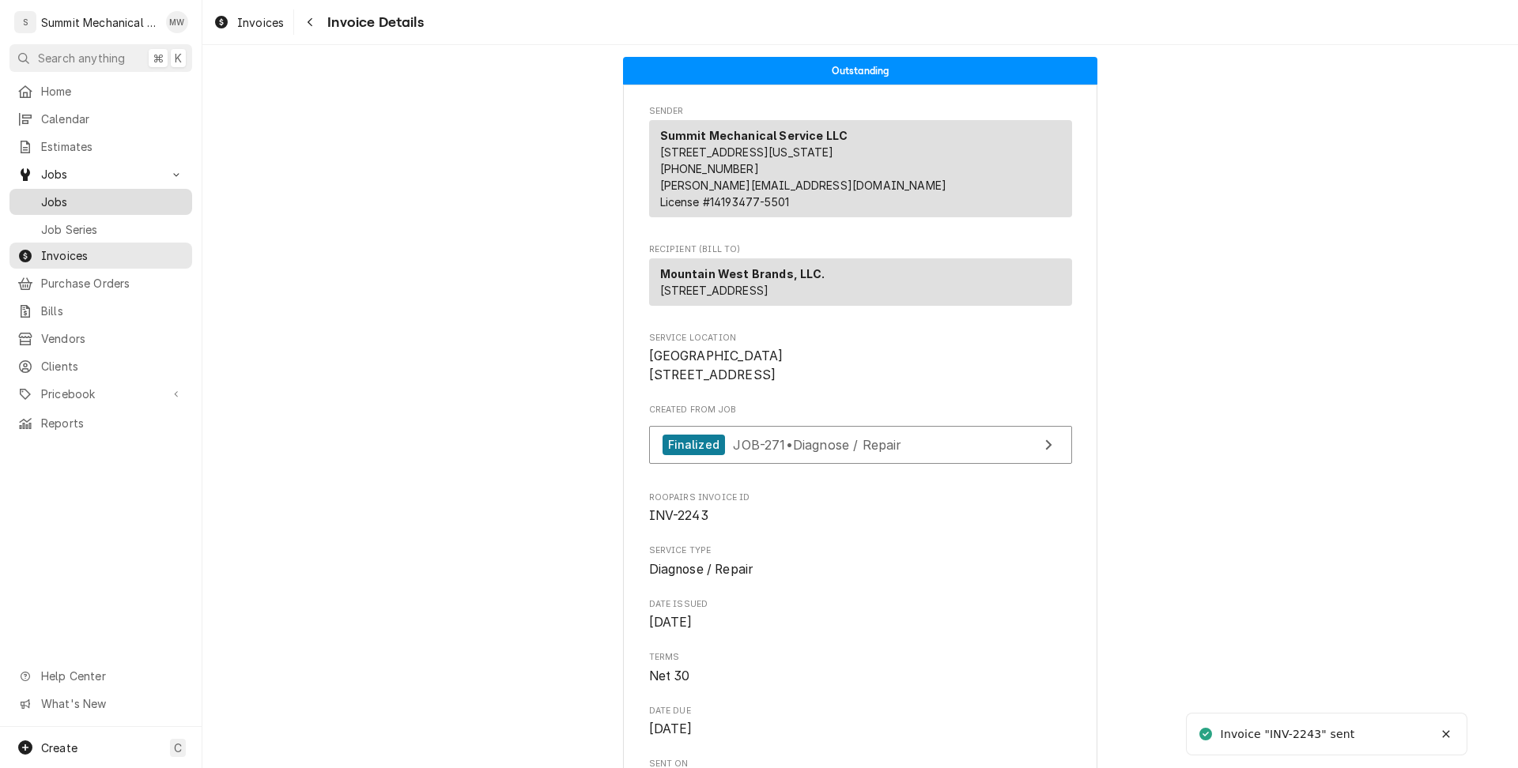
click at [88, 194] on span "Jobs" at bounding box center [112, 202] width 143 height 17
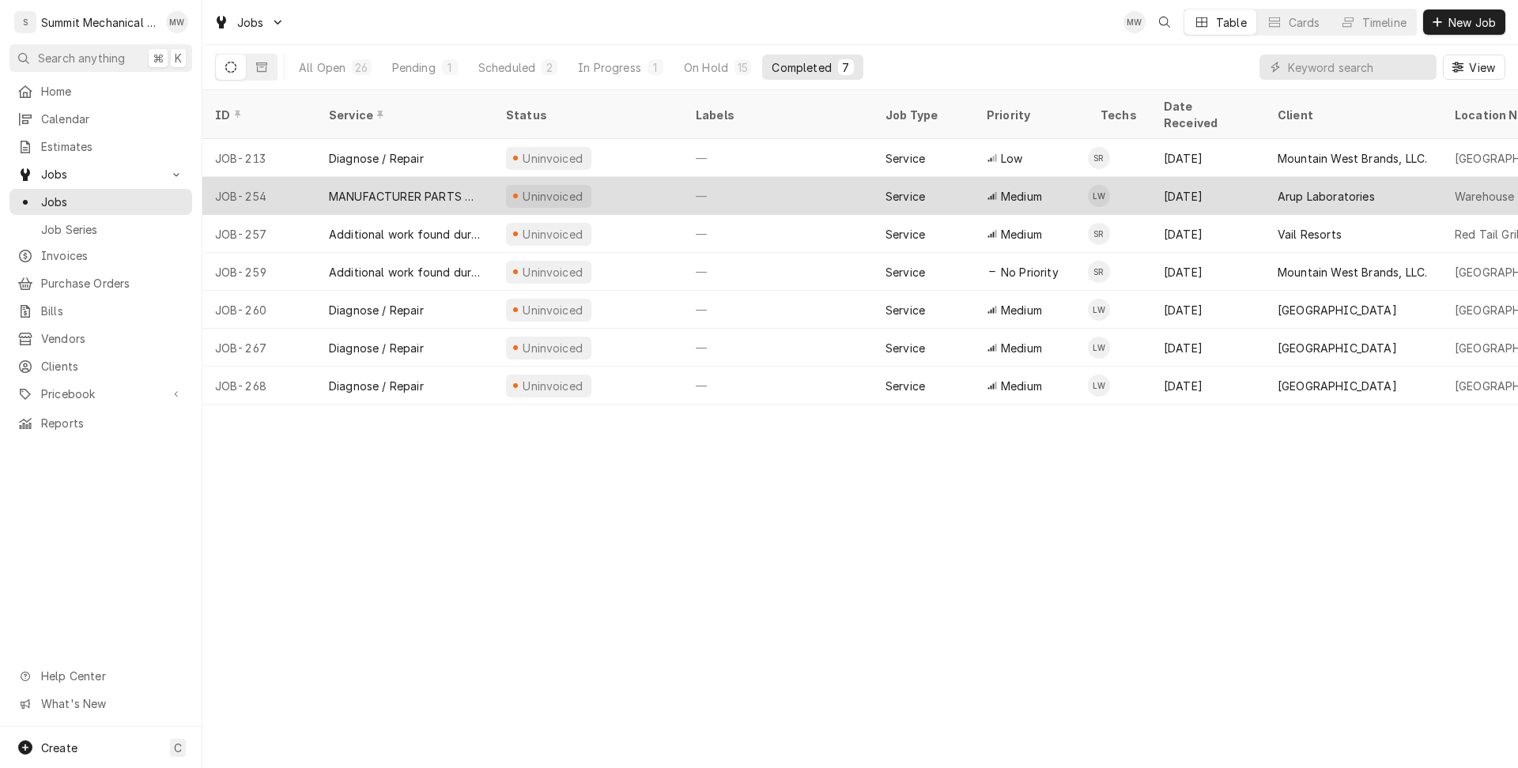
click at [432, 188] on div "MANUFACTURER PARTS ONLY WARRANTY REPAIR" at bounding box center [405, 196] width 152 height 17
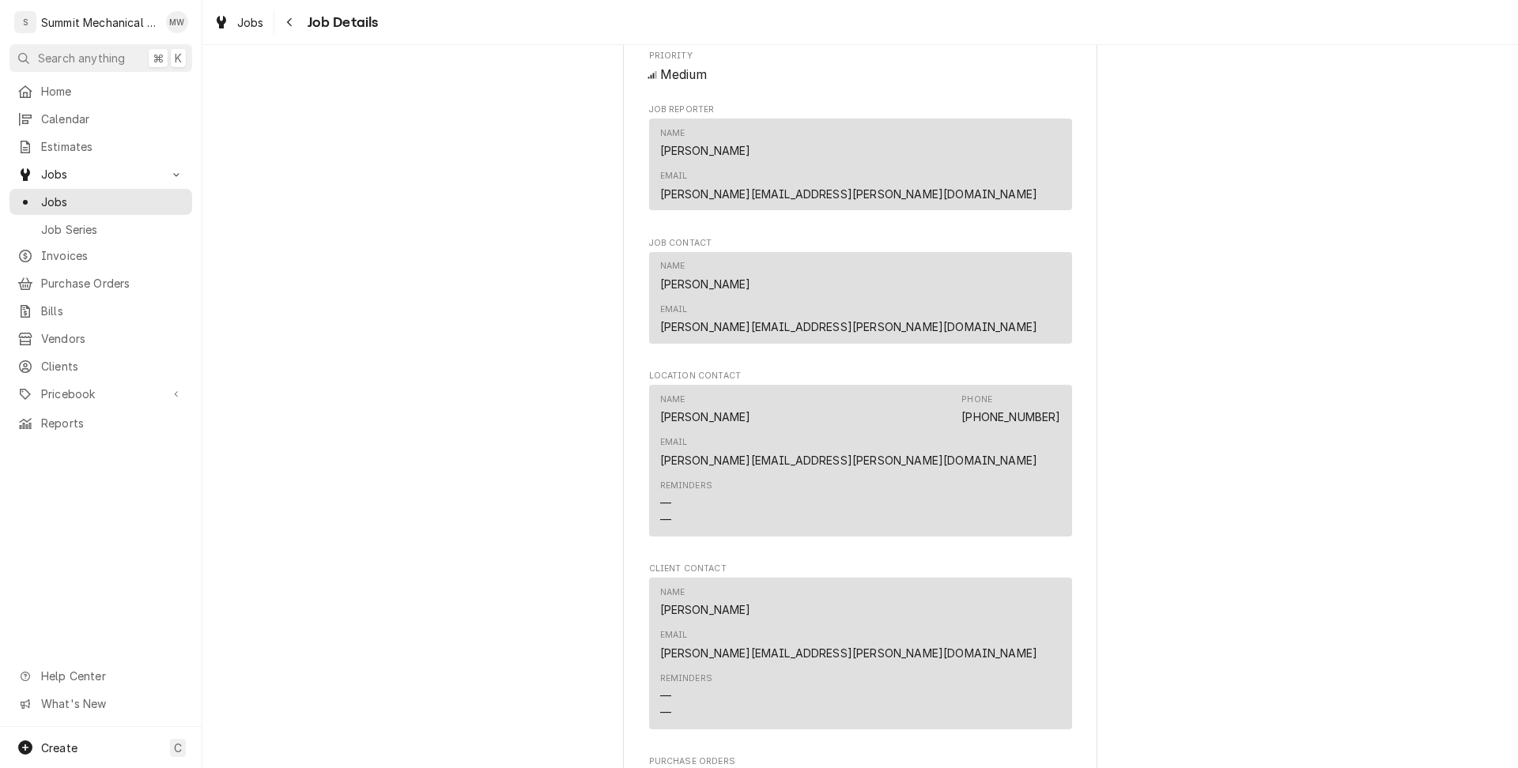
scroll to position [1073, 0]
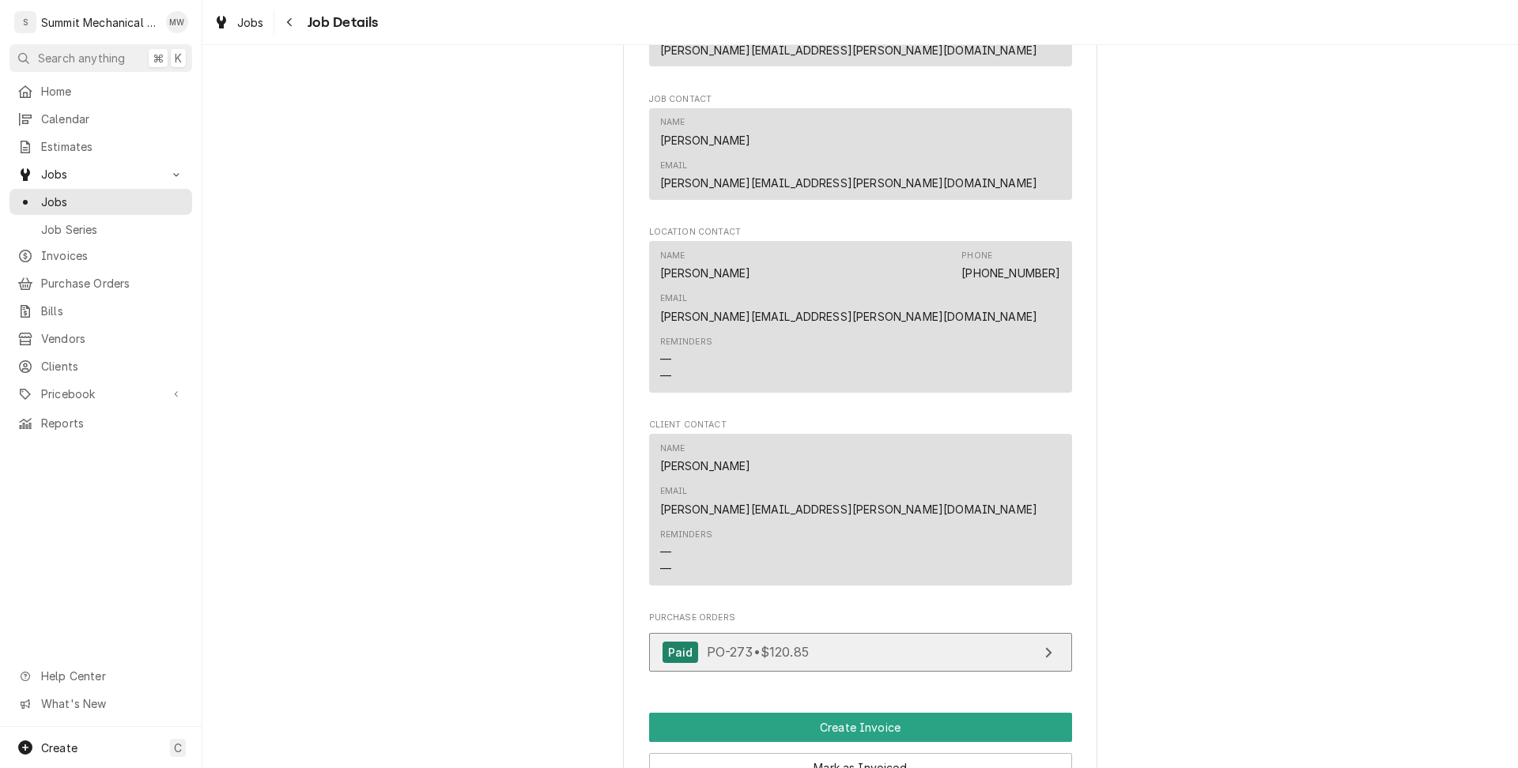
click at [783, 633] on link "Paid PO-273 • $120.85" at bounding box center [860, 652] width 423 height 39
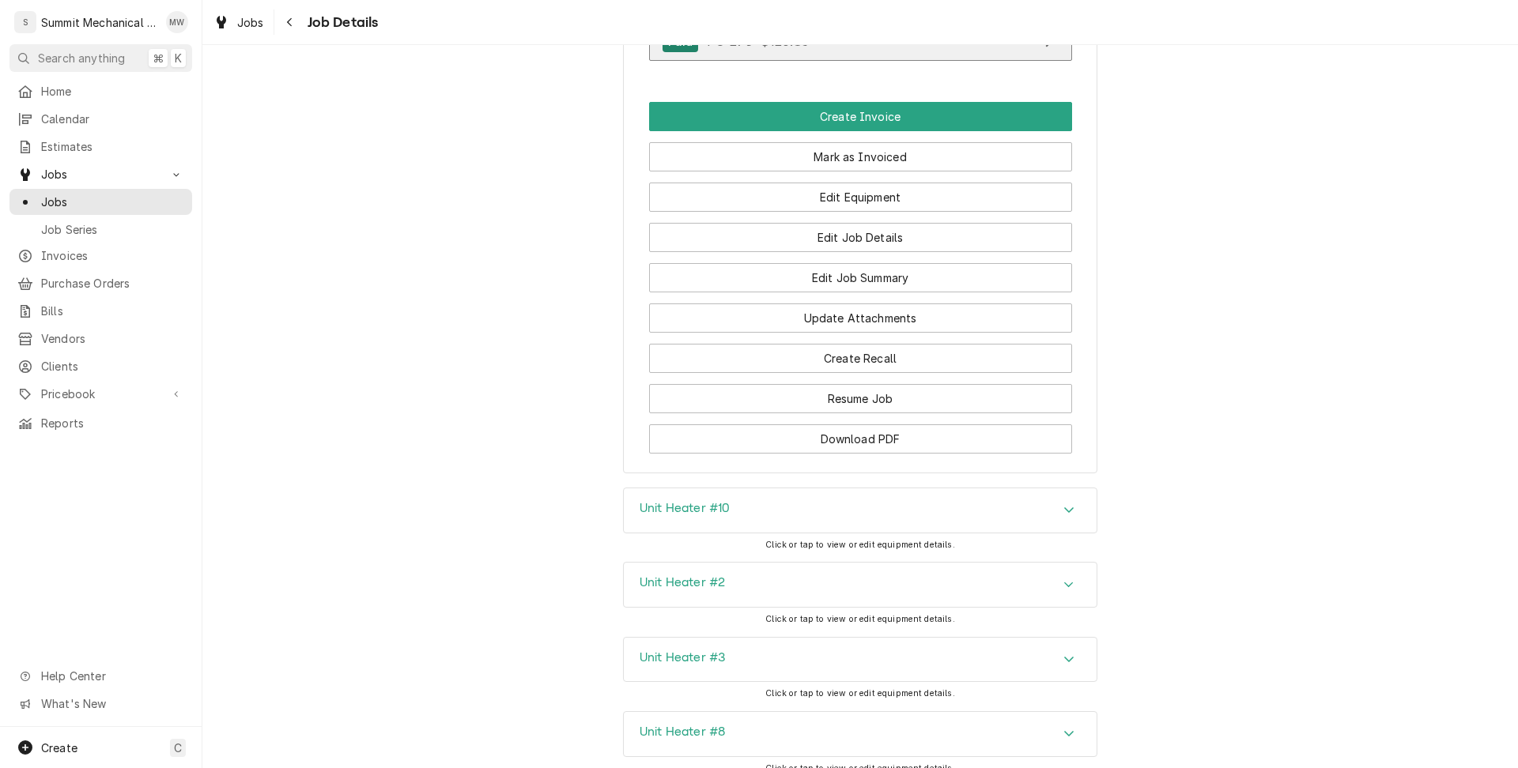
scroll to position [1511, 0]
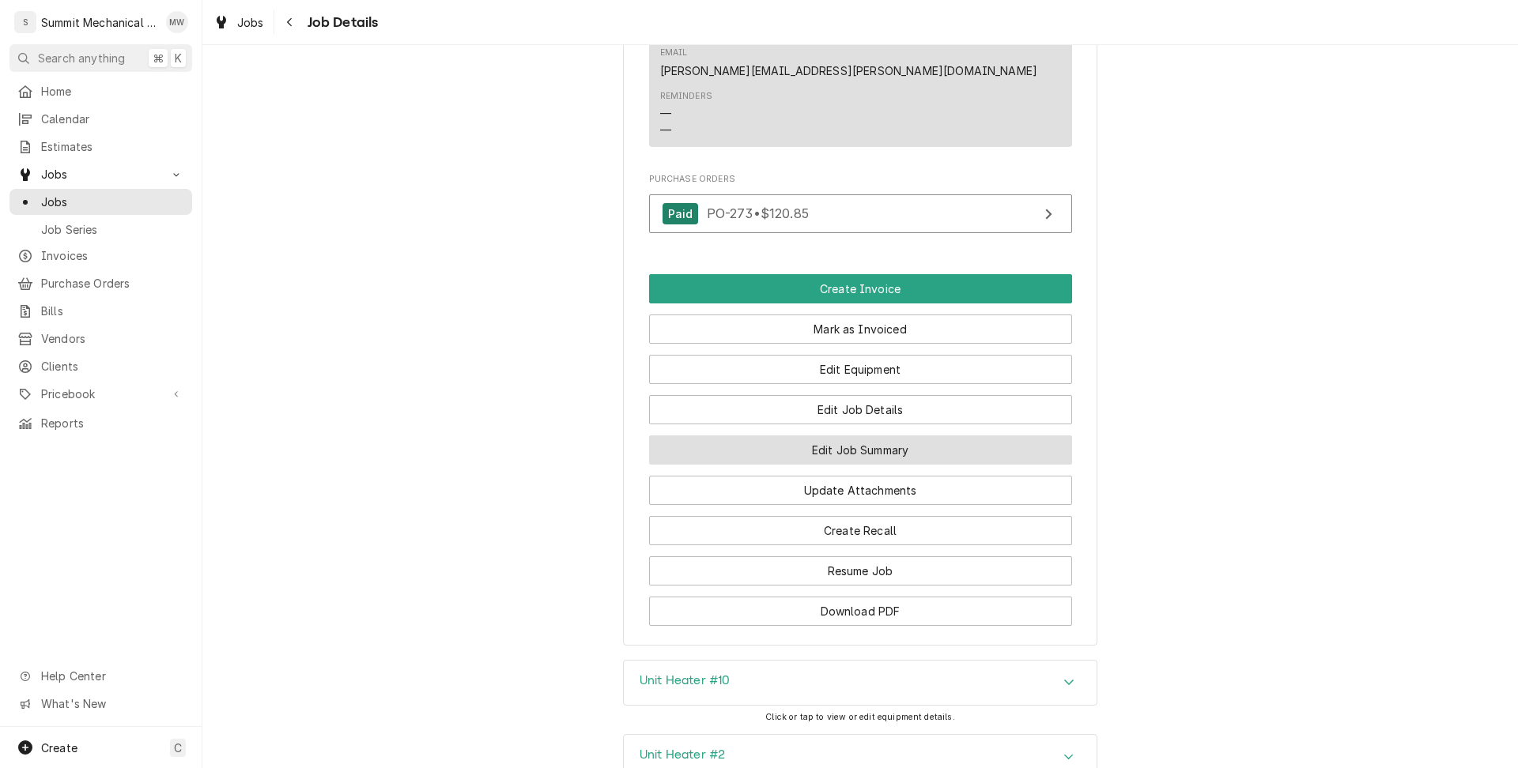
click at [866, 436] on button "Edit Job Summary" at bounding box center [860, 450] width 423 height 29
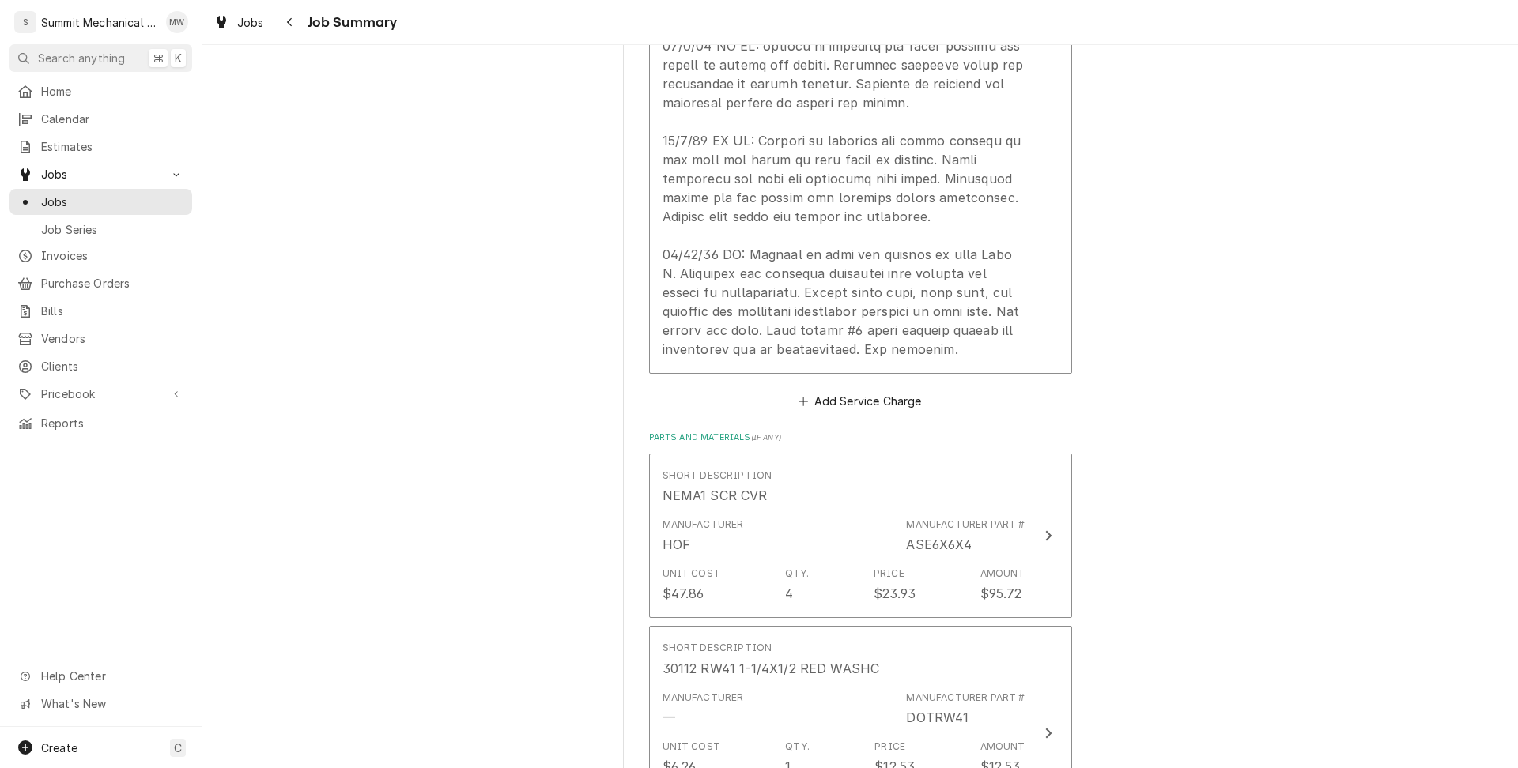
scroll to position [1291, 0]
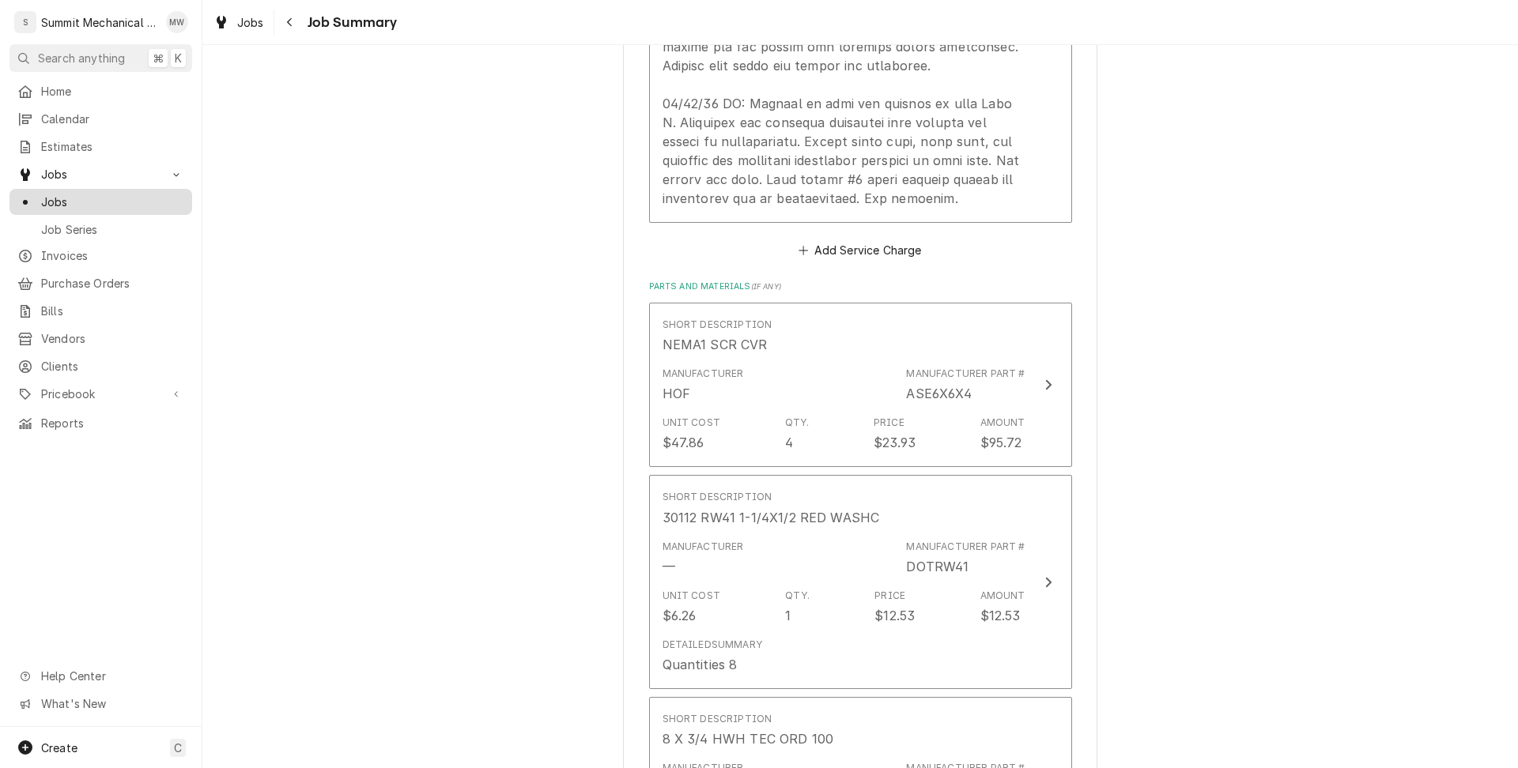
click at [99, 194] on span "Jobs" at bounding box center [112, 202] width 143 height 17
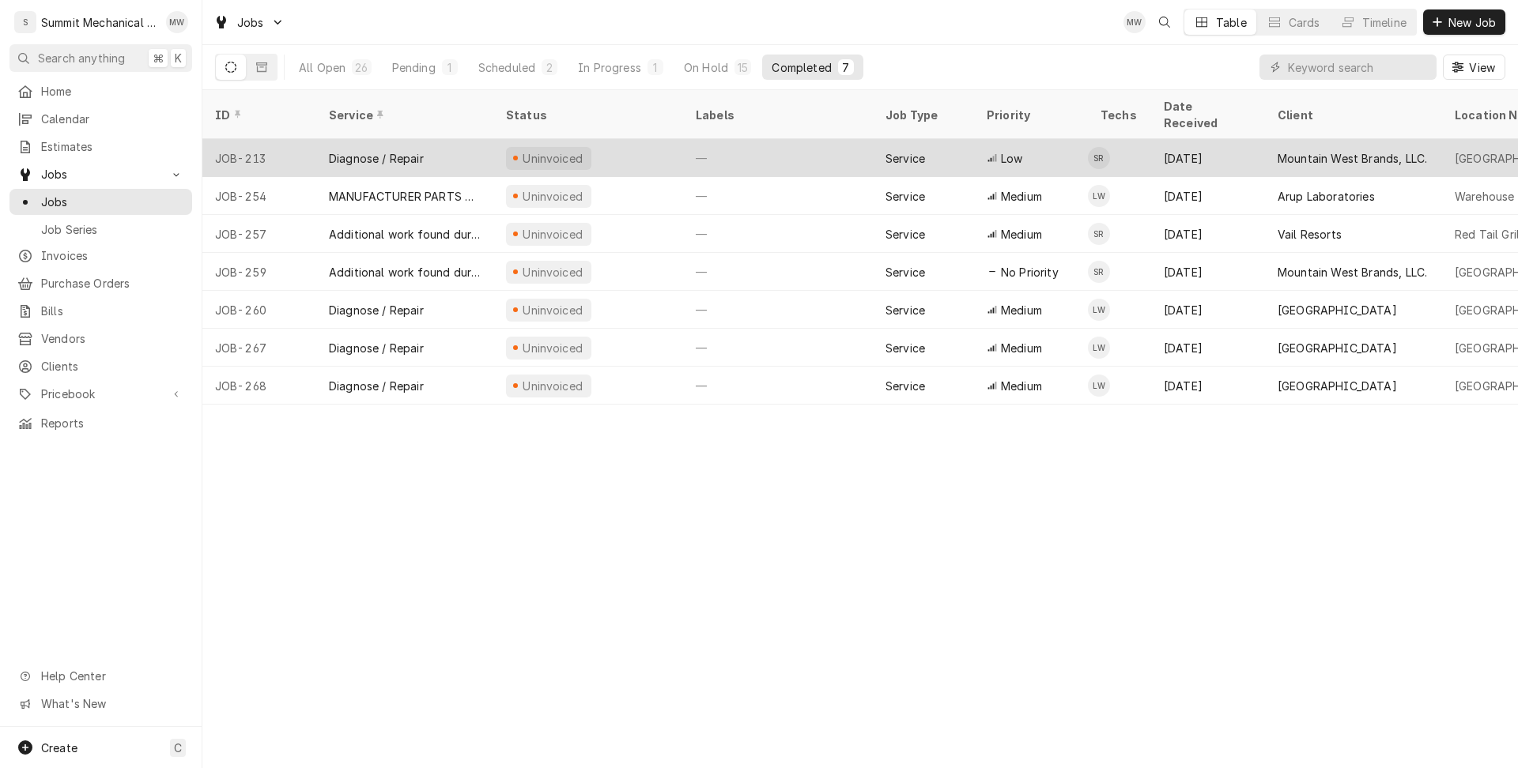
click at [623, 142] on div "Uninvoiced" at bounding box center [588, 158] width 190 height 38
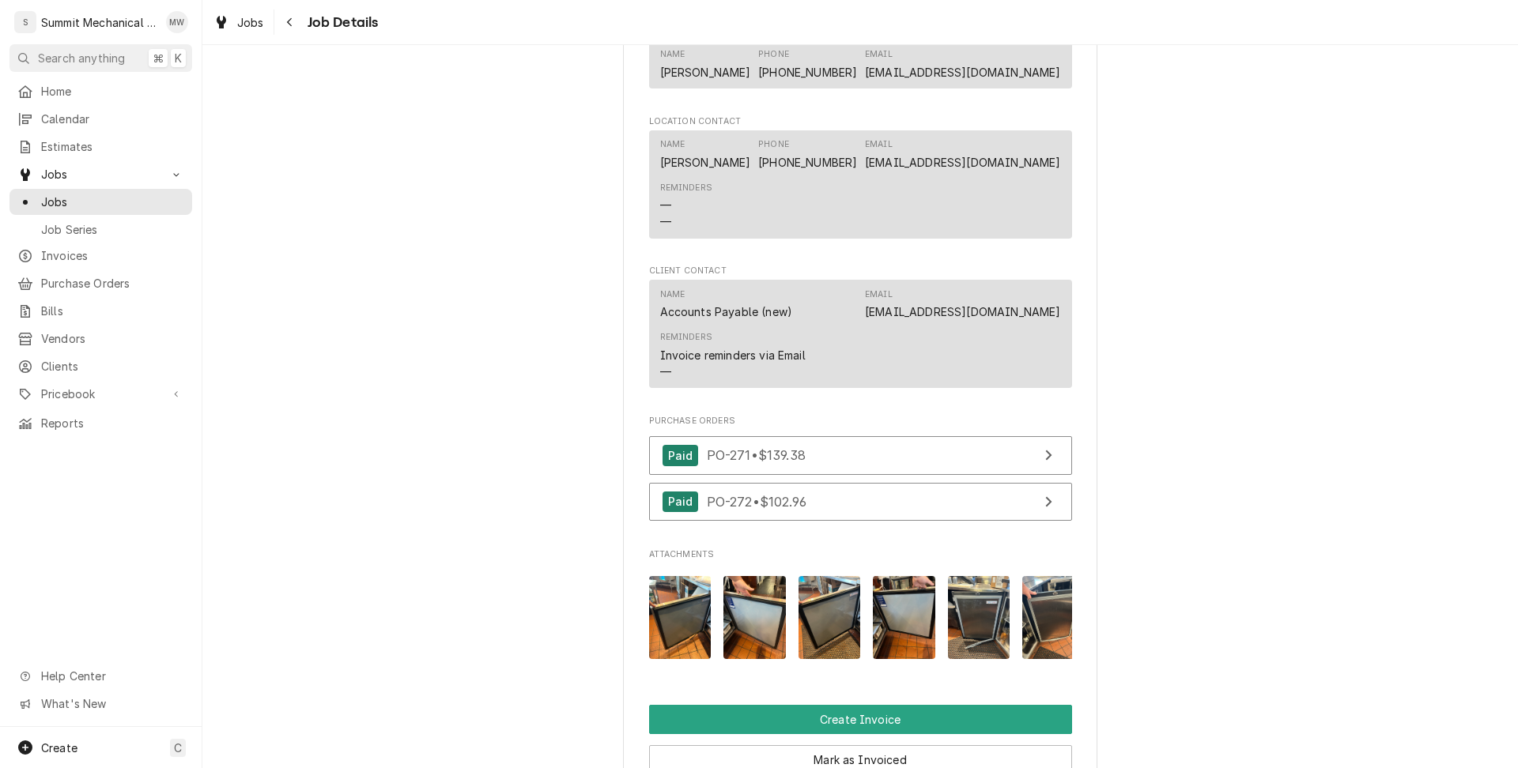
scroll to position [1419, 0]
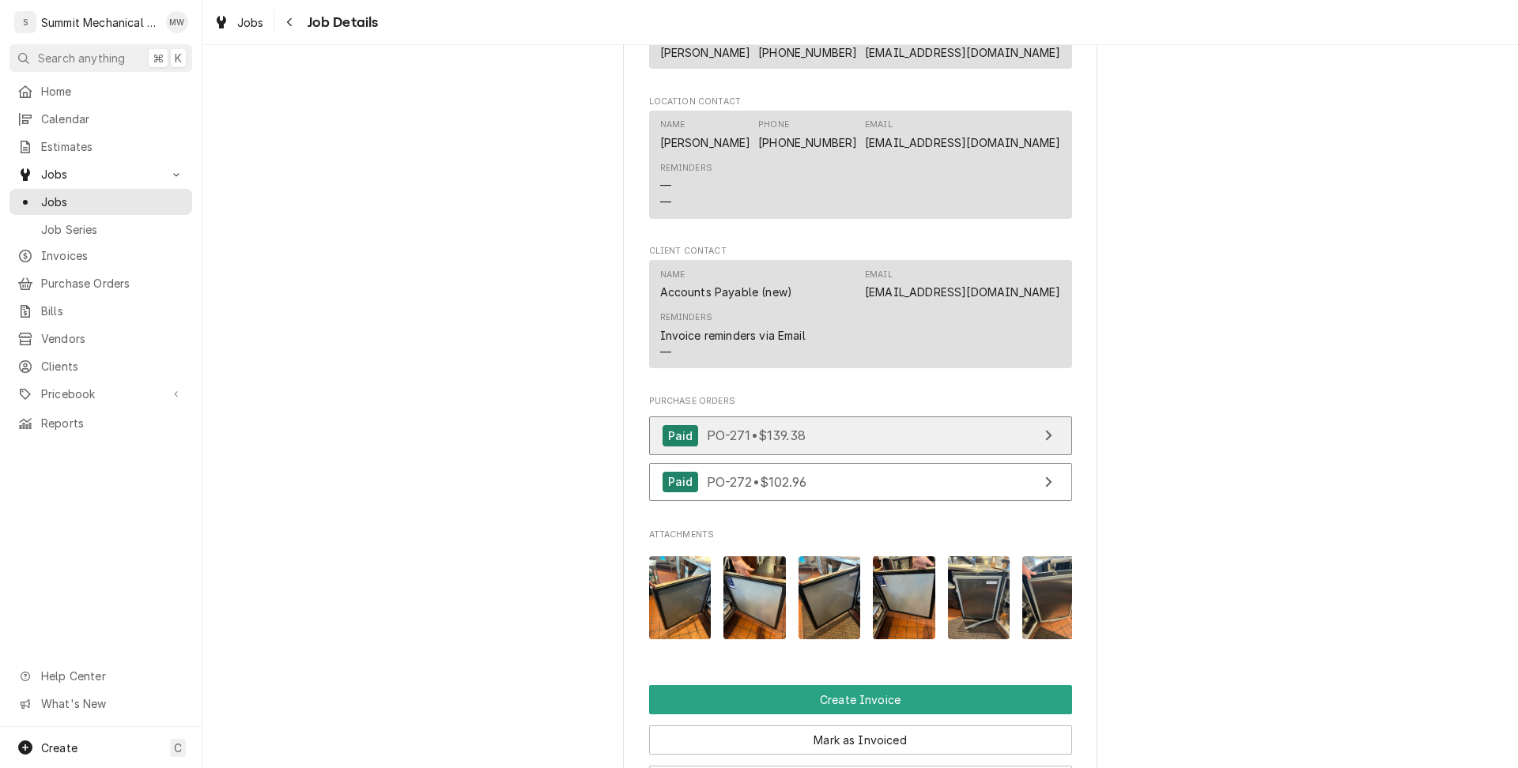
click at [817, 455] on link "Paid PO-271 • $139.38" at bounding box center [860, 436] width 423 height 39
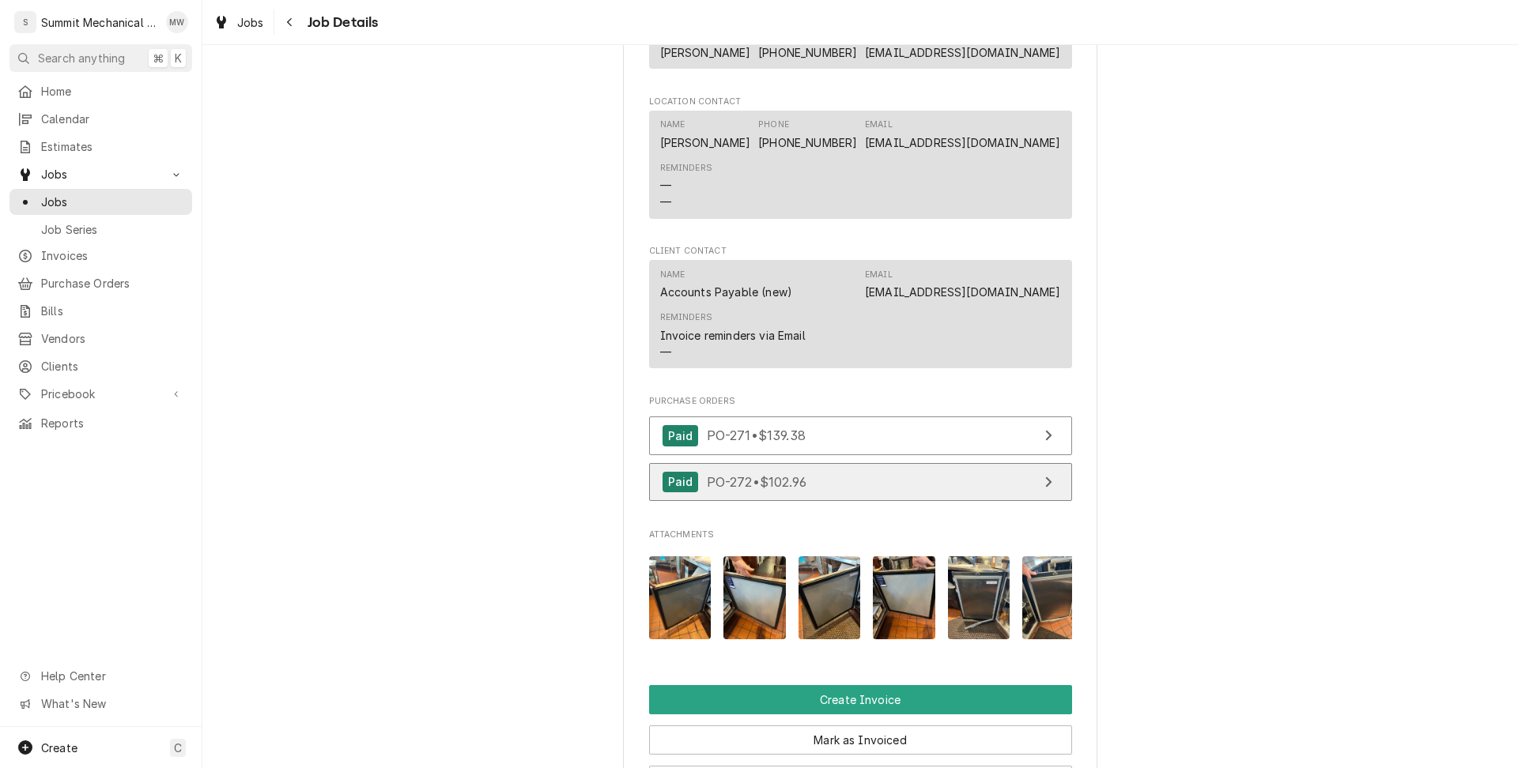
click at [836, 496] on link "Paid PO-272 • $102.96" at bounding box center [860, 482] width 423 height 39
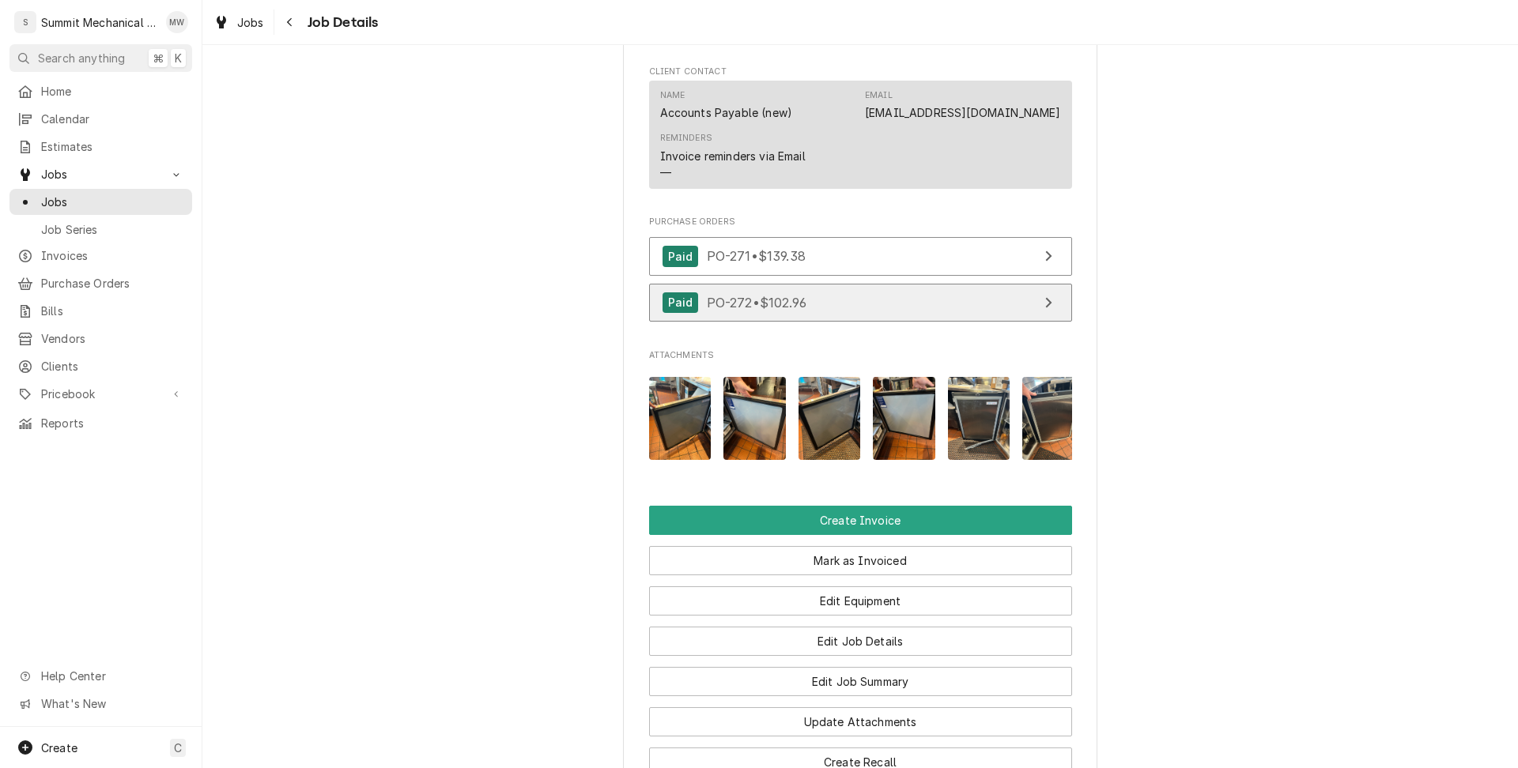
scroll to position [1962, 0]
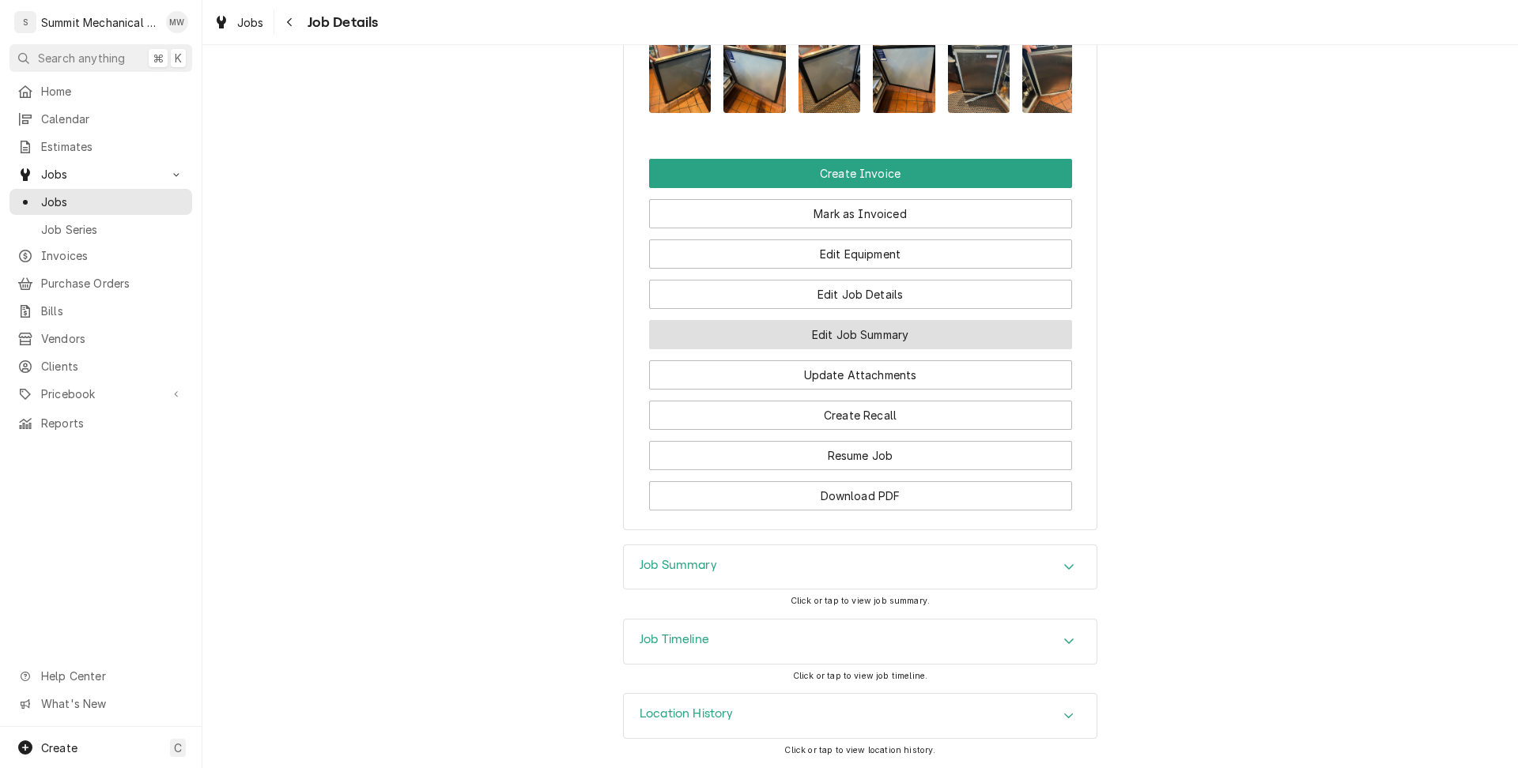
click at [870, 338] on button "Edit Job Summary" at bounding box center [860, 334] width 423 height 29
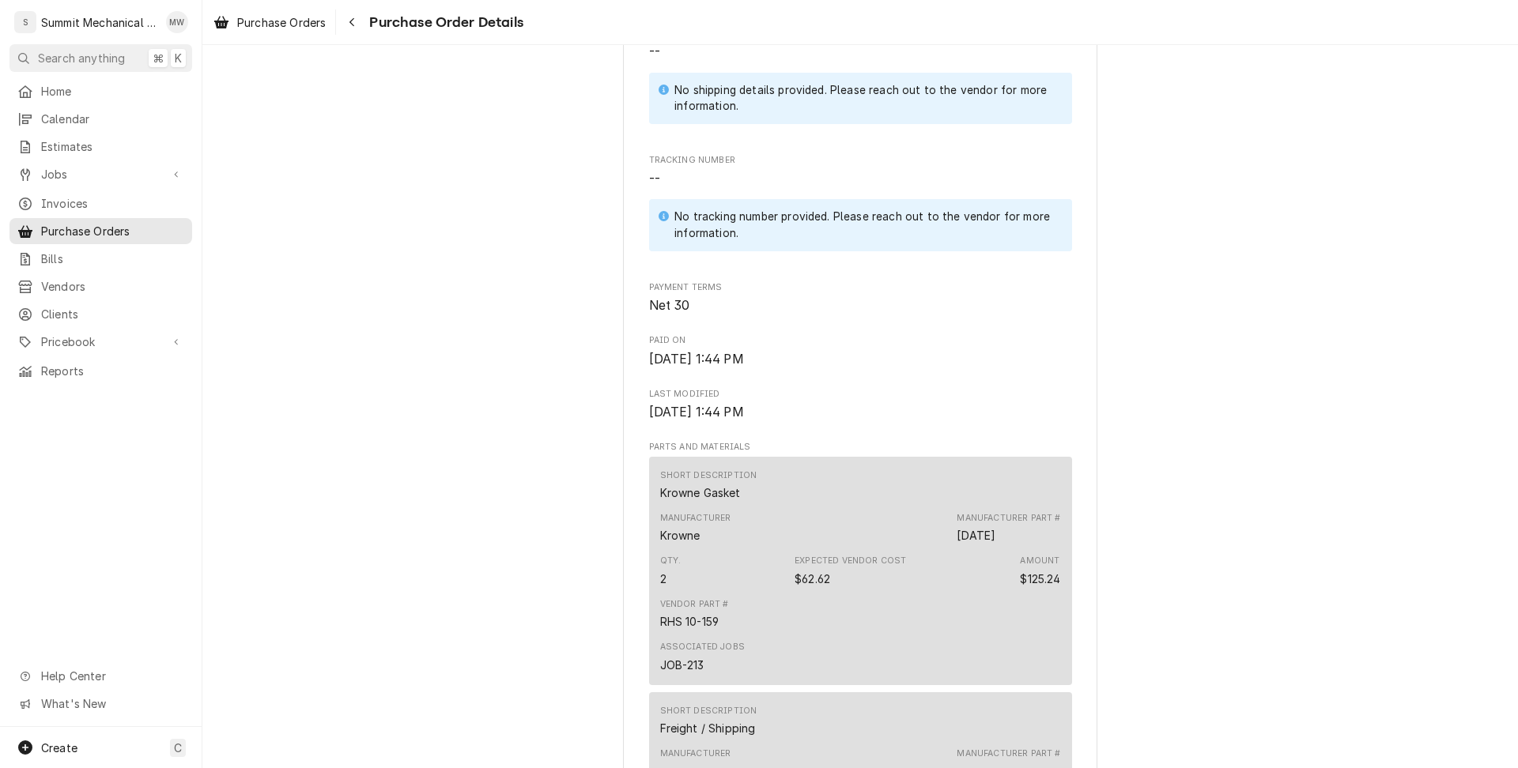
scroll to position [958, 0]
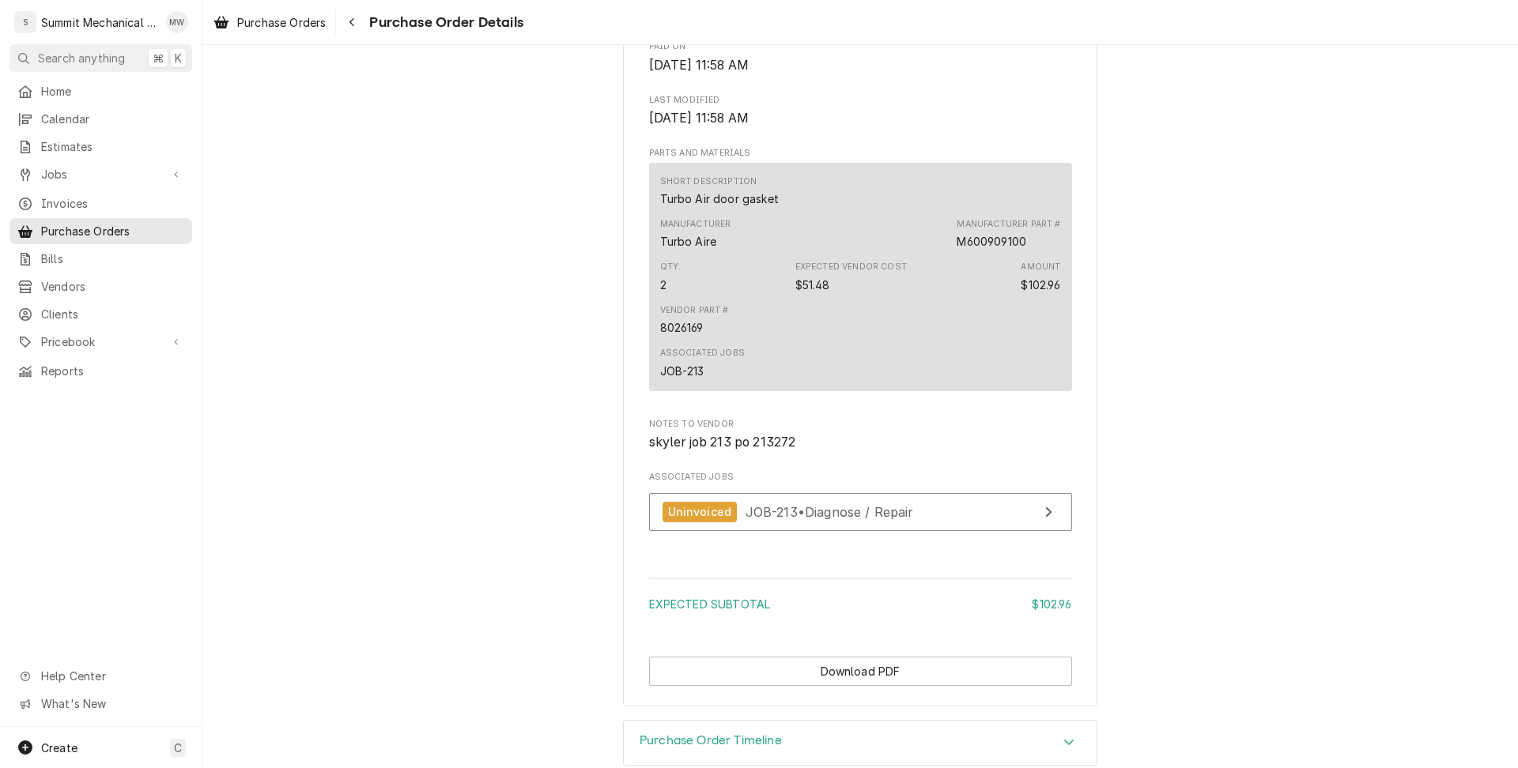
scroll to position [926, 0]
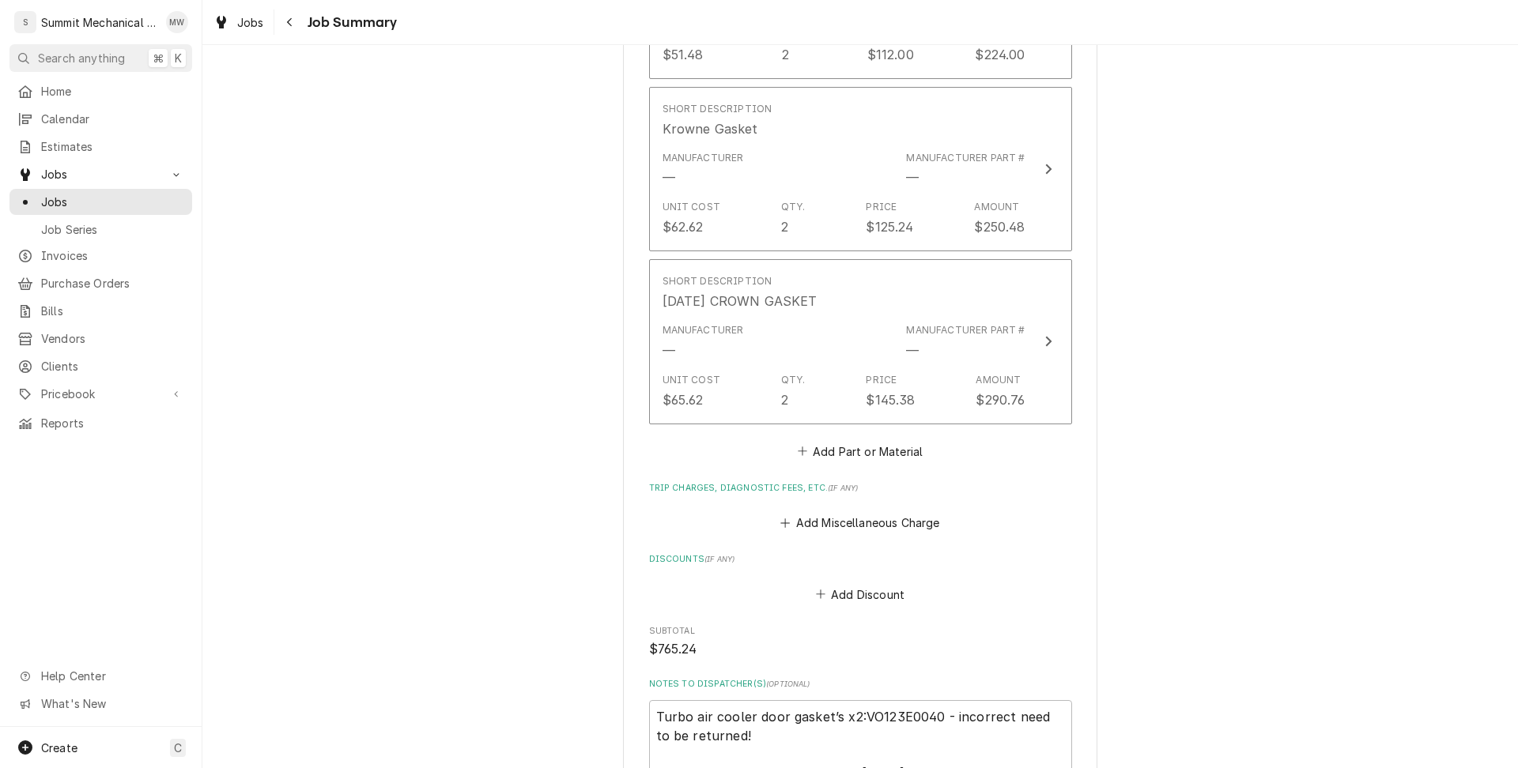
scroll to position [1304, 0]
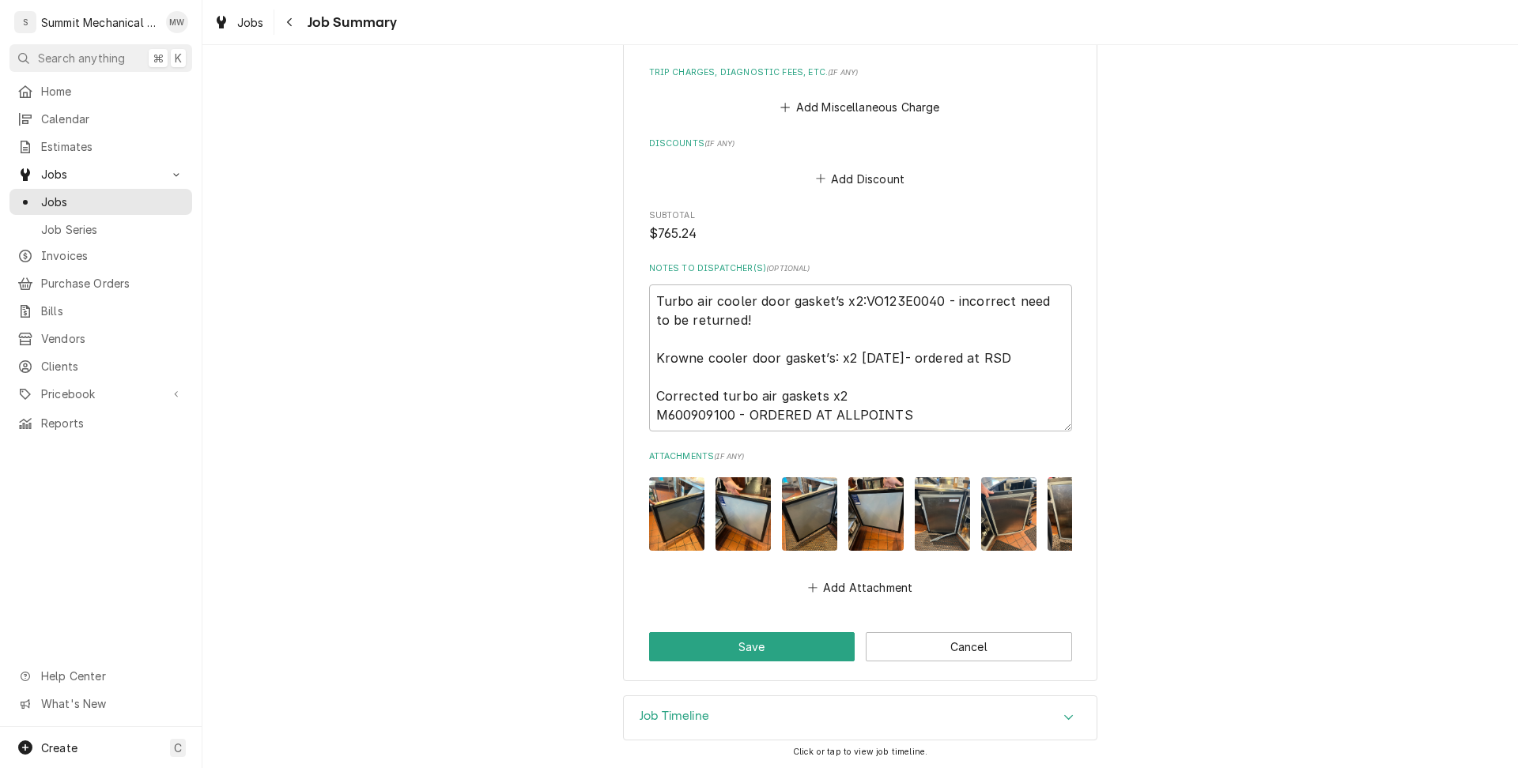
click at [803, 715] on div "Job Timeline" at bounding box center [860, 718] width 473 height 44
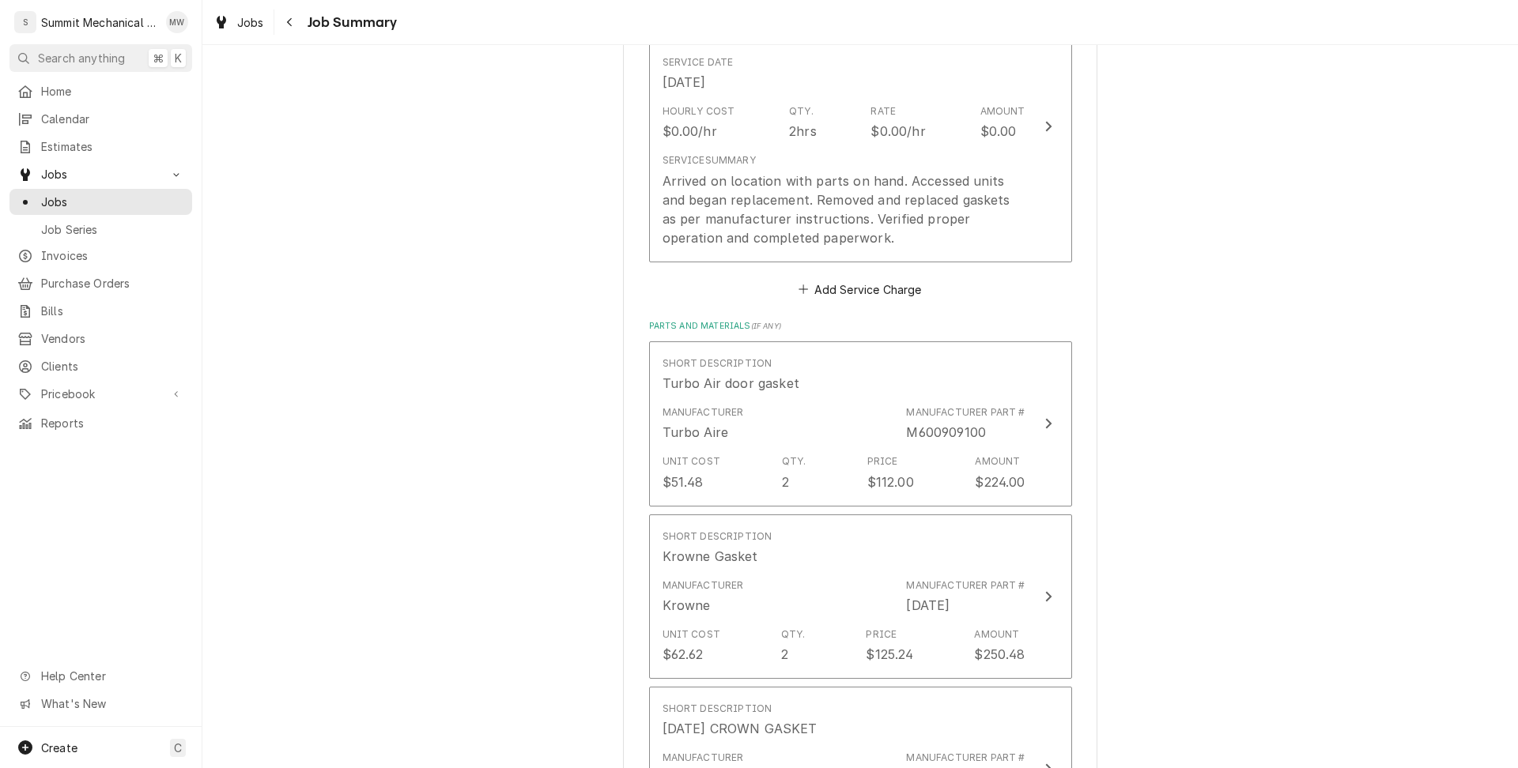
scroll to position [381, 0]
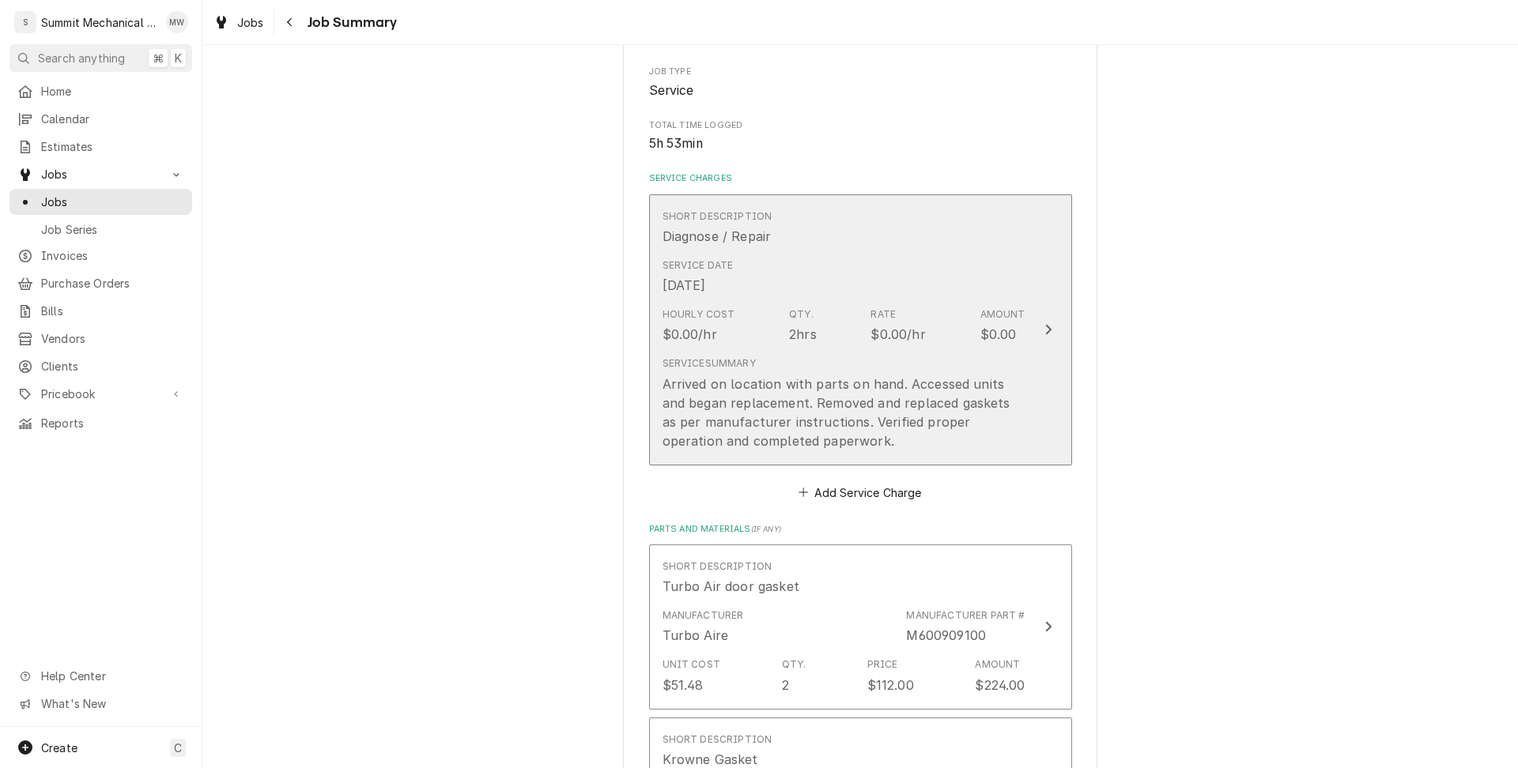
click at [775, 291] on div "Service Date Aug 22, 2025" at bounding box center [843, 276] width 363 height 49
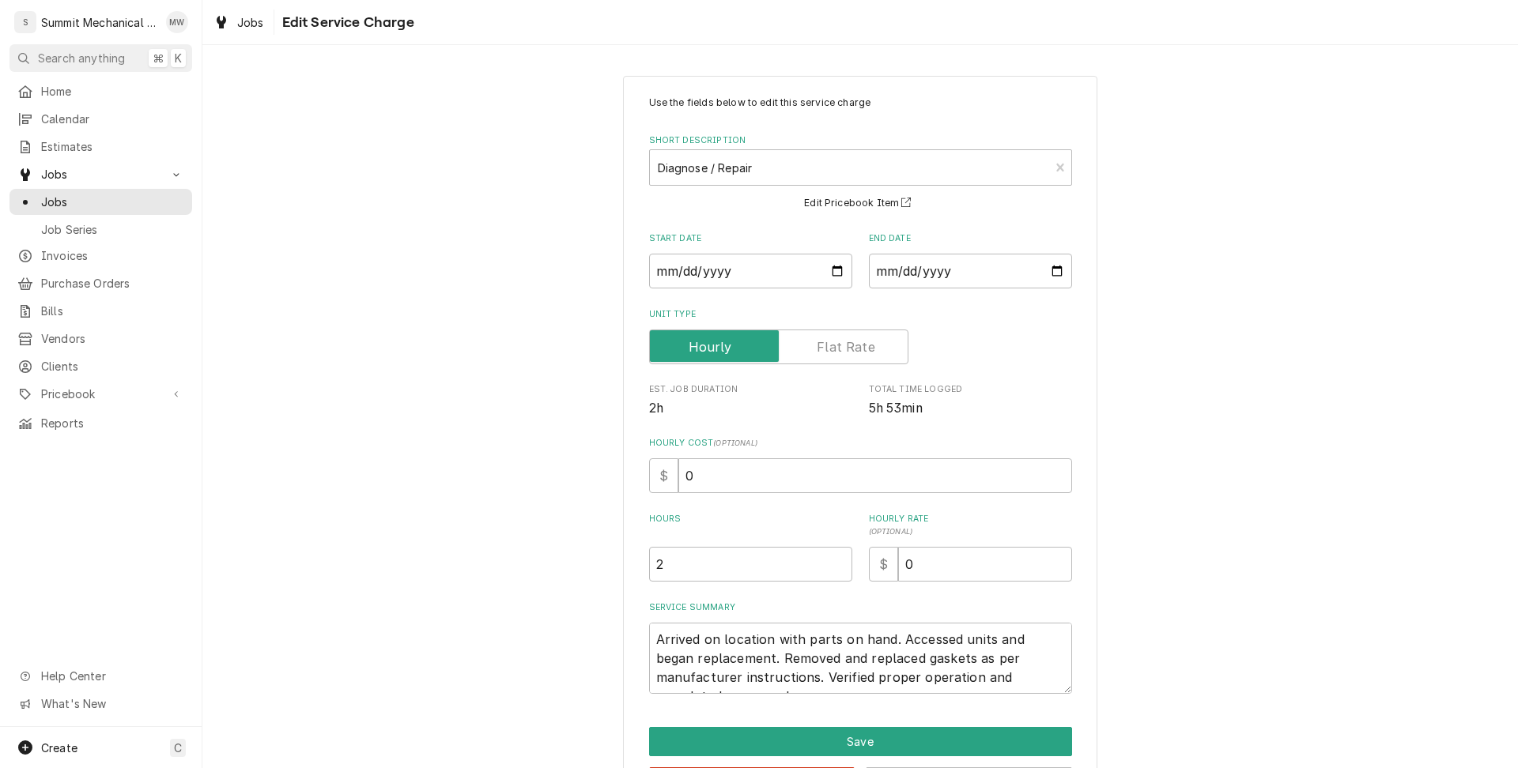
scroll to position [62, 0]
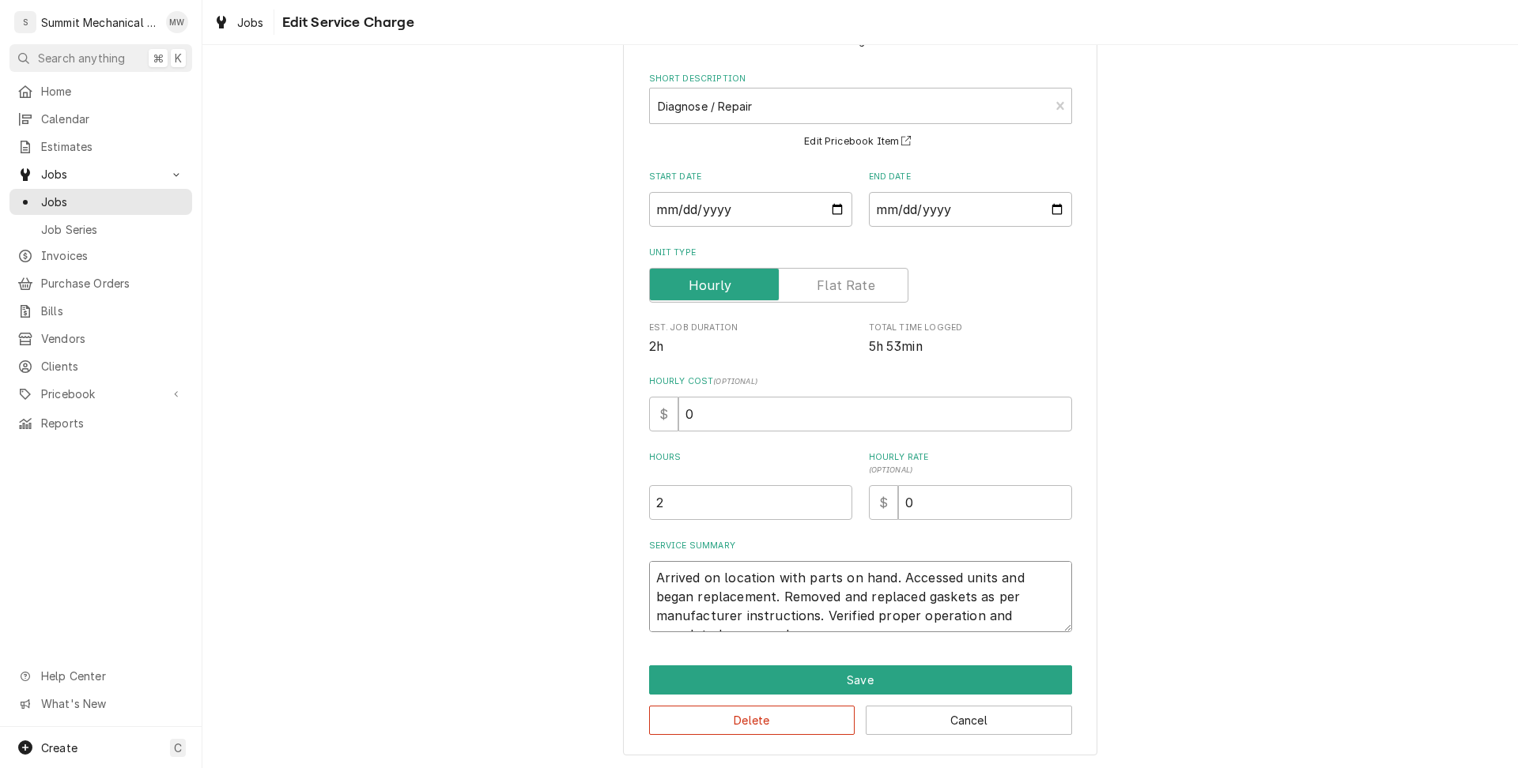
click at [658, 579] on textarea "Arrived on location with parts on hand. Accessed units and began replacement. R…" at bounding box center [860, 596] width 423 height 71
type textarea "x"
type textarea "SArrived on location with parts on hand. Accessed units and began replacement. …"
type textarea "x"
type textarea "Arrived on location with parts on hand. Accessed units and began replacement. R…"
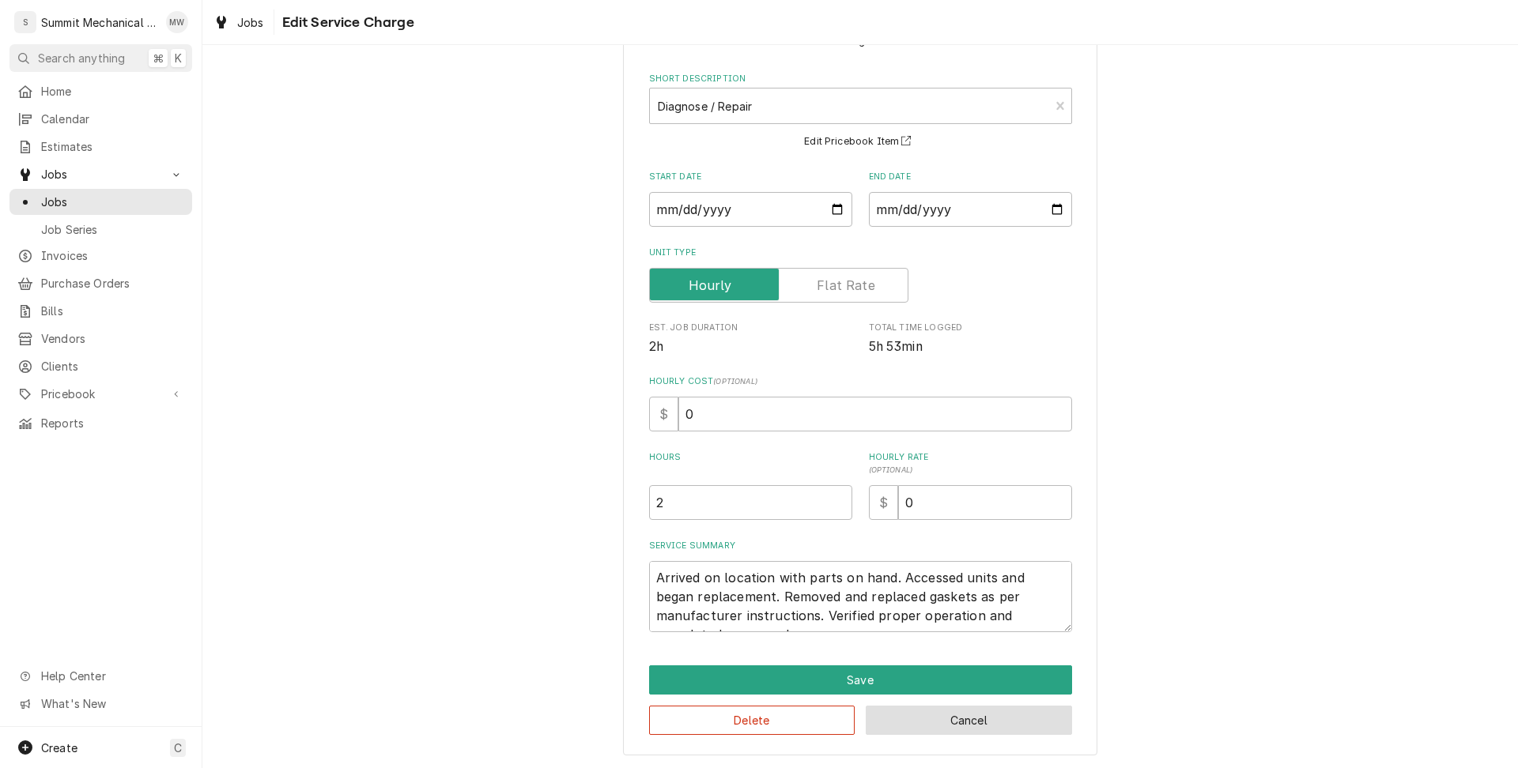
click at [908, 723] on button "Cancel" at bounding box center [969, 720] width 206 height 29
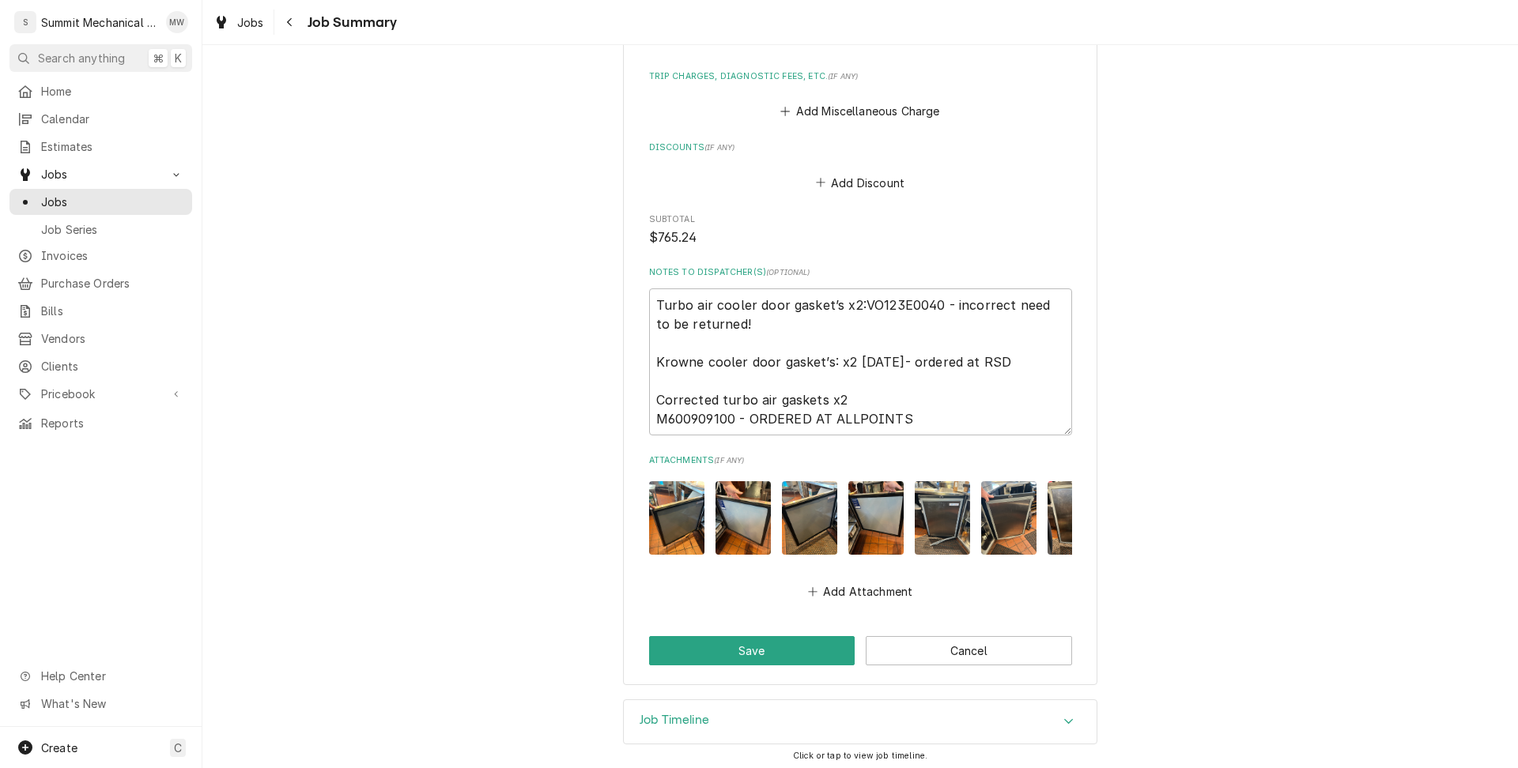
scroll to position [1304, 0]
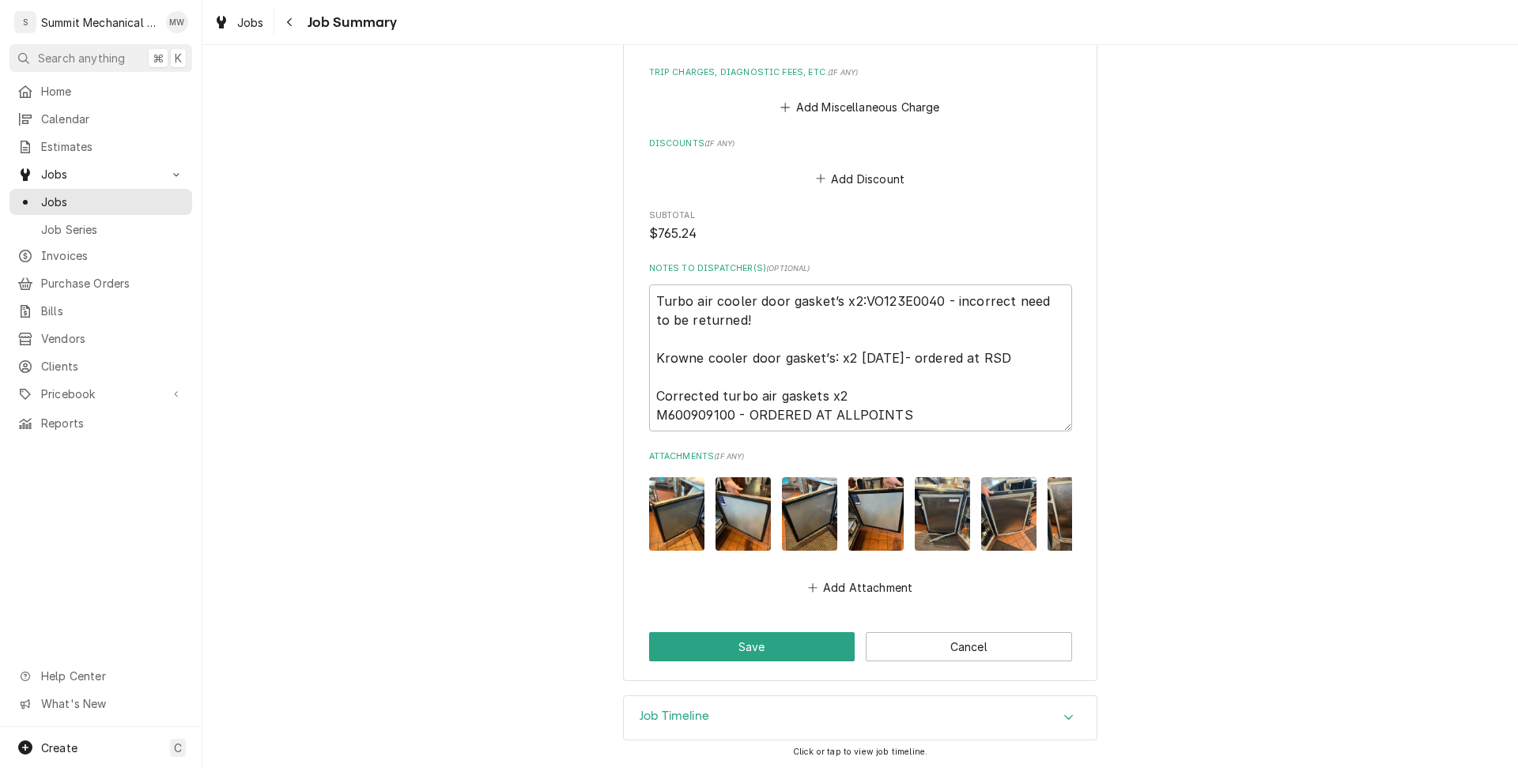
click at [782, 711] on div "Job Timeline" at bounding box center [860, 718] width 473 height 44
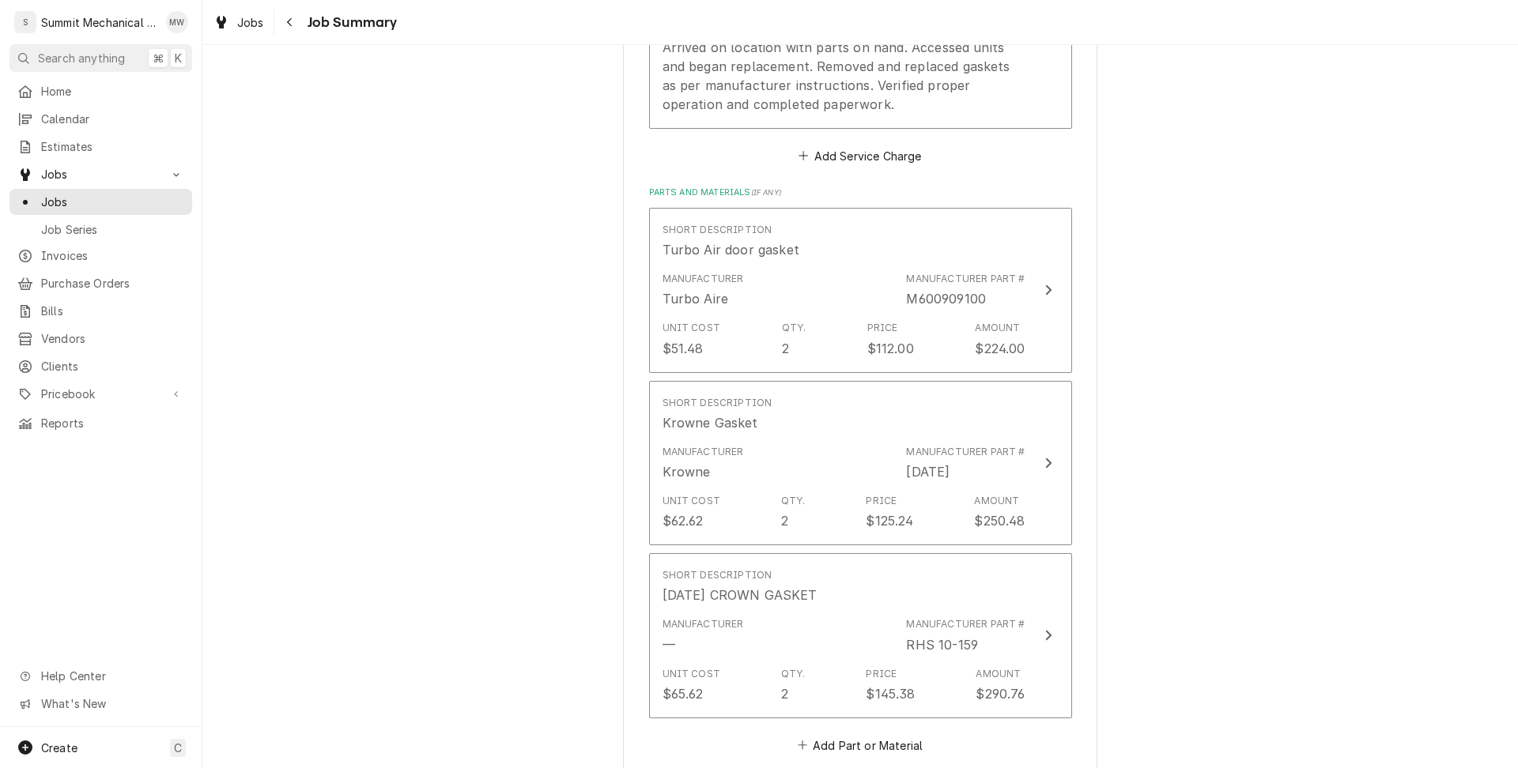
scroll to position [177, 0]
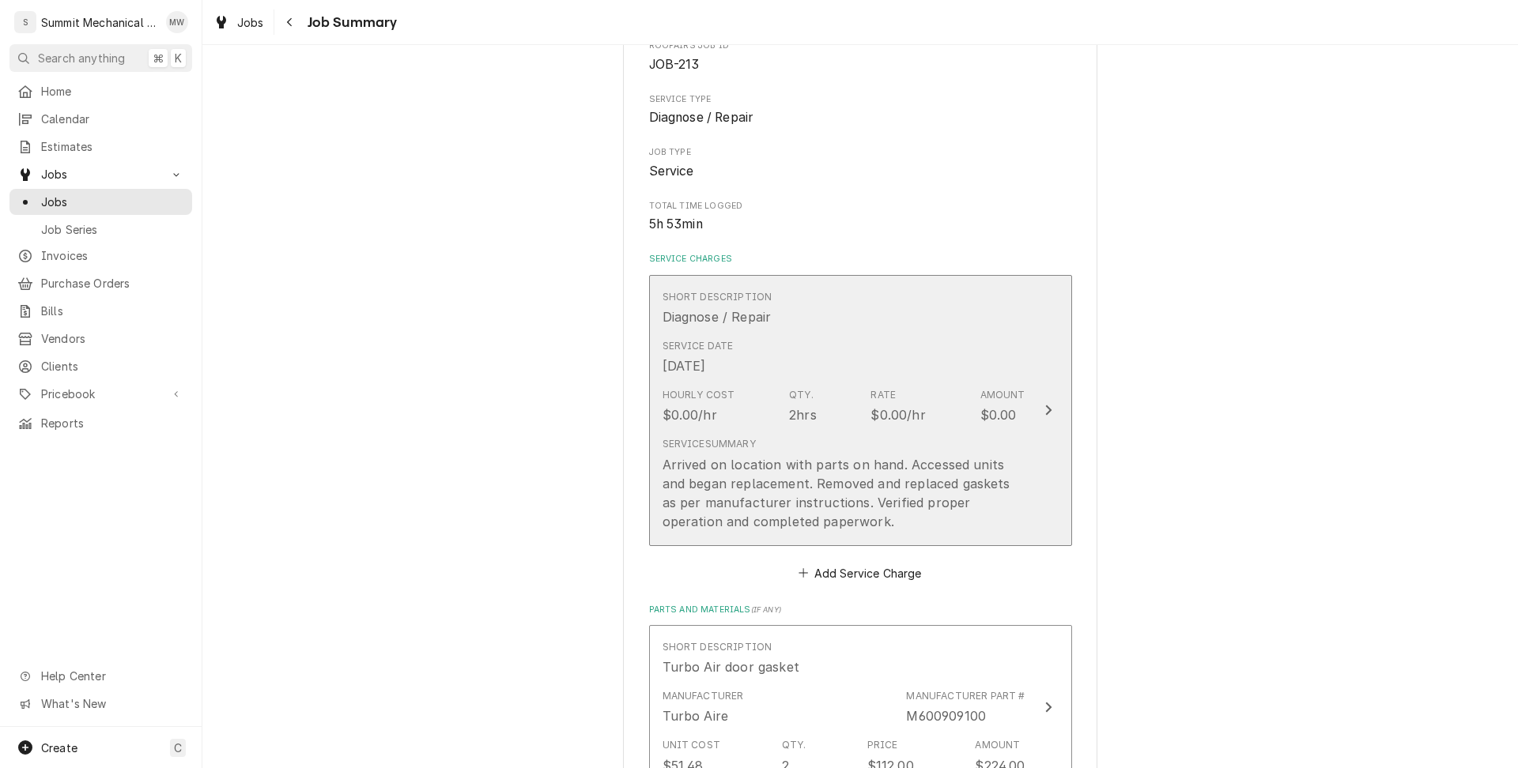
click at [780, 526] on div "Arrived on location with parts on hand. Accessed units and began replacement. R…" at bounding box center [843, 493] width 363 height 76
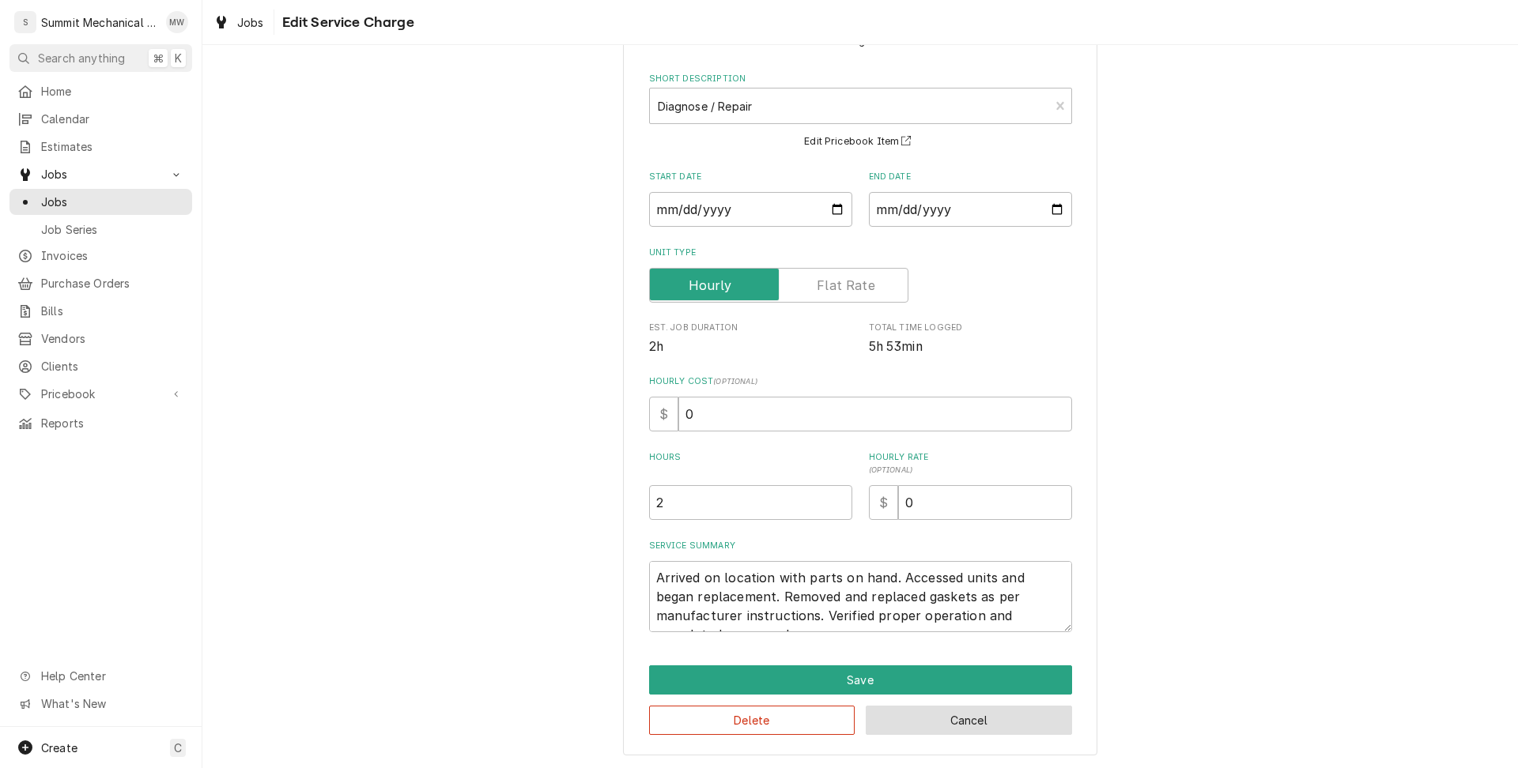
click at [914, 707] on button "Cancel" at bounding box center [969, 720] width 206 height 29
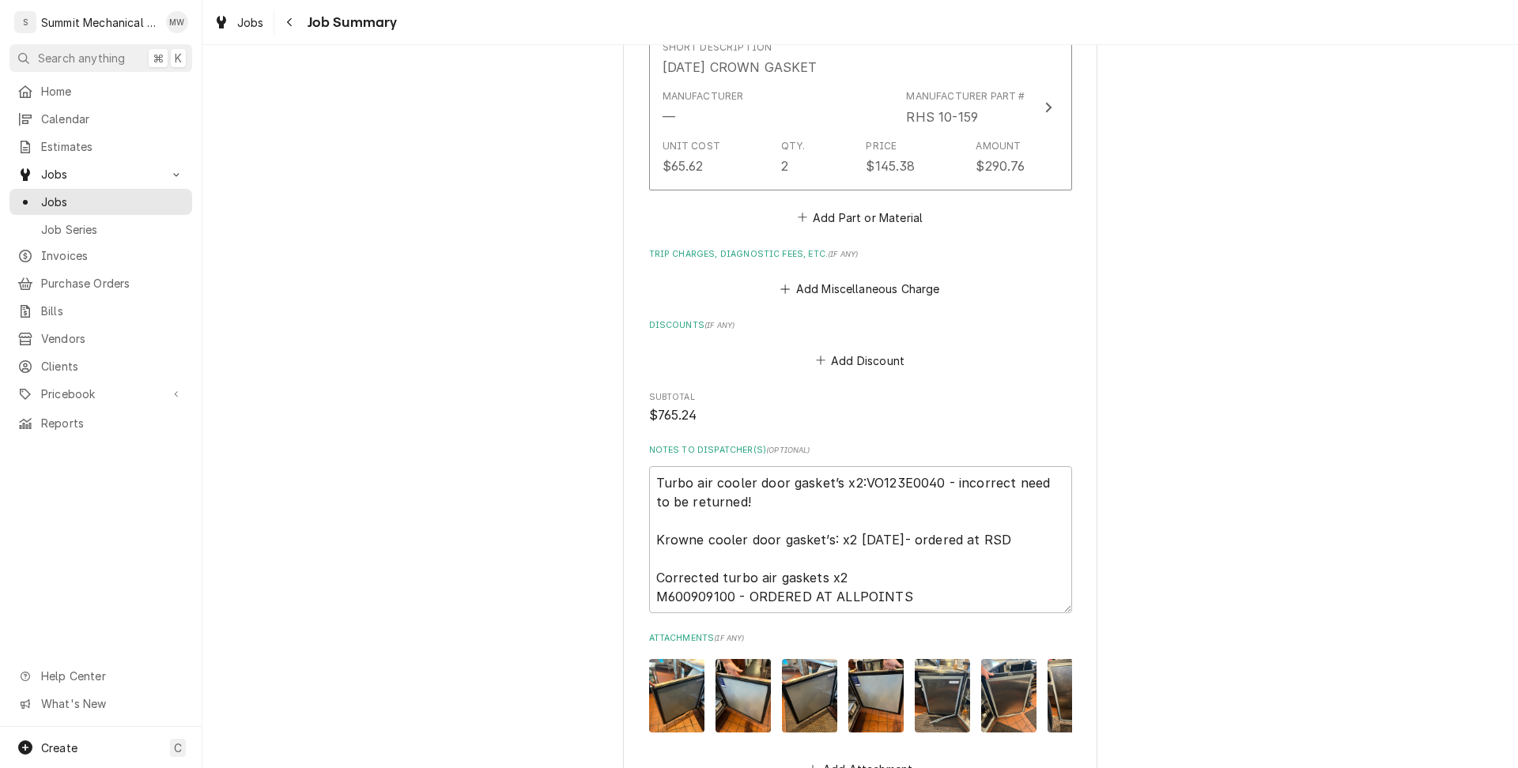
scroll to position [1304, 0]
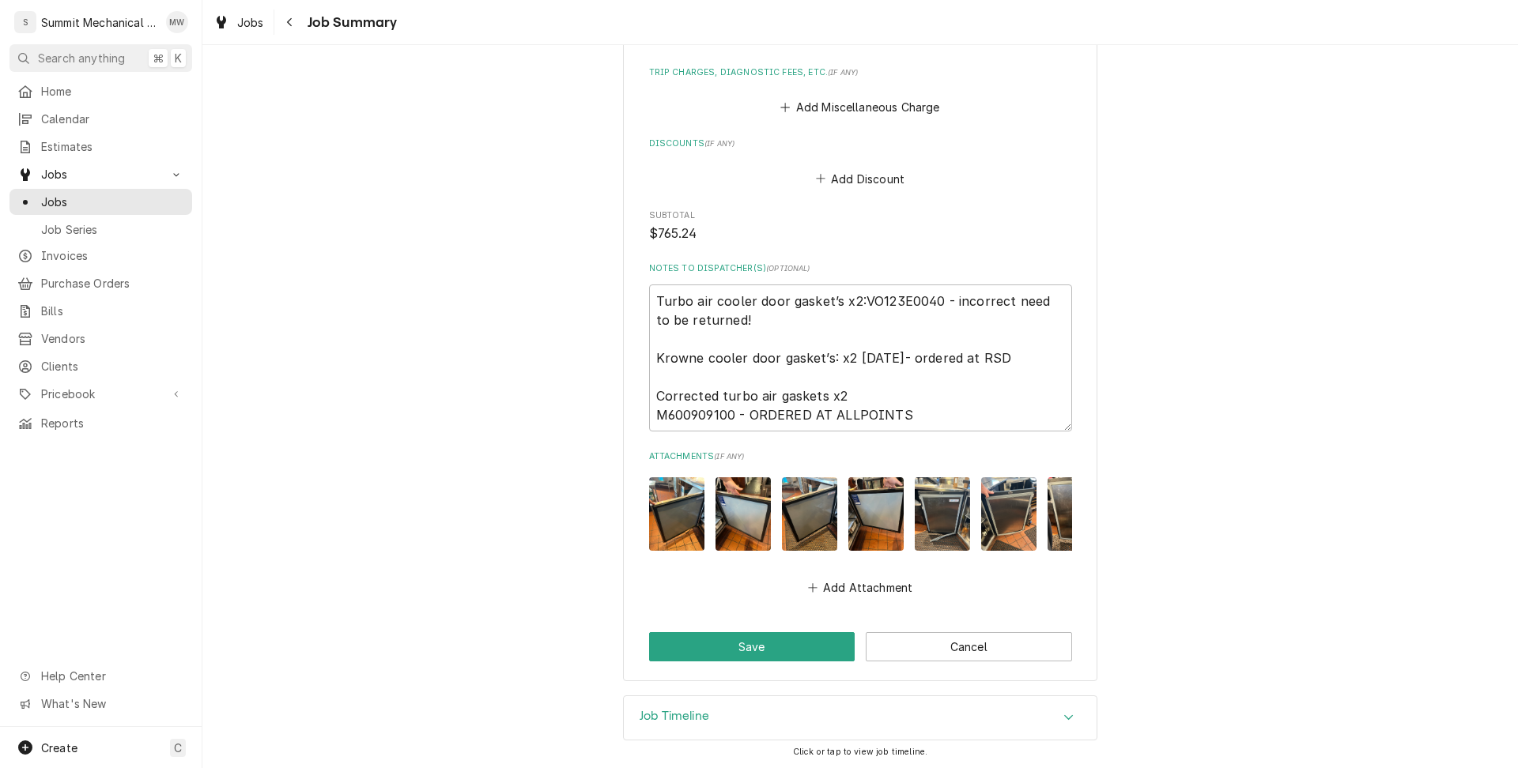
click at [766, 719] on div "Job Timeline" at bounding box center [860, 718] width 473 height 44
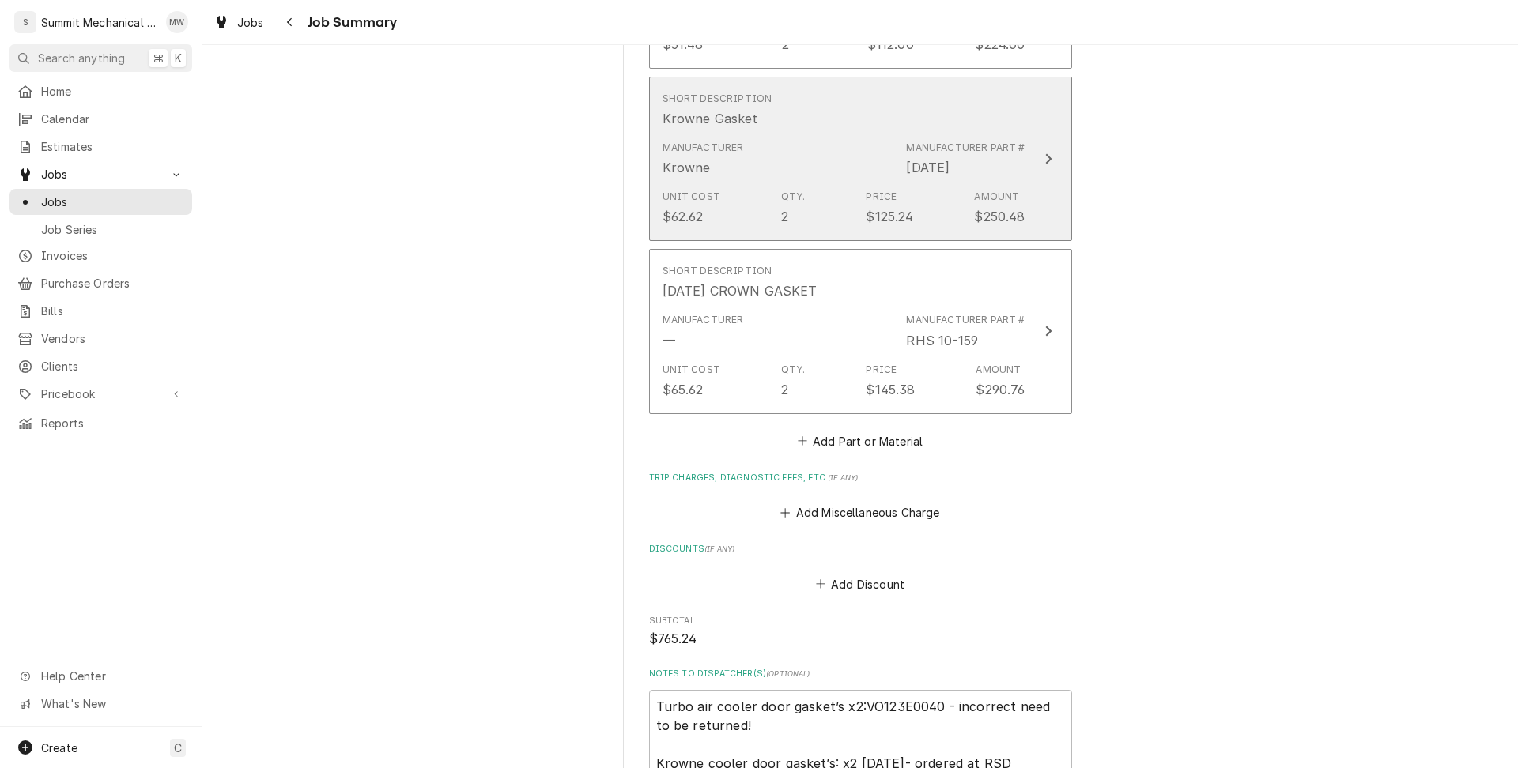
scroll to position [680, 0]
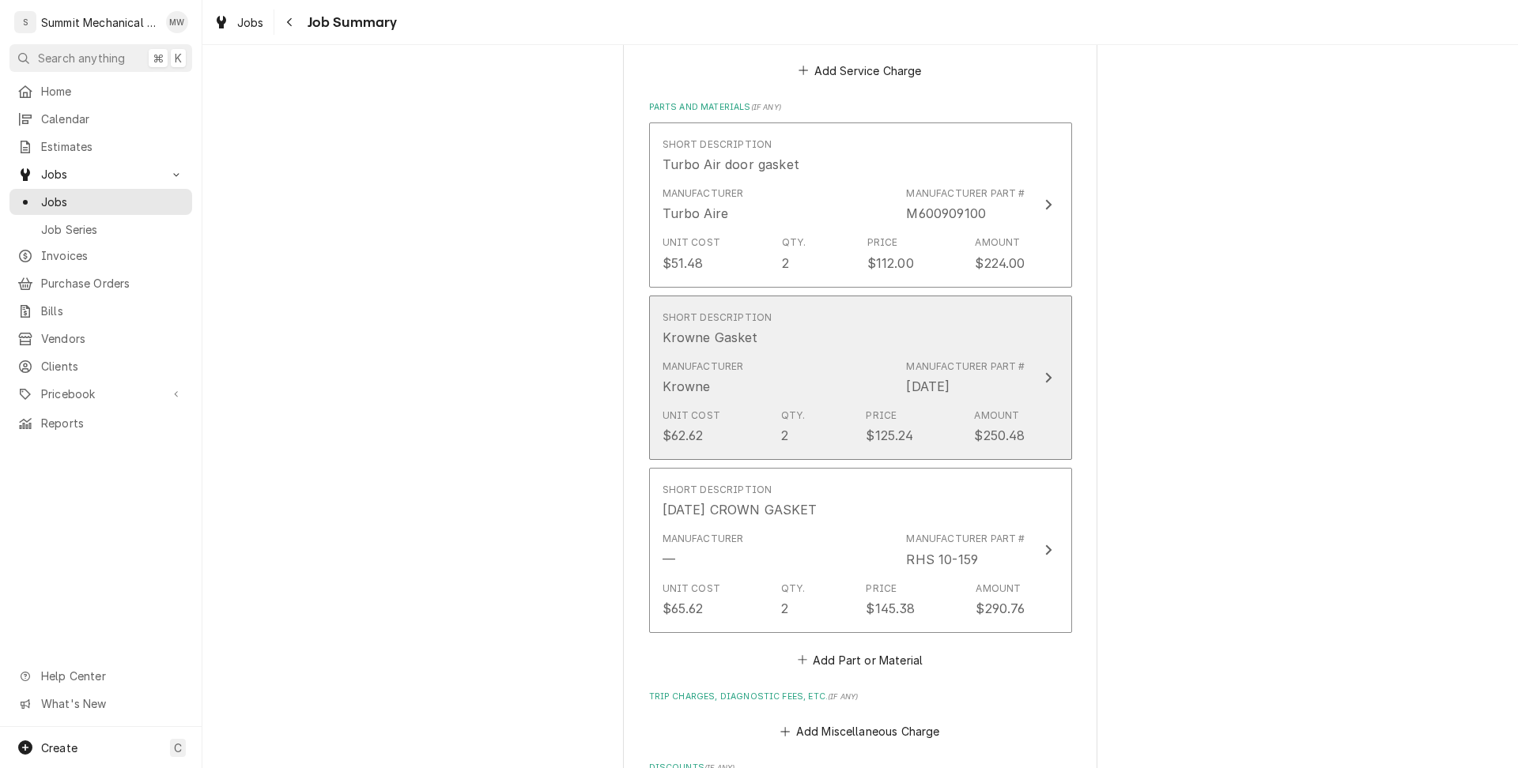
click at [853, 419] on div "Unit Cost $62.62 Qty. 2 Price $125.24 Amount $250.48" at bounding box center [843, 426] width 363 height 49
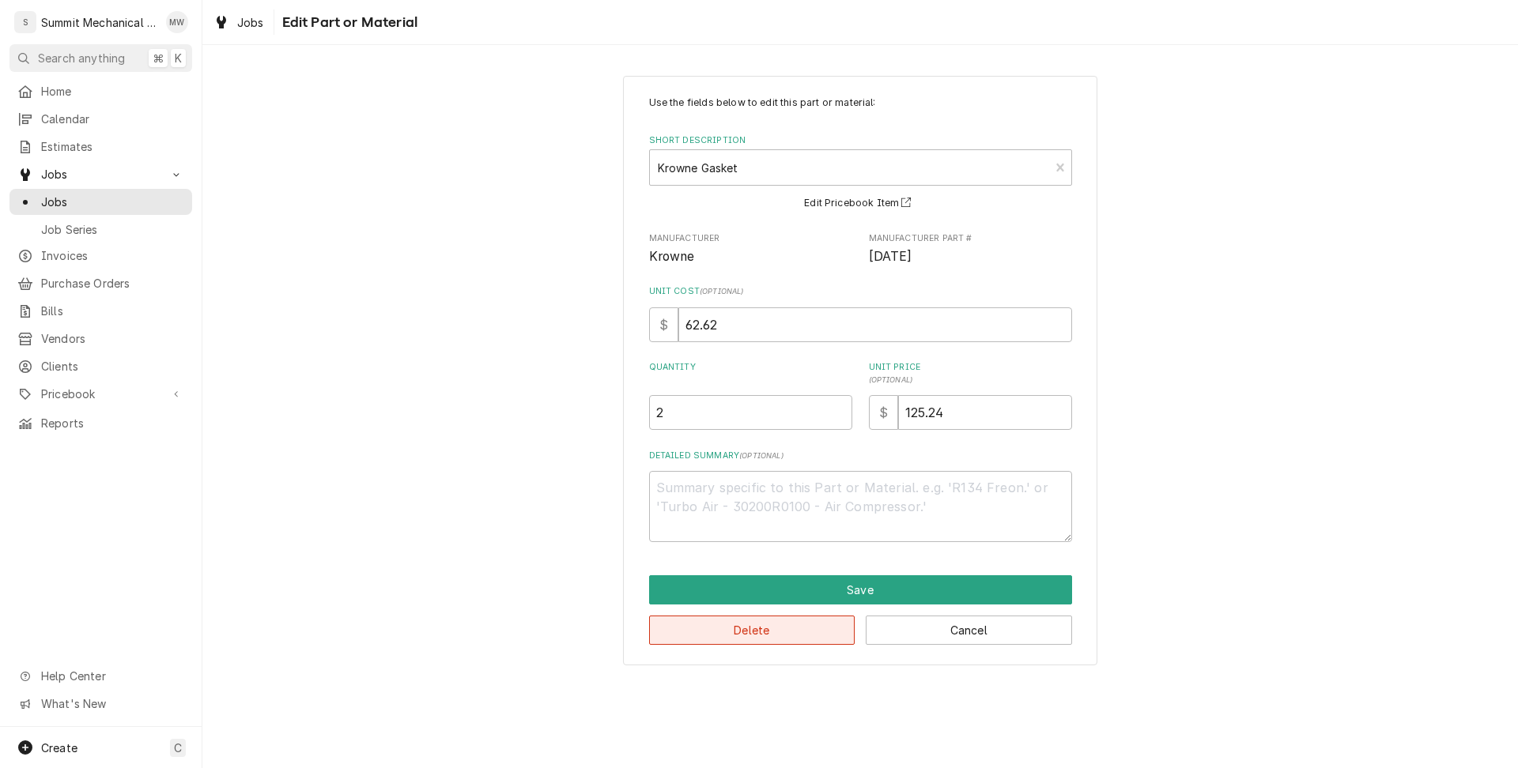
click at [804, 631] on button "Delete" at bounding box center [752, 630] width 206 height 29
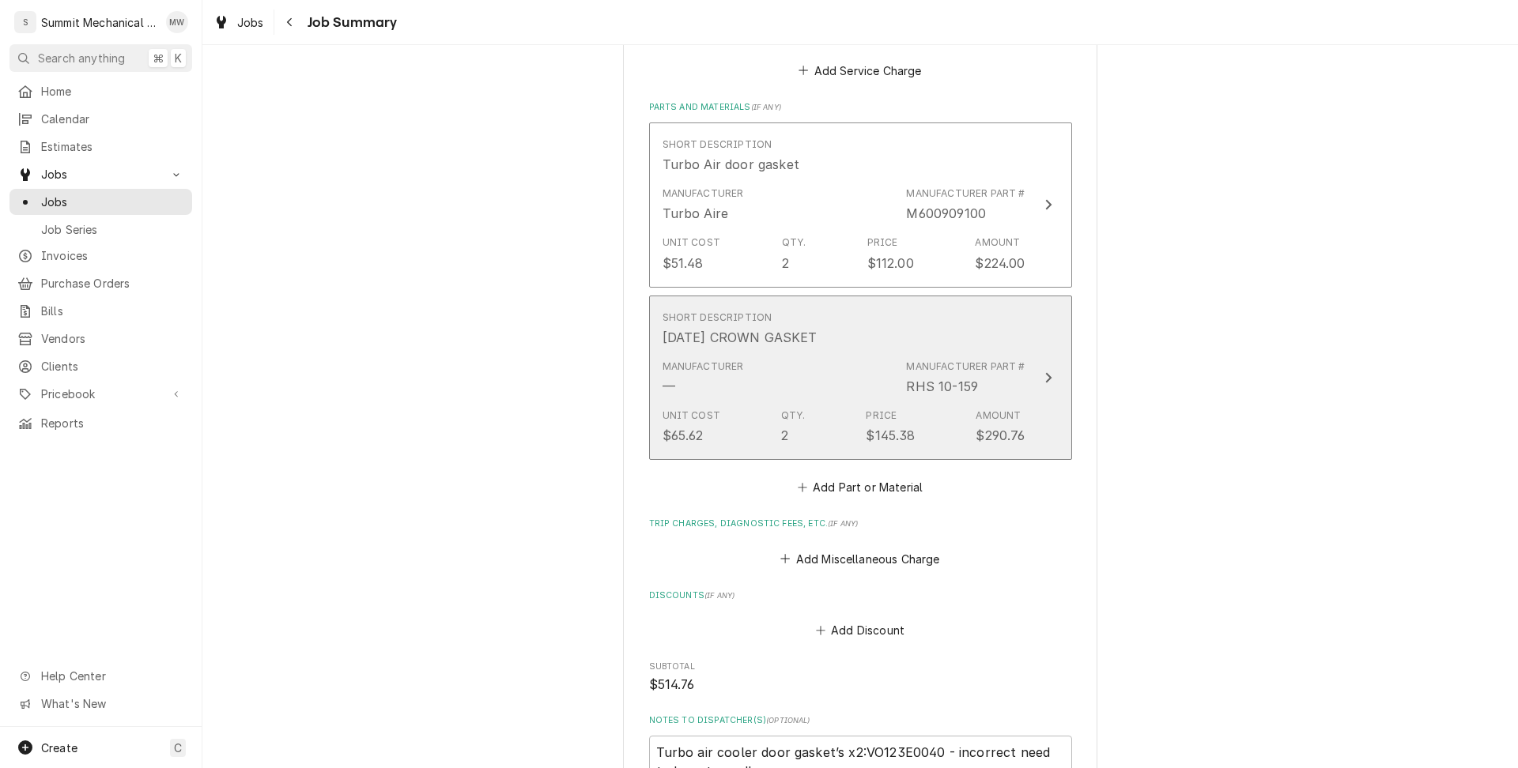
click at [775, 387] on div "Manufacturer — Manufacturer Part # RHS 10-159" at bounding box center [843, 377] width 363 height 49
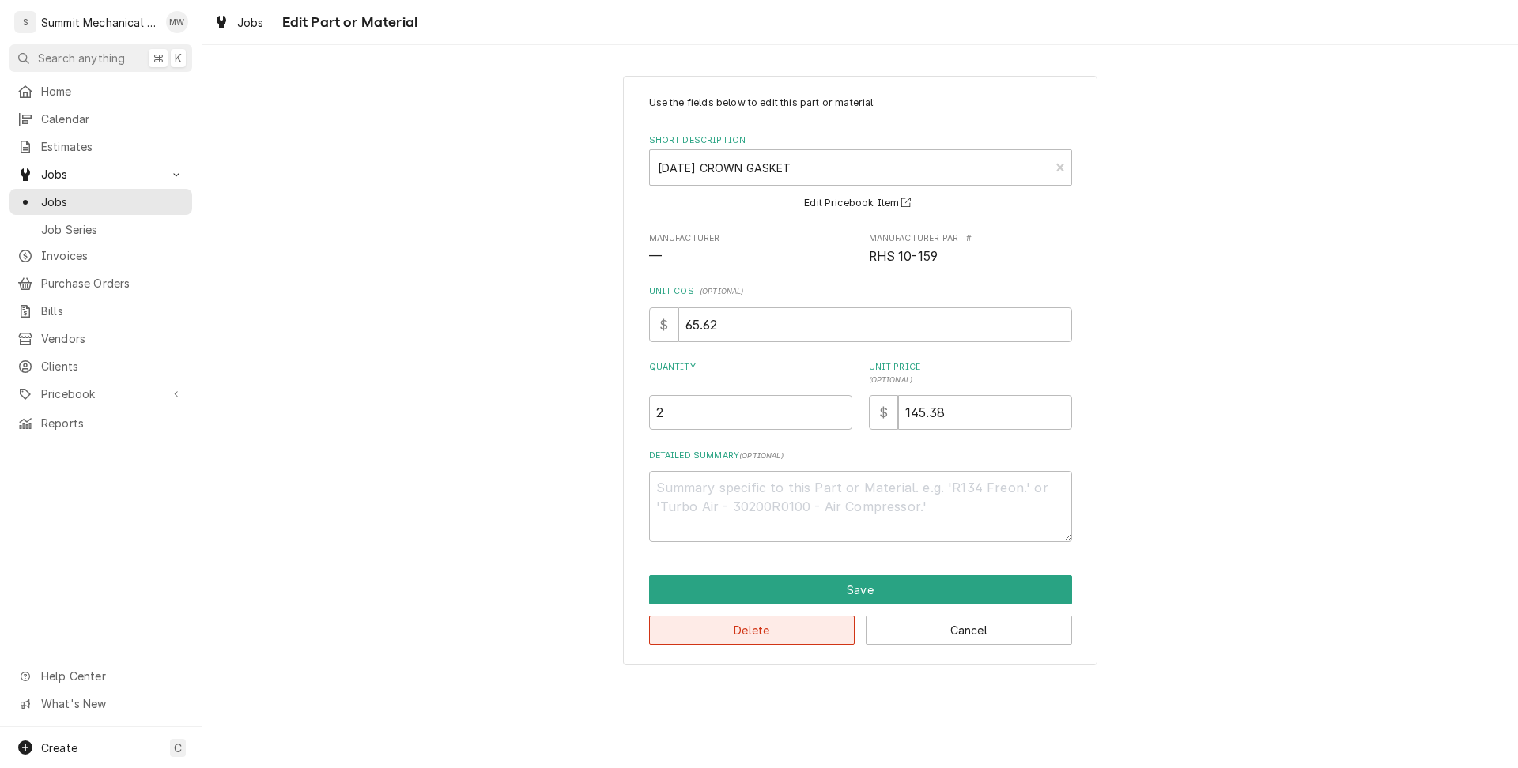
click at [813, 635] on button "Delete" at bounding box center [752, 630] width 206 height 29
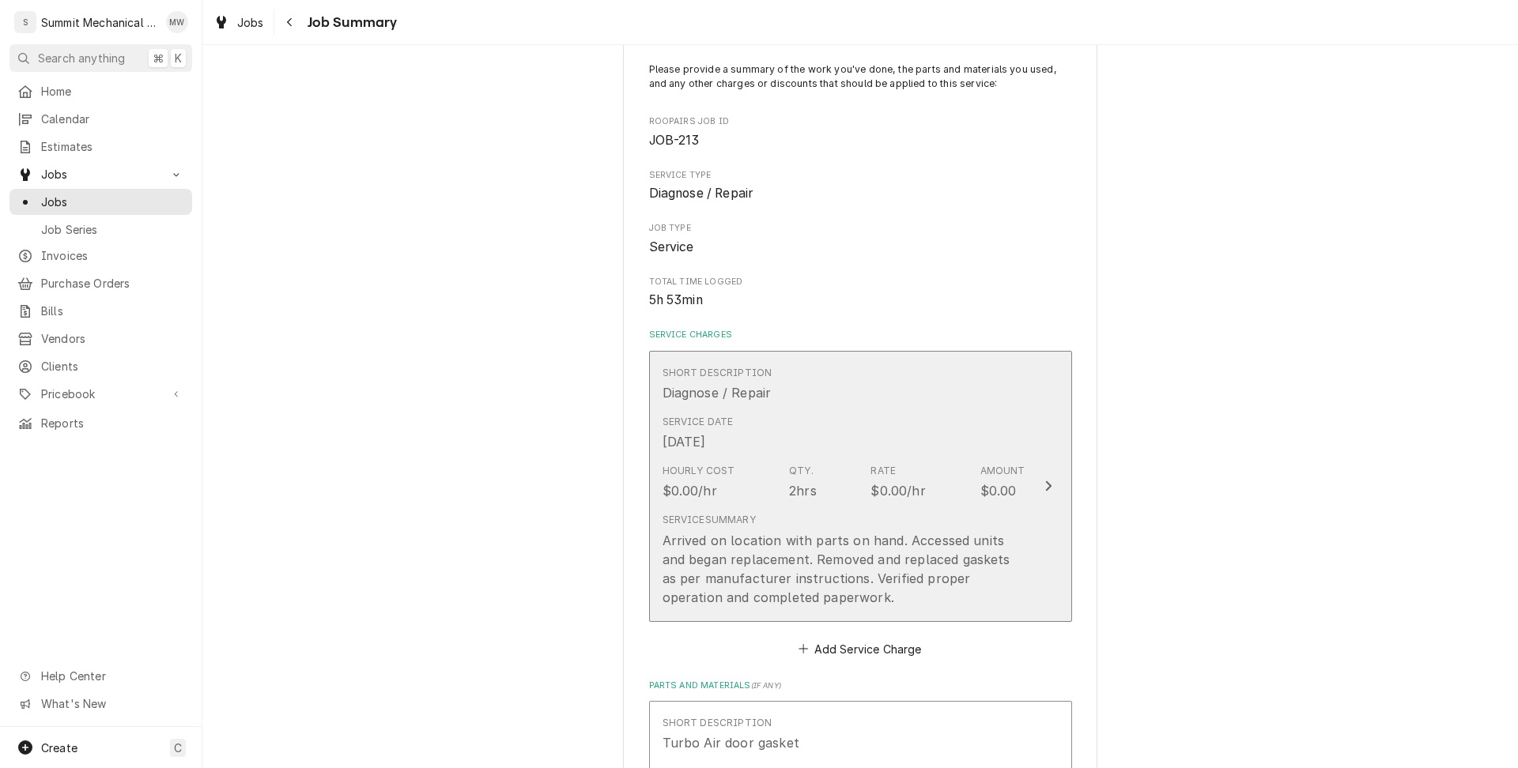
scroll to position [92, 0]
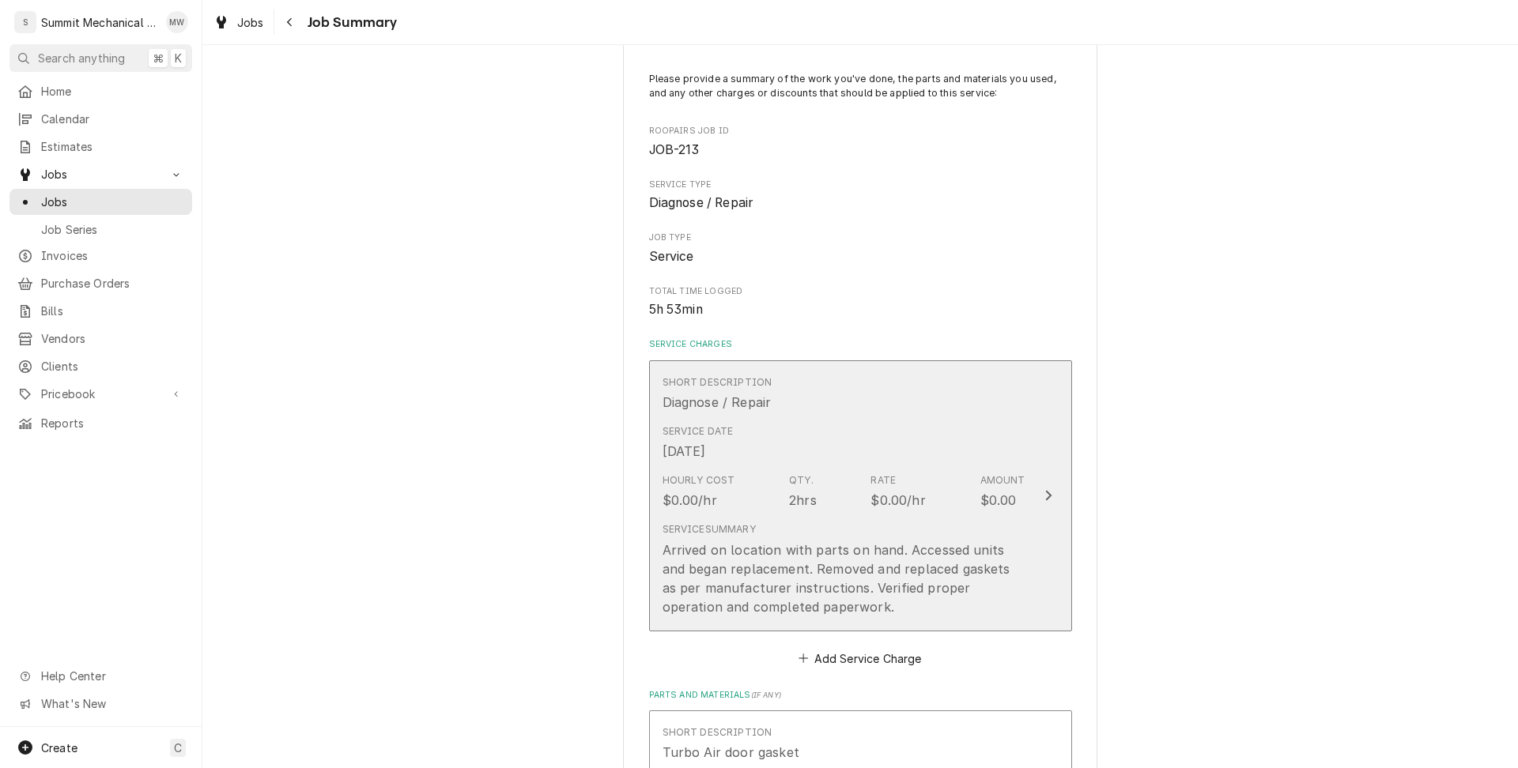
click at [900, 471] on div "Hourly Cost $0.00/hr Qty. 2hrs Rate $0.00/hr Amount $0.00" at bounding box center [843, 491] width 363 height 49
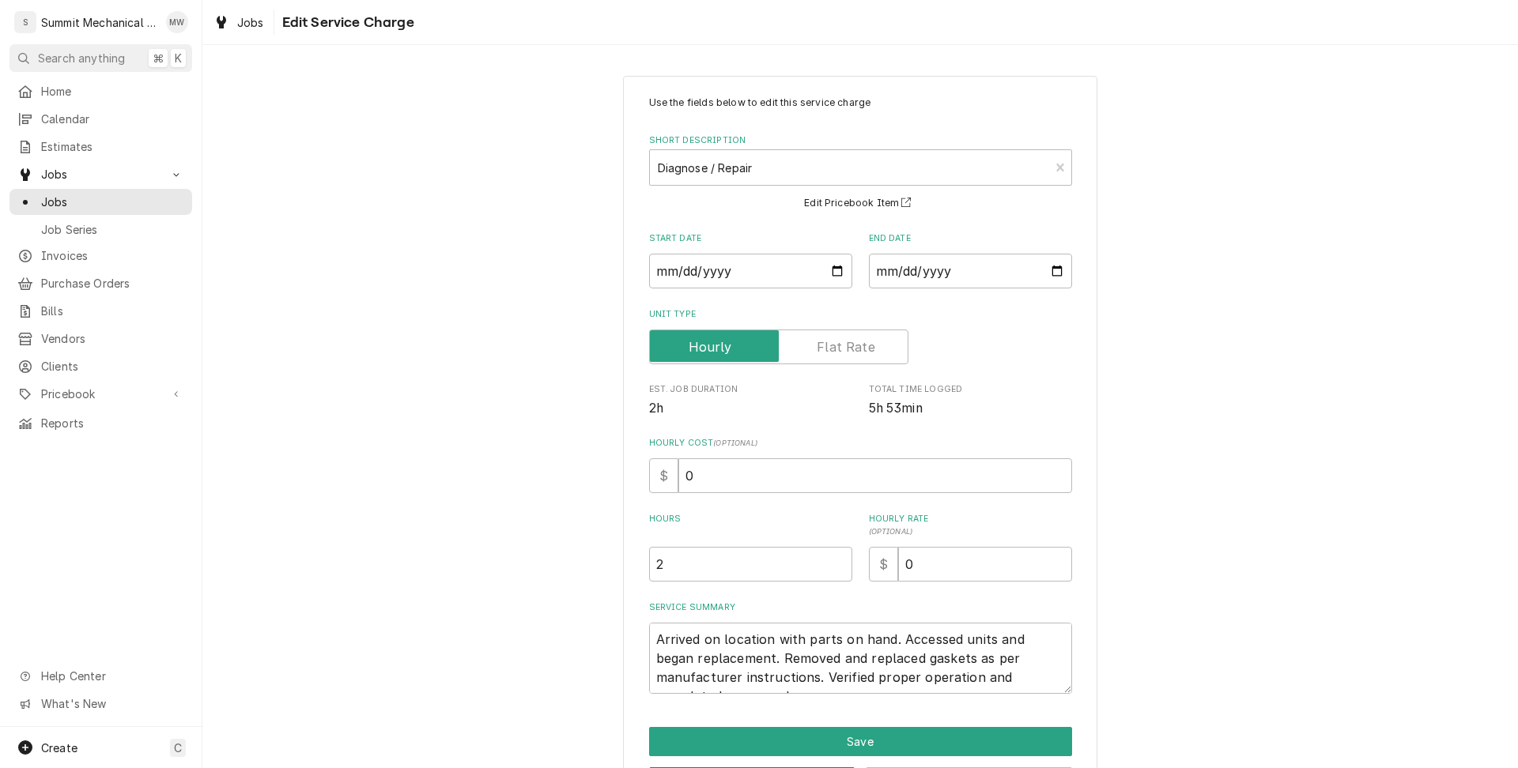
click at [689, 581] on div "Use the fields below to edit this service charge Short Description Diagnose / R…" at bounding box center [860, 395] width 423 height 598
click at [677, 565] on input "2" at bounding box center [750, 564] width 203 height 35
type textarea "x"
type input "6"
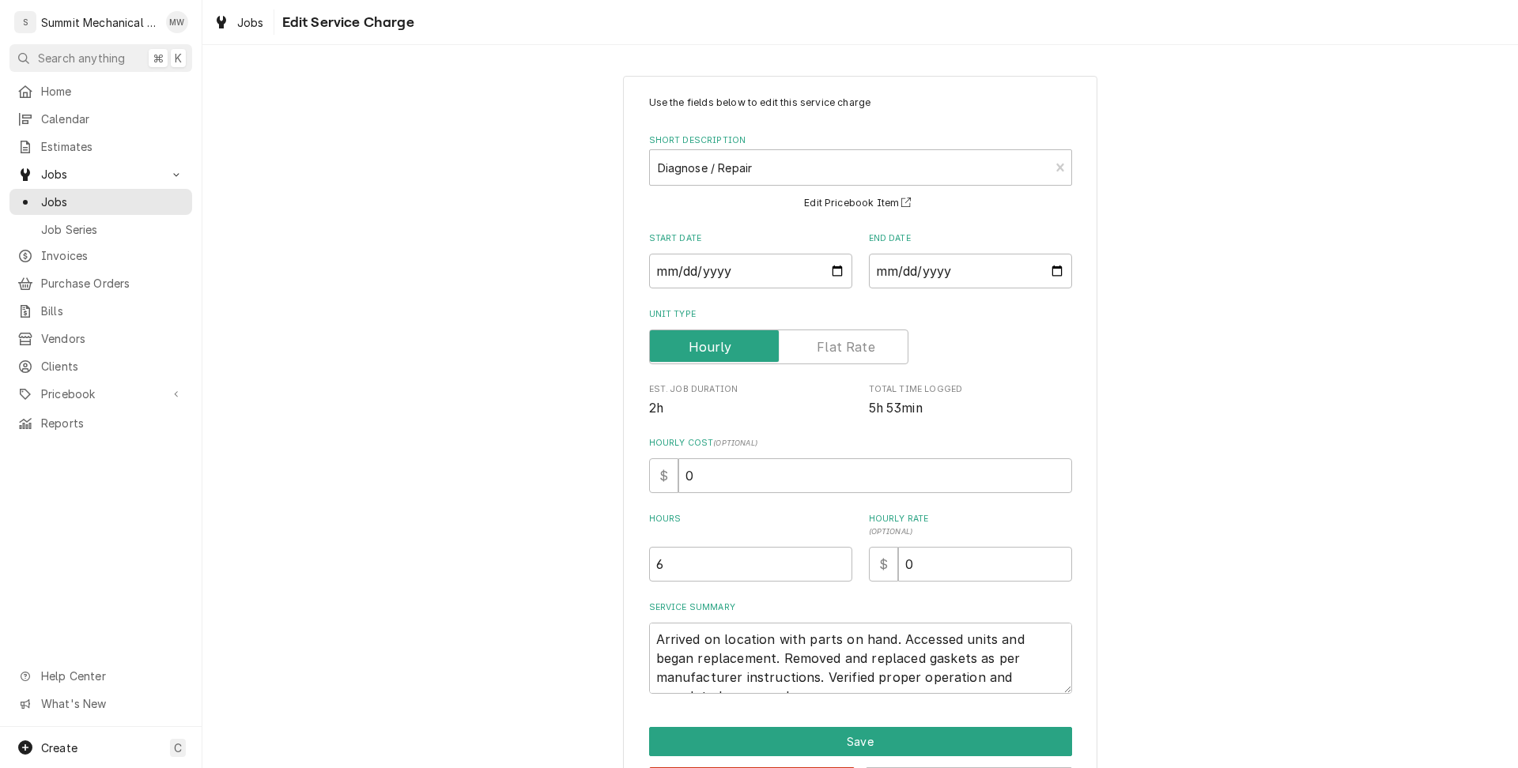
scroll to position [62, 0]
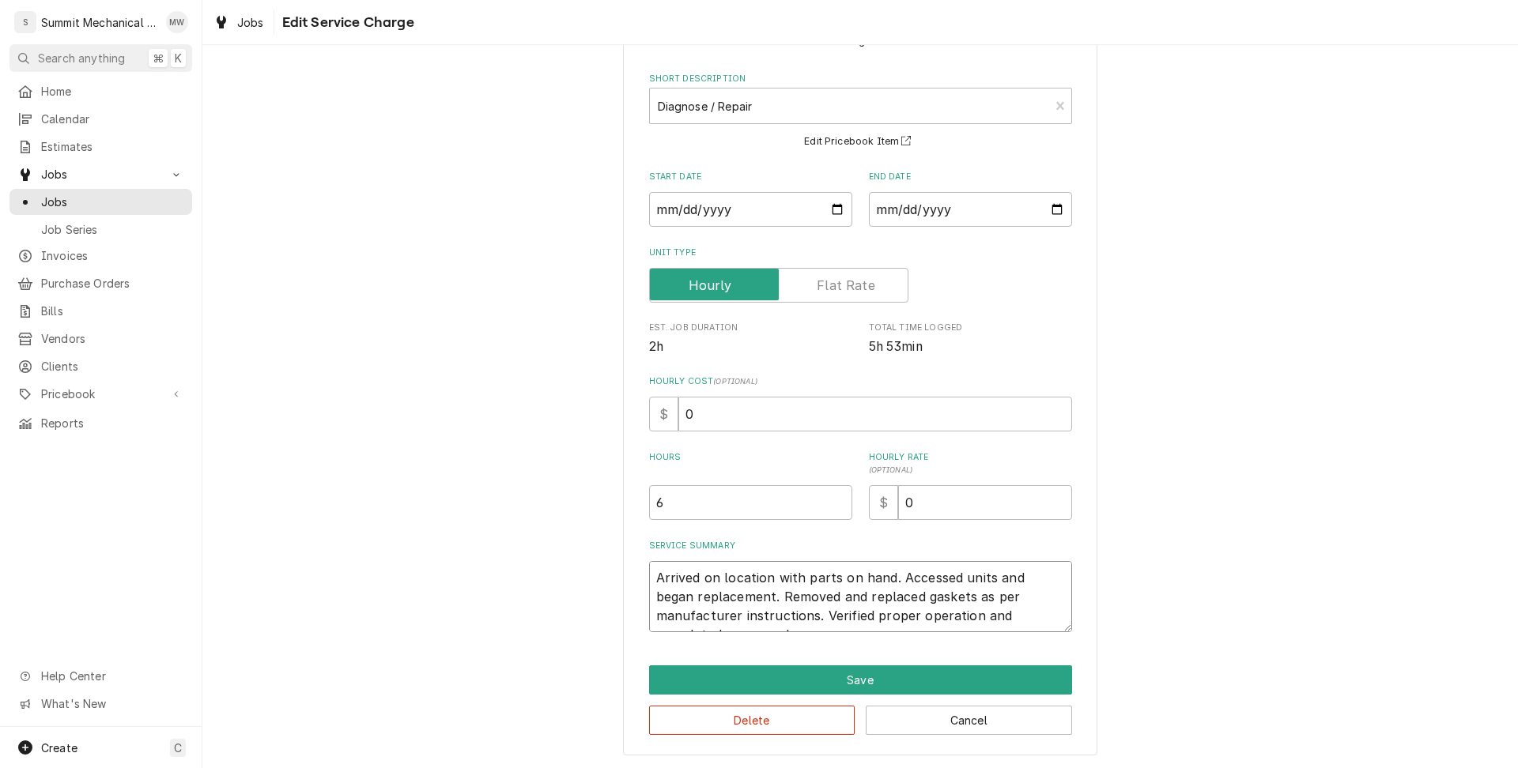
click at [655, 575] on textarea "Arrived on location with parts on hand. Accessed units and began replacement. R…" at bounding box center [860, 596] width 423 height 71
click at [1056, 209] on input "2025-08-22" at bounding box center [970, 209] width 203 height 35
type textarea "x"
type input "2025-09-22"
type textarea "x"
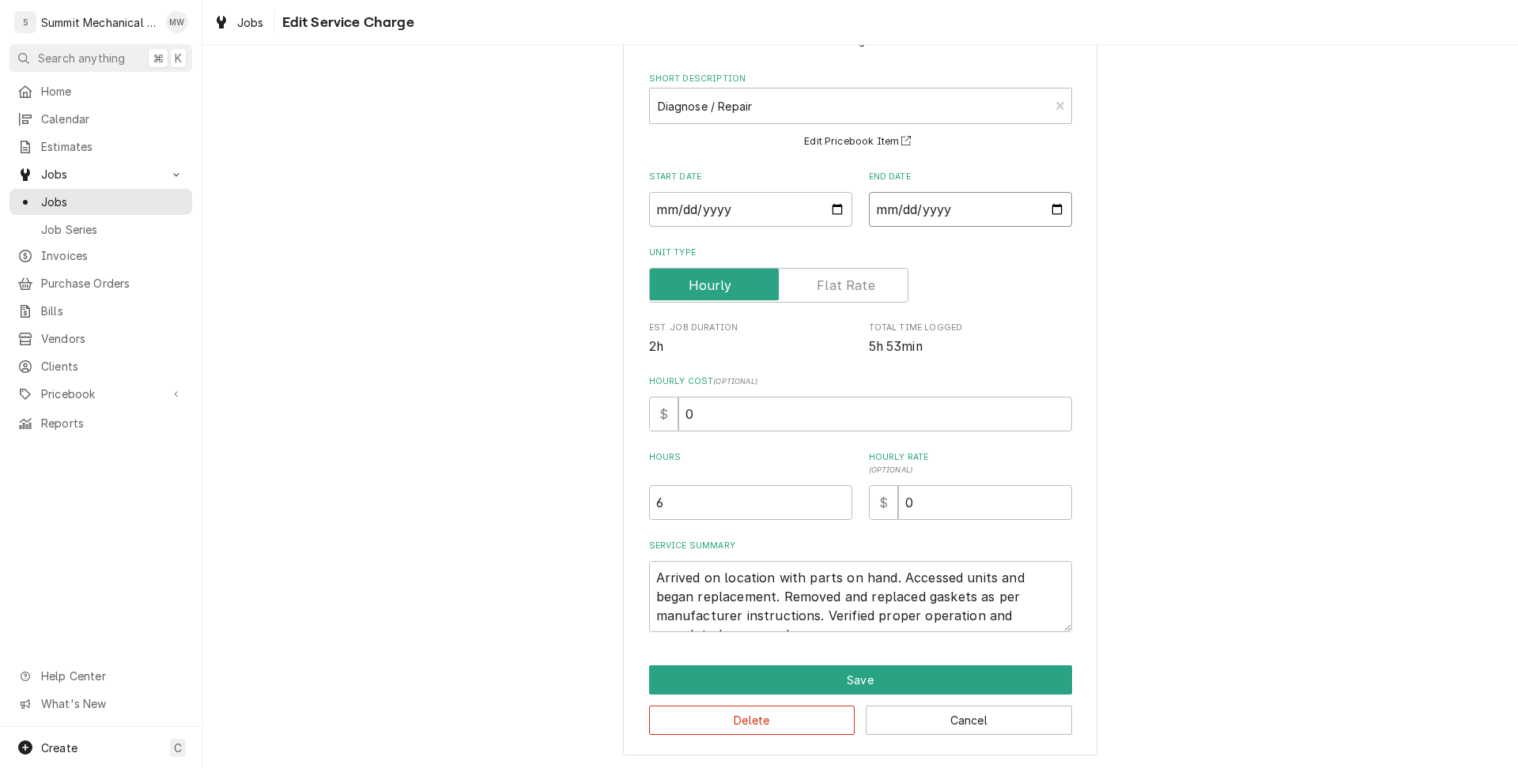
type input "2025-10-22"
type textarea "x"
type input "2025-10-10"
click at [1127, 314] on div "Use the fields below to edit this service charge Short Description Diagnose / R…" at bounding box center [859, 384] width 1315 height 769
click at [653, 576] on textarea "Arrived on location with parts on hand. Accessed units and began replacement. R…" at bounding box center [860, 596] width 423 height 71
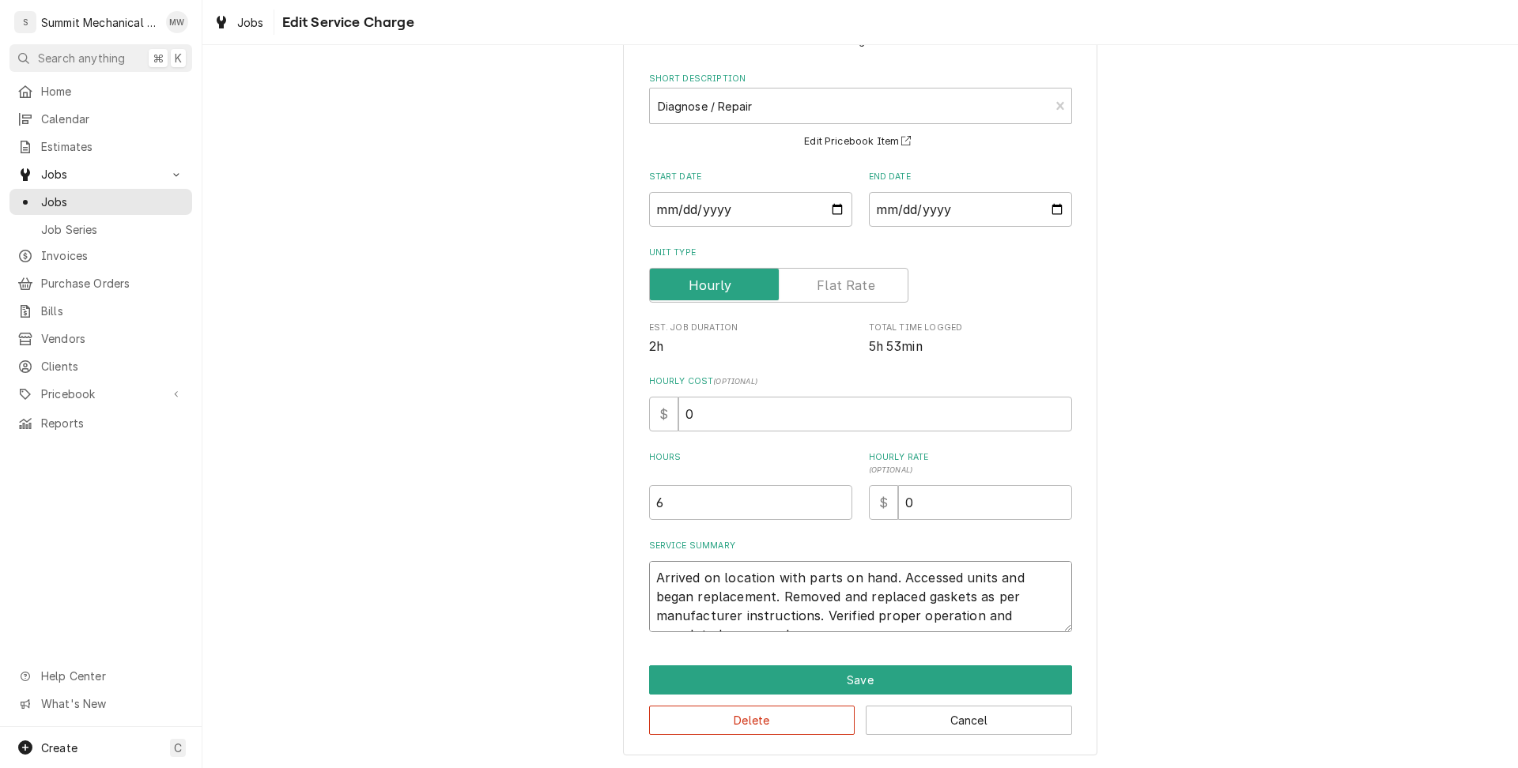
type textarea "x"
type textarea "`Arrived on location with parts on hand. Accessed units and began replacement. …"
type textarea "x"
type textarea "`0Arrived on location with parts on hand. Accessed units and began replacement.…"
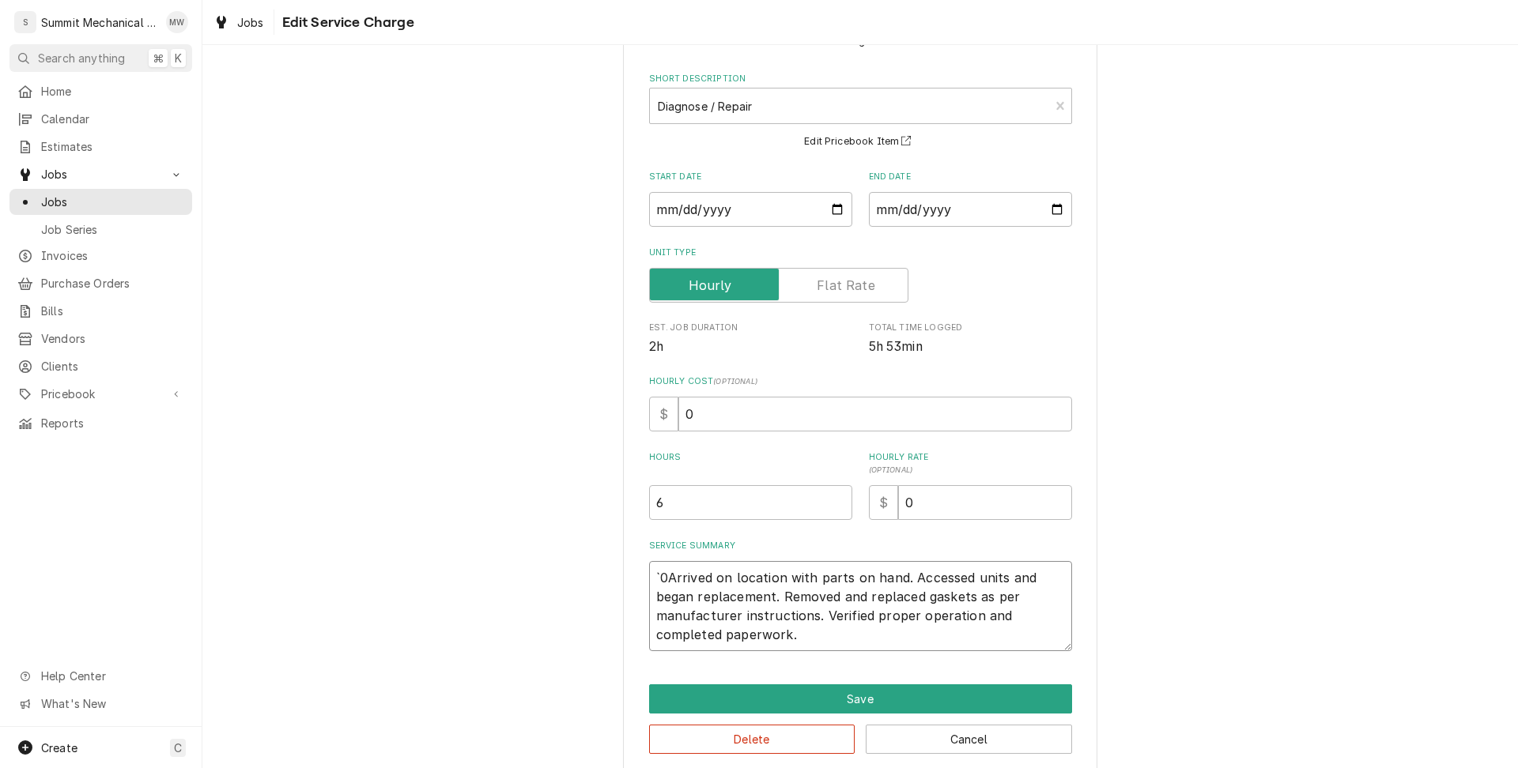
type textarea "x"
type textarea "`Arrived on location with parts on hand. Accessed units and began replacement. …"
type textarea "x"
type textarea "Arrived on location with parts on hand. Accessed units and began replacement. R…"
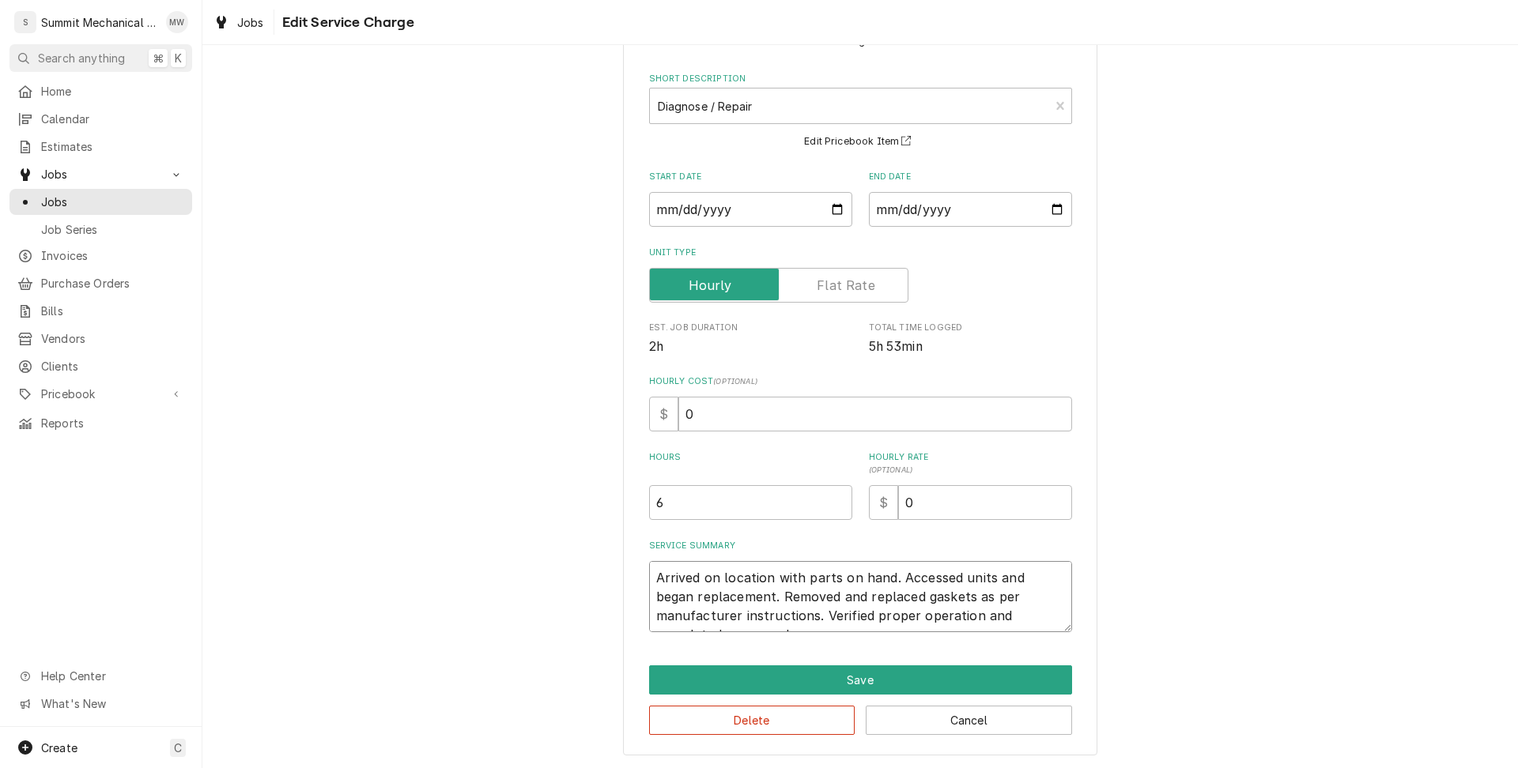
type textarea "x"
type textarea "1Arrived on location with parts on hand. Accessed units and began replacement. …"
type textarea "x"
type textarea "10Arrived on location with parts on hand. Accessed units and began replacement.…"
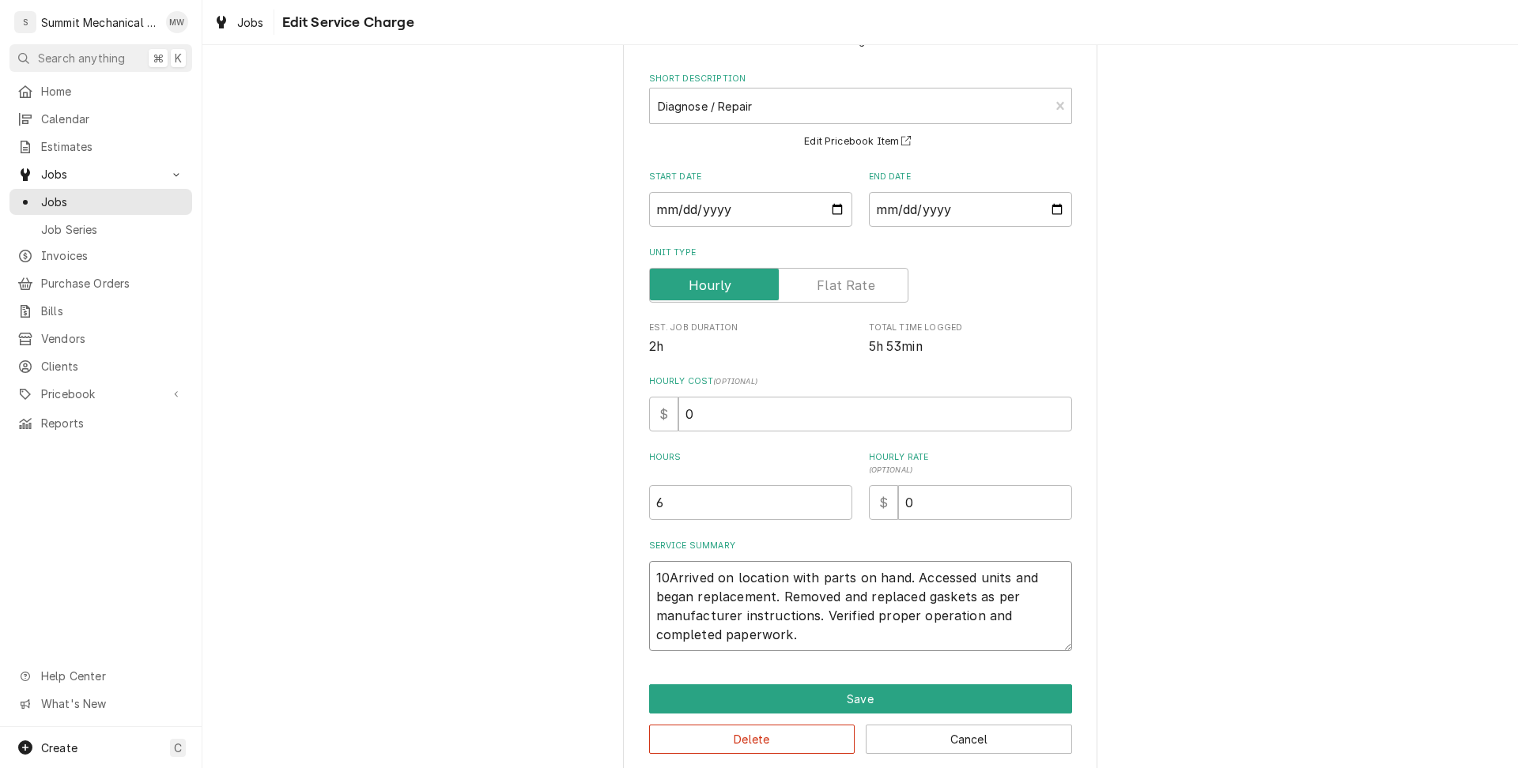
type textarea "x"
type textarea "10/1Arrived on location with parts on hand. Accessed units and began replacemen…"
type textarea "x"
type textarea "10/10Arrived on location with parts on hand. Accessed units and began replaceme…"
type textarea "x"
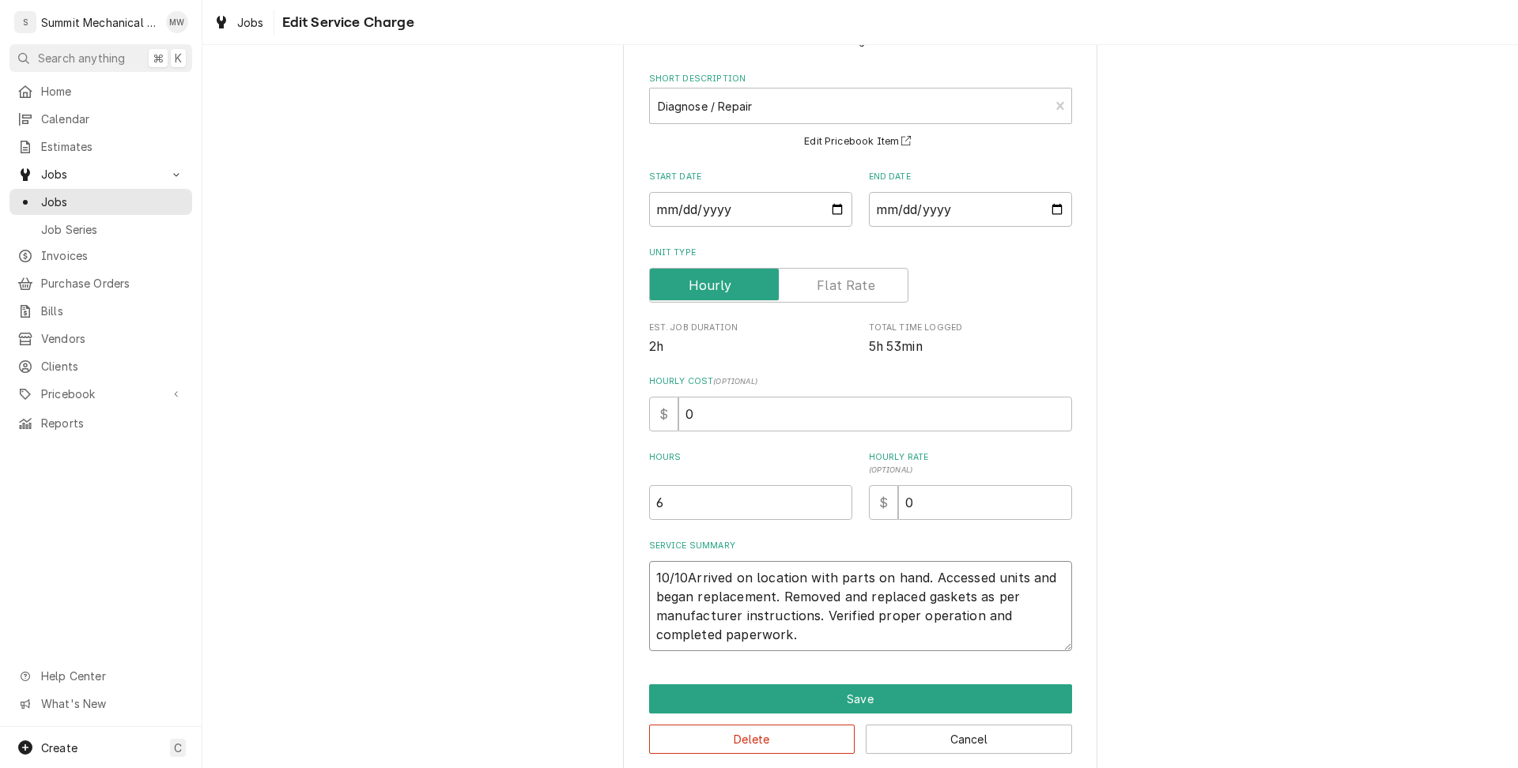
type textarea "10/10 Arrived on location with parts on hand. Accessed units and began replacem…"
type textarea "x"
type textarea "10/10 SArrived on location with parts on hand. Accessed units and began replace…"
type textarea "x"
type textarea "10/10 Arrived on location with parts on hand. Accessed units and began replacem…"
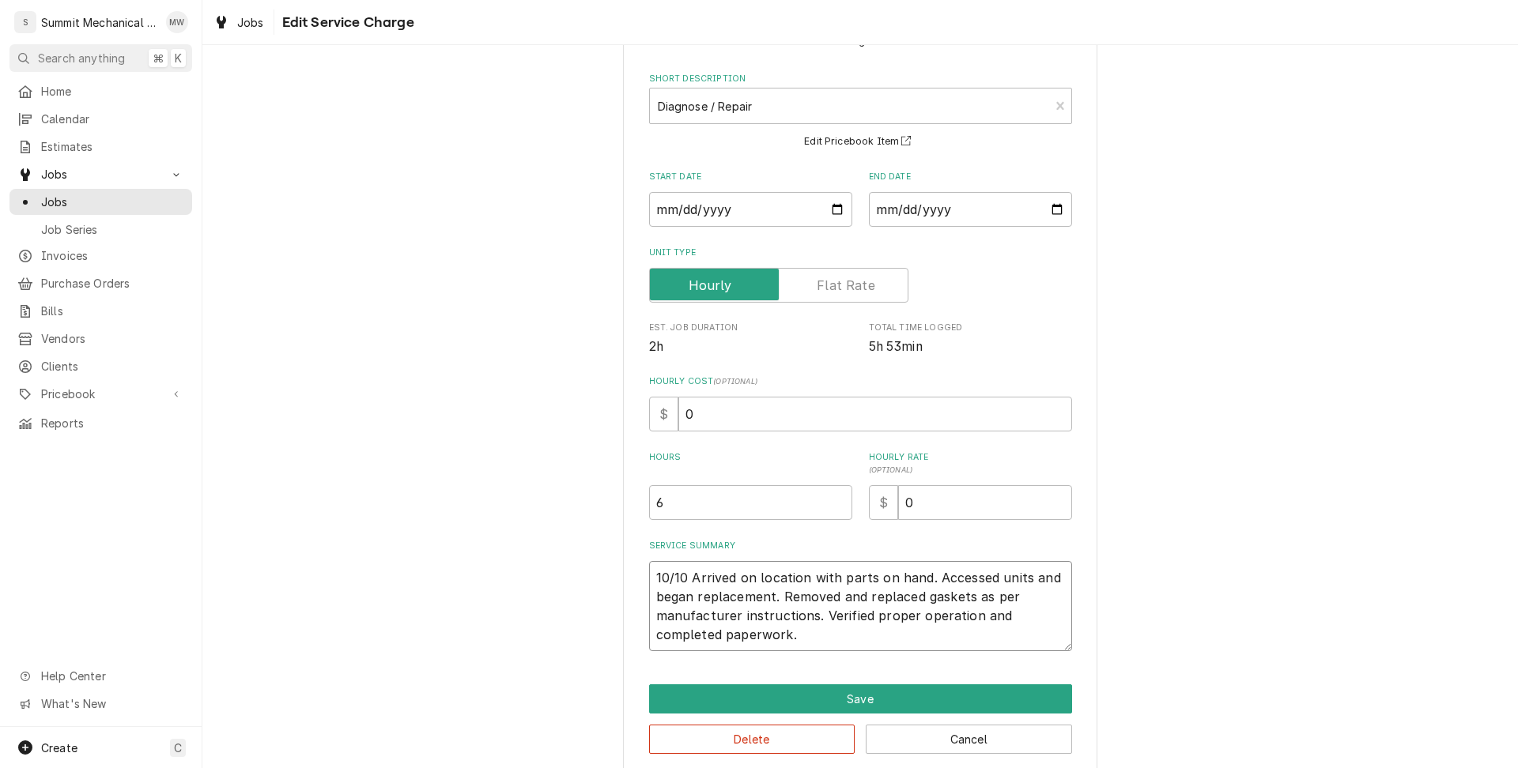
type textarea "x"
type textarea "10/10 KArrived on location with parts on hand. Accessed units and began replace…"
type textarea "x"
type textarea "10/10 KCArrived on location with parts on hand. Accessed units and began replac…"
type textarea "x"
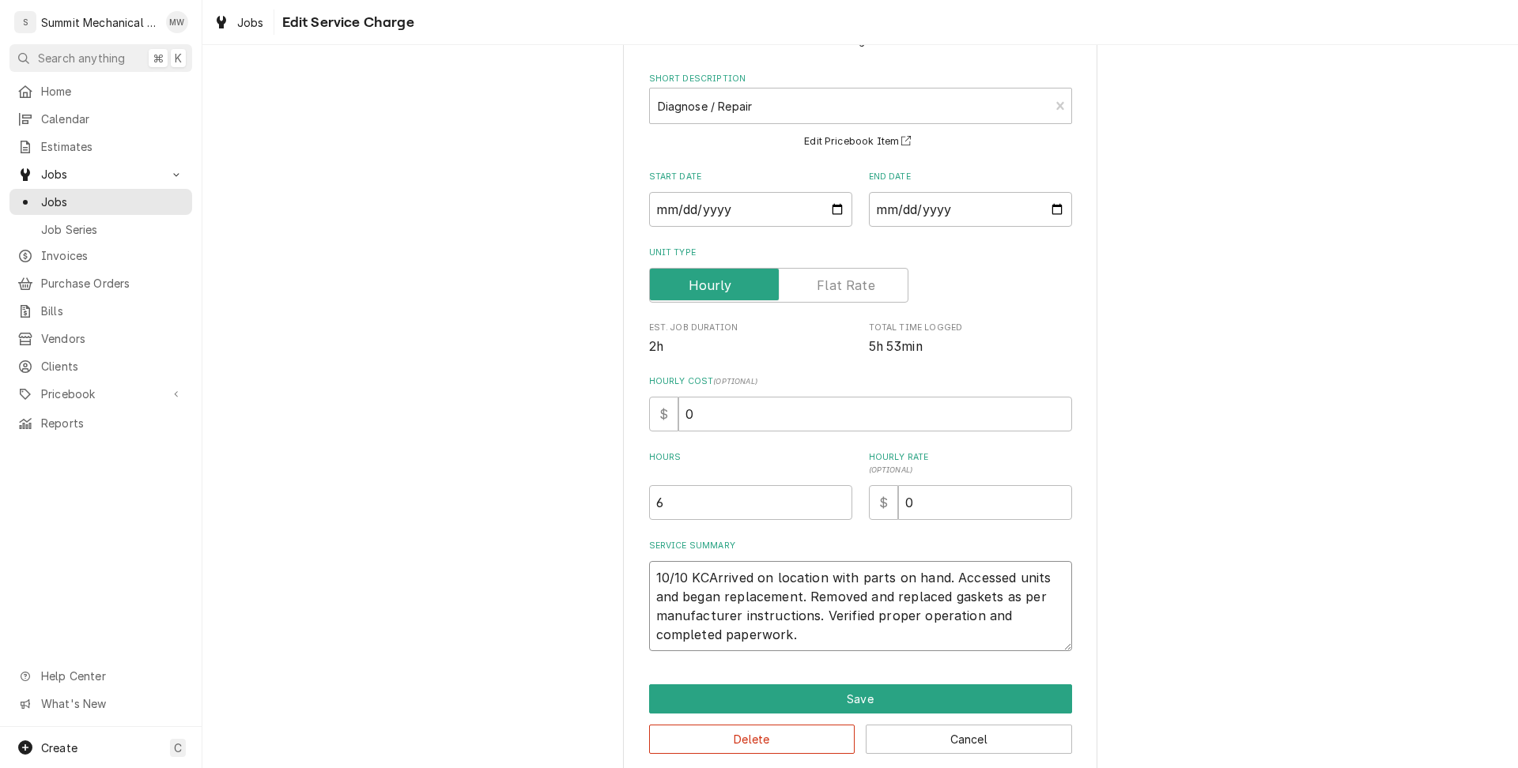
type textarea "10/10 KC:Arrived on location with parts on hand. Accessed units and began repla…"
type textarea "x"
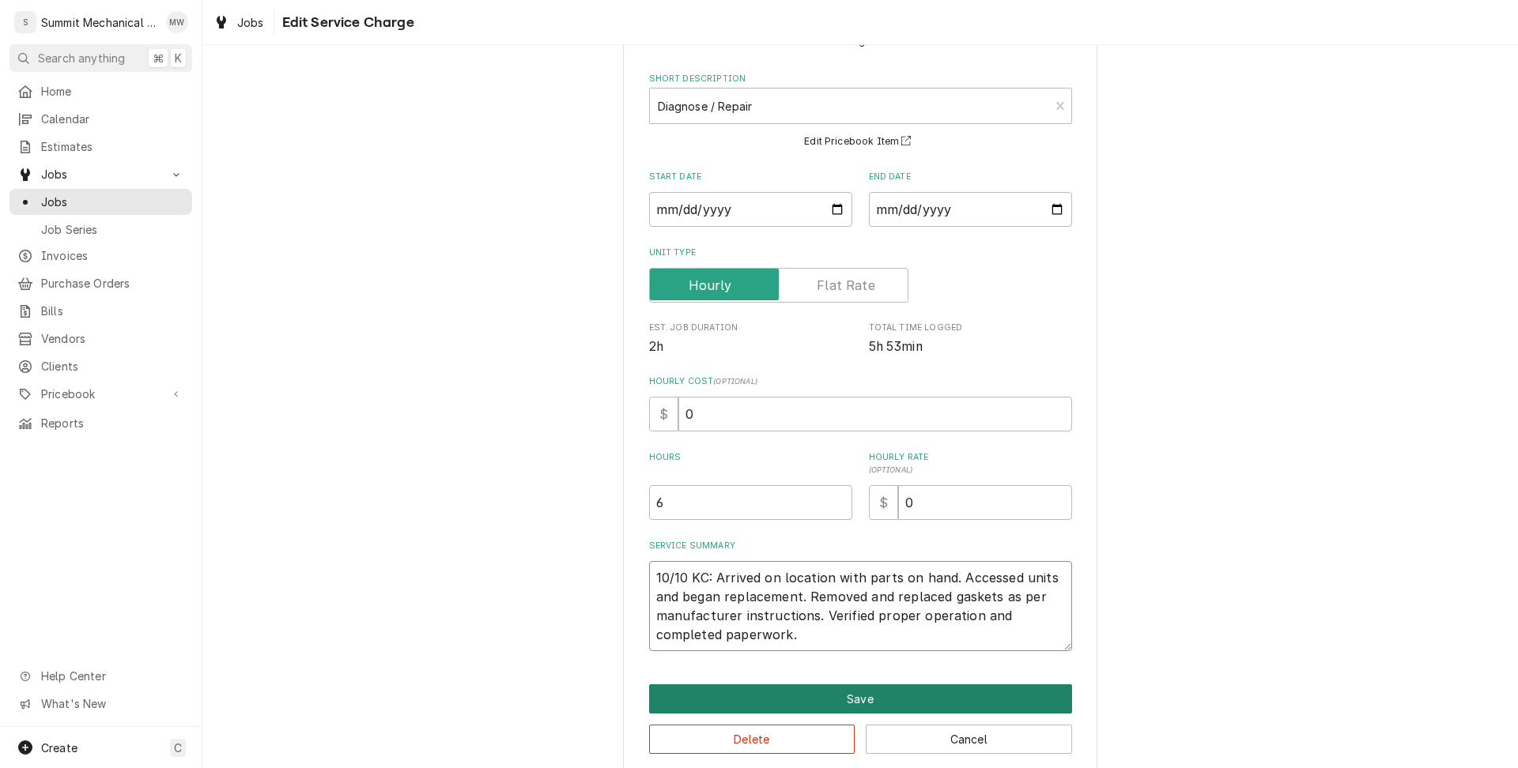
type textarea "10/10 KC: Arrived on location with parts on hand. Accessed units and began repl…"
click at [919, 702] on button "Save" at bounding box center [860, 699] width 423 height 29
type textarea "x"
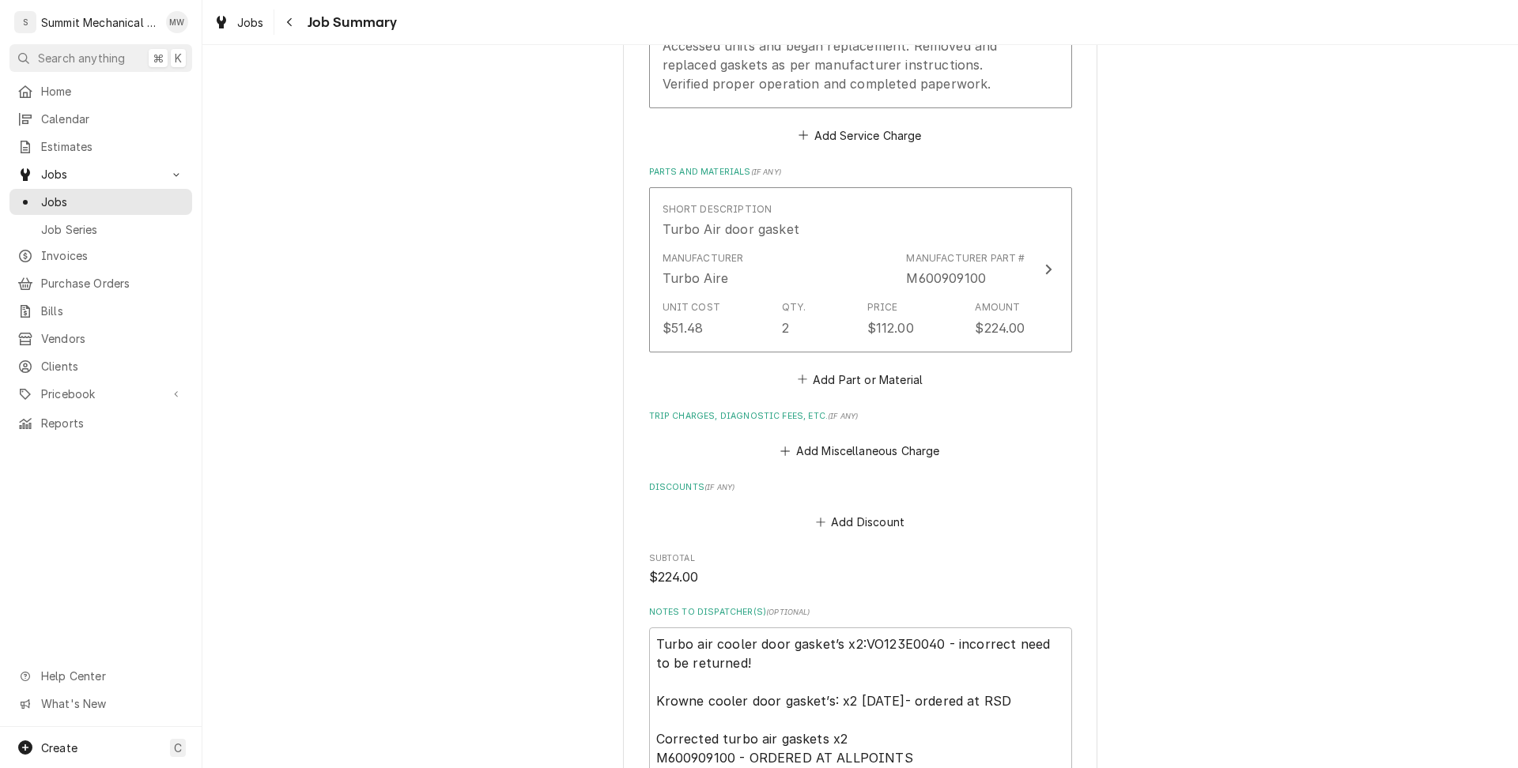
scroll to position [592, 0]
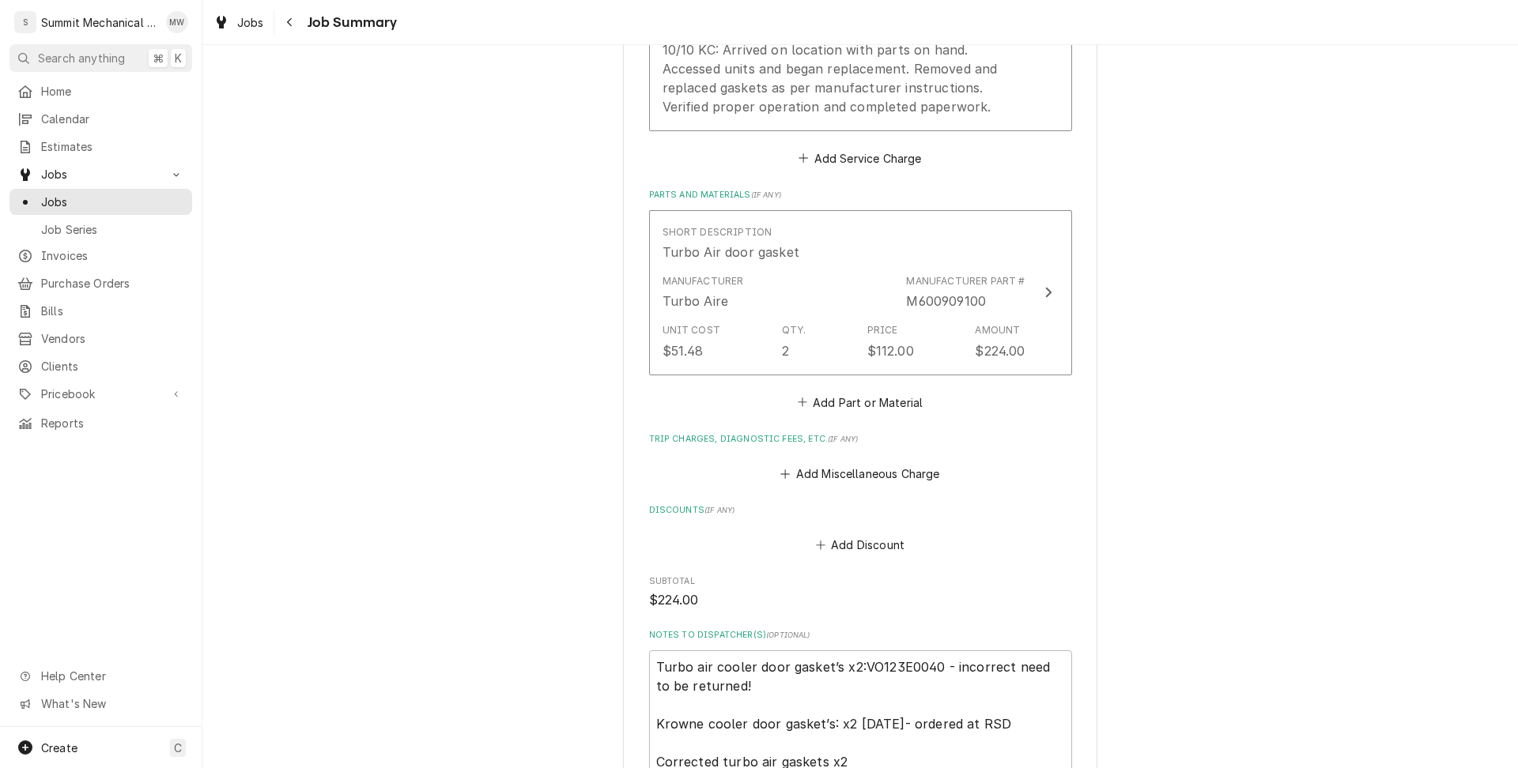
click at [855, 485] on div "Please provide a summary of the work you've done, the parts and materials you u…" at bounding box center [860, 269] width 423 height 1394
click at [848, 480] on button "Add Miscellaneous Charge" at bounding box center [860, 474] width 164 height 22
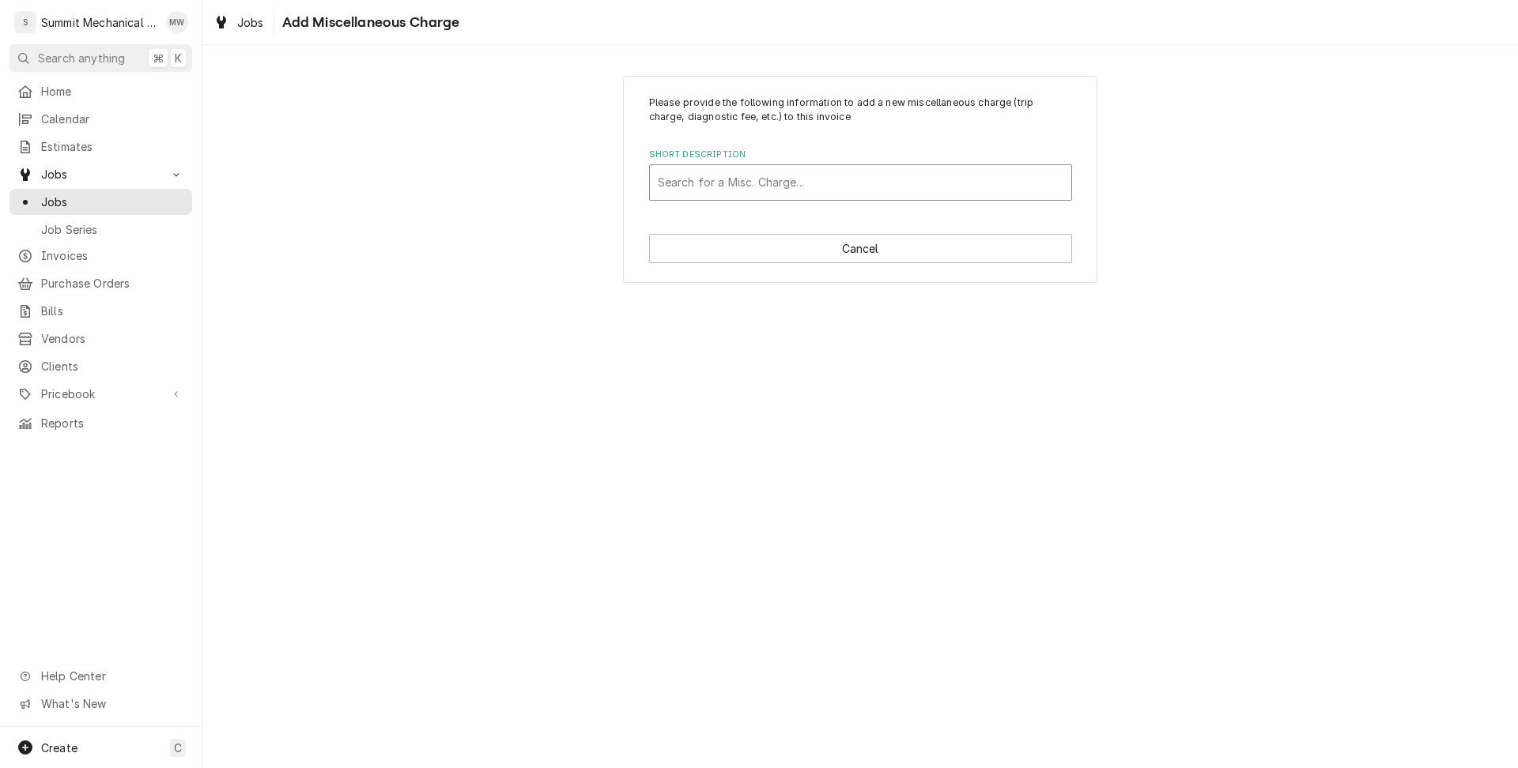
click at [726, 182] on div "Short Description" at bounding box center [861, 182] width 406 height 28
type input "truck"
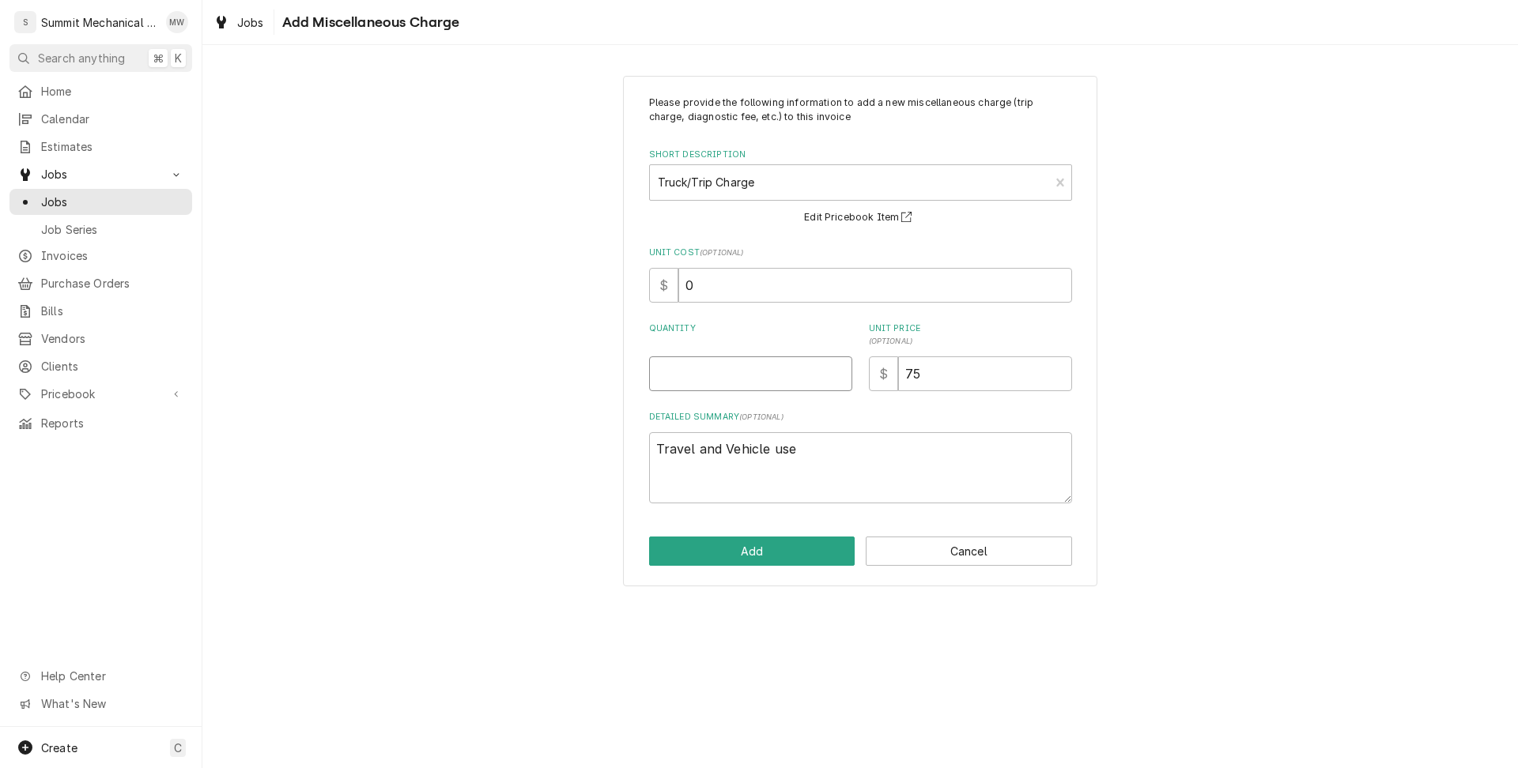
click at [738, 382] on input "Quantity" at bounding box center [750, 374] width 203 height 35
type textarea "x"
type input "1"
click at [775, 555] on button "Add" at bounding box center [752, 551] width 206 height 29
type textarea "x"
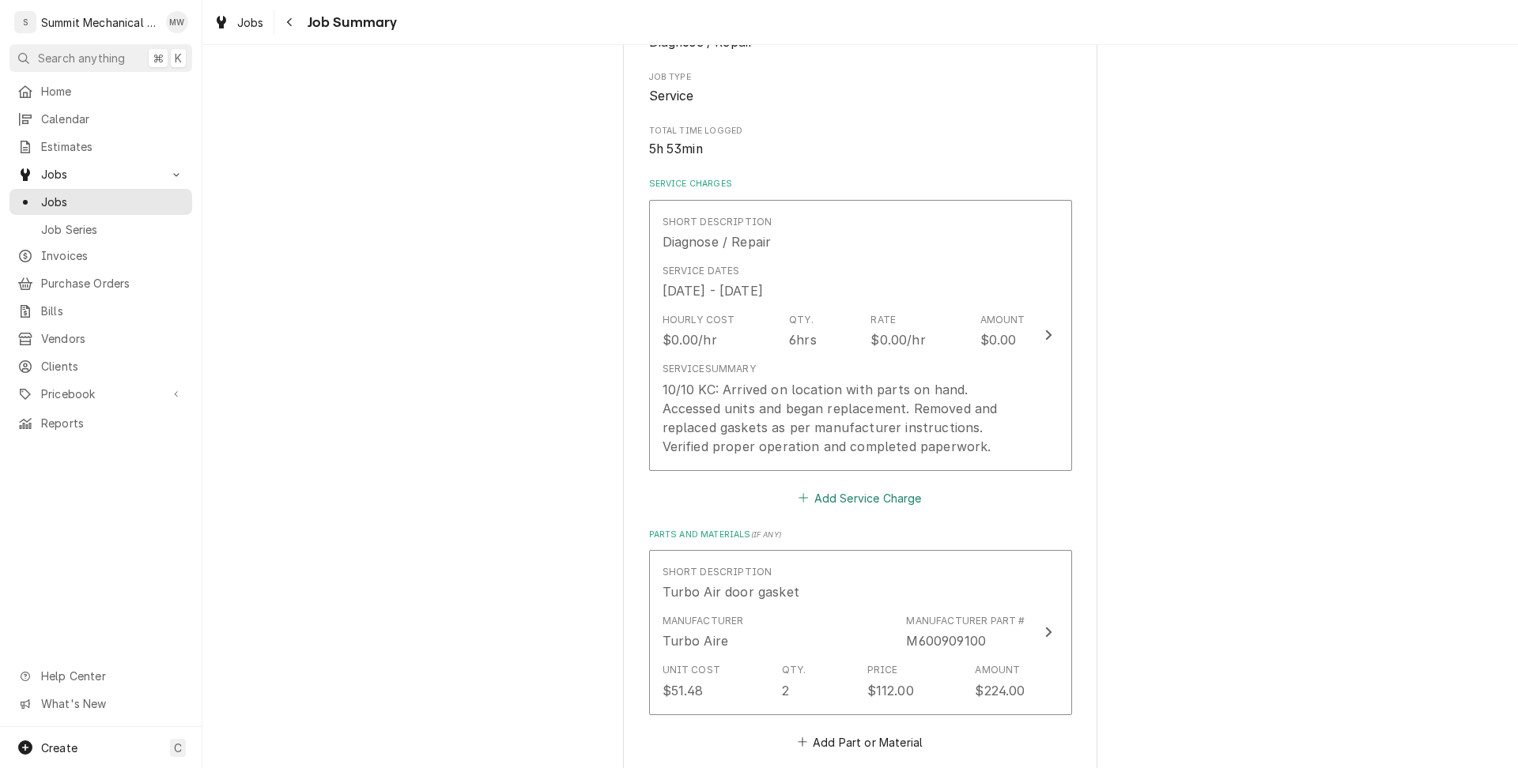
scroll to position [292, 0]
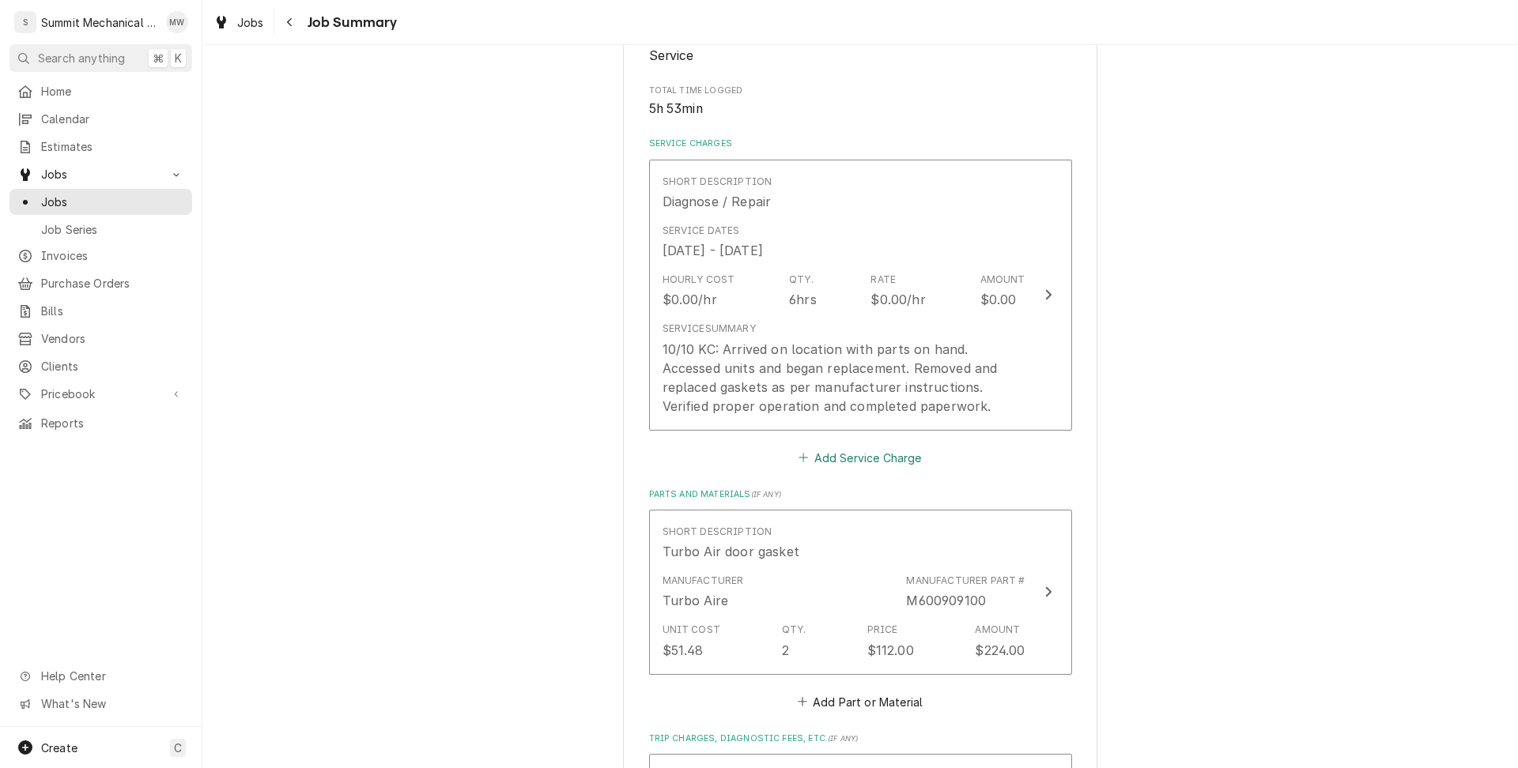
click at [847, 452] on button "Add Service Charge" at bounding box center [860, 458] width 128 height 22
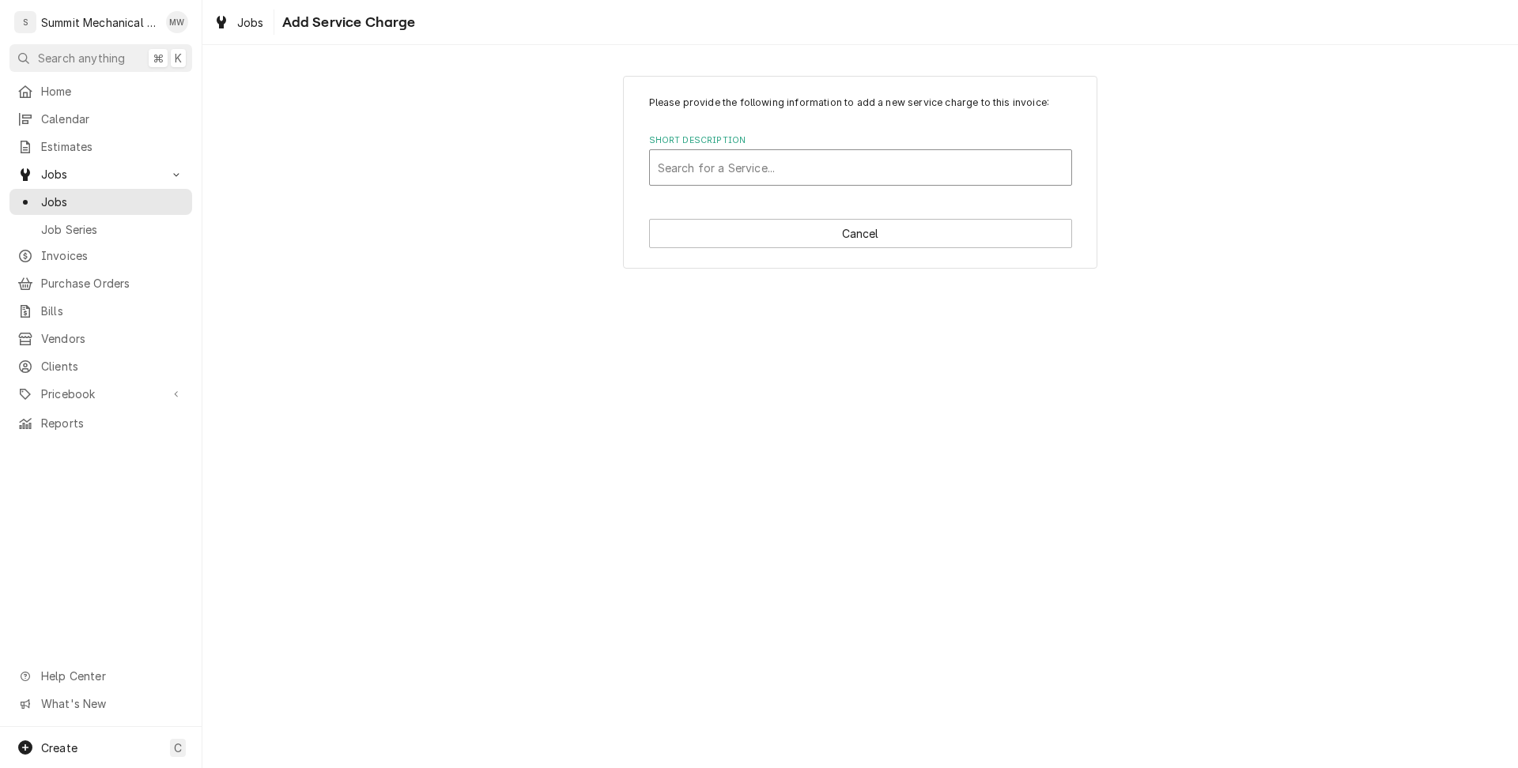
click at [715, 166] on div "Short Description" at bounding box center [861, 167] width 406 height 28
type input "tech"
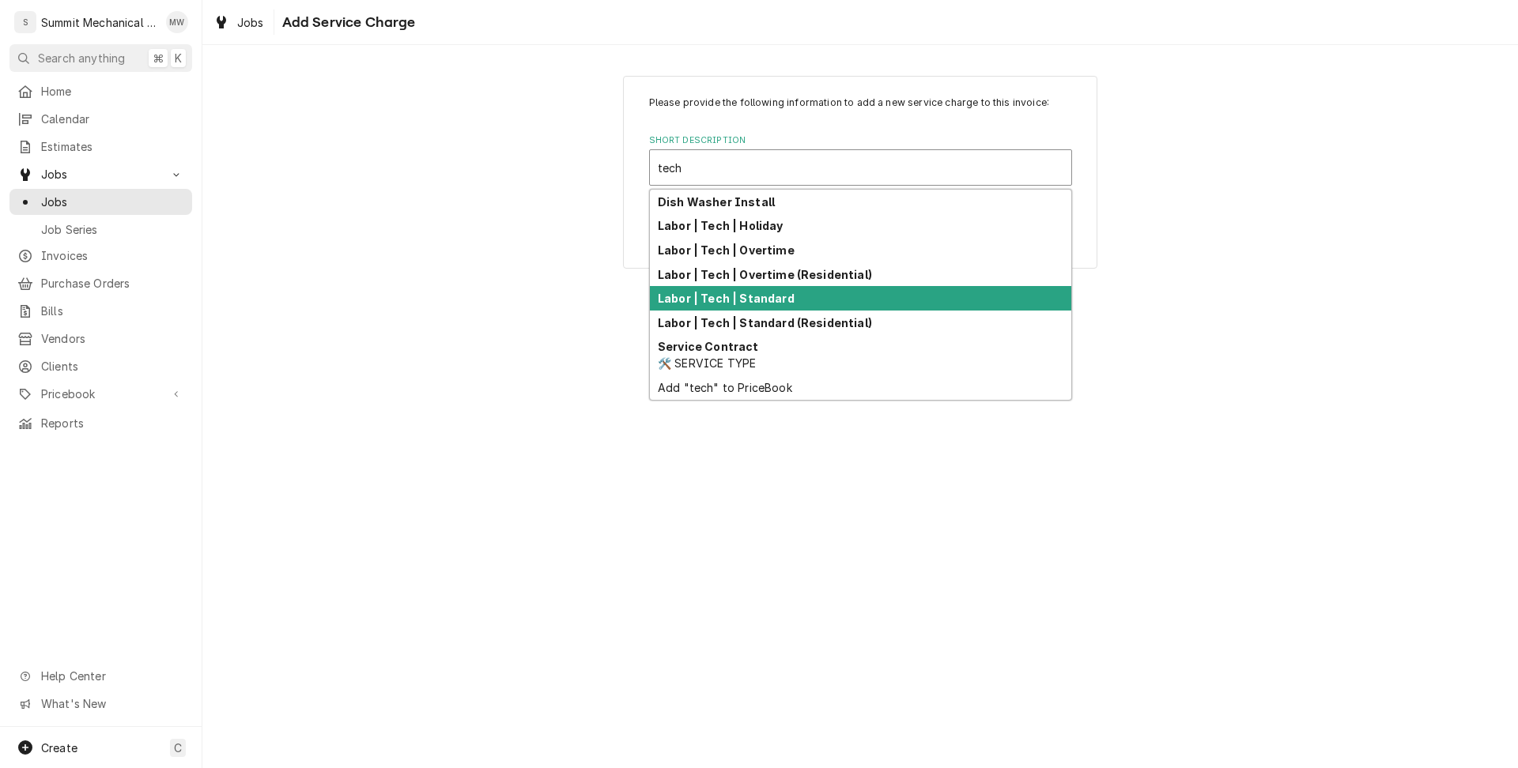
click at [911, 292] on div "Labor | Tech | Standard" at bounding box center [860, 298] width 421 height 25
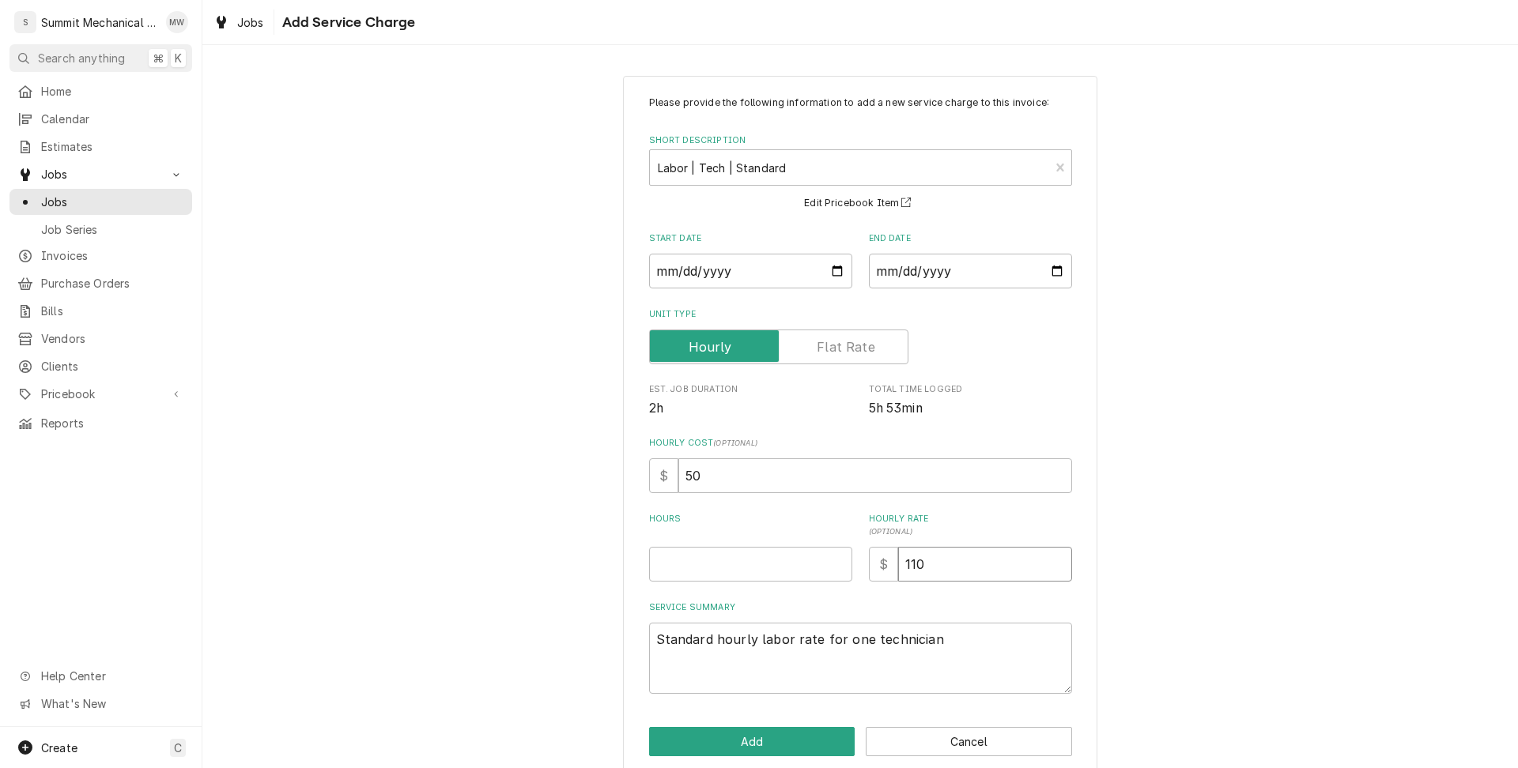
drag, startPoint x: 949, startPoint y: 568, endPoint x: 857, endPoint y: 553, distance: 93.7
click at [857, 553] on div "Hours Hourly Rate ( optional ) $ 110" at bounding box center [860, 547] width 423 height 69
click at [747, 568] on input "Hours" at bounding box center [750, 564] width 203 height 35
type textarea "x"
type input "6"
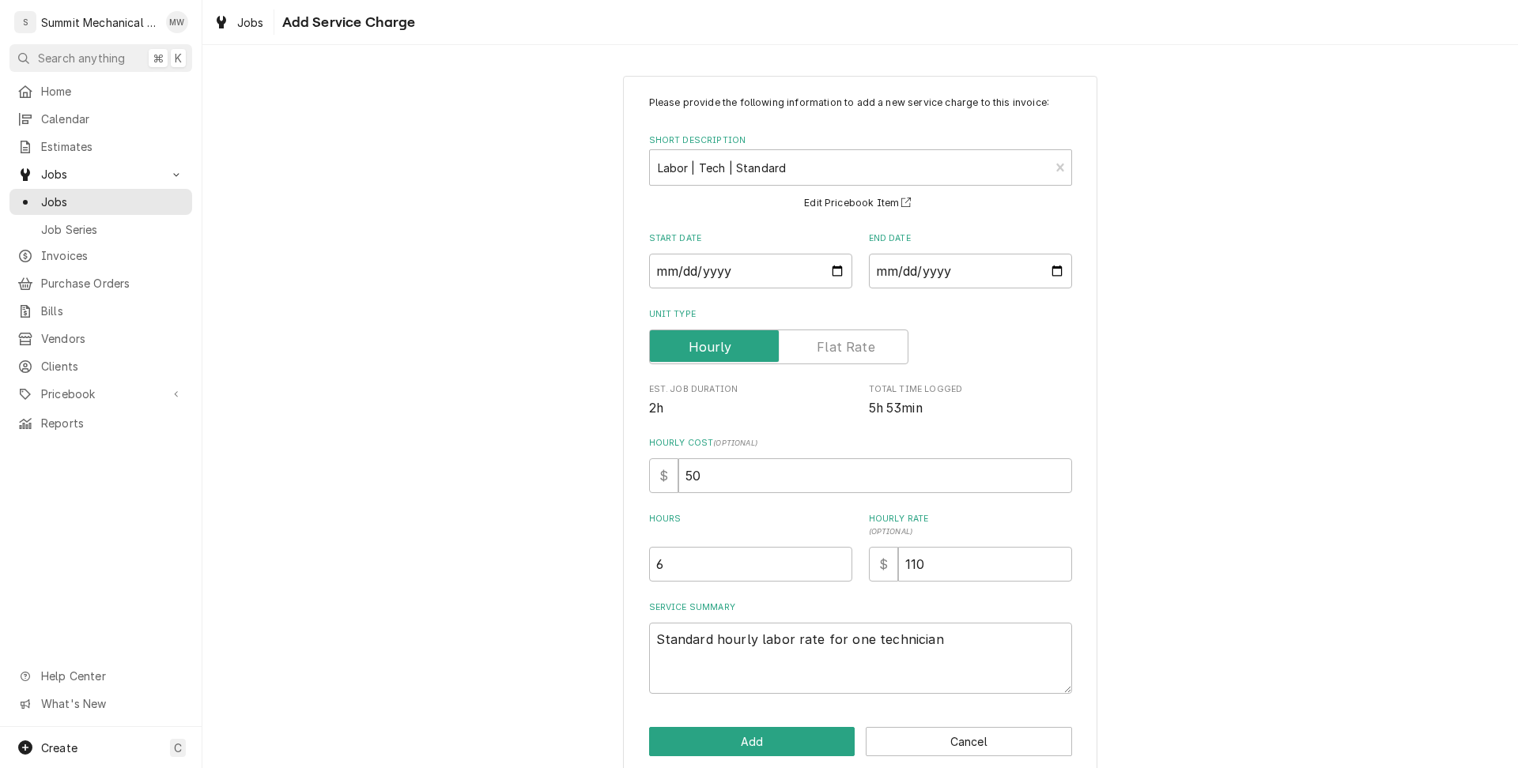
scroll to position [21, 0]
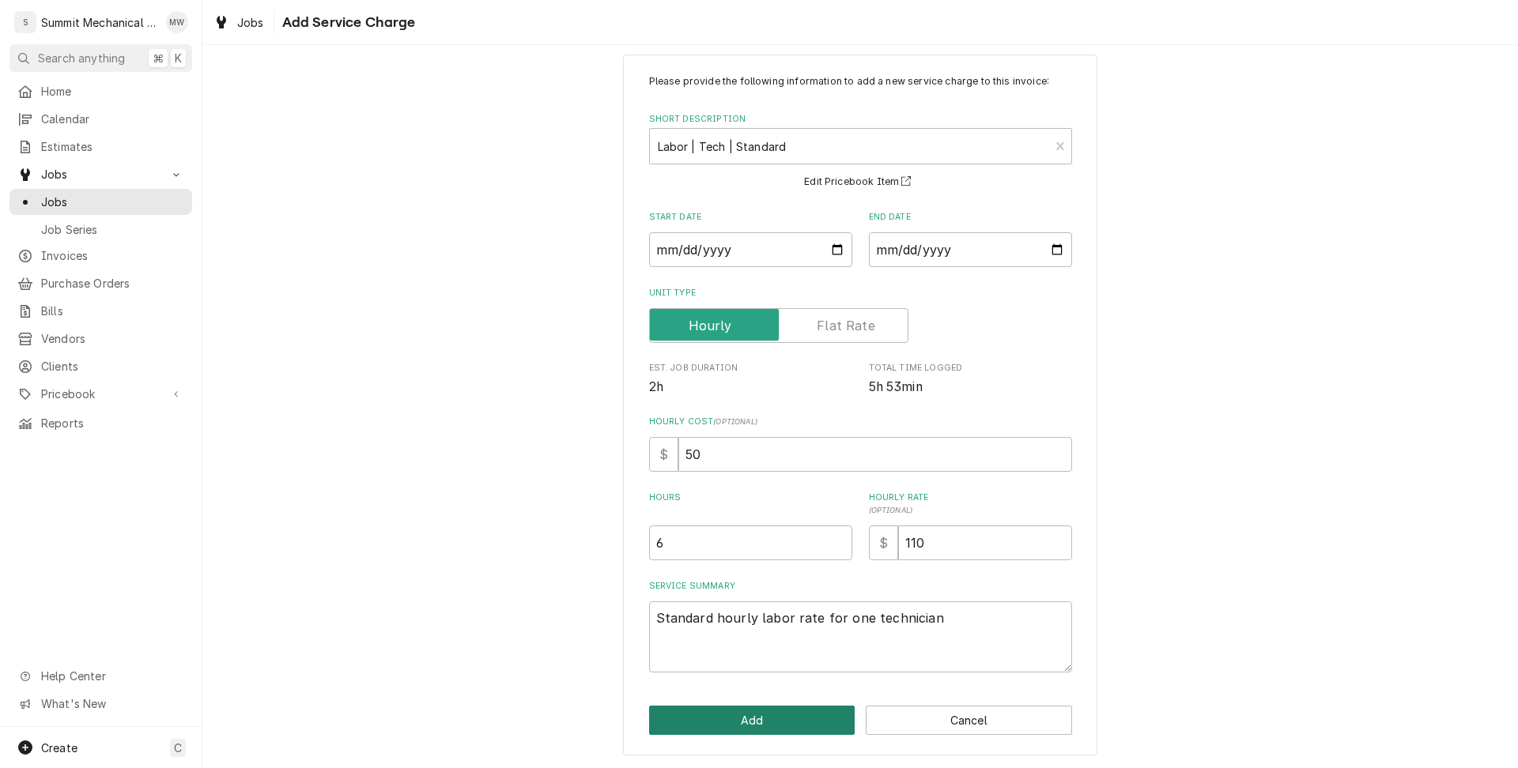
click at [736, 716] on button "Add" at bounding box center [752, 720] width 206 height 29
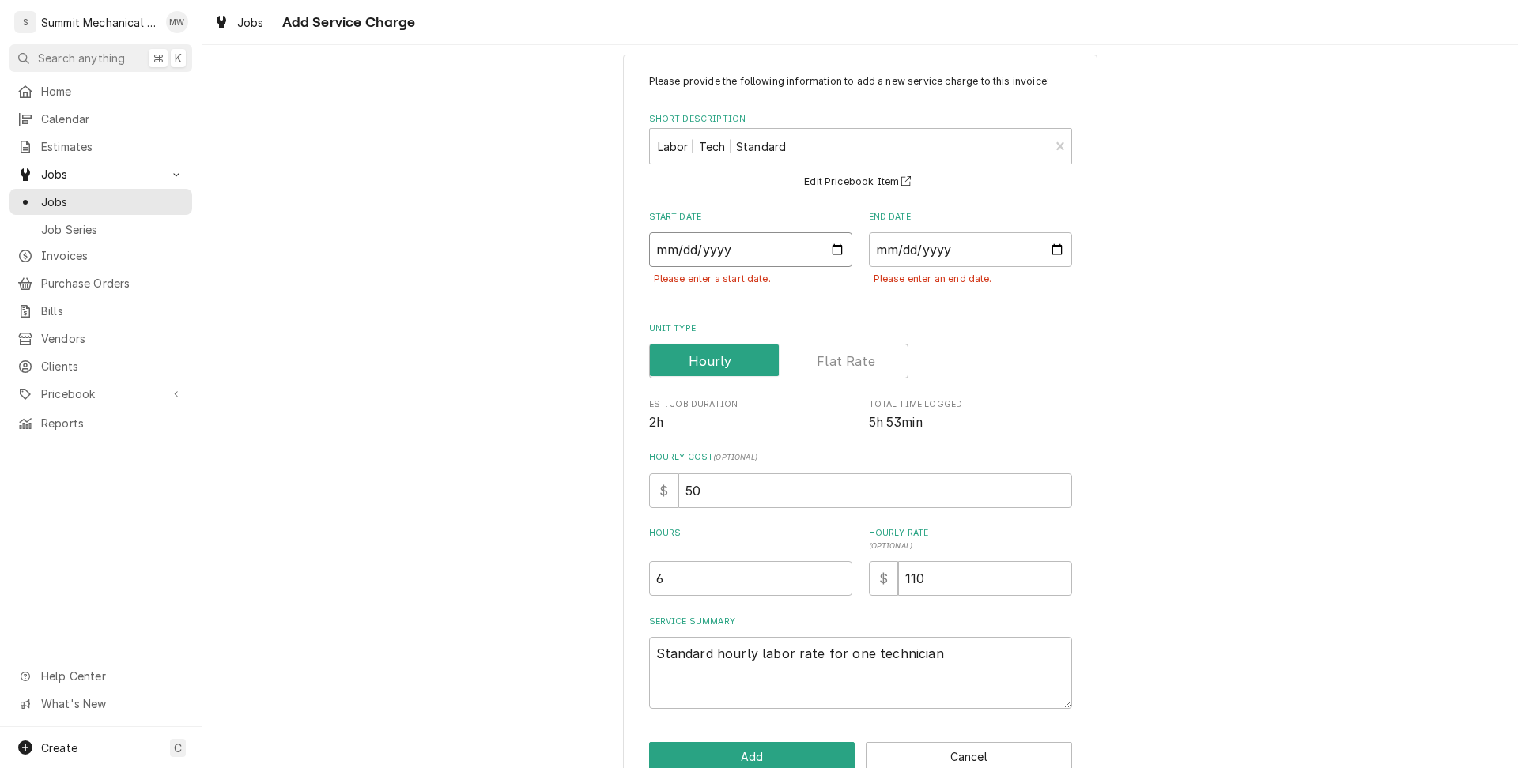
click at [831, 254] on input "Start Date" at bounding box center [750, 249] width 203 height 35
type textarea "x"
type input "2025-09-12"
type textarea "x"
type input "2025-08-12"
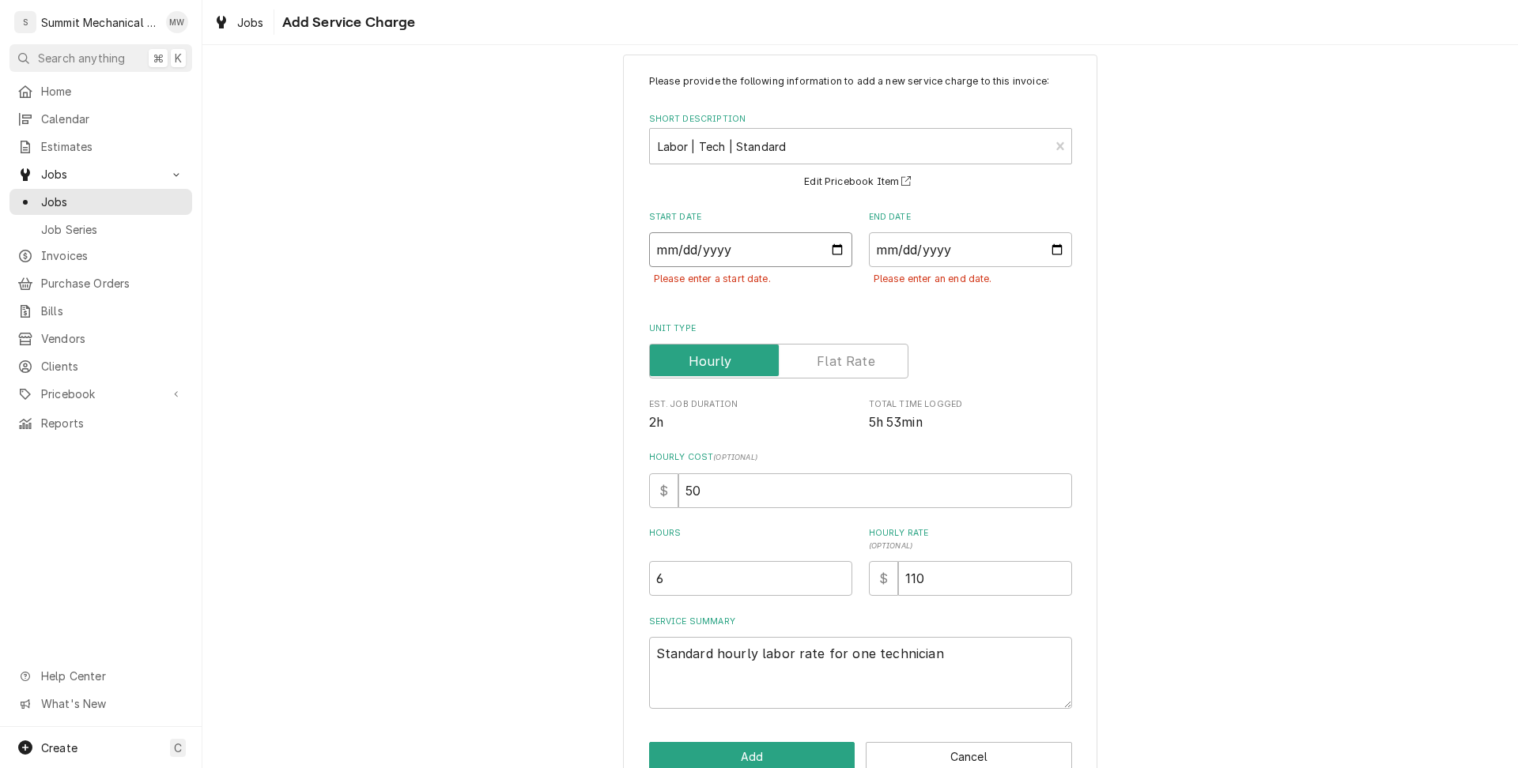
type textarea "x"
type input "2025-08-22"
click at [1063, 245] on input "End Date" at bounding box center [970, 249] width 203 height 35
type input "2025-10-10"
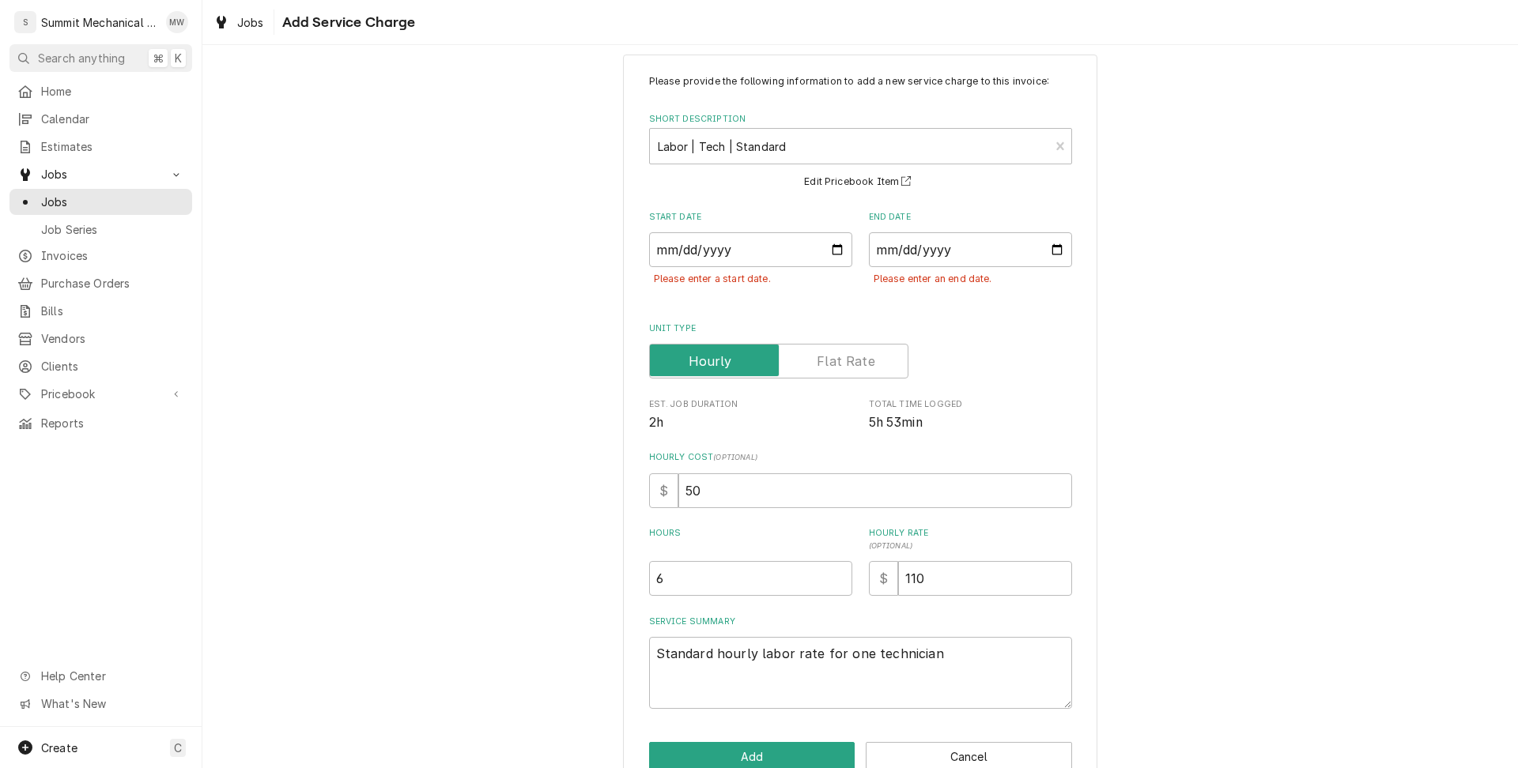
click at [1141, 397] on div "Please provide the following information to add a new service charge to this in…" at bounding box center [859, 422] width 1315 height 765
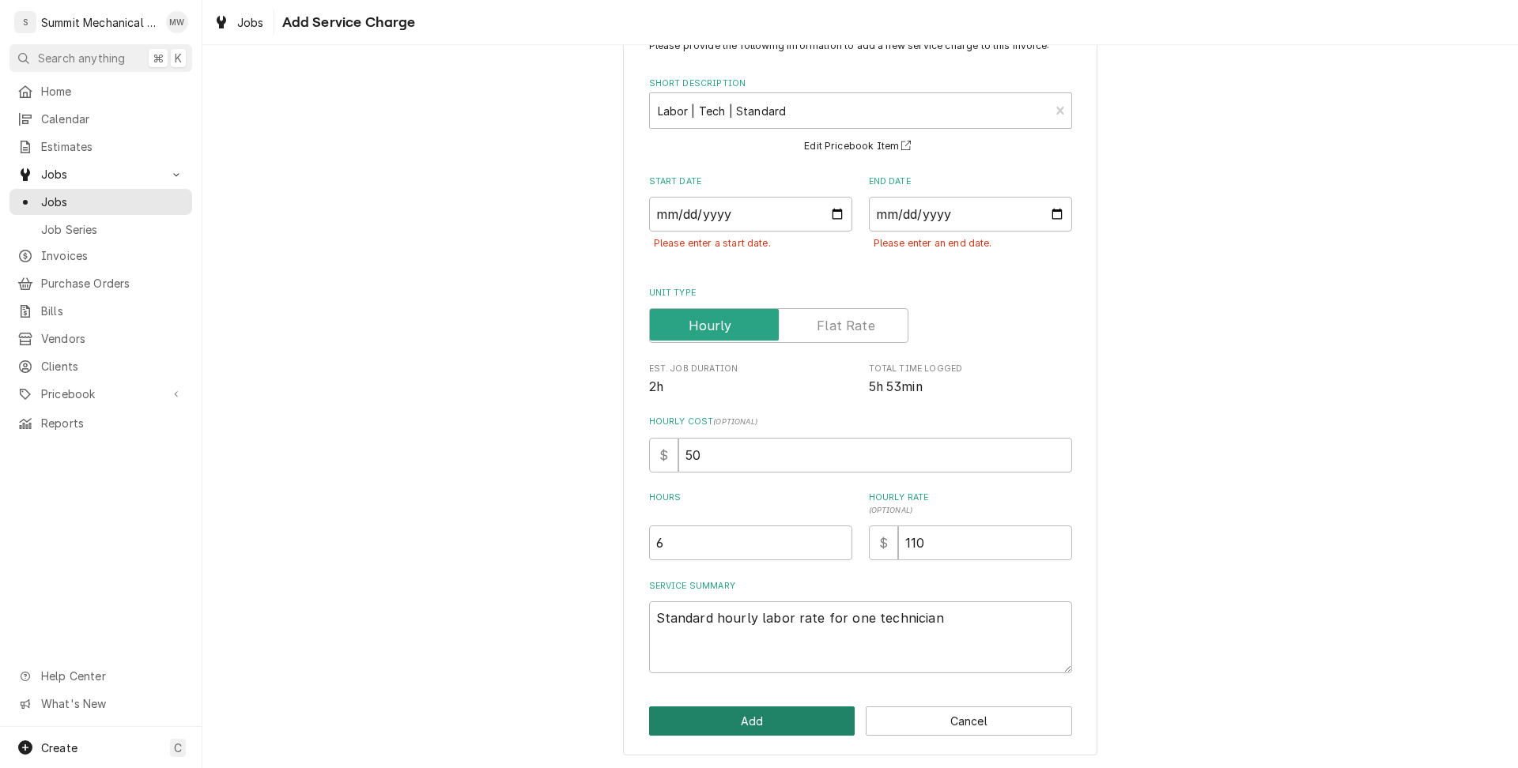
click at [705, 708] on button "Add" at bounding box center [752, 721] width 206 height 29
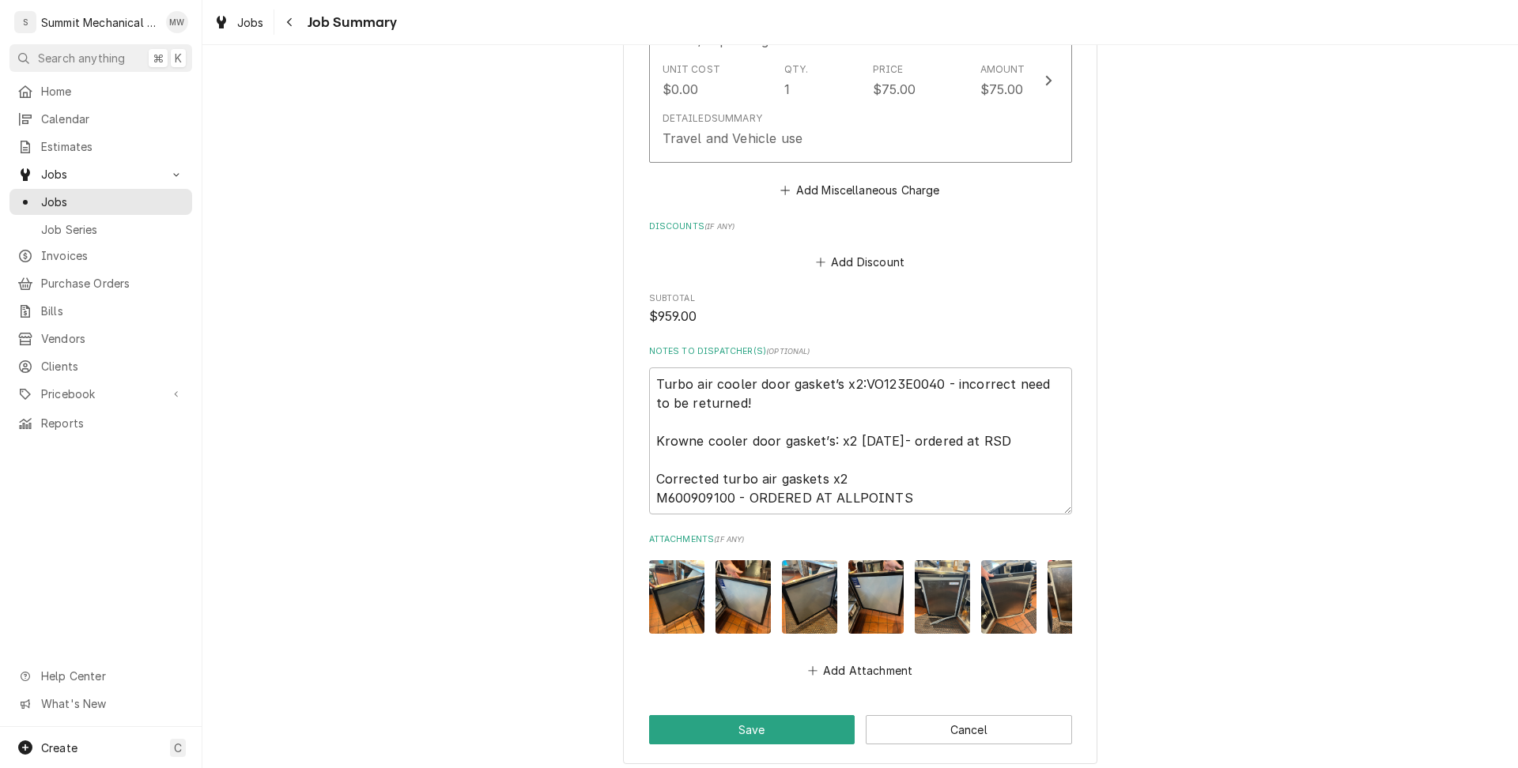
scroll to position [1353, 0]
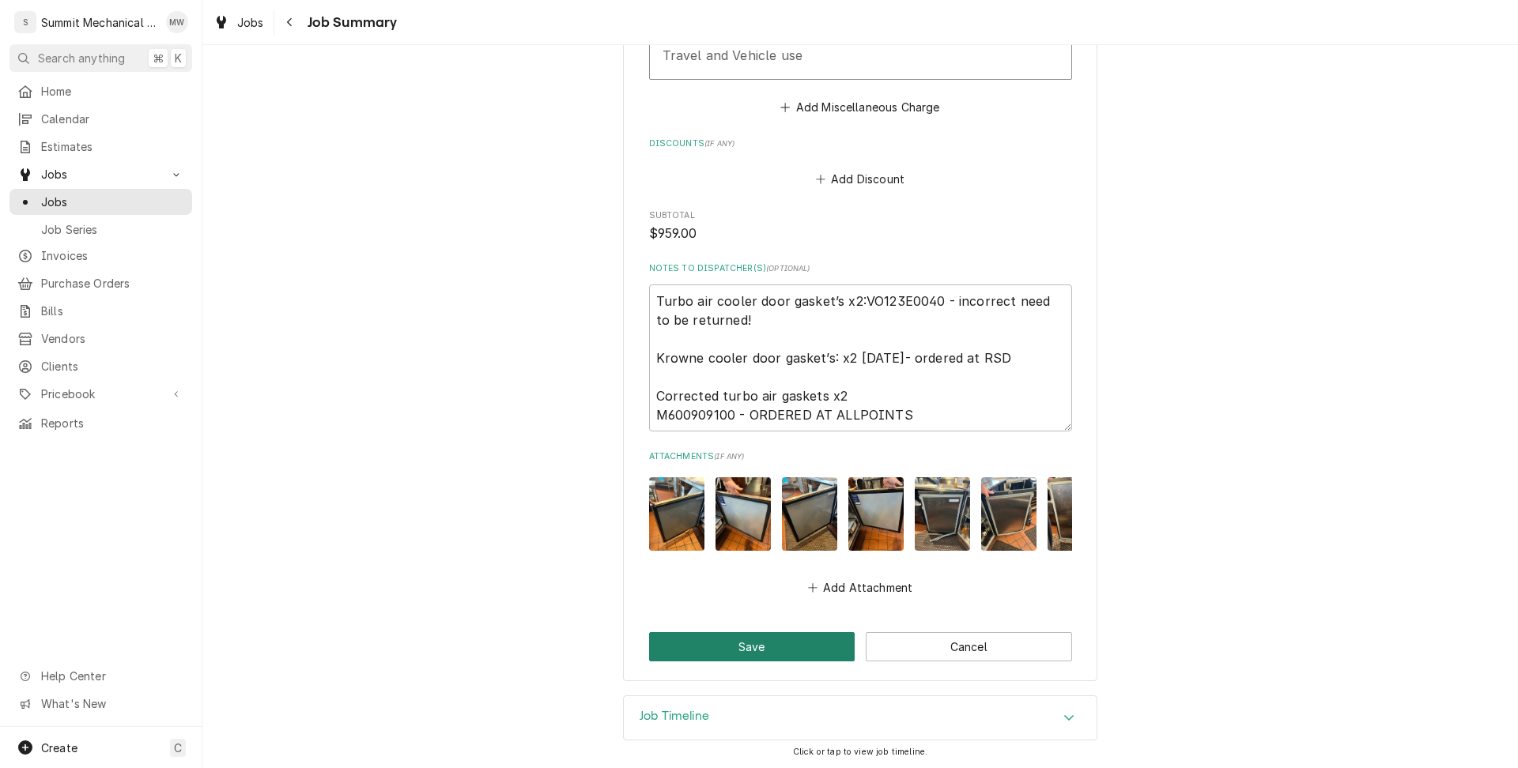
click at [756, 643] on button "Save" at bounding box center [752, 646] width 206 height 29
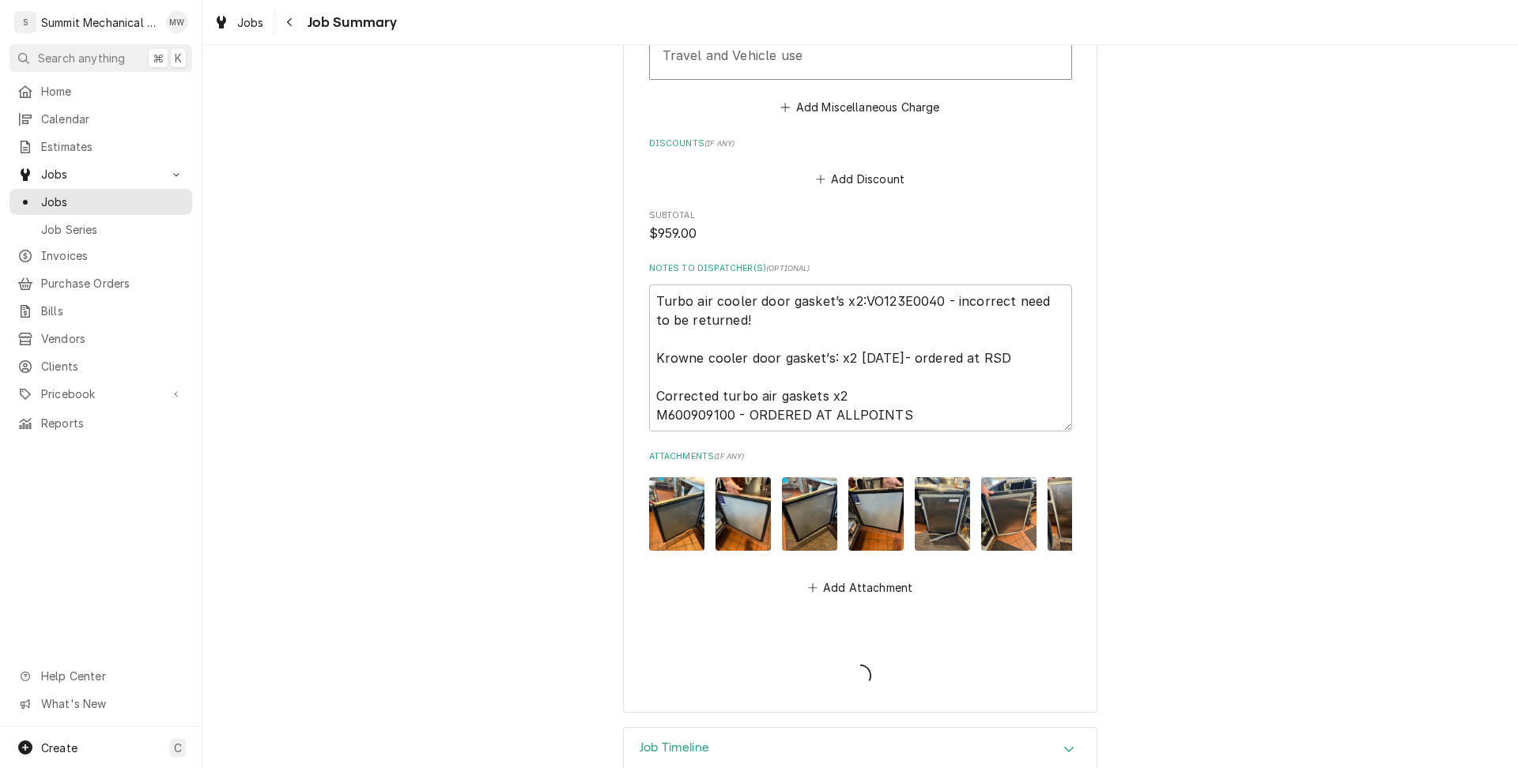
type textarea "x"
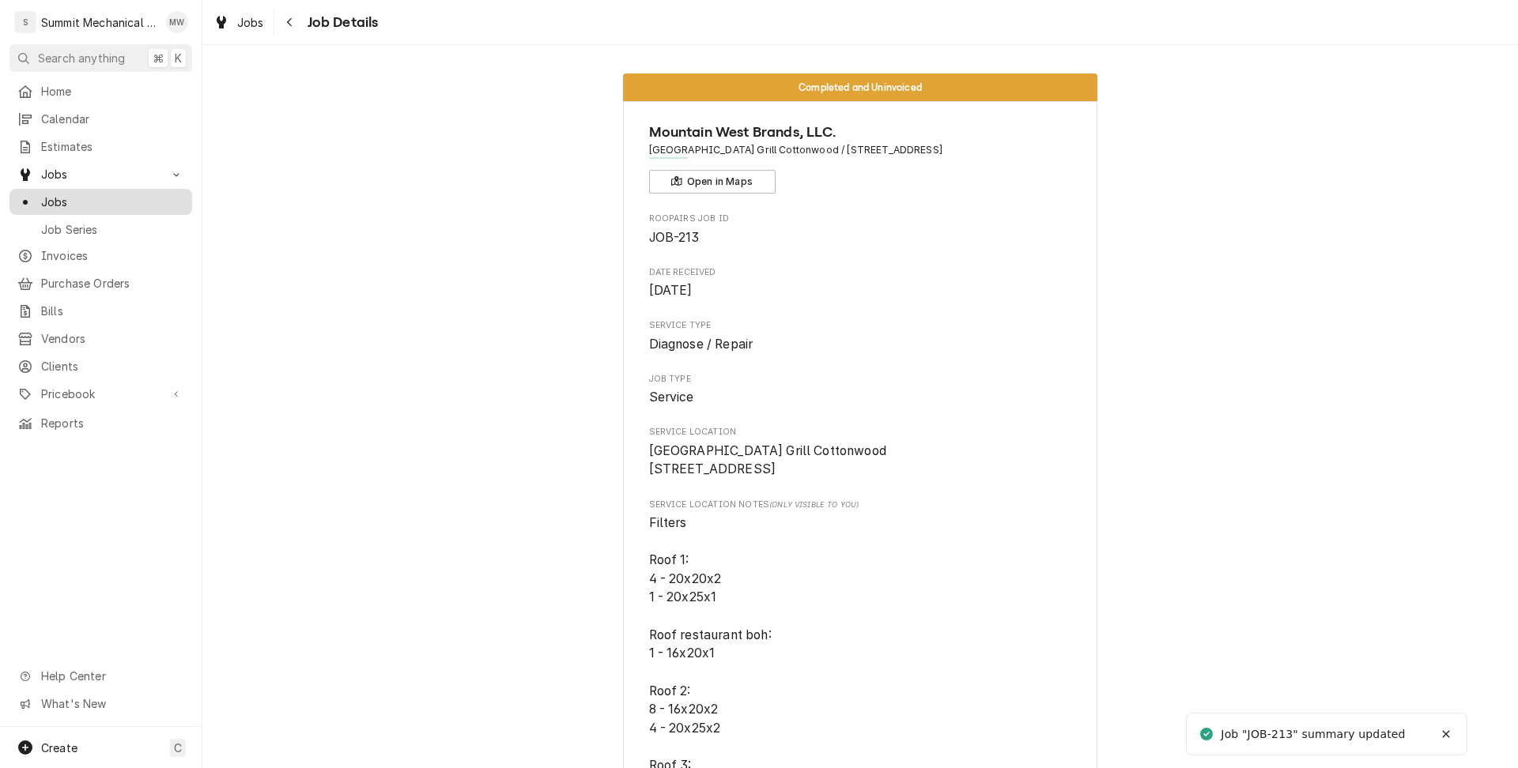
click at [71, 194] on span "Jobs" at bounding box center [112, 202] width 143 height 17
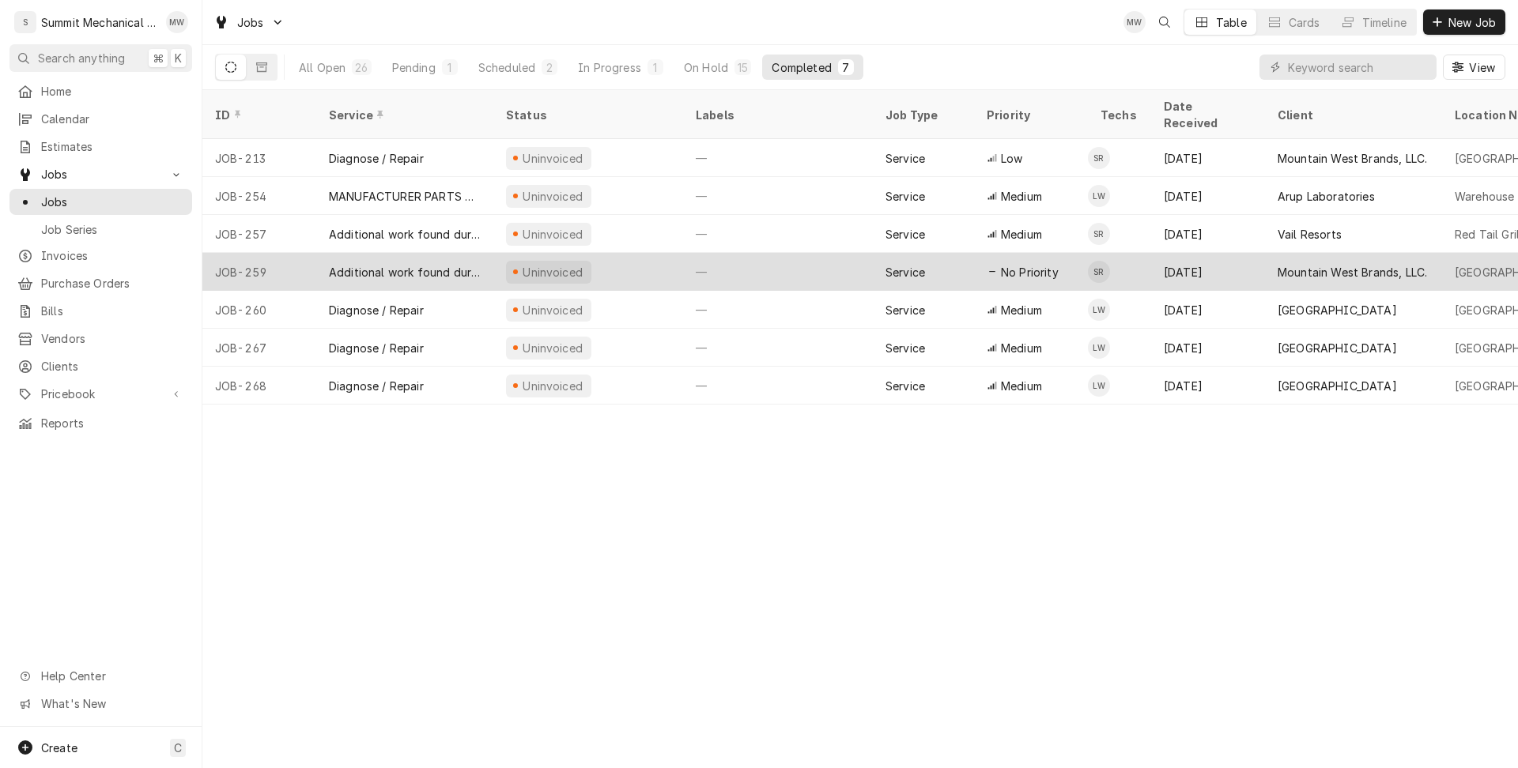
click at [621, 253] on div "Uninvoiced" at bounding box center [588, 272] width 190 height 38
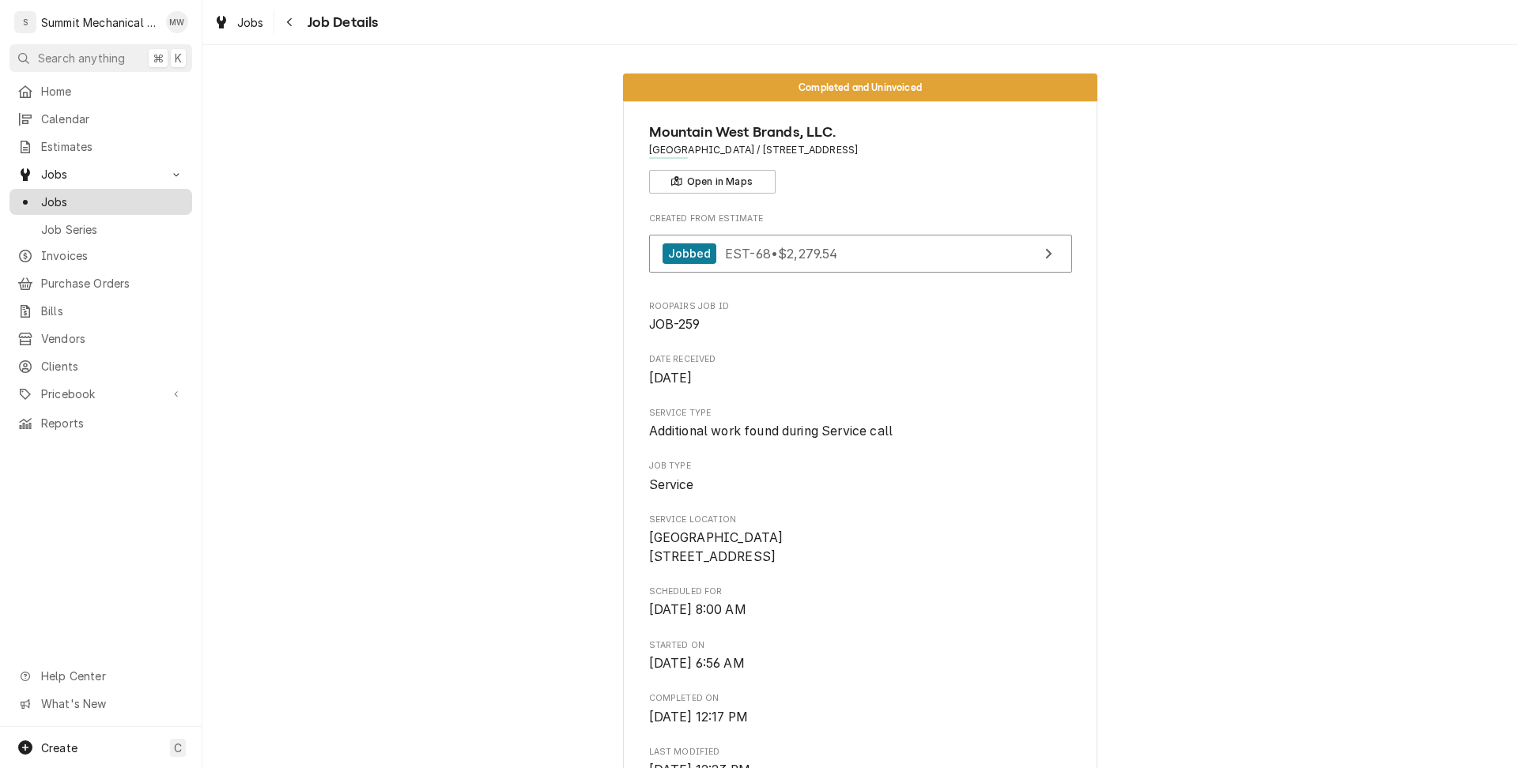
click at [81, 194] on span "Jobs" at bounding box center [112, 202] width 143 height 17
